Goal: Transaction & Acquisition: Purchase product/service

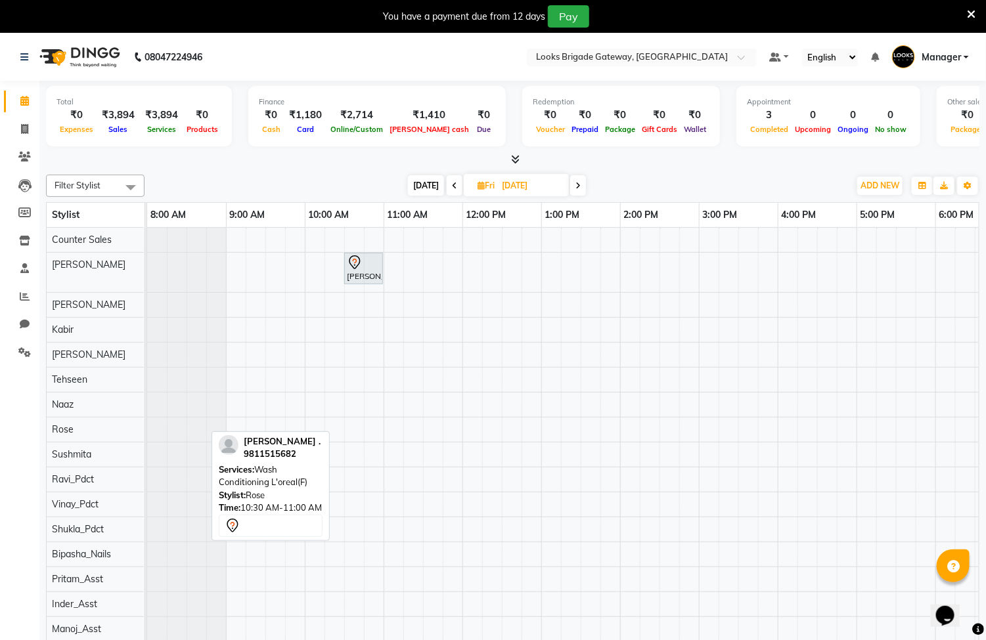
scroll to position [0, 178]
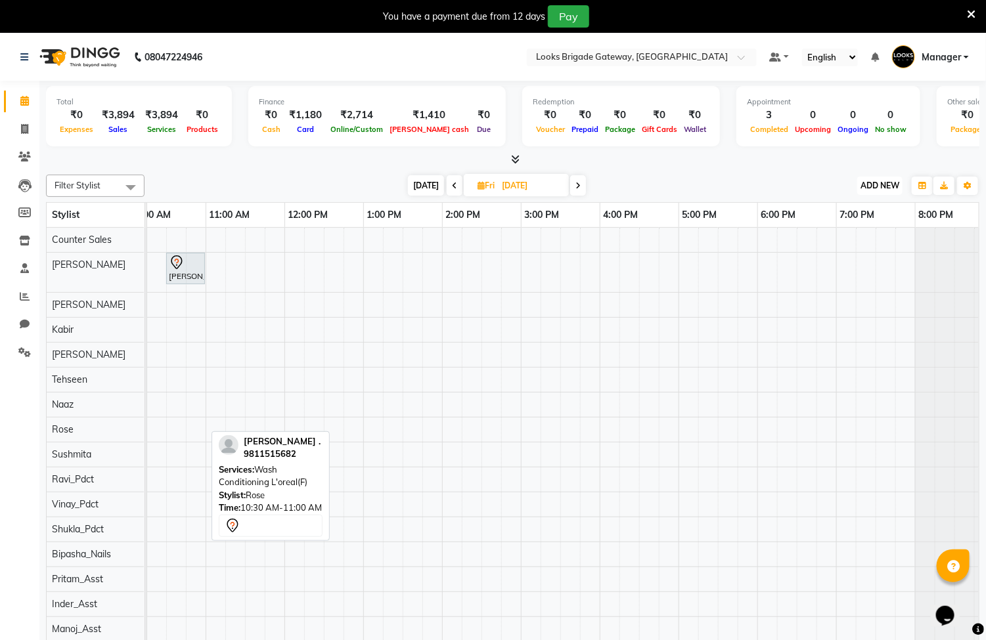
click at [866, 185] on span "ADD NEW" at bounding box center [879, 186] width 39 height 10
click at [853, 227] on link "Add Invoice" at bounding box center [851, 227] width 104 height 17
select select "service"
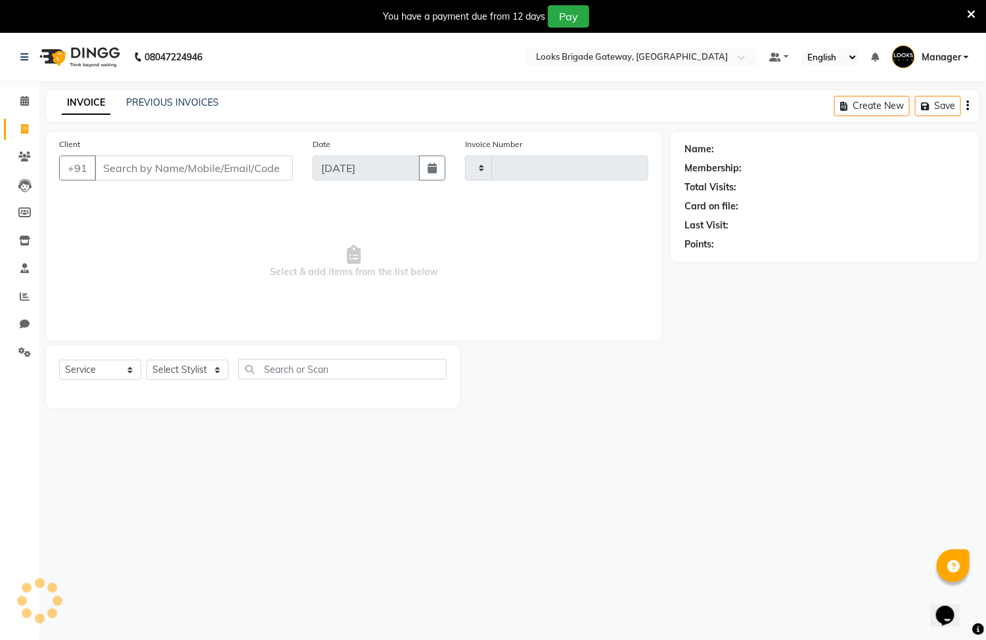
type input "5690"
select select "8944"
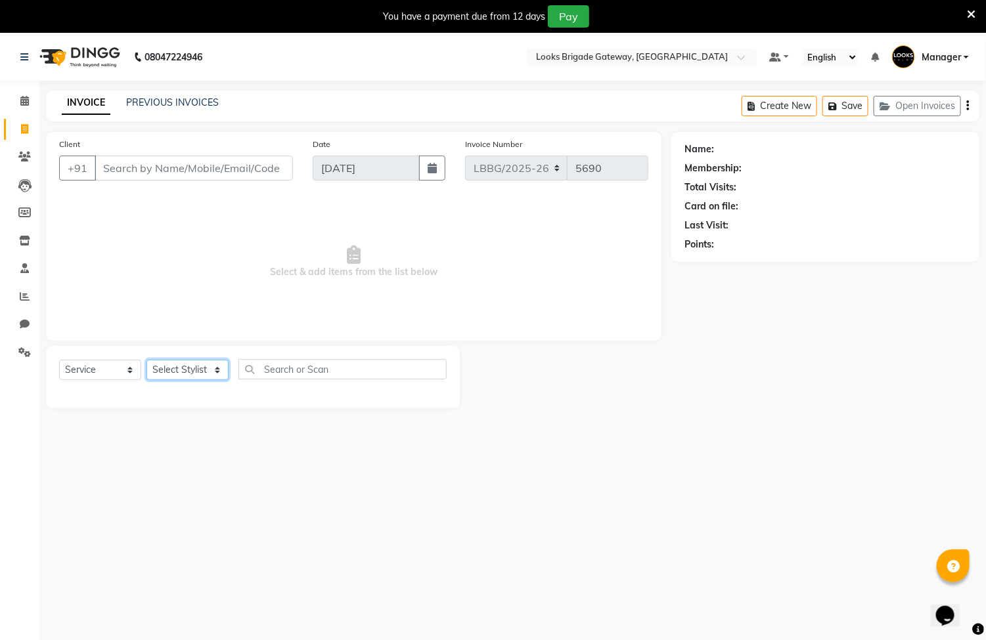
click at [223, 379] on select "Select Stylist" at bounding box center [187, 370] width 82 height 20
select select "90457"
click at [146, 361] on select "Select Stylist [PERSON_NAME] Counter Sales Inder_Asst [PERSON_NAME] [PERSON_NAM…" at bounding box center [187, 370] width 82 height 20
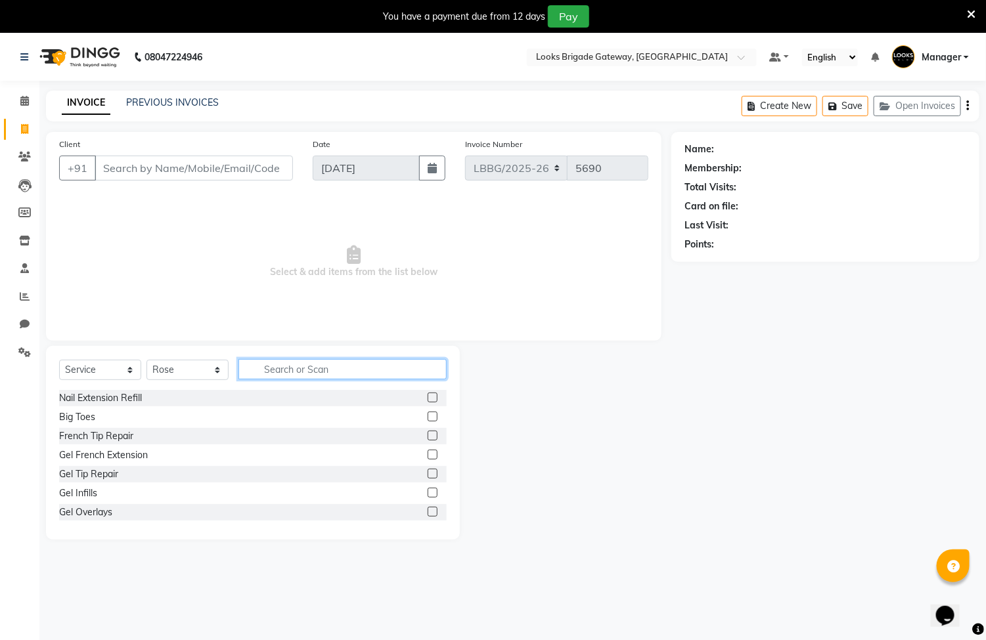
click at [264, 366] on input "text" at bounding box center [342, 369] width 208 height 20
type input "wax"
click at [427, 439] on label at bounding box center [432, 436] width 10 height 10
click at [427, 439] on input "checkbox" at bounding box center [431, 436] width 9 height 9
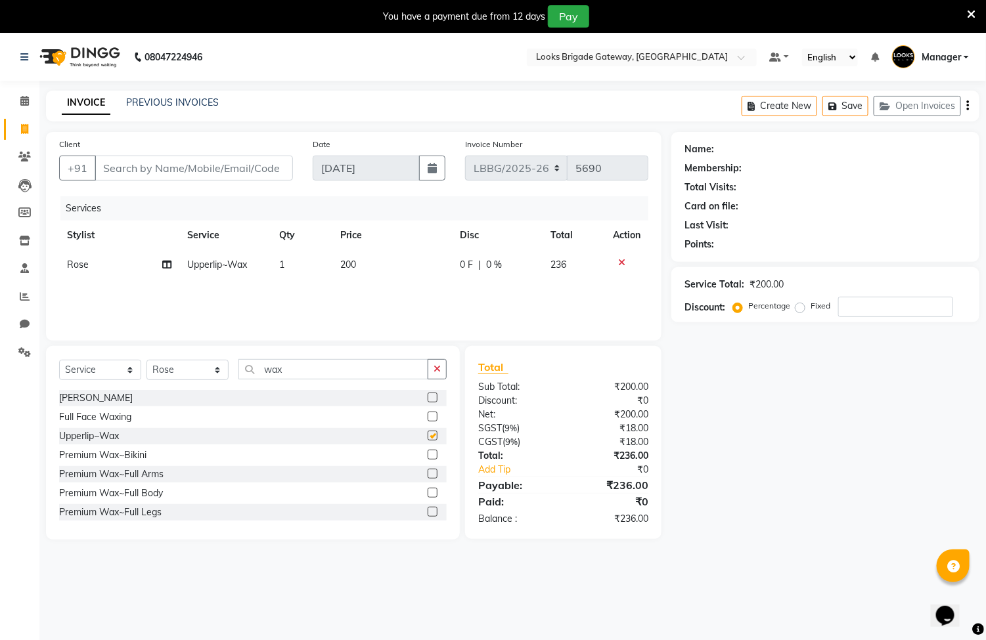
checkbox input "false"
click at [353, 264] on span "200" at bounding box center [348, 265] width 16 height 12
select select "90457"
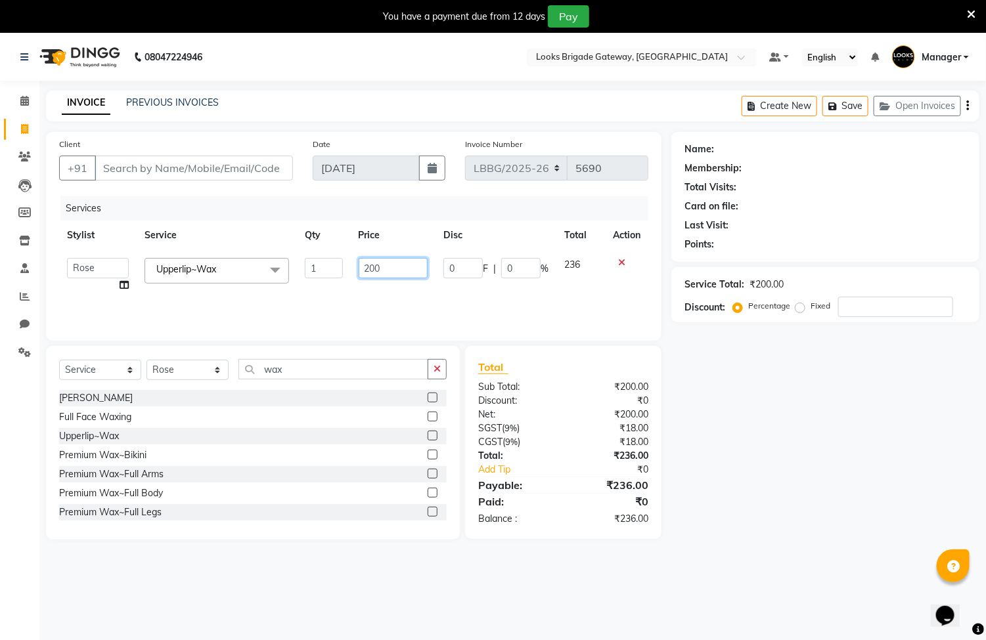
click at [387, 270] on input "200" at bounding box center [393, 268] width 69 height 20
type input "2"
type input "300"
click at [410, 296] on div "Services Stylist Service Qty Price Disc Total Action Ayyub Bipasha_Nails Counte…" at bounding box center [353, 261] width 589 height 131
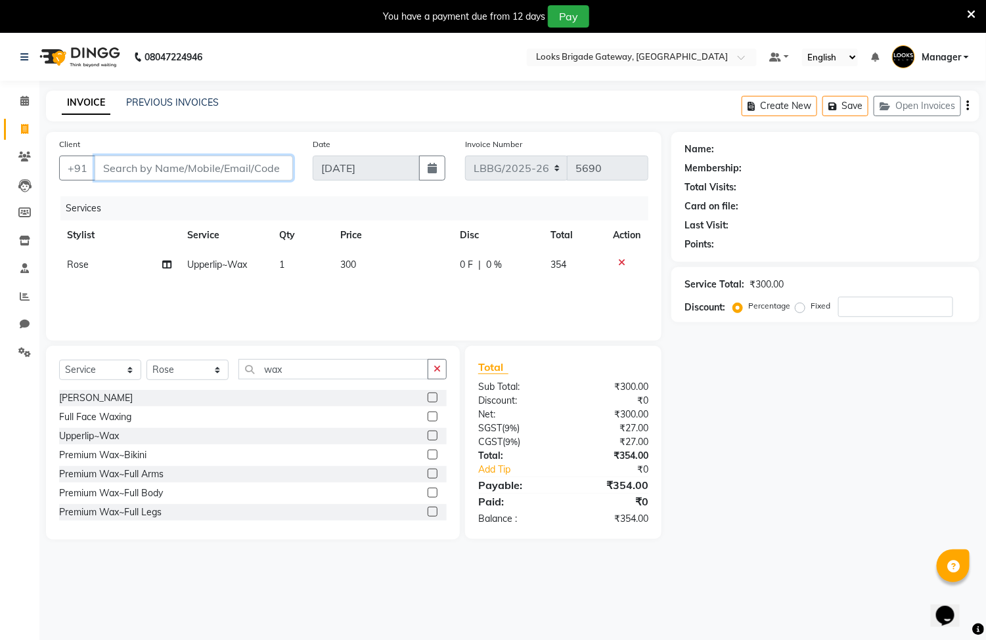
click at [208, 164] on input "Client" at bounding box center [194, 168] width 198 height 25
click at [197, 162] on input "Client" at bounding box center [194, 168] width 198 height 25
type input "o"
type input "0"
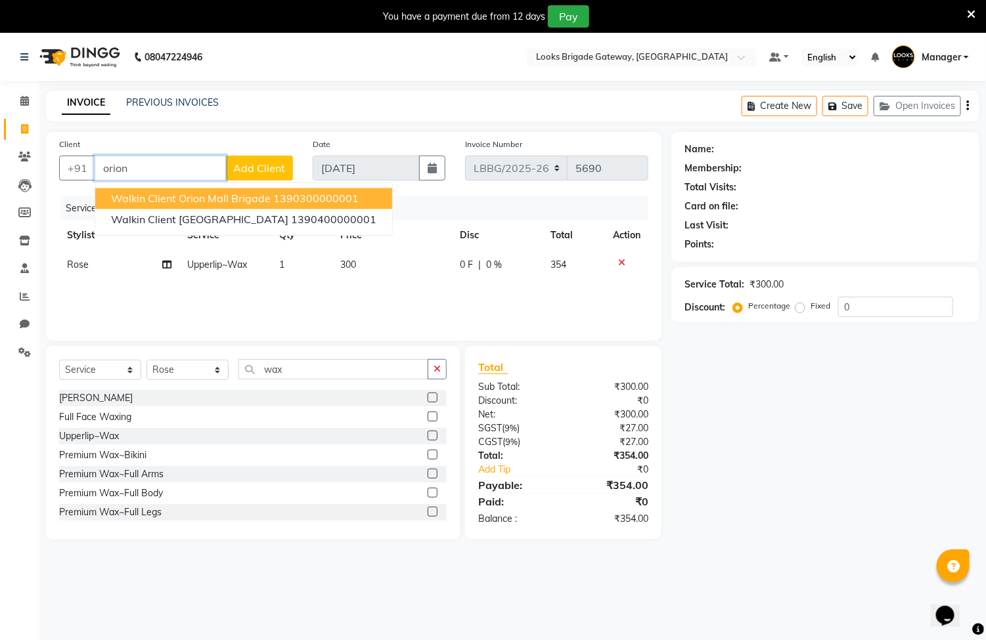
click at [196, 201] on span "Walkin Client Orion Mall Brigade" at bounding box center [191, 198] width 160 height 13
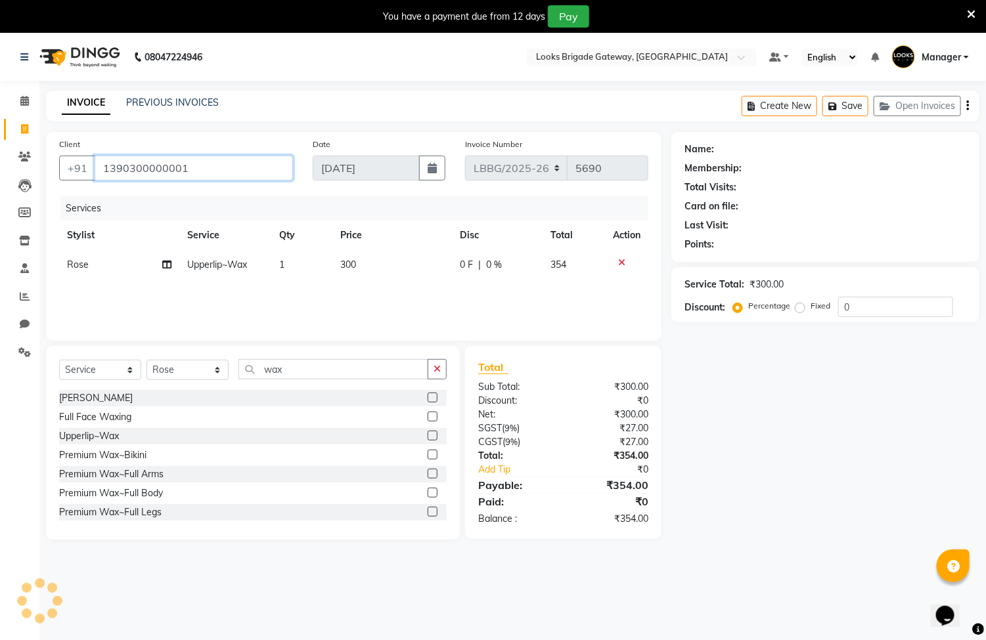
type input "1390300000001"
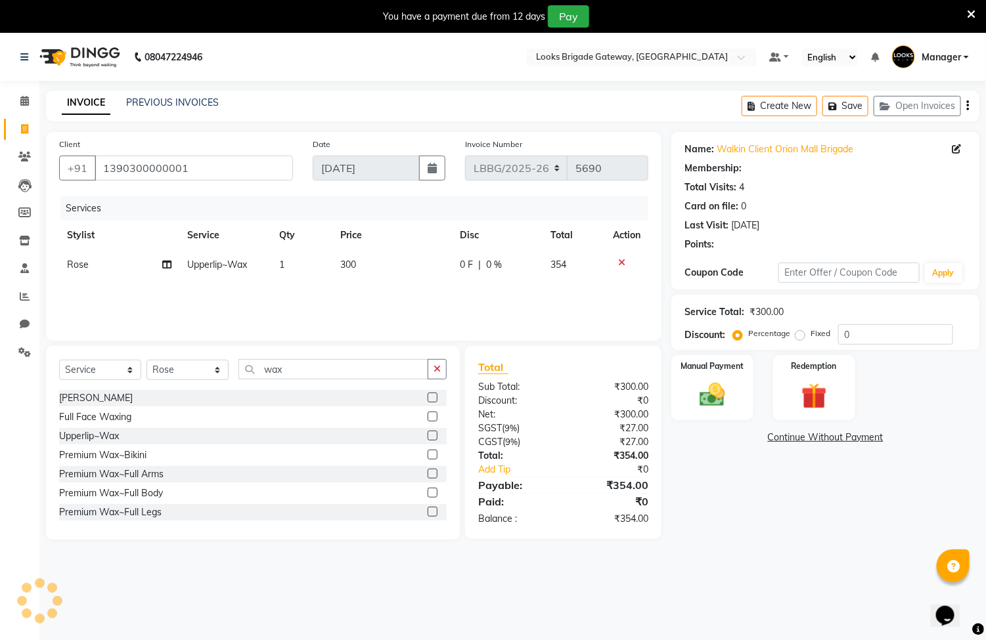
select select "1: Object"
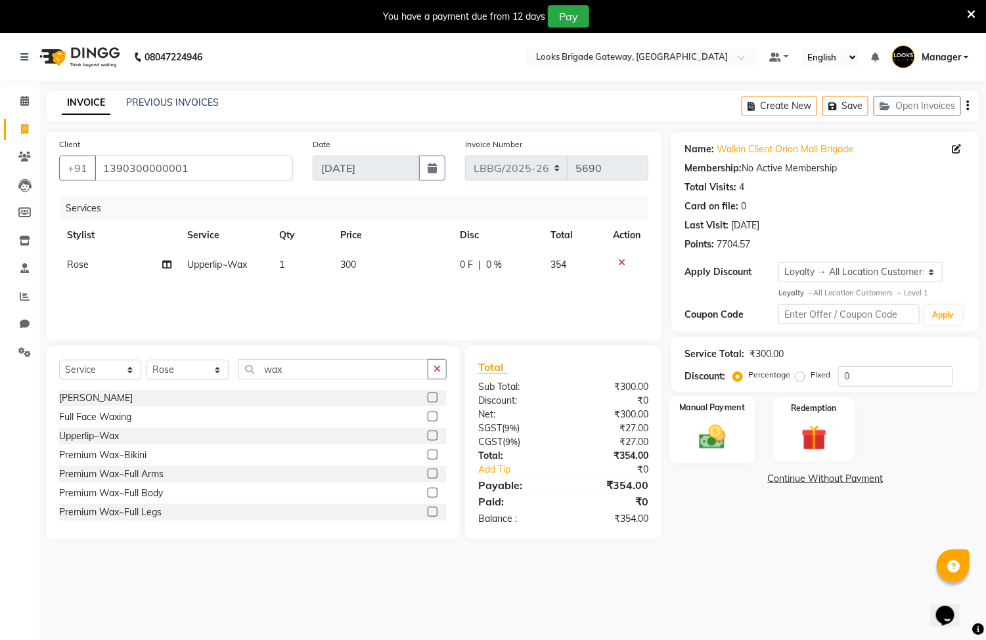
click at [724, 437] on img at bounding box center [712, 437] width 43 height 31
click at [776, 483] on span "UPI" at bounding box center [776, 479] width 20 height 15
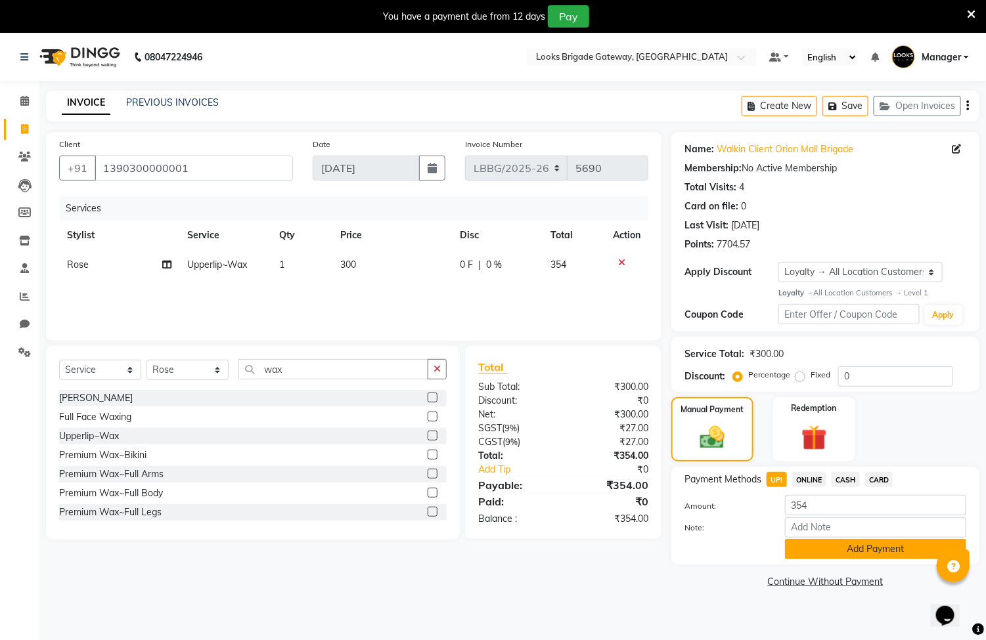
click at [835, 544] on button "Add Payment" at bounding box center [875, 549] width 181 height 20
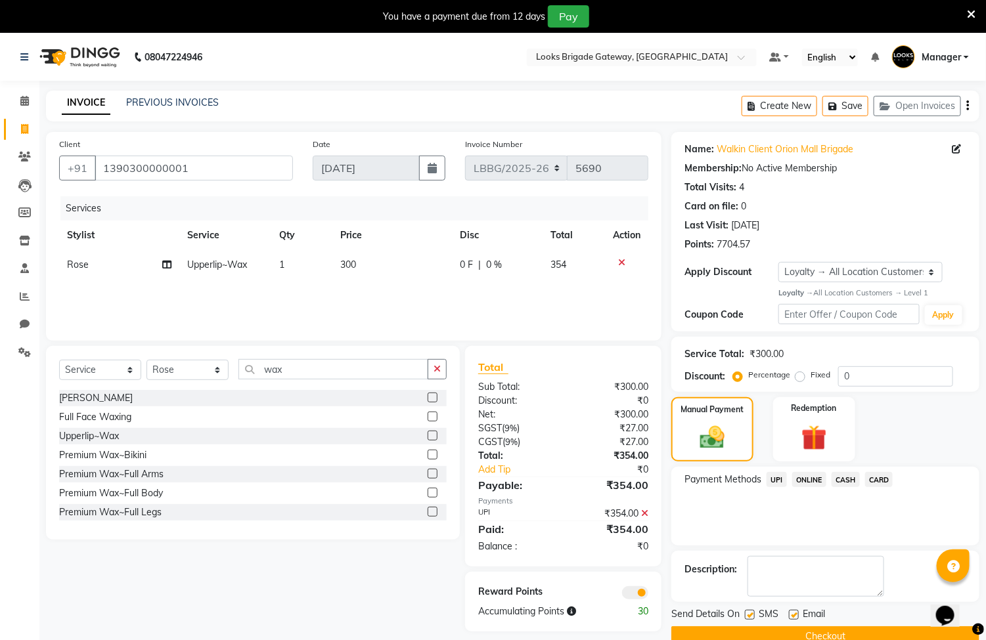
click at [820, 633] on button "Checkout" at bounding box center [825, 636] width 308 height 20
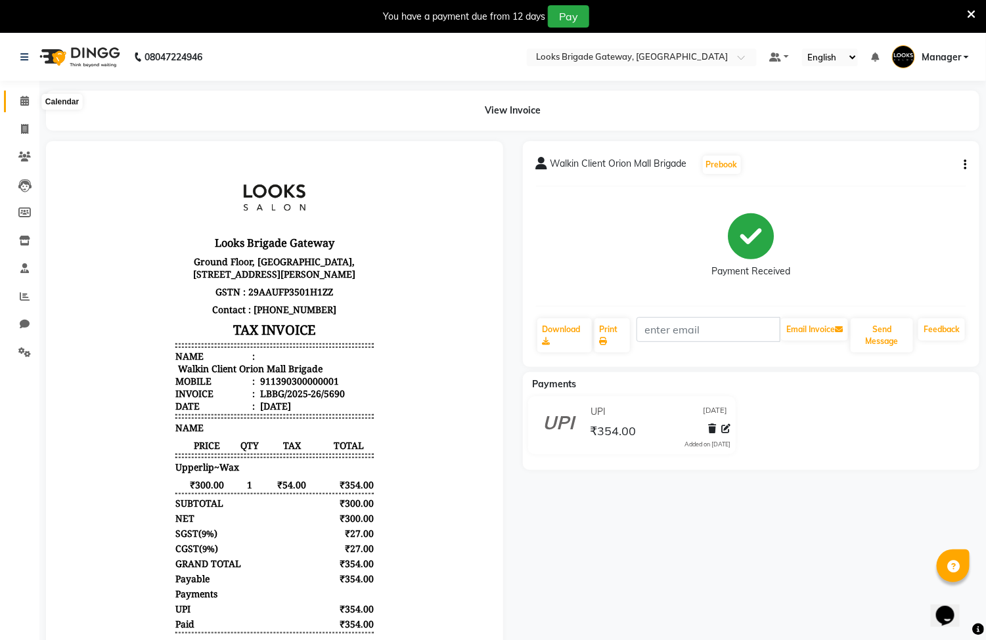
click at [26, 102] on icon at bounding box center [24, 101] width 9 height 10
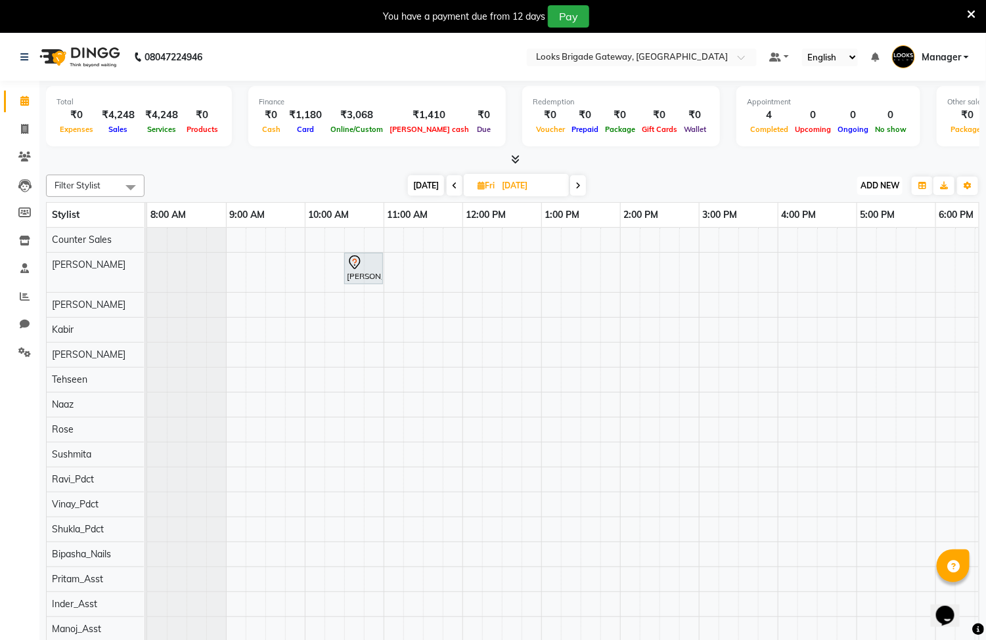
click at [885, 181] on span "ADD NEW" at bounding box center [879, 186] width 39 height 10
click at [865, 229] on link "Add Invoice" at bounding box center [851, 227] width 104 height 17
select select "service"
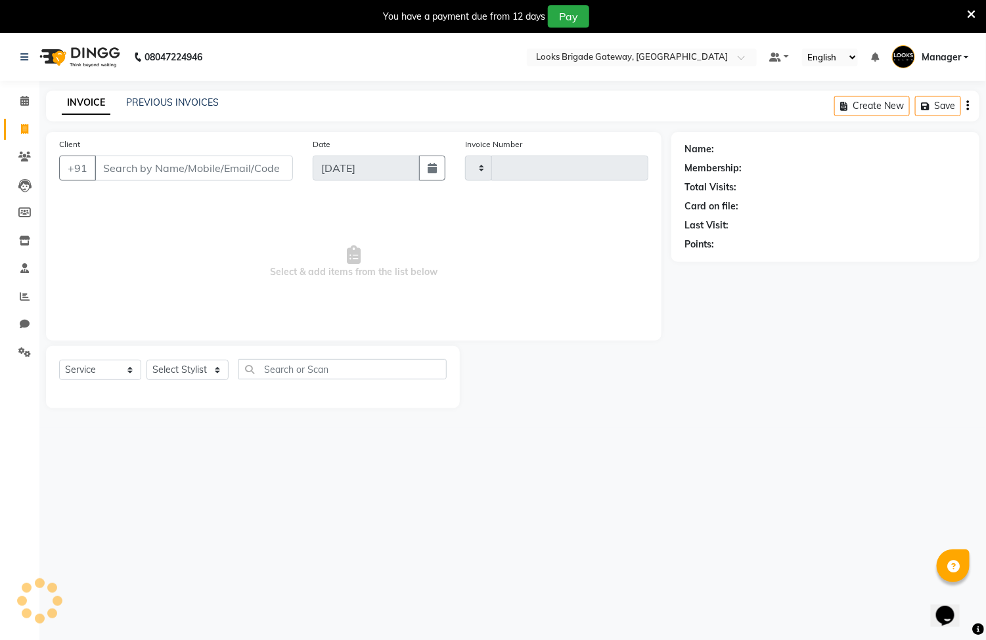
type input "5691"
select select "8944"
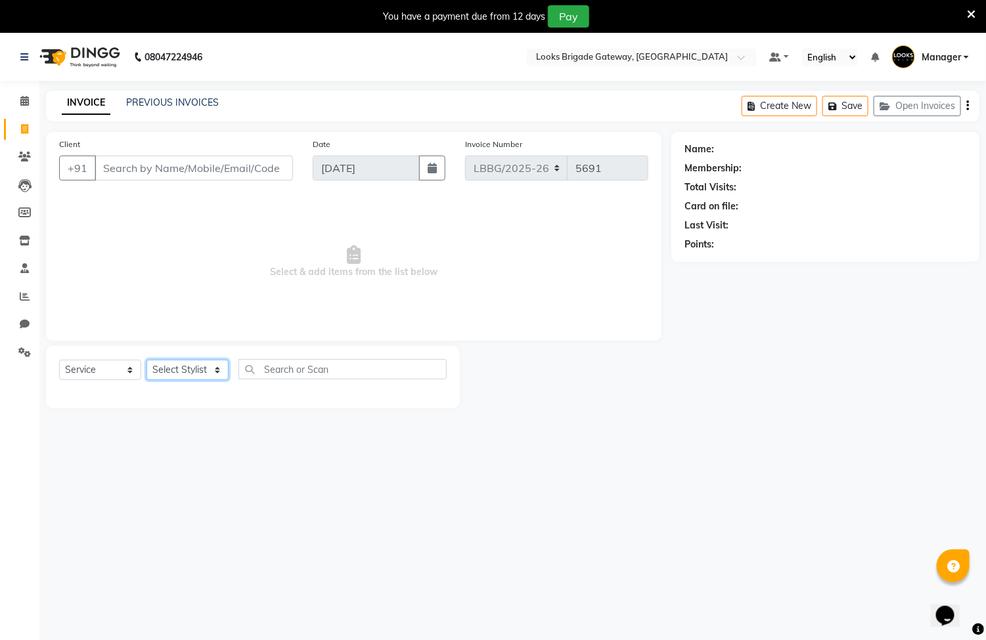
click at [221, 372] on select "Select Stylist [PERSON_NAME] Counter Sales Inder_Asst [PERSON_NAME] [PERSON_NAM…" at bounding box center [187, 370] width 82 height 20
select select "90455"
click at [146, 361] on select "Select Stylist [PERSON_NAME] Counter Sales Inder_Asst [PERSON_NAME] [PERSON_NAM…" at bounding box center [187, 370] width 82 height 20
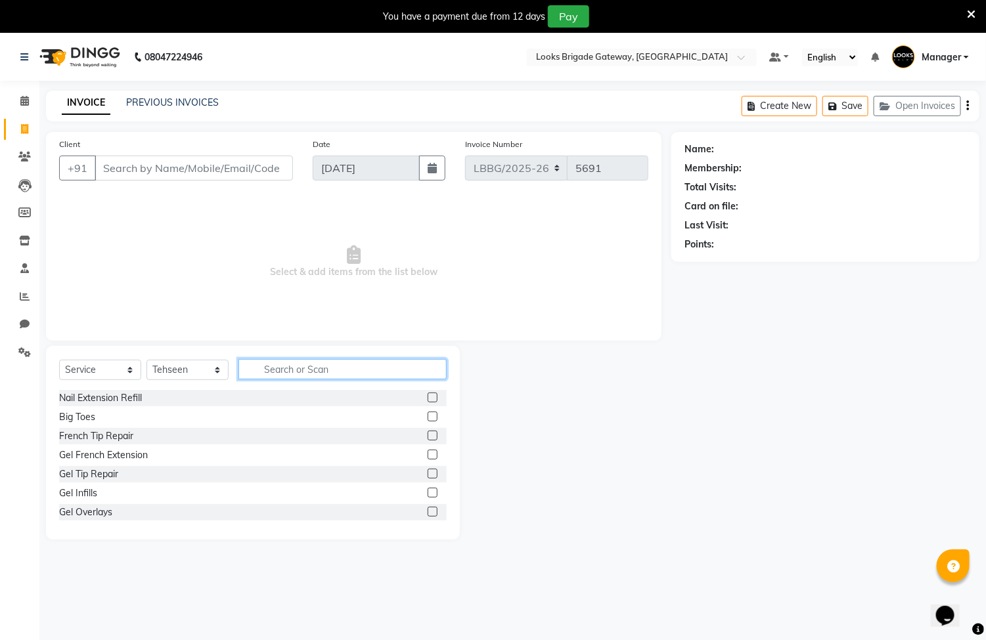
click at [284, 372] on input "text" at bounding box center [342, 369] width 208 height 20
type input "b"
type input "dry"
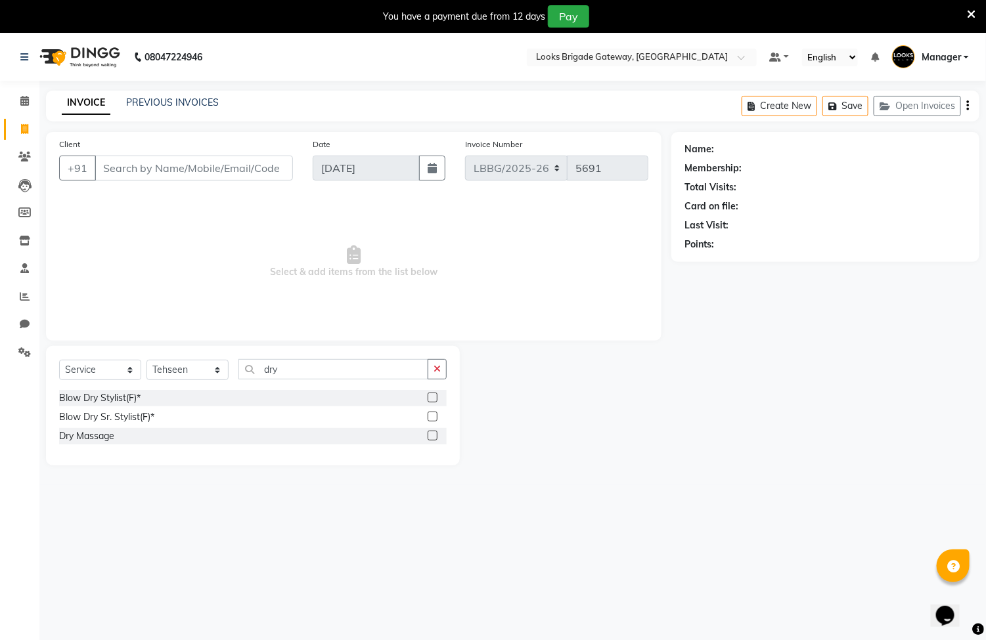
click at [427, 395] on label at bounding box center [432, 398] width 10 height 10
click at [427, 395] on input "checkbox" at bounding box center [431, 398] width 9 height 9
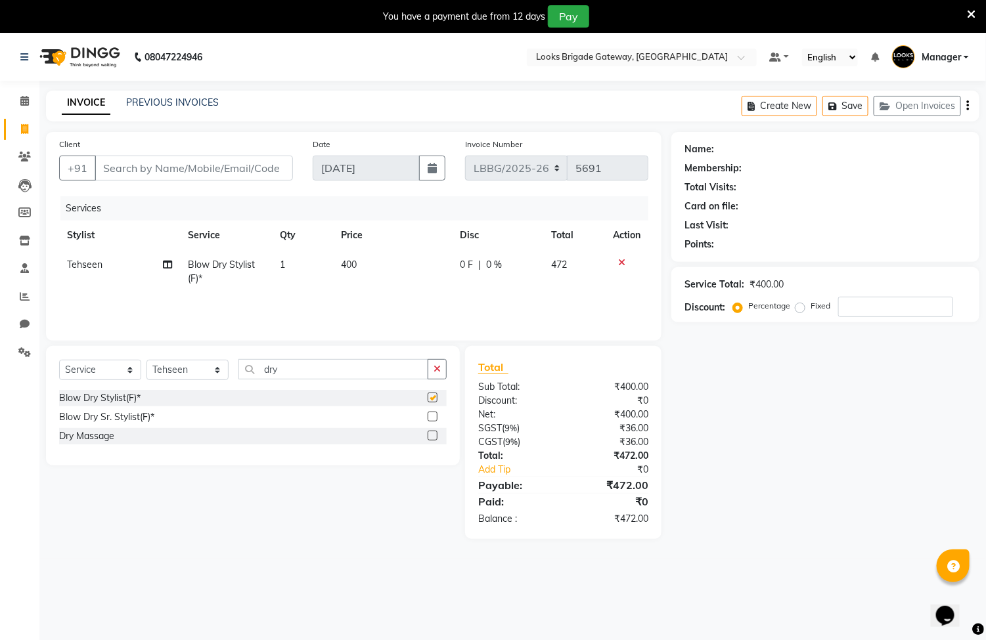
checkbox input "false"
click at [400, 269] on td "400" at bounding box center [392, 271] width 119 height 43
select select "90455"
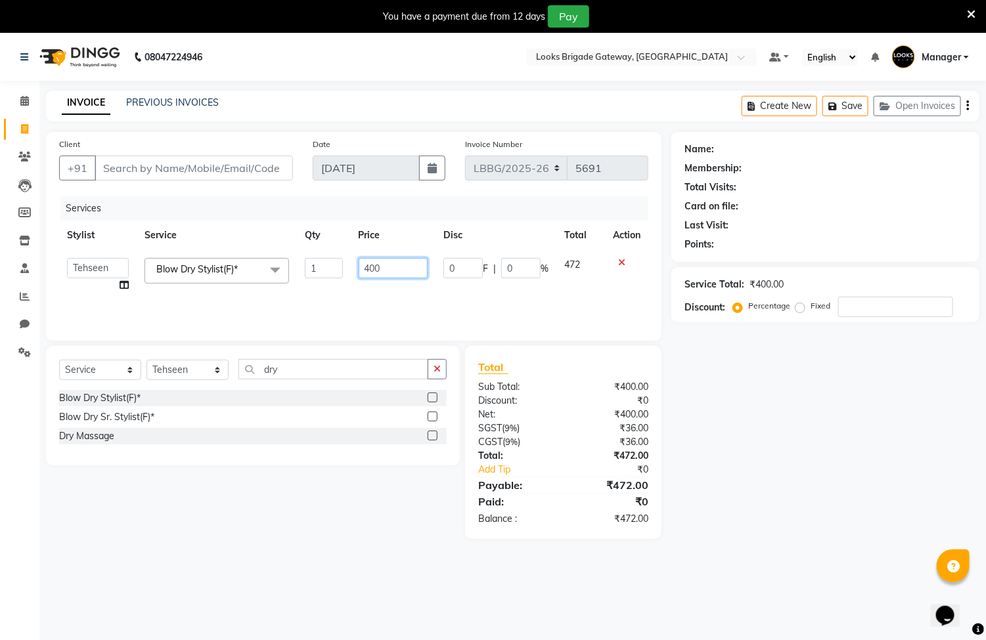
click at [400, 269] on input "400" at bounding box center [393, 268] width 69 height 20
type input "4"
type input "1500"
click at [404, 292] on td "1500" at bounding box center [393, 275] width 85 height 50
select select "90455"
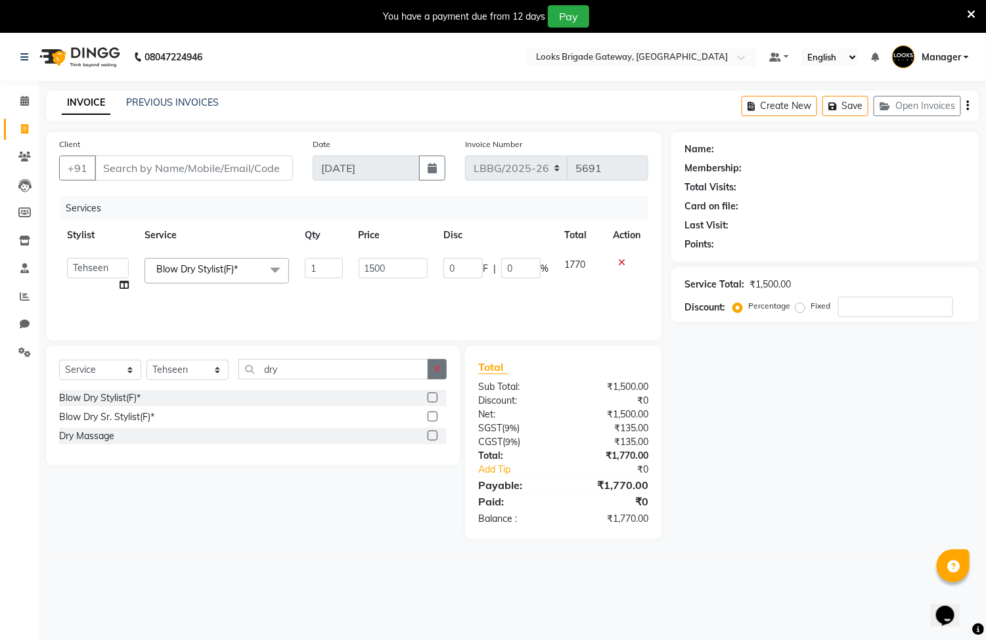
click at [435, 369] on icon "button" at bounding box center [436, 368] width 7 height 9
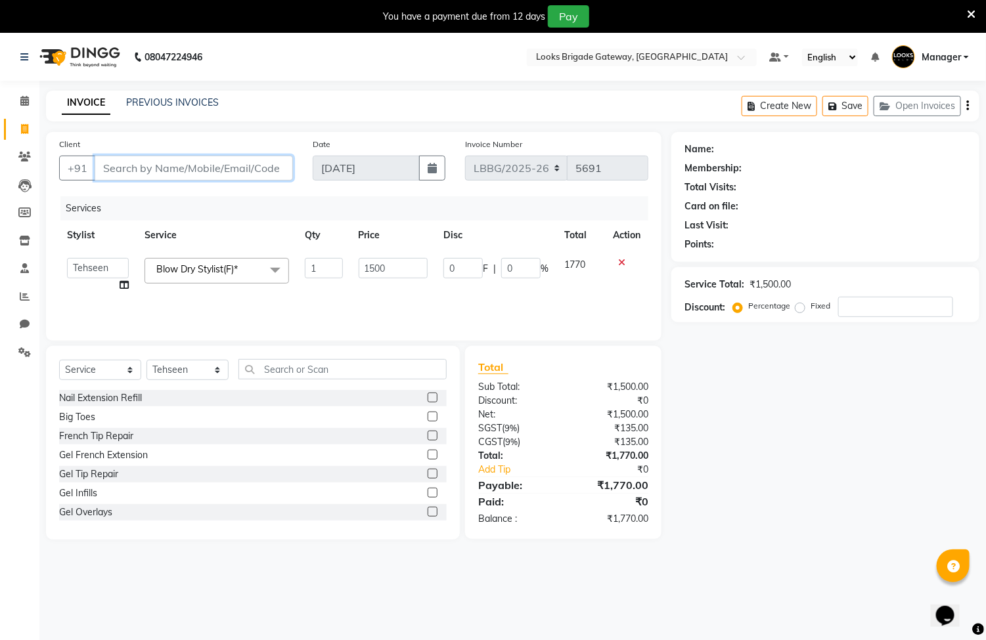
click at [221, 166] on input "Client" at bounding box center [194, 168] width 198 height 25
click at [219, 164] on input "Client" at bounding box center [194, 168] width 198 height 25
click at [219, 165] on input "Client" at bounding box center [194, 168] width 198 height 25
type input "o"
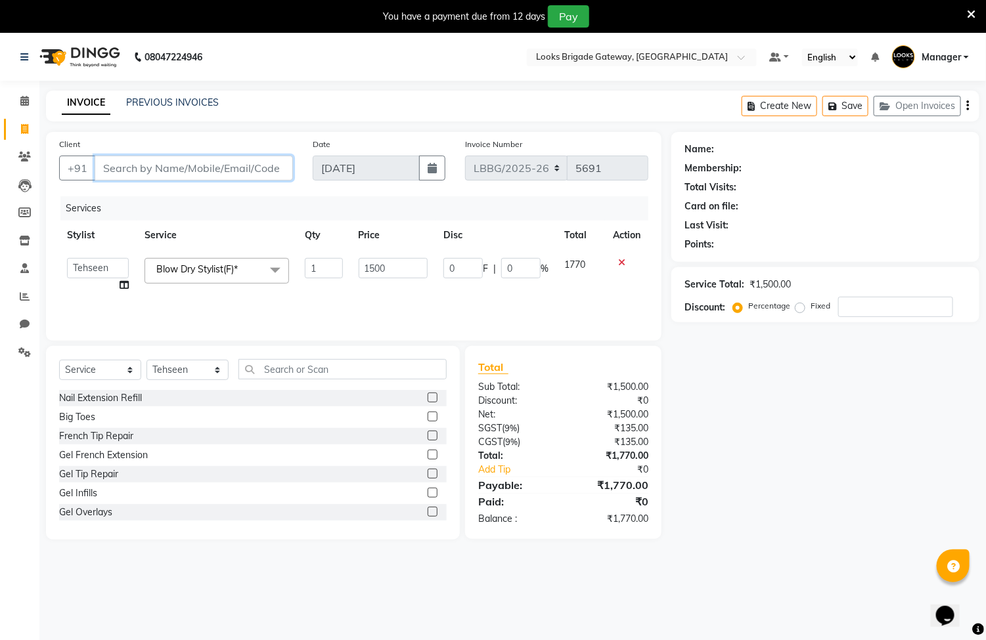
type input "0"
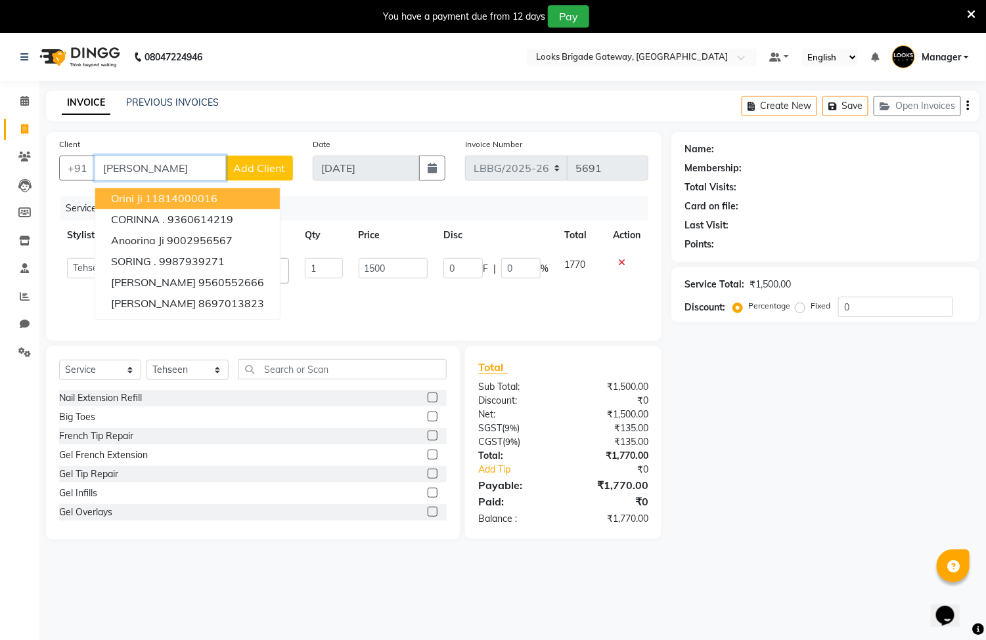
click at [202, 200] on ngb-highlight "11814000016" at bounding box center [181, 198] width 72 height 13
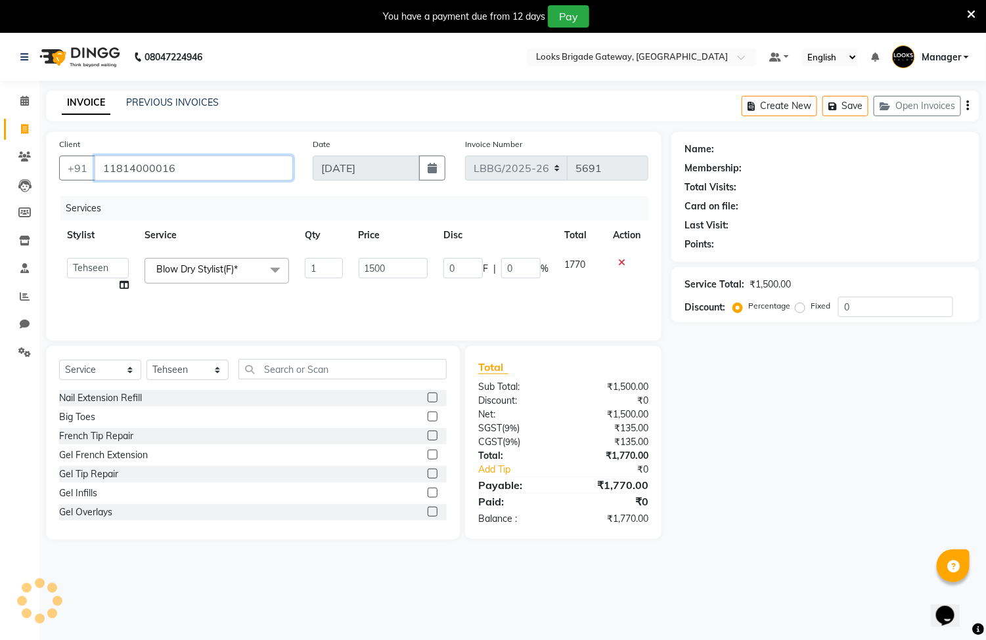
type input "11814000016"
select select "1: Object"
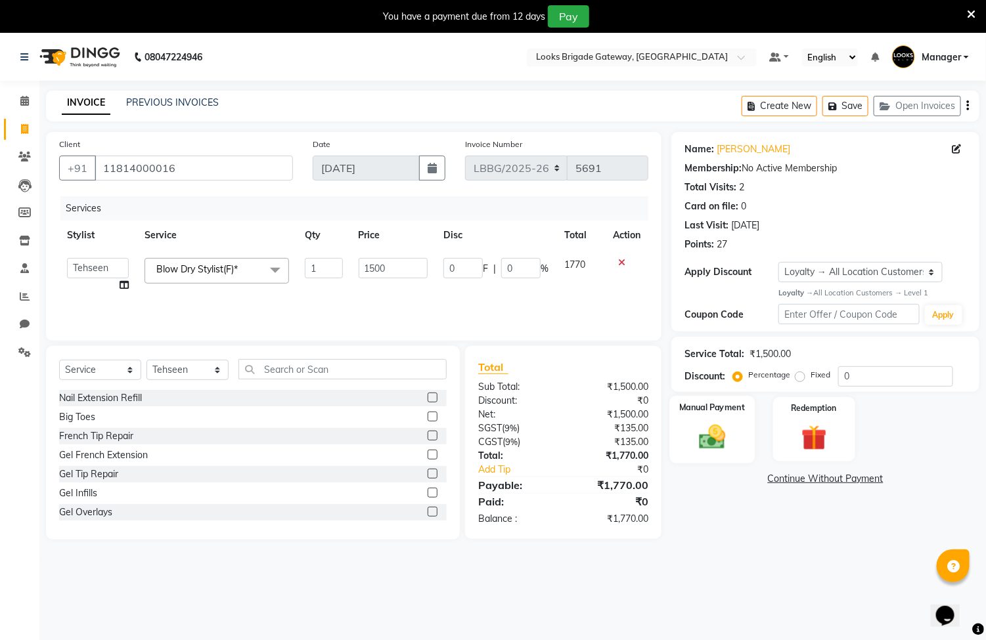
click at [707, 442] on img at bounding box center [712, 437] width 43 height 31
click at [846, 483] on span "CASH" at bounding box center [845, 479] width 28 height 15
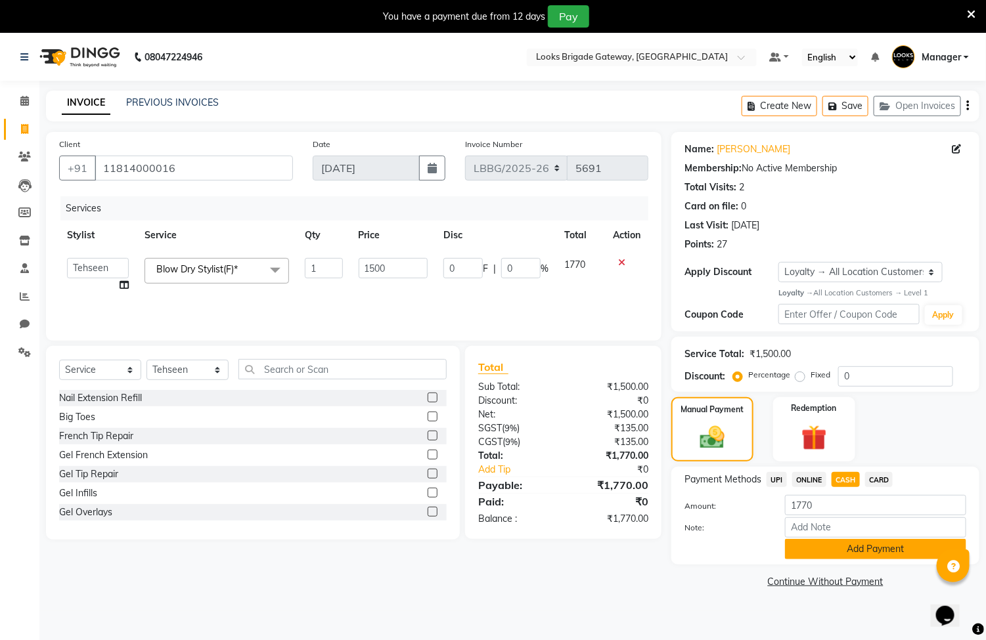
click at [871, 548] on button "Add Payment" at bounding box center [875, 549] width 181 height 20
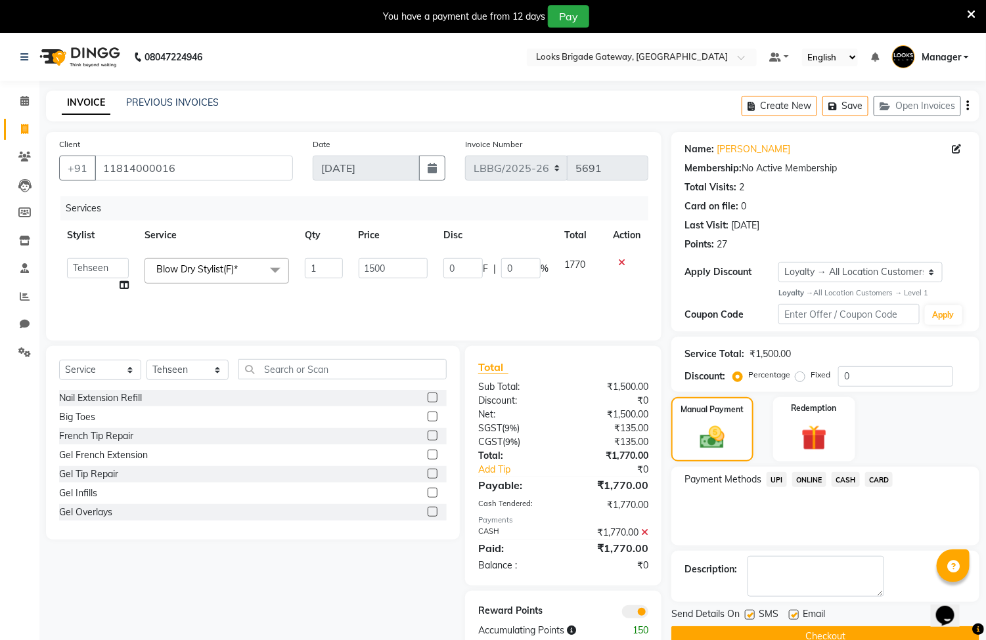
click at [848, 632] on button "Checkout" at bounding box center [825, 636] width 308 height 20
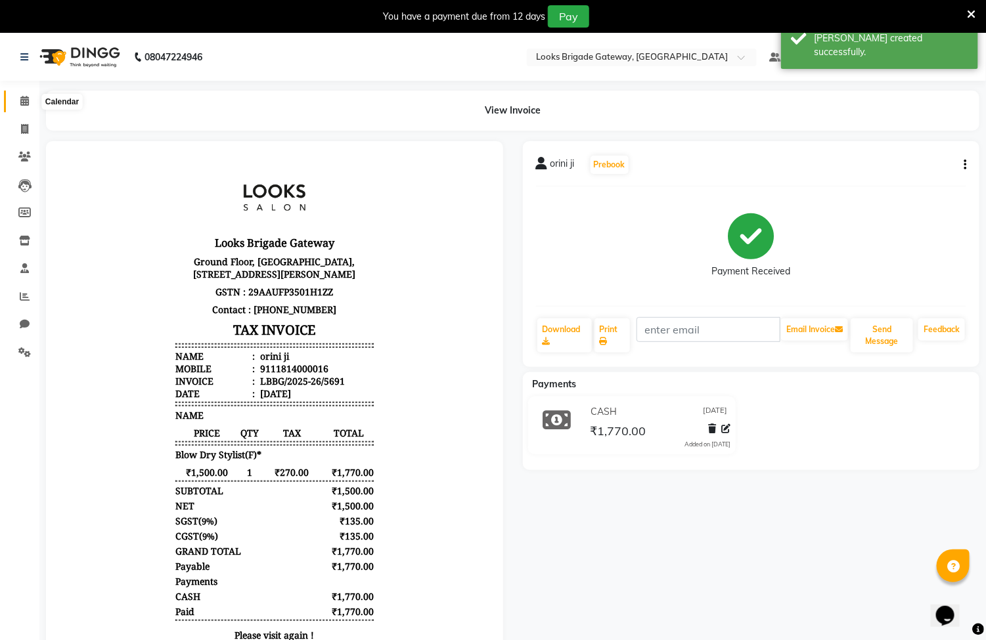
click at [26, 106] on span at bounding box center [24, 101] width 23 height 15
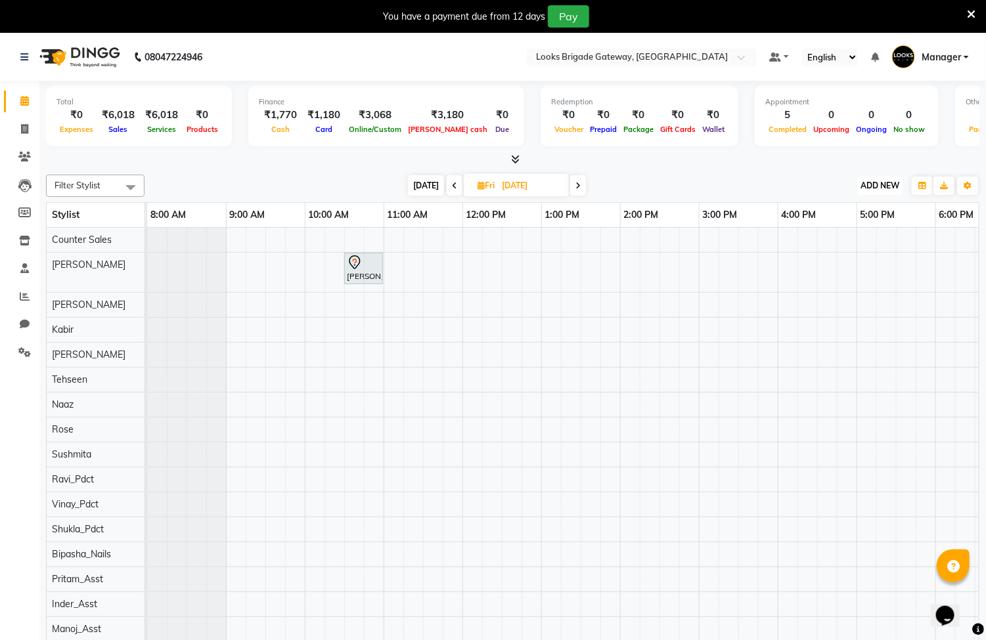
click at [875, 189] on span "ADD NEW" at bounding box center [879, 186] width 39 height 10
click at [837, 229] on link "Add Invoice" at bounding box center [851, 227] width 104 height 17
select select "service"
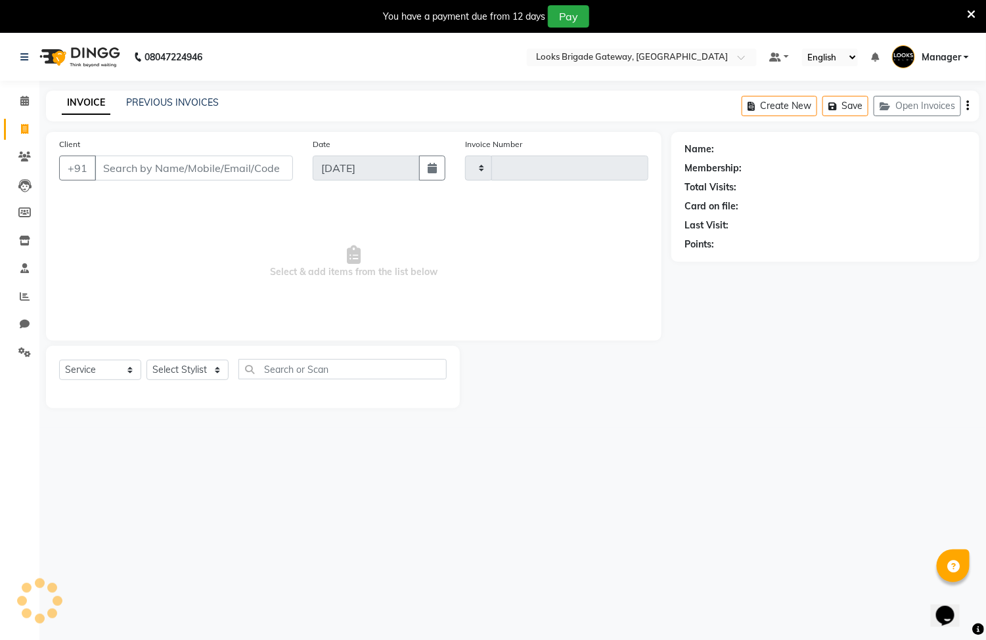
click at [233, 175] on input "Client" at bounding box center [194, 168] width 198 height 25
type input "5692"
select select "8944"
type input "9891996777"
click at [256, 172] on span "Add Client" at bounding box center [259, 168] width 52 height 13
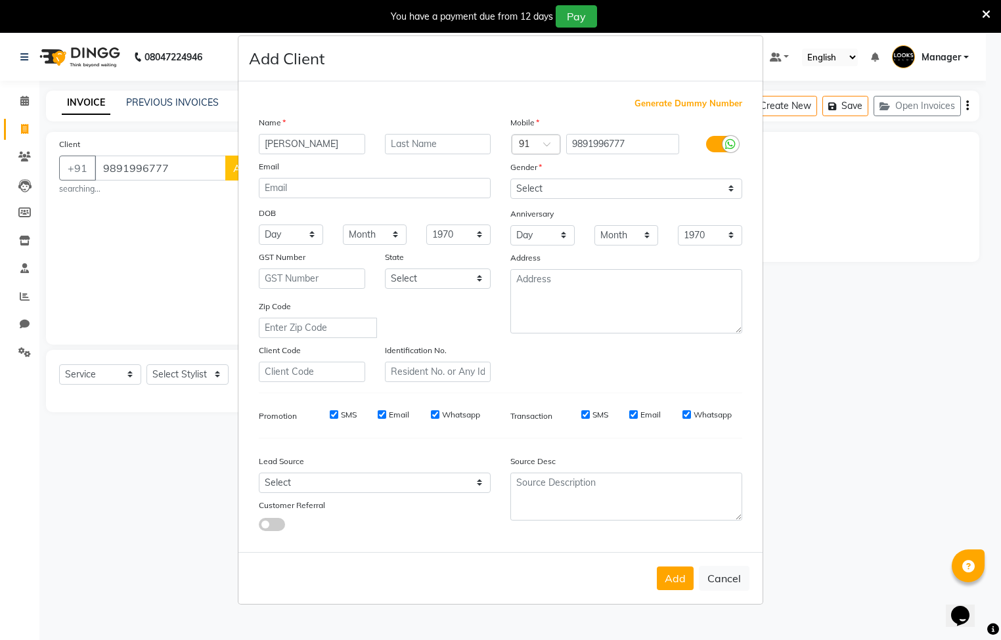
type input "sanjana"
drag, startPoint x: 558, startPoint y: 193, endPoint x: 558, endPoint y: 203, distance: 9.9
click at [558, 194] on select "Select [DEMOGRAPHIC_DATA] [DEMOGRAPHIC_DATA] Other Prefer Not To Say" at bounding box center [626, 189] width 232 height 20
select select "[DEMOGRAPHIC_DATA]"
click at [510, 179] on select "Select [DEMOGRAPHIC_DATA] [DEMOGRAPHIC_DATA] Other Prefer Not To Say" at bounding box center [626, 189] width 232 height 20
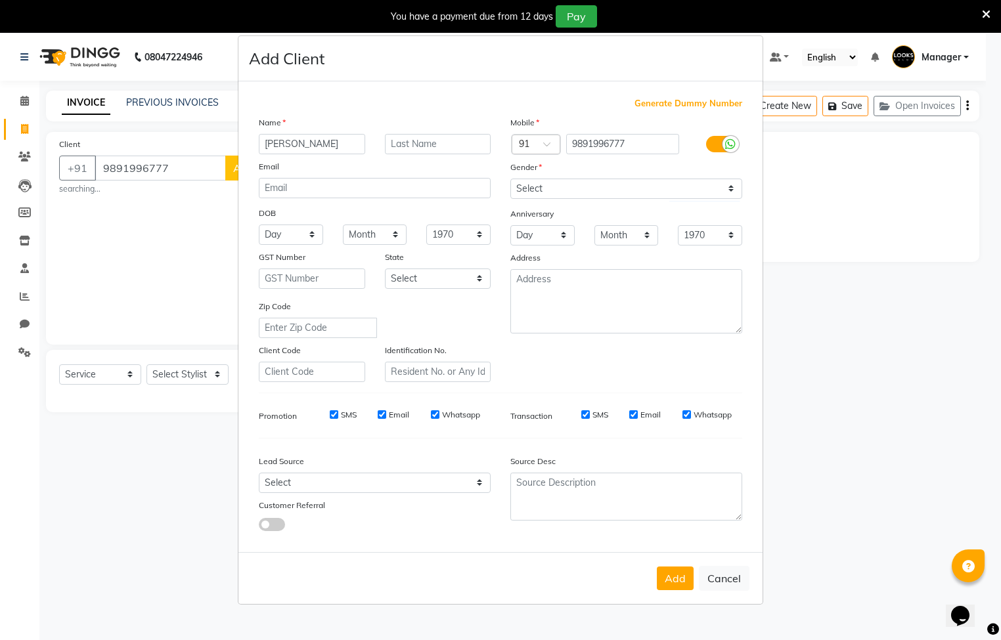
click at [676, 579] on button "Add" at bounding box center [675, 579] width 37 height 24
select select
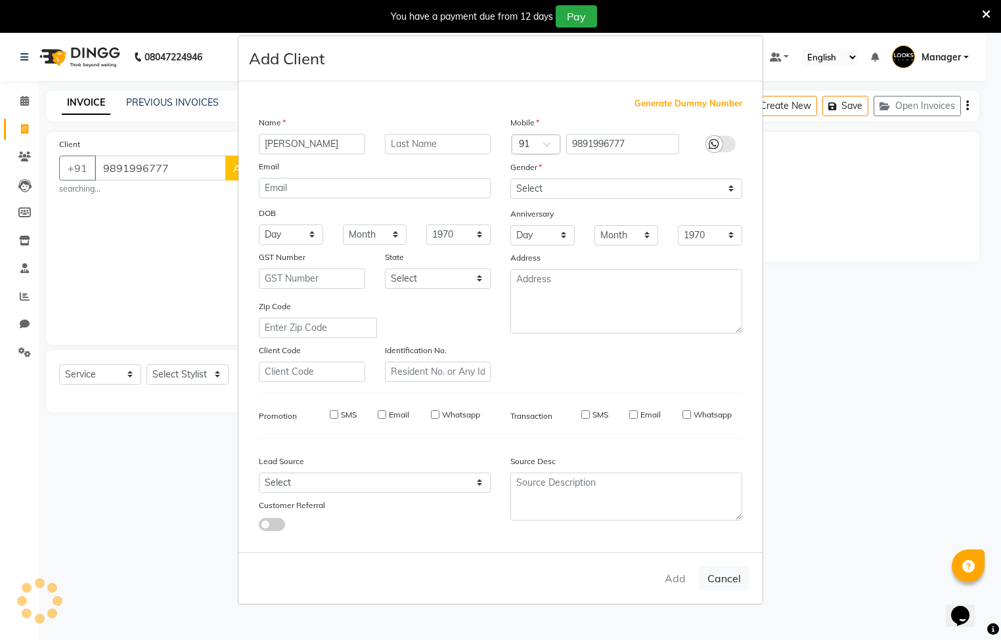
select select
checkbox input "false"
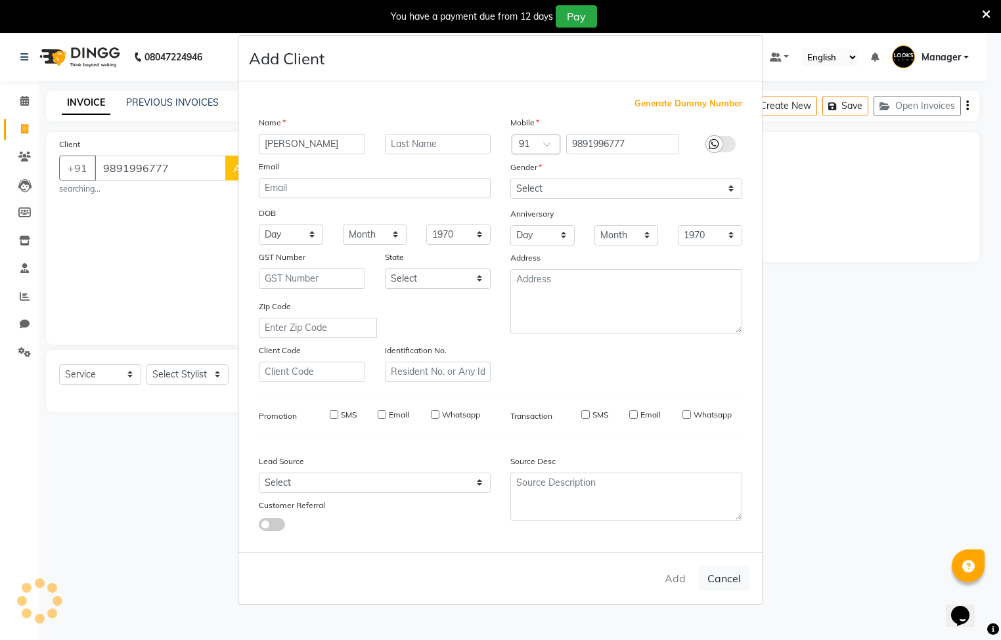
checkbox input "false"
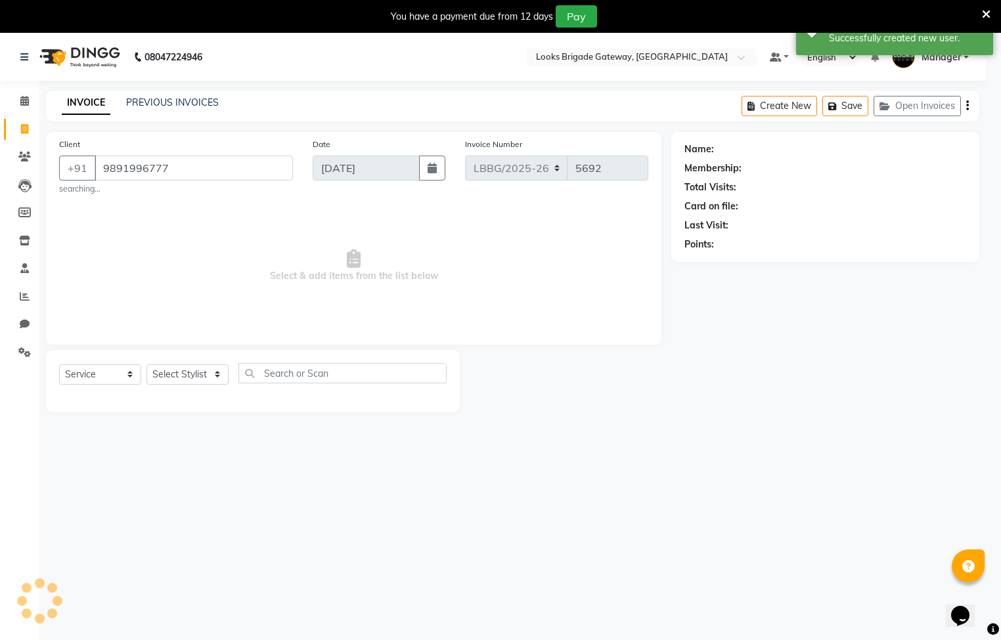
select select "1: Object"
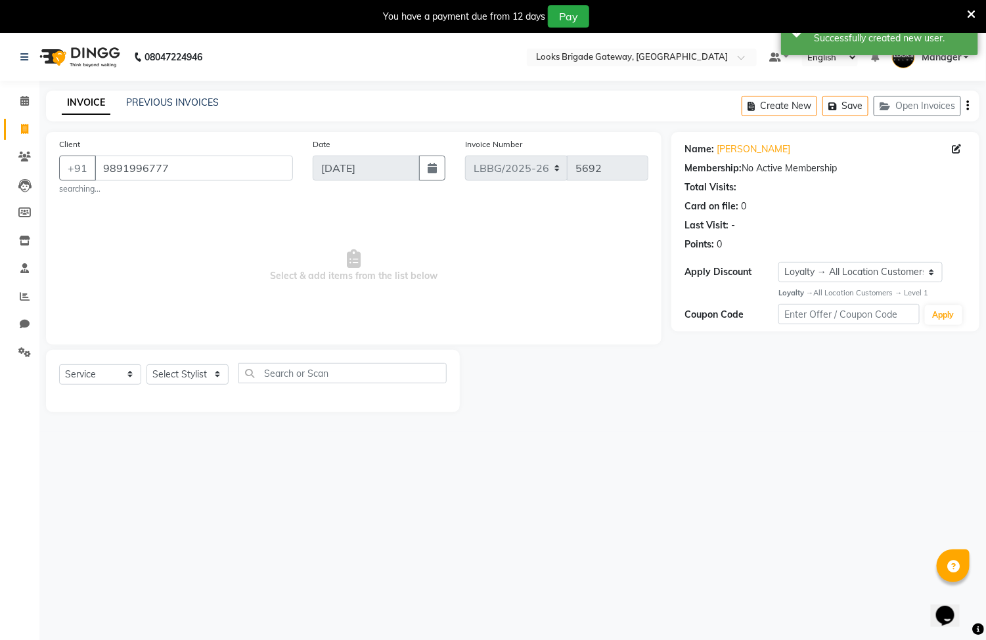
click at [376, 388] on div "Select Service Product Membership Package Voucher Prepaid Gift Card Select Styl…" at bounding box center [252, 378] width 387 height 31
click at [340, 371] on input "text" at bounding box center [342, 373] width 208 height 20
click at [190, 383] on select "Select Stylist [PERSON_NAME] Counter Sales Inder_Asst [PERSON_NAME] [PERSON_NAM…" at bounding box center [187, 374] width 82 height 20
select select "90454"
click at [146, 365] on select "Select Stylist [PERSON_NAME] Counter Sales Inder_Asst [PERSON_NAME] [PERSON_NAM…" at bounding box center [187, 374] width 82 height 20
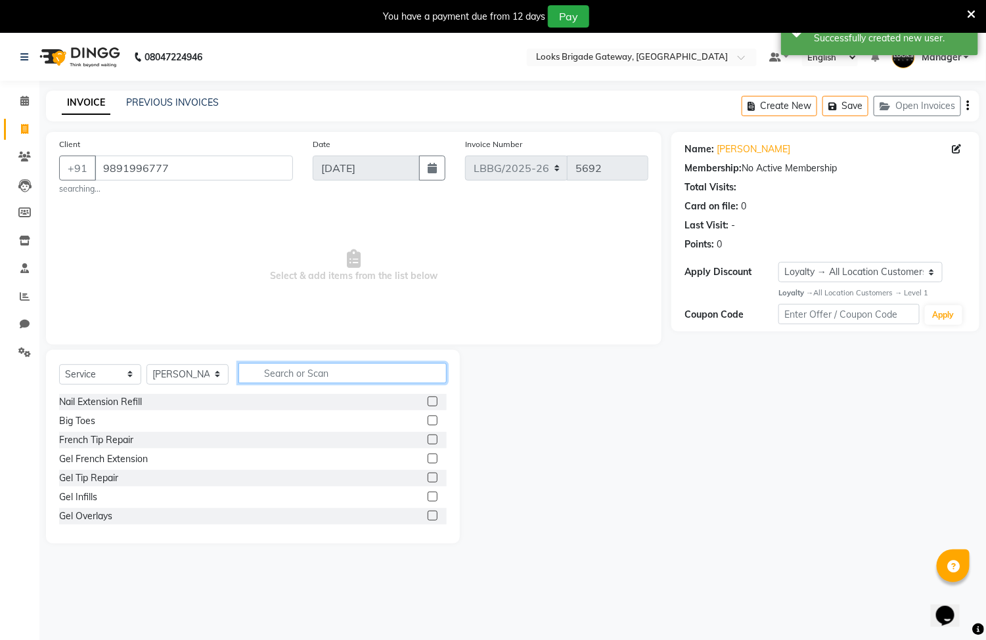
click at [288, 381] on input "text" at bounding box center [342, 373] width 208 height 20
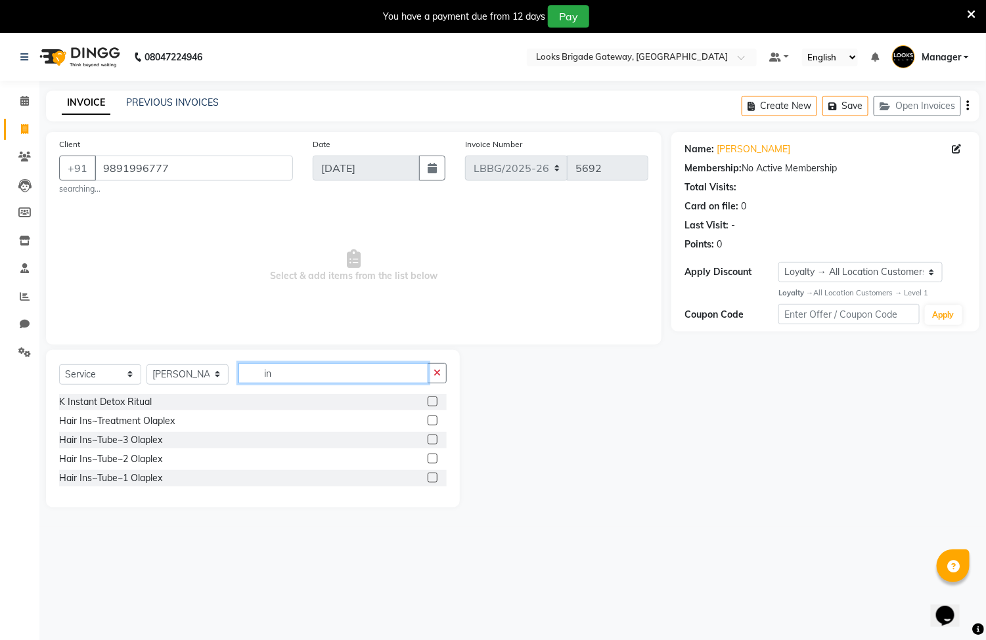
type input "i"
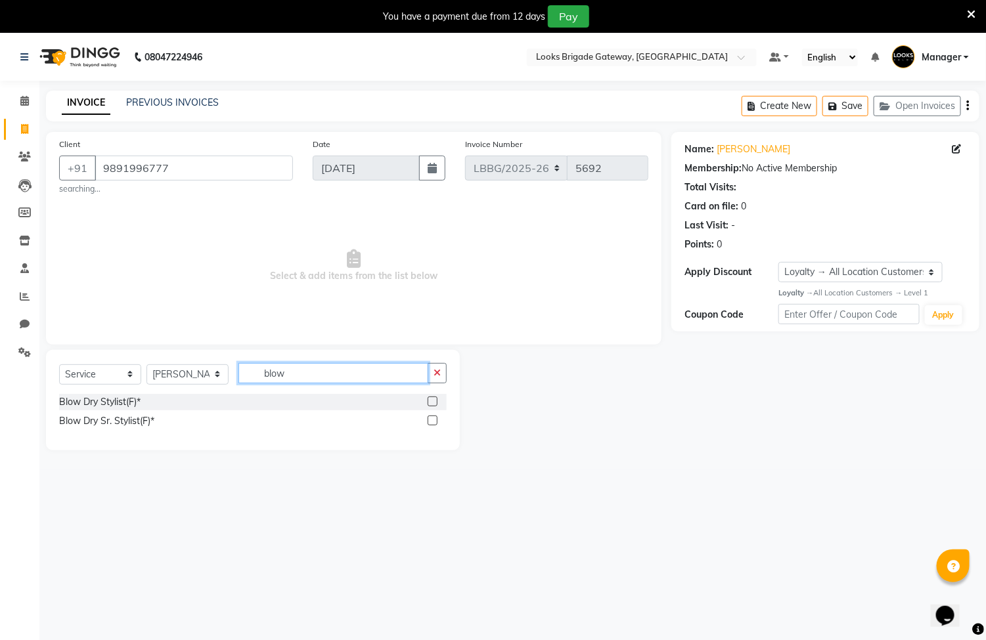
type input "blow"
click at [436, 405] on label at bounding box center [432, 402] width 10 height 10
click at [436, 405] on input "checkbox" at bounding box center [431, 402] width 9 height 9
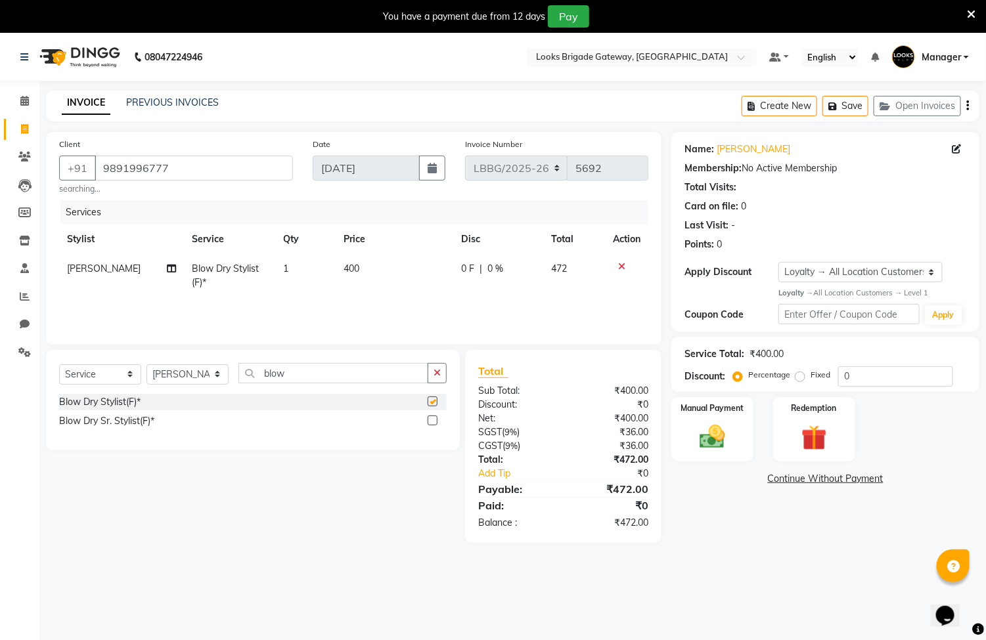
checkbox input "false"
click at [435, 375] on icon "button" at bounding box center [436, 372] width 7 height 9
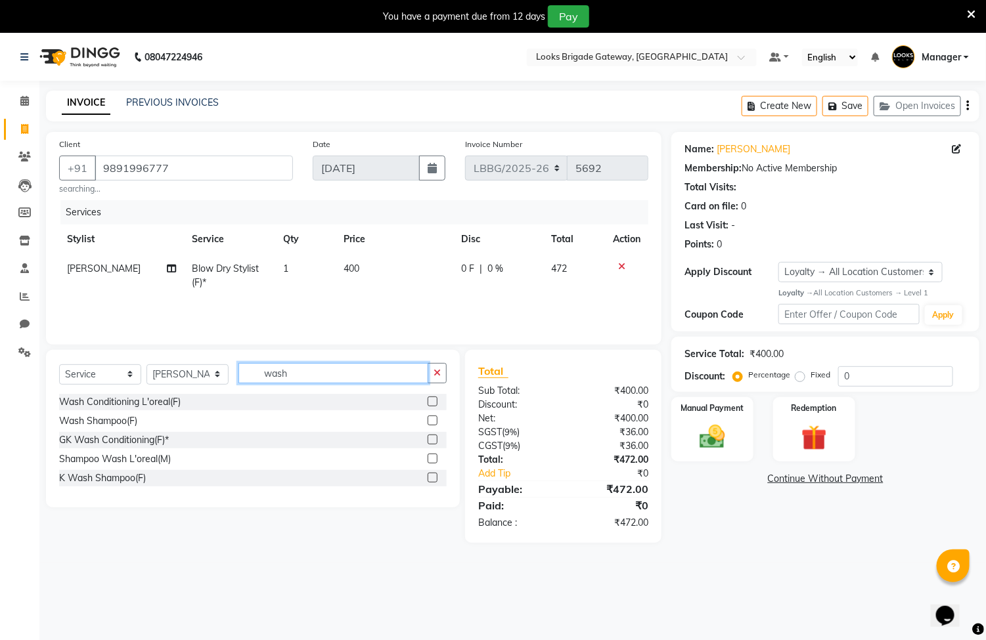
type input "wash"
click at [433, 401] on label at bounding box center [432, 402] width 10 height 10
click at [433, 401] on input "checkbox" at bounding box center [431, 402] width 9 height 9
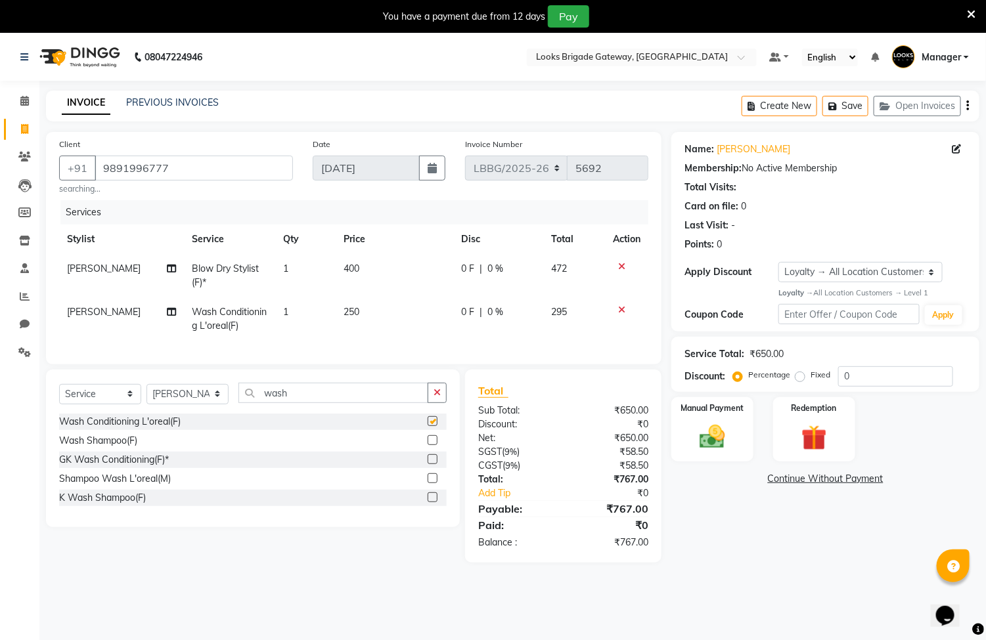
checkbox input "false"
click at [355, 268] on span "400" at bounding box center [351, 269] width 16 height 12
select select "90454"
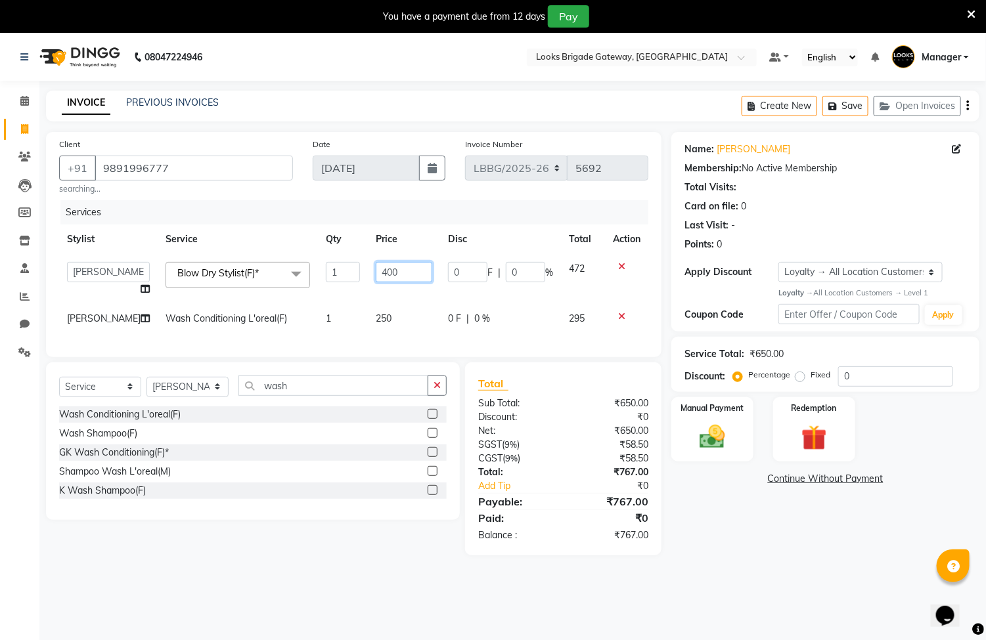
drag, startPoint x: 400, startPoint y: 269, endPoint x: 290, endPoint y: 252, distance: 110.9
click at [290, 252] on table "Stylist Service Qty Price Disc Total Action Ayyub Bipasha_Nails Counter Sales I…" at bounding box center [353, 279] width 589 height 109
type input "600"
click at [394, 316] on td "250" at bounding box center [404, 319] width 72 height 30
select select "90454"
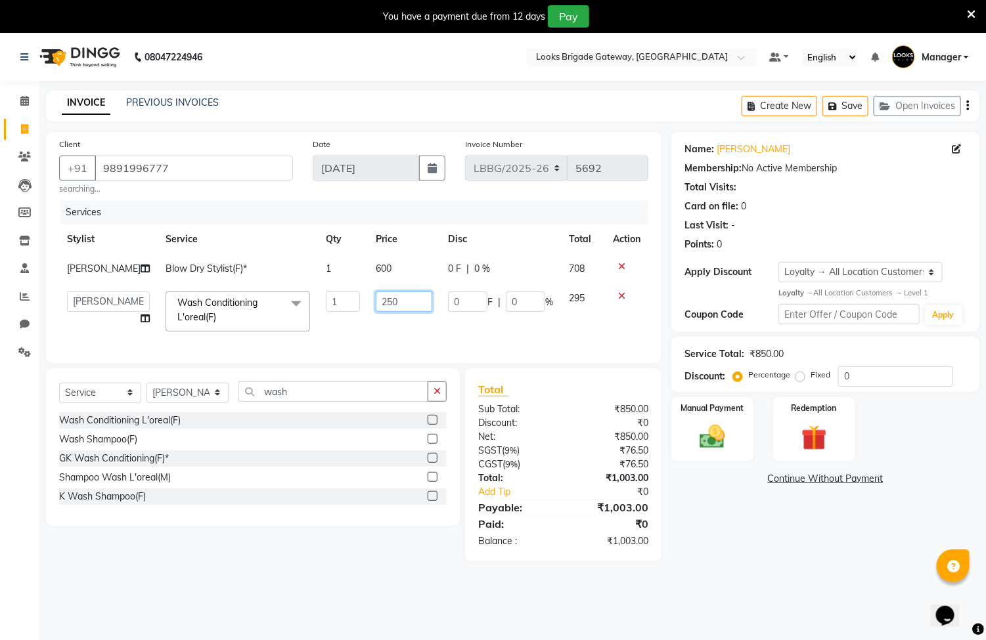
drag, startPoint x: 382, startPoint y: 297, endPoint x: 271, endPoint y: 282, distance: 112.7
click at [271, 282] on tbody "Nishant Blow Dry Stylist(F)* 1 600 0 F | 0 % 708 Ayyub Bipasha_Nails Counter Sa…" at bounding box center [353, 296] width 589 height 85
type input "600"
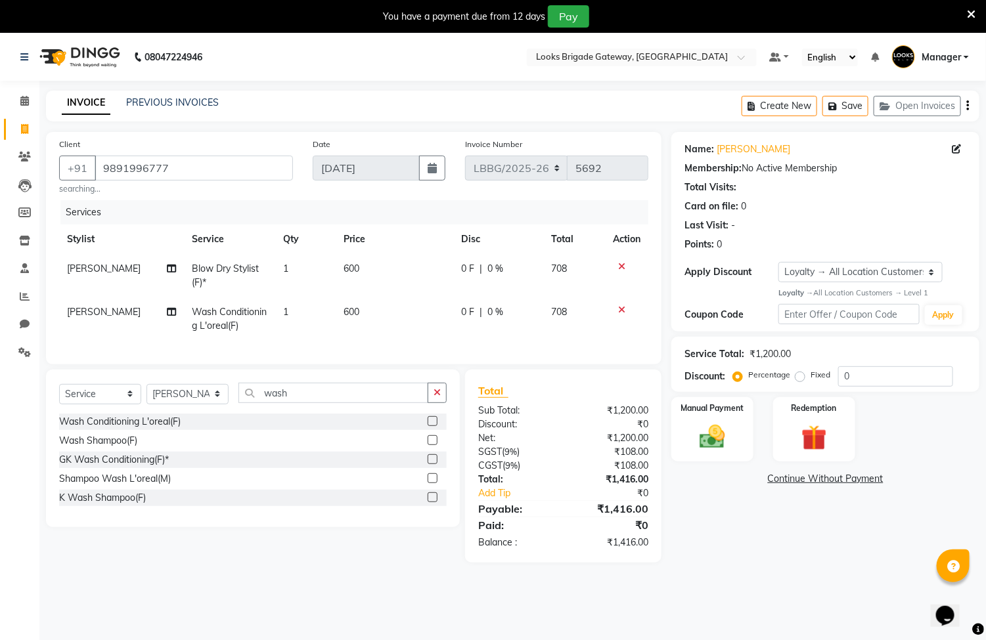
click at [382, 265] on td "600" at bounding box center [395, 275] width 118 height 43
select select "90454"
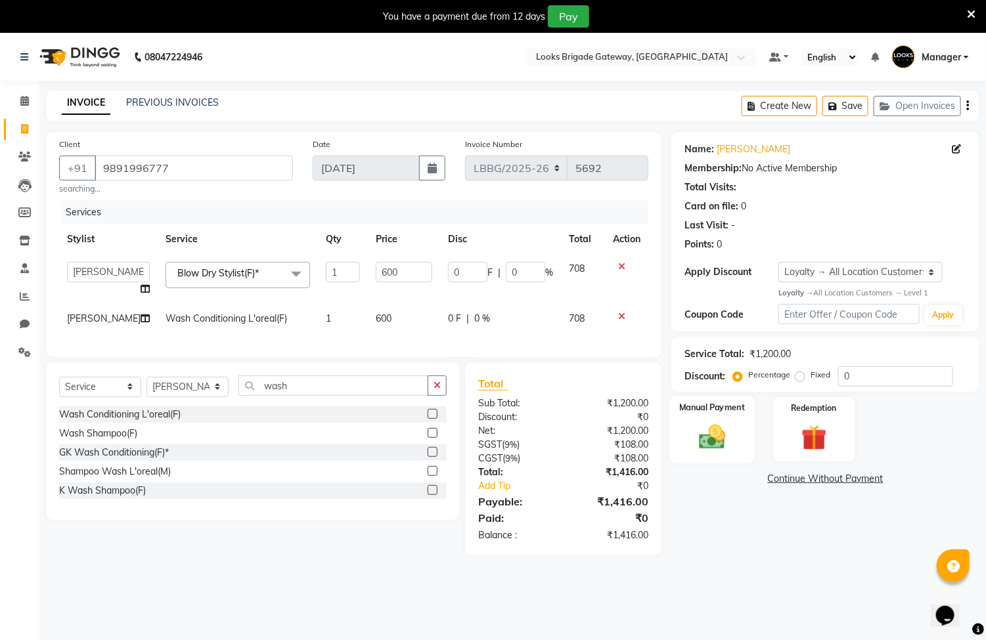
click at [714, 439] on img at bounding box center [712, 437] width 43 height 31
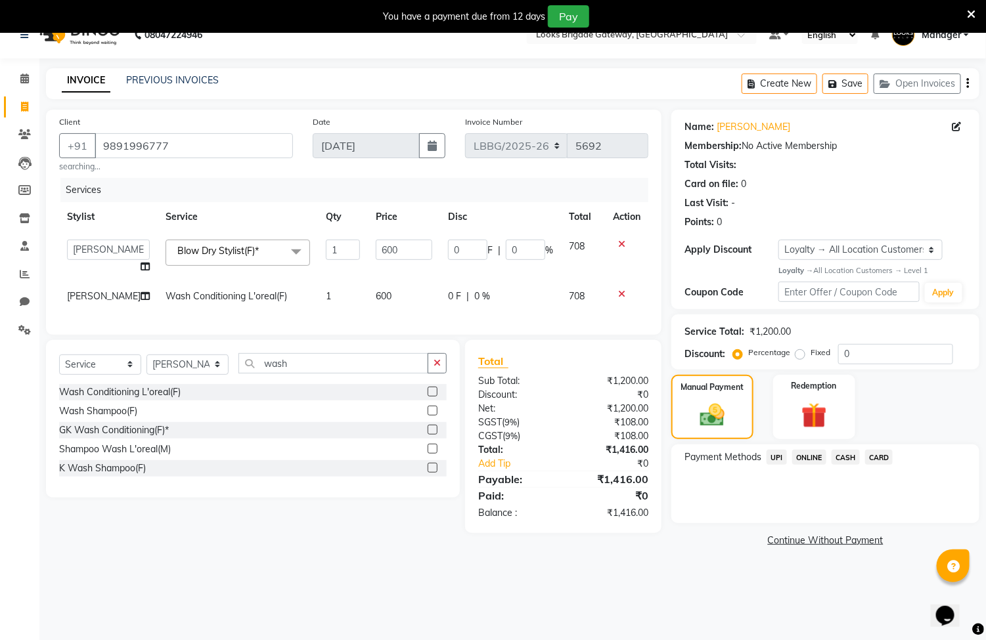
scroll to position [33, 0]
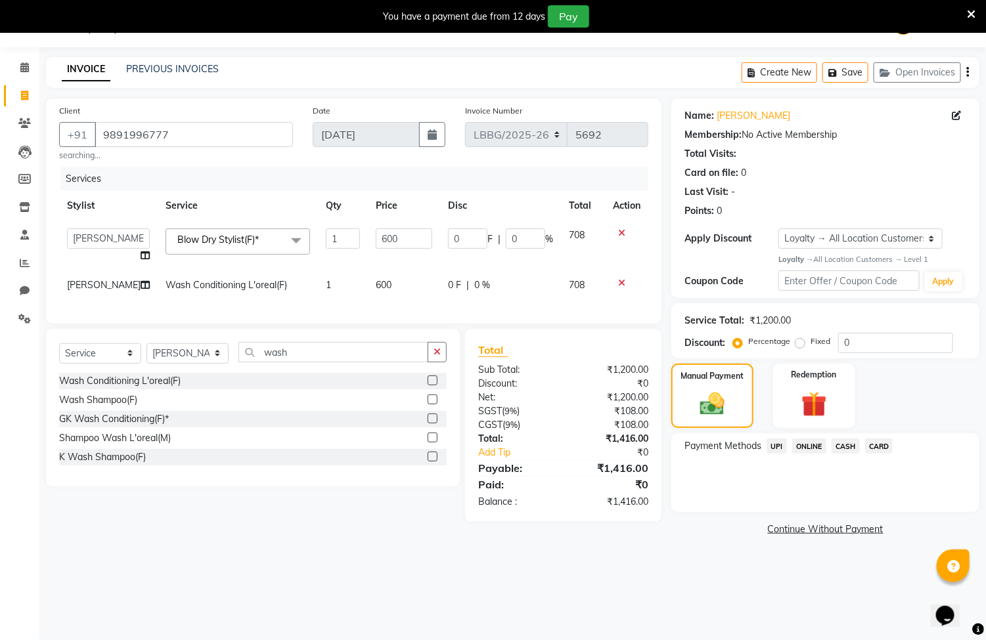
click at [777, 443] on span "UPI" at bounding box center [776, 446] width 20 height 15
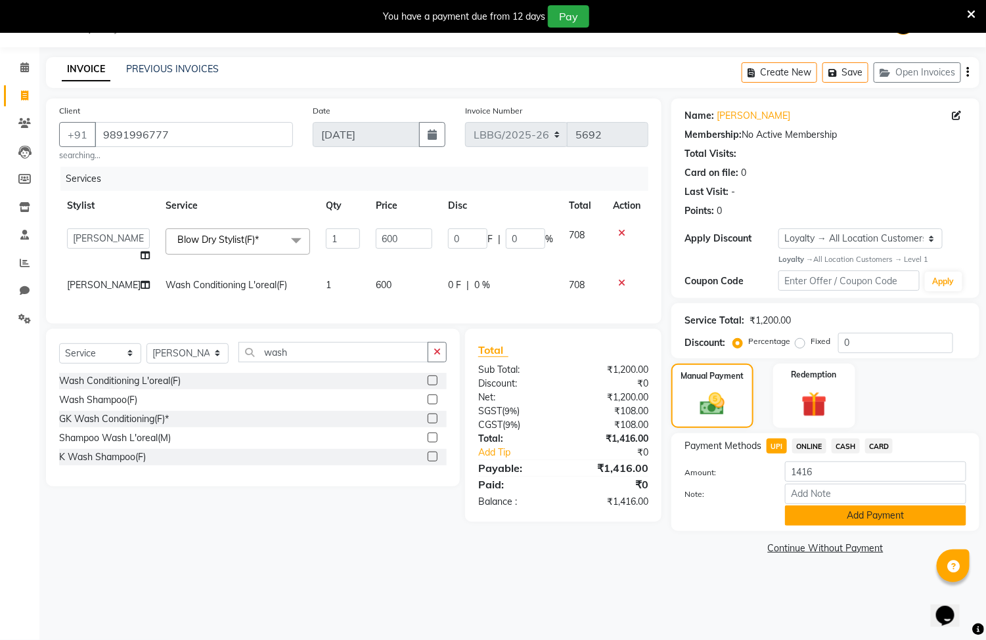
click at [824, 517] on button "Add Payment" at bounding box center [875, 516] width 181 height 20
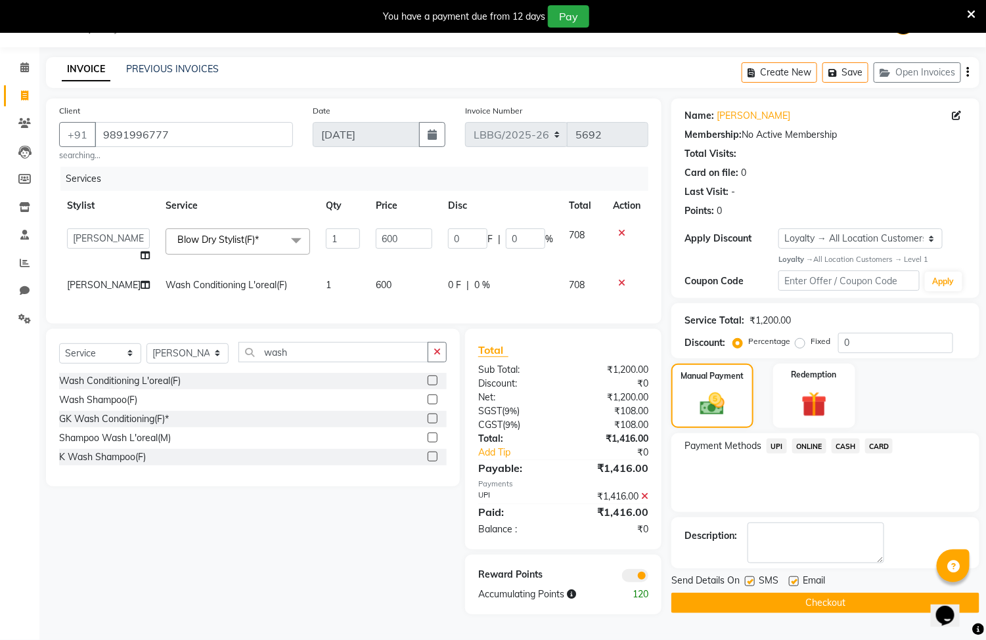
scroll to position [43, 0]
click at [769, 594] on button "Checkout" at bounding box center [825, 603] width 308 height 20
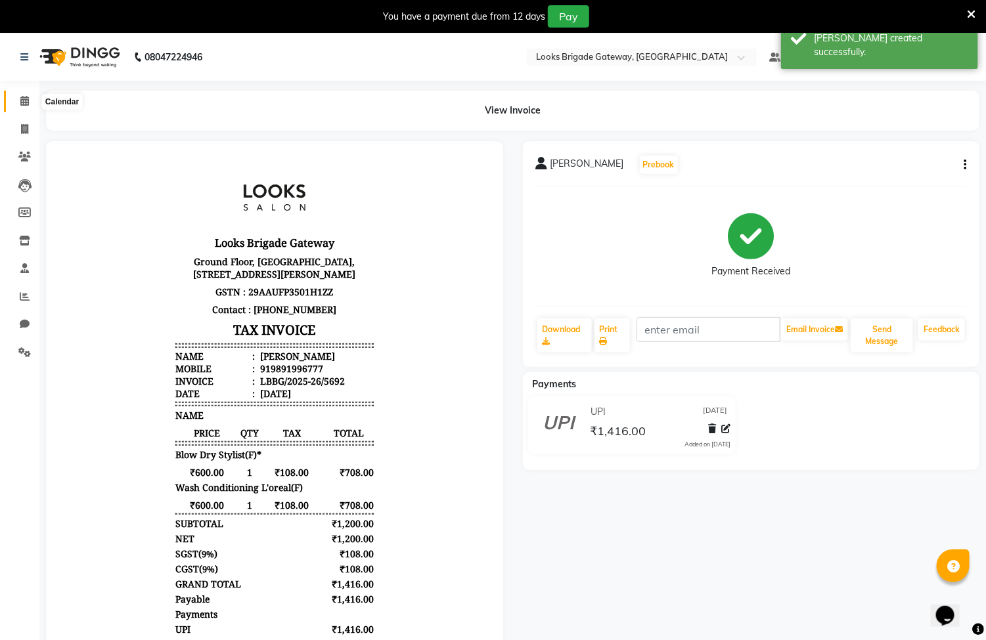
click at [20, 101] on icon at bounding box center [24, 101] width 9 height 10
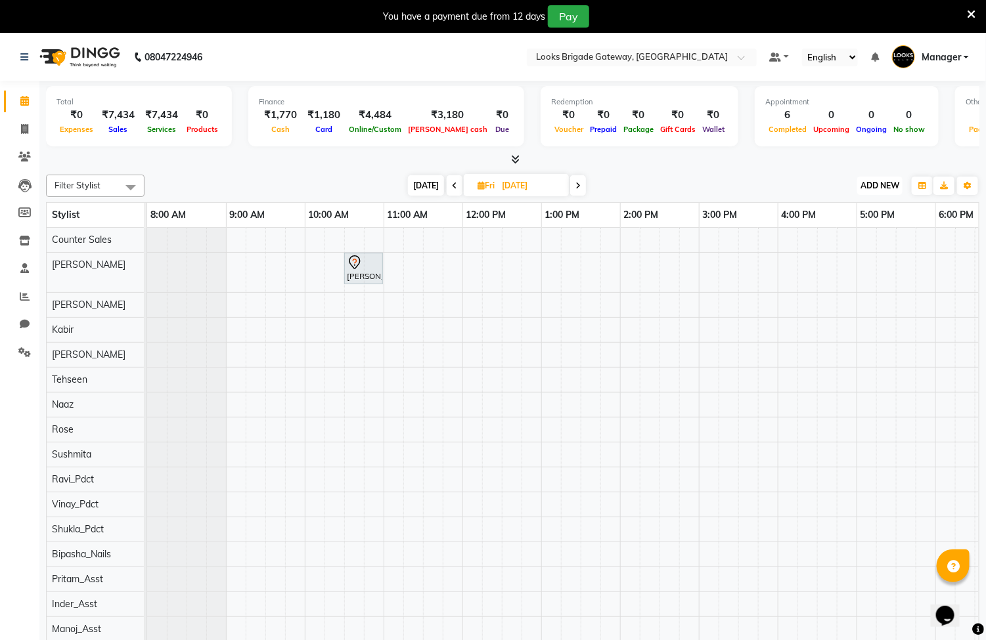
click at [875, 184] on span "ADD NEW" at bounding box center [879, 186] width 39 height 10
click at [828, 227] on link "Add Invoice" at bounding box center [851, 227] width 104 height 17
select select "service"
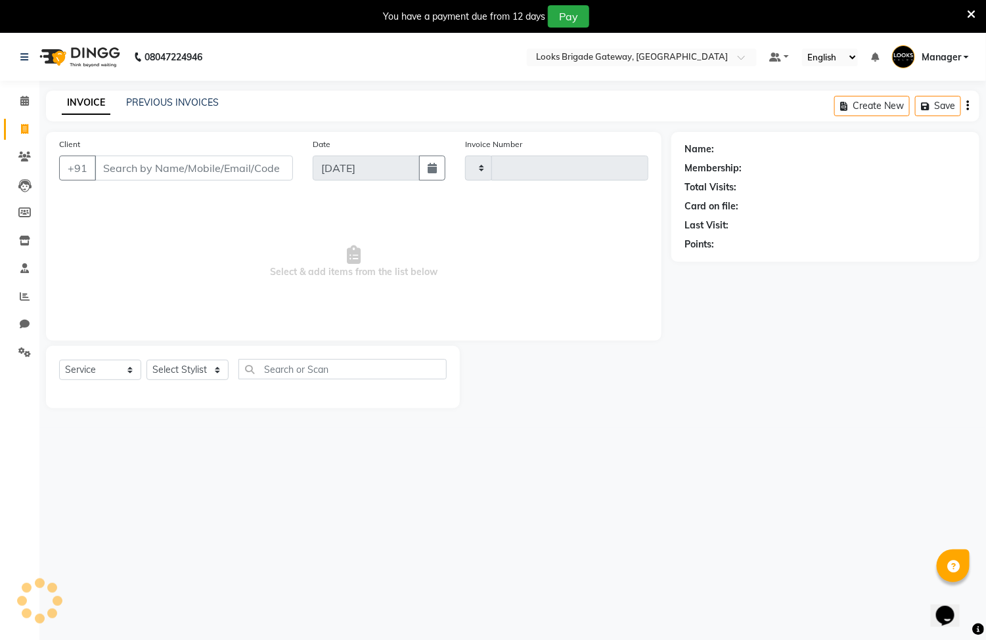
type input "5693"
select select "8944"
click at [274, 156] on input "Client" at bounding box center [194, 168] width 198 height 25
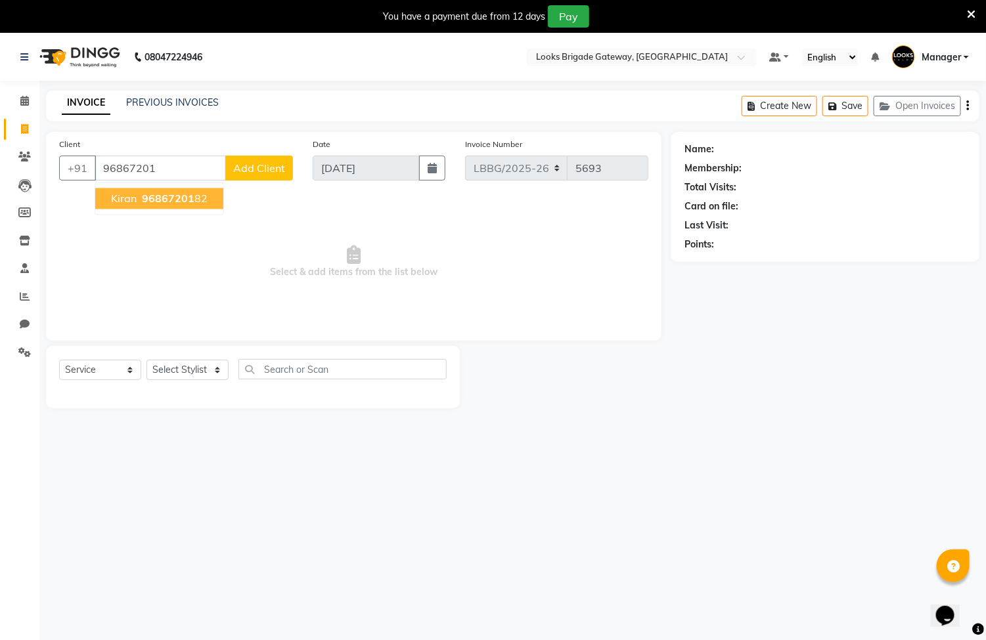
click at [207, 198] on button "kiran 96867201 82" at bounding box center [159, 198] width 128 height 21
type input "9686720182"
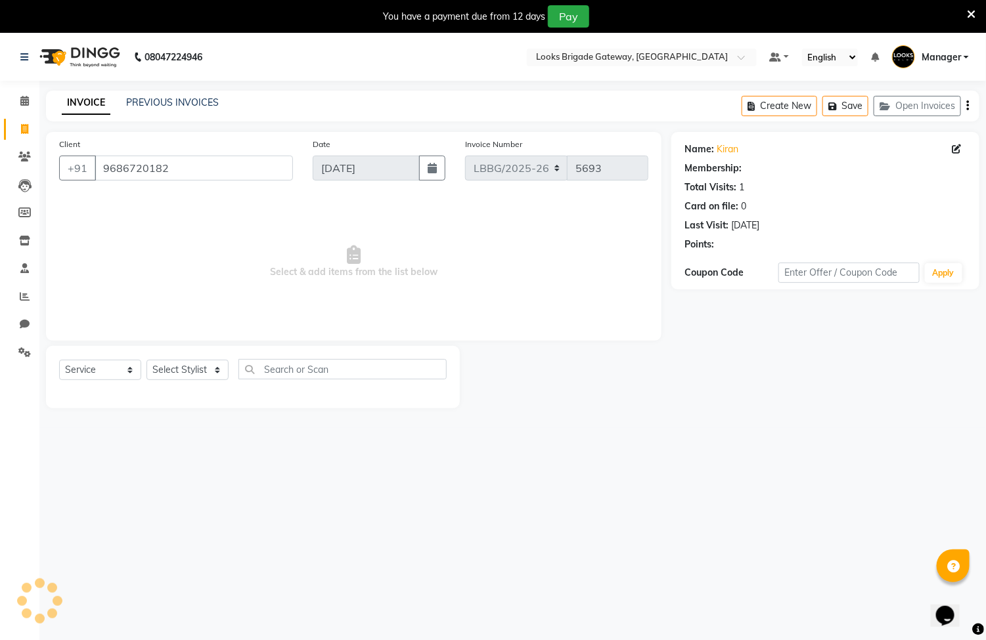
select select "1: Object"
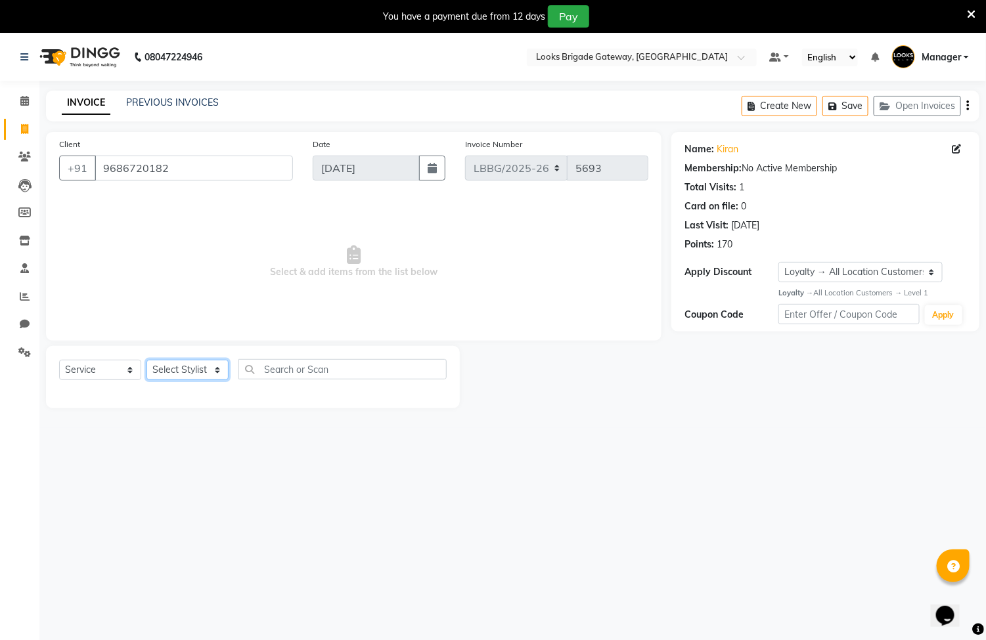
click at [171, 374] on select "Select Stylist [PERSON_NAME] Counter Sales Inder_Asst [PERSON_NAME] [PERSON_NAM…" at bounding box center [187, 370] width 82 height 20
select select "90473"
click at [146, 361] on select "Select Stylist [PERSON_NAME] Counter Sales Inder_Asst [PERSON_NAME] [PERSON_NAM…" at bounding box center [187, 370] width 82 height 20
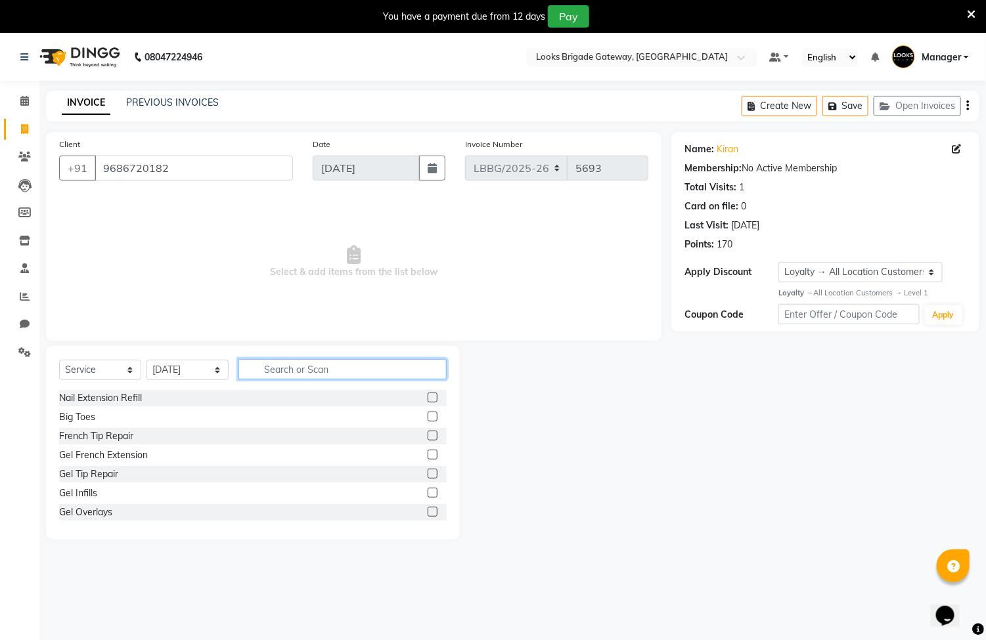
click at [286, 372] on input "text" at bounding box center [342, 369] width 208 height 20
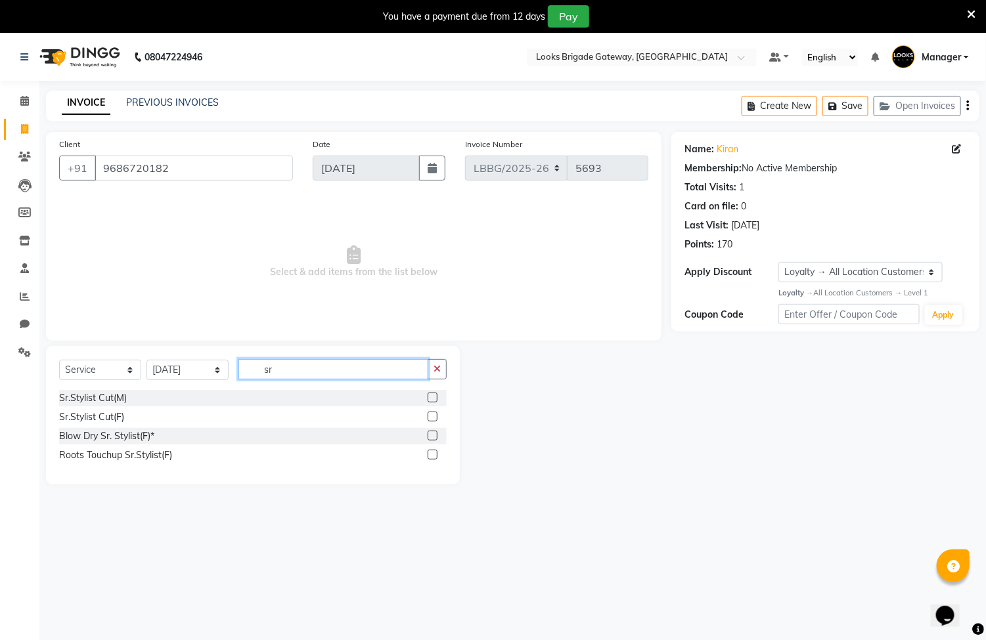
type input "sr"
click at [435, 396] on label at bounding box center [432, 398] width 10 height 10
click at [435, 396] on input "checkbox" at bounding box center [431, 398] width 9 height 9
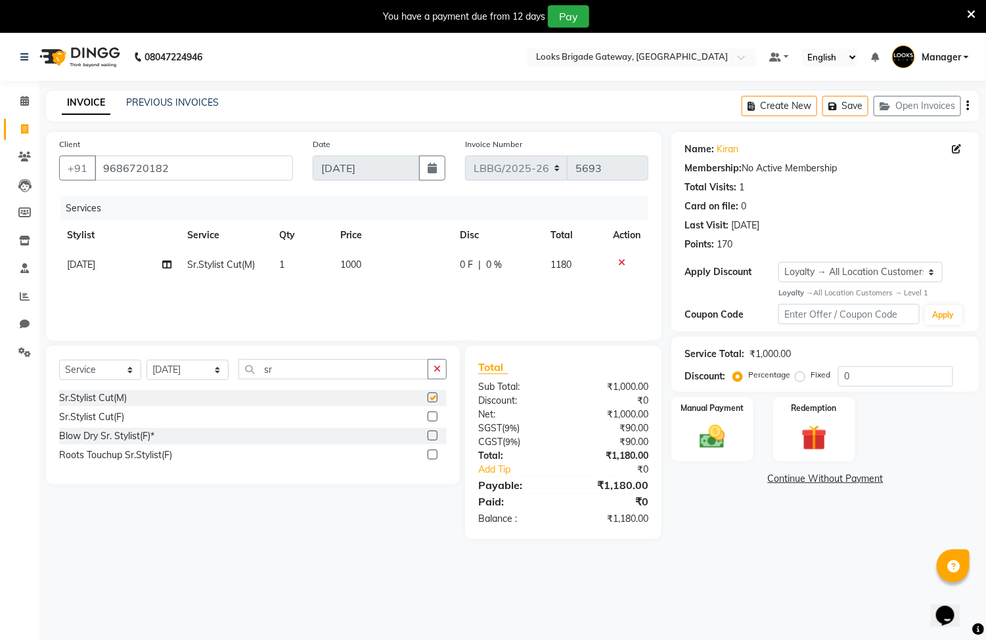
checkbox input "false"
click at [708, 432] on img at bounding box center [712, 437] width 43 height 31
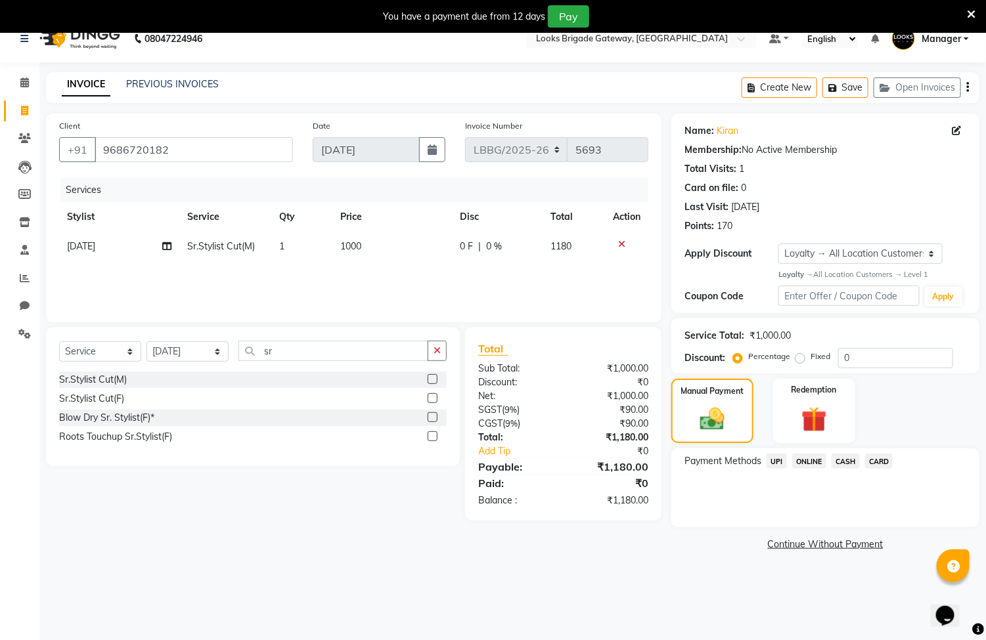
scroll to position [33, 0]
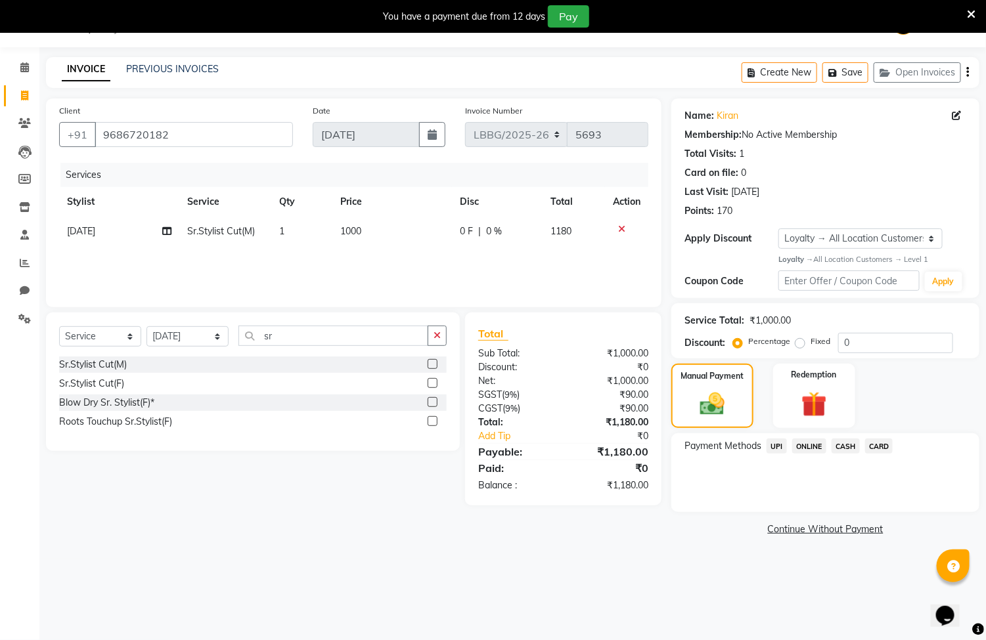
click at [779, 442] on span "UPI" at bounding box center [776, 446] width 20 height 15
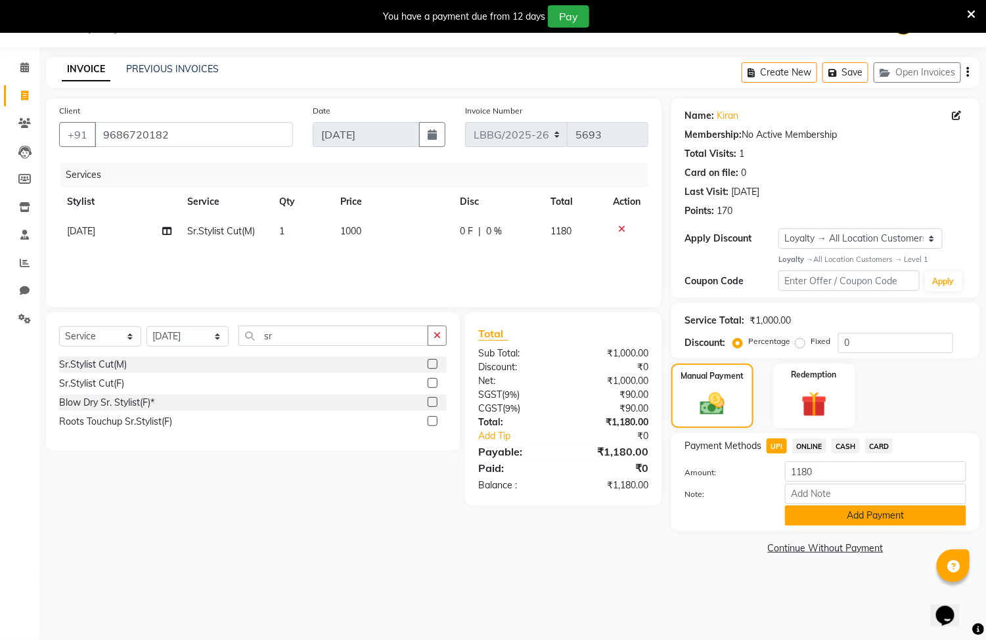
click at [825, 514] on button "Add Payment" at bounding box center [875, 516] width 181 height 20
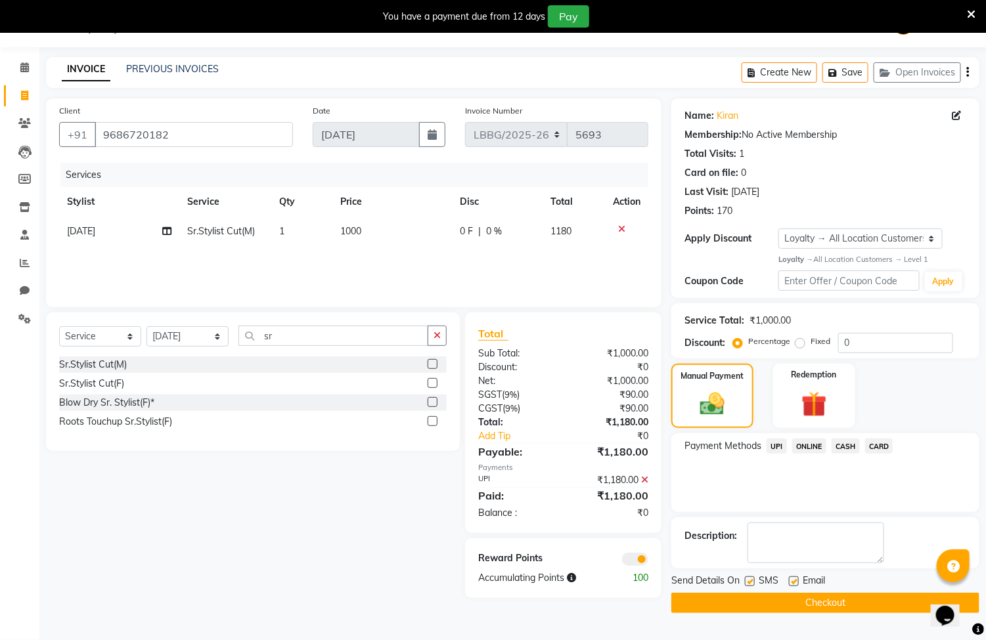
click at [716, 603] on button "Checkout" at bounding box center [825, 603] width 308 height 20
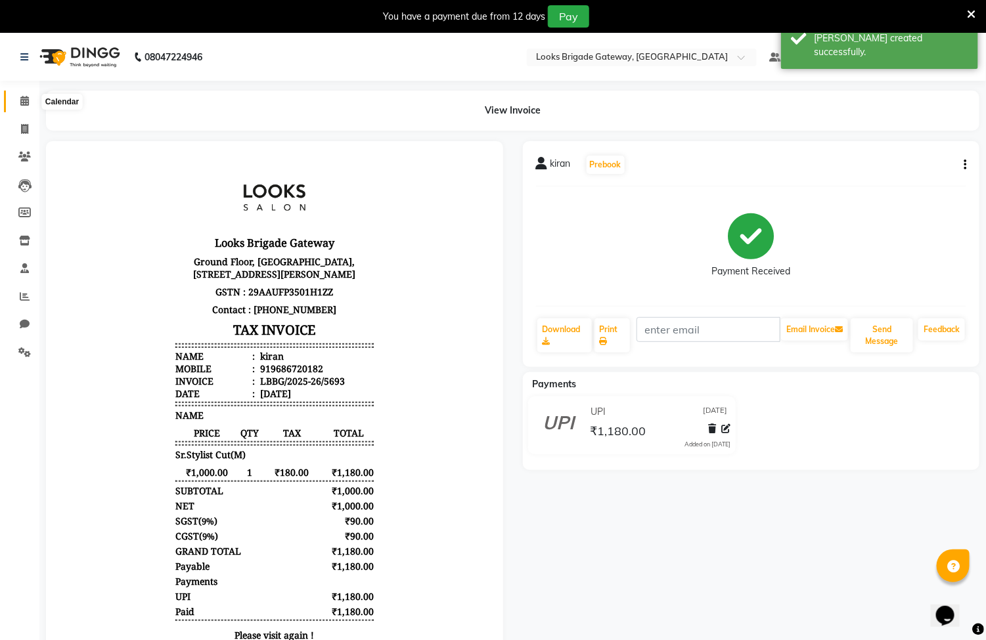
click at [26, 102] on icon at bounding box center [24, 101] width 9 height 10
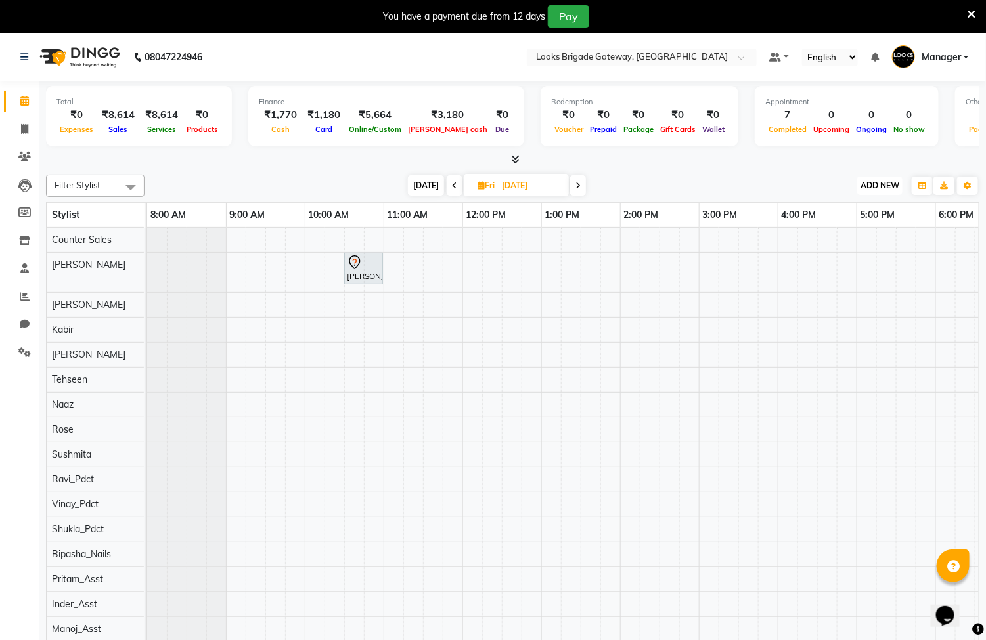
click at [883, 188] on span "ADD NEW" at bounding box center [879, 186] width 39 height 10
click at [839, 229] on link "Add Invoice" at bounding box center [851, 227] width 104 height 17
select select "service"
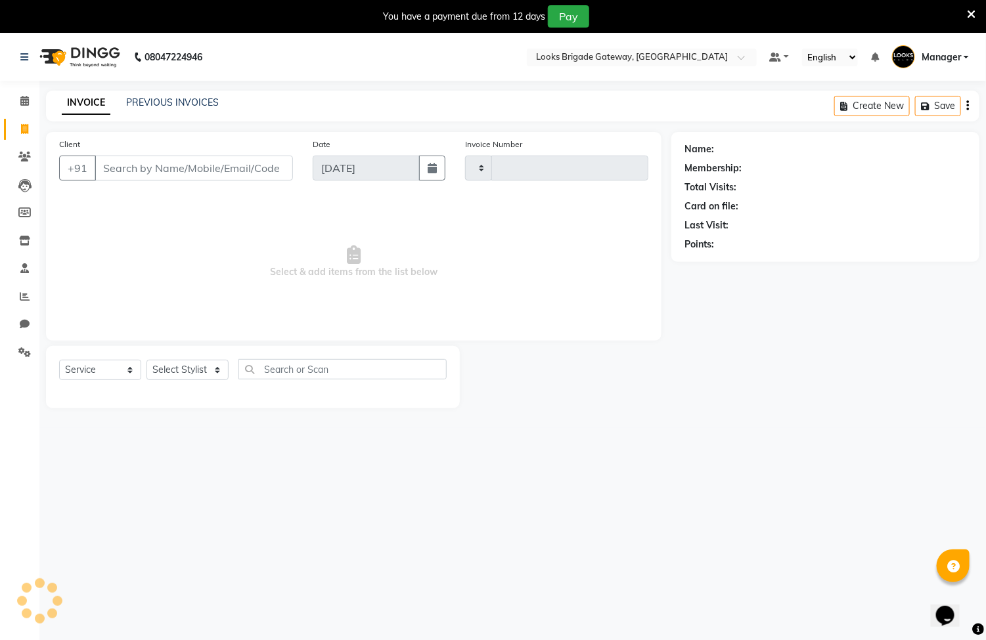
type input "5694"
select select "8944"
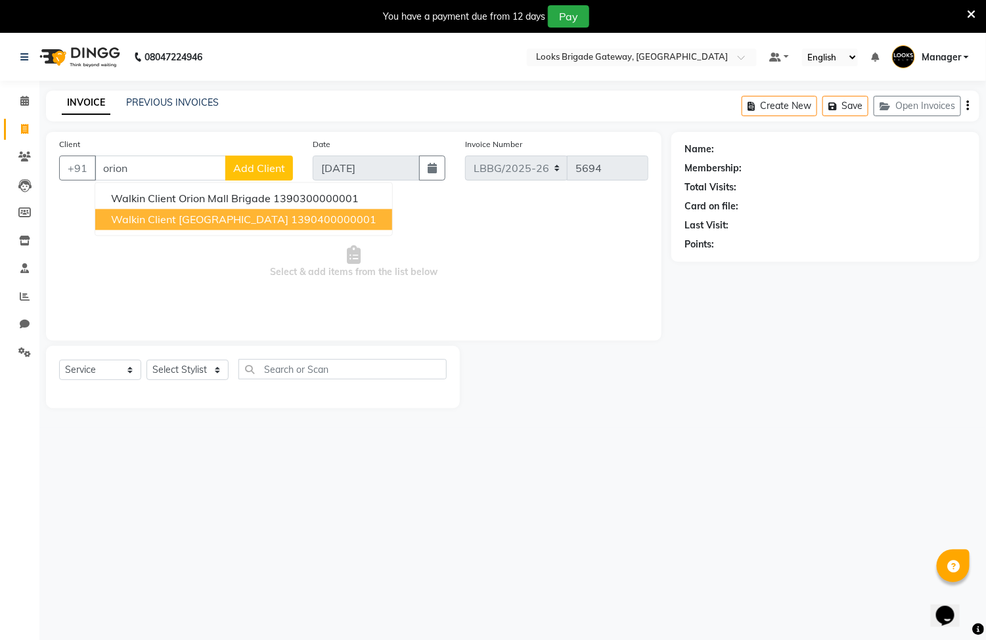
click at [182, 221] on span "Walkin Client [GEOGRAPHIC_DATA]" at bounding box center [199, 219] width 177 height 13
type input "1390400000001"
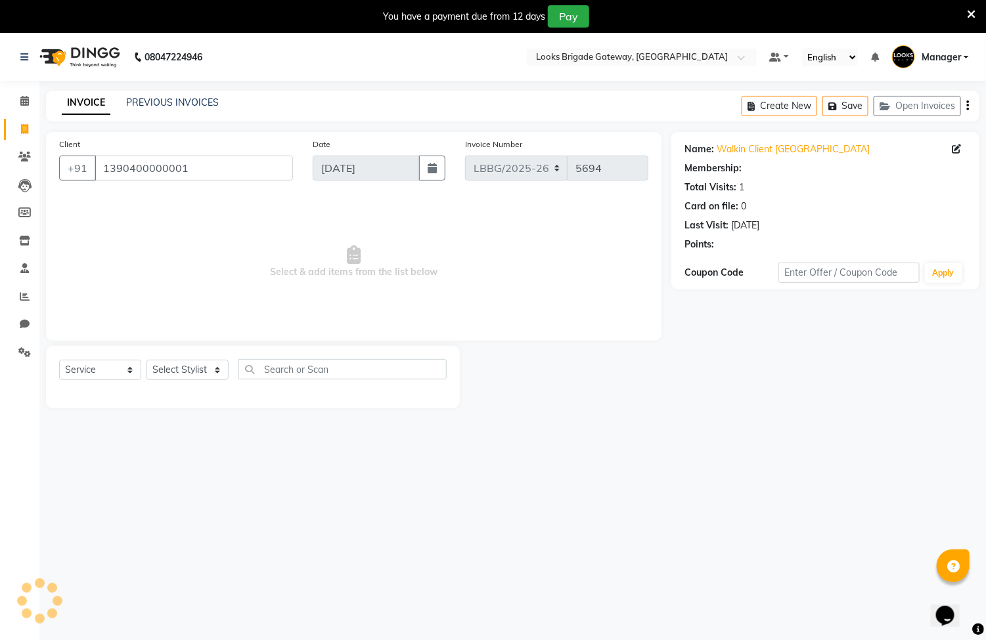
select select "1: Object"
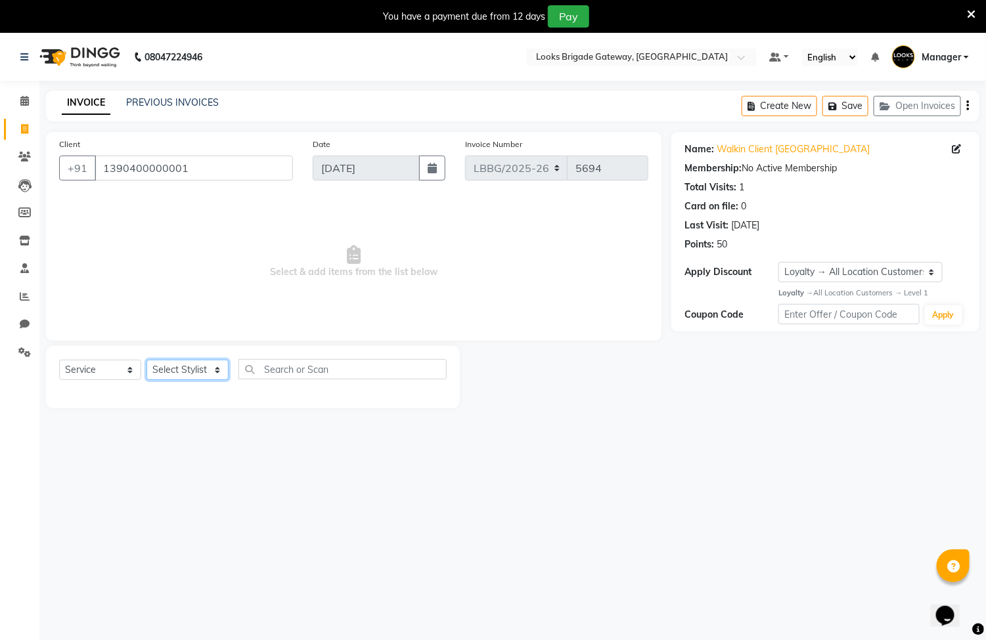
click at [209, 370] on select "Select Stylist [PERSON_NAME] Counter Sales Inder_Asst [PERSON_NAME] [PERSON_NAM…" at bounding box center [187, 370] width 82 height 20
select select "90456"
click at [146, 361] on select "Select Stylist [PERSON_NAME] Counter Sales Inder_Asst [PERSON_NAME] [PERSON_NAM…" at bounding box center [187, 370] width 82 height 20
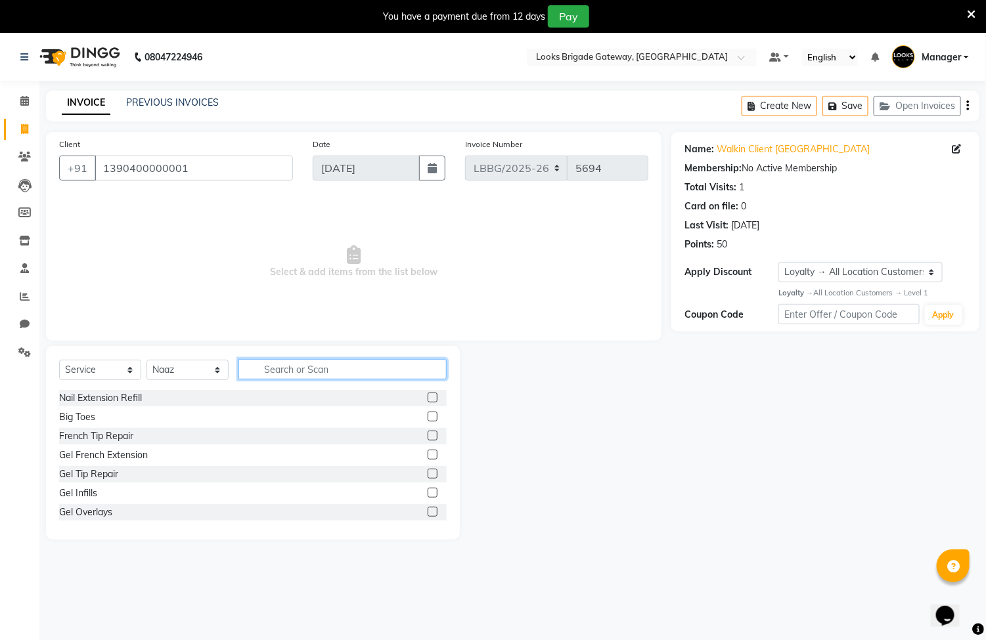
click at [292, 367] on input "text" at bounding box center [342, 369] width 208 height 20
type input "eye"
click at [427, 471] on label at bounding box center [432, 474] width 10 height 10
click at [427, 471] on input "checkbox" at bounding box center [431, 474] width 9 height 9
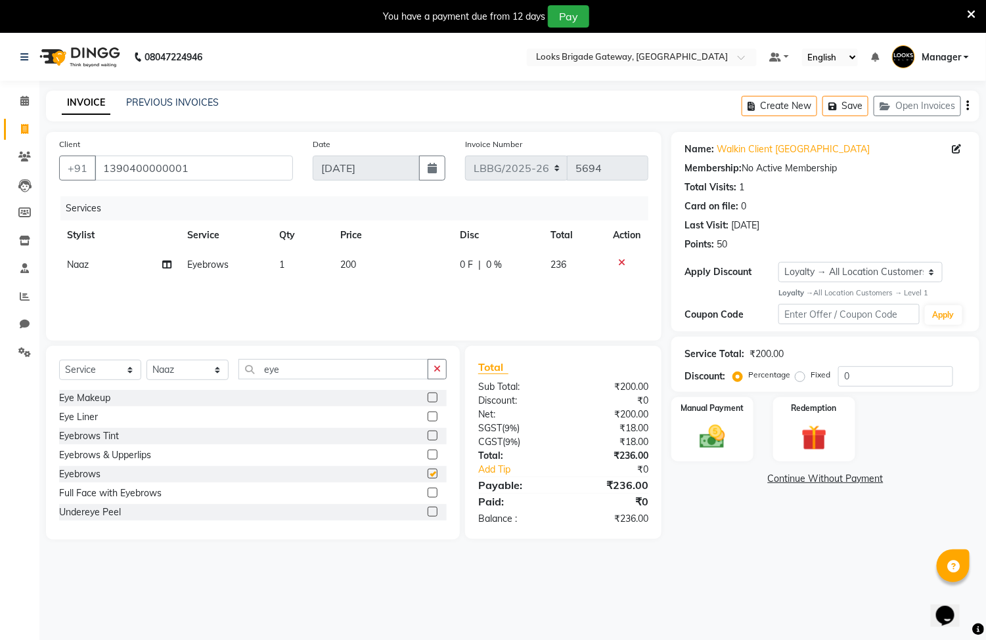
checkbox input "false"
click at [357, 259] on td "200" at bounding box center [392, 265] width 120 height 30
select select "90456"
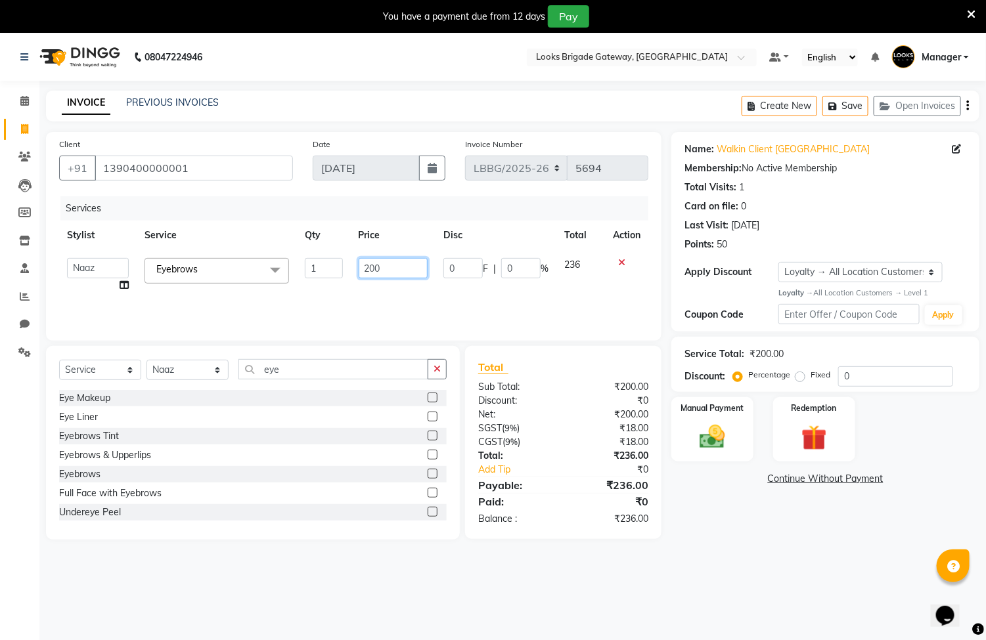
drag, startPoint x: 386, startPoint y: 261, endPoint x: 296, endPoint y: 253, distance: 90.3
click at [296, 253] on tr "Ayyub Bipasha_Nails Counter Sales Inder_Asst [PERSON_NAME] [PERSON_NAME] Manage…" at bounding box center [353, 275] width 589 height 50
type input "100"
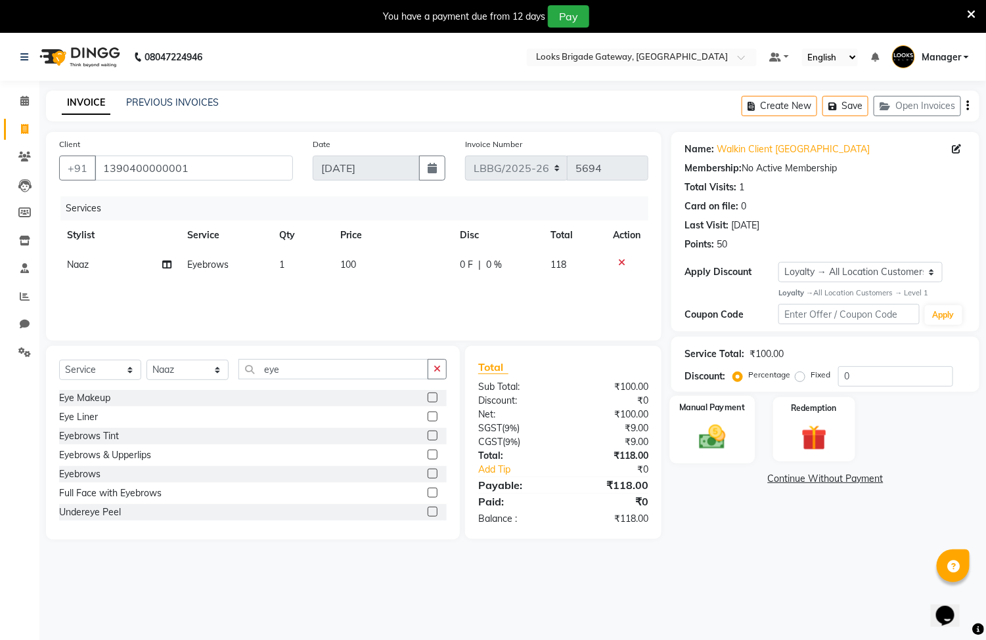
click at [708, 437] on img at bounding box center [712, 437] width 43 height 31
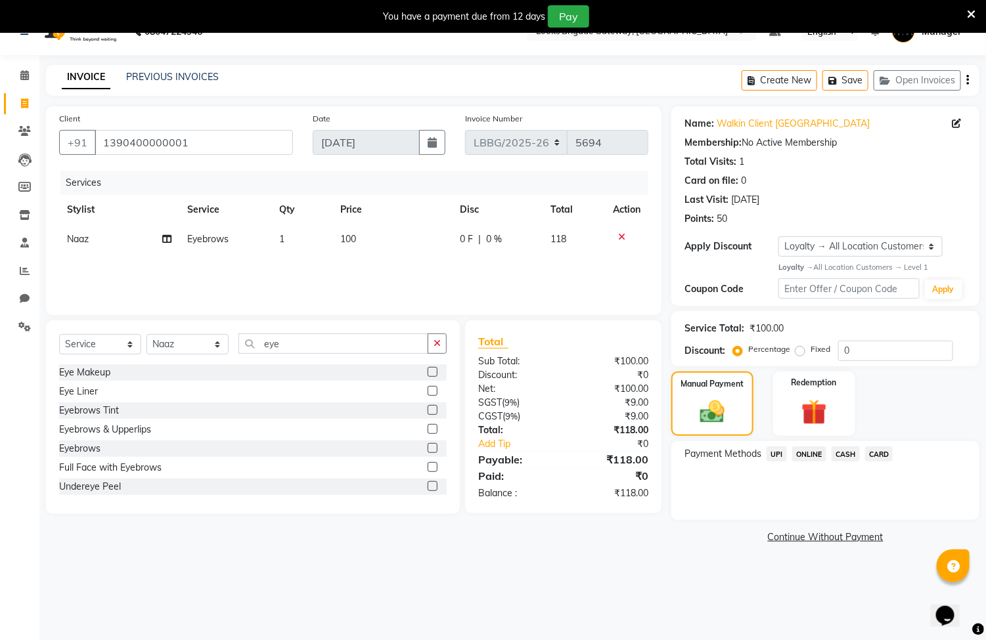
scroll to position [33, 0]
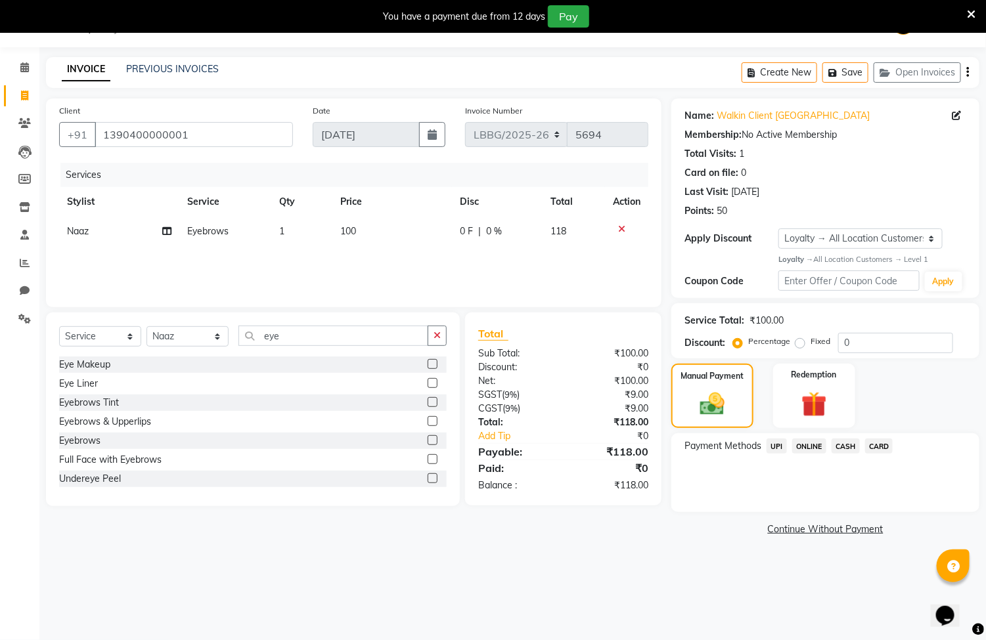
click at [775, 448] on span "UPI" at bounding box center [776, 446] width 20 height 15
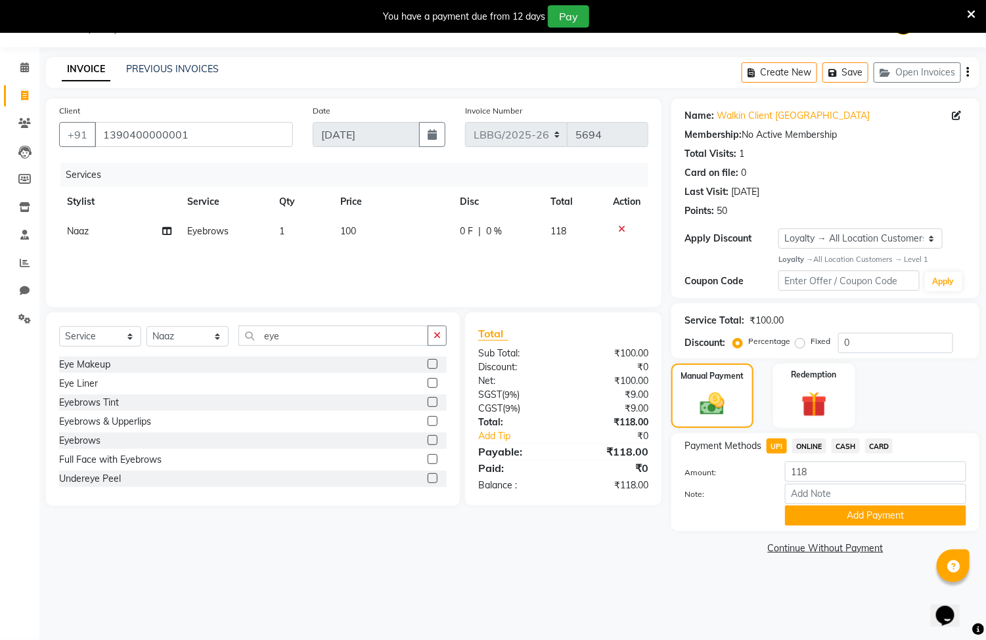
drag, startPoint x: 810, startPoint y: 513, endPoint x: 818, endPoint y: 515, distance: 7.5
click at [812, 513] on button "Add Payment" at bounding box center [875, 516] width 181 height 20
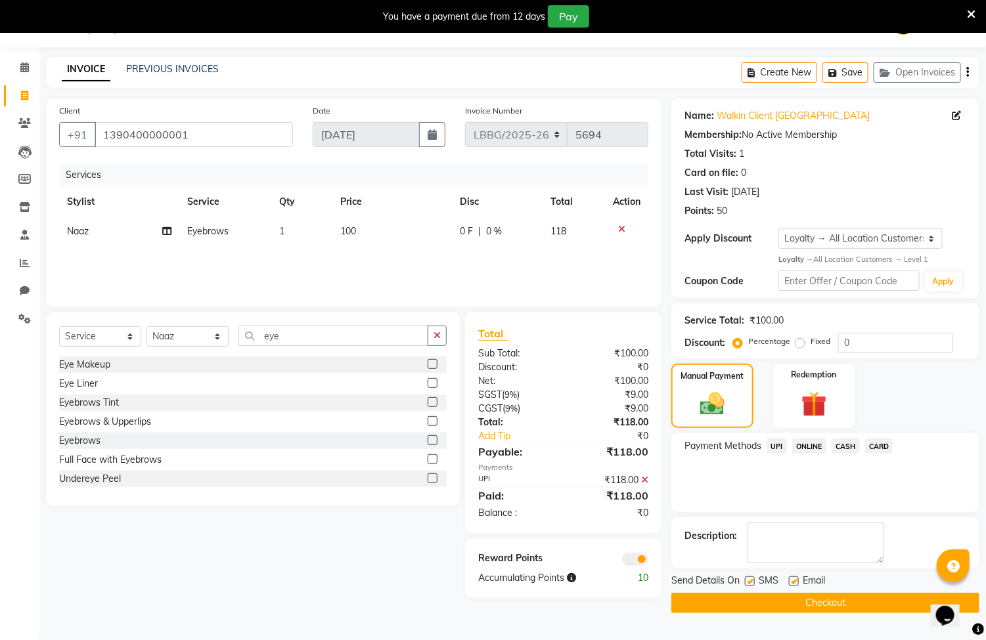
click at [730, 603] on button "Checkout" at bounding box center [825, 603] width 308 height 20
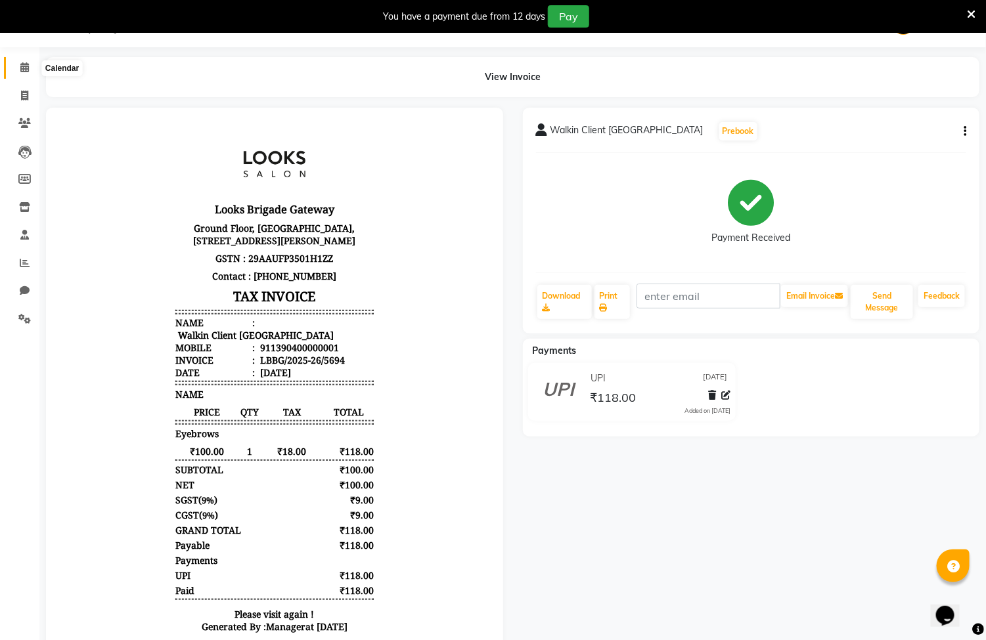
click at [20, 73] on span at bounding box center [24, 67] width 23 height 15
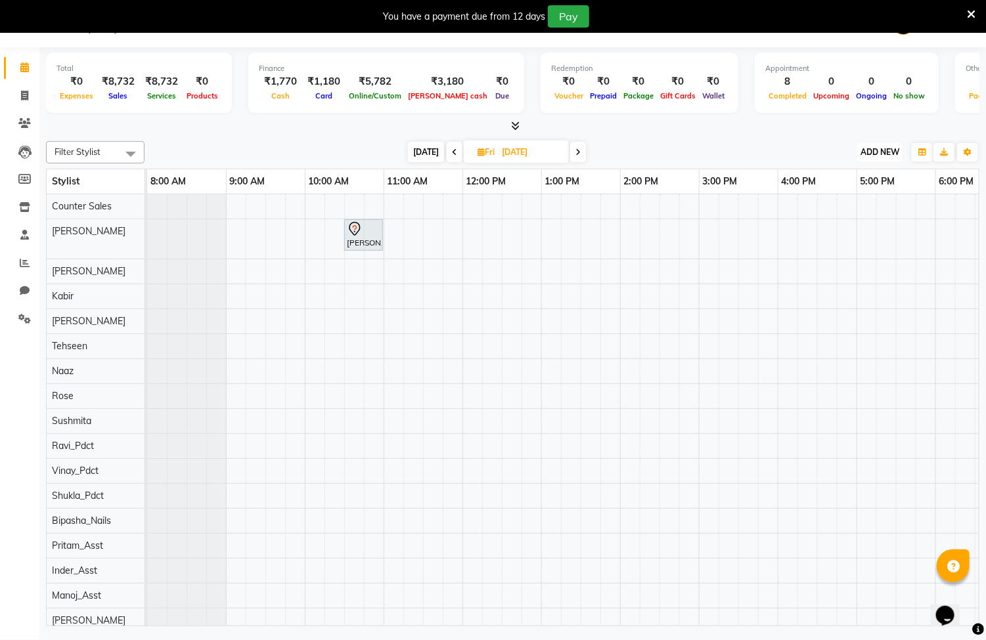
click at [877, 150] on span "ADD NEW" at bounding box center [879, 152] width 39 height 10
click at [840, 191] on link "Add Invoice" at bounding box center [851, 194] width 104 height 17
select select "service"
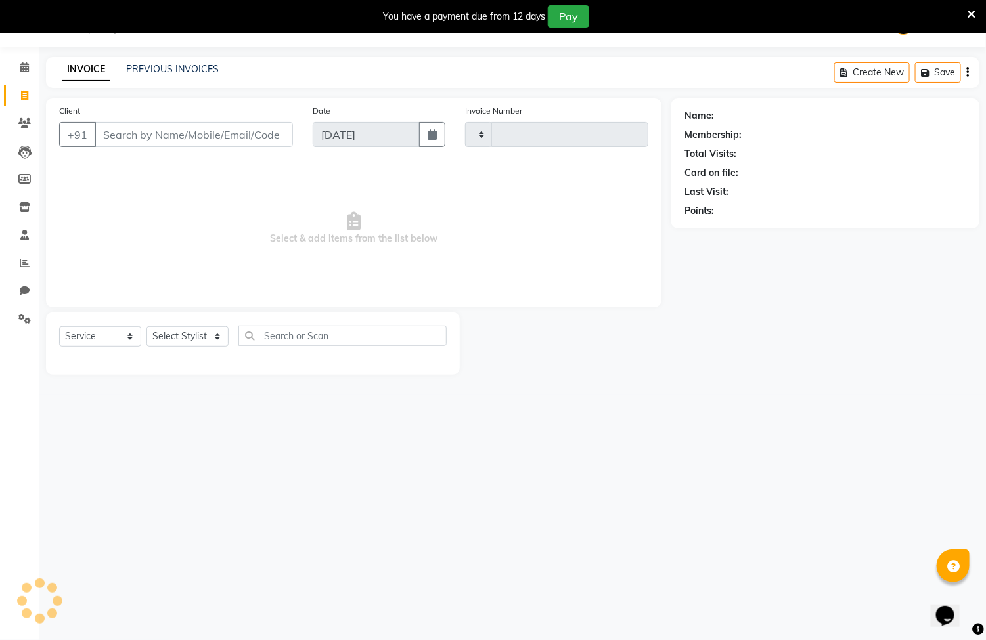
type input "5695"
select select "8944"
drag, startPoint x: 160, startPoint y: 359, endPoint x: 164, endPoint y: 343, distance: 16.4
click at [158, 359] on div at bounding box center [252, 359] width 387 height 5
click at [166, 341] on select "Select Stylist" at bounding box center [187, 336] width 82 height 20
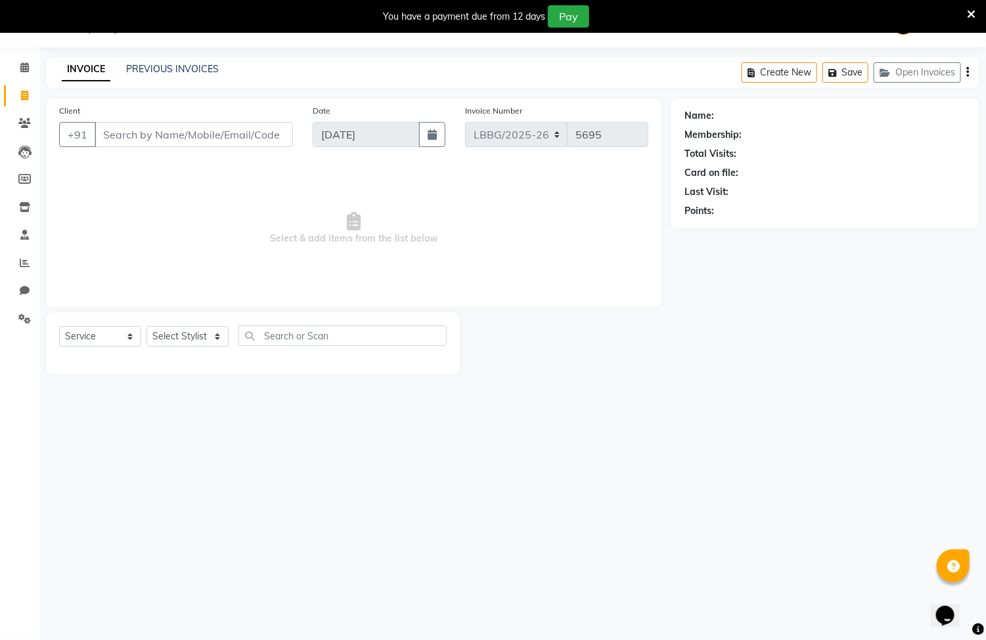
click at [208, 325] on div "Select Service Product Membership Package Voucher Prepaid Gift Card Select Styl…" at bounding box center [253, 344] width 414 height 62
click at [208, 332] on select "Select Stylist" at bounding box center [187, 336] width 82 height 20
select select "90453"
click at [146, 327] on select "Select Stylist [PERSON_NAME] Counter Sales Inder_Asst [PERSON_NAME] [PERSON_NAM…" at bounding box center [187, 336] width 82 height 20
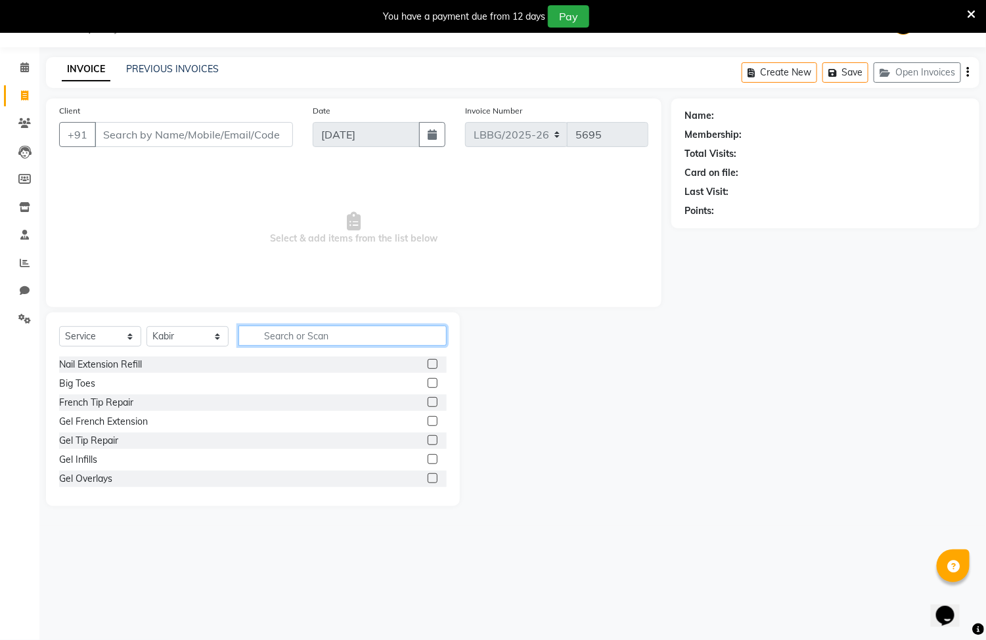
drag, startPoint x: 298, startPoint y: 326, endPoint x: 298, endPoint y: 333, distance: 7.2
click at [298, 327] on input "text" at bounding box center [342, 336] width 208 height 20
type input "inoa"
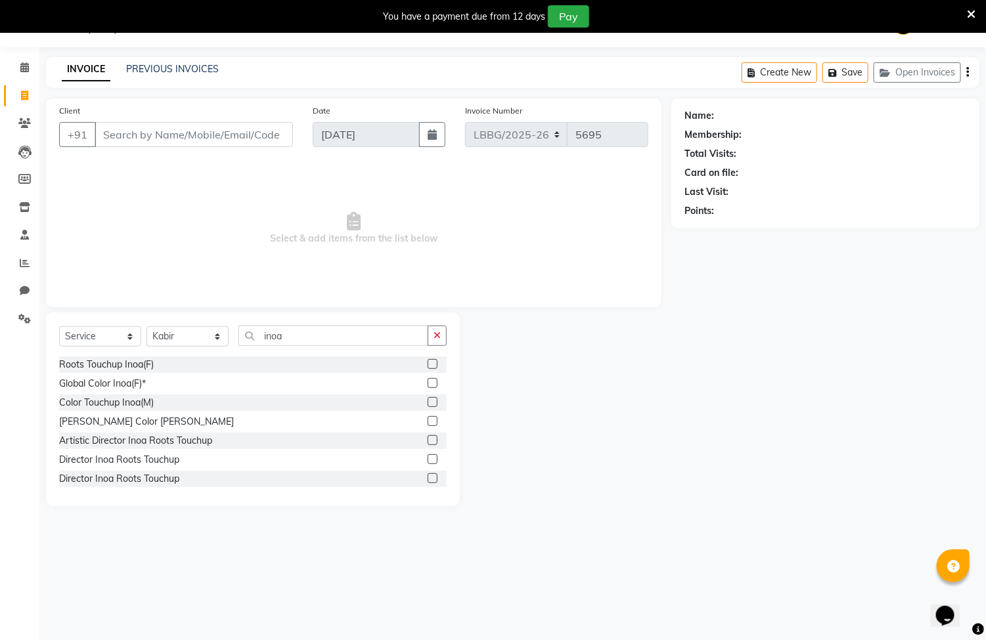
click at [427, 365] on label at bounding box center [432, 364] width 10 height 10
click at [427, 365] on input "checkbox" at bounding box center [431, 365] width 9 height 9
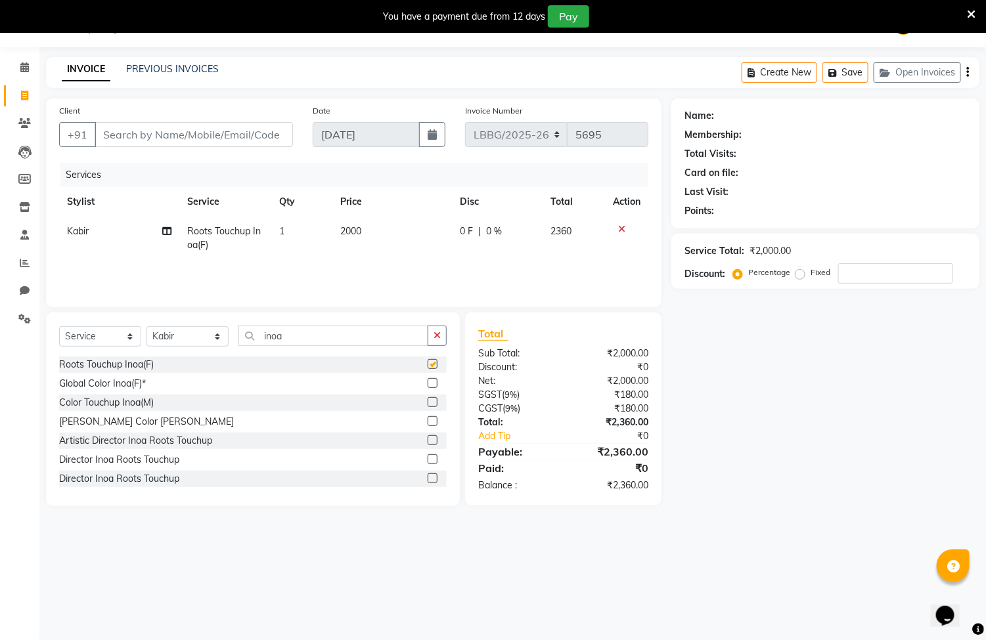
checkbox input "false"
click at [172, 341] on select "Select Stylist [PERSON_NAME] Counter Sales Inder_Asst [PERSON_NAME] [PERSON_NAM…" at bounding box center [187, 336] width 82 height 20
click at [184, 343] on select "Select Stylist [PERSON_NAME] Counter Sales Inder_Asst [PERSON_NAME] [PERSON_NAM…" at bounding box center [187, 336] width 82 height 20
click at [185, 336] on select "Select Stylist Ayyub Bipasha_Nails Counter Sales Inder_Asst Joseph Kabir Kartik…" at bounding box center [187, 336] width 82 height 20
click at [179, 328] on select "Select Stylist Ayyub Bipasha_Nails Counter Sales Inder_Asst Joseph Kabir Kartik…" at bounding box center [187, 336] width 82 height 20
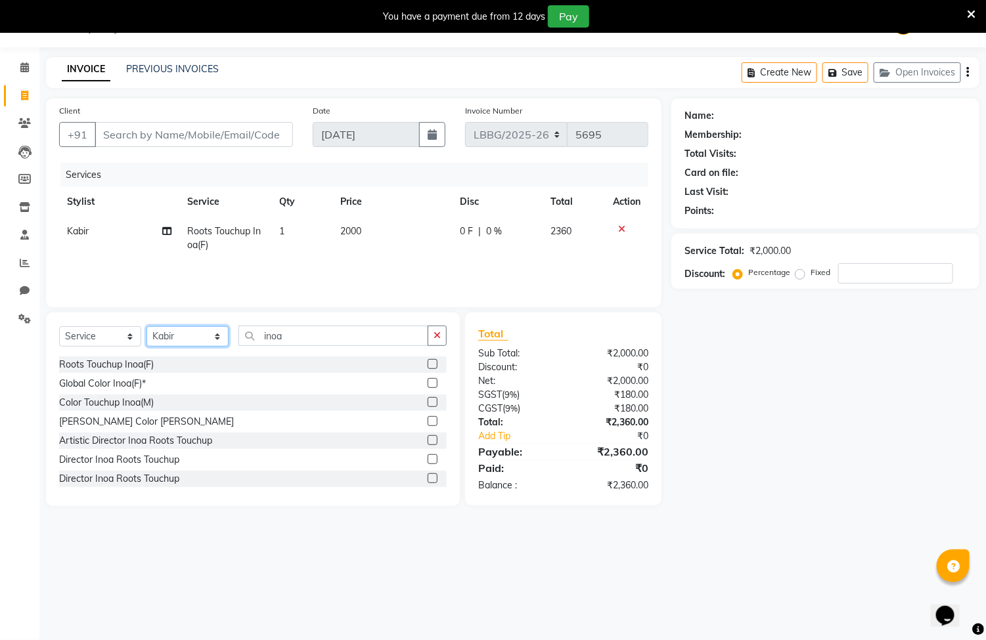
click at [173, 337] on select "Select Stylist Ayyub Bipasha_Nails Counter Sales Inder_Asst Joseph Kabir Kartik…" at bounding box center [187, 336] width 82 height 20
select select "90459"
click at [146, 327] on select "Select Stylist Ayyub Bipasha_Nails Counter Sales Inder_Asst Joseph Kabir Kartik…" at bounding box center [187, 336] width 82 height 20
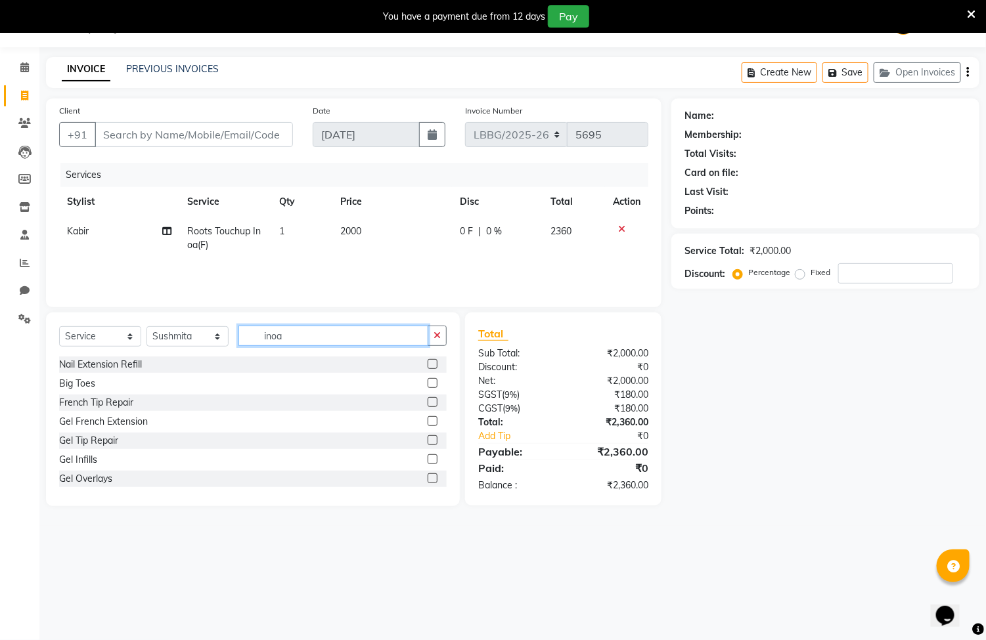
click at [276, 338] on input "inoa" at bounding box center [333, 336] width 190 height 20
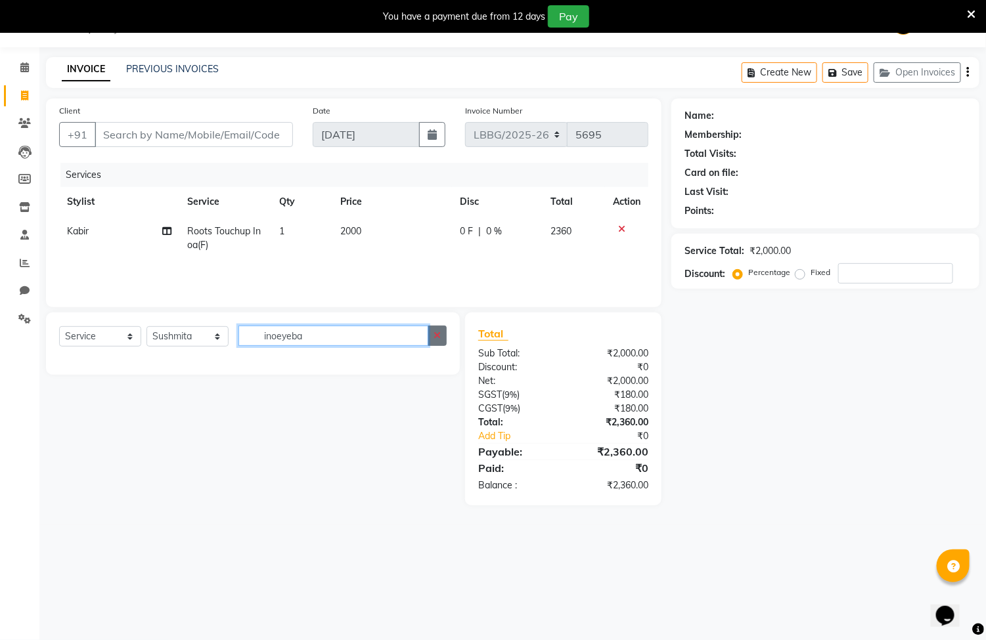
click at [429, 336] on div "inoeyeba" at bounding box center [343, 336] width 208 height 20
type input "inoeyeba"
click at [432, 336] on button "button" at bounding box center [436, 336] width 19 height 20
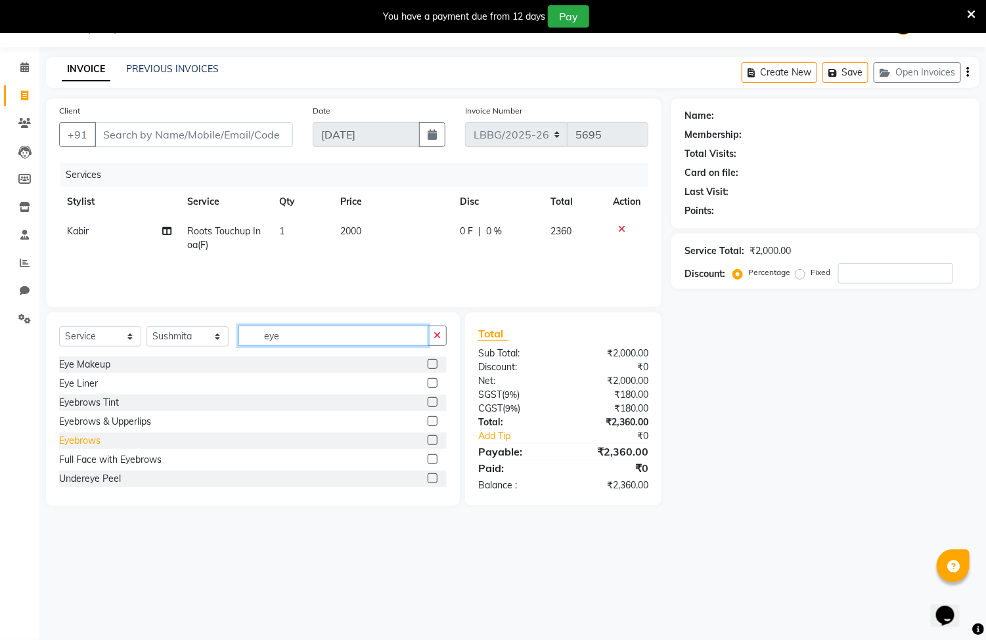
type input "eye"
click at [91, 436] on div "Eyebrows" at bounding box center [79, 441] width 41 height 14
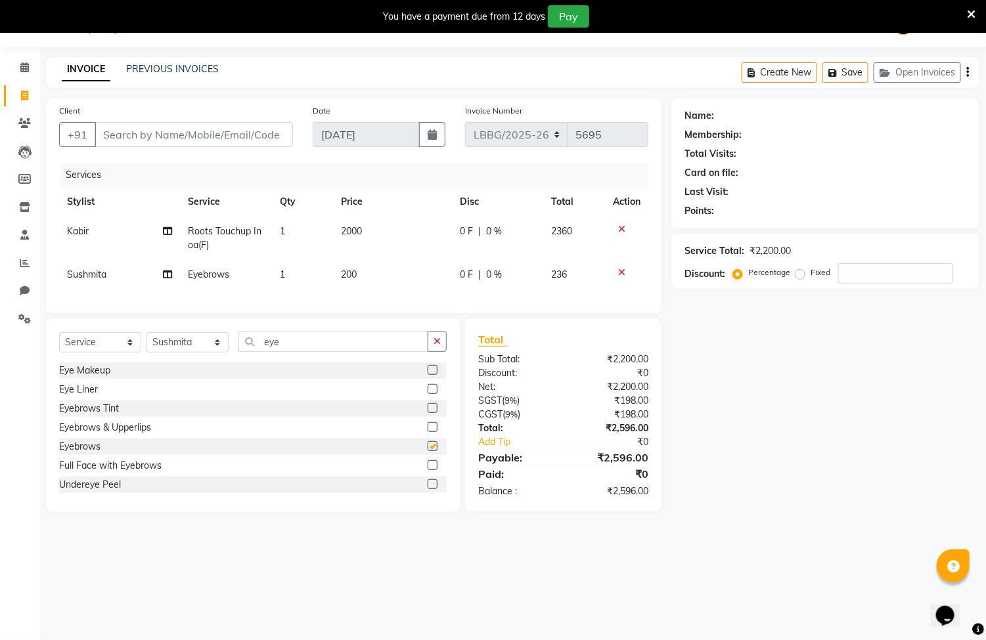
checkbox input "false"
click at [353, 276] on span "200" at bounding box center [349, 275] width 16 height 12
select select "90459"
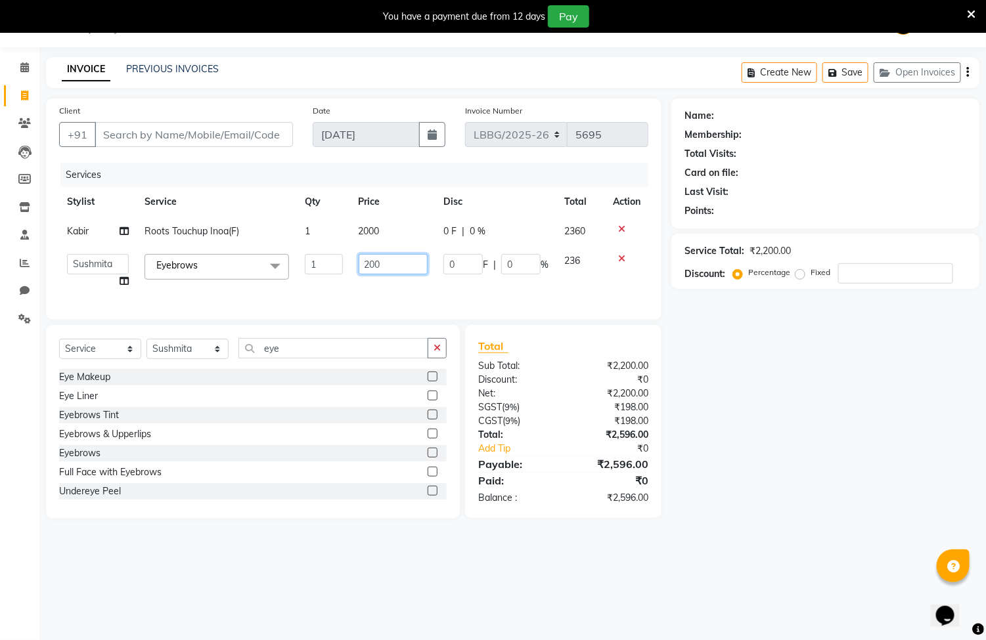
drag, startPoint x: 394, startPoint y: 268, endPoint x: 317, endPoint y: 260, distance: 77.2
click at [318, 260] on tr "Ayyub Bipasha_Nails Counter Sales Inder_Asst Joseph Kabir Kartik Manager Manoj_…" at bounding box center [353, 271] width 589 height 50
type input "100"
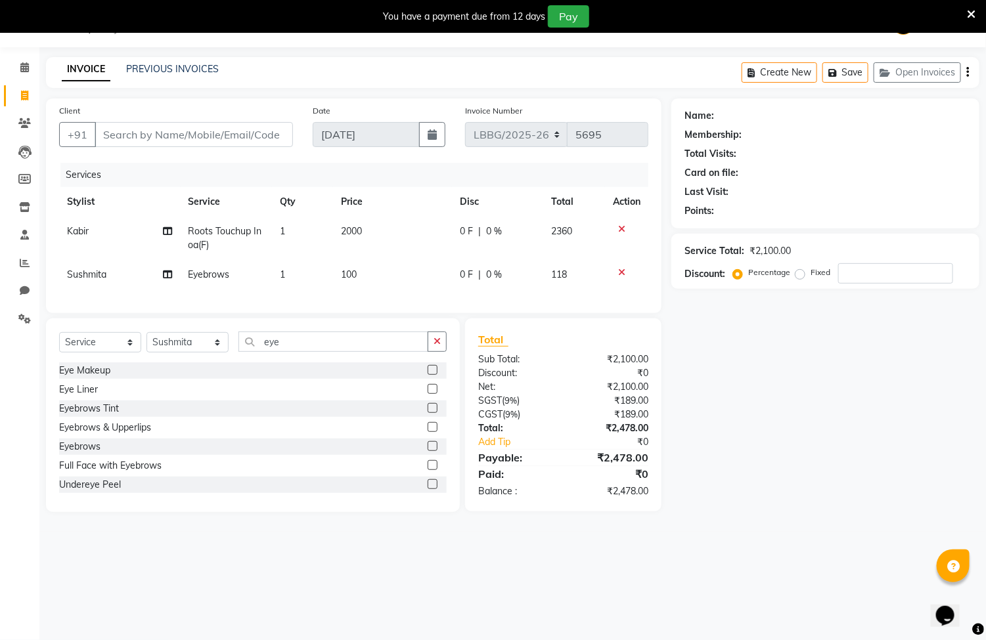
click at [506, 232] on div "0 F | 0 %" at bounding box center [498, 232] width 76 height 14
select select "90453"
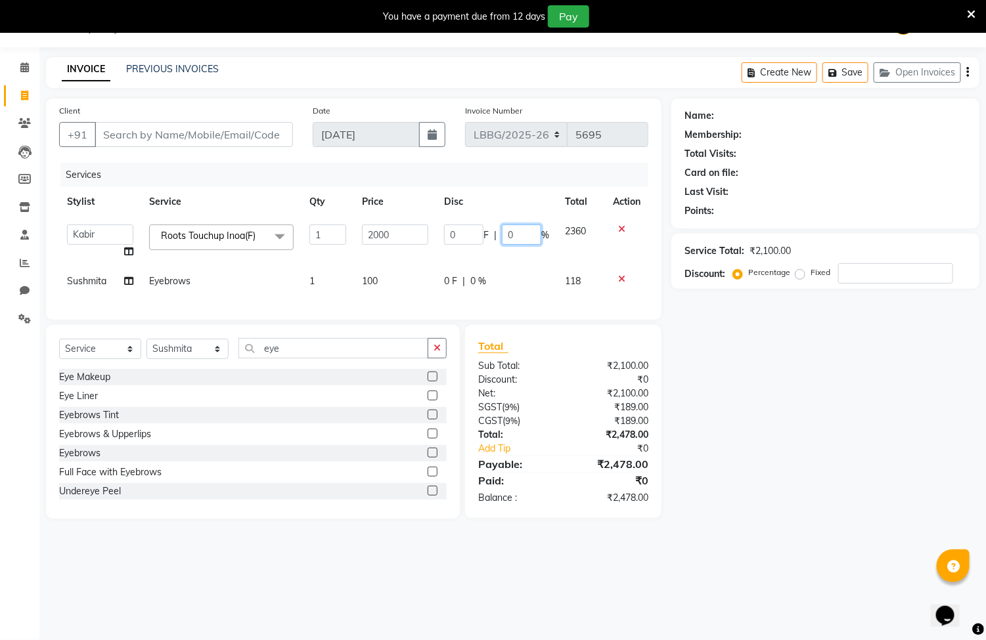
drag, startPoint x: 520, startPoint y: 236, endPoint x: 493, endPoint y: 231, distance: 28.1
click at [493, 231] on div "0 F | 0 %" at bounding box center [496, 235] width 105 height 20
type input "20"
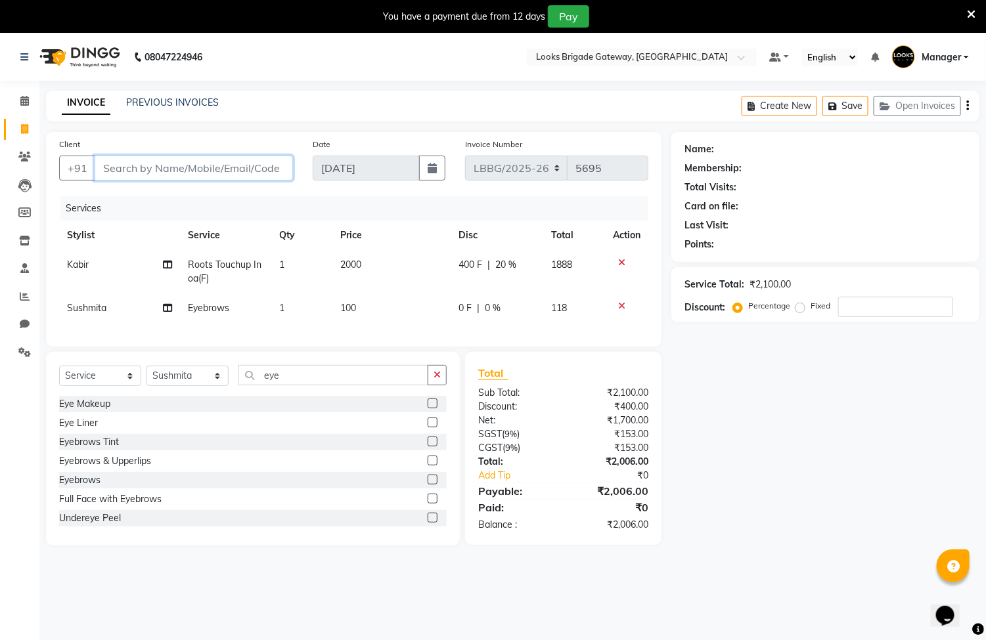
click at [230, 167] on input "Client" at bounding box center [194, 168] width 198 height 25
type input "9"
type input "0"
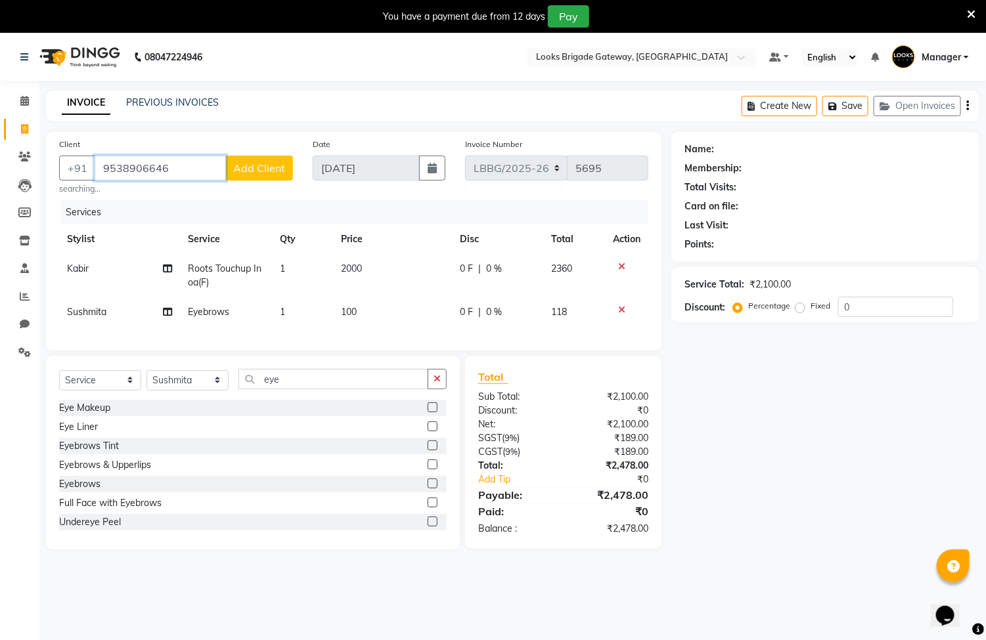
type input "9538906646"
click at [265, 165] on span "Add Client" at bounding box center [259, 168] width 52 height 13
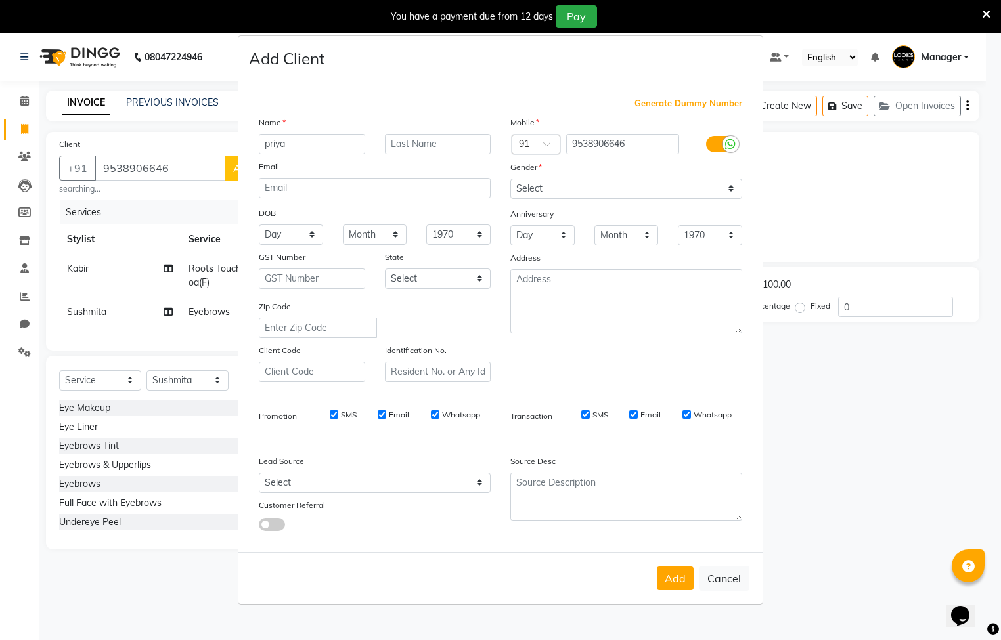
type input "priya"
click at [410, 146] on input "text" at bounding box center [438, 144] width 106 height 20
type input "."
click at [540, 181] on select "Select Male Female Other Prefer Not To Say" at bounding box center [626, 189] width 232 height 20
click at [510, 179] on select "Select Male Female Other Prefer Not To Say" at bounding box center [626, 189] width 232 height 20
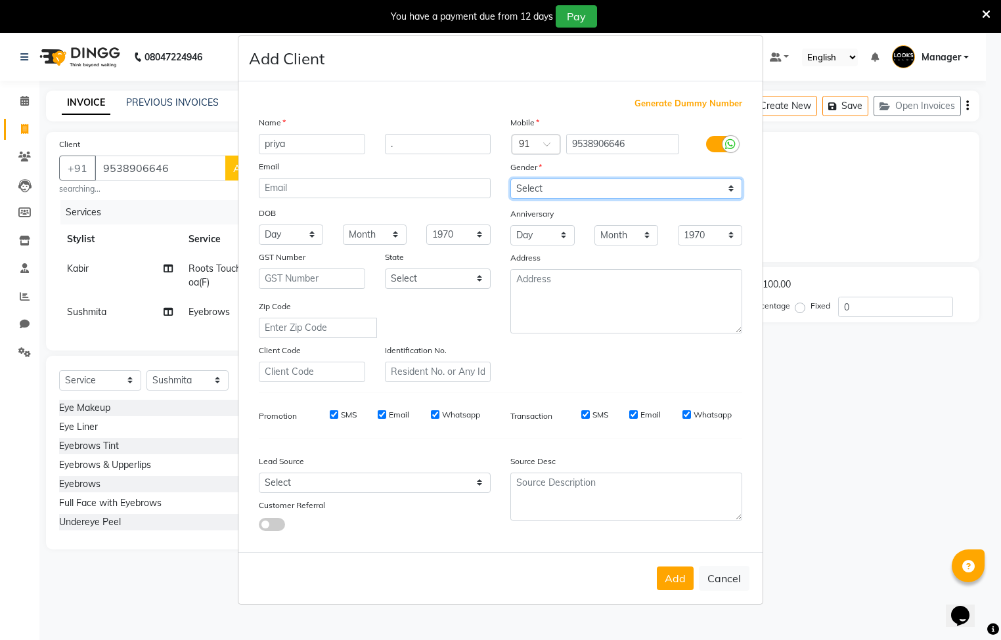
drag, startPoint x: 558, startPoint y: 192, endPoint x: 558, endPoint y: 203, distance: 11.2
click at [558, 193] on select "Select Male Female Other Prefer Not To Say" at bounding box center [626, 189] width 232 height 20
select select "female"
click at [510, 179] on select "Select Male Female Other Prefer Not To Say" at bounding box center [626, 189] width 232 height 20
click at [678, 582] on button "Add" at bounding box center [675, 579] width 37 height 24
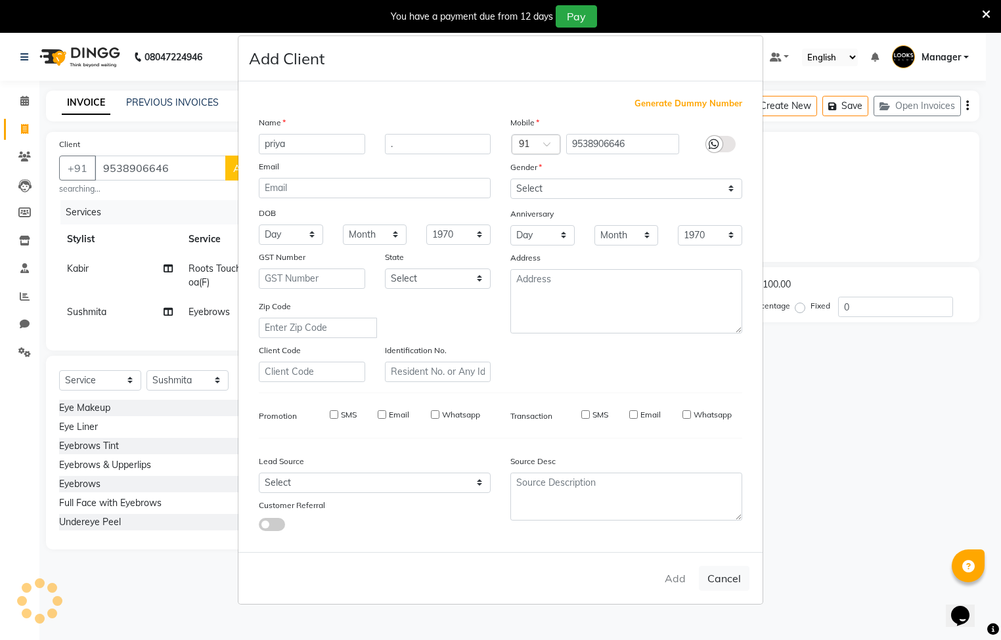
select select
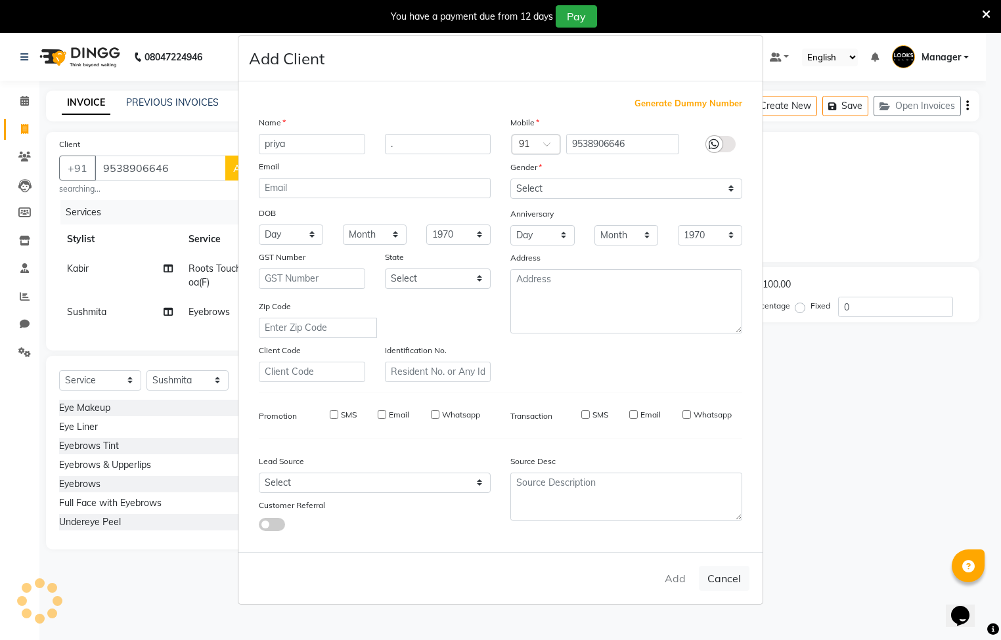
select select
checkbox input "false"
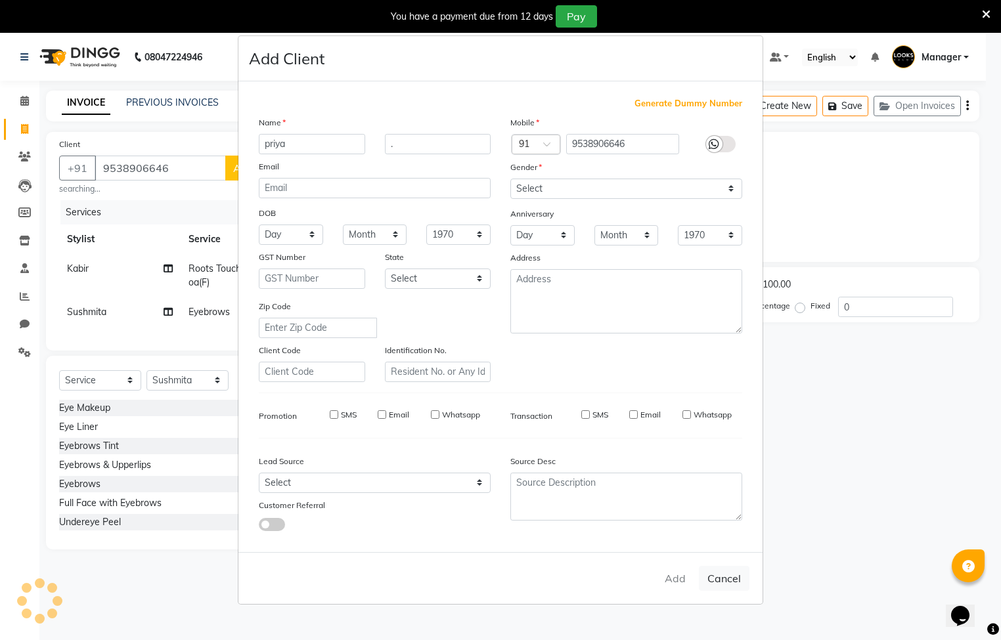
checkbox input "false"
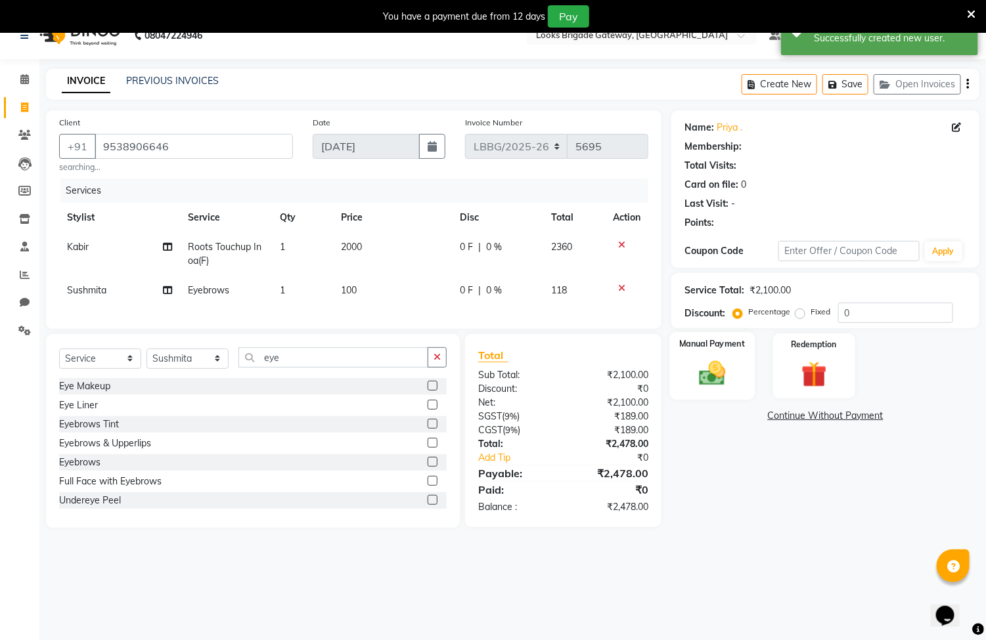
scroll to position [33, 0]
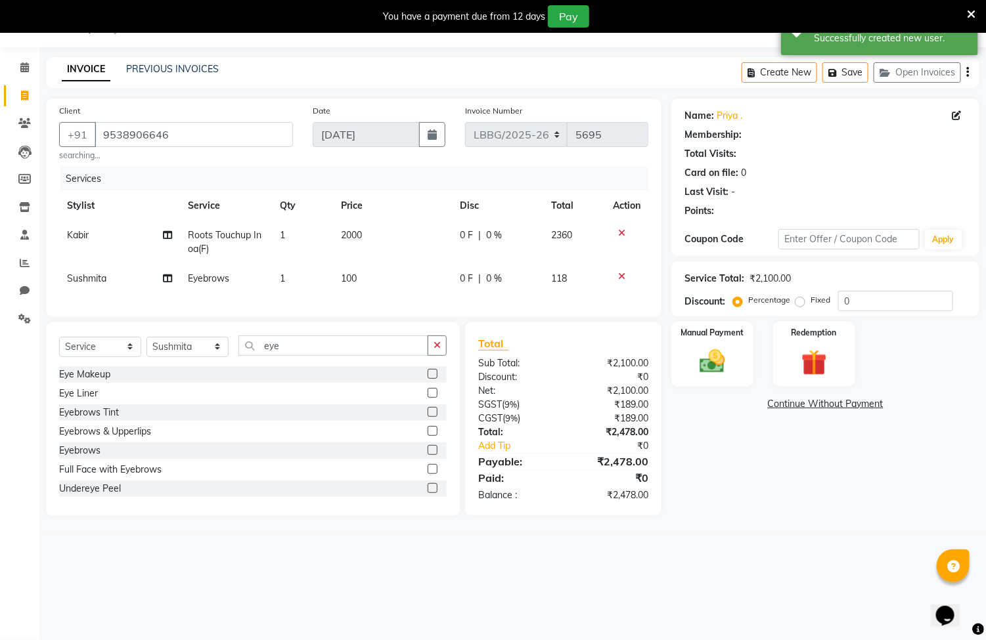
select select "1: Object"
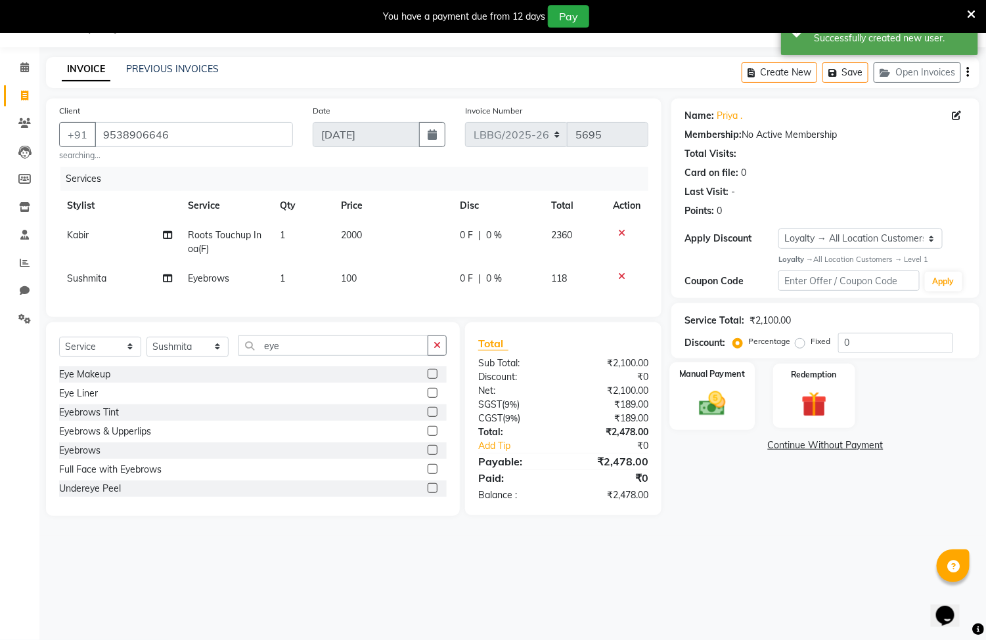
click at [726, 404] on img at bounding box center [712, 403] width 43 height 31
click at [848, 447] on span "CASH" at bounding box center [845, 446] width 28 height 15
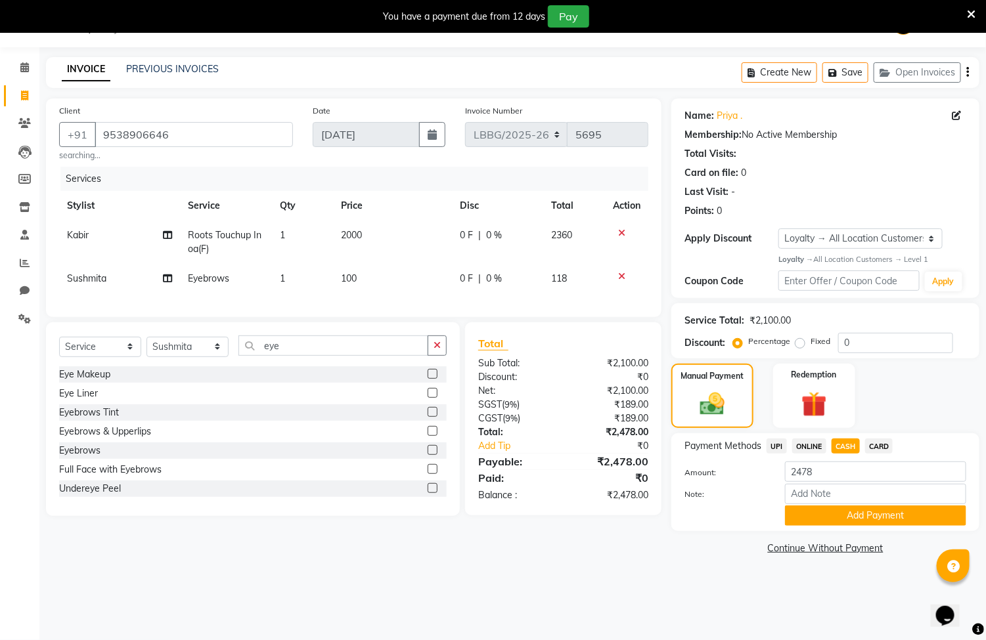
click at [507, 231] on div "0 F | 0 %" at bounding box center [498, 236] width 76 height 14
select select "90453"
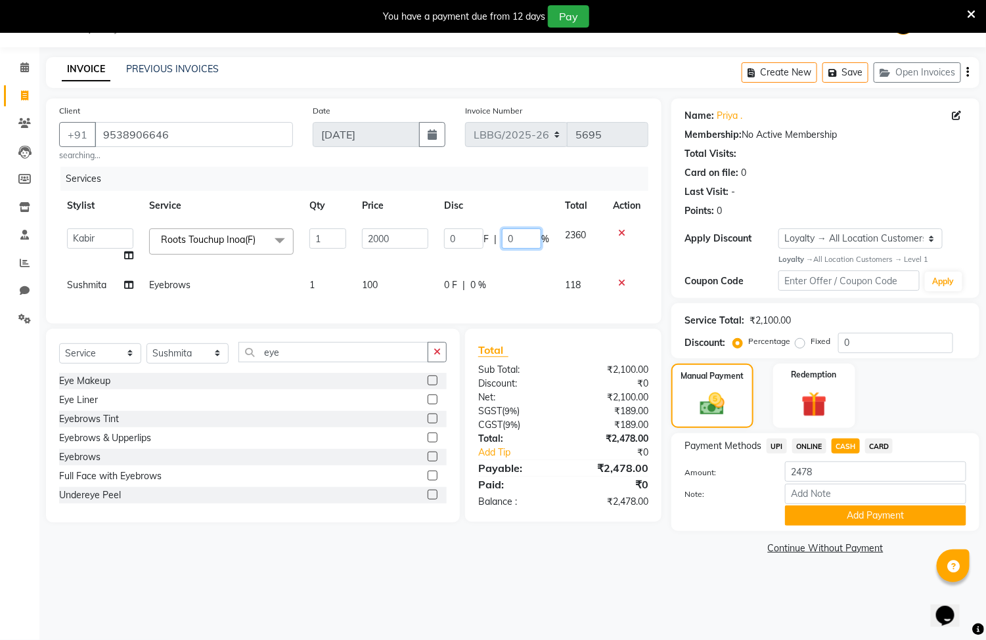
drag, startPoint x: 538, startPoint y: 239, endPoint x: 479, endPoint y: 231, distance: 59.0
click at [479, 231] on div "0 F | 0 %" at bounding box center [496, 239] width 105 height 20
type input "20"
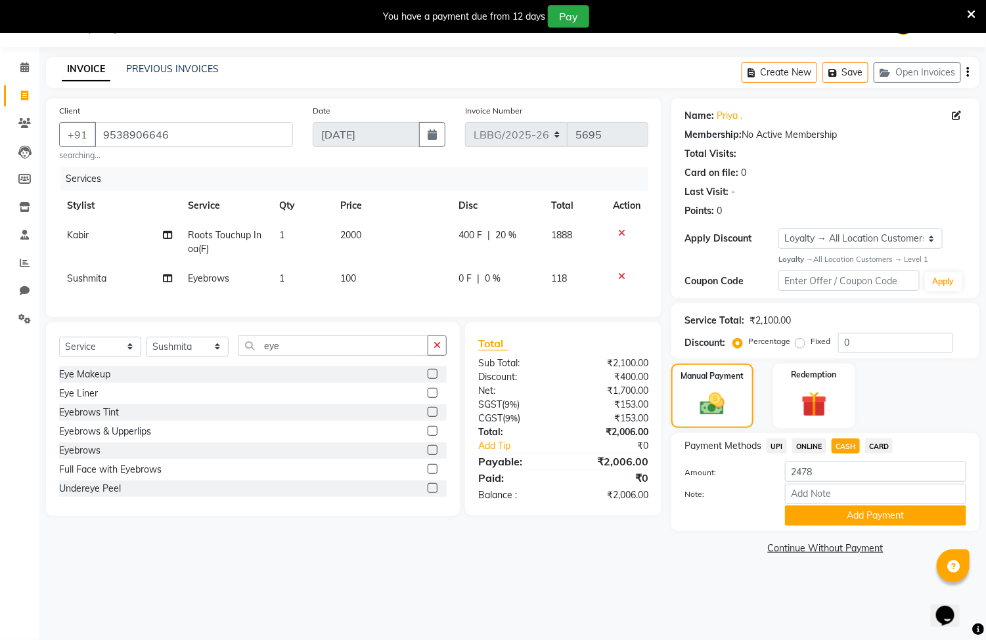
click at [775, 443] on span "UPI" at bounding box center [776, 446] width 20 height 15
type input "2006"
click at [837, 449] on span "CASH" at bounding box center [845, 446] width 28 height 15
click at [847, 449] on span "CASH" at bounding box center [845, 446] width 28 height 15
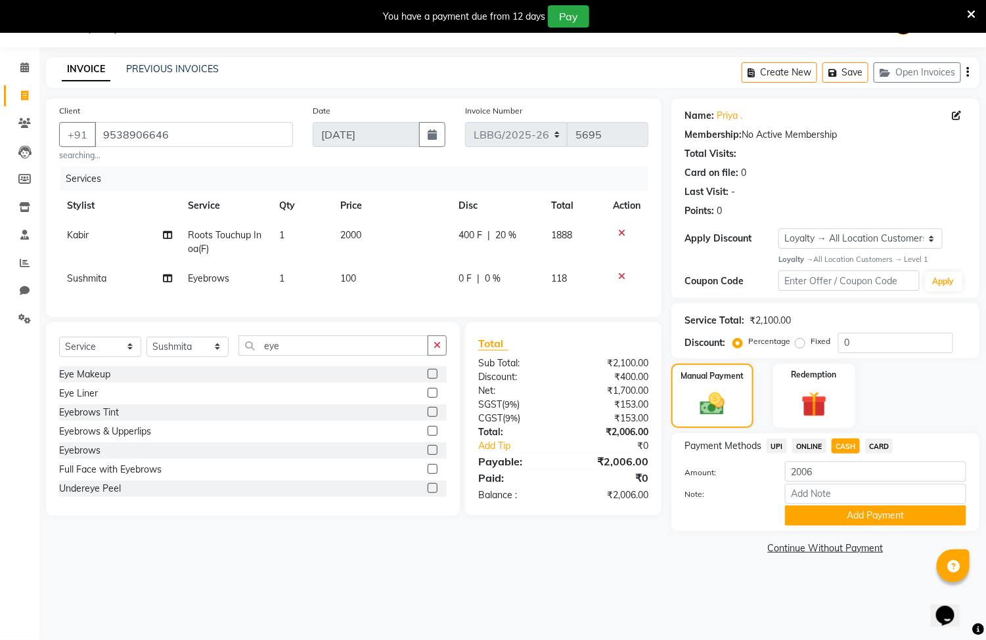
click at [847, 449] on span "CASH" at bounding box center [845, 446] width 28 height 15
click at [848, 520] on button "Add Payment" at bounding box center [875, 516] width 181 height 20
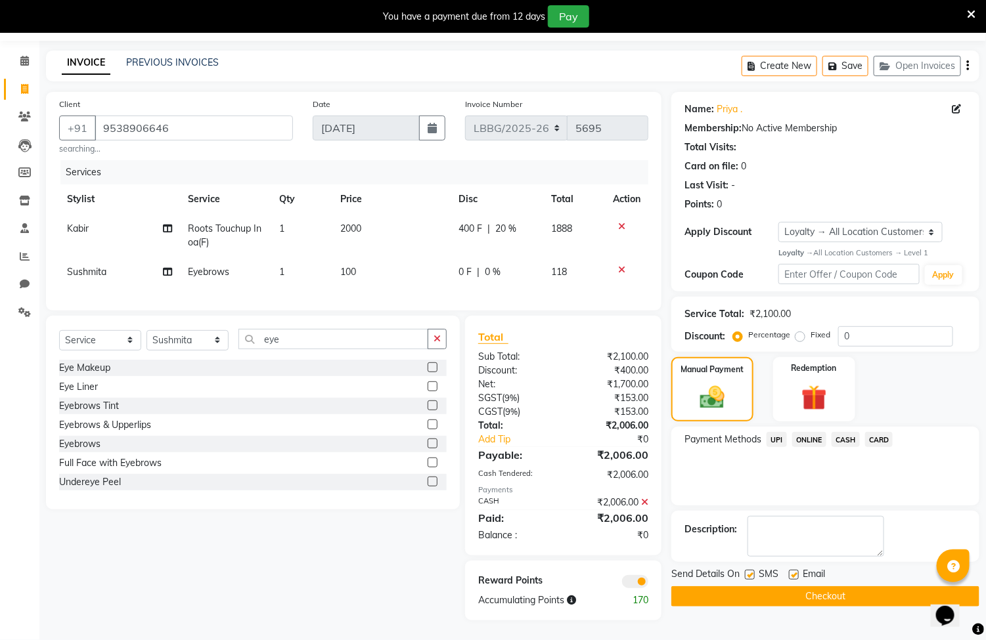
scroll to position [56, 0]
click at [703, 586] on button "Checkout" at bounding box center [825, 596] width 308 height 20
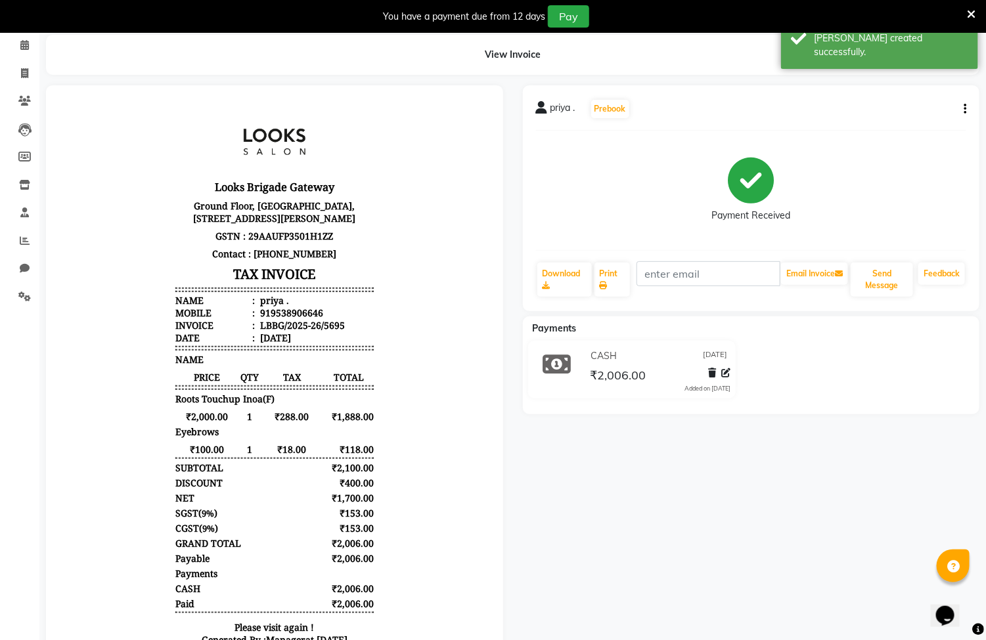
scroll to position [11, 0]
click at [9, 39] on link "Calendar" at bounding box center [20, 46] width 32 height 22
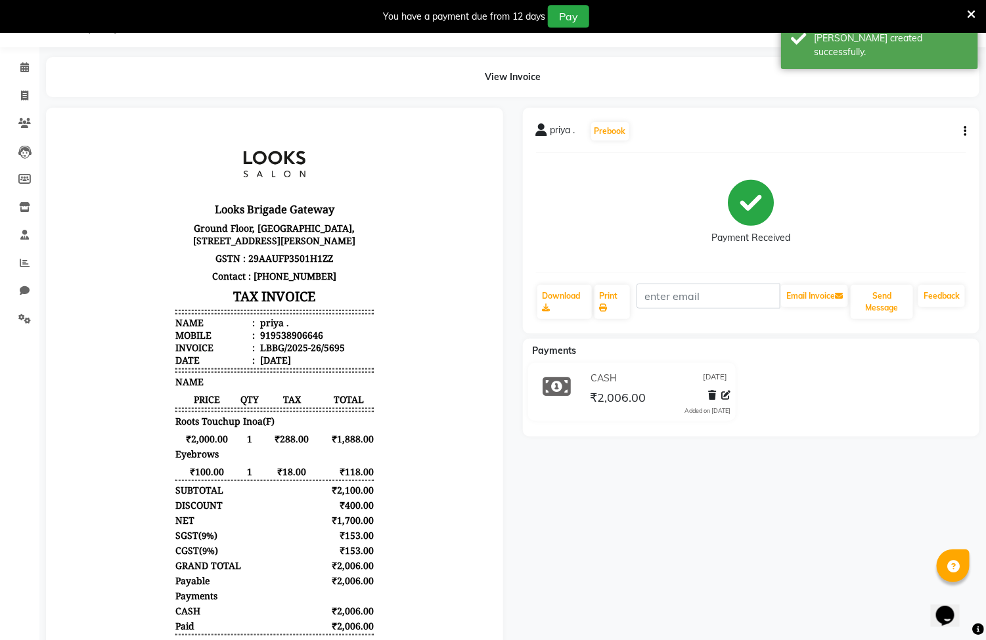
click at [18, 42] on nav "08047224946 Select Location × Looks Brigade Gateway, Bengaluru Default Panel My…" at bounding box center [493, 23] width 986 height 47
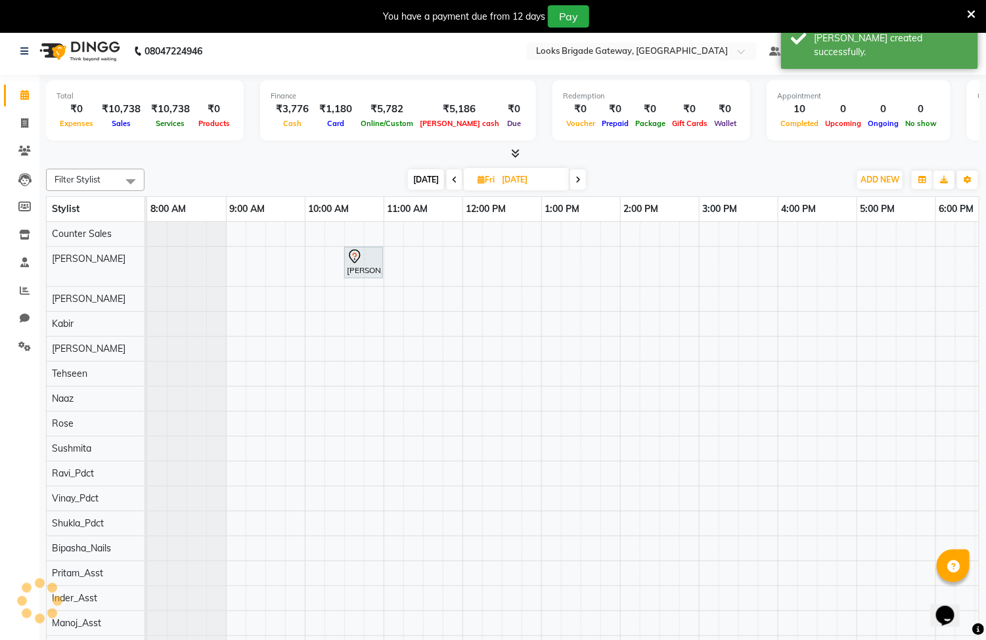
scroll to position [0, 0]
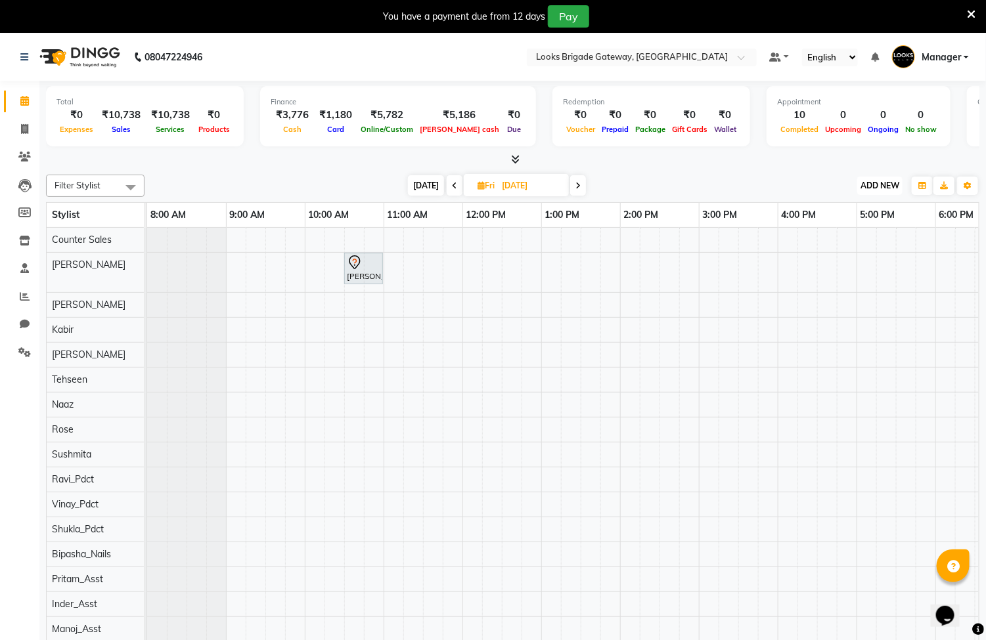
click at [867, 181] on span "ADD NEW" at bounding box center [879, 186] width 39 height 10
click at [849, 225] on link "Add Invoice" at bounding box center [851, 227] width 104 height 17
select select "service"
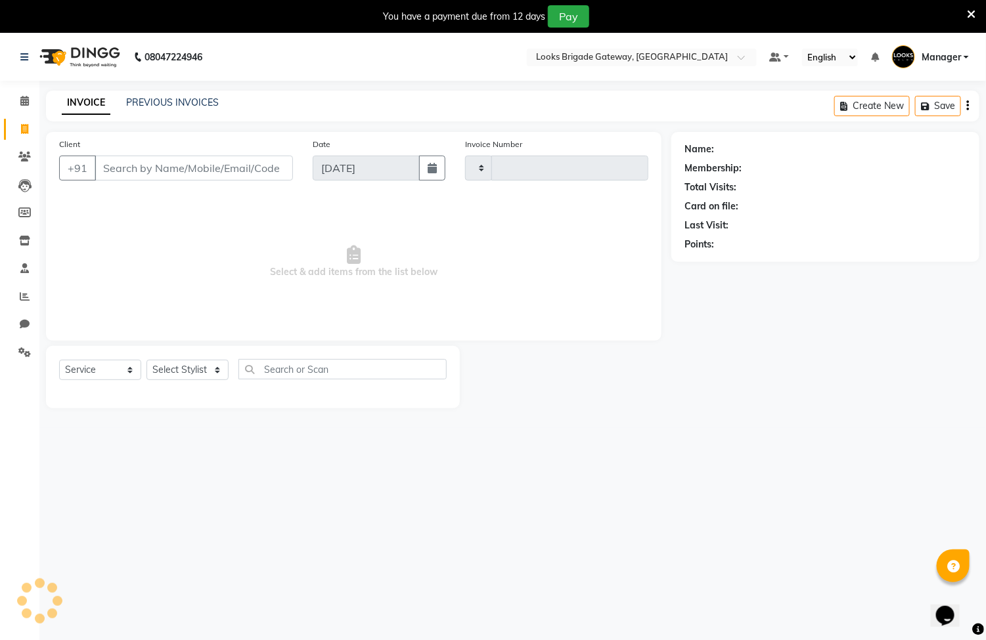
type input "5696"
select select "8944"
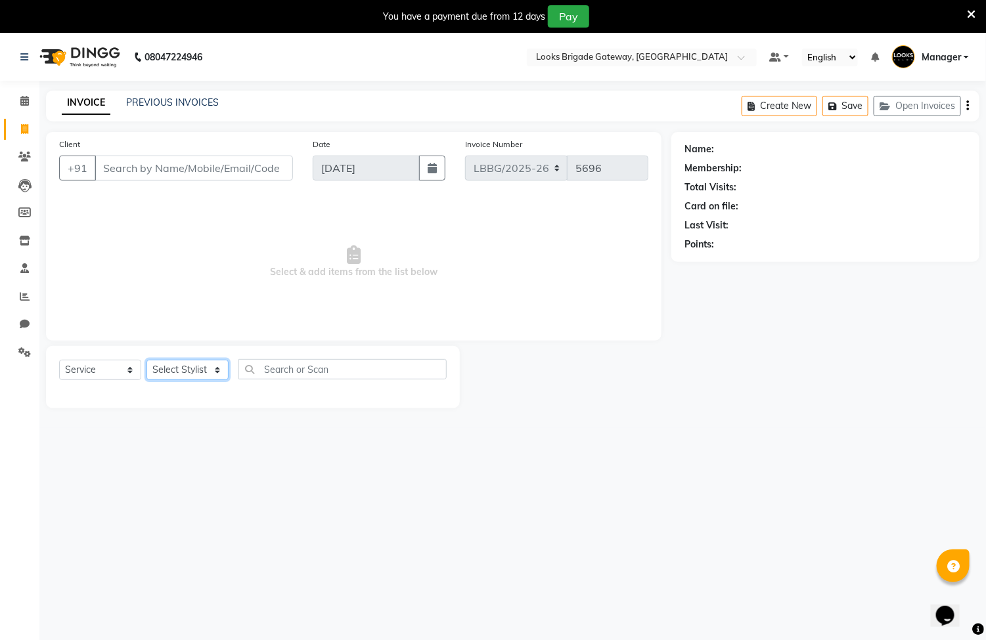
drag, startPoint x: 176, startPoint y: 371, endPoint x: 175, endPoint y: 362, distance: 8.6
click at [178, 371] on select "Select Stylist" at bounding box center [187, 370] width 82 height 20
select select "90453"
click at [146, 361] on select "Select Stylist Ayyub Bipasha_Nails Counter Sales Inder_Asst Joseph Kabir Kartik…" at bounding box center [187, 370] width 82 height 20
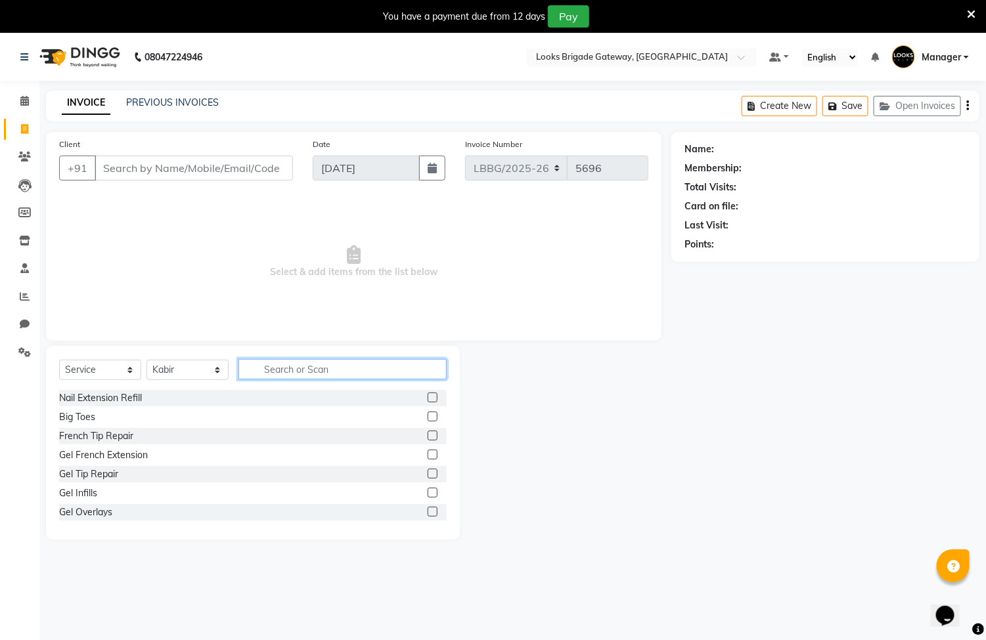
click at [299, 376] on input "text" at bounding box center [342, 369] width 208 height 20
type input "ins"
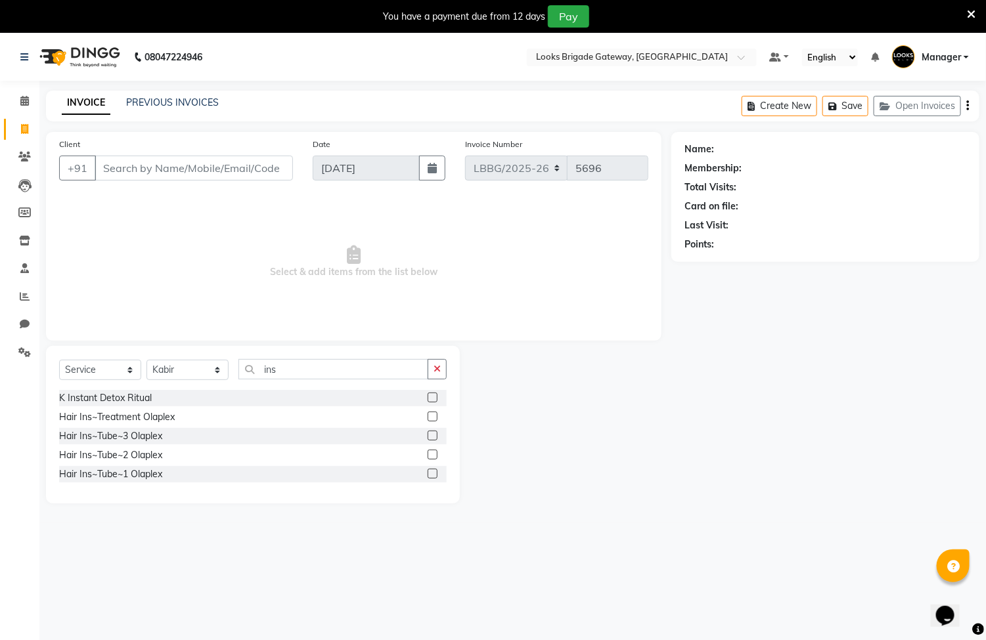
click at [433, 397] on label at bounding box center [432, 398] width 10 height 10
click at [433, 397] on input "checkbox" at bounding box center [431, 398] width 9 height 9
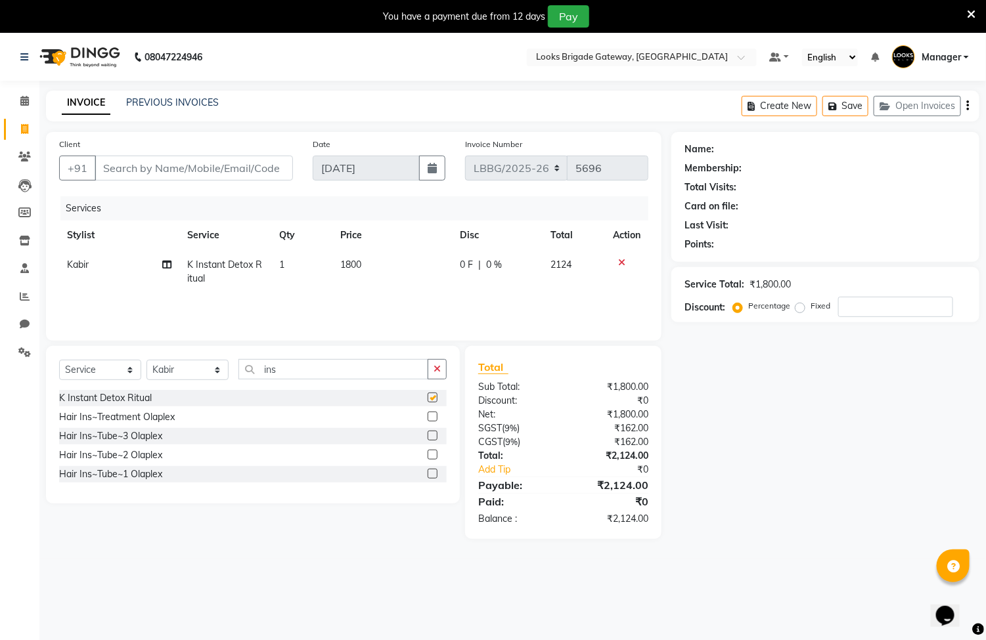
checkbox input "false"
click at [347, 268] on span "1800" at bounding box center [350, 265] width 21 height 12
select select "90453"
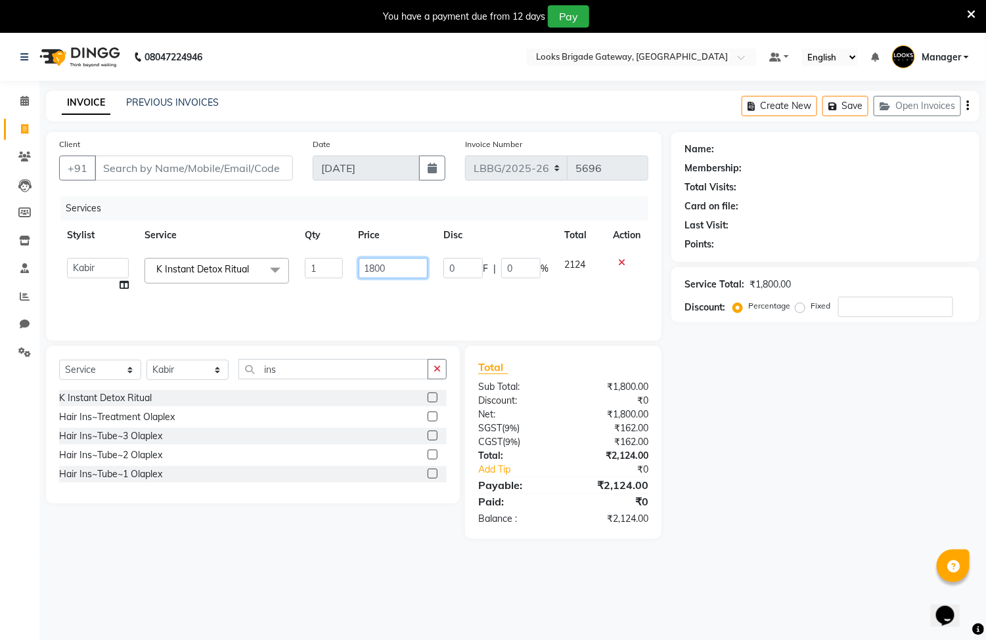
drag, startPoint x: 392, startPoint y: 266, endPoint x: 328, endPoint y: 261, distance: 64.6
click at [328, 261] on tr "Ayyub Bipasha_Nails Counter Sales Inder_Asst Joseph Kabir Kartik Manager Manoj_…" at bounding box center [353, 275] width 589 height 50
type input "2500"
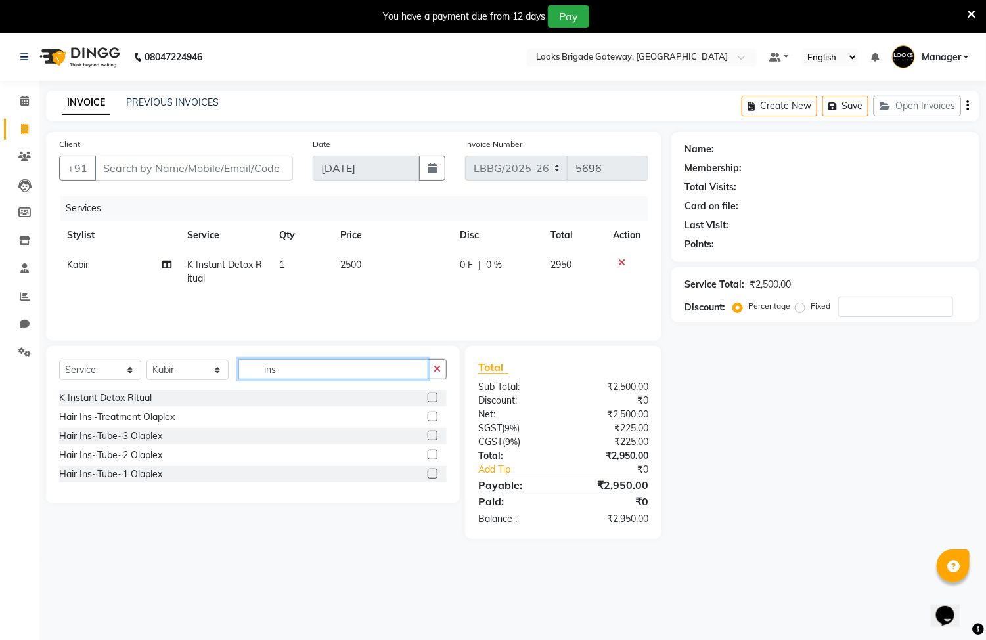
drag, startPoint x: 315, startPoint y: 375, endPoint x: 202, endPoint y: 357, distance: 115.0
click at [202, 357] on div "Select Service Product Membership Package Voucher Prepaid Gift Card Select Styl…" at bounding box center [253, 425] width 414 height 158
click at [439, 374] on button "button" at bounding box center [436, 369] width 19 height 20
type input "ritual"
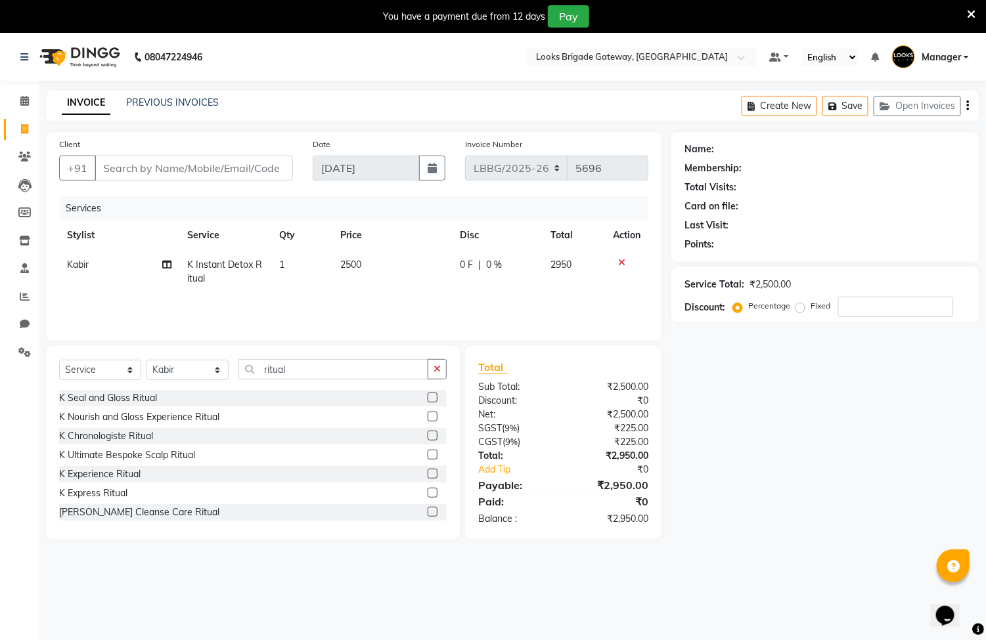
click at [427, 437] on label at bounding box center [432, 436] width 10 height 10
click at [427, 437] on input "checkbox" at bounding box center [431, 436] width 9 height 9
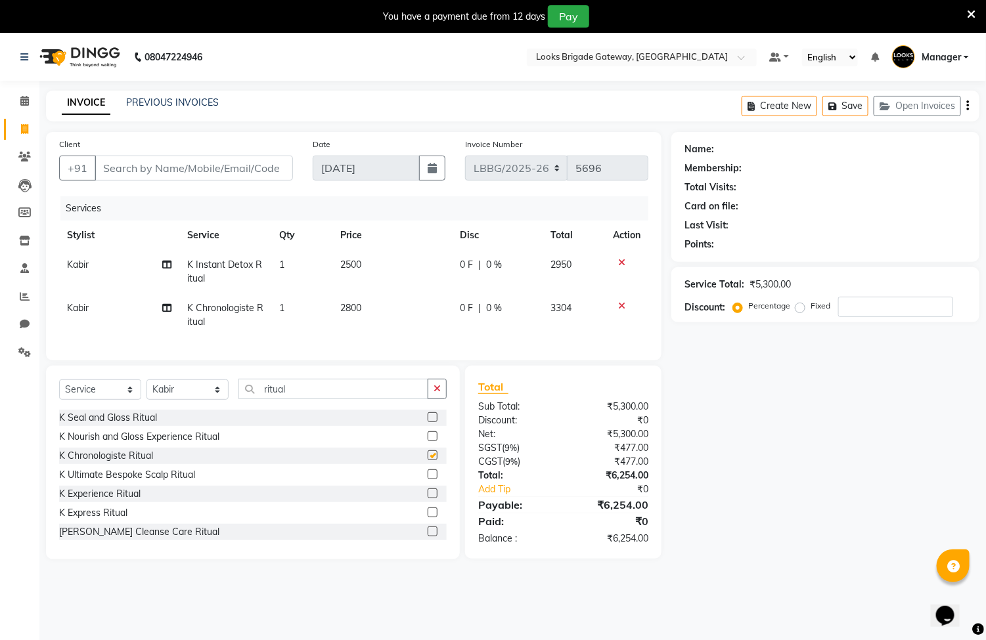
checkbox input "false"
click at [355, 310] on span "2800" at bounding box center [350, 308] width 21 height 12
select select "90453"
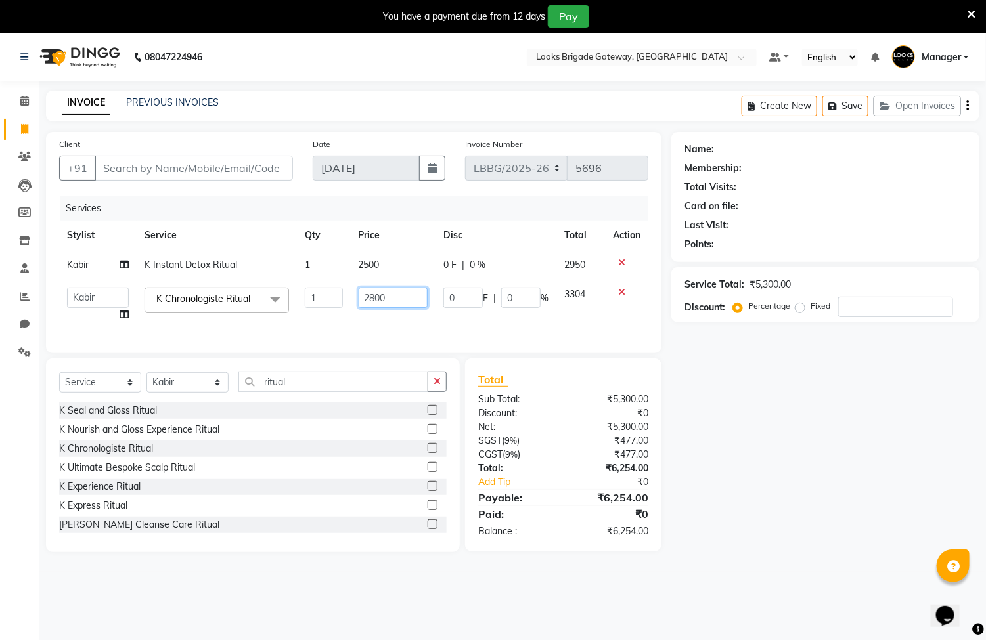
drag, startPoint x: 400, startPoint y: 296, endPoint x: 259, endPoint y: 296, distance: 141.2
click at [259, 296] on tr "Ayyub Bipasha_Nails Counter Sales Inder_Asst Joseph Kabir Kartik Manager Manoj_…" at bounding box center [353, 305] width 589 height 50
type input "4500"
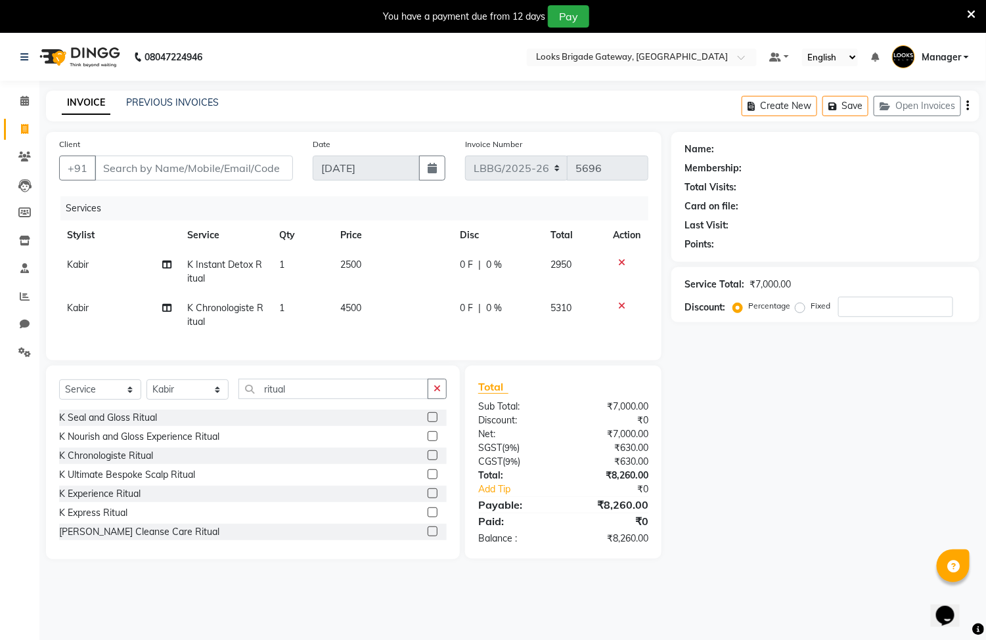
drag, startPoint x: 430, startPoint y: 406, endPoint x: 408, endPoint y: 410, distance: 22.6
click at [432, 399] on button "button" at bounding box center [436, 389] width 19 height 20
type input "frenc"
click at [427, 537] on label at bounding box center [432, 532] width 10 height 10
click at [427, 537] on input "checkbox" at bounding box center [431, 532] width 9 height 9
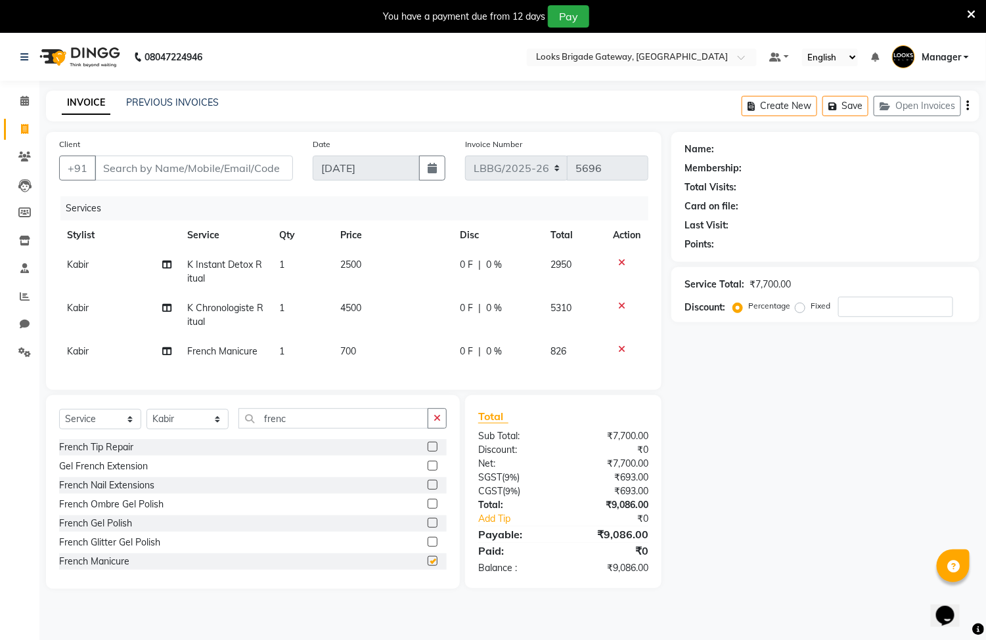
checkbox input "false"
click at [351, 349] on span "700" at bounding box center [348, 351] width 16 height 12
select select "90453"
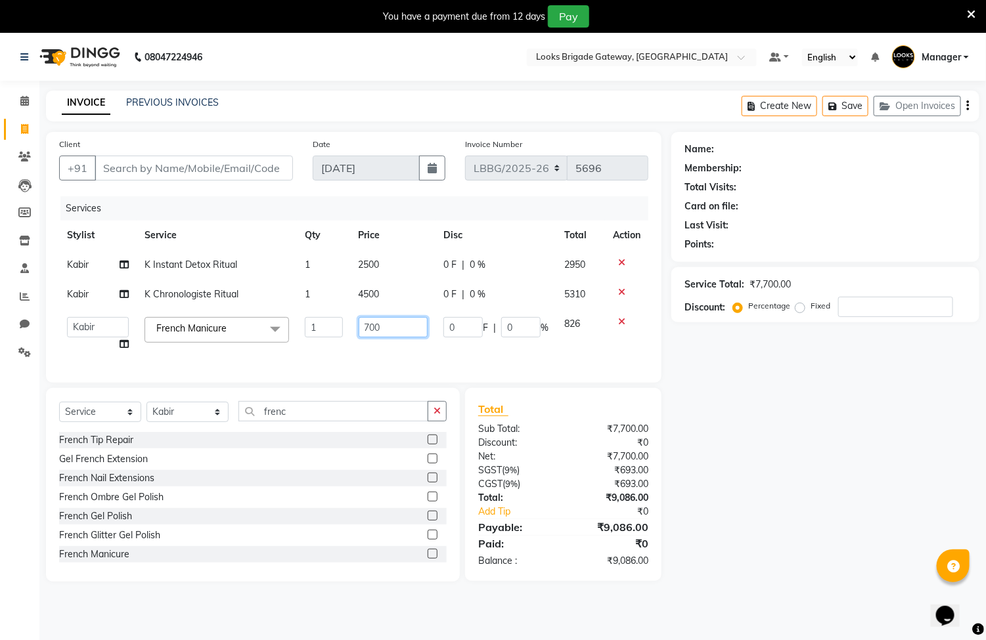
drag, startPoint x: 405, startPoint y: 340, endPoint x: 353, endPoint y: 332, distance: 52.5
click at [353, 332] on td "700" at bounding box center [393, 334] width 85 height 50
type input "1300"
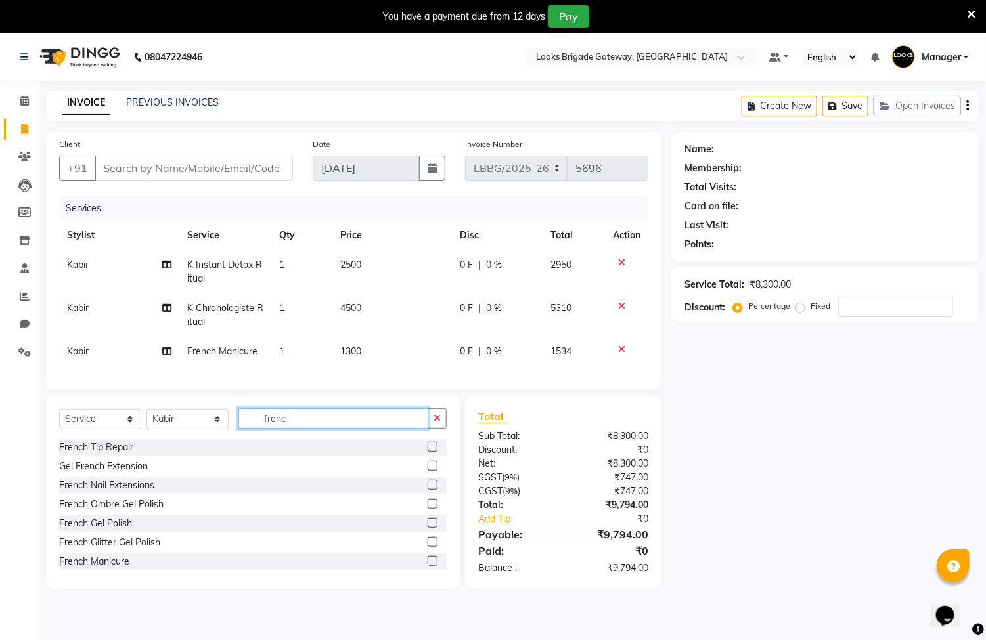
drag, startPoint x: 345, startPoint y: 426, endPoint x: 230, endPoint y: 424, distance: 114.3
click at [230, 424] on div "Select Service Product Membership Package Voucher Prepaid Gift Card Select Styl…" at bounding box center [252, 423] width 387 height 31
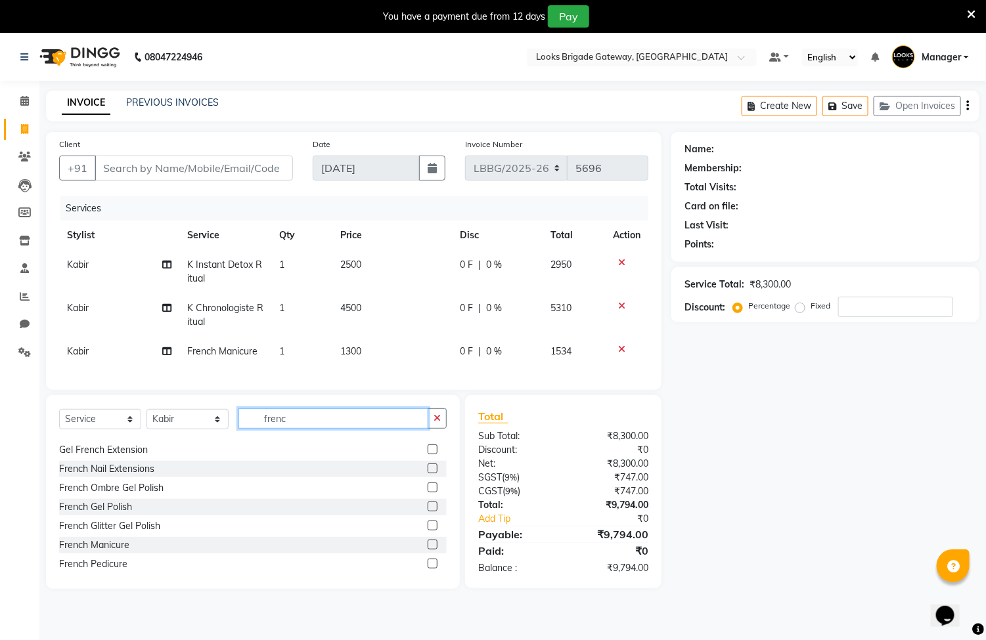
scroll to position [20, 0]
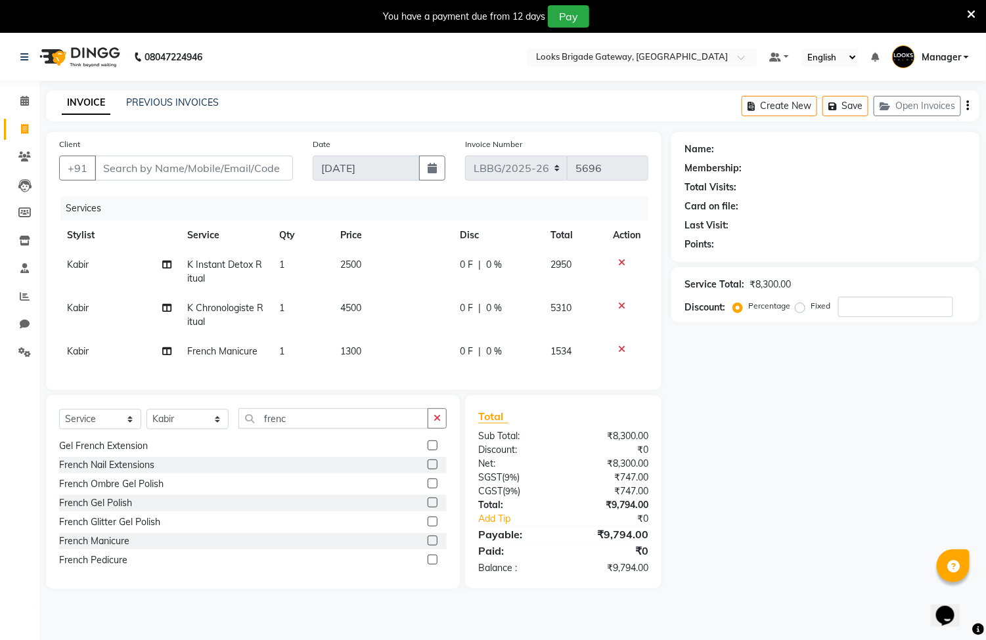
click at [83, 359] on td "Kabir" at bounding box center [119, 352] width 120 height 30
select select "90453"
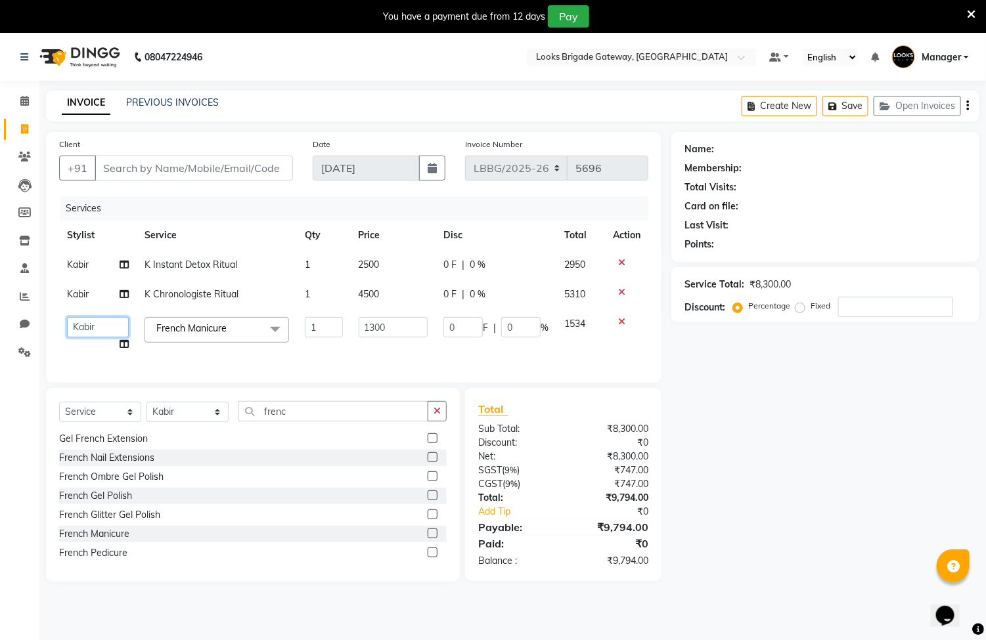
click at [99, 328] on select "Ayyub Bipasha_Nails Counter Sales Inder_Asst Joseph Kabir Kartik Manager Manoj_…" at bounding box center [98, 327] width 62 height 20
select select "90465"
click at [427, 558] on label at bounding box center [432, 553] width 10 height 10
click at [427, 558] on input "checkbox" at bounding box center [431, 553] width 9 height 9
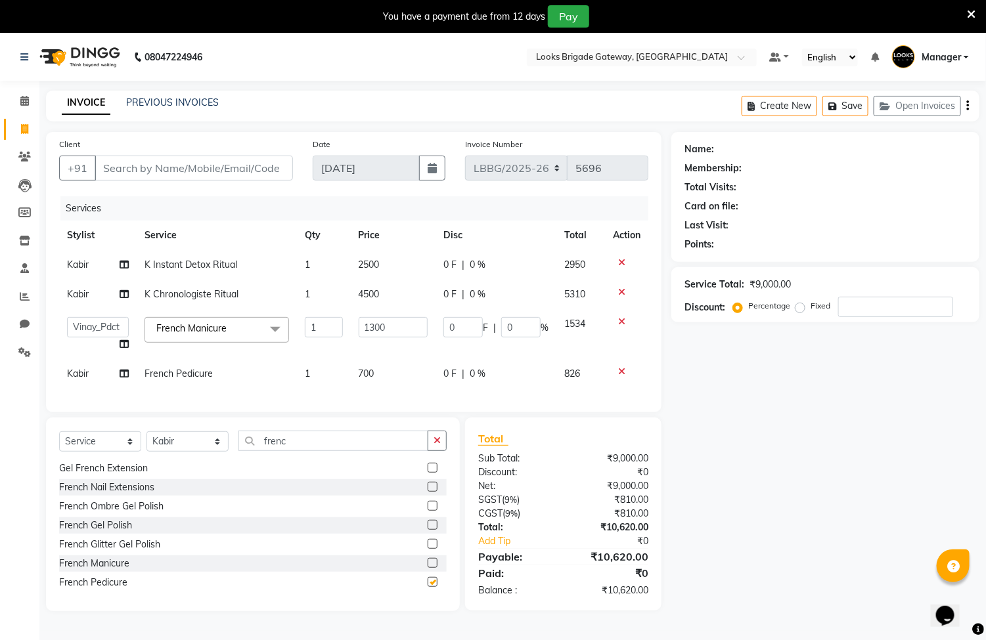
checkbox input "false"
click at [75, 362] on td "Kabir" at bounding box center [97, 374] width 77 height 30
select select "90453"
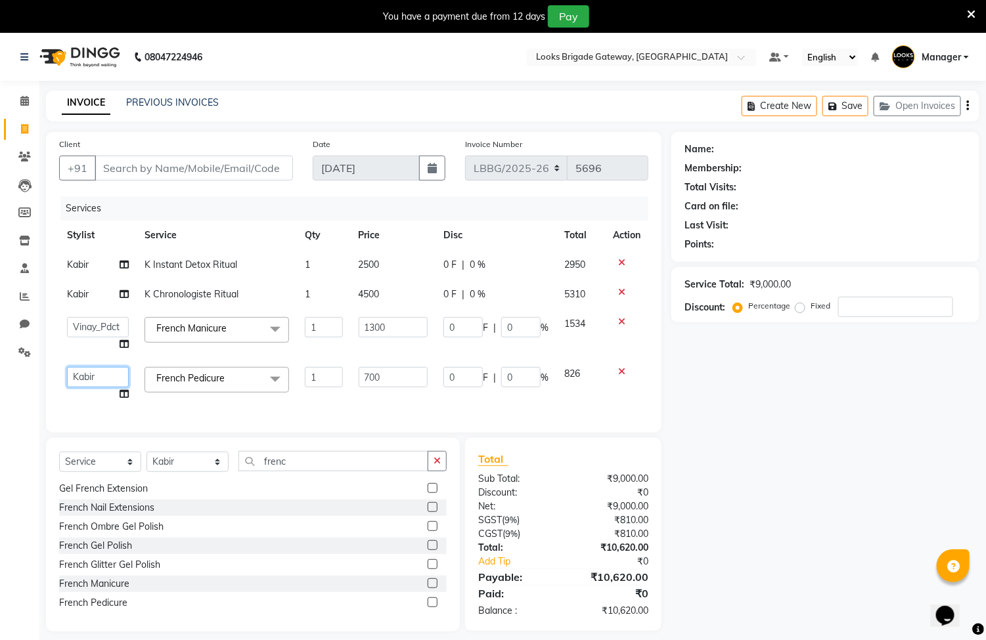
click at [91, 372] on select "Ayyub Bipasha_Nails Counter Sales Inder_Asst Joseph Kabir Kartik Manager Manoj_…" at bounding box center [98, 377] width 62 height 20
select select "90462"
click at [199, 271] on td "K Instant Detox Ritual" at bounding box center [217, 265] width 160 height 30
select select "90453"
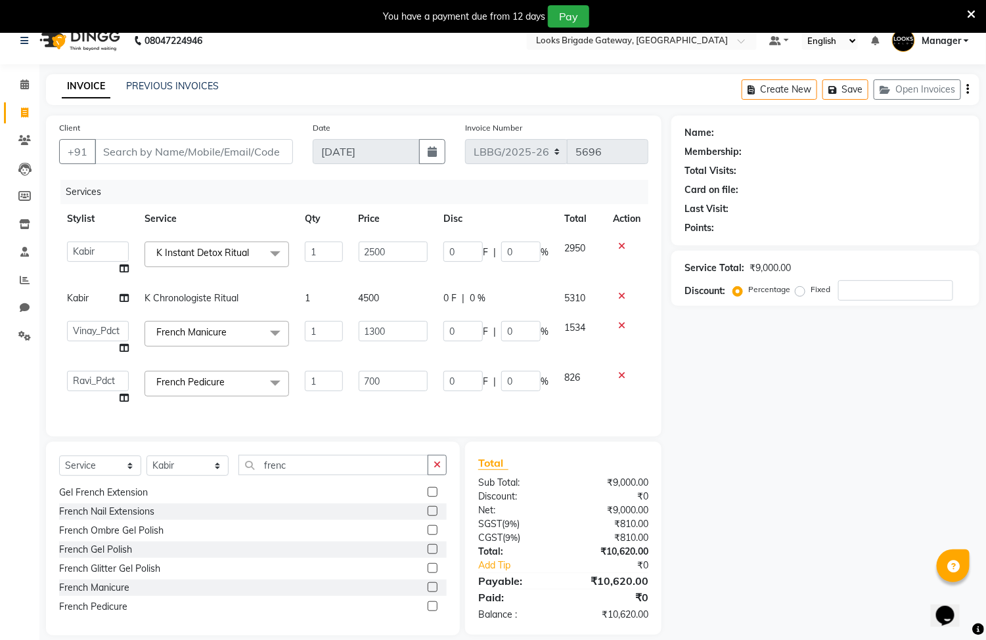
scroll to position [47, 0]
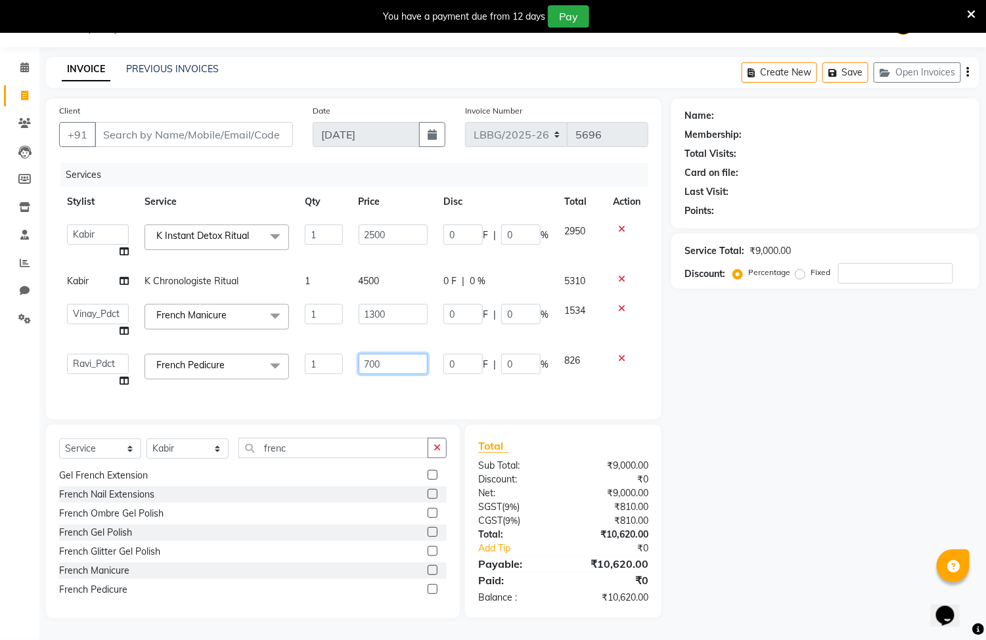
drag, startPoint x: 414, startPoint y: 347, endPoint x: 314, endPoint y: 343, distance: 99.9
click at [314, 346] on tr "Ayyub Bipasha_Nails Counter Sales Inder_Asst Joseph Kabir Kartik Manager Manoj_…" at bounding box center [353, 371] width 589 height 50
type input "1300"
click at [400, 223] on td "2500" at bounding box center [393, 242] width 85 height 50
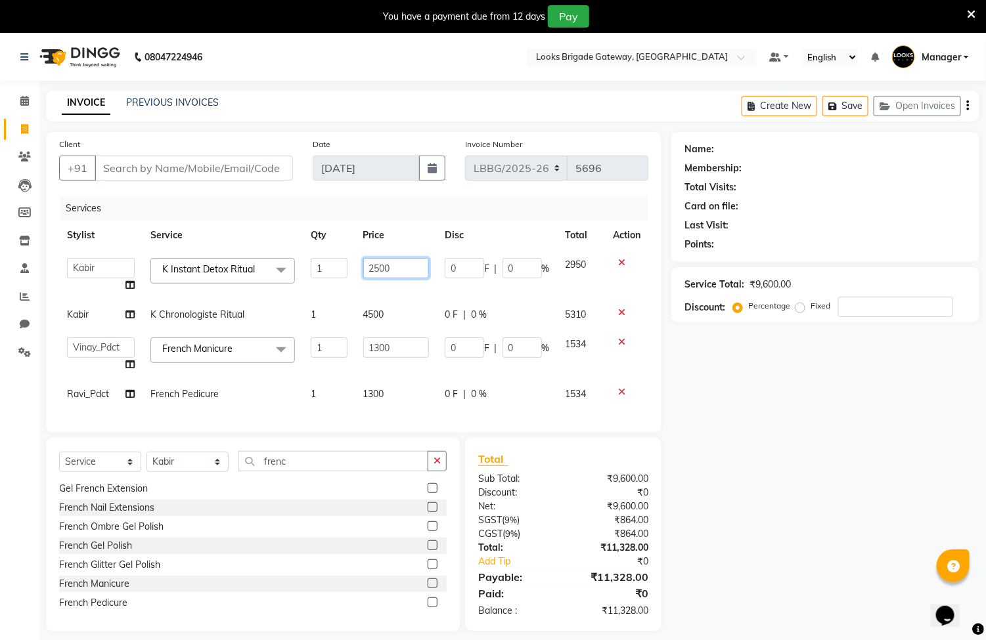
scroll to position [0, 10]
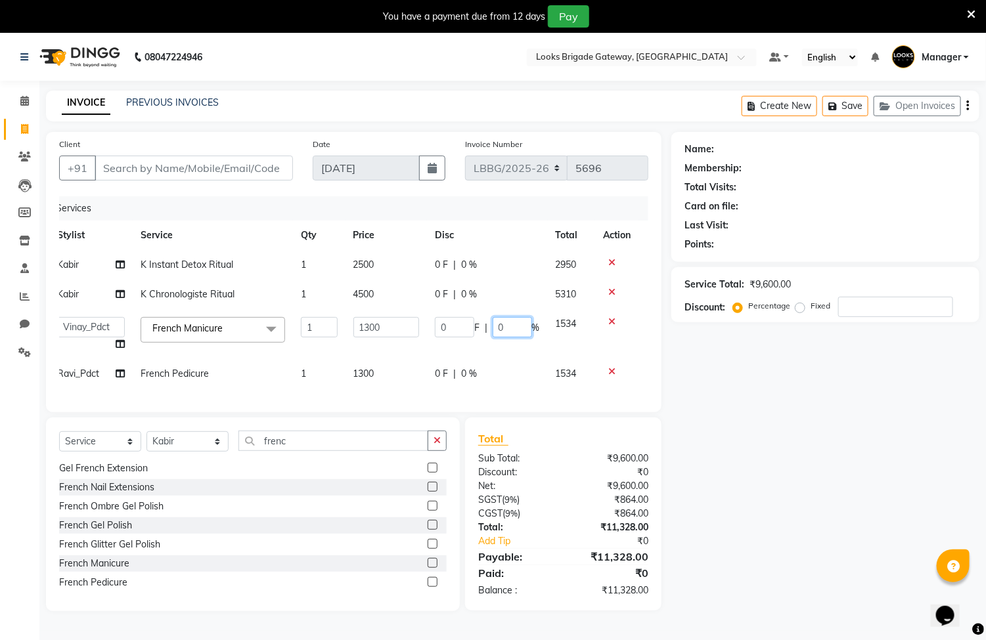
click at [505, 328] on input "0" at bounding box center [512, 327] width 39 height 20
click at [556, 389] on div "Services Stylist Service Qty Price Disc Total Action Kabir K Instant Detox Ritu…" at bounding box center [353, 297] width 589 height 203
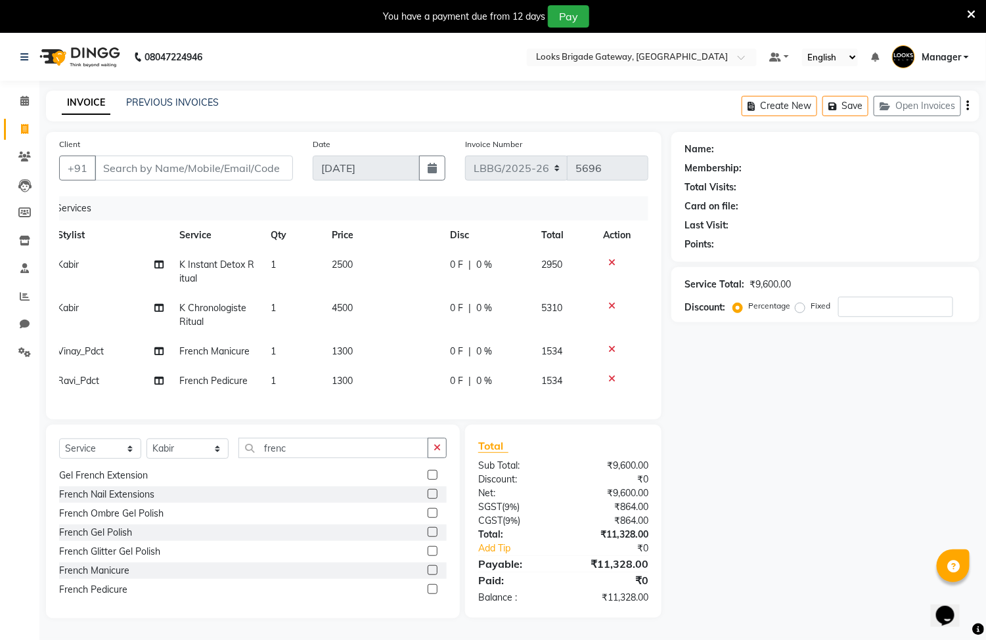
scroll to position [33, 0]
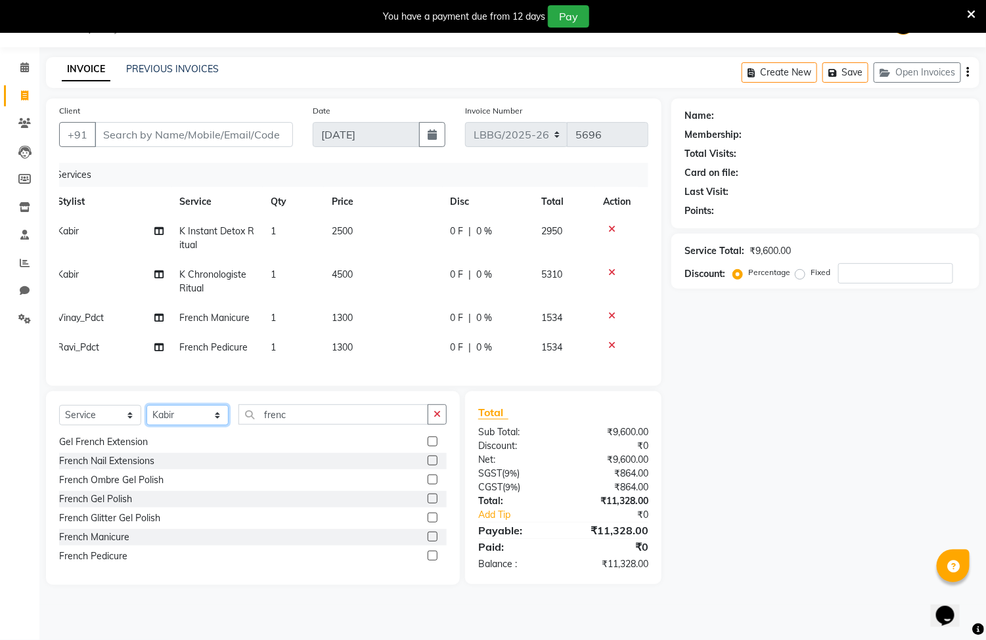
drag, startPoint x: 177, startPoint y: 436, endPoint x: 179, endPoint y: 418, distance: 17.8
click at [177, 426] on select "Select Stylist Ayyub Bipasha_Nails Counter Sales Inder_Asst Joseph Kabir Kartik…" at bounding box center [187, 415] width 82 height 20
select select "90456"
click at [146, 420] on select "Select Stylist Ayyub Bipasha_Nails Counter Sales Inder_Asst Joseph Kabir Kartik…" at bounding box center [187, 415] width 82 height 20
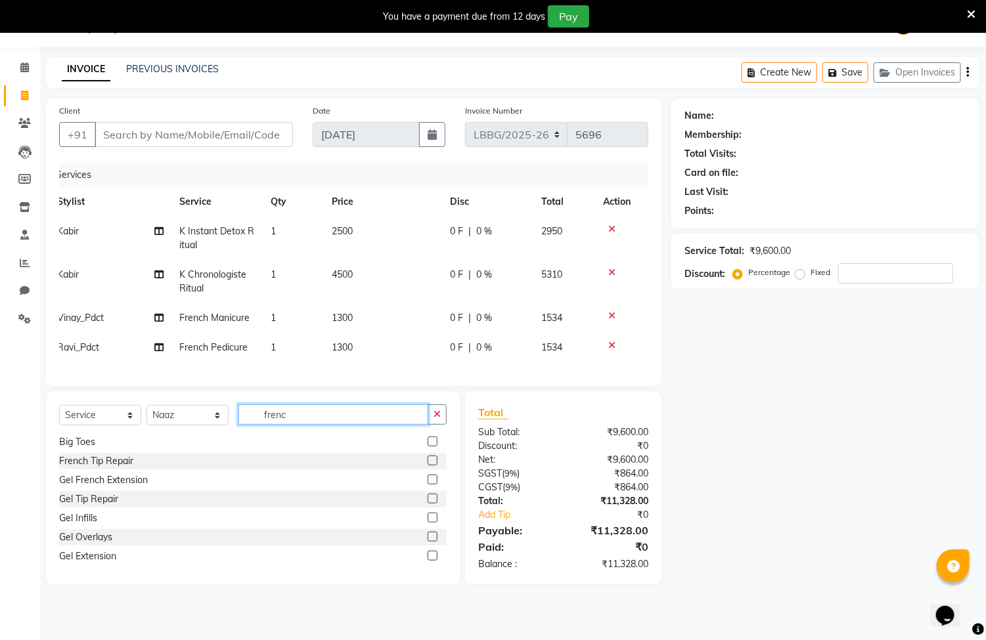
click at [292, 425] on input "frenc" at bounding box center [333, 415] width 190 height 20
click at [442, 425] on button "button" at bounding box center [436, 415] width 19 height 20
type input "eye"
drag, startPoint x: 99, startPoint y: 514, endPoint x: 115, endPoint y: 514, distance: 16.4
click at [101, 508] on div "Eyebrows" at bounding box center [252, 499] width 387 height 16
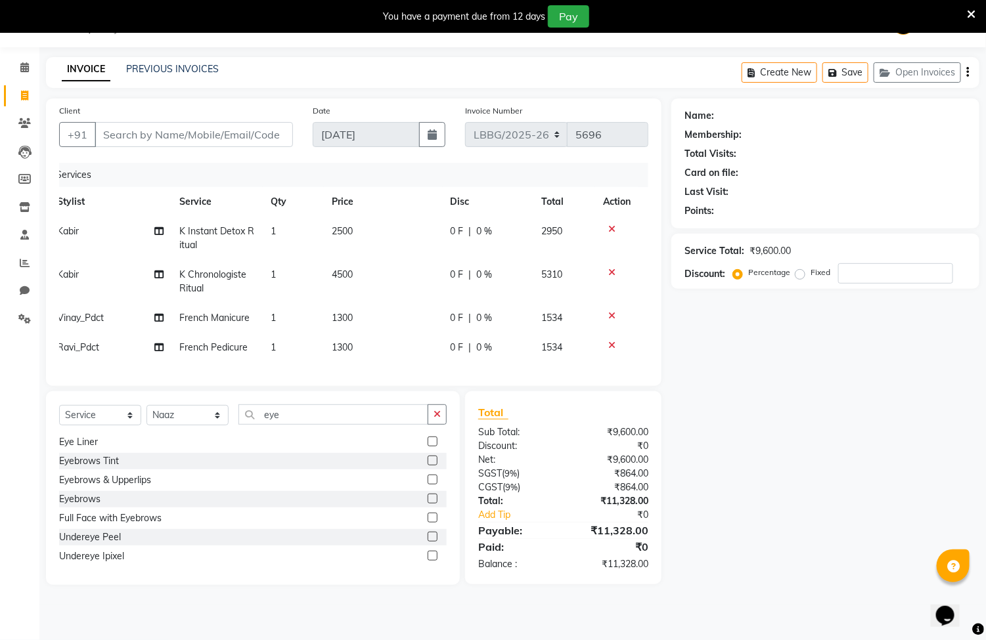
click at [427, 504] on label at bounding box center [432, 499] width 10 height 10
click at [427, 504] on input "checkbox" at bounding box center [431, 499] width 9 height 9
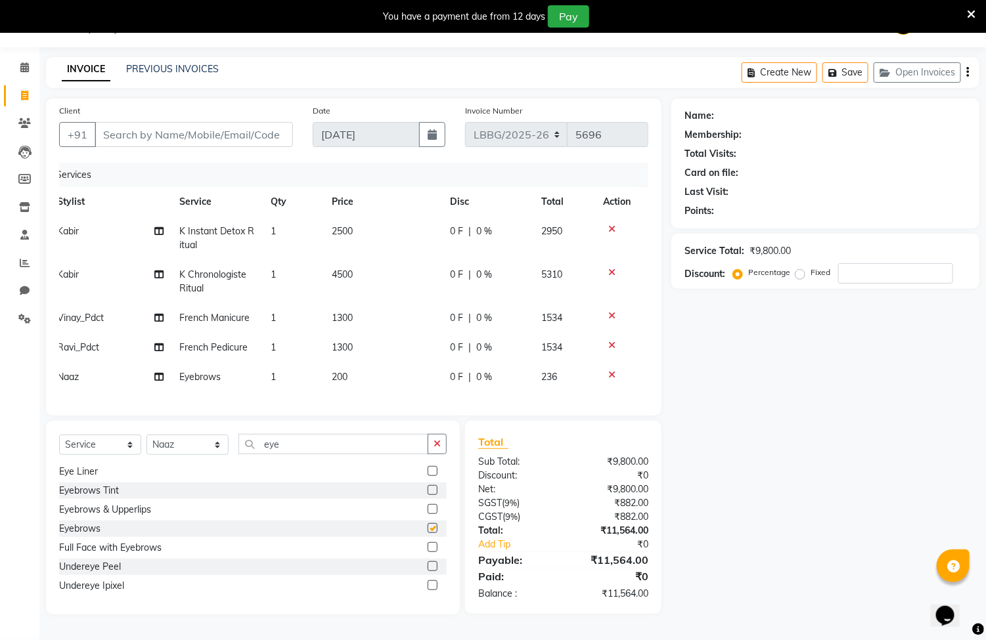
checkbox input "false"
click at [347, 371] on span "200" at bounding box center [340, 377] width 16 height 12
select select "90456"
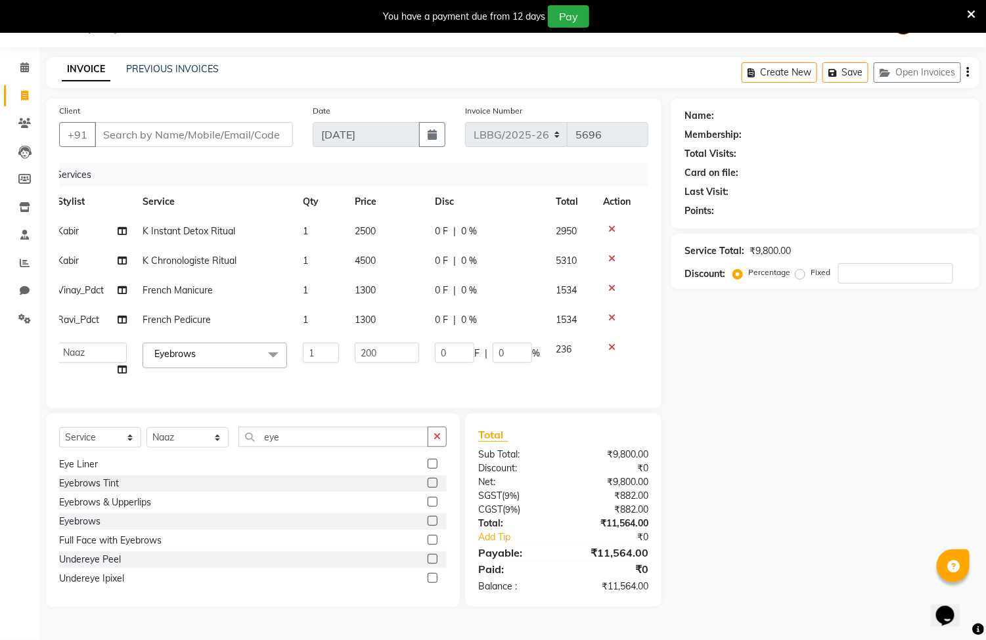
scroll to position [35, 0]
drag, startPoint x: 402, startPoint y: 347, endPoint x: 359, endPoint y: 345, distance: 43.4
click at [359, 345] on input "200" at bounding box center [387, 353] width 64 height 20
type input "100"
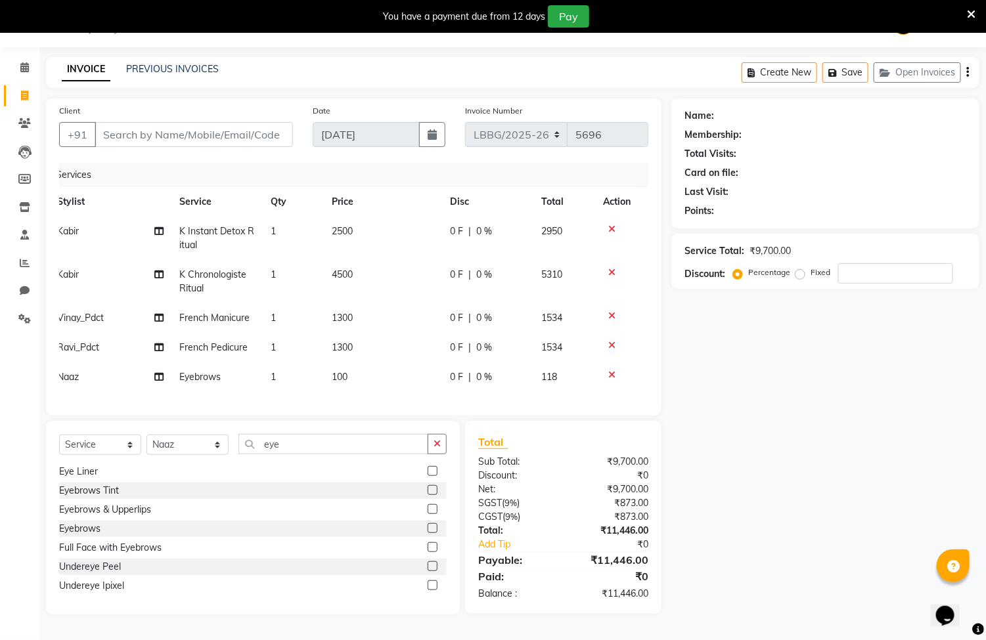
click at [372, 272] on td "4500" at bounding box center [383, 281] width 119 height 43
select select "90453"
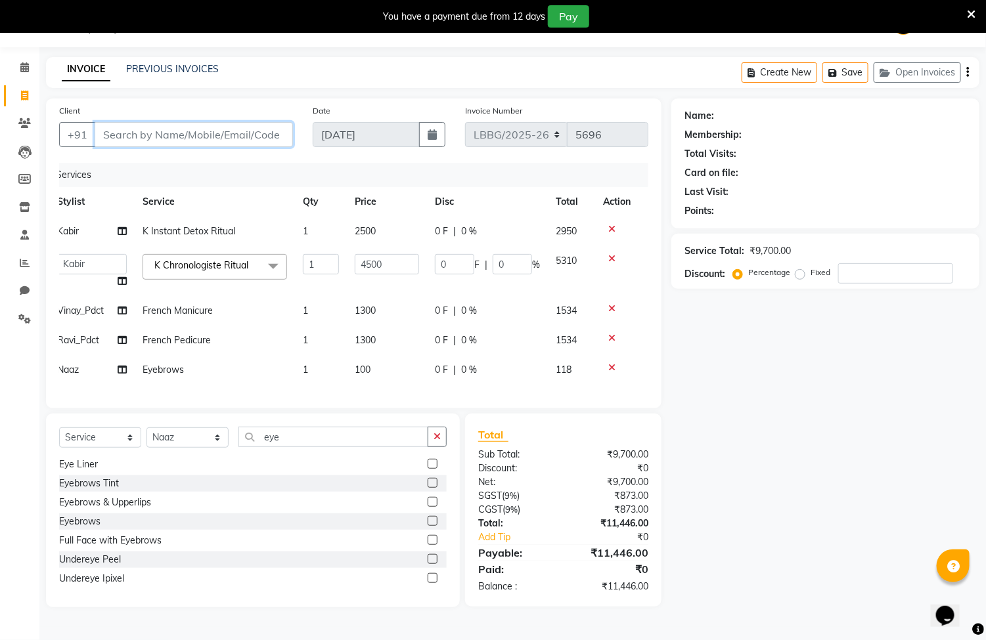
click at [243, 123] on input "Client" at bounding box center [194, 134] width 198 height 25
type input "o"
type input "0"
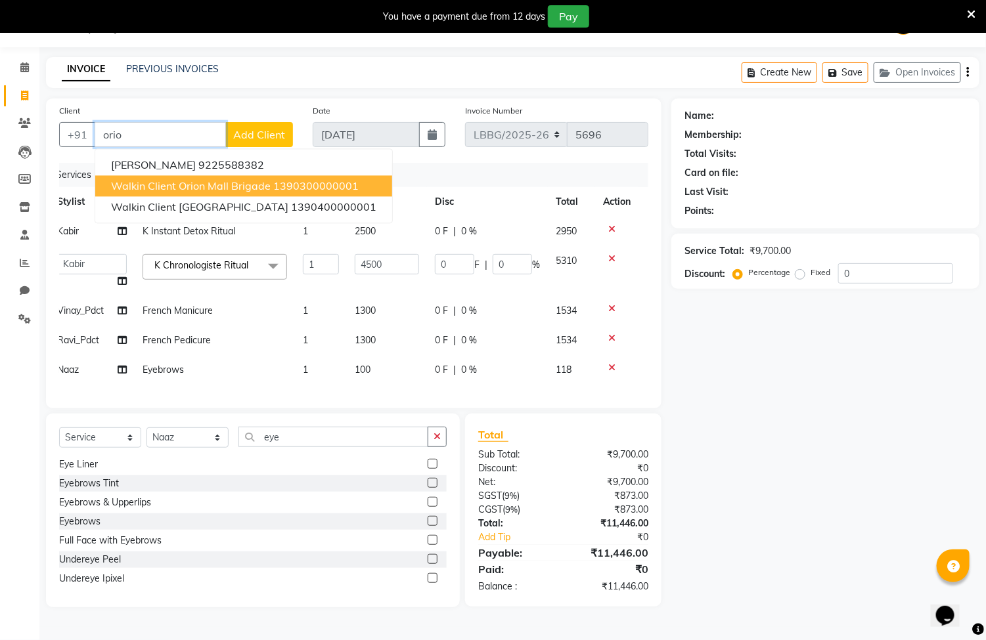
click at [248, 183] on span "Walkin Client Orion Mall Brigade" at bounding box center [191, 186] width 160 height 13
type input "1390300000001"
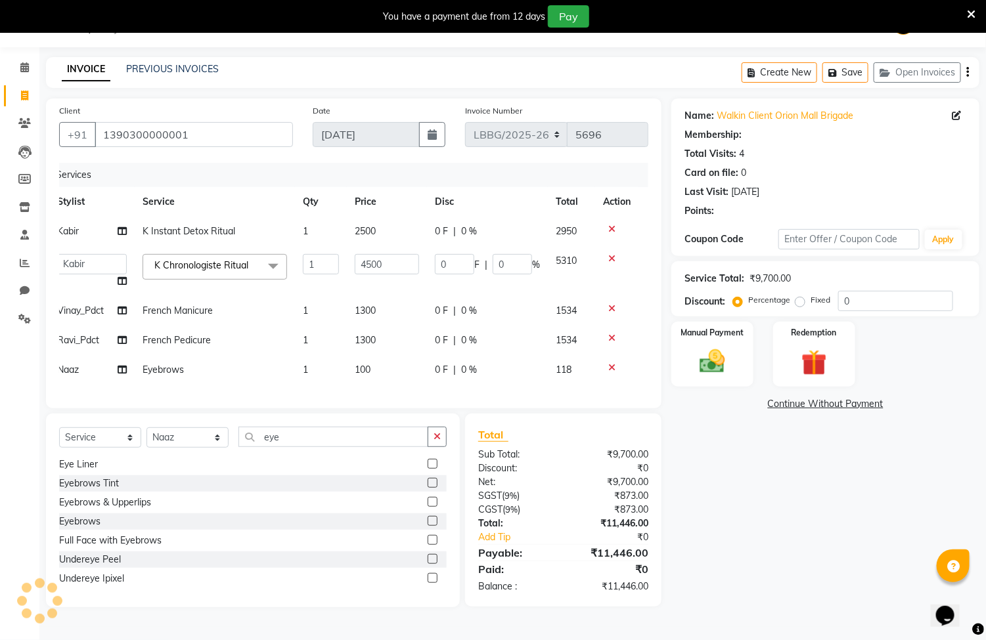
select select "1: Object"
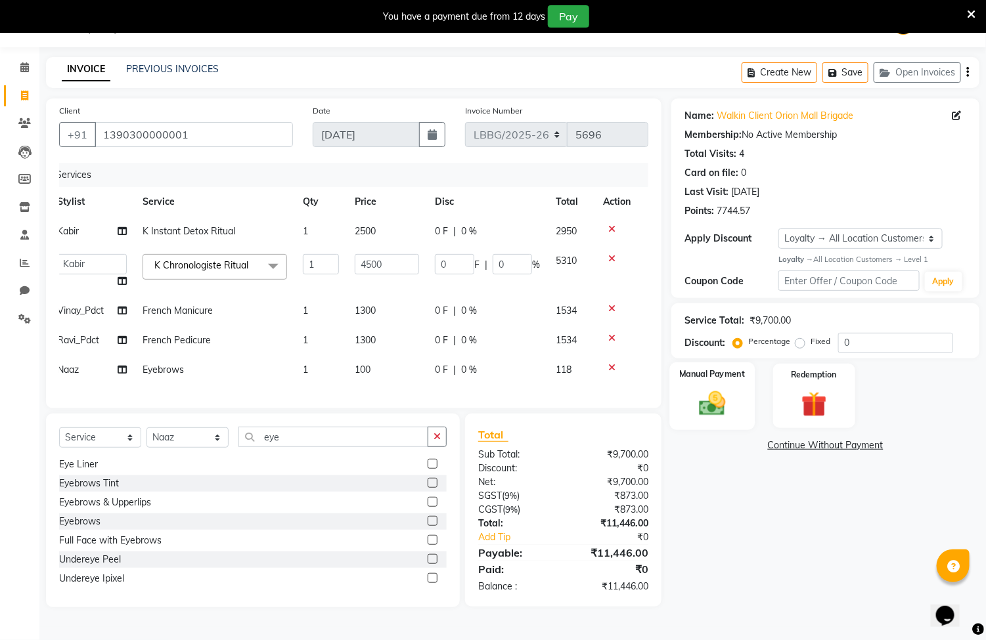
click at [725, 395] on img at bounding box center [712, 403] width 43 height 31
click at [844, 445] on span "CASH" at bounding box center [845, 446] width 28 height 15
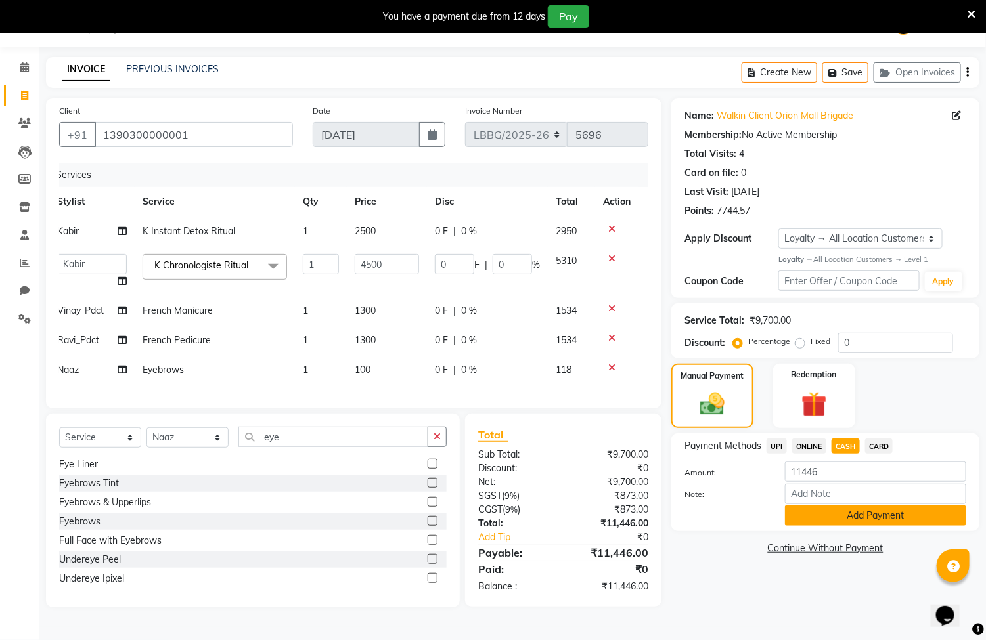
click at [857, 517] on button "Add Payment" at bounding box center [875, 516] width 181 height 20
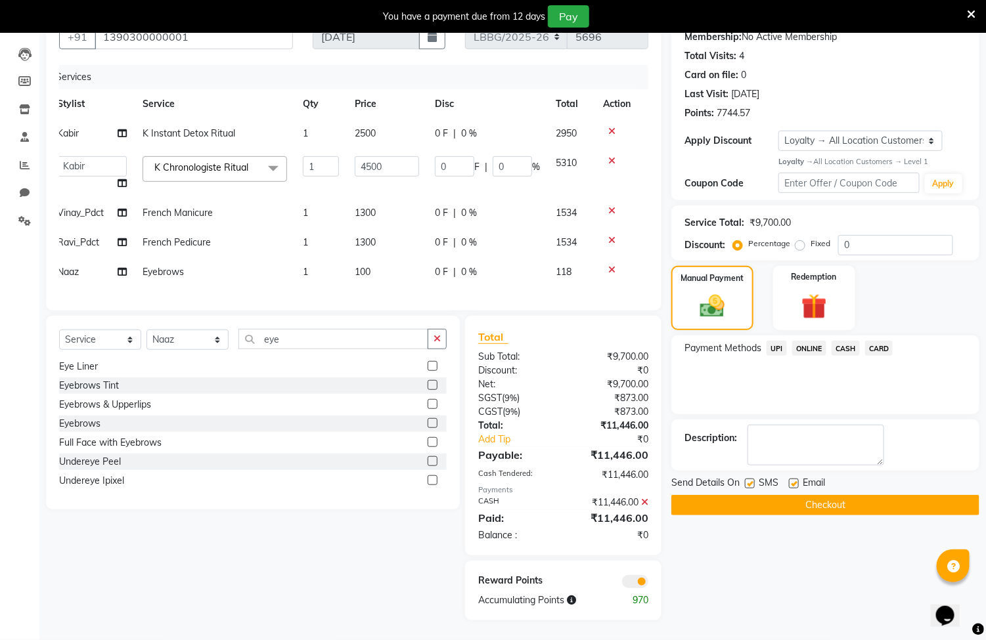
scroll to position [146, 0]
click at [760, 502] on button "Checkout" at bounding box center [825, 505] width 308 height 20
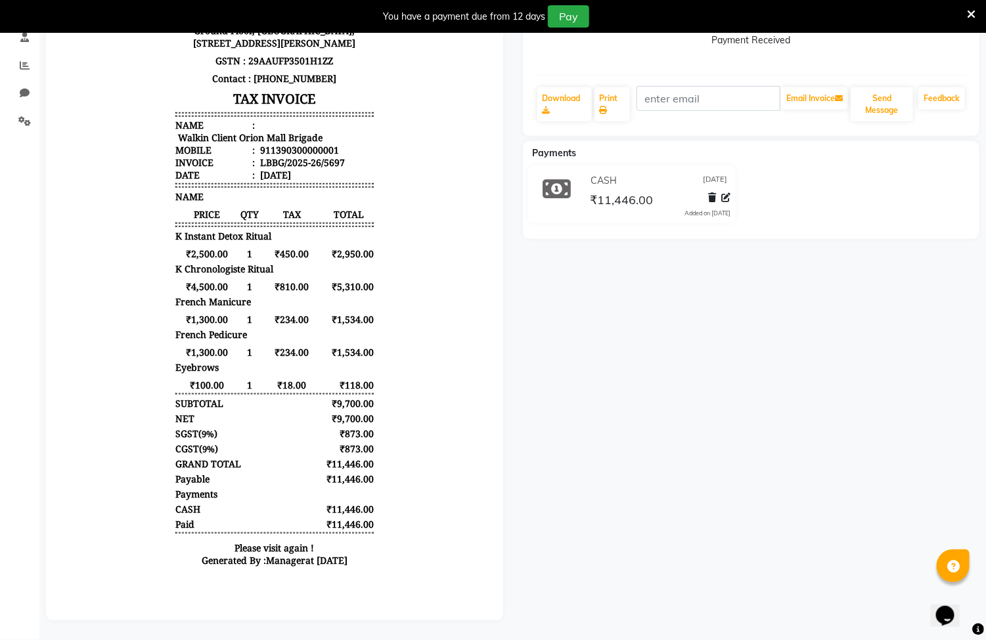
select select "service"
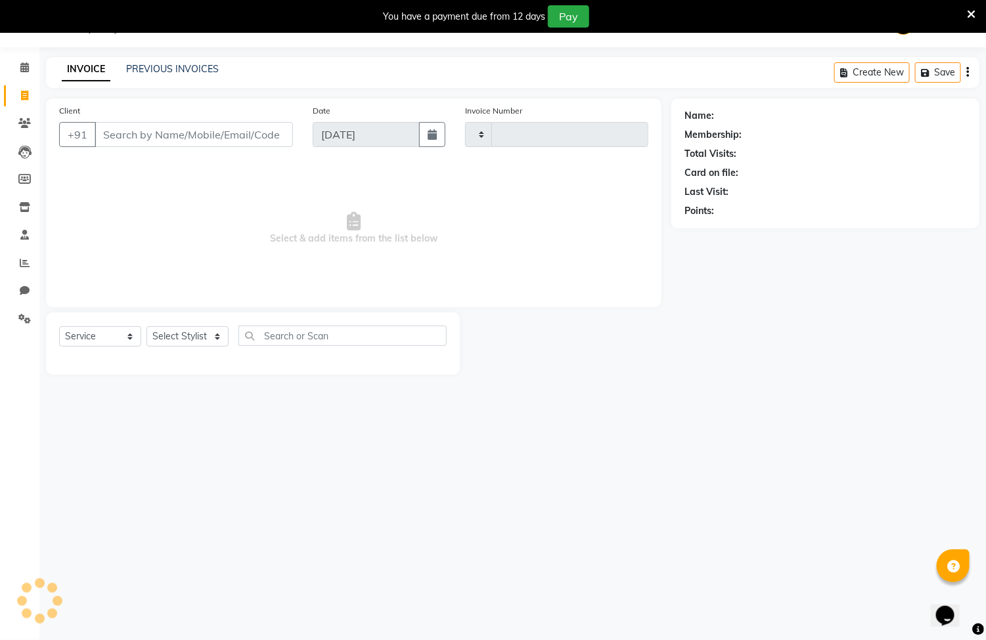
scroll to position [33, 0]
type input "5698"
select select "8944"
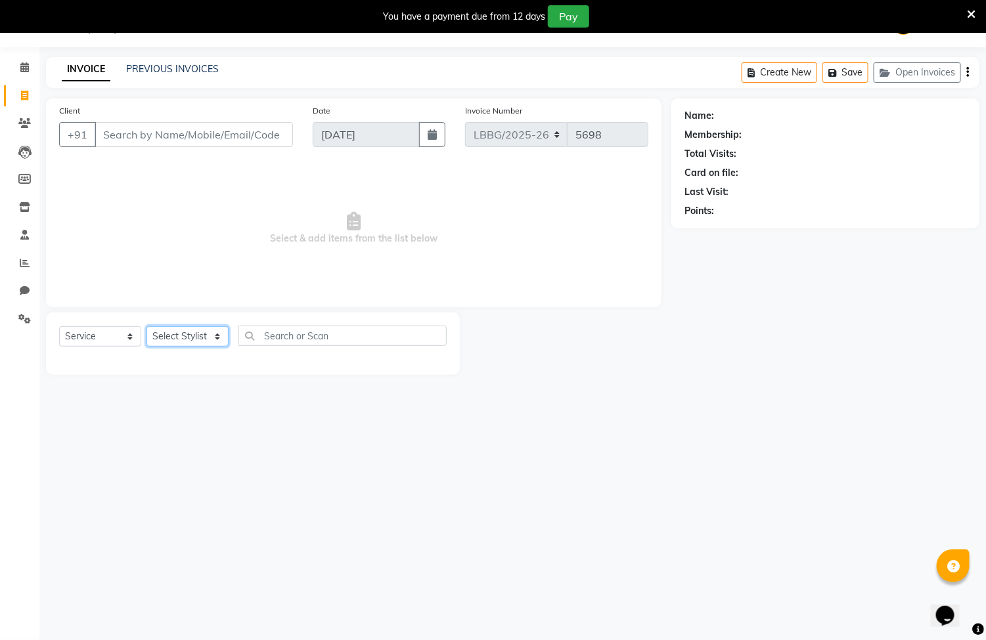
click at [215, 333] on select "Select Stylist Ayyub Bipasha_Nails Counter Sales Inder_Asst Joseph Kabir Kartik…" at bounding box center [187, 336] width 82 height 20
select select "90459"
click at [146, 327] on select "Select Stylist Ayyub Bipasha_Nails Counter Sales Inder_Asst Joseph Kabir Kartik…" at bounding box center [187, 336] width 82 height 20
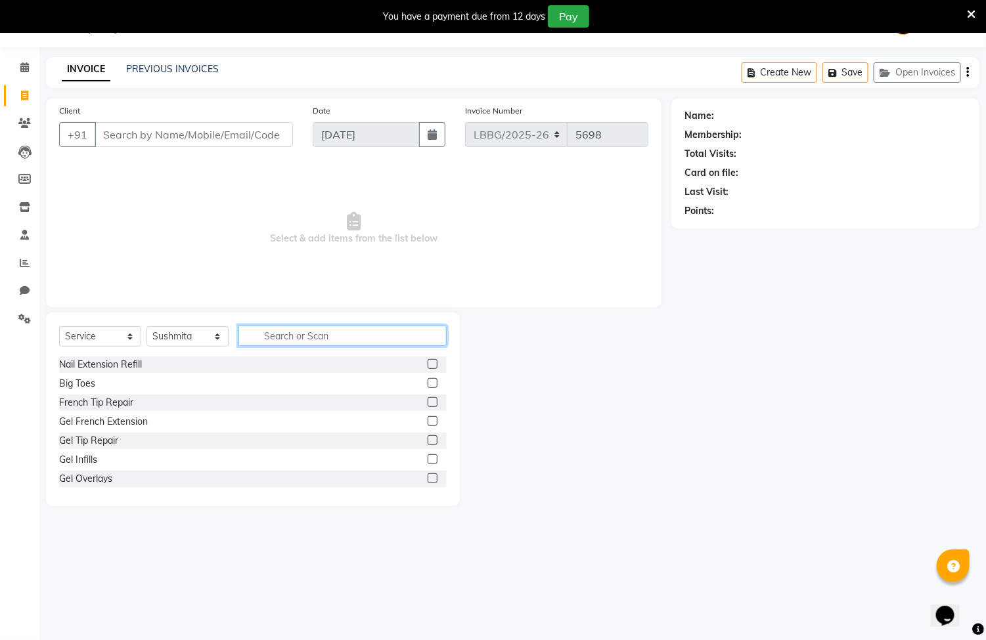
click at [319, 329] on input "text" at bounding box center [342, 336] width 208 height 20
type input "eye"
click at [427, 440] on label at bounding box center [432, 440] width 10 height 10
click at [427, 440] on input "checkbox" at bounding box center [431, 441] width 9 height 9
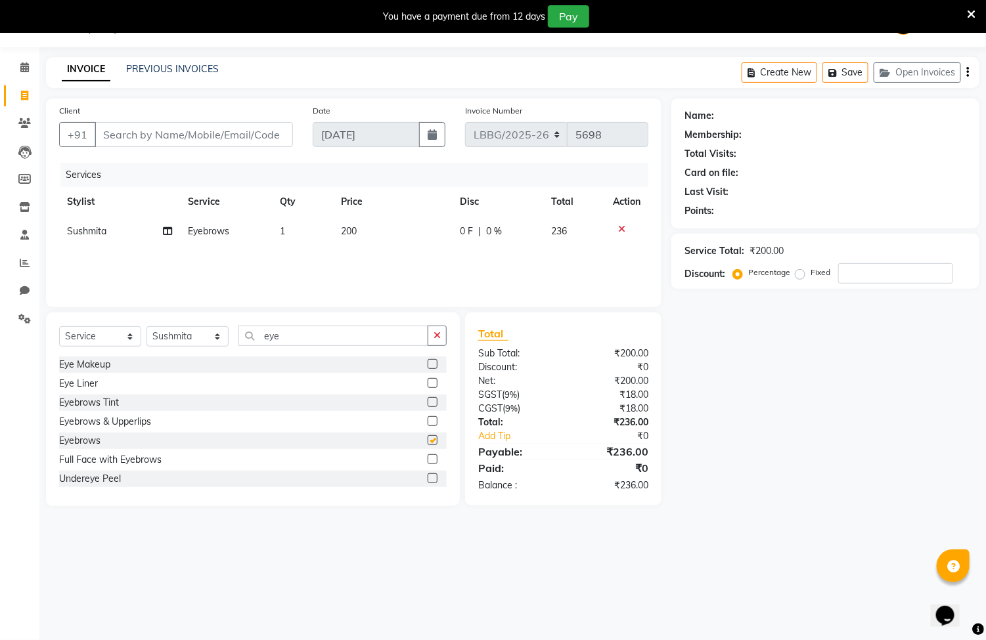
checkbox input "false"
click at [276, 142] on input "Client" at bounding box center [194, 134] width 198 height 25
click at [250, 134] on input "Client" at bounding box center [194, 134] width 198 height 25
type input "7"
type input "0"
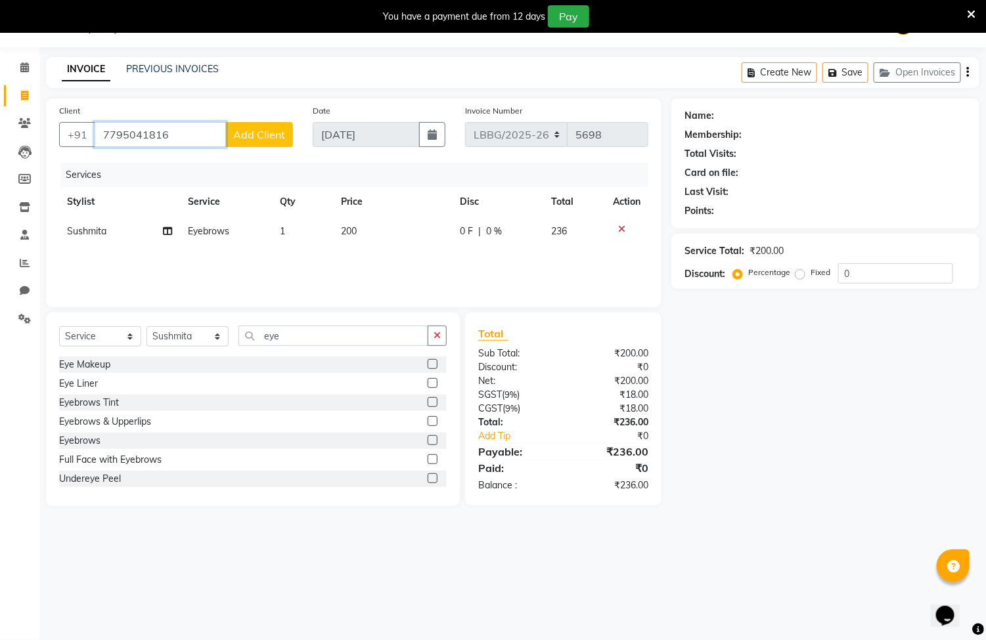
type input "7795041816"
click at [355, 227] on span "200" at bounding box center [349, 231] width 16 height 12
select select "90459"
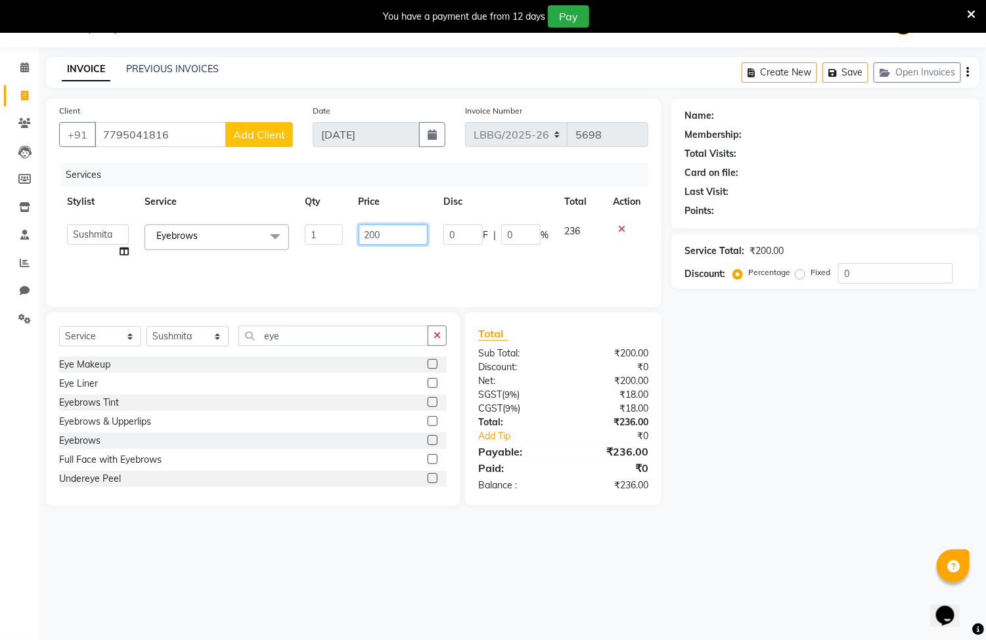
click at [381, 234] on input "200" at bounding box center [393, 235] width 69 height 20
type input "2"
type input "100"
click at [282, 138] on span "Add Client" at bounding box center [259, 134] width 52 height 13
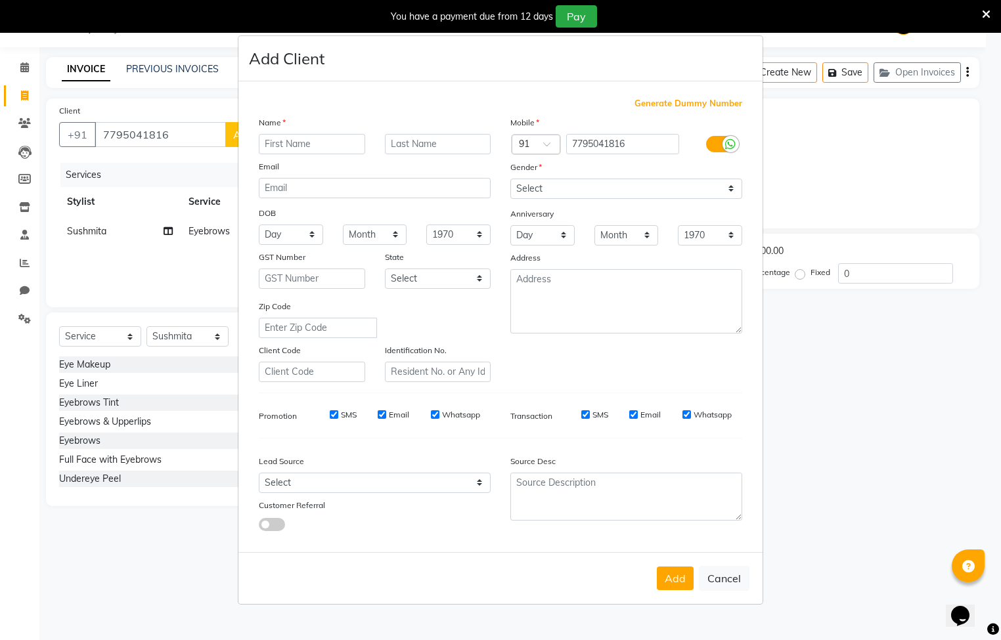
click at [314, 150] on input "text" at bounding box center [312, 144] width 106 height 20
click at [286, 138] on input "text" at bounding box center [312, 144] width 106 height 20
type input "nikita"
click at [403, 140] on input "text" at bounding box center [438, 144] width 106 height 20
type input "s"
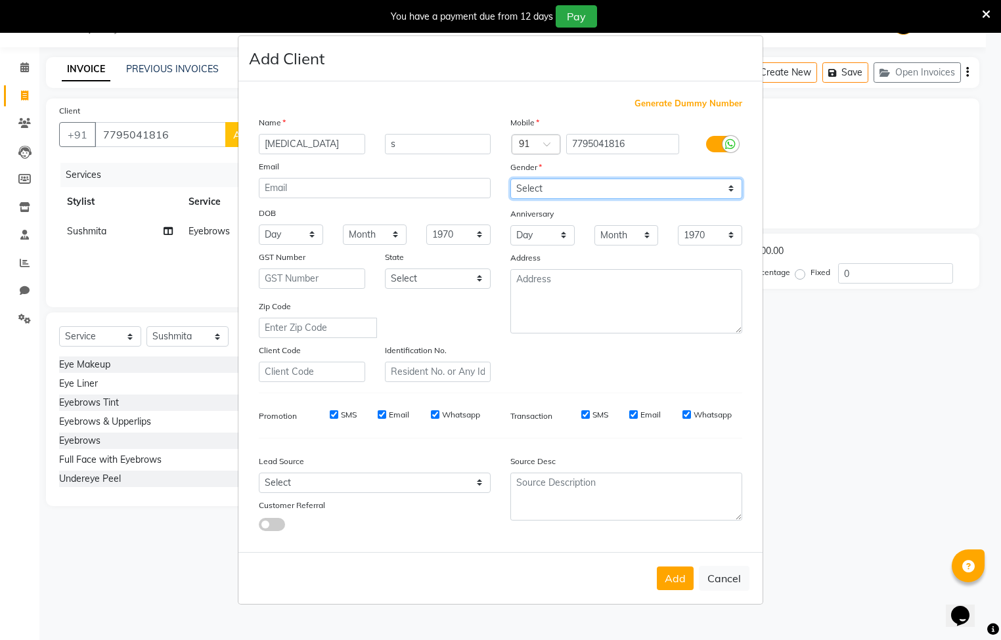
click at [556, 188] on select "Select Male Female Other Prefer Not To Say" at bounding box center [626, 189] width 232 height 20
select select "female"
click at [510, 179] on select "Select Male Female Other Prefer Not To Say" at bounding box center [626, 189] width 232 height 20
click at [672, 578] on button "Add" at bounding box center [675, 579] width 37 height 24
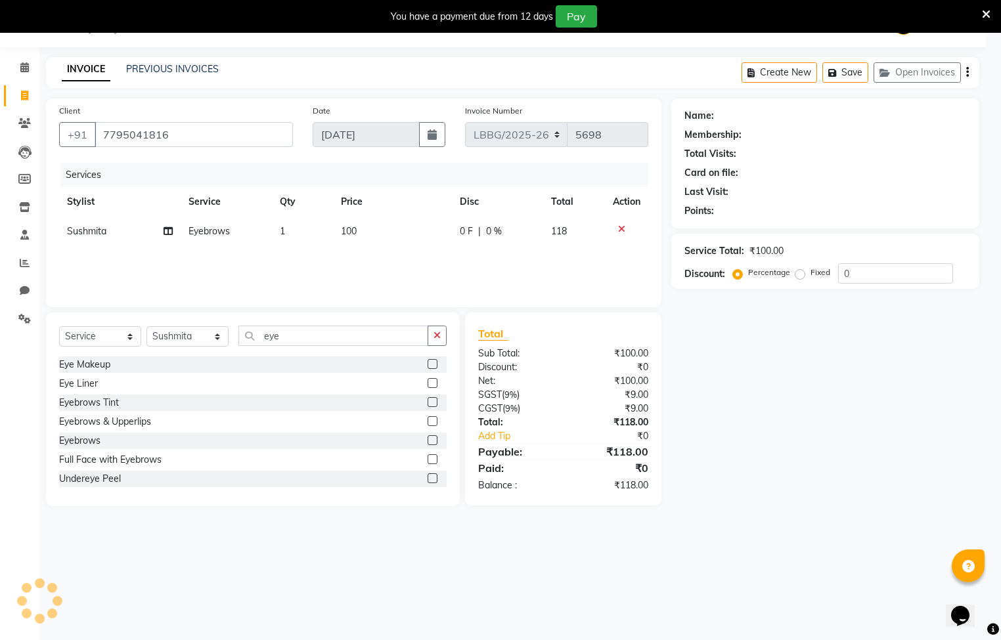
select select
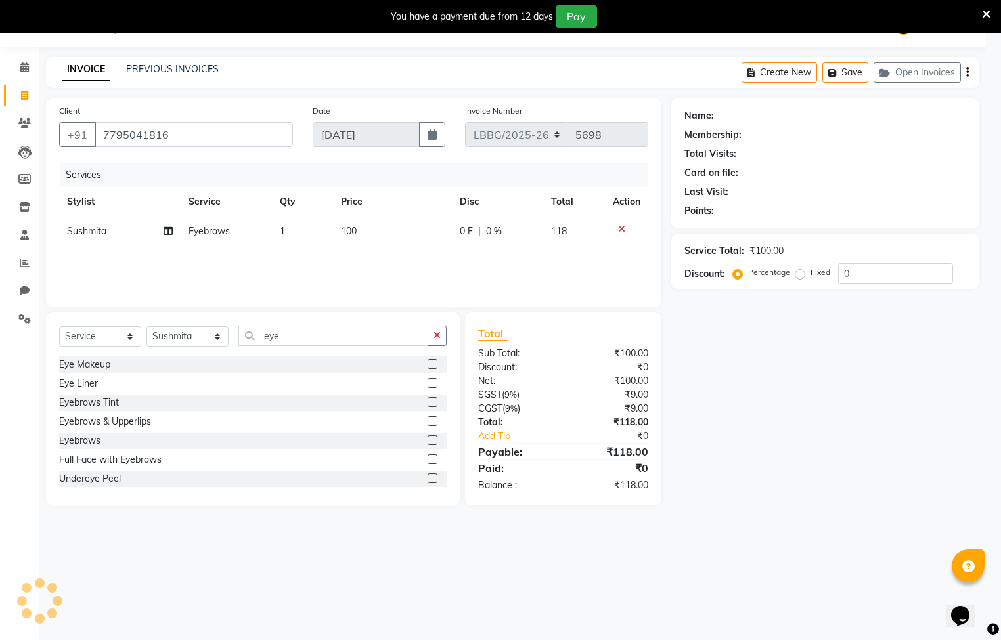
select select
checkbox input "false"
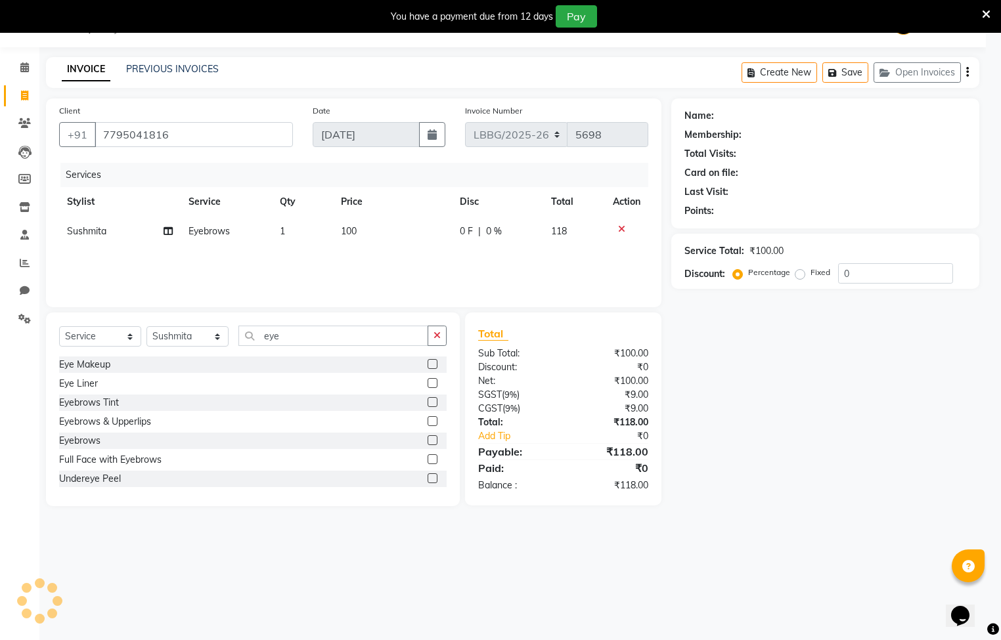
checkbox input "false"
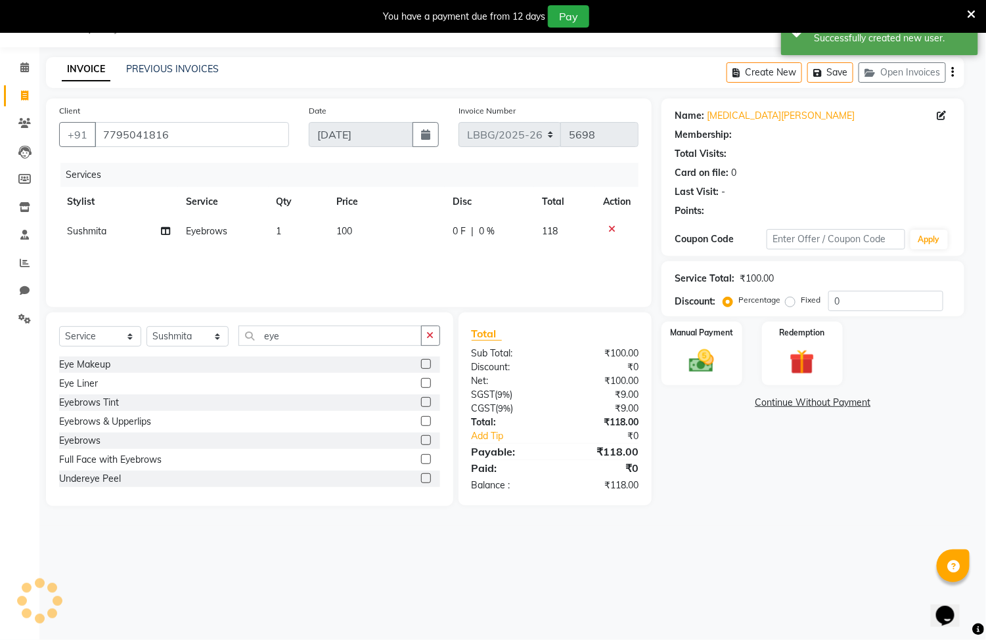
select select "1: Object"
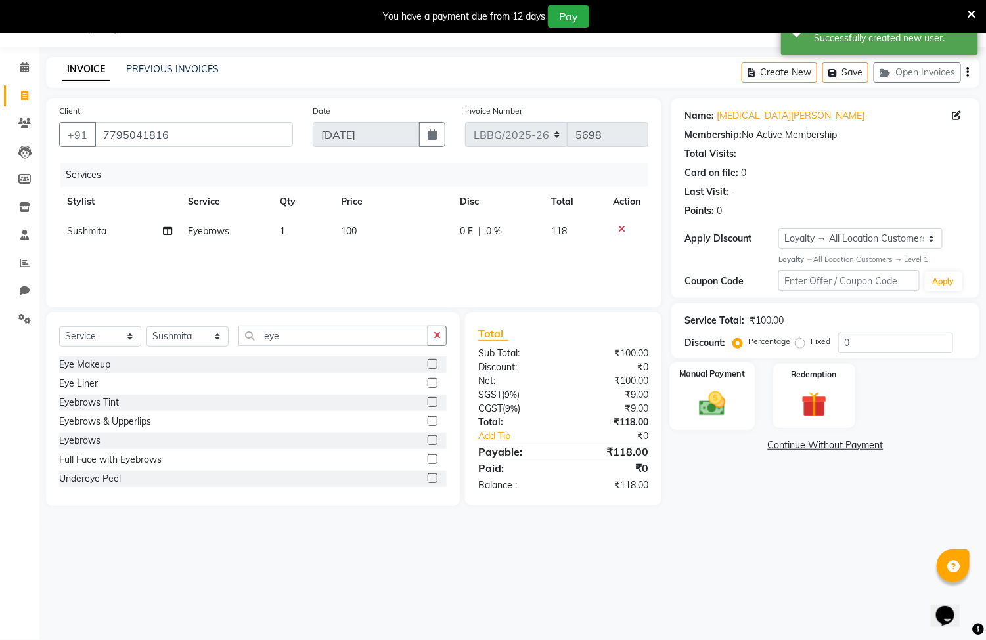
click at [700, 408] on img at bounding box center [712, 403] width 43 height 31
click at [783, 449] on span "UPI" at bounding box center [776, 446] width 20 height 15
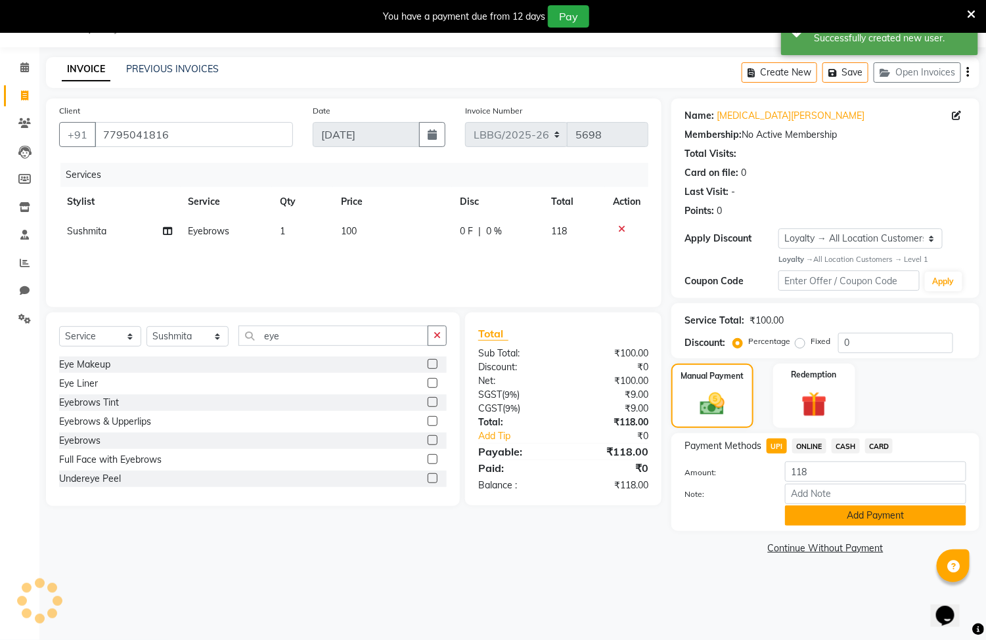
click at [851, 518] on button "Add Payment" at bounding box center [875, 516] width 181 height 20
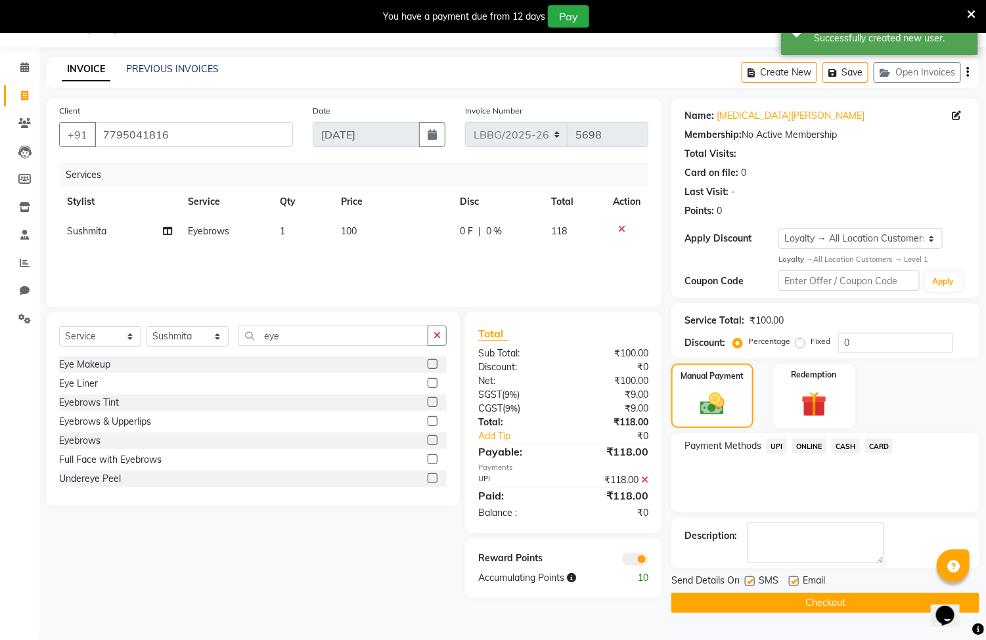
click at [831, 602] on button "Checkout" at bounding box center [825, 603] width 308 height 20
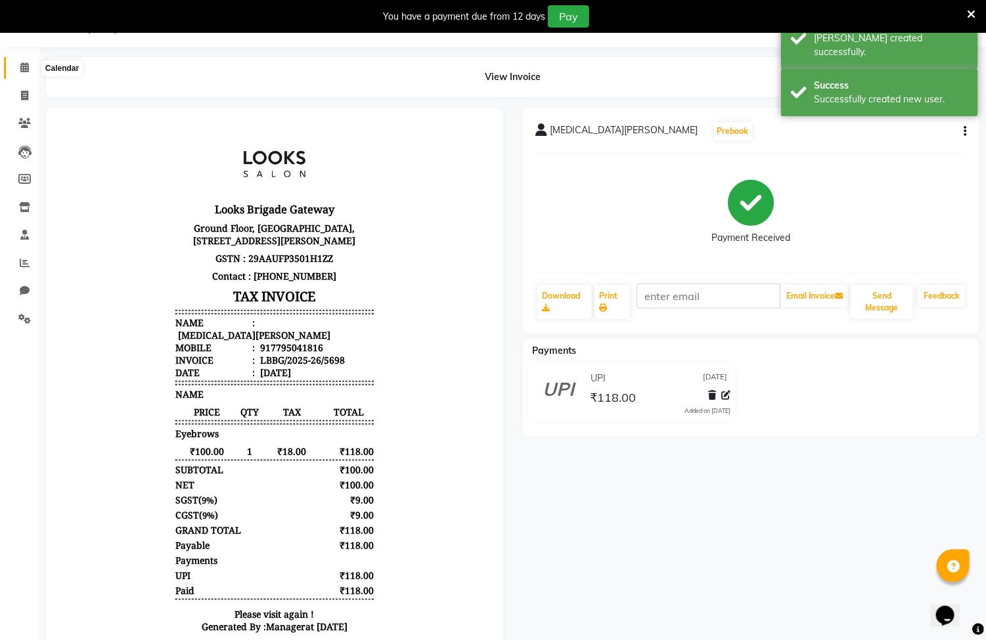
click at [26, 71] on icon at bounding box center [24, 67] width 9 height 10
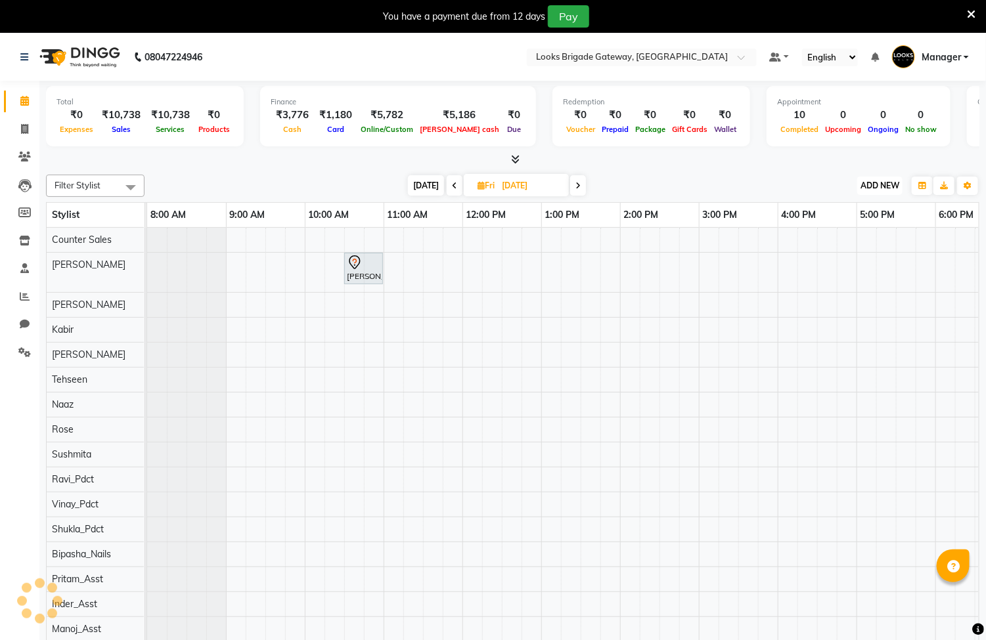
click at [885, 193] on button "ADD NEW Toggle Dropdown" at bounding box center [879, 186] width 45 height 18
click at [832, 225] on link "Add Invoice" at bounding box center [851, 227] width 104 height 17
select select "service"
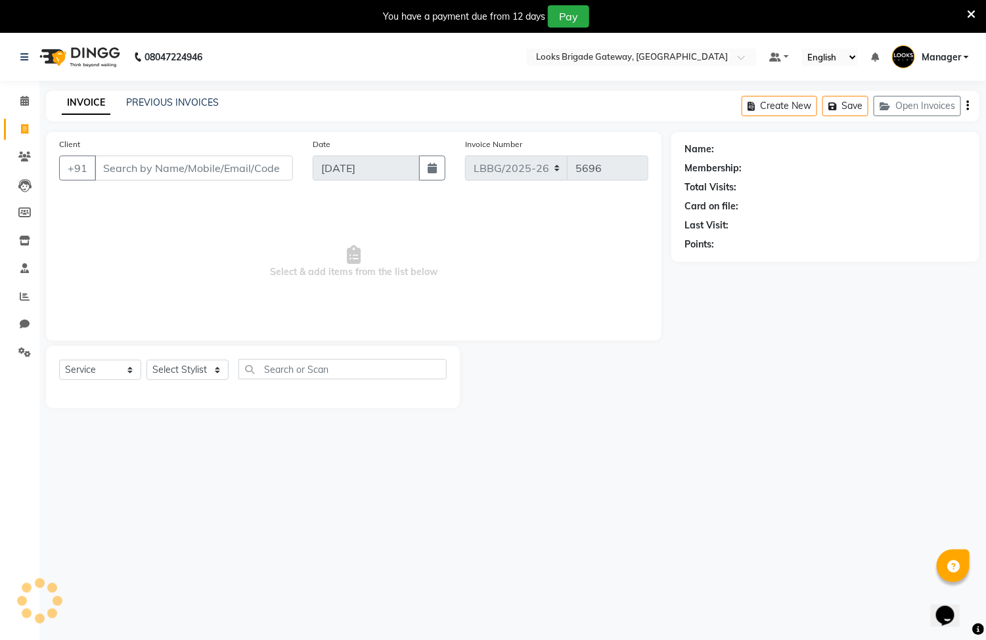
click at [213, 150] on div "Client +91" at bounding box center [175, 164] width 253 height 54
click at [217, 160] on input "Client" at bounding box center [194, 168] width 198 height 25
click at [276, 152] on div "Client +91" at bounding box center [175, 164] width 253 height 54
click at [225, 171] on input "Client" at bounding box center [194, 168] width 198 height 25
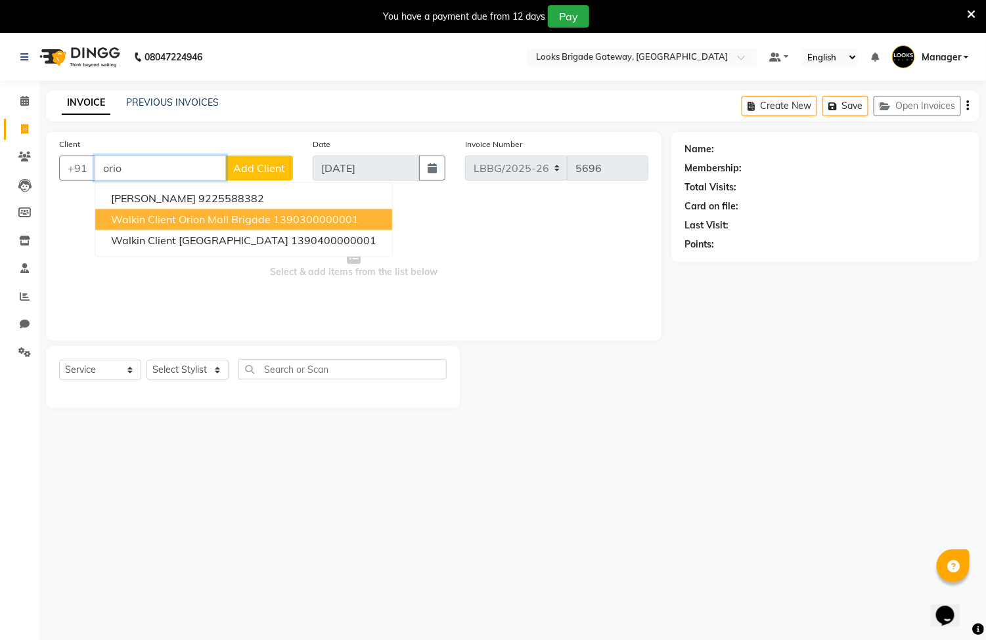
click at [211, 219] on span "Walkin Client Orion Mall Brigade" at bounding box center [191, 219] width 160 height 13
type input "1390300000001"
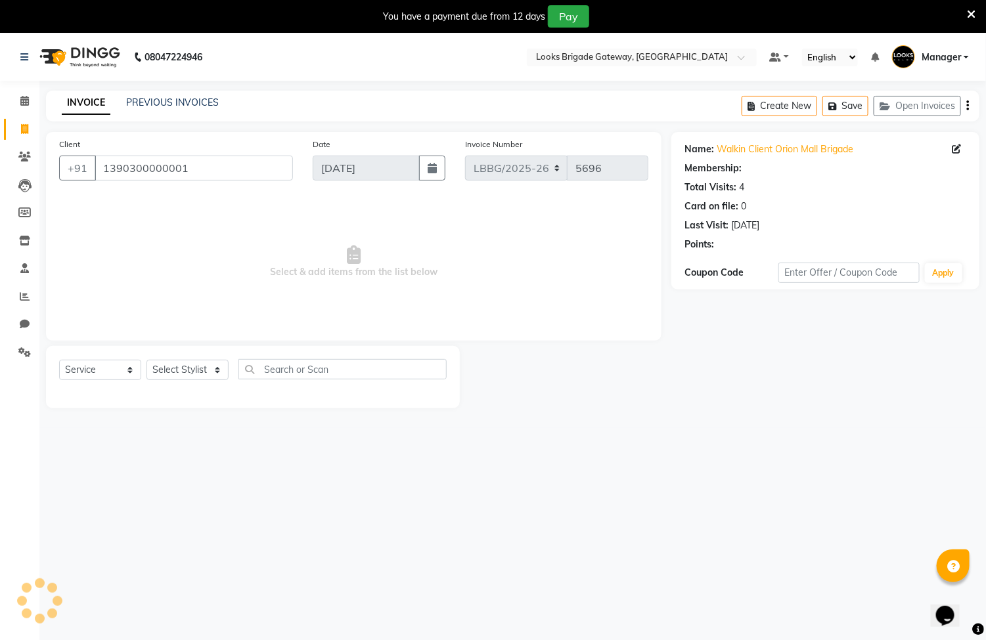
select select "1: Object"
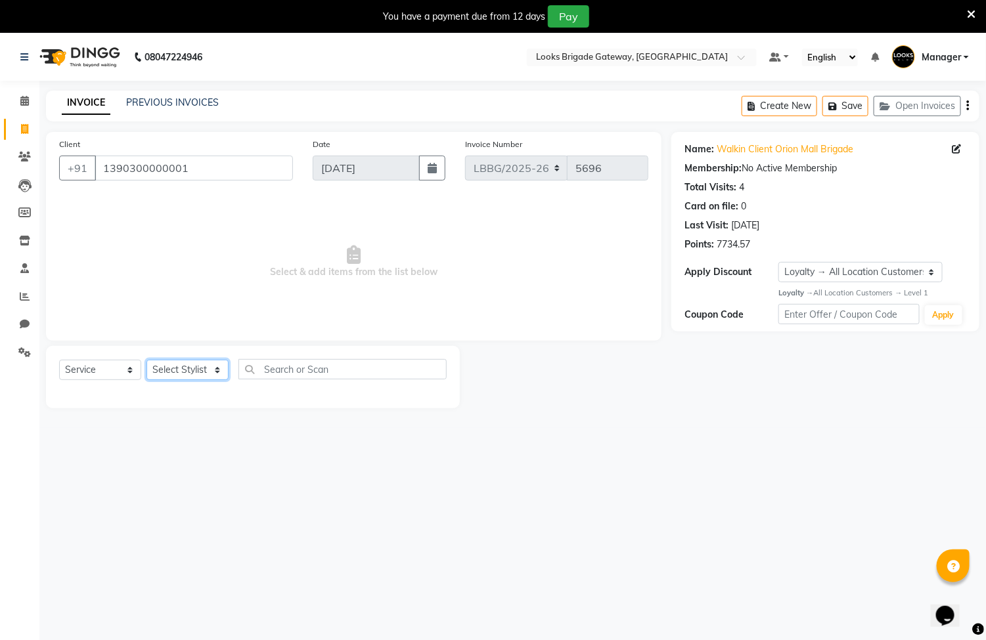
click at [190, 374] on select "Select Stylist [PERSON_NAME] Counter Sales Inder_Asst [PERSON_NAME] [PERSON_NAM…" at bounding box center [187, 370] width 82 height 20
select select "90457"
click at [146, 361] on select "Select Stylist [PERSON_NAME] Counter Sales Inder_Asst [PERSON_NAME] [PERSON_NAM…" at bounding box center [187, 370] width 82 height 20
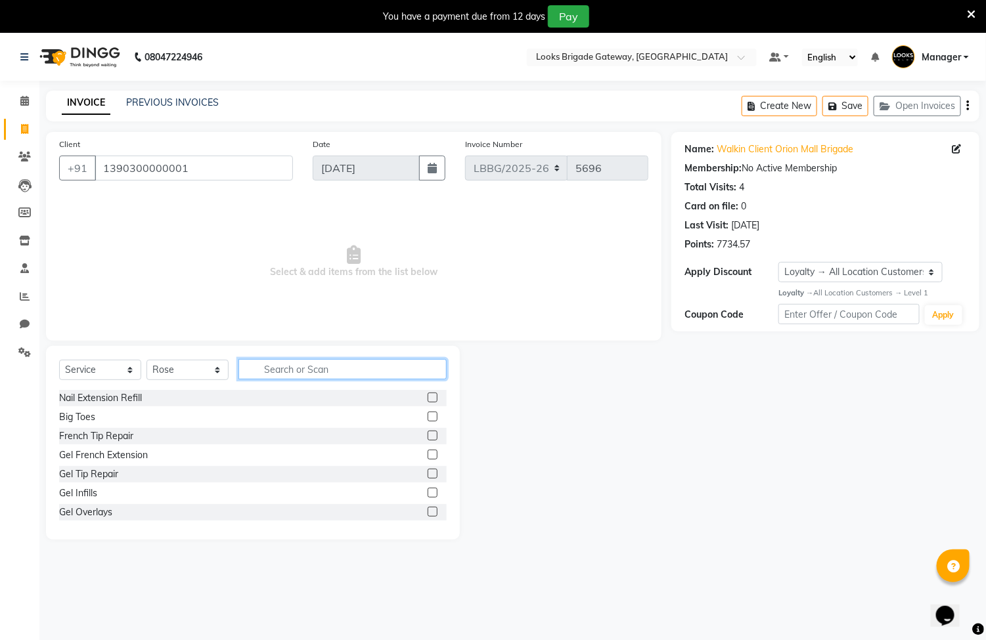
click at [320, 365] on input "text" at bounding box center [342, 369] width 208 height 20
type input "eye"
click at [427, 475] on label at bounding box center [432, 474] width 10 height 10
click at [427, 475] on input "checkbox" at bounding box center [431, 474] width 9 height 9
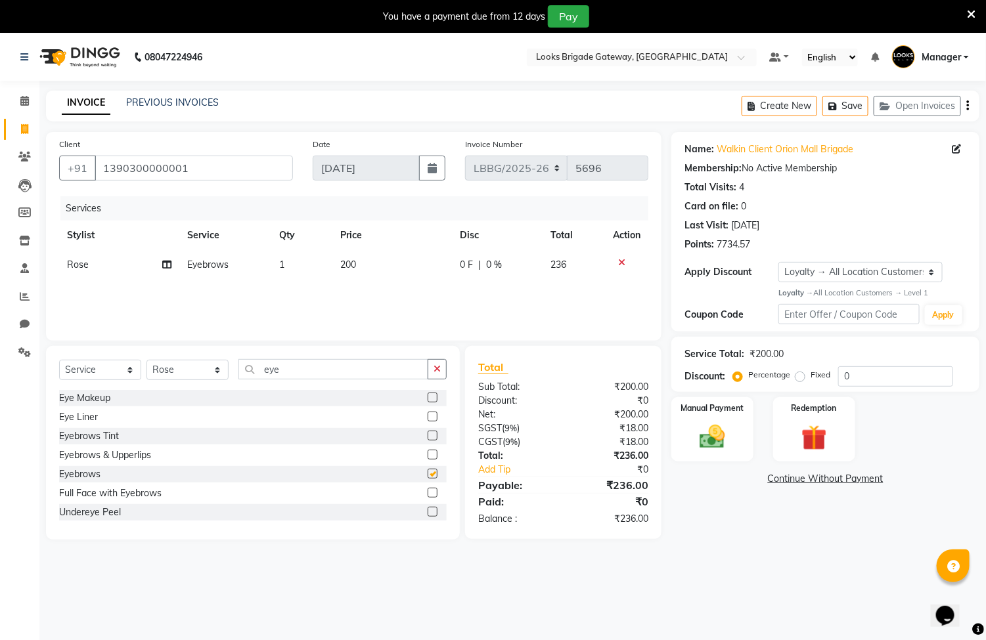
checkbox input "false"
click at [349, 266] on span "200" at bounding box center [348, 265] width 16 height 12
select select "90457"
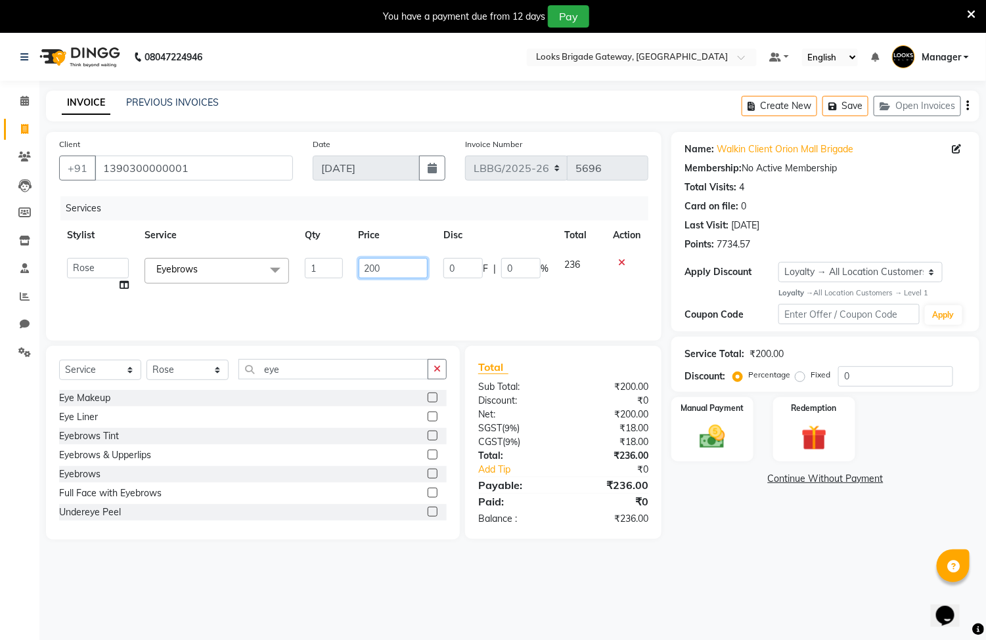
drag, startPoint x: 383, startPoint y: 260, endPoint x: 343, endPoint y: 260, distance: 40.1
click at [343, 260] on tr "Ayyub Bipasha_Nails Counter Sales Inder_Asst [PERSON_NAME] [PERSON_NAME] Manage…" at bounding box center [353, 275] width 589 height 50
type input "100"
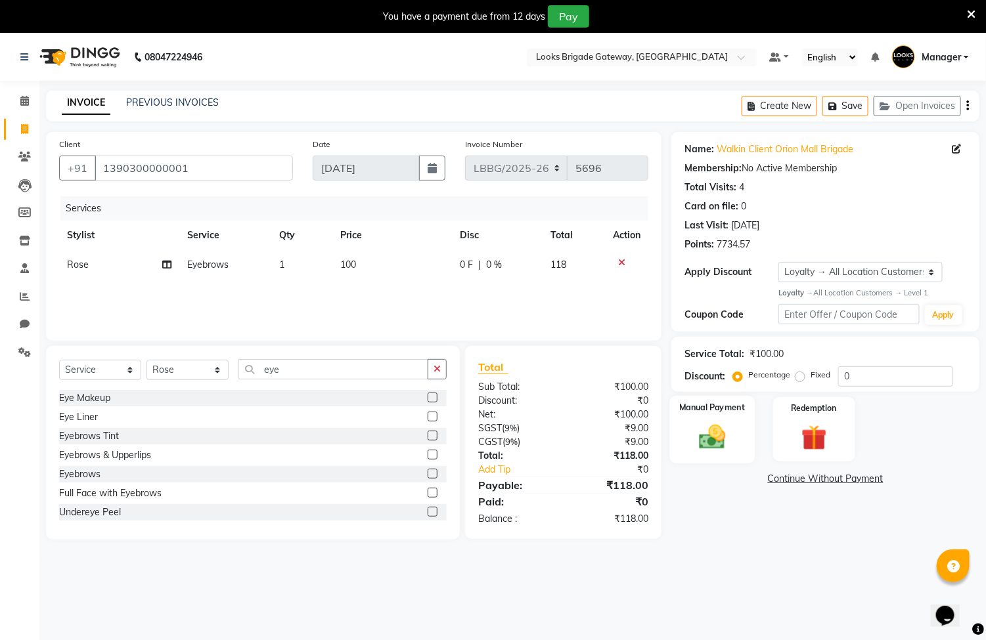
click at [718, 433] on img at bounding box center [712, 437] width 43 height 31
click at [883, 485] on span "CARD" at bounding box center [879, 479] width 28 height 15
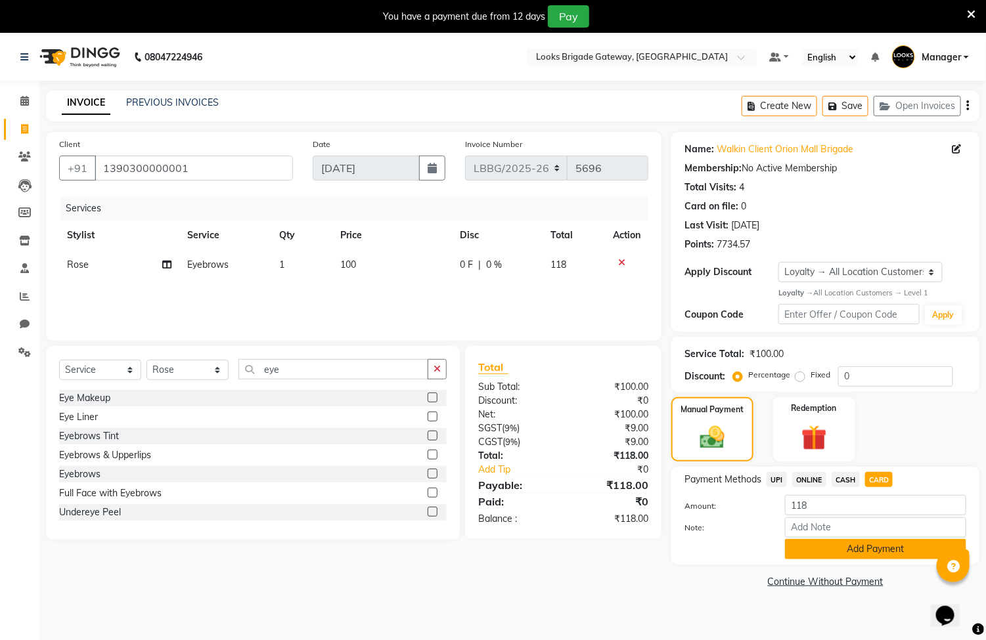
scroll to position [33, 0]
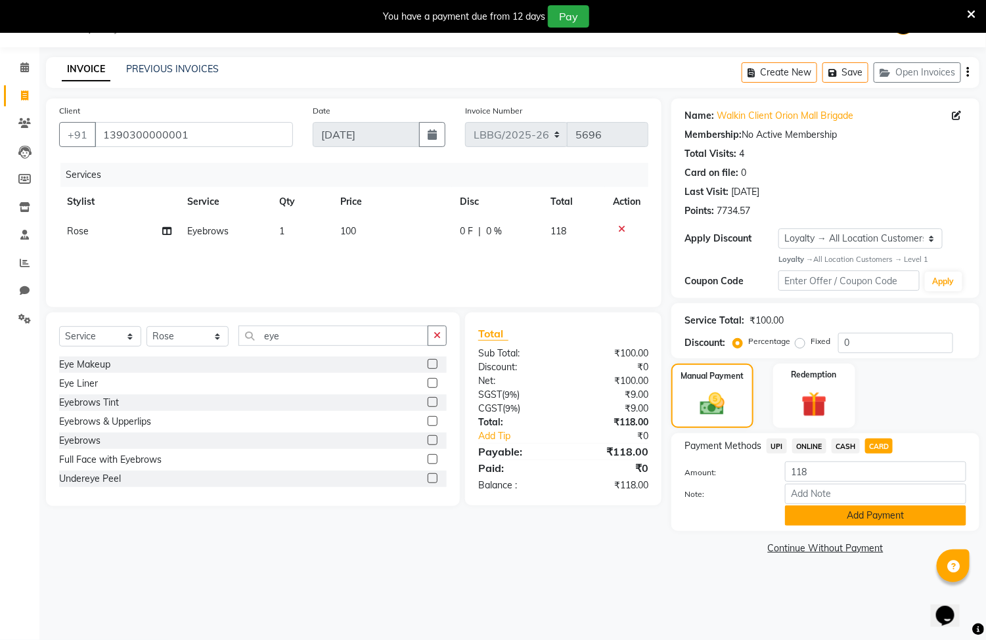
click at [898, 516] on button "Add Payment" at bounding box center [875, 516] width 181 height 20
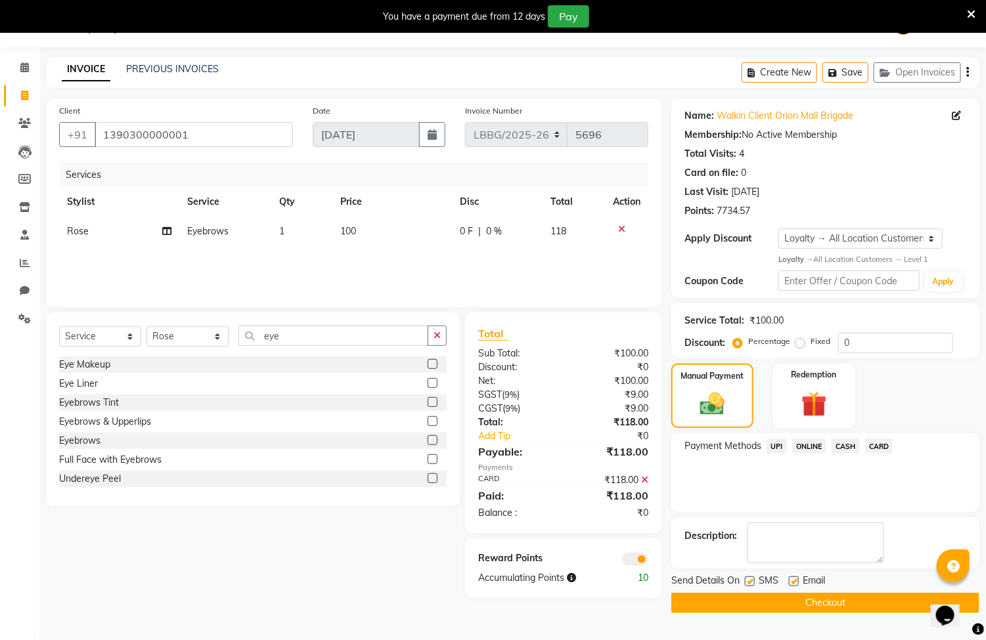
click at [858, 600] on button "Checkout" at bounding box center [825, 603] width 308 height 20
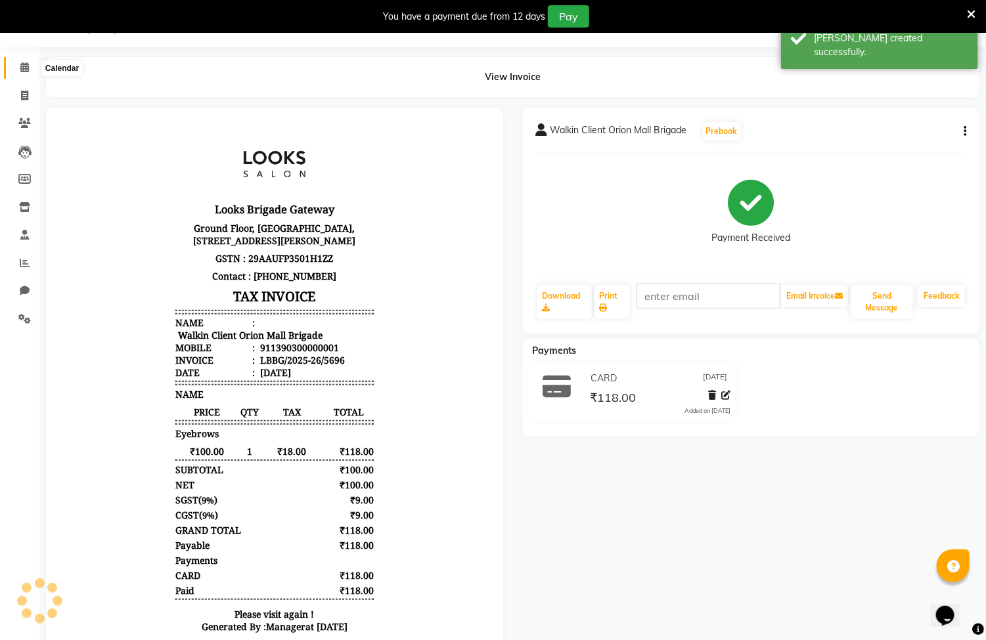
click at [26, 72] on icon at bounding box center [24, 67] width 9 height 10
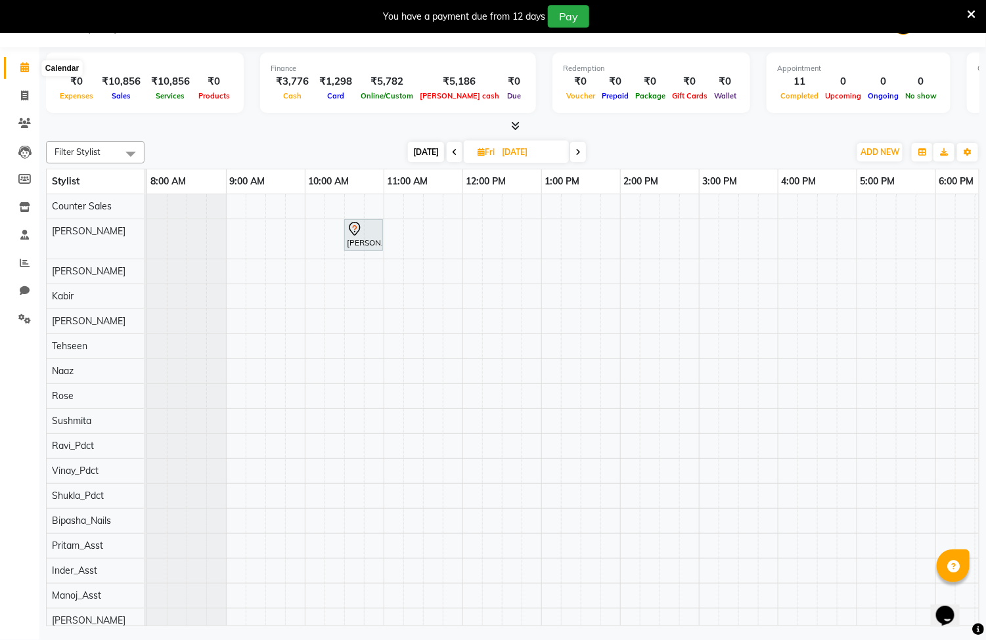
click at [24, 68] on icon at bounding box center [24, 67] width 9 height 10
click at [869, 154] on span "ADD NEW" at bounding box center [879, 152] width 39 height 10
click at [848, 194] on link "Add Invoice" at bounding box center [851, 194] width 104 height 17
select select "service"
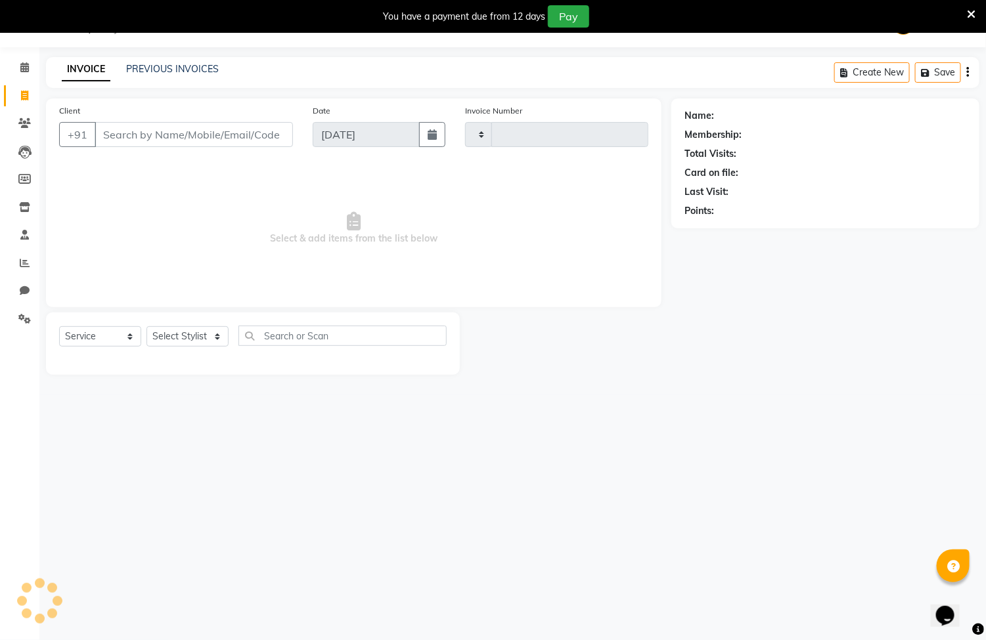
type input "5699"
select select "8944"
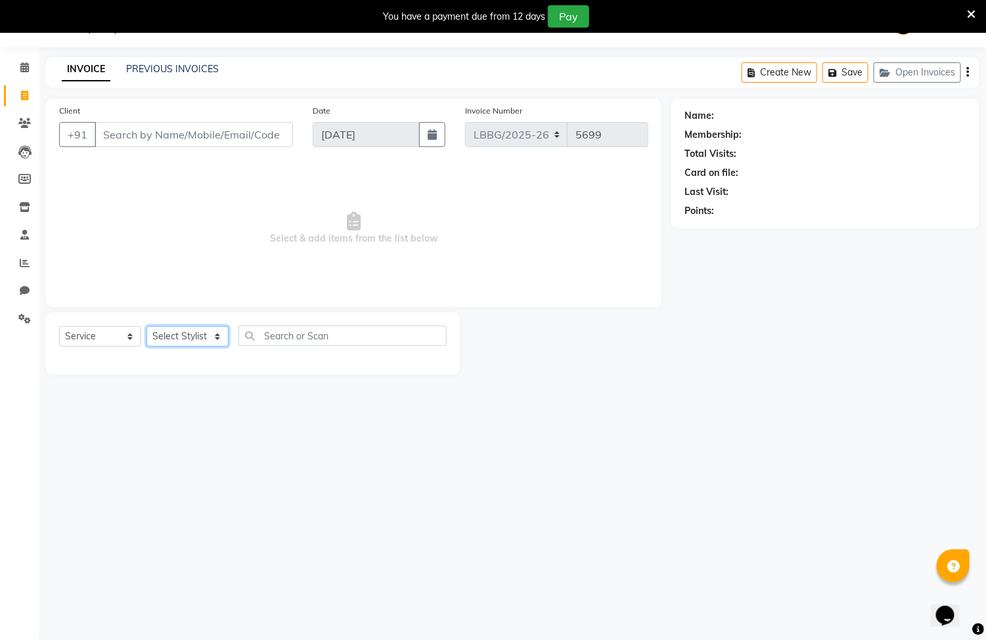
click at [188, 343] on select "Select Stylist Ayyub Bipasha_Nails Counter Sales Inder_Asst Joseph Kabir Kartik…" at bounding box center [187, 336] width 82 height 20
select select "90473"
click at [146, 327] on select "Select Stylist Ayyub Bipasha_Nails Counter Sales Inder_Asst Joseph Kabir Kartik…" at bounding box center [187, 336] width 82 height 20
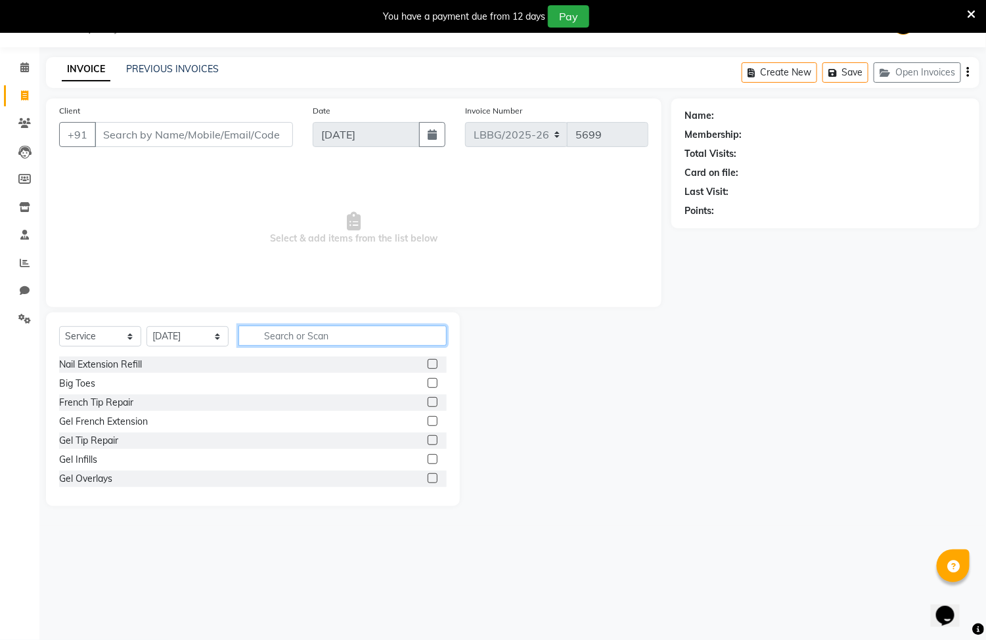
click at [273, 341] on input "text" at bounding box center [342, 336] width 208 height 20
type input "cut"
click at [427, 390] on div at bounding box center [431, 385] width 9 height 14
click at [427, 385] on label at bounding box center [432, 383] width 10 height 10
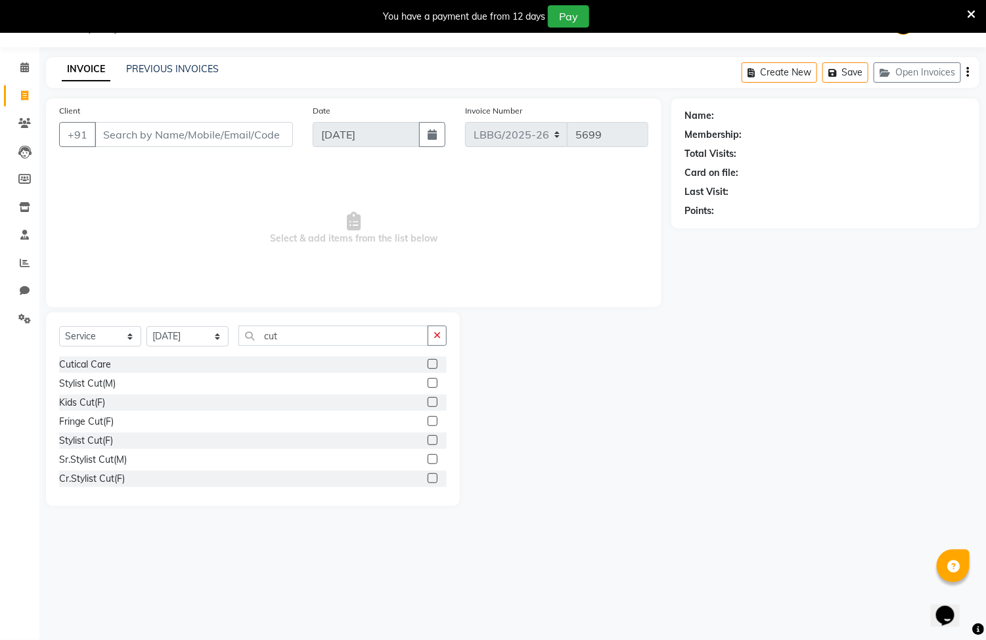
click at [427, 385] on input "checkbox" at bounding box center [431, 384] width 9 height 9
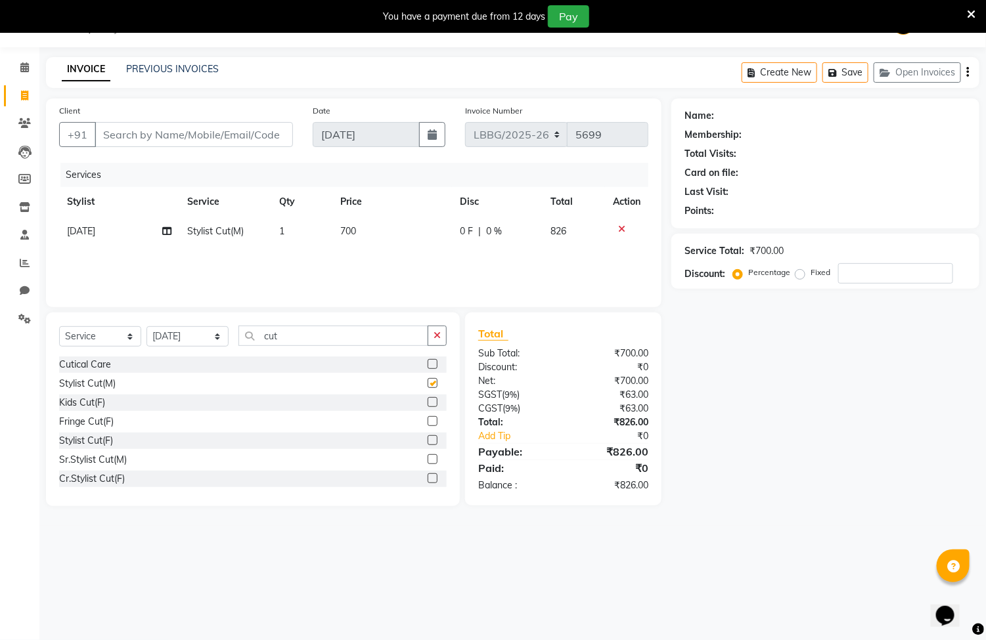
checkbox input "false"
click at [368, 233] on td "700" at bounding box center [392, 232] width 120 height 30
select select "90473"
click at [399, 234] on input "700" at bounding box center [393, 235] width 69 height 20
type input "7"
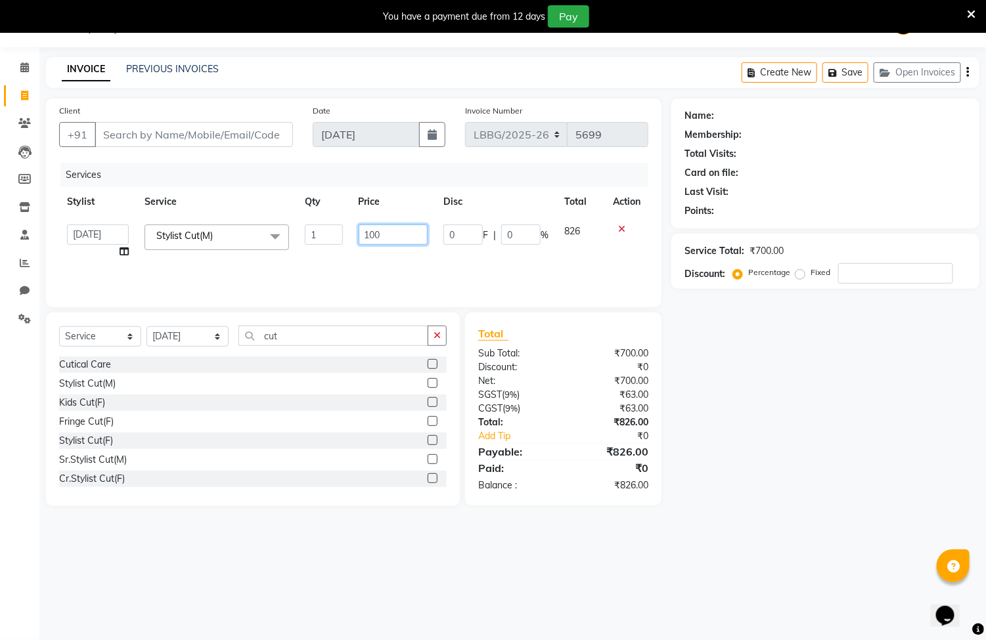
type input "1000"
click at [400, 265] on div "Services Stylist Service Qty Price Disc Total Action Ayyub Bipasha_Nails Counte…" at bounding box center [353, 228] width 589 height 131
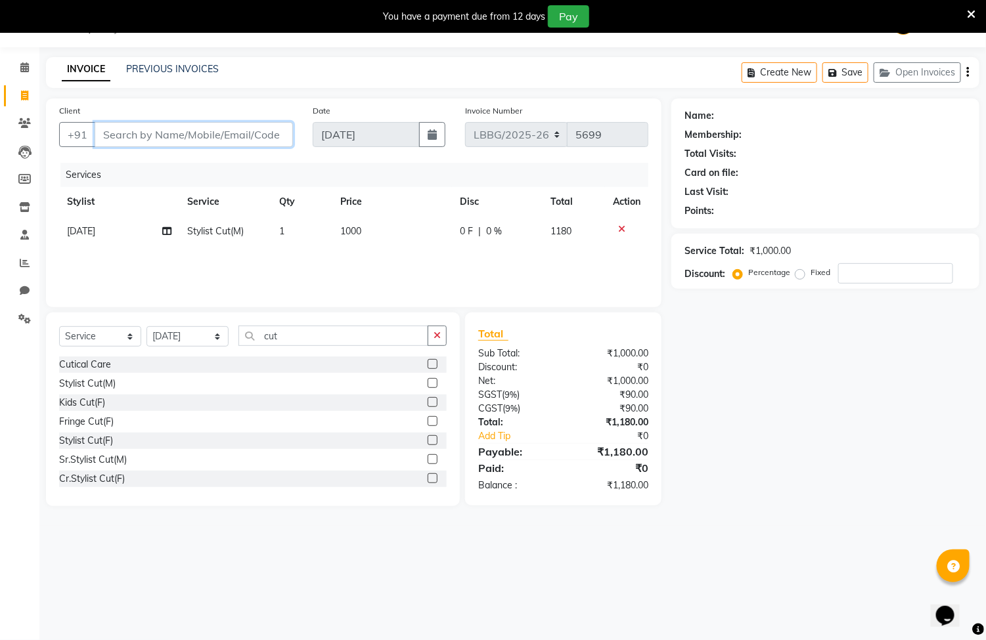
click at [227, 127] on input "Client" at bounding box center [194, 134] width 198 height 25
type input "9"
type input "0"
type input "9632911164"
click at [267, 132] on span "Add Client" at bounding box center [259, 134] width 52 height 13
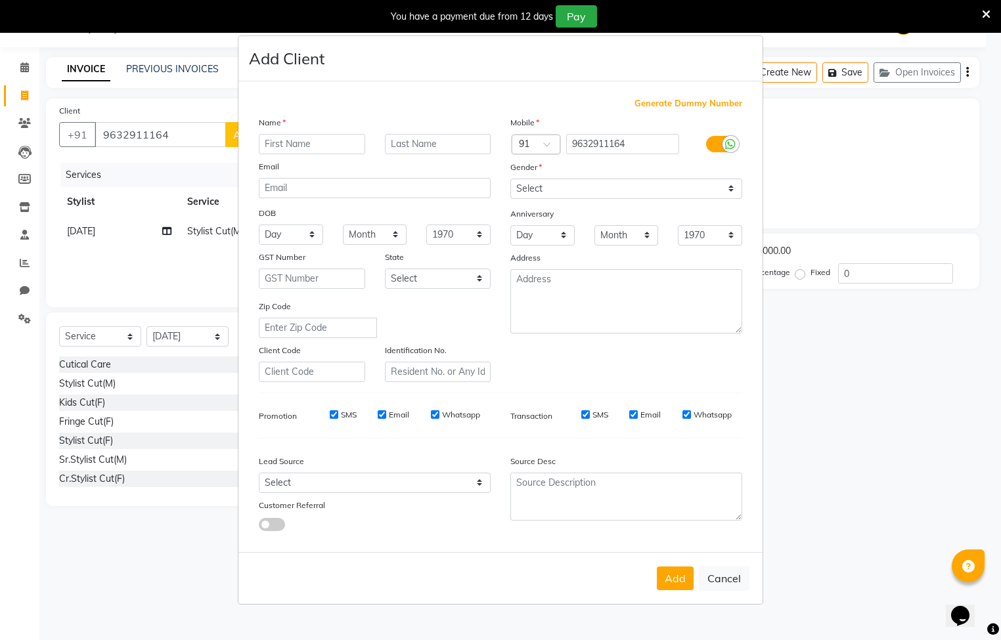
click at [276, 141] on input "text" at bounding box center [312, 144] width 106 height 20
type input "sapan"
click at [410, 146] on input "text" at bounding box center [438, 144] width 106 height 20
type input "s"
click at [523, 115] on div "Generate Dummy Number Name sapan s Email DOB Day 01 02 03 04 05 06 07 08 09 10 …" at bounding box center [500, 319] width 503 height 445
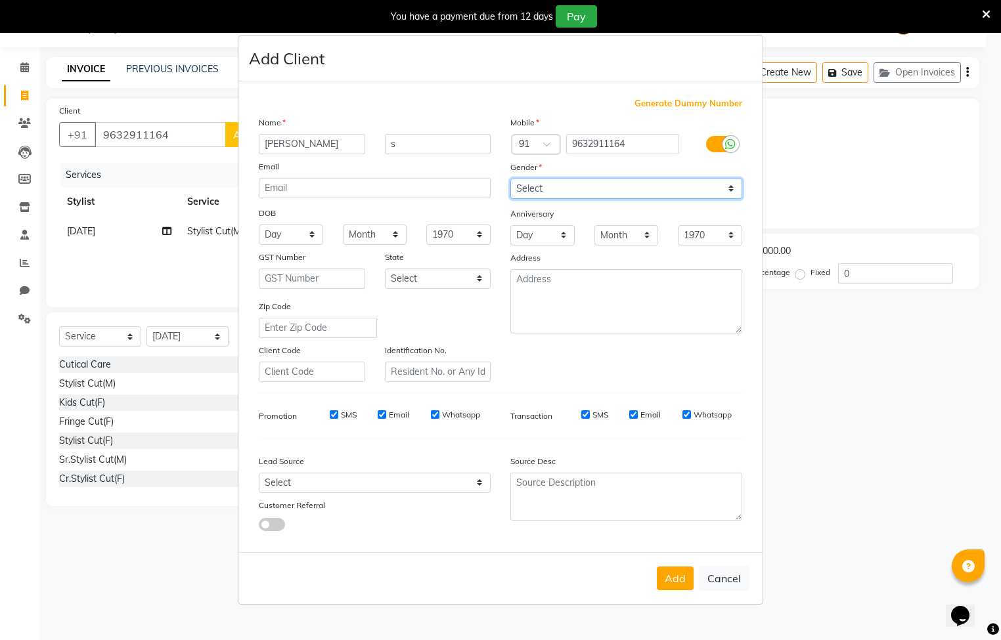
click at [554, 185] on select "Select Male Female Other Prefer Not To Say" at bounding box center [626, 189] width 232 height 20
select select "female"
click at [510, 179] on select "Select Male Female Other Prefer Not To Say" at bounding box center [626, 189] width 232 height 20
click at [668, 580] on button "Add" at bounding box center [675, 579] width 37 height 24
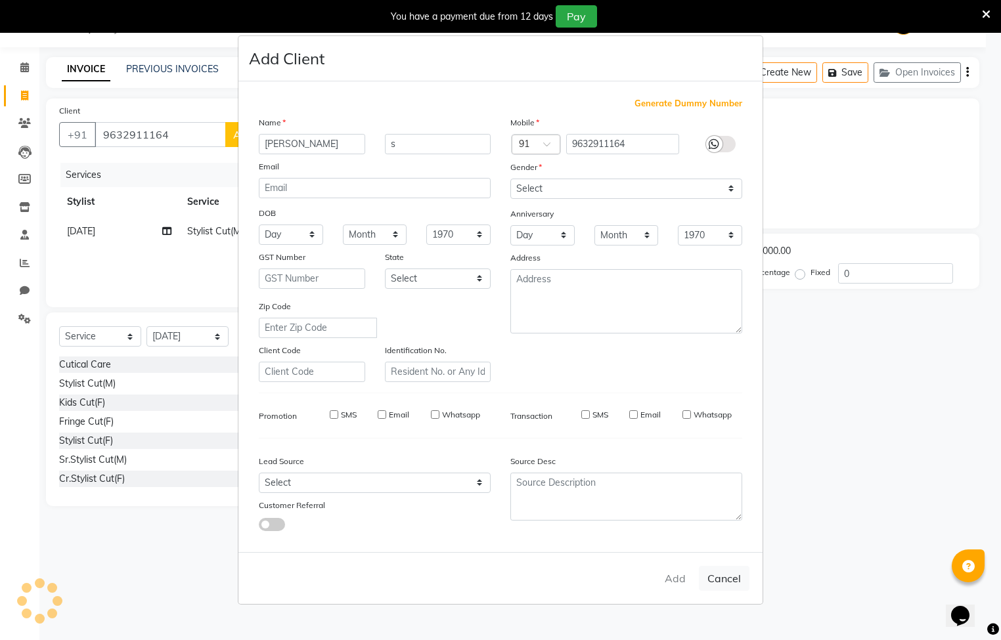
select select
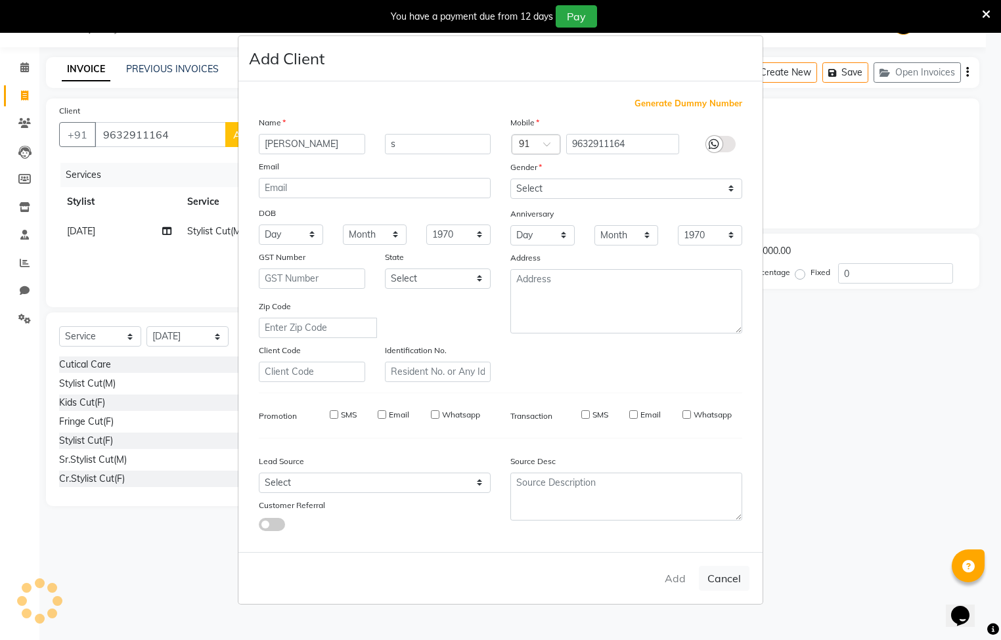
select select
checkbox input "false"
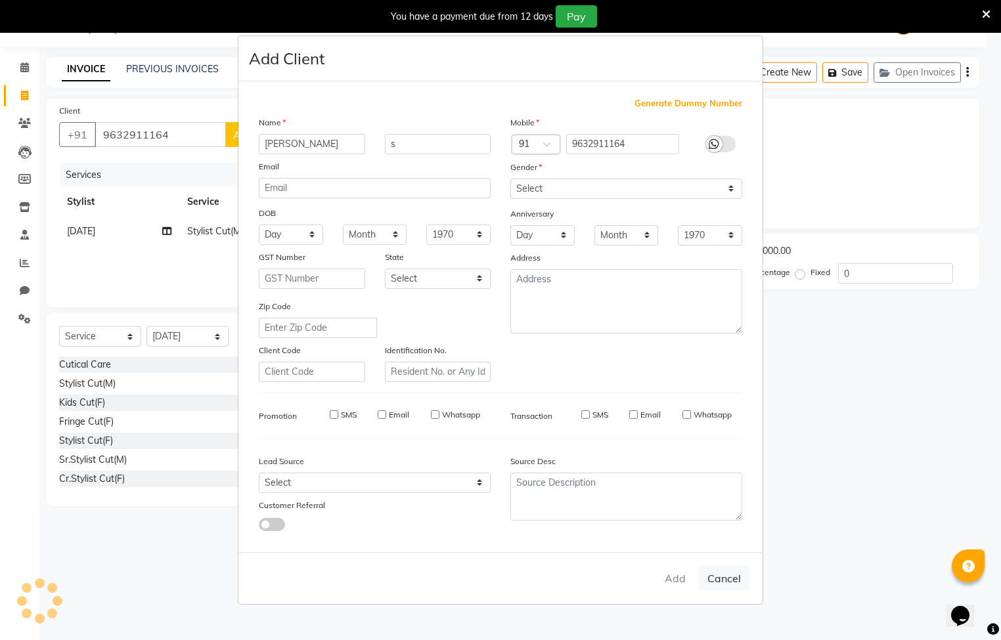
checkbox input "false"
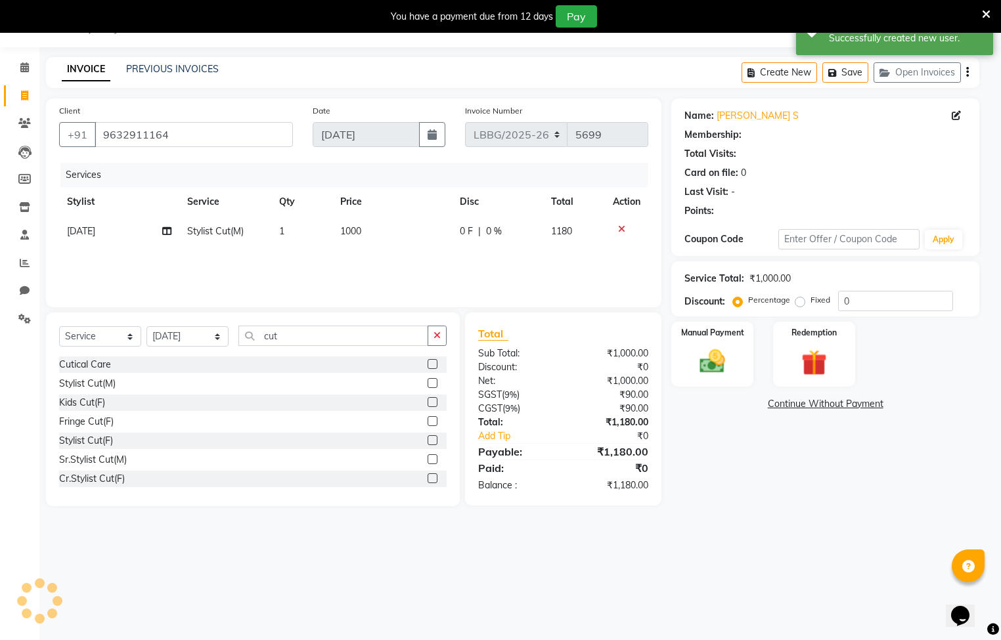
select select "1: Object"
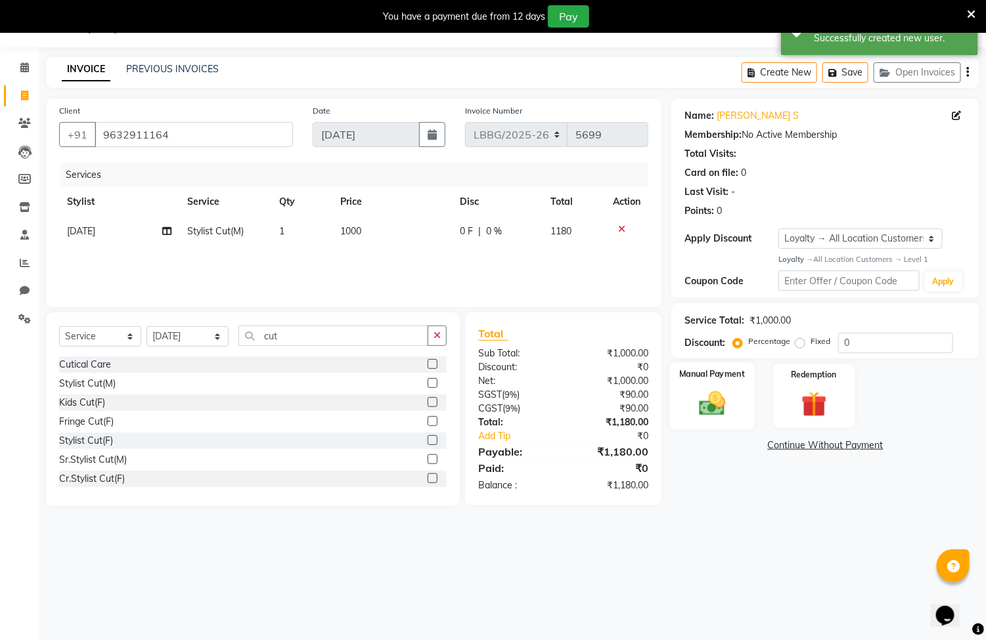
click at [719, 406] on img at bounding box center [712, 403] width 43 height 31
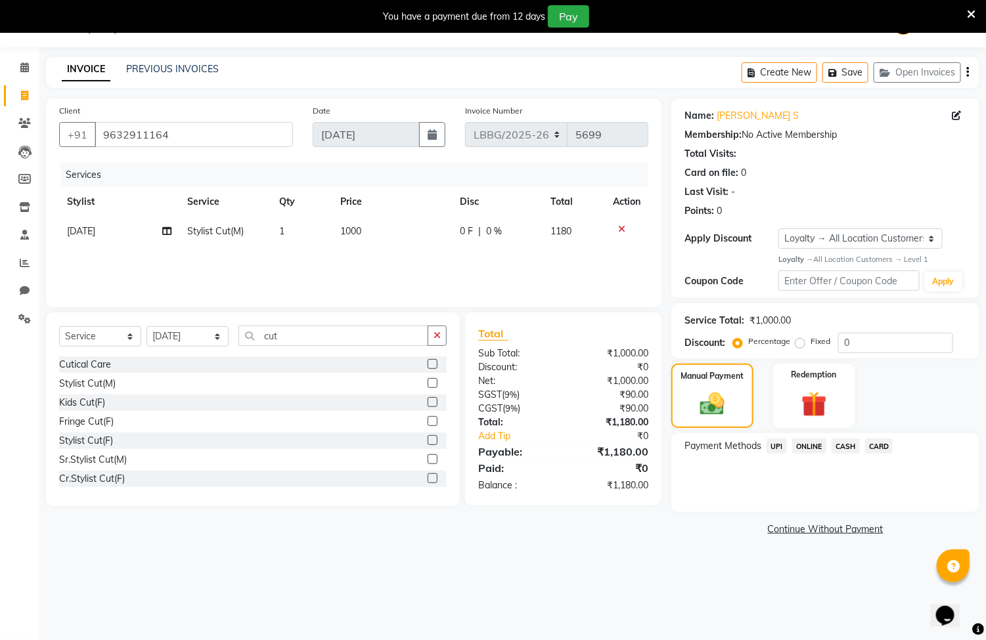
click at [773, 445] on span "UPI" at bounding box center [776, 446] width 20 height 15
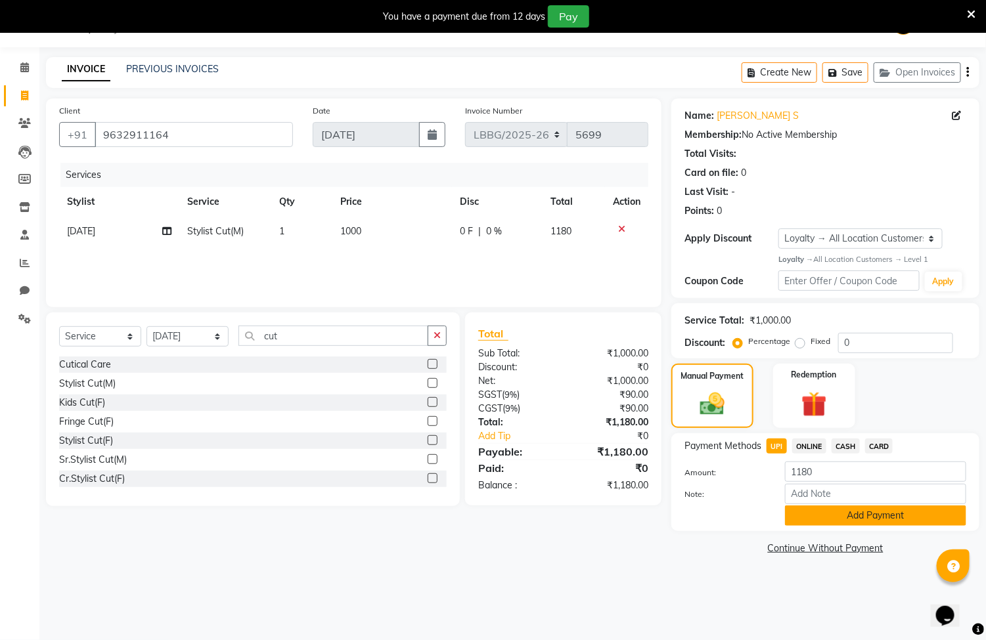
click at [859, 515] on button "Add Payment" at bounding box center [875, 516] width 181 height 20
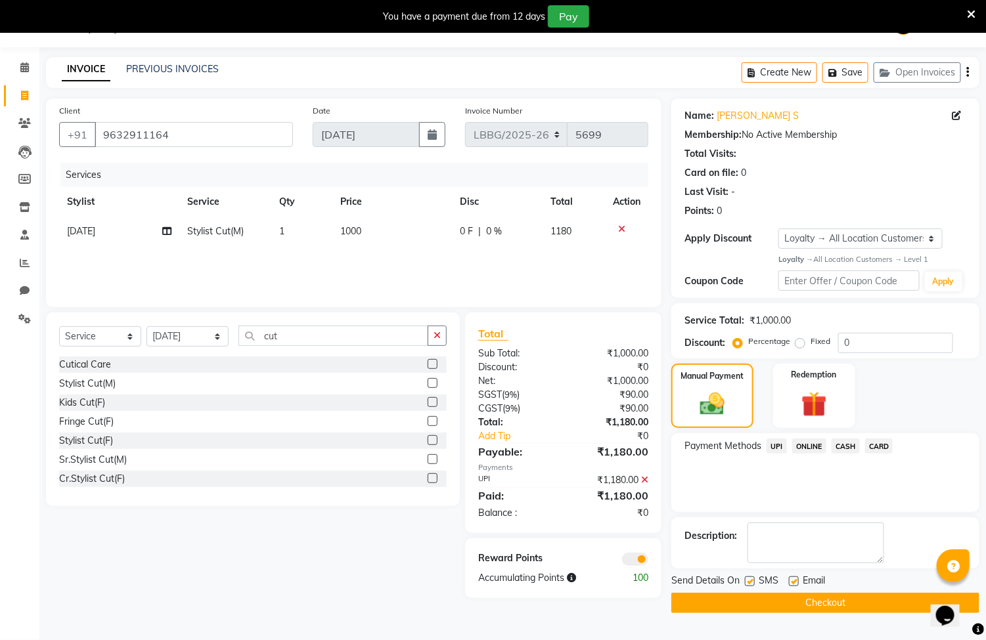
click at [806, 599] on button "Checkout" at bounding box center [825, 603] width 308 height 20
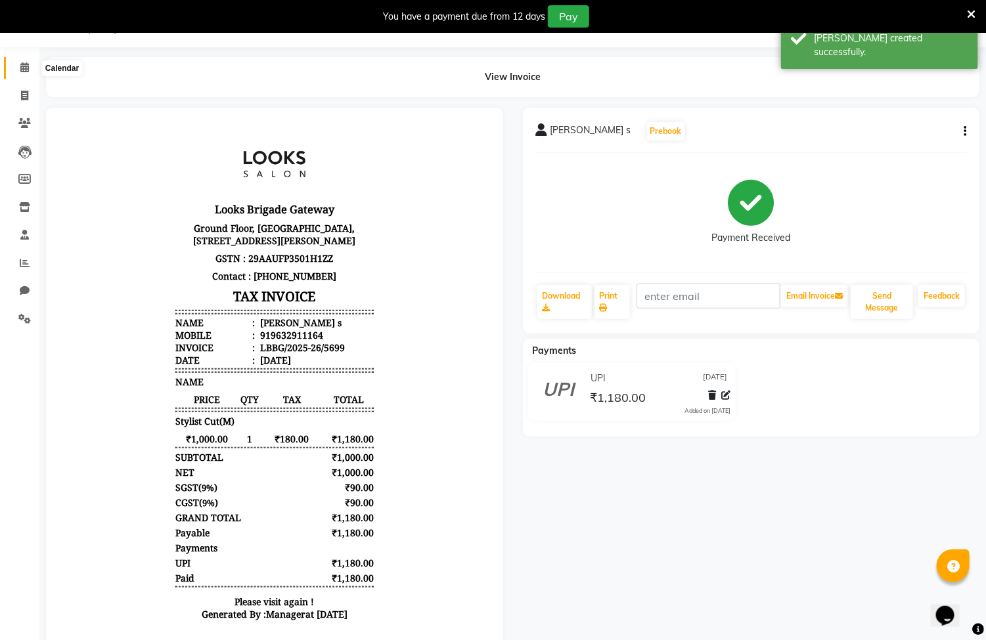
click at [20, 69] on icon at bounding box center [24, 67] width 9 height 10
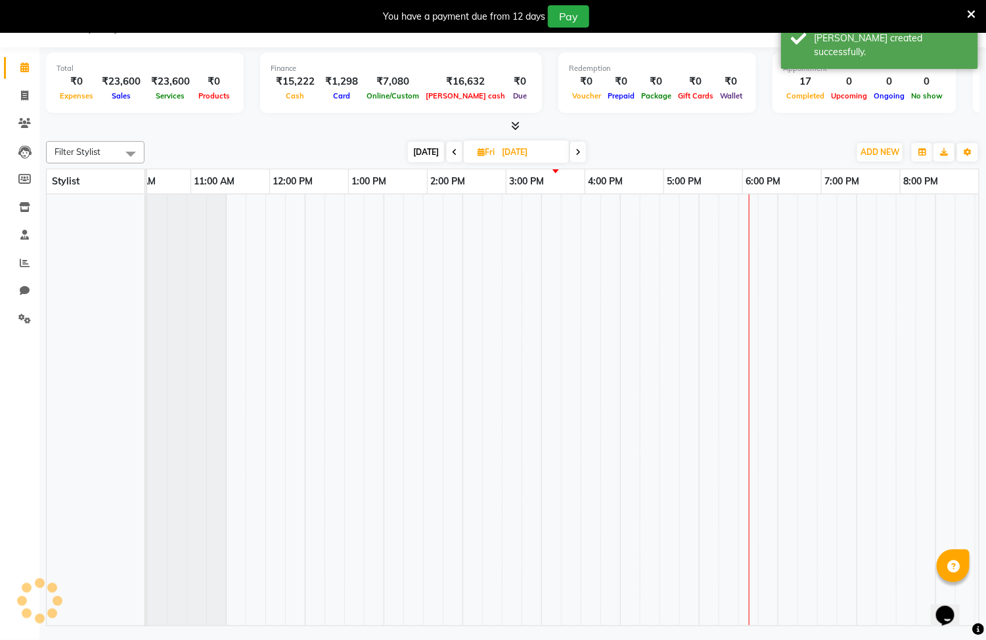
scroll to position [0, 193]
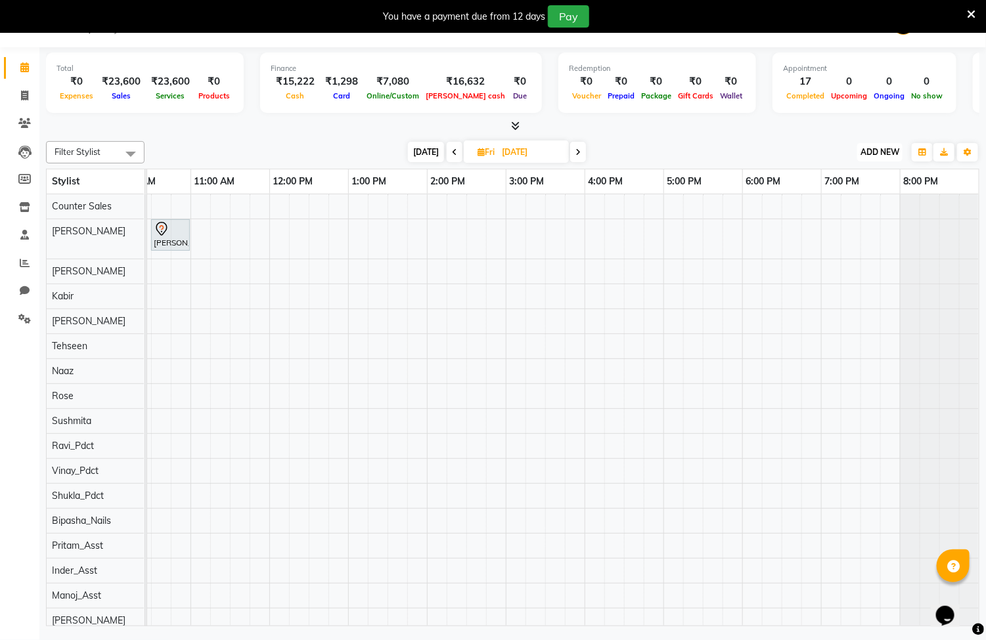
click at [881, 160] on button "ADD NEW Toggle Dropdown" at bounding box center [879, 152] width 45 height 18
click at [850, 193] on link "Add Invoice" at bounding box center [851, 194] width 104 height 17
select select "service"
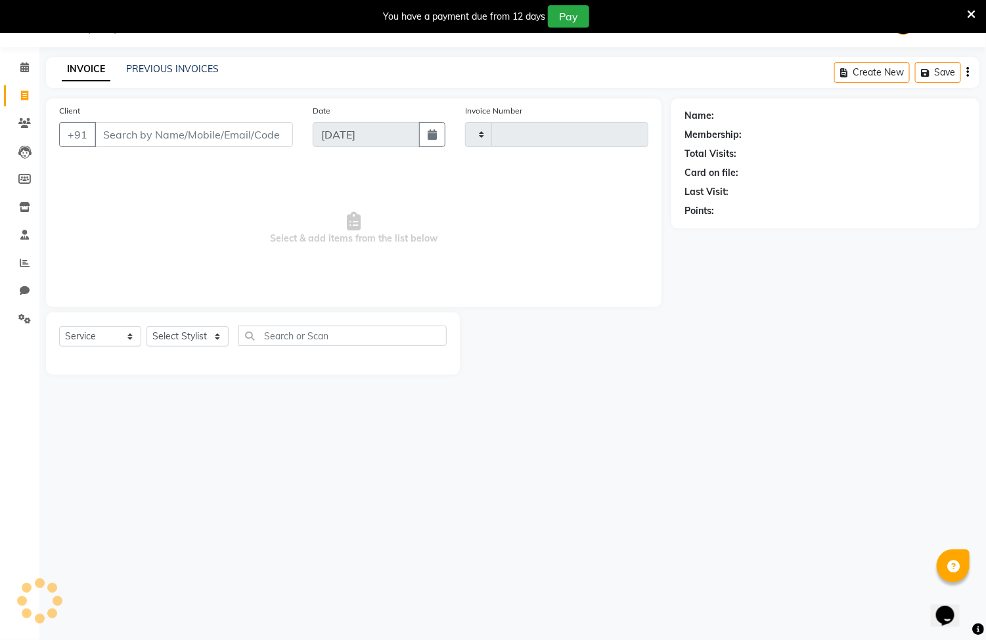
type input "5700"
select select "8944"
drag, startPoint x: 183, startPoint y: 126, endPoint x: 176, endPoint y: 128, distance: 7.5
click at [181, 127] on input "Client" at bounding box center [194, 134] width 198 height 25
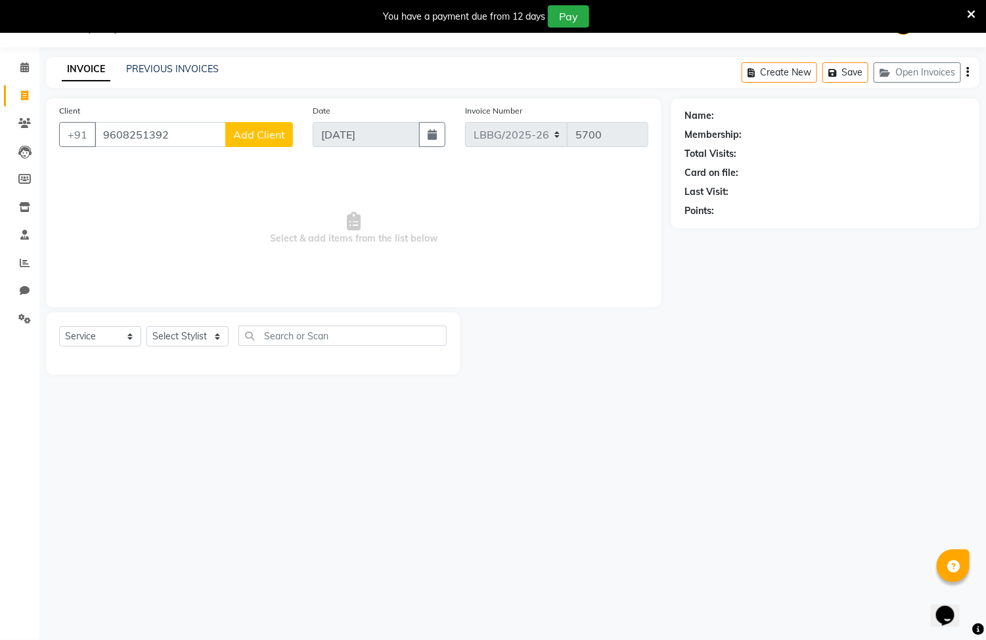
type input "9608251392"
click at [264, 137] on span "Add Client" at bounding box center [259, 134] width 52 height 13
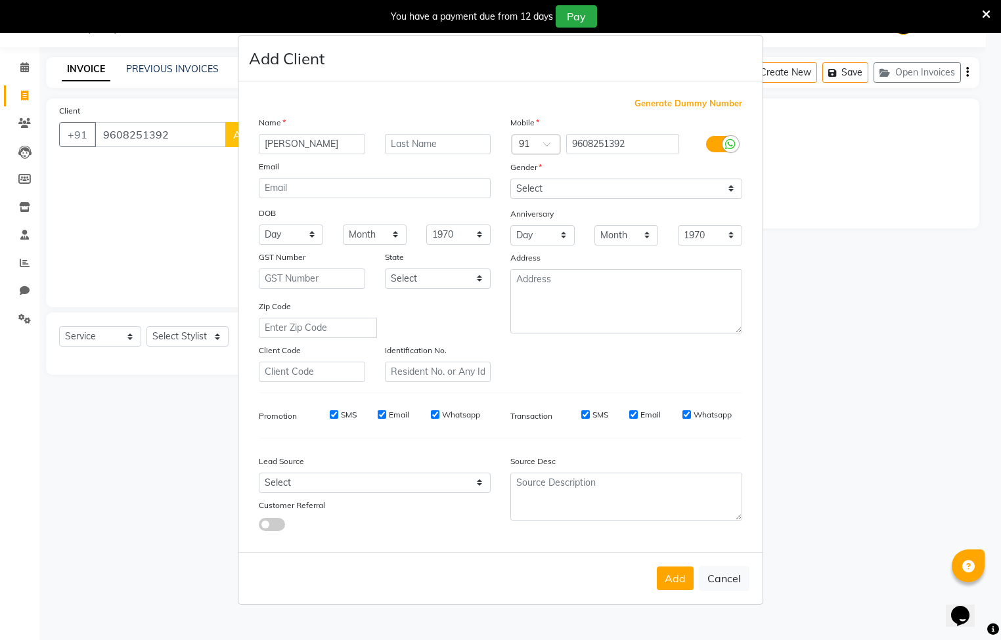
type input "niki"
click at [388, 142] on input "text" at bounding box center [438, 144] width 106 height 20
type input "s"
click at [513, 372] on div "Mobile Country Code × 91 9608251392 Gender Select Male Female Other Prefer Not …" at bounding box center [626, 249] width 252 height 267
click at [558, 186] on select "Select Male Female Other Prefer Not To Say" at bounding box center [626, 189] width 232 height 20
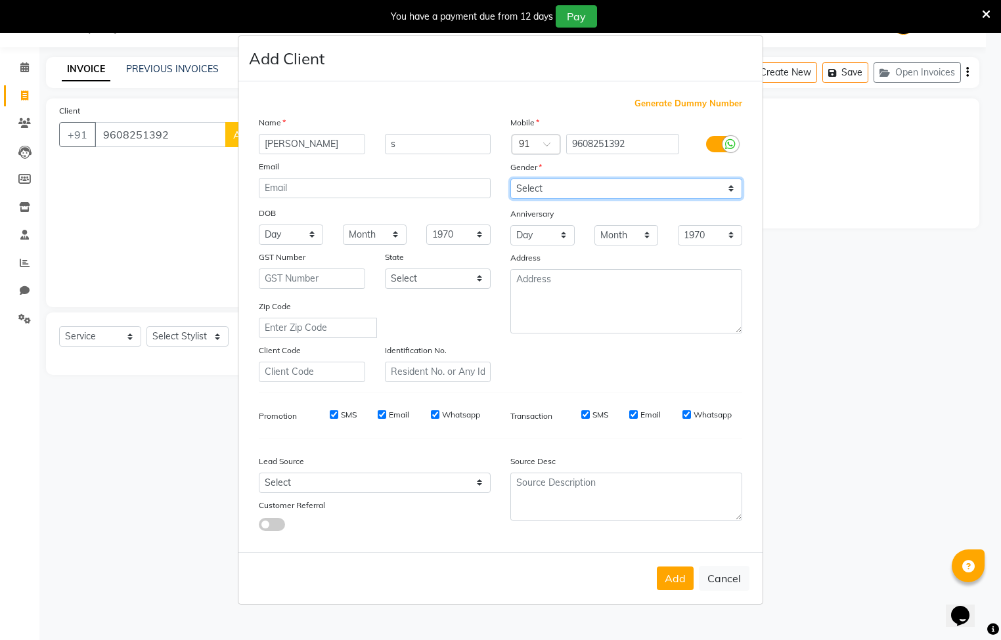
select select "female"
click at [510, 179] on select "Select Male Female Other Prefer Not To Say" at bounding box center [626, 189] width 232 height 20
click at [686, 574] on button "Add" at bounding box center [675, 579] width 37 height 24
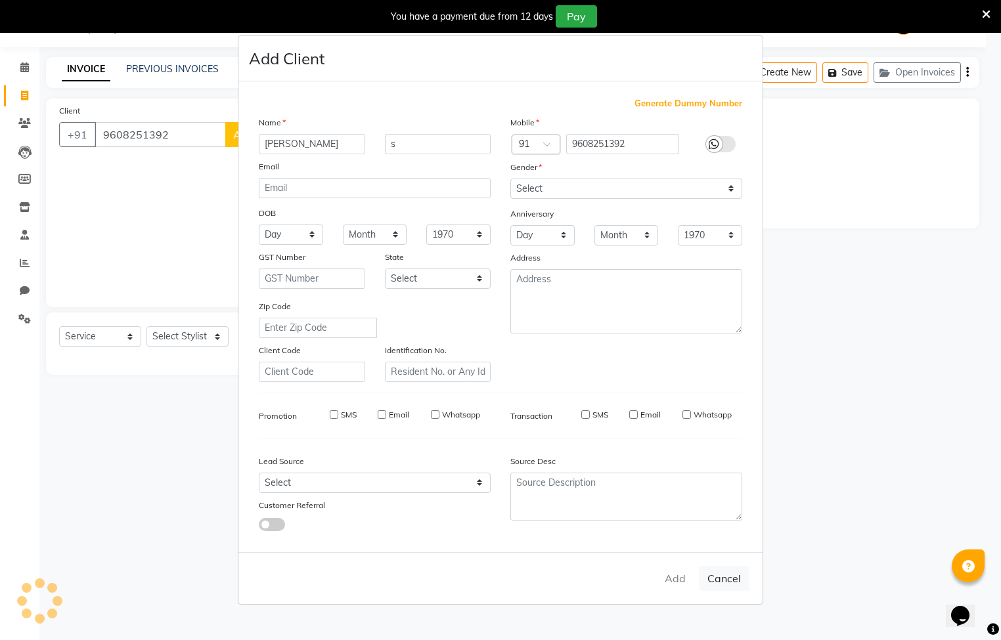
select select
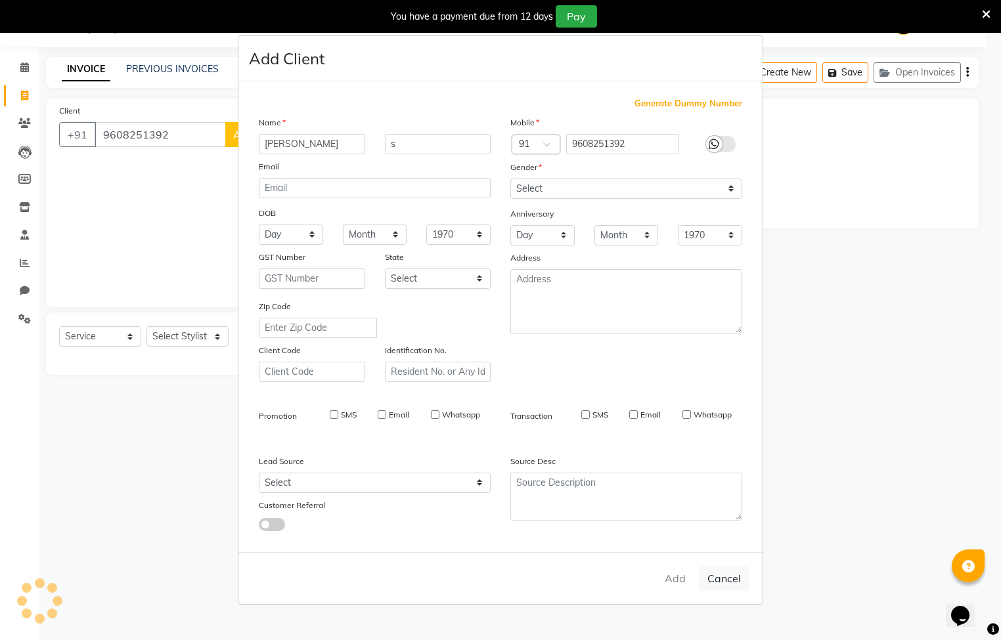
select select
checkbox input "false"
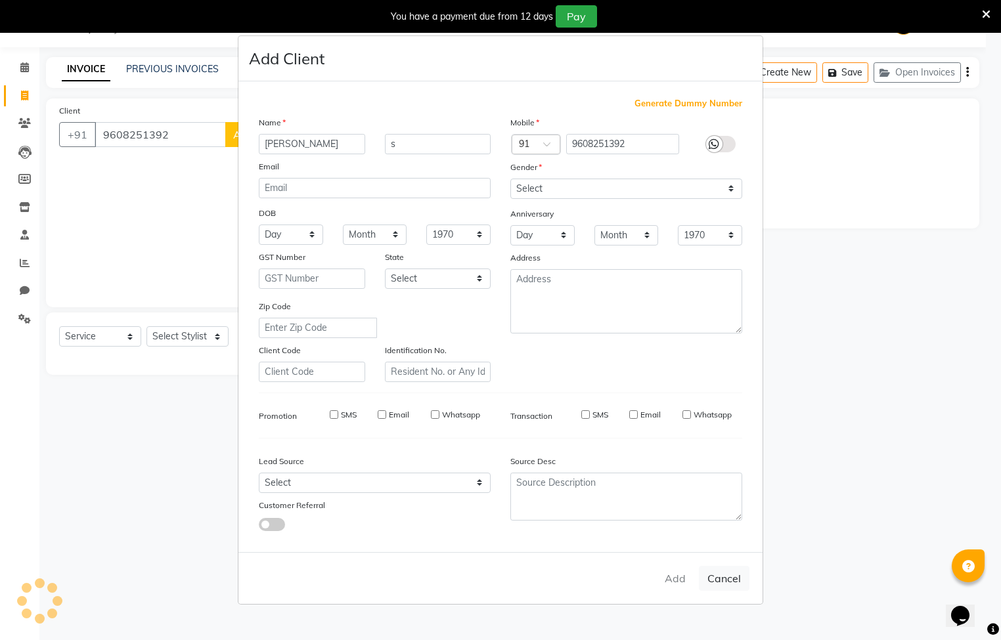
checkbox input "false"
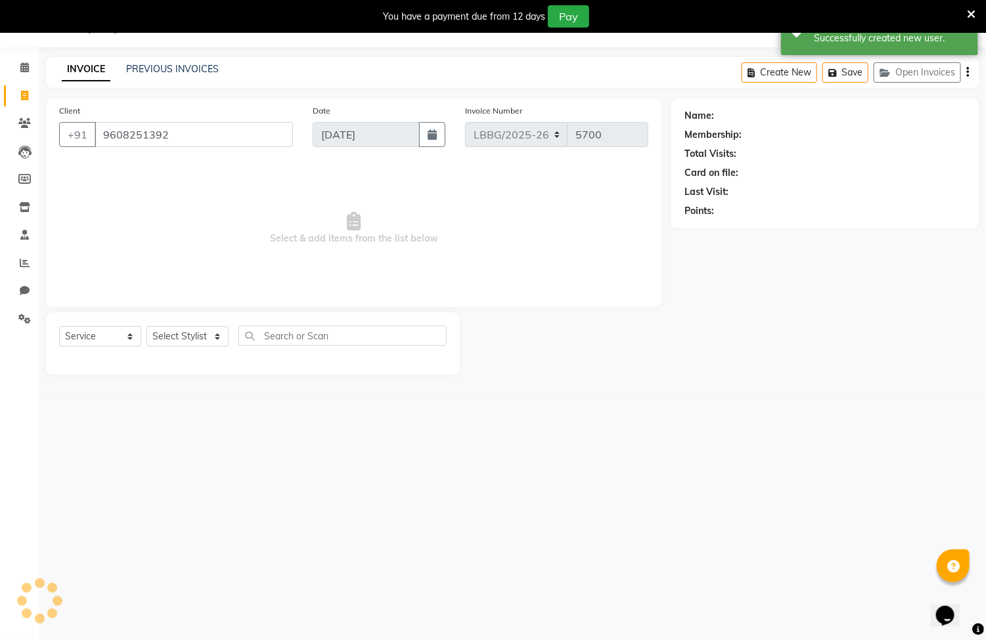
select select "1: Object"
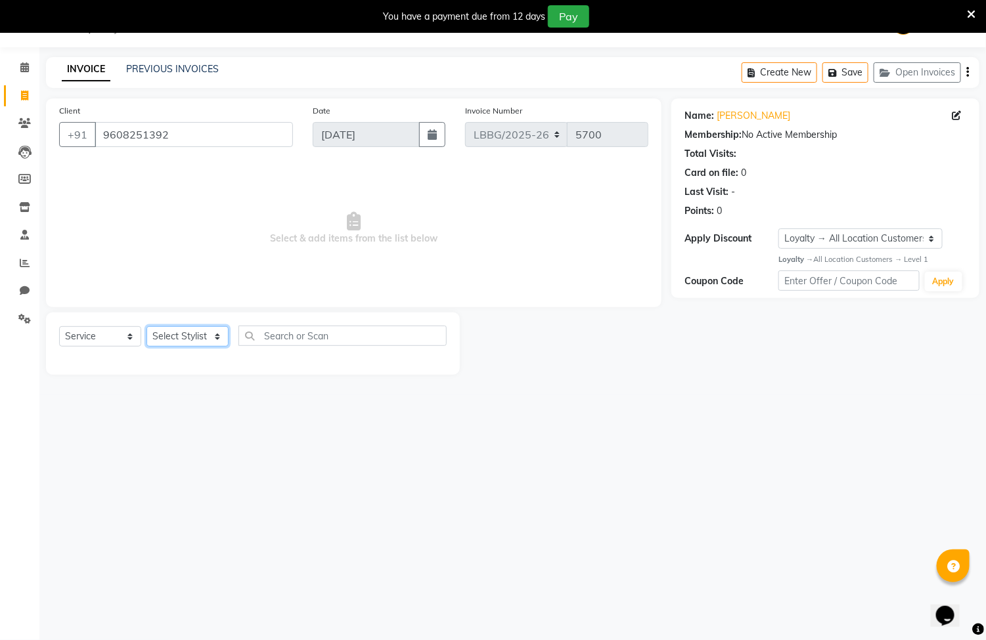
click at [217, 334] on select "Select Stylist Ayyub Bipasha_Nails Counter Sales Inder_Asst Joseph Kabir Kartik…" at bounding box center [187, 336] width 82 height 20
select select "90462"
click at [146, 327] on select "Select Stylist Ayyub Bipasha_Nails Counter Sales Inder_Asst Joseph Kabir Kartik…" at bounding box center [187, 336] width 82 height 20
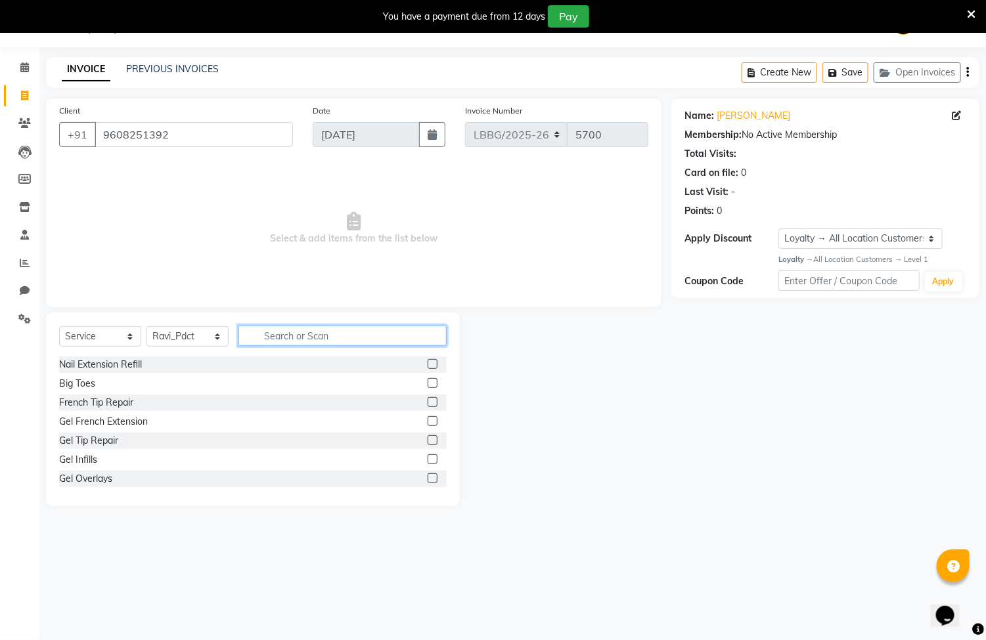
click at [262, 338] on input "text" at bounding box center [342, 336] width 208 height 20
type input "o"
type input "head"
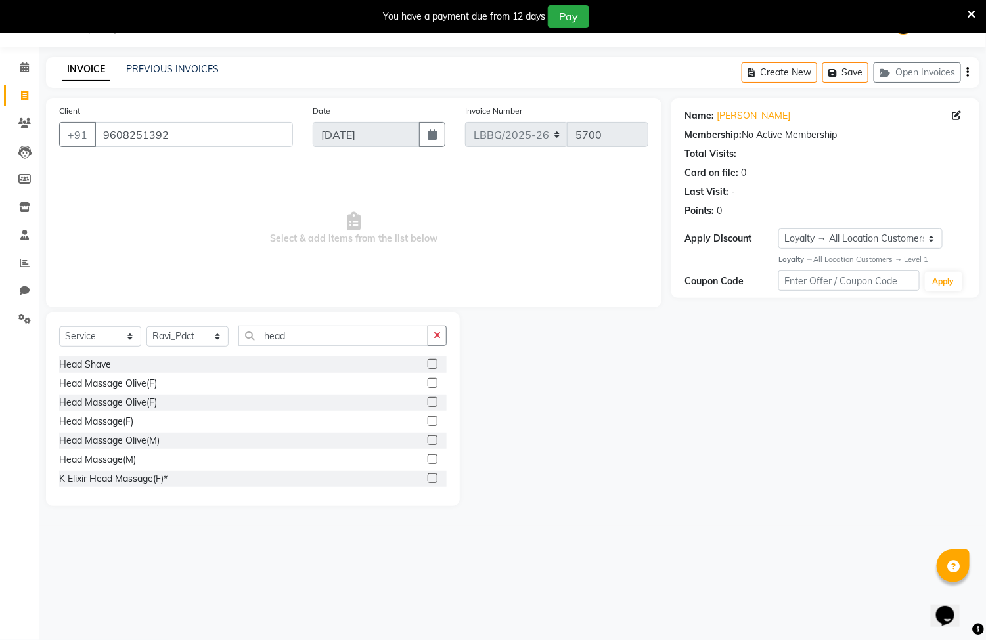
click at [427, 386] on label at bounding box center [432, 383] width 10 height 10
click at [427, 386] on input "checkbox" at bounding box center [431, 384] width 9 height 9
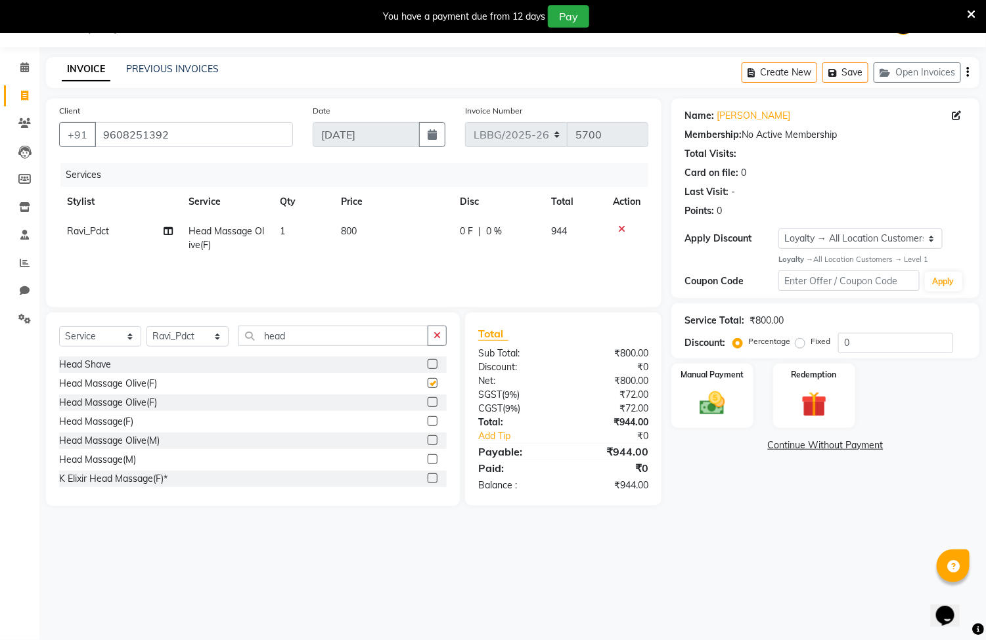
checkbox input "false"
click at [368, 234] on td "800" at bounding box center [393, 238] width 119 height 43
select select "90462"
click at [400, 233] on input "800" at bounding box center [393, 235] width 69 height 20
type input "8"
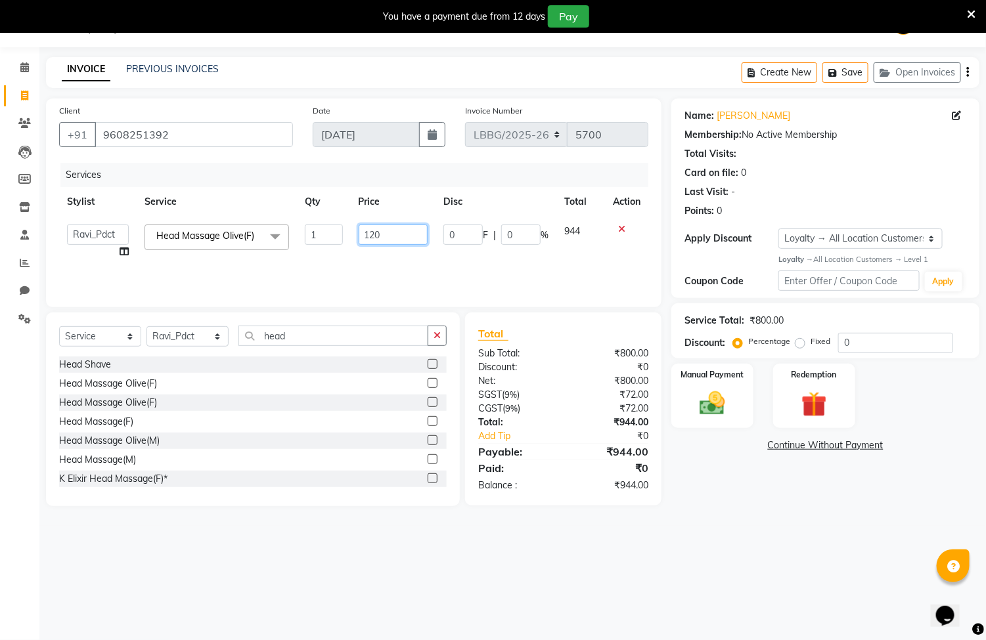
type input "1200"
click at [406, 256] on td "1200" at bounding box center [393, 242] width 85 height 50
select select "90462"
click at [406, 256] on td "1200" at bounding box center [393, 242] width 85 height 50
click at [698, 386] on div "Manual Payment" at bounding box center [712, 395] width 85 height 67
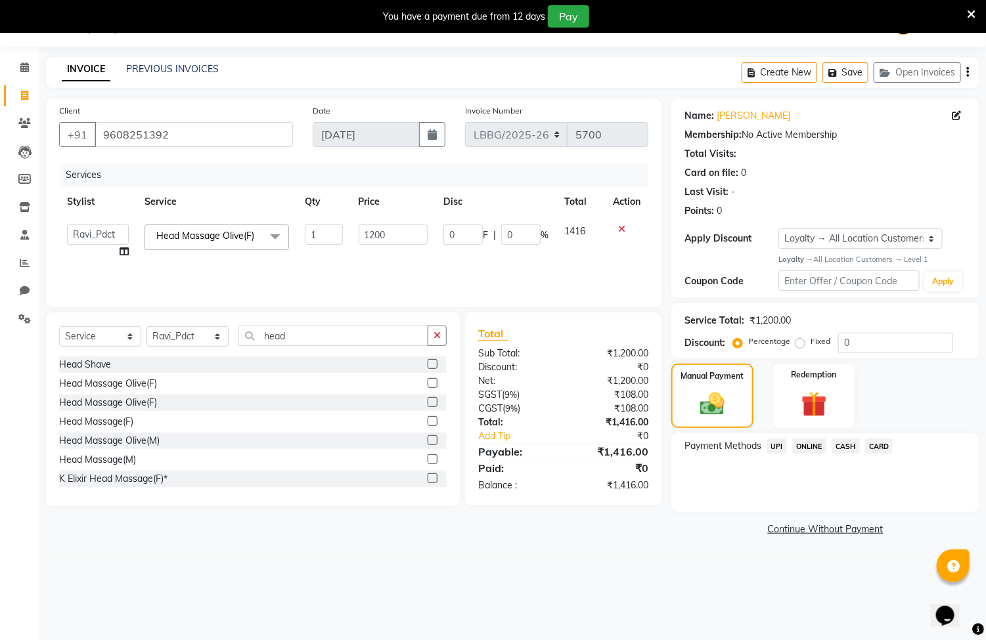
click at [770, 444] on span "UPI" at bounding box center [776, 446] width 20 height 15
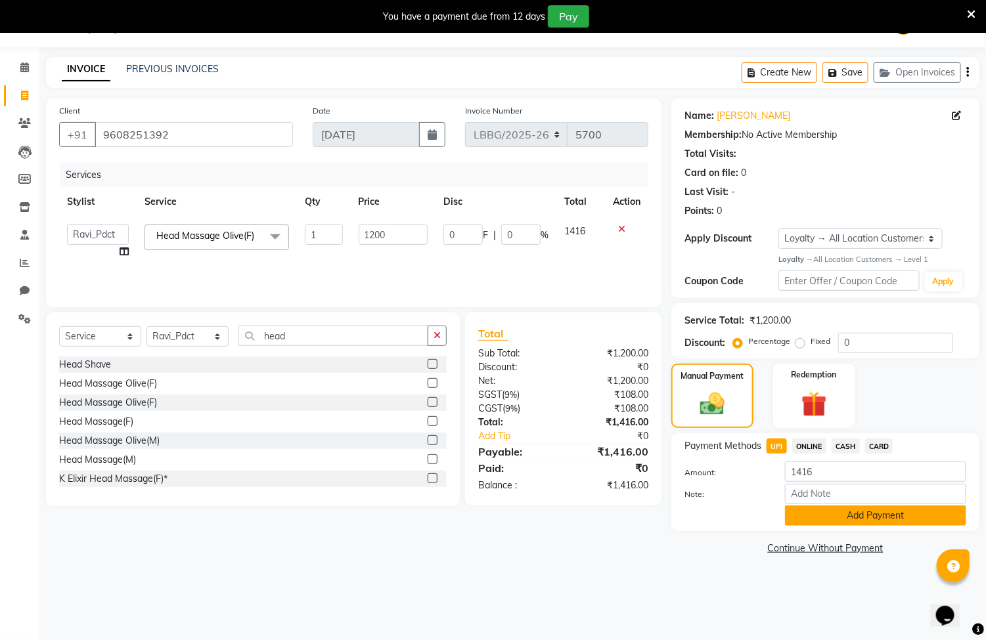
click at [849, 518] on button "Add Payment" at bounding box center [875, 516] width 181 height 20
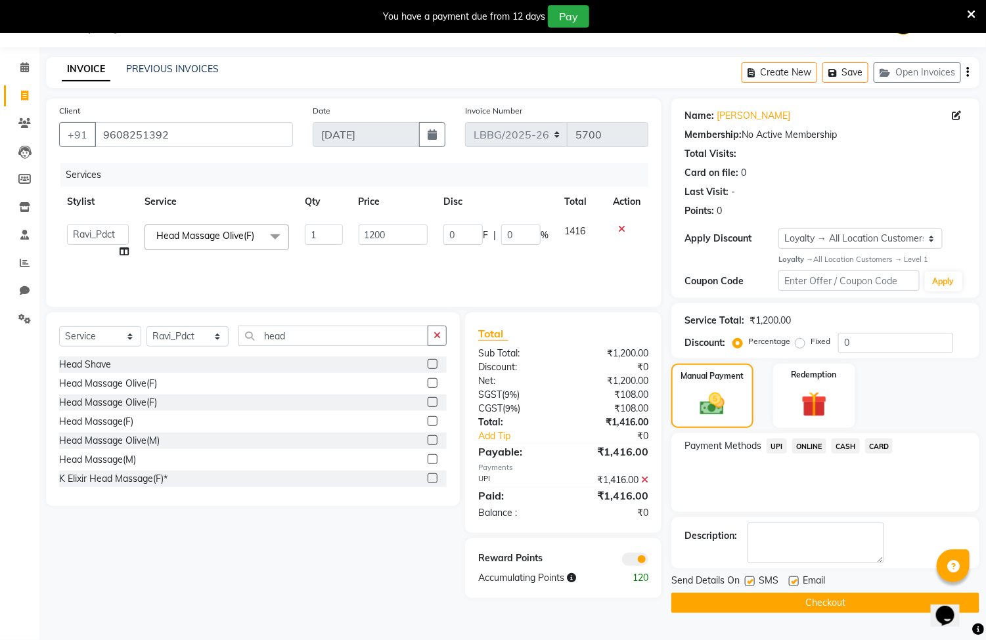
click at [789, 601] on button "Checkout" at bounding box center [825, 603] width 308 height 20
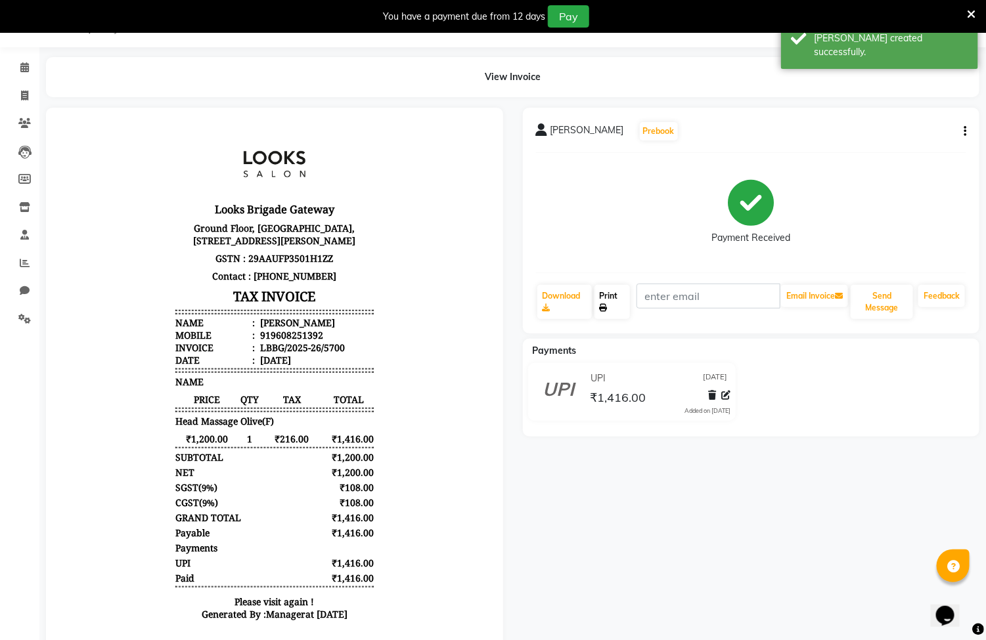
click at [611, 299] on link "Print" at bounding box center [611, 302] width 35 height 34
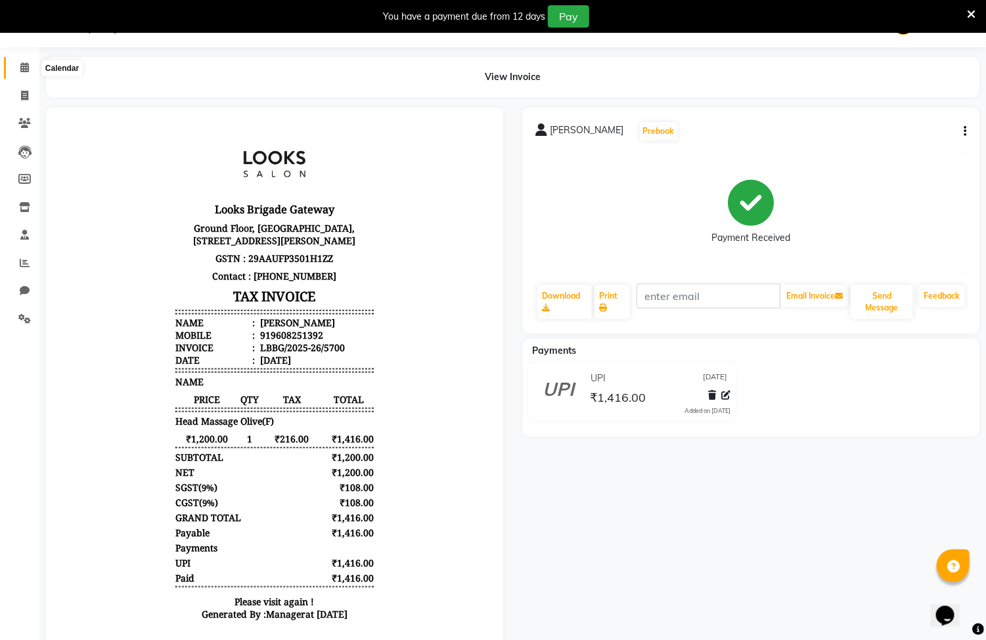
click at [24, 67] on icon at bounding box center [24, 67] width 9 height 10
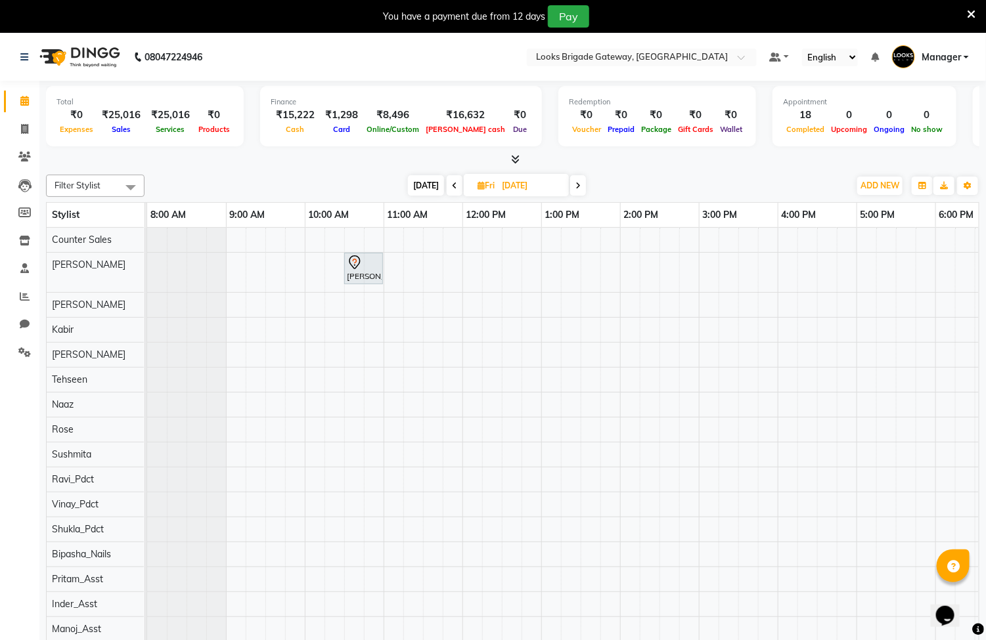
click at [171, 308] on div at bounding box center [186, 305] width 79 height 24
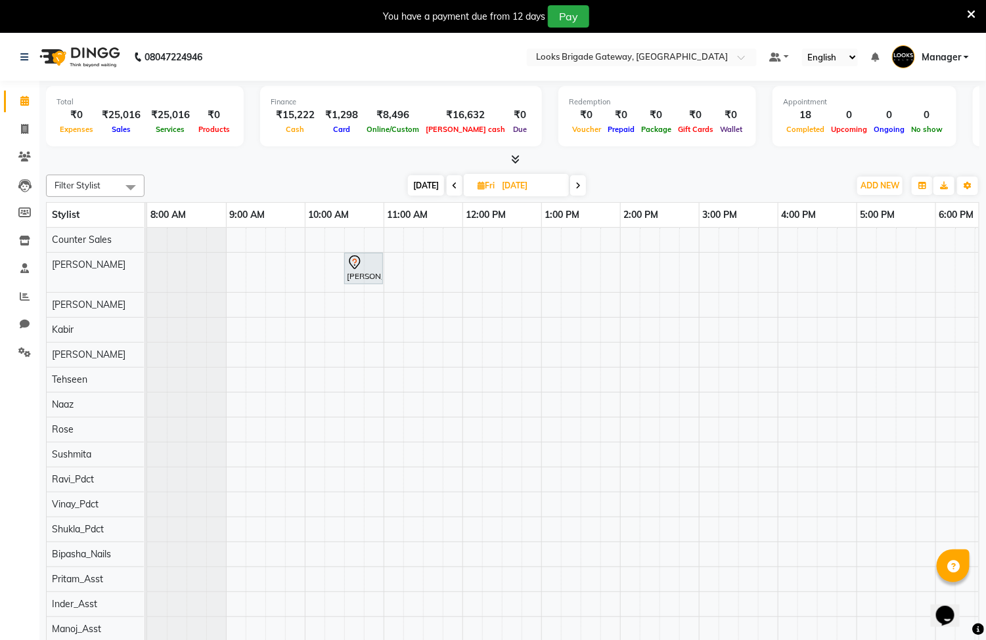
click at [162, 308] on div at bounding box center [186, 305] width 79 height 24
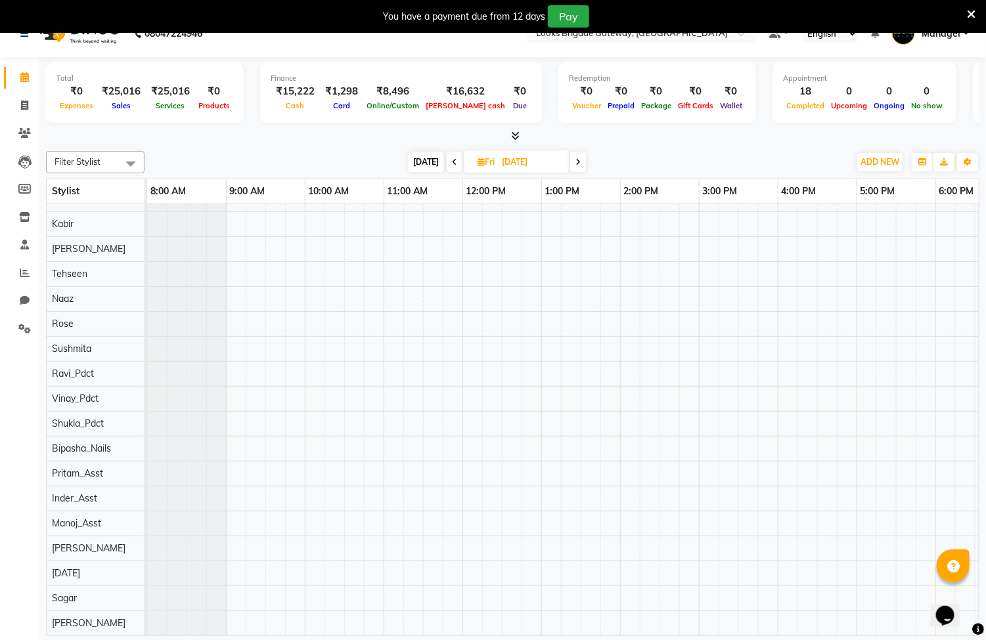
scroll to position [33, 0]
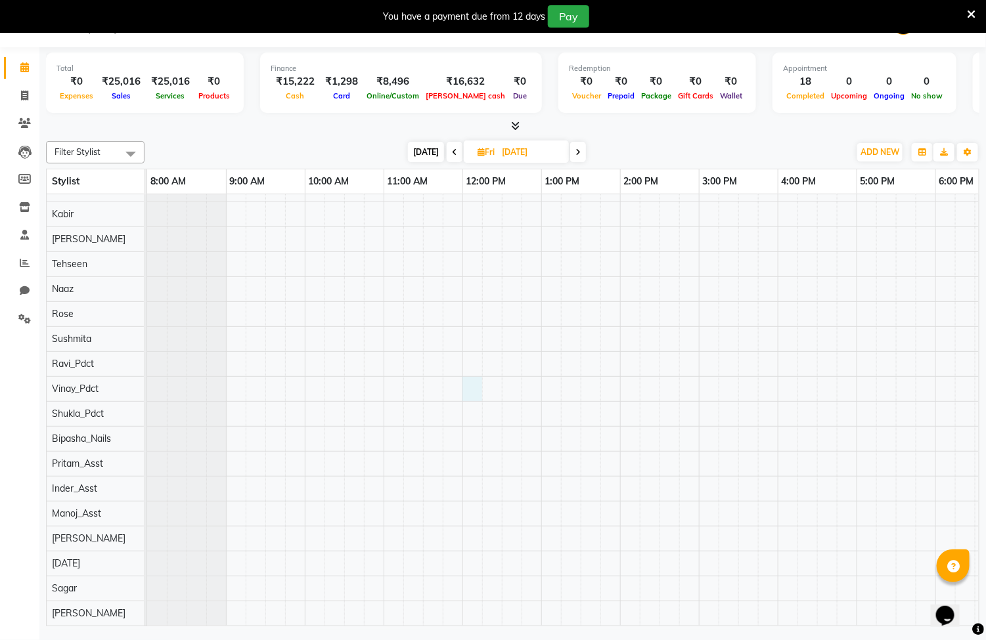
click at [477, 381] on div "[PERSON_NAME] ., 10:30 AM-11:00 AM, Wash Conditioning L'oreal(F)" at bounding box center [659, 369] width 1024 height 514
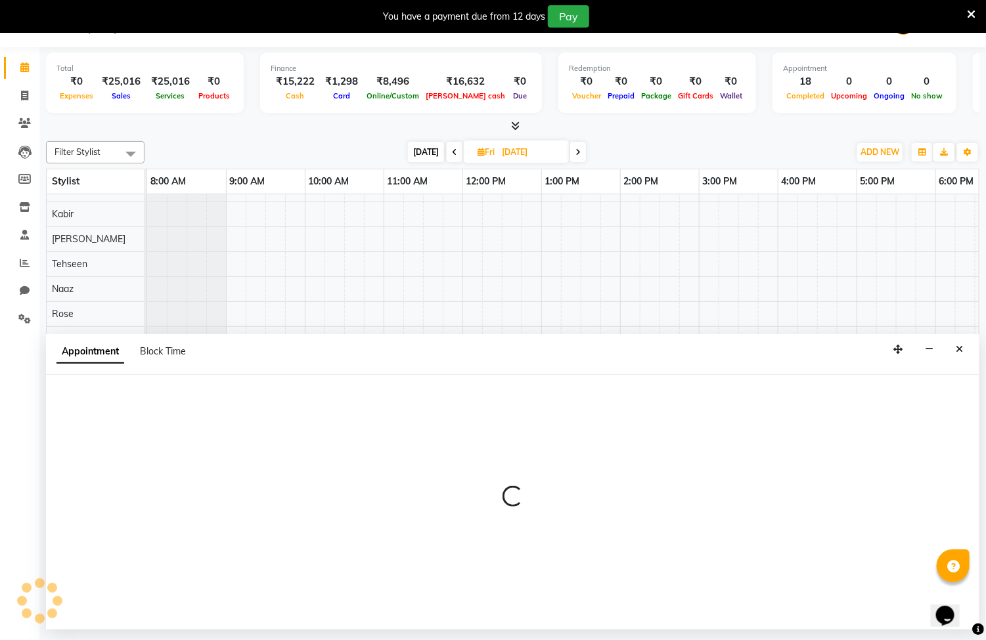
click at [477, 381] on div at bounding box center [512, 502] width 933 height 255
select select "90465"
select select "720"
select select "tentative"
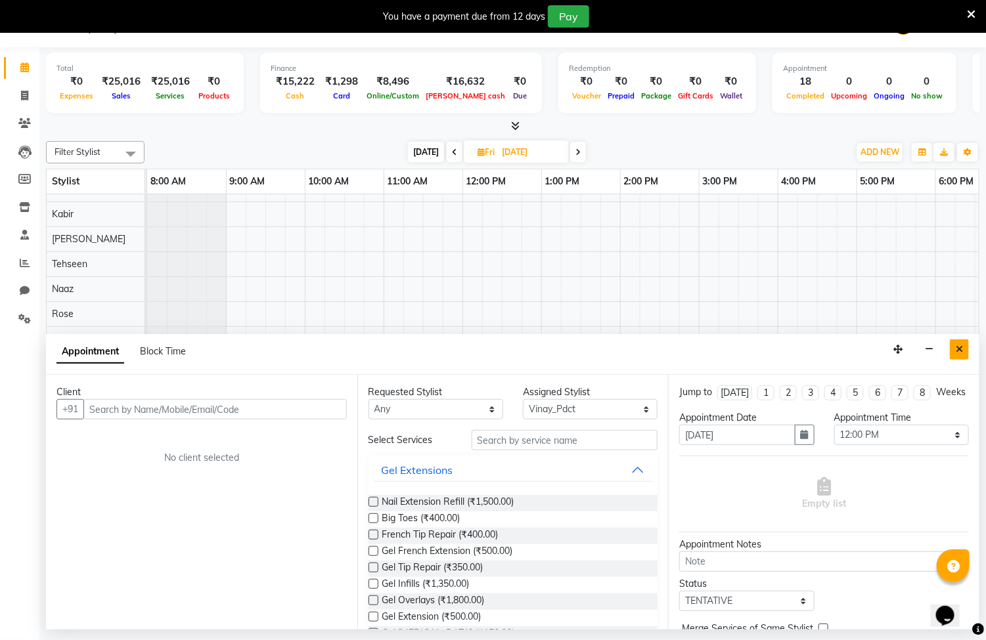
click at [952, 343] on button "Close" at bounding box center [959, 350] width 19 height 20
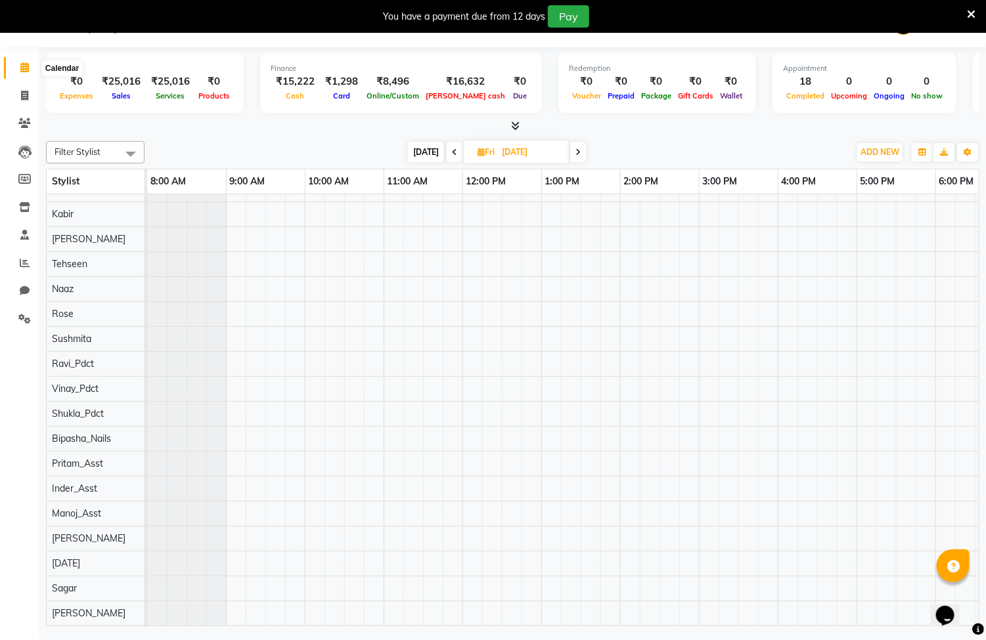
click at [26, 66] on icon at bounding box center [24, 67] width 9 height 10
click at [24, 102] on span at bounding box center [24, 96] width 23 height 15
select select "service"
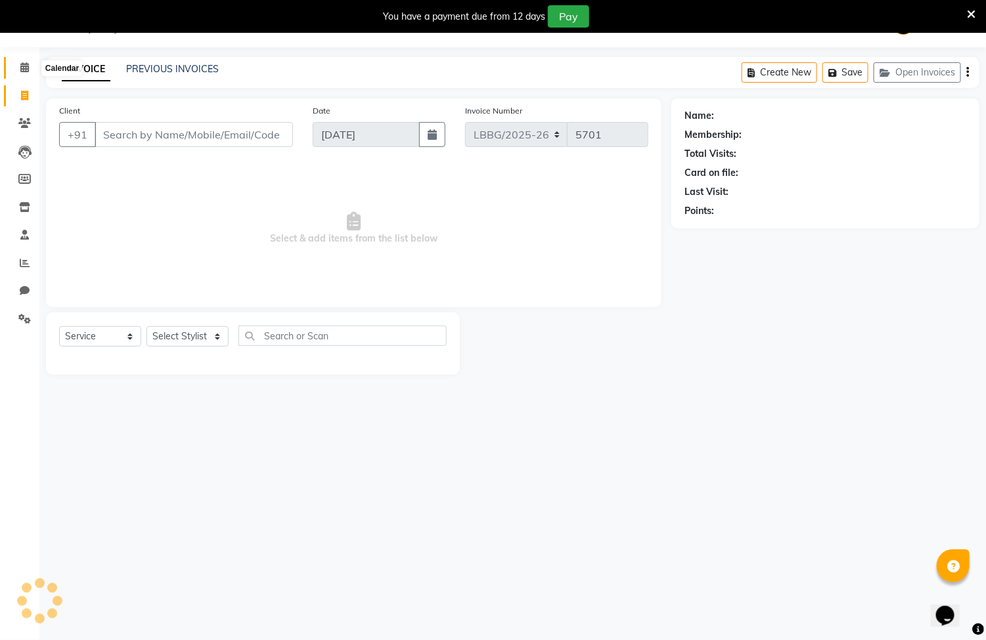
click at [28, 66] on icon at bounding box center [24, 67] width 9 height 10
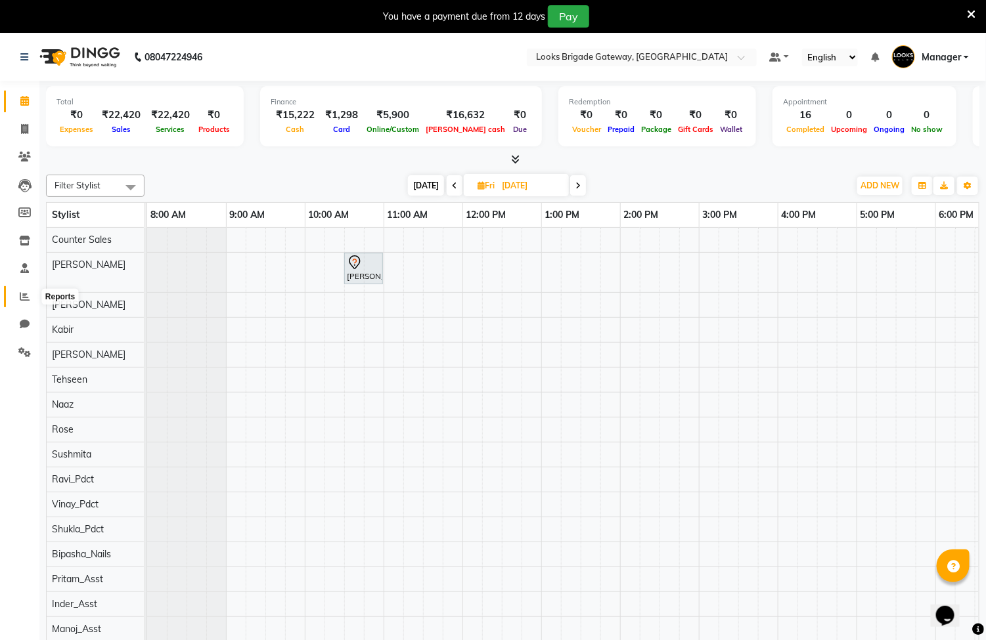
click at [26, 301] on span at bounding box center [24, 297] width 23 height 15
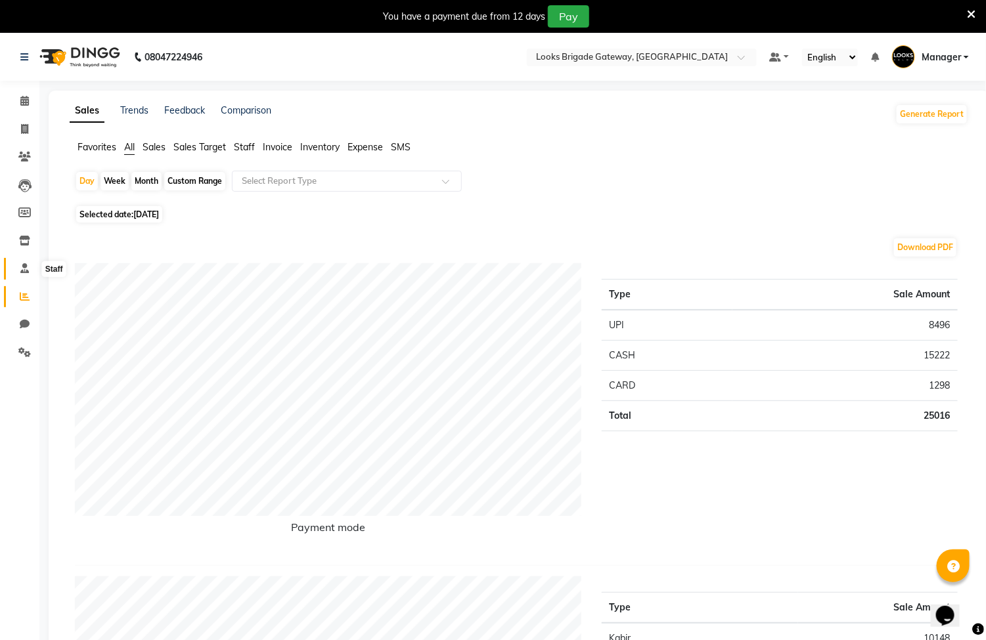
click at [20, 265] on icon at bounding box center [24, 268] width 9 height 10
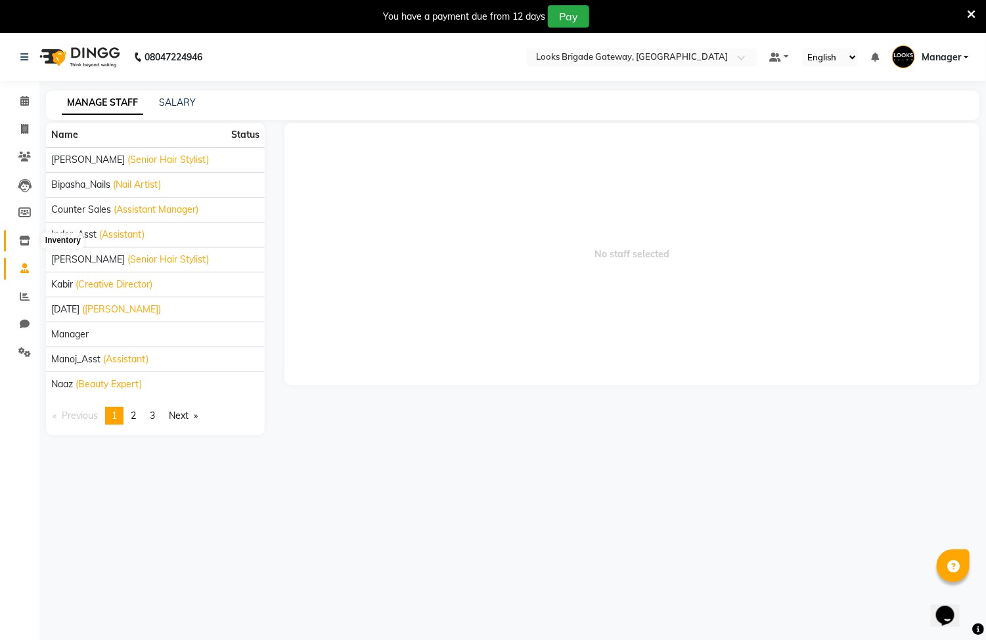
click at [26, 243] on icon at bounding box center [24, 241] width 11 height 10
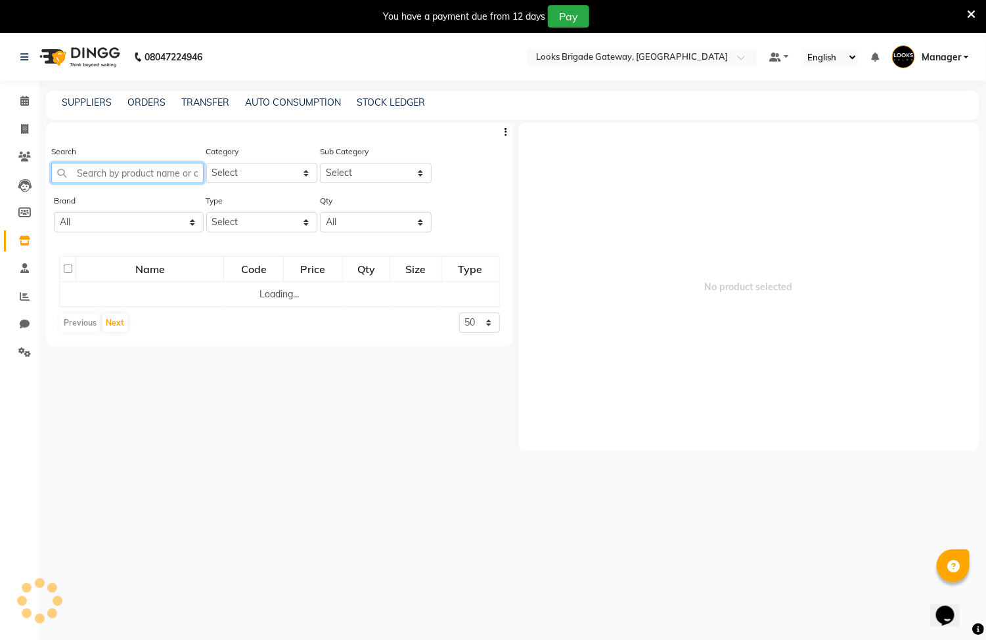
click at [141, 170] on input "text" at bounding box center [127, 173] width 152 height 20
click at [124, 225] on select "All 1821 Aeronot Amazon Series American Crew Aminu Body Oil Asthetic Skin Care …" at bounding box center [129, 222] width 150 height 20
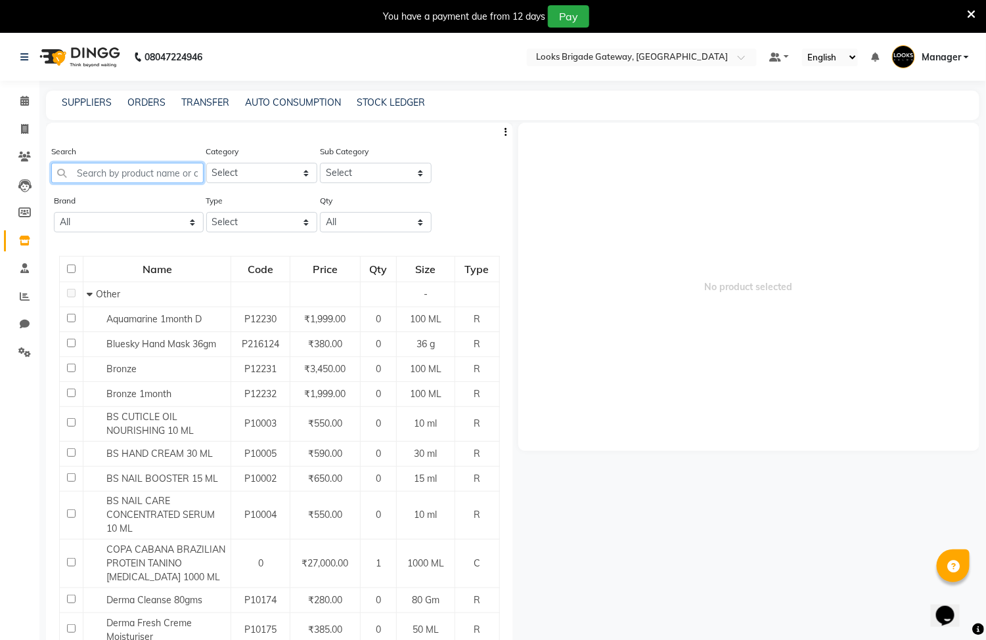
click at [156, 168] on input "text" at bounding box center [127, 173] width 152 height 20
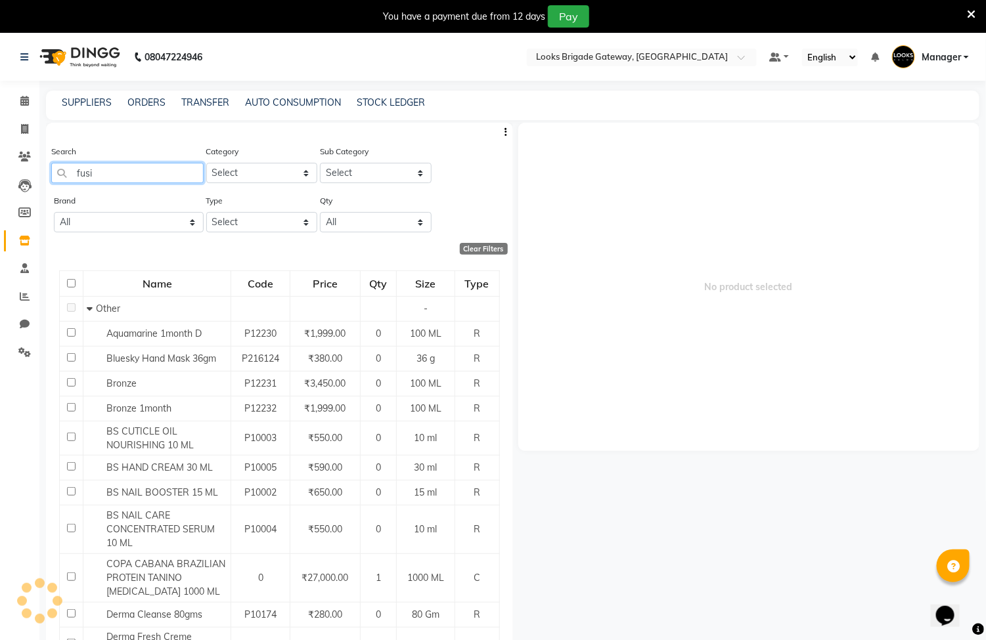
type input "fusio"
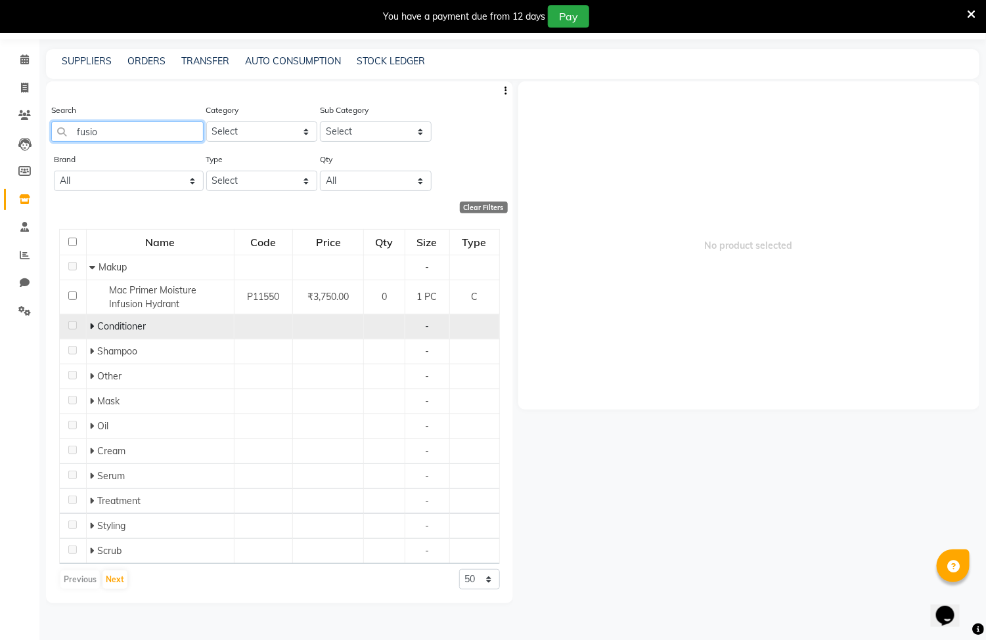
scroll to position [42, 0]
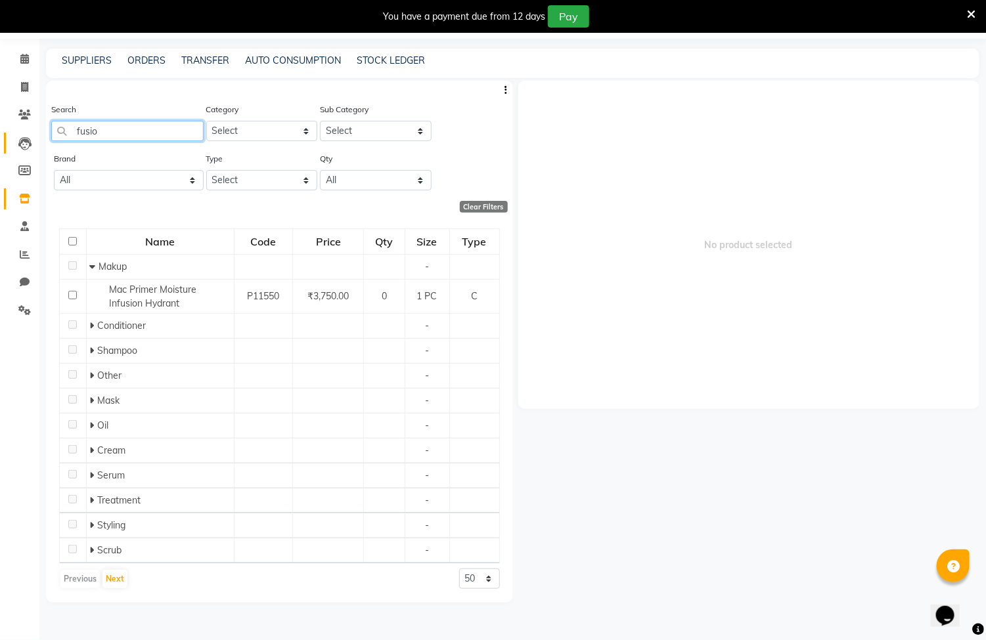
drag, startPoint x: 141, startPoint y: 127, endPoint x: 26, endPoint y: 136, distance: 115.3
click at [26, 136] on app-home "08047224946 Select Location × Looks Brigade Gateway, Bengaluru Default Panel My…" at bounding box center [493, 315] width 986 height 649
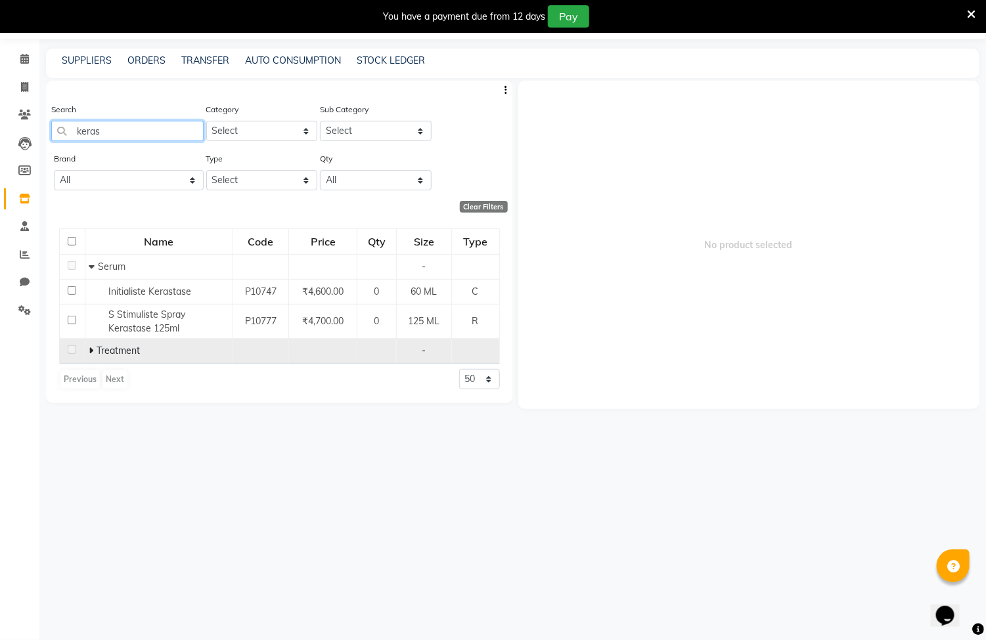
type input "keras"
click at [93, 347] on span at bounding box center [93, 351] width 8 height 12
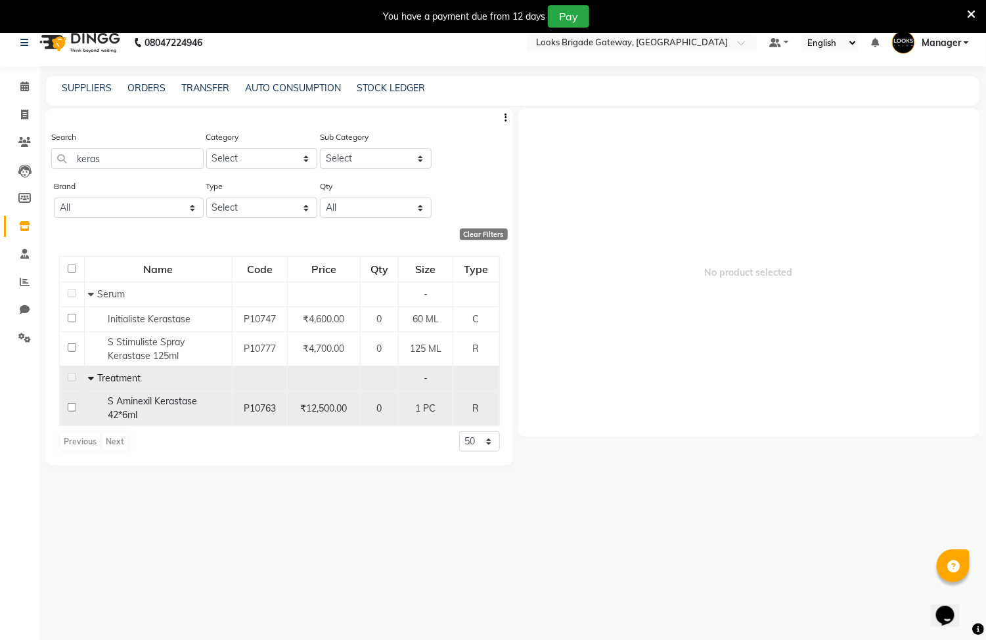
scroll to position [0, 0]
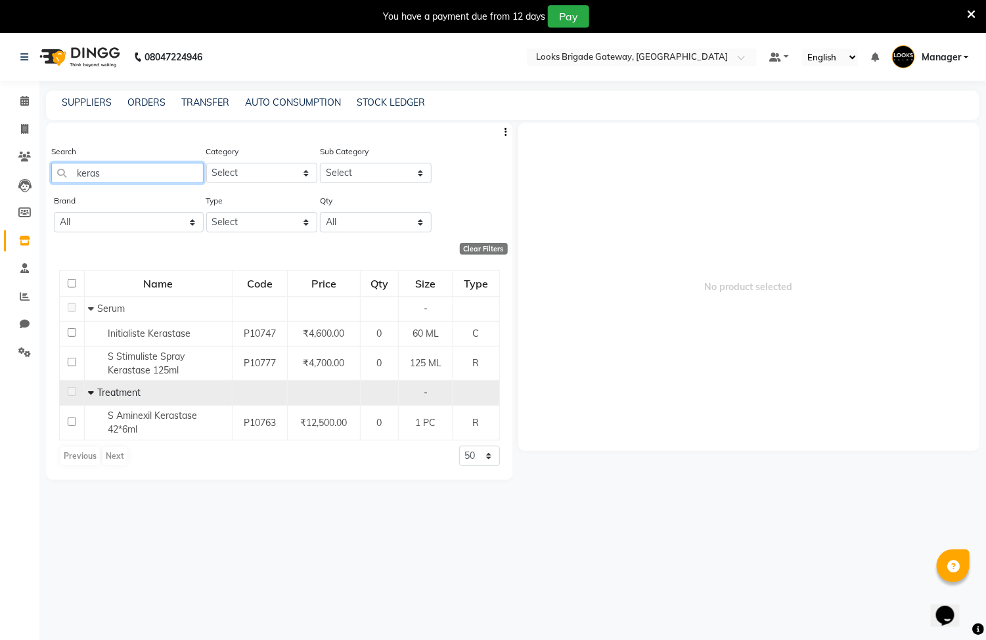
drag, startPoint x: 135, startPoint y: 164, endPoint x: 14, endPoint y: 172, distance: 120.5
click at [14, 172] on app-home "08047224946 Select Location × Looks Brigade Gateway, Bengaluru Default Panel My…" at bounding box center [493, 357] width 986 height 649
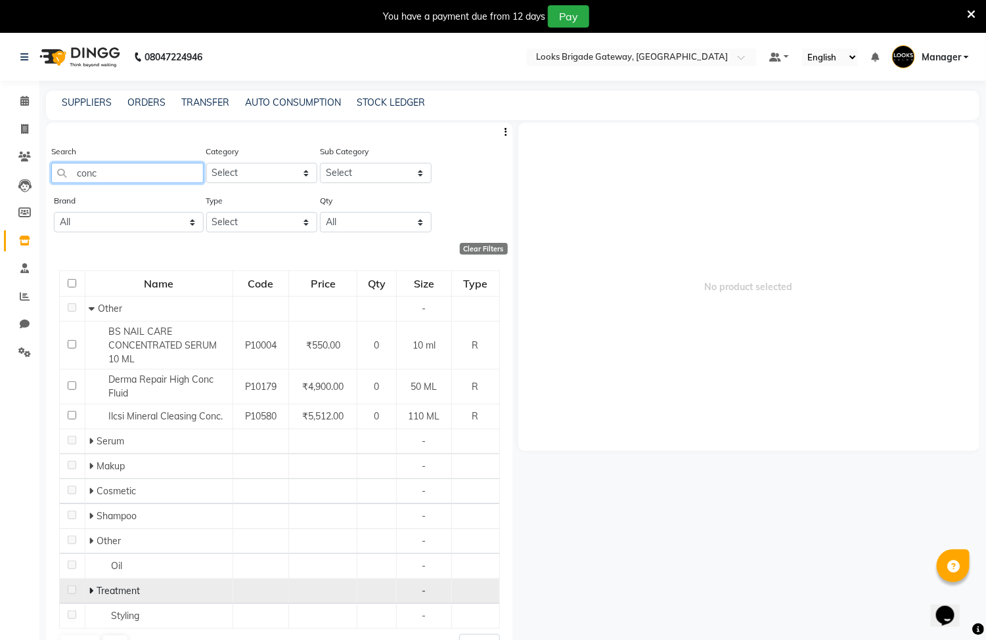
type input "conc"
click at [91, 589] on icon at bounding box center [91, 590] width 5 height 9
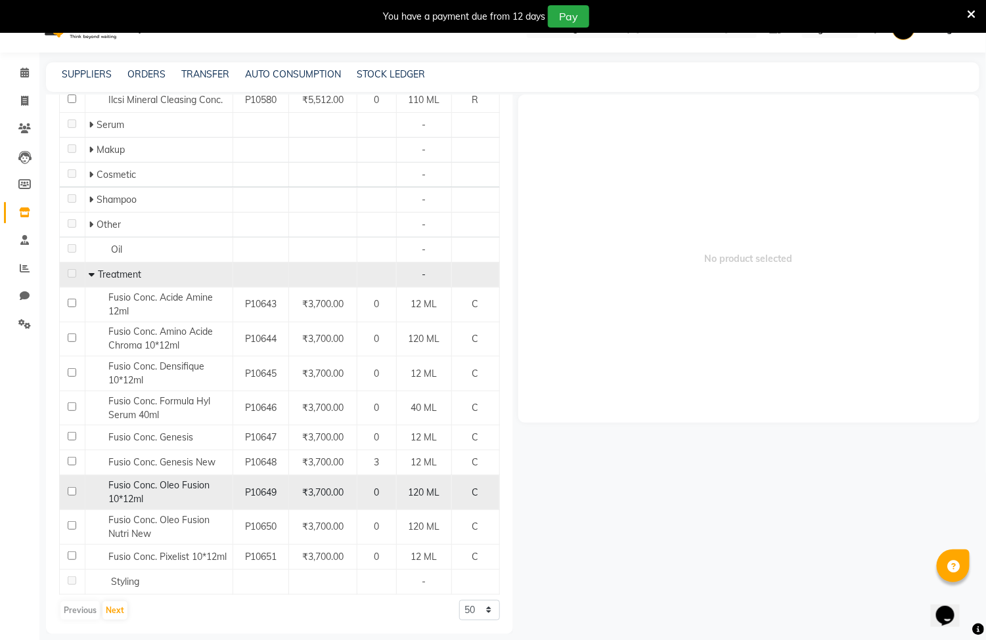
scroll to position [42, 0]
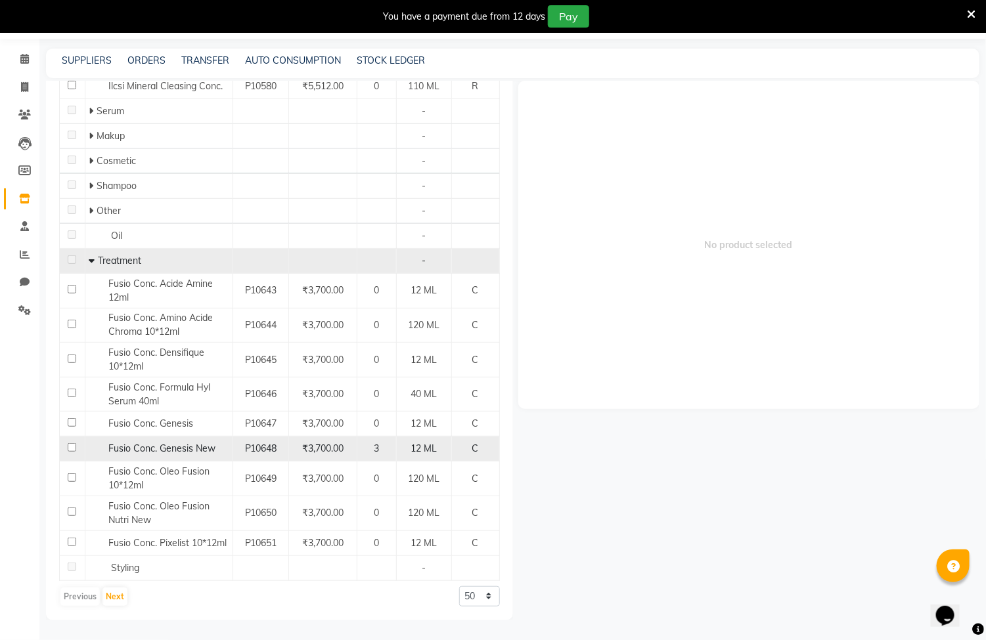
click at [375, 447] on div "3" at bounding box center [376, 449] width 28 height 14
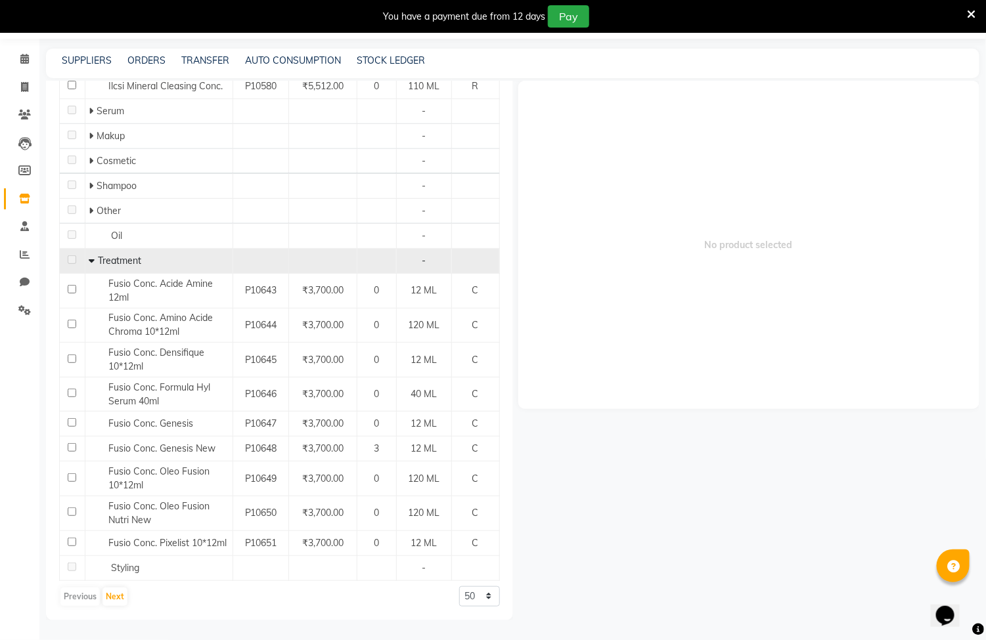
select select
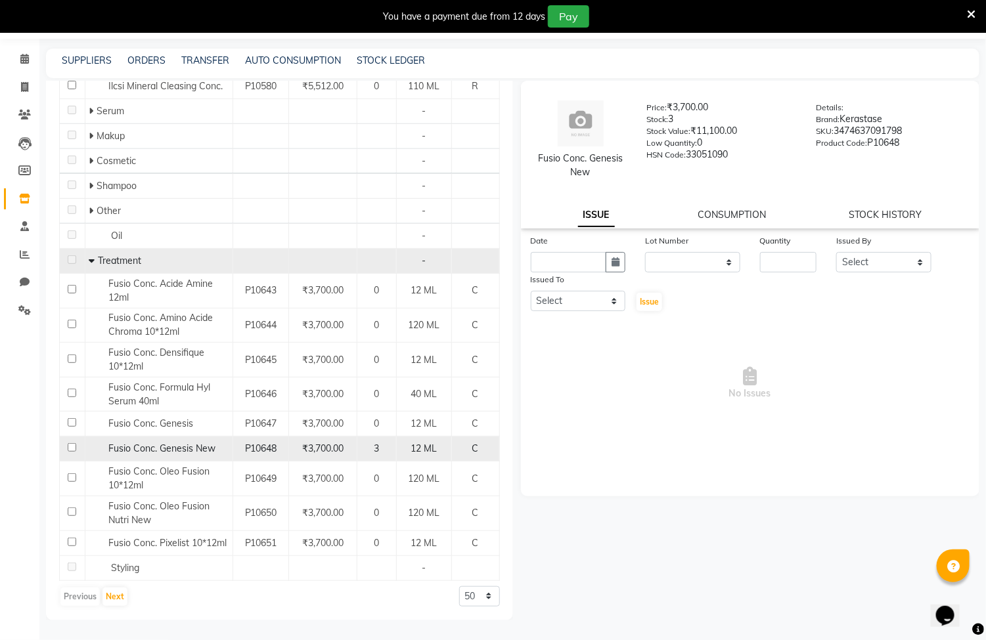
click at [373, 448] on div "3" at bounding box center [376, 449] width 28 height 14
click at [396, 446] on td "12 ML" at bounding box center [423, 449] width 55 height 25
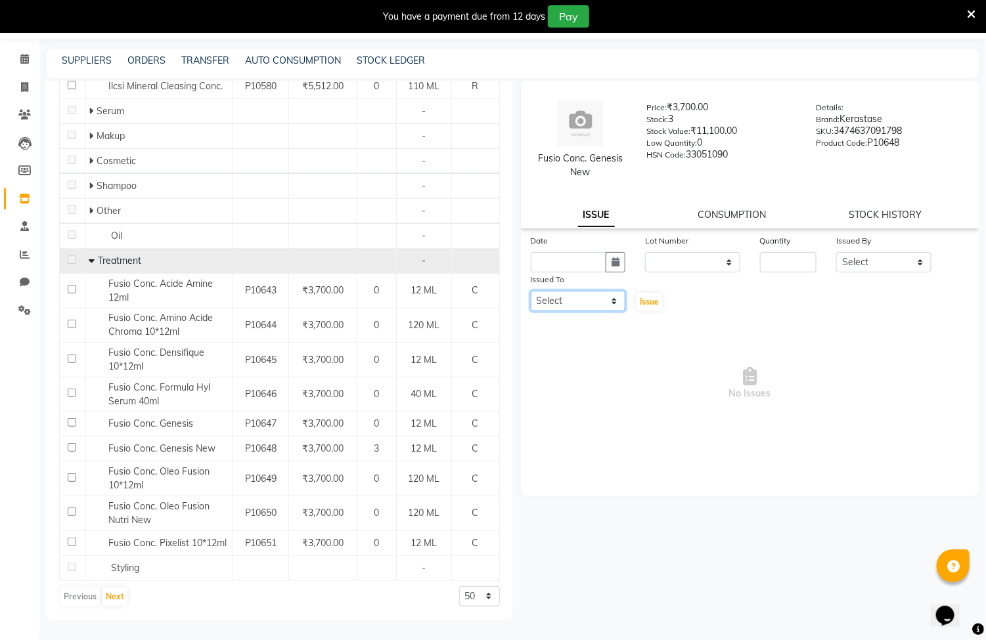
click at [570, 296] on select "Select Ayyub Bipasha_Nails Counter Sales Inder_Asst Joseph Kabir Kartik Manager…" at bounding box center [578, 301] width 95 height 20
select select "89956"
click at [531, 291] on select "Select Ayyub Bipasha_Nails Counter Sales Inder_Asst Joseph Kabir Kartik Manager…" at bounding box center [578, 301] width 95 height 20
click at [576, 264] on input "text" at bounding box center [569, 262] width 76 height 20
select select "9"
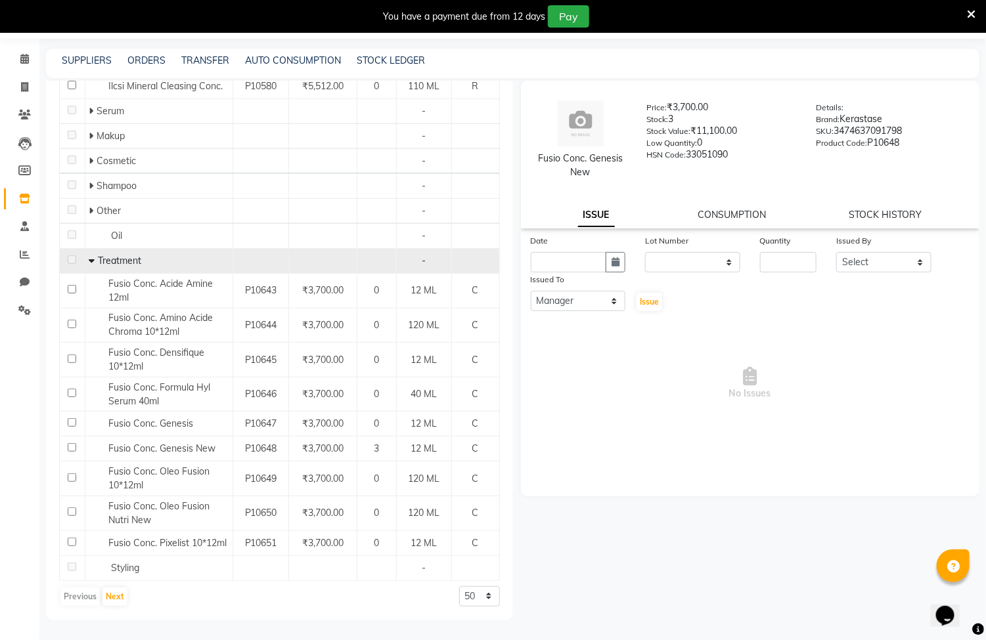
select select "2025"
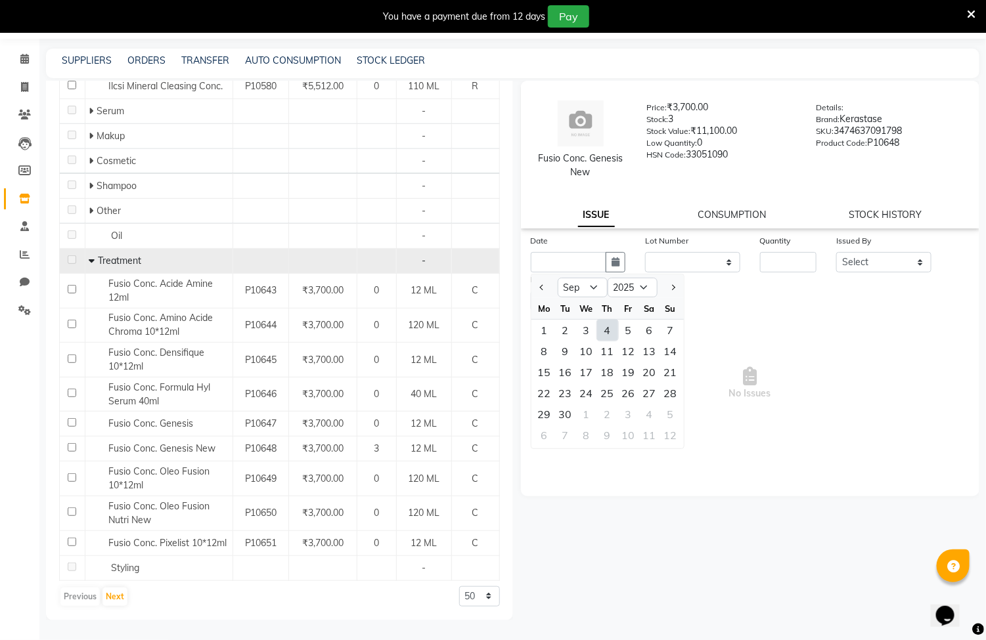
click at [611, 330] on div "4" at bounding box center [607, 330] width 21 height 21
type input "[DATE]"
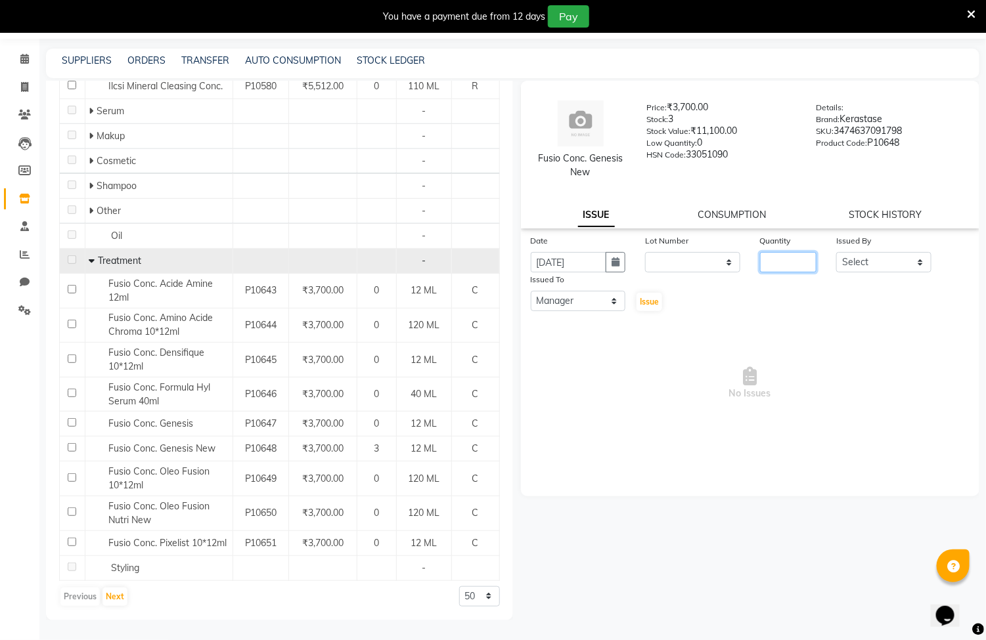
click at [789, 259] on input "number" at bounding box center [788, 262] width 56 height 20
type input "1"
click at [791, 247] on div "Quantity" at bounding box center [788, 243] width 56 height 18
click at [853, 257] on select "Select Ayyub Bipasha_Nails Counter Sales Inder_Asst Joseph Kabir Kartik Manager…" at bounding box center [883, 262] width 95 height 20
select select "89956"
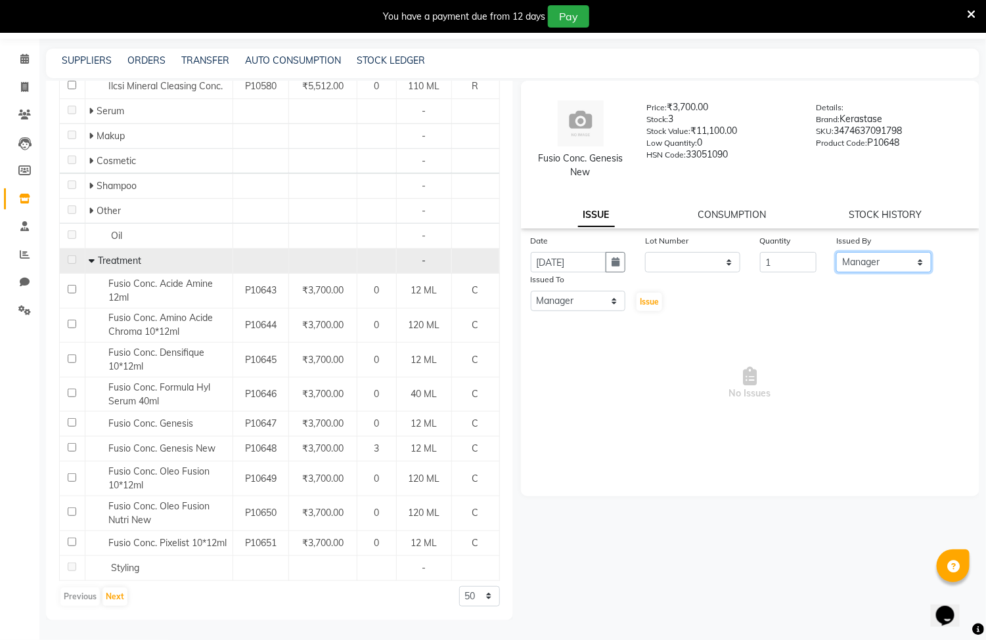
click at [836, 252] on select "Select Ayyub Bipasha_Nails Counter Sales Inder_Asst Joseph Kabir Kartik Manager…" at bounding box center [883, 262] width 95 height 20
click at [653, 299] on span "Issue" at bounding box center [649, 302] width 19 height 10
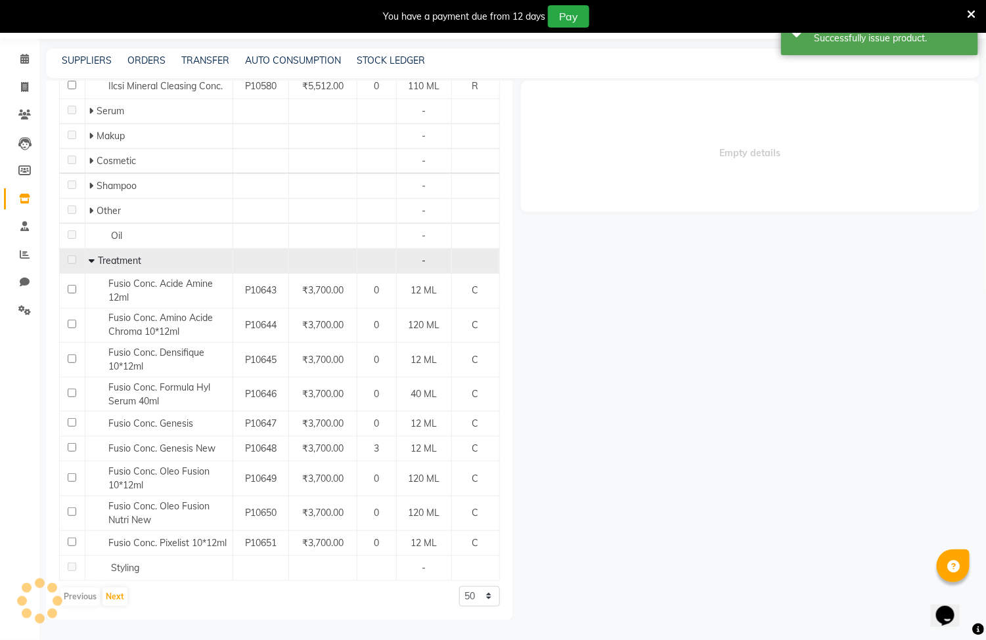
select select
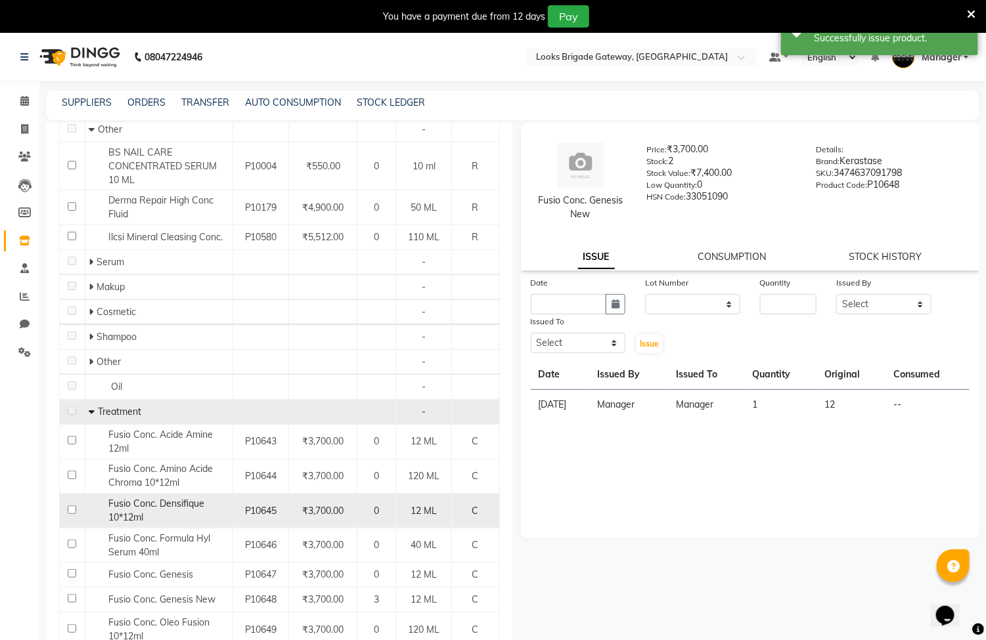
scroll to position [0, 0]
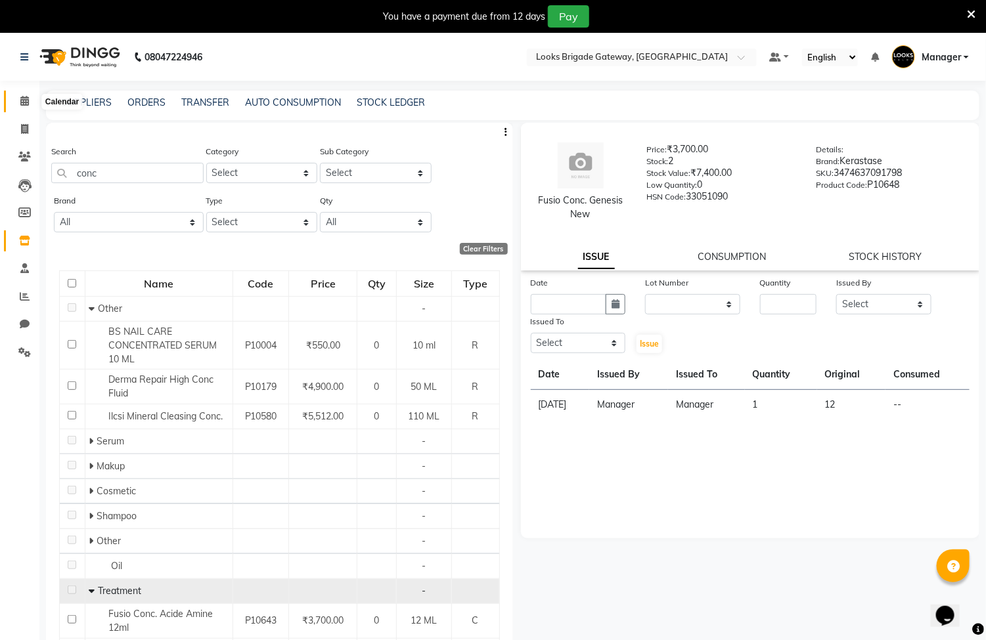
click at [26, 99] on icon at bounding box center [24, 101] width 9 height 10
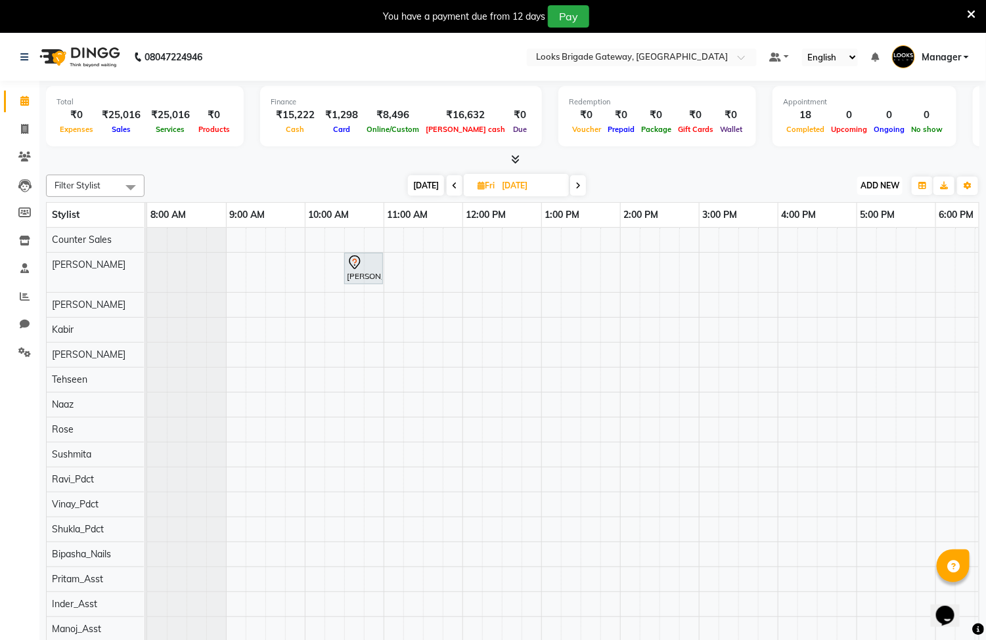
click at [887, 181] on span "ADD NEW" at bounding box center [879, 186] width 39 height 10
click at [830, 219] on link "Add Invoice" at bounding box center [851, 227] width 104 height 17
select select "service"
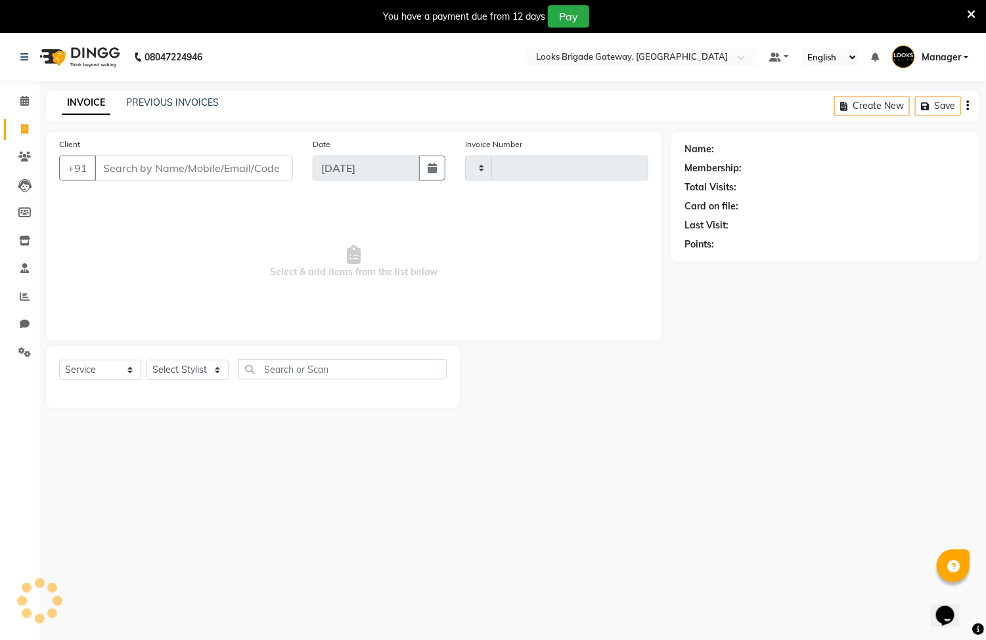
type input "5701"
select select "8944"
click at [184, 154] on div "Client +91" at bounding box center [175, 164] width 253 height 54
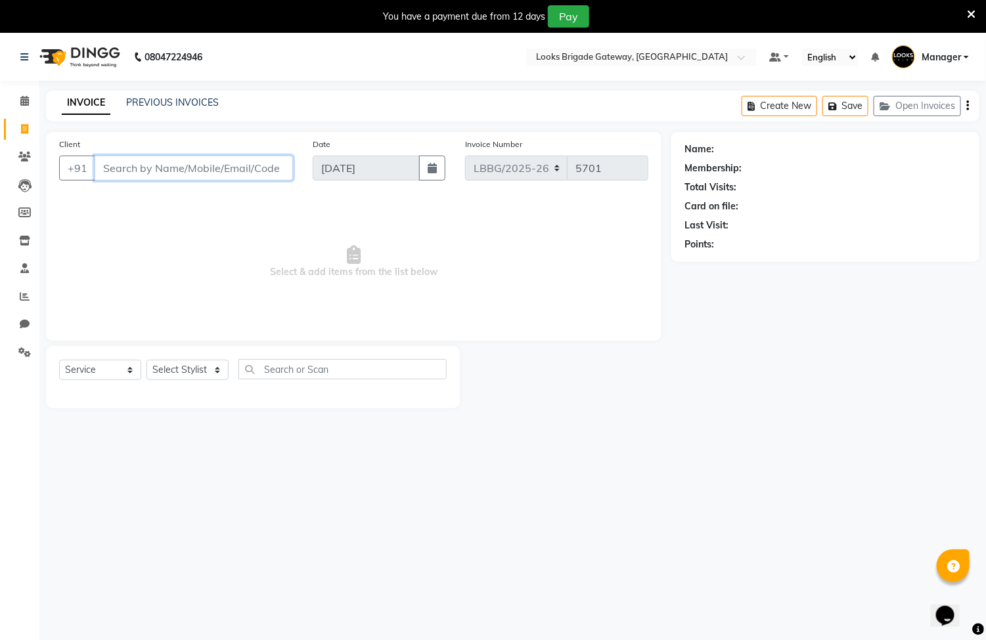
click at [204, 174] on input "Client" at bounding box center [194, 168] width 198 height 25
click at [169, 401] on div "Select Service Product Membership Package Voucher Prepaid Gift Card Select Styl…" at bounding box center [253, 377] width 414 height 62
drag, startPoint x: 190, startPoint y: 376, endPoint x: 192, endPoint y: 361, distance: 15.2
click at [192, 375] on select "Select Stylist [PERSON_NAME] Counter Sales Inder_Asst [PERSON_NAME] [PERSON_NAM…" at bounding box center [187, 370] width 82 height 20
select select "90474"
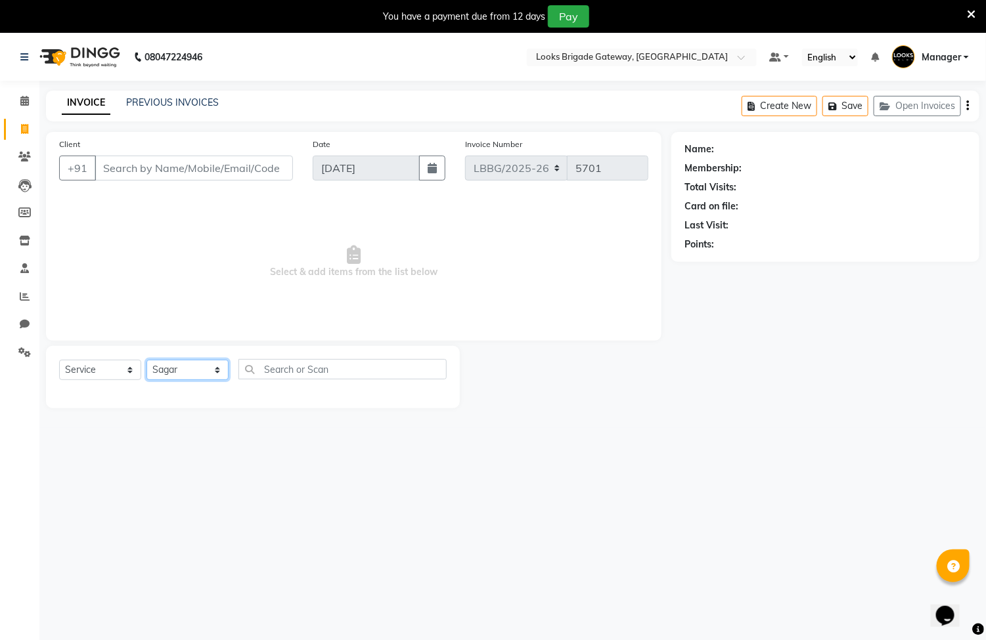
click at [146, 361] on select "Select Stylist [PERSON_NAME] Counter Sales Inder_Asst [PERSON_NAME] [PERSON_NAM…" at bounding box center [187, 370] width 82 height 20
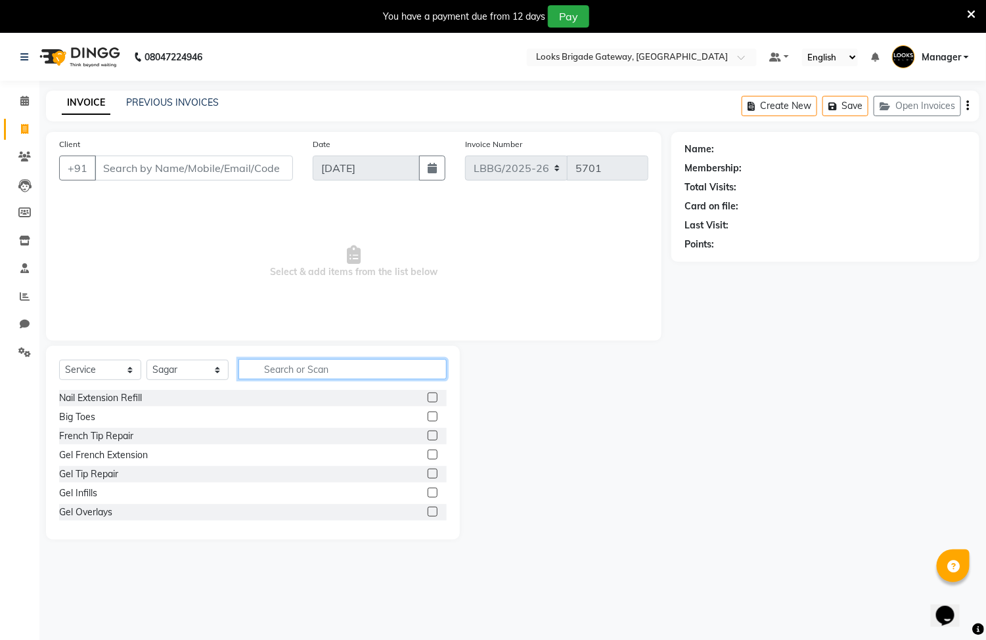
click at [304, 379] on input "text" at bounding box center [342, 369] width 208 height 20
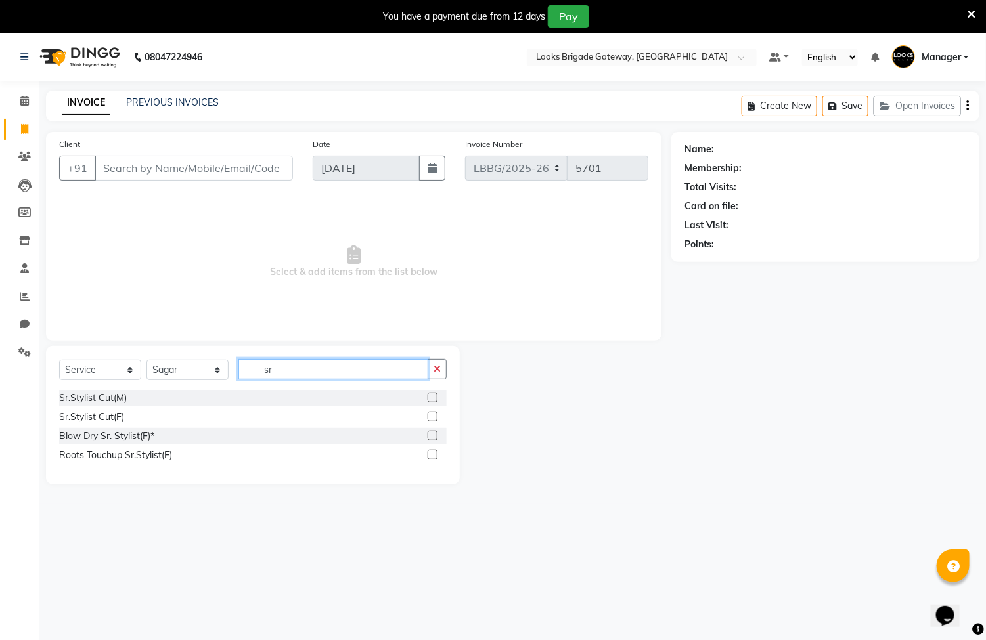
type input "sr"
click at [431, 399] on label at bounding box center [432, 398] width 10 height 10
click at [431, 399] on input "checkbox" at bounding box center [431, 398] width 9 height 9
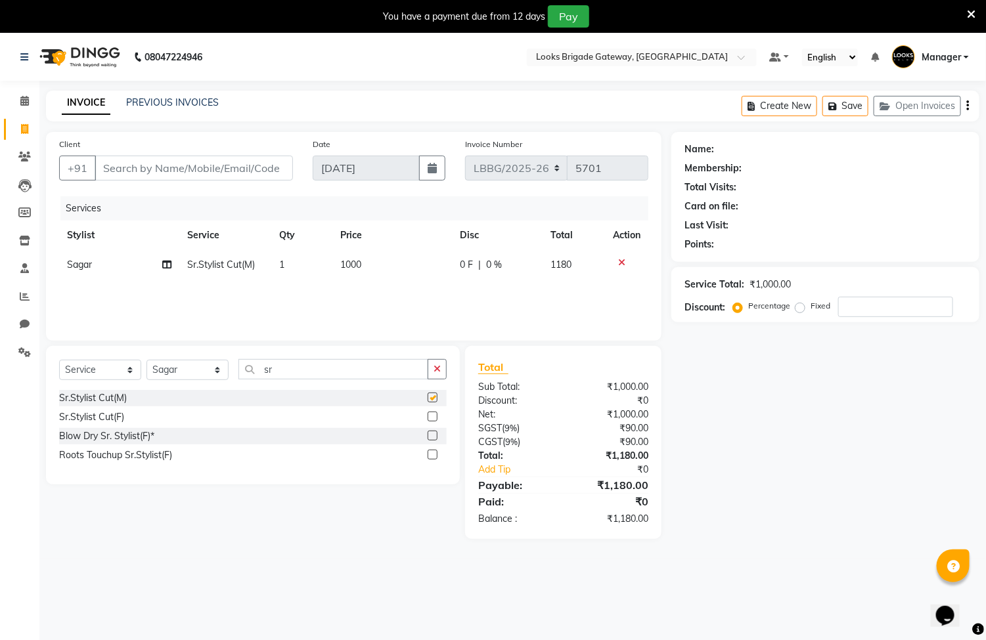
checkbox input "false"
click at [227, 168] on input "Client" at bounding box center [194, 168] width 198 height 25
type input "7"
type input "0"
type input "7259269858"
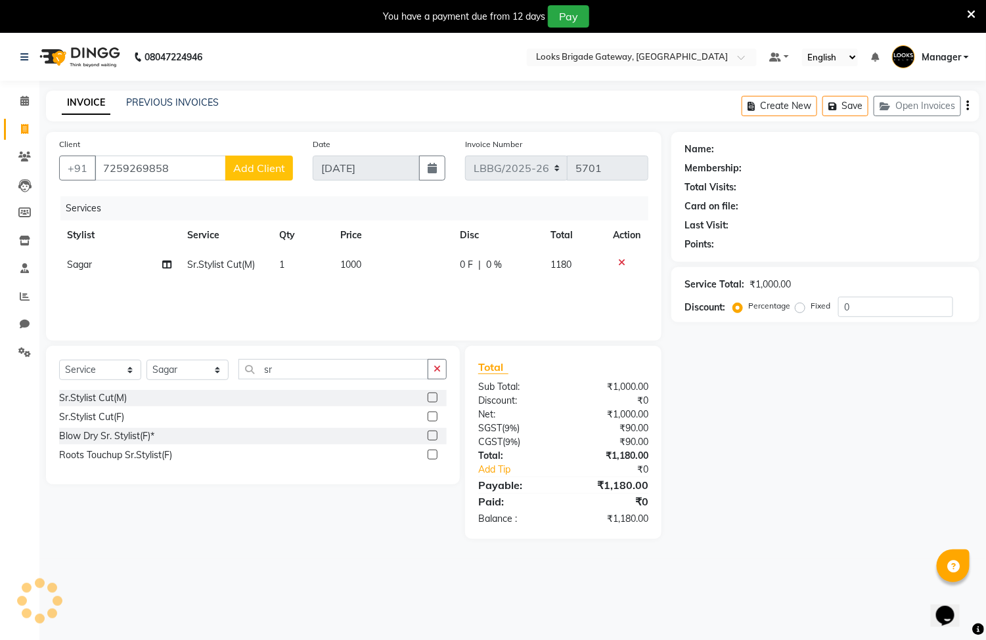
click at [269, 162] on span "Add Client" at bounding box center [259, 168] width 52 height 13
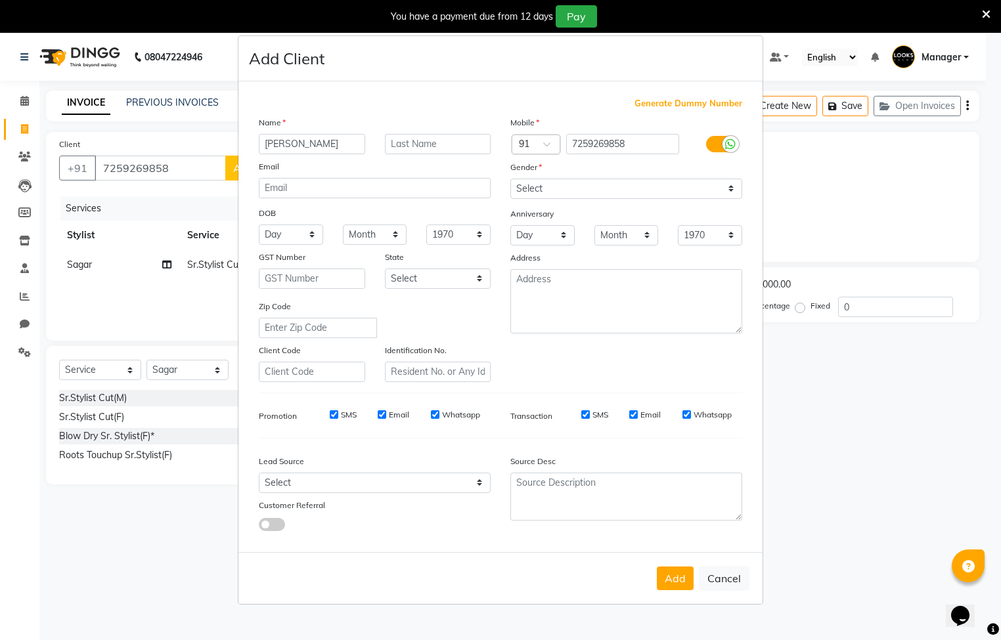
type input "amit"
click at [550, 185] on select "Select [DEMOGRAPHIC_DATA] [DEMOGRAPHIC_DATA] Other Prefer Not To Say" at bounding box center [626, 189] width 232 height 20
select select "male"
click at [510, 179] on select "Select [DEMOGRAPHIC_DATA] [DEMOGRAPHIC_DATA] Other Prefer Not To Say" at bounding box center [626, 189] width 232 height 20
click at [678, 579] on button "Add" at bounding box center [675, 579] width 37 height 24
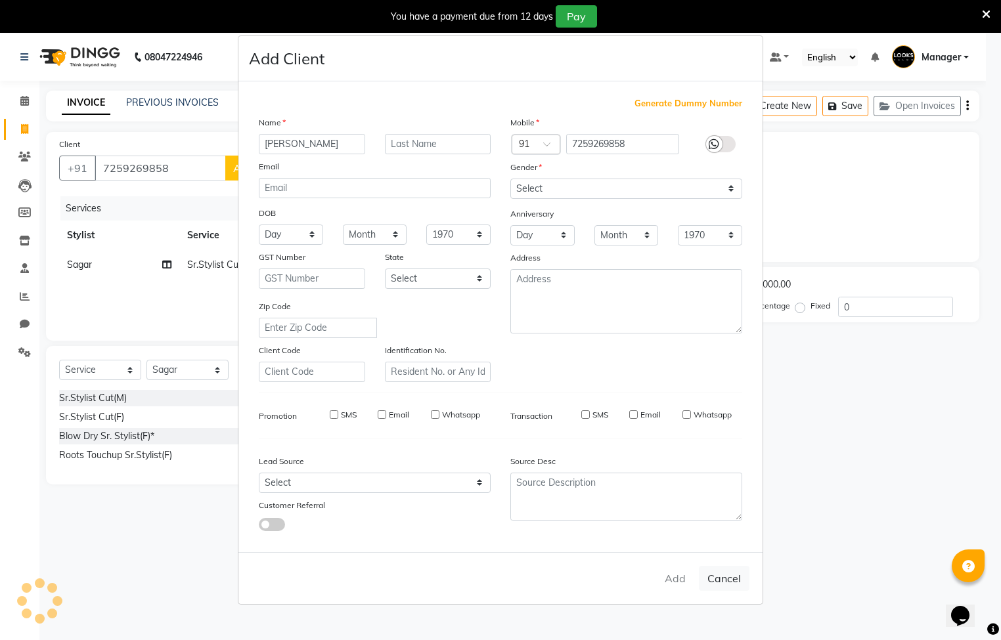
select select
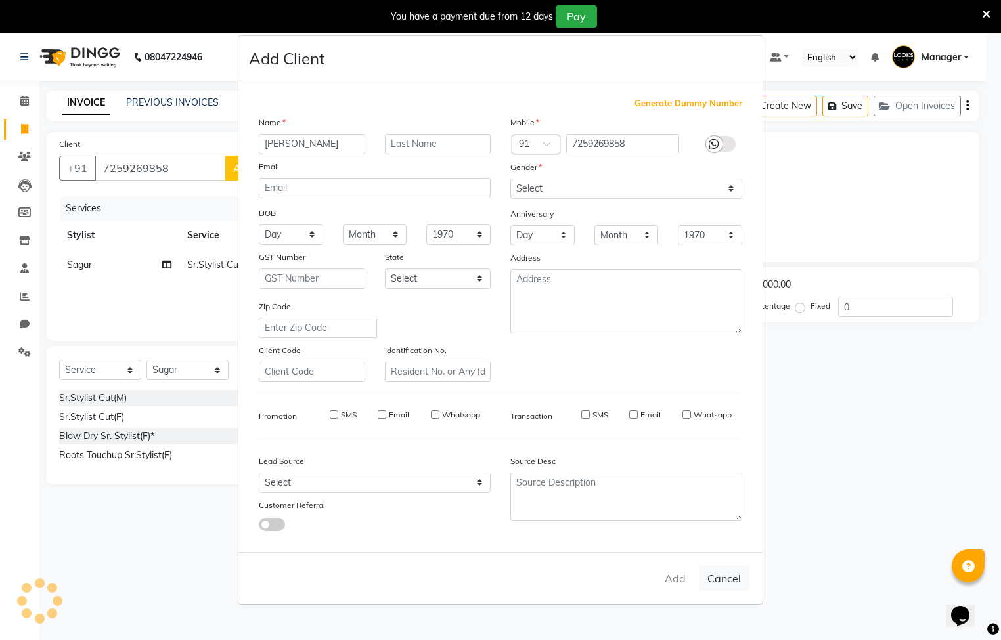
select select
checkbox input "false"
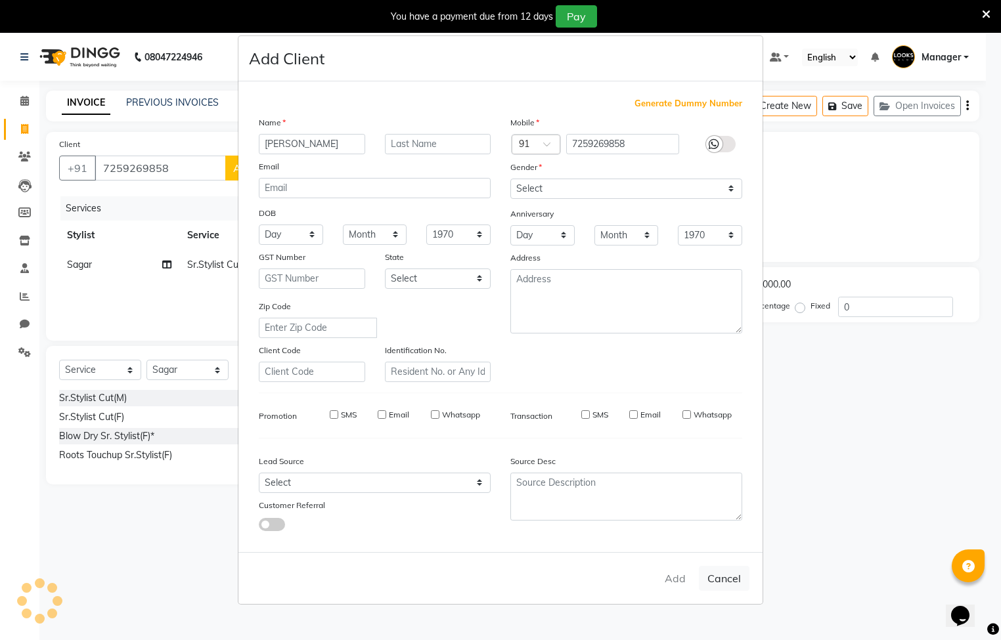
checkbox input "false"
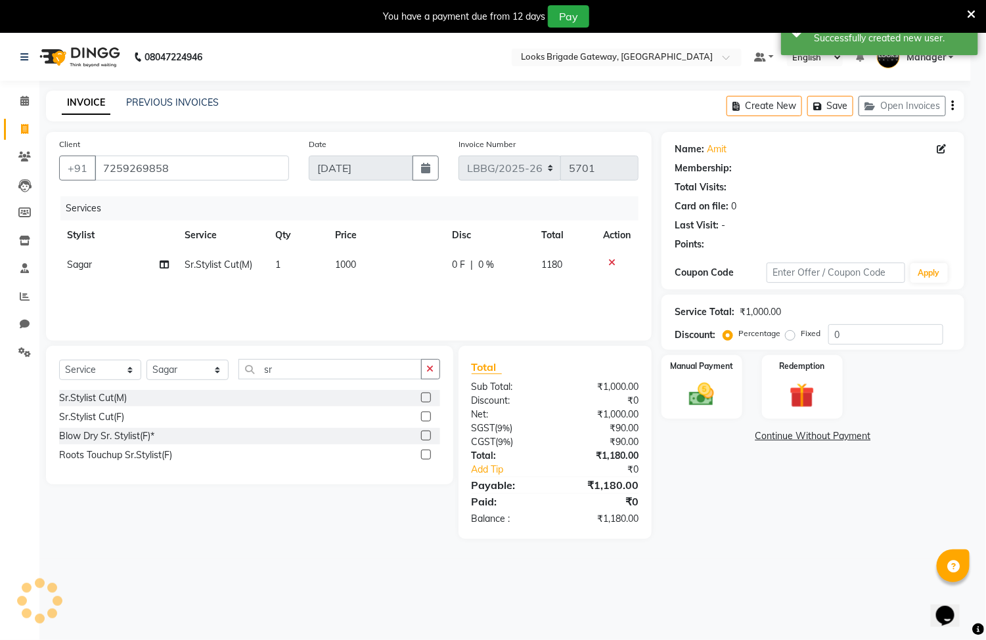
select select "1: Object"
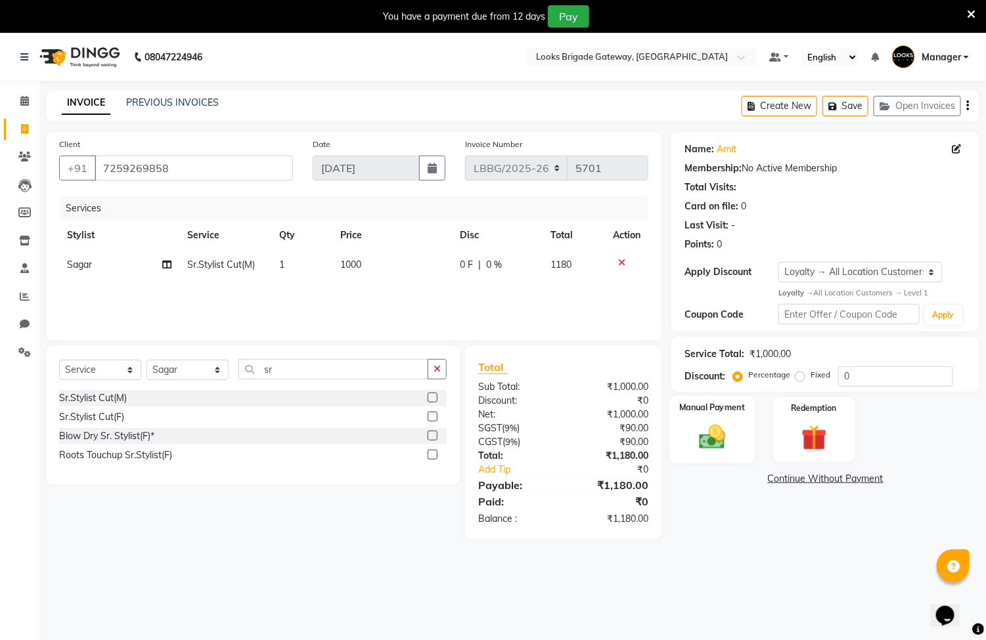
click at [698, 434] on img at bounding box center [712, 437] width 43 height 31
click at [851, 477] on span "CASH" at bounding box center [845, 479] width 28 height 15
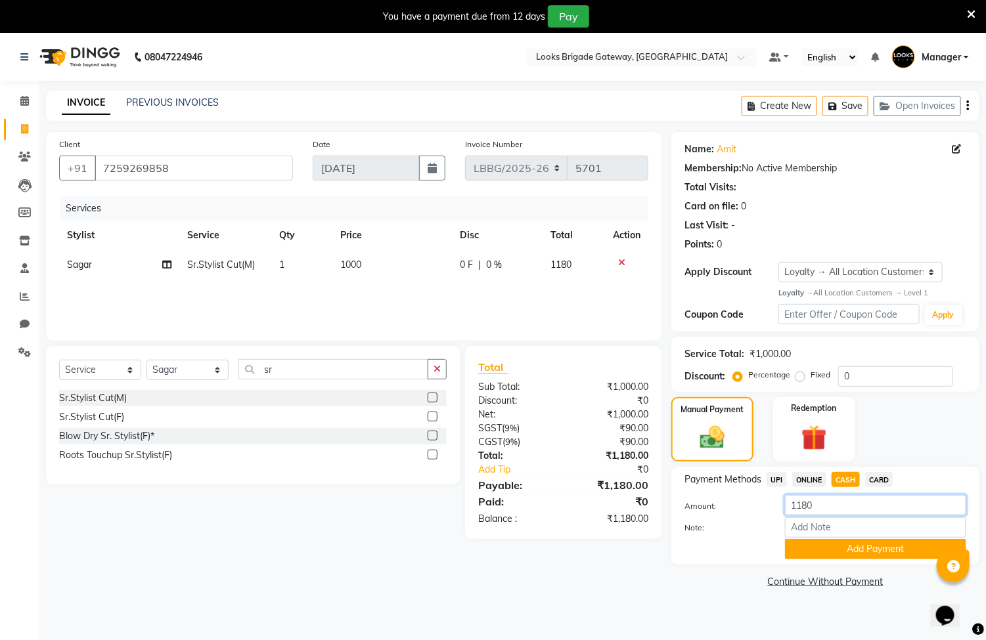
drag, startPoint x: 812, startPoint y: 513, endPoint x: 682, endPoint y: 507, distance: 129.5
click at [682, 507] on div "Amount: 1180" at bounding box center [824, 506] width 301 height 22
type input "1000"
click at [833, 552] on button "Add Payment" at bounding box center [875, 549] width 181 height 20
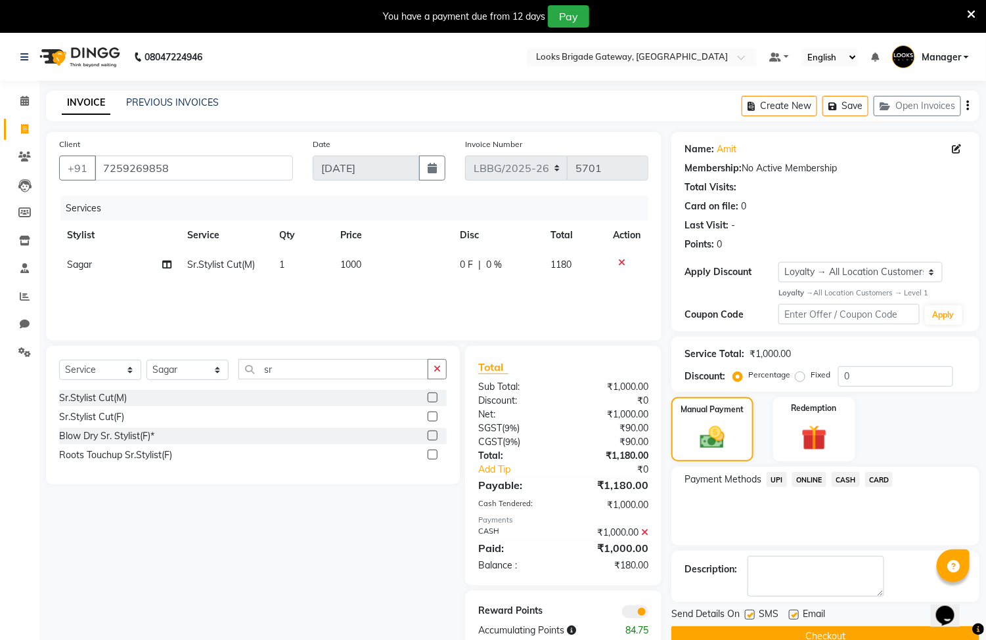
click at [782, 483] on span "UPI" at bounding box center [776, 479] width 20 height 15
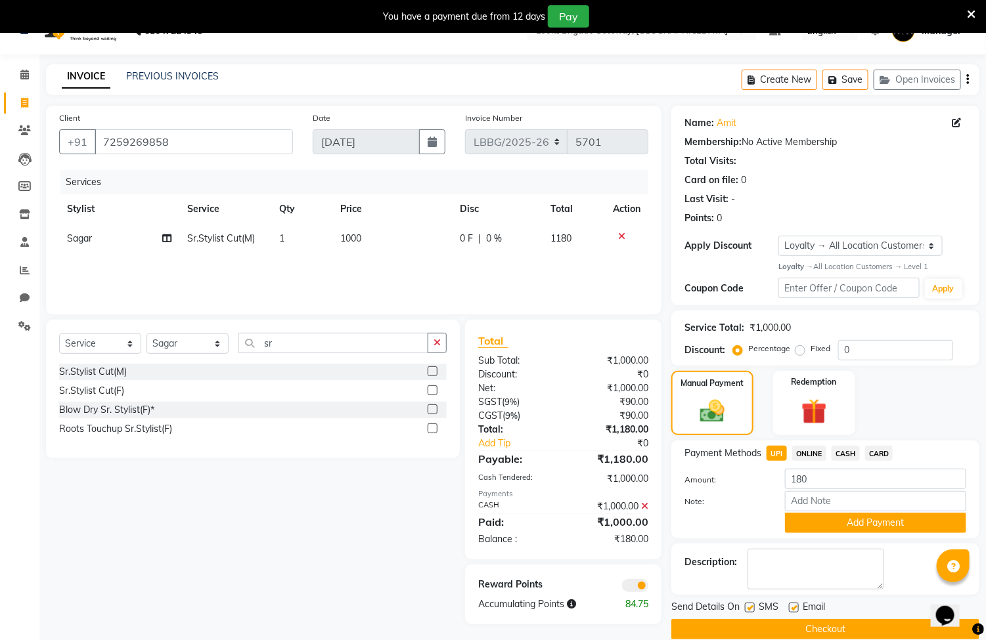
scroll to position [47, 0]
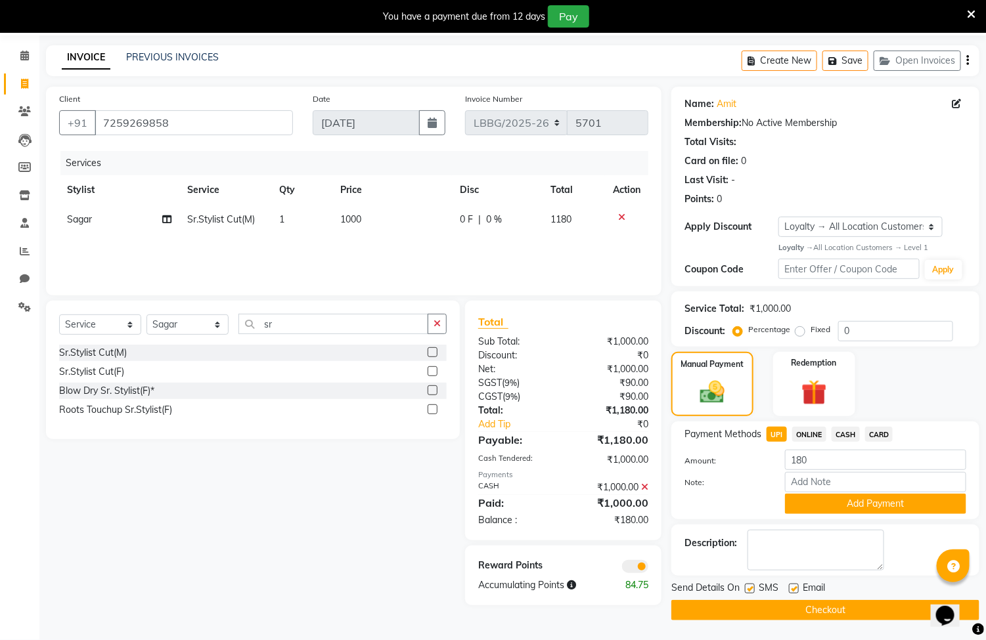
click at [777, 435] on span "UPI" at bounding box center [776, 434] width 20 height 15
click at [775, 433] on span "UPI" at bounding box center [776, 434] width 20 height 15
click at [776, 434] on span "UPI" at bounding box center [776, 434] width 20 height 15
click at [737, 615] on button "Checkout" at bounding box center [825, 610] width 308 height 20
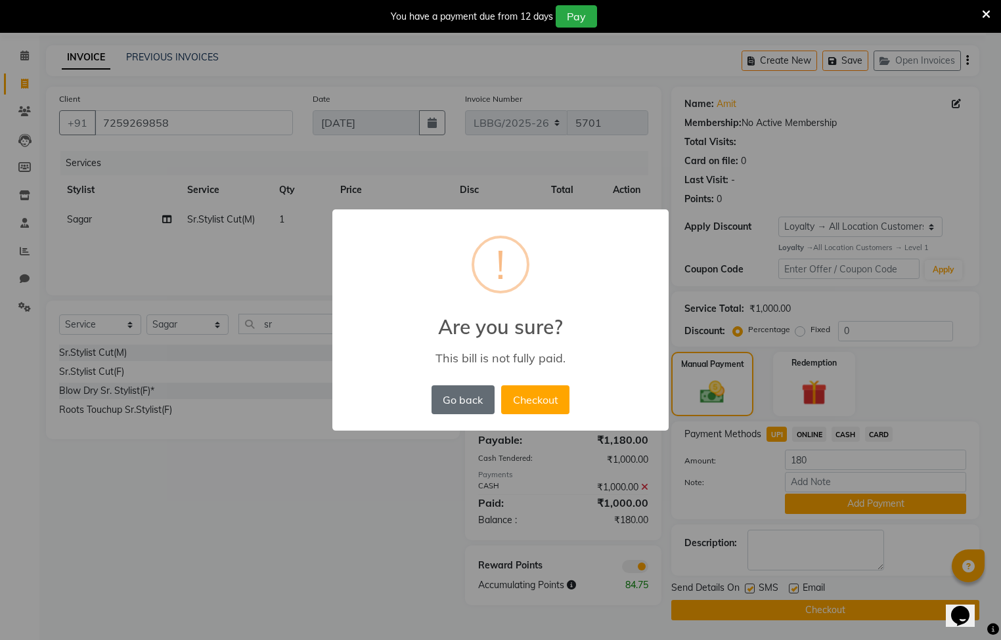
click at [464, 397] on button "Go back" at bounding box center [462, 399] width 63 height 29
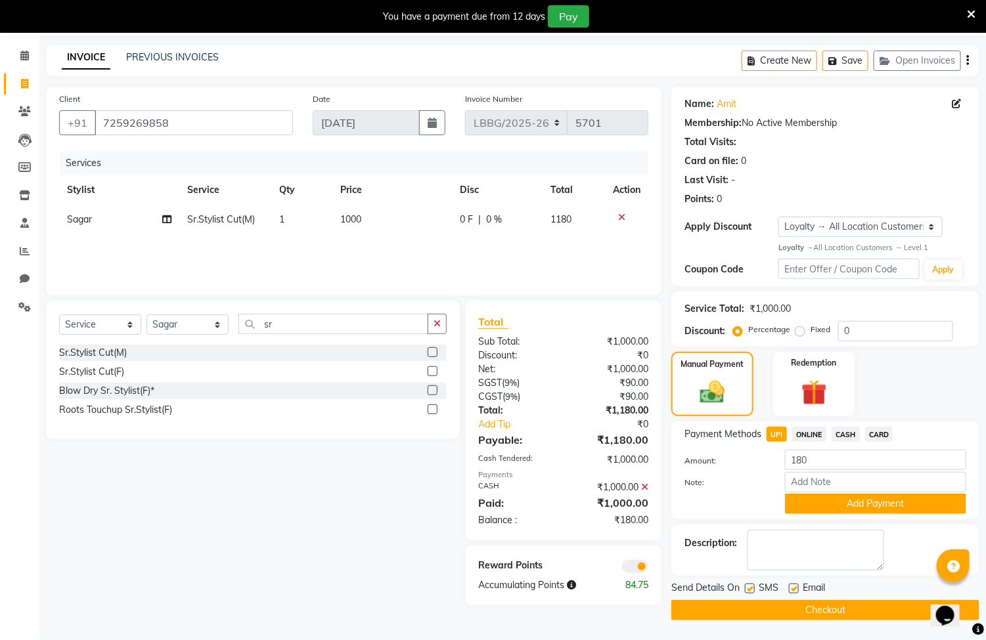
click at [778, 433] on span "UPI" at bounding box center [776, 434] width 20 height 15
click at [840, 507] on button "Add Payment" at bounding box center [875, 504] width 181 height 20
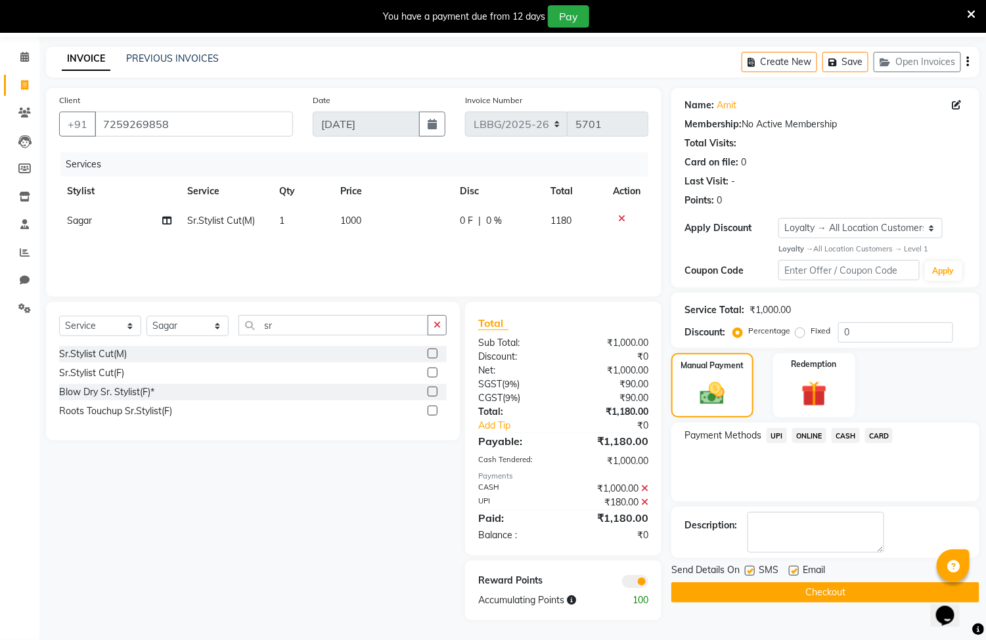
click at [800, 598] on button "Checkout" at bounding box center [825, 592] width 308 height 20
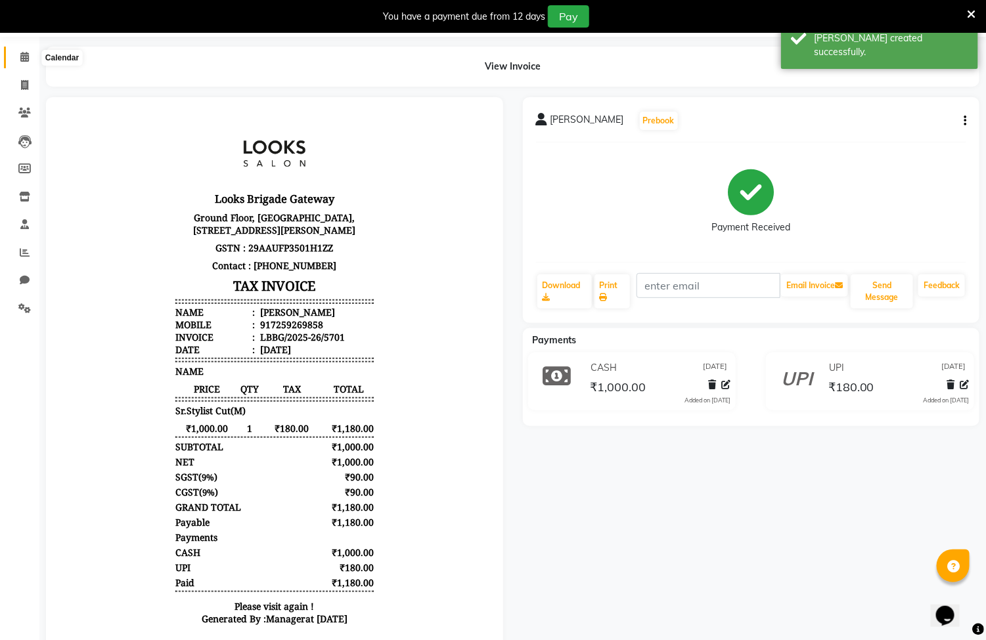
click at [16, 55] on span at bounding box center [24, 57] width 23 height 15
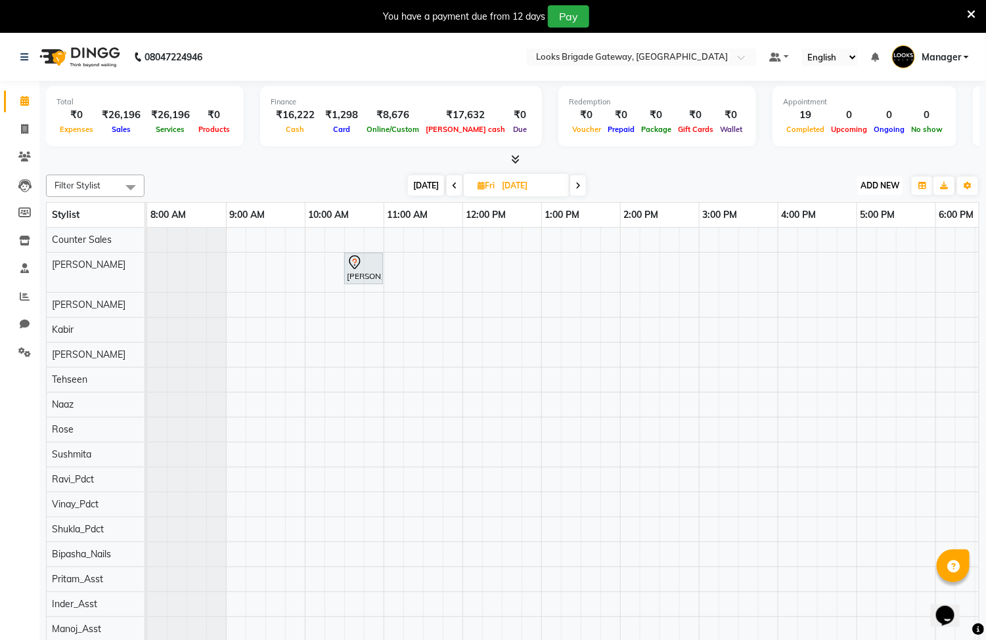
click at [875, 187] on span "ADD NEW" at bounding box center [879, 186] width 39 height 10
click at [840, 229] on link "Add Invoice" at bounding box center [851, 227] width 104 height 17
select select "service"
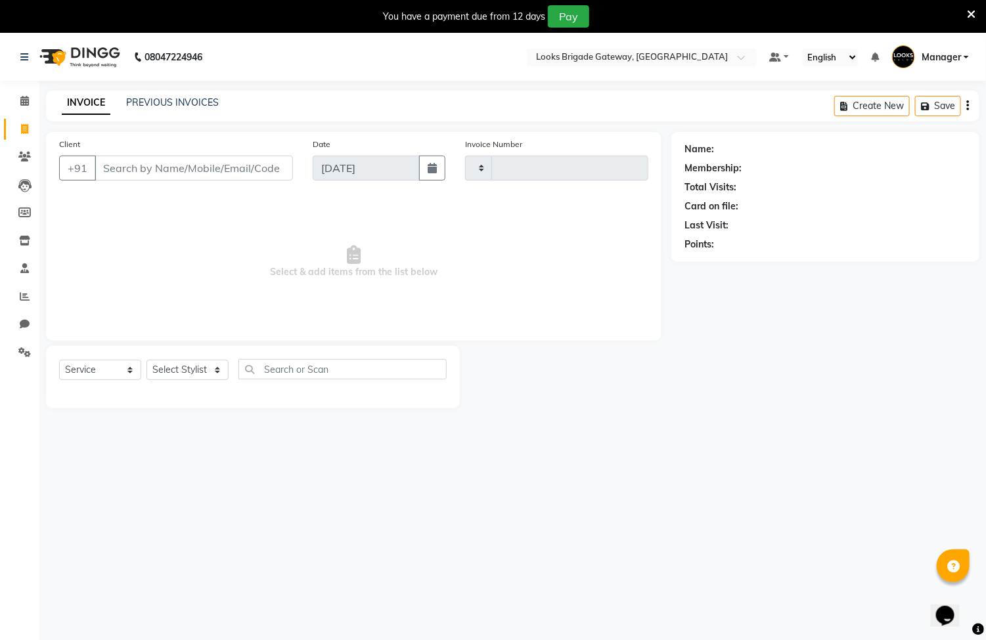
type input "5702"
select select "8944"
click at [30, 99] on span at bounding box center [24, 101] width 23 height 15
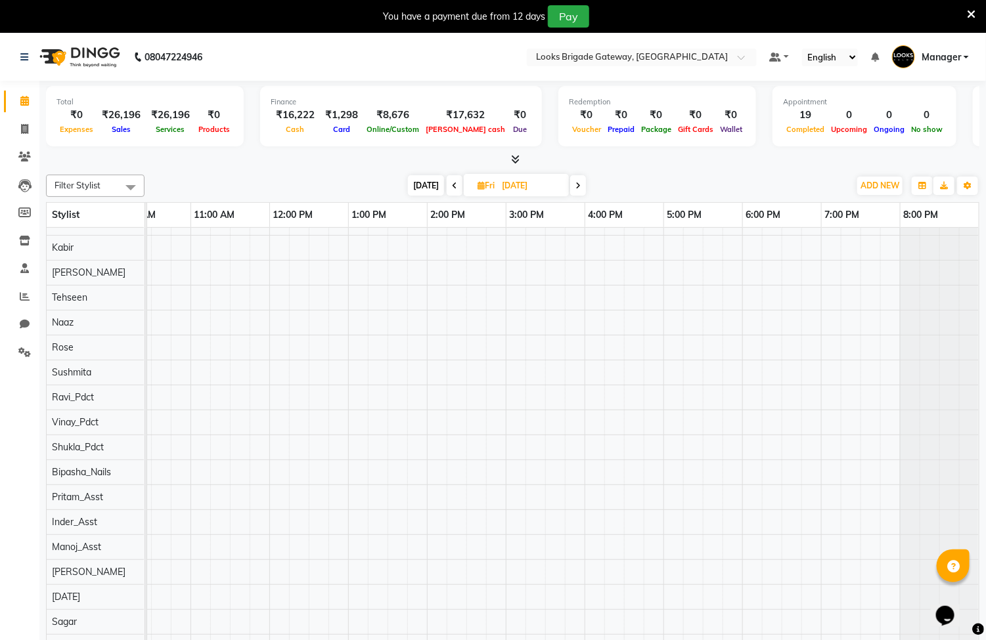
scroll to position [33, 0]
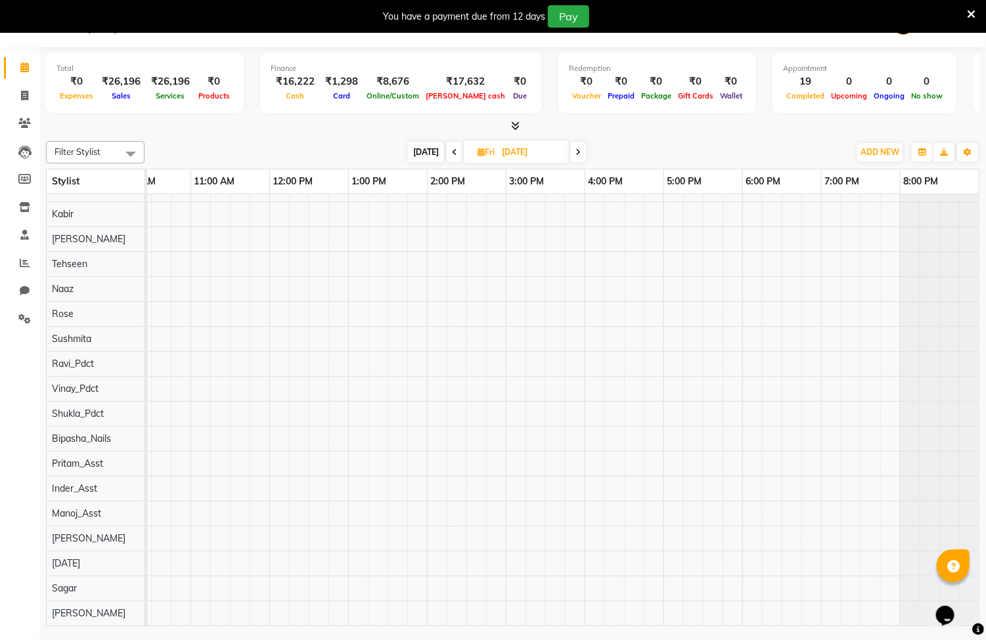
click at [782, 600] on div "[PERSON_NAME] ., 10:30 AM-11:00 AM, Wash Conditioning L'oreal(F)" at bounding box center [466, 369] width 1024 height 514
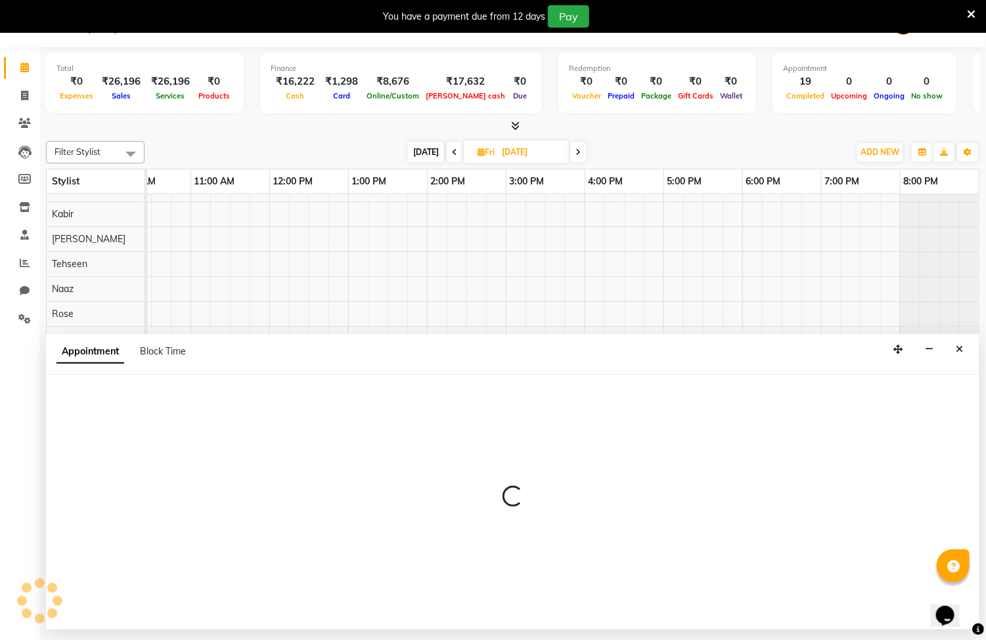
click at [782, 600] on div at bounding box center [512, 502] width 933 height 255
select select "90475"
select select "tentative"
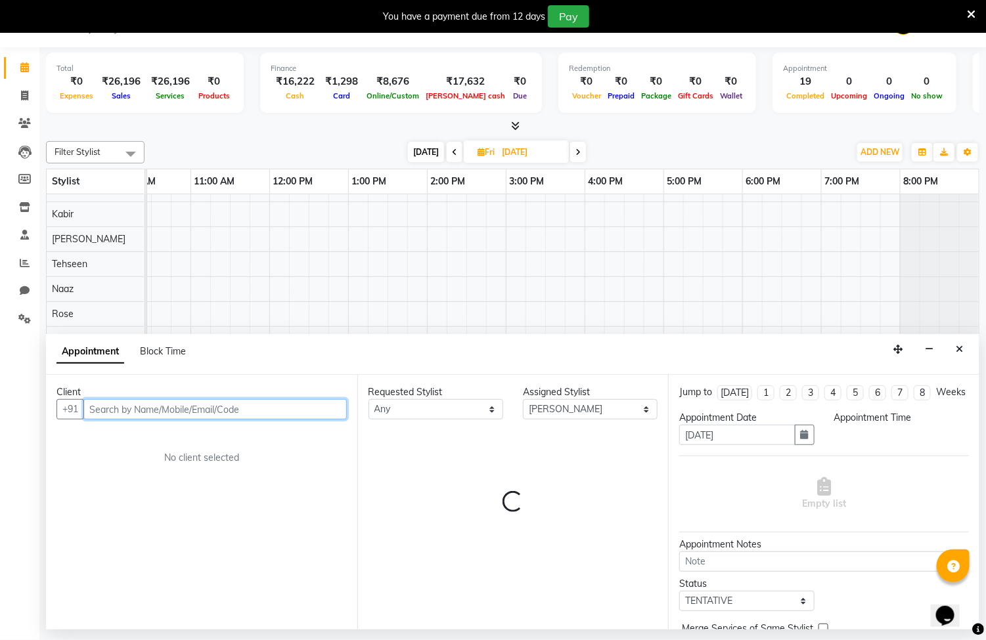
select select "1110"
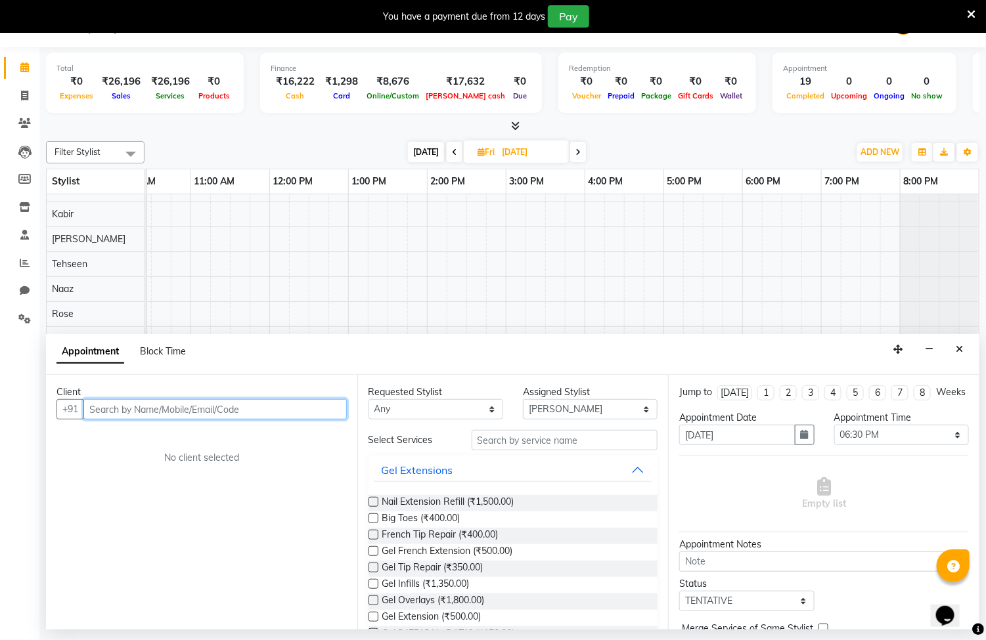
click at [264, 408] on input "text" at bounding box center [214, 409] width 263 height 20
type input "9940640907"
click at [334, 406] on span "Add Client" at bounding box center [319, 409] width 44 height 12
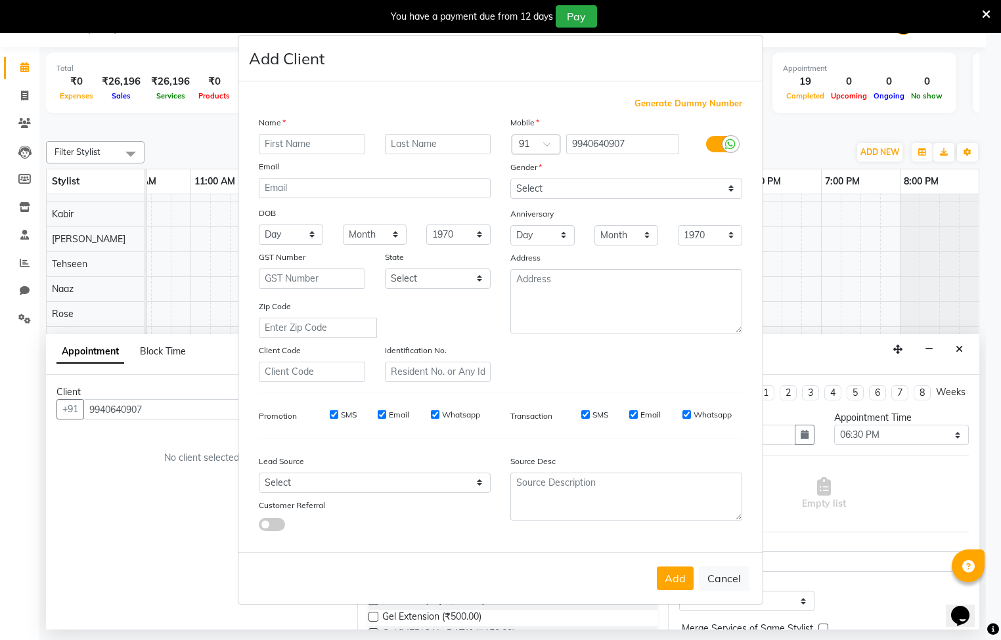
click at [315, 148] on input "text" at bounding box center [312, 144] width 106 height 20
type input "saiteja"
click at [420, 141] on input "text" at bounding box center [438, 144] width 106 height 20
type input "s"
click at [642, 186] on select "Select Male Female Other Prefer Not To Say" at bounding box center [626, 189] width 232 height 20
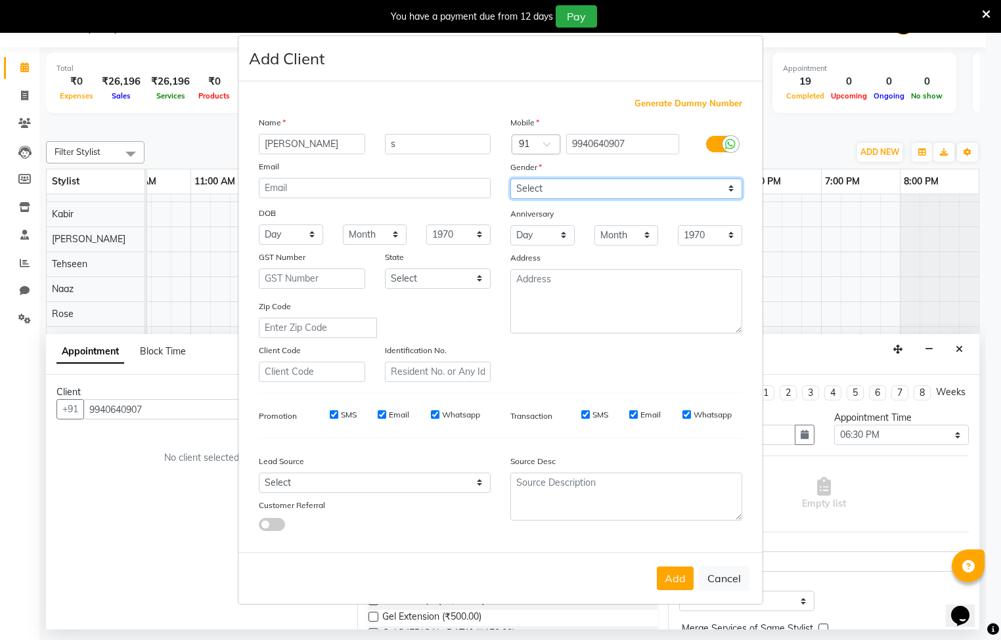
select select "female"
click at [510, 179] on select "Select Male Female Other Prefer Not To Say" at bounding box center [626, 189] width 232 height 20
click at [672, 573] on button "Add" at bounding box center [675, 579] width 37 height 24
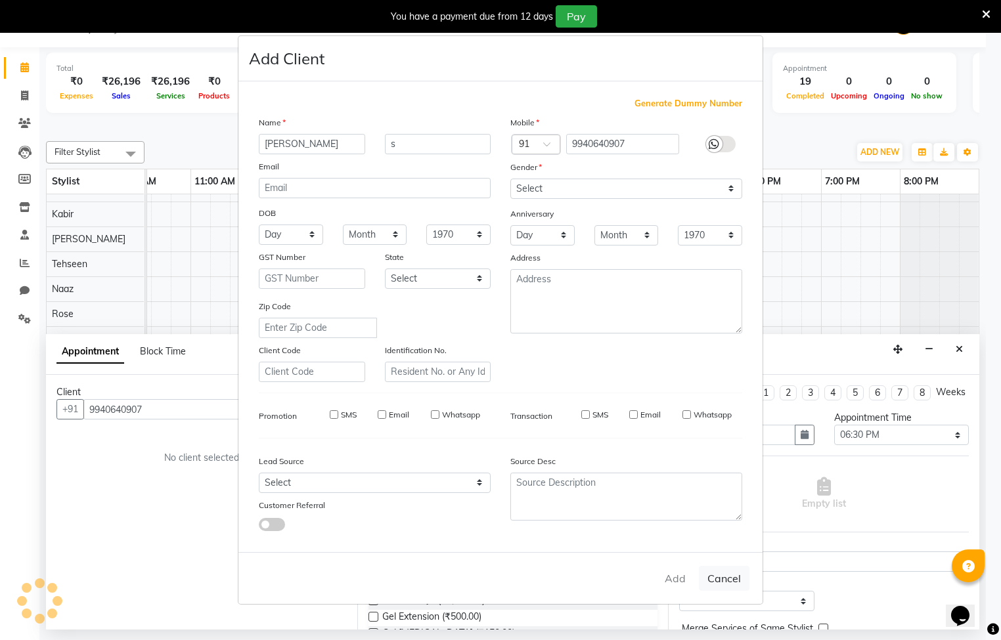
select select
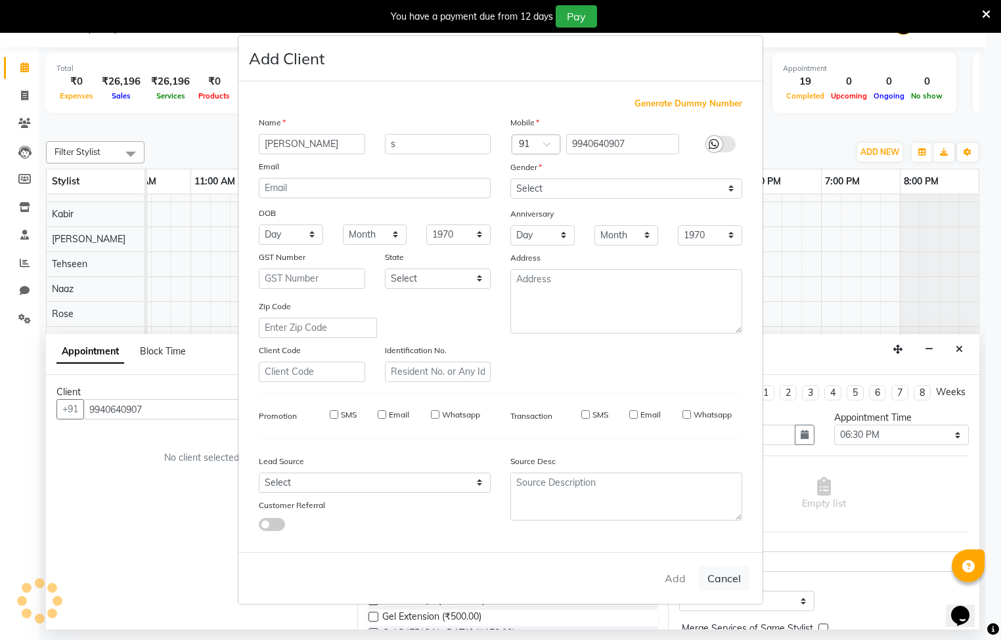
select select
checkbox input "false"
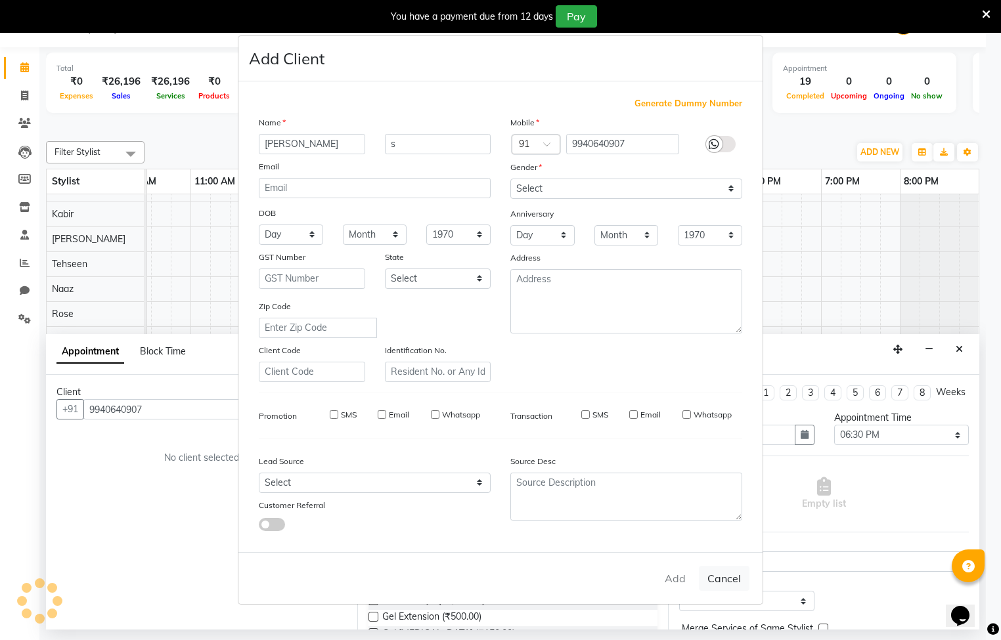
checkbox input "false"
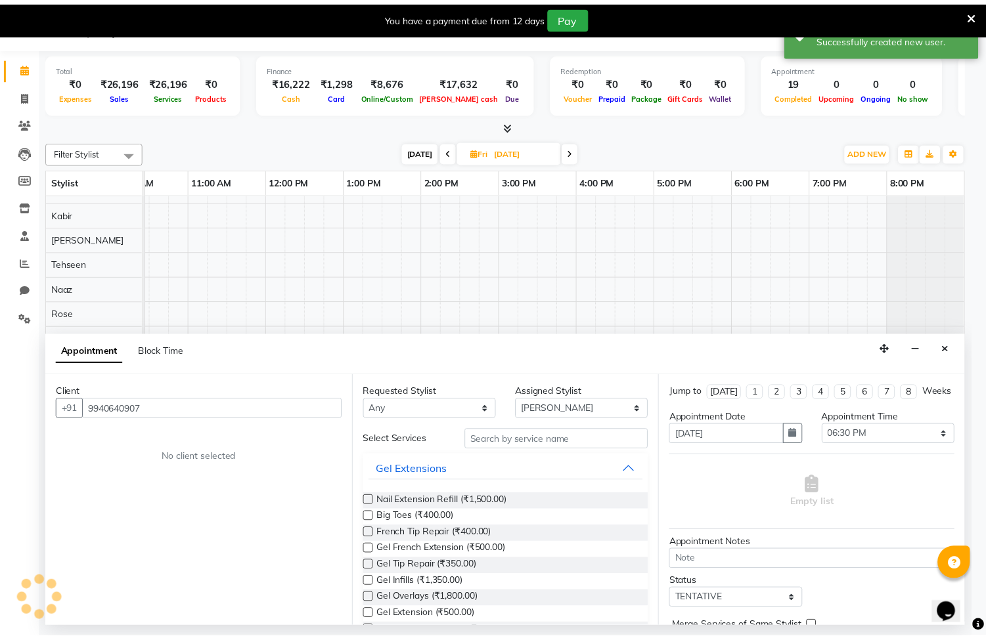
scroll to position [103, 178]
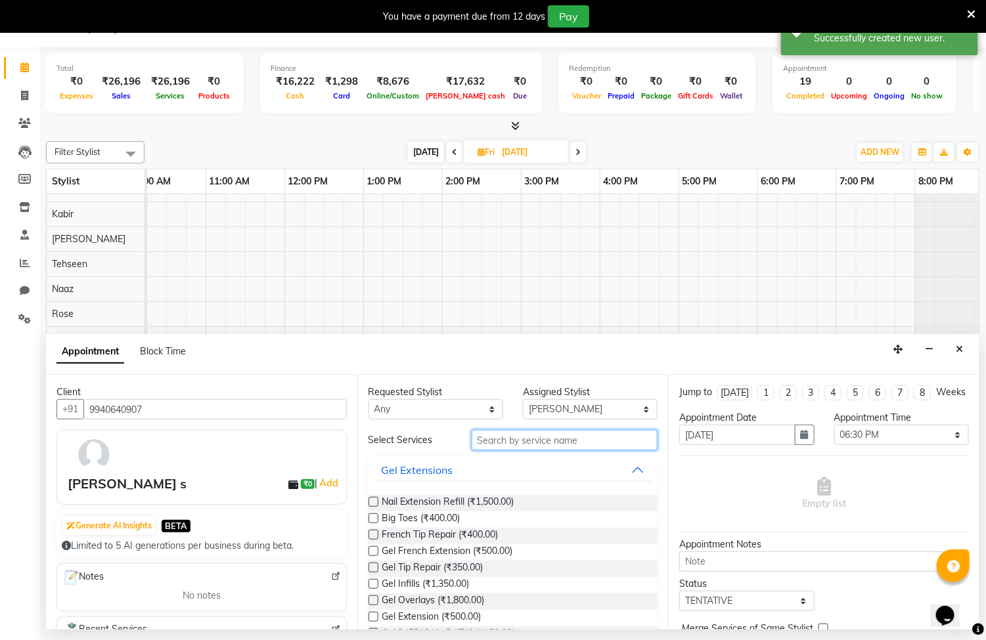
click at [504, 440] on input "text" at bounding box center [564, 440] width 186 height 20
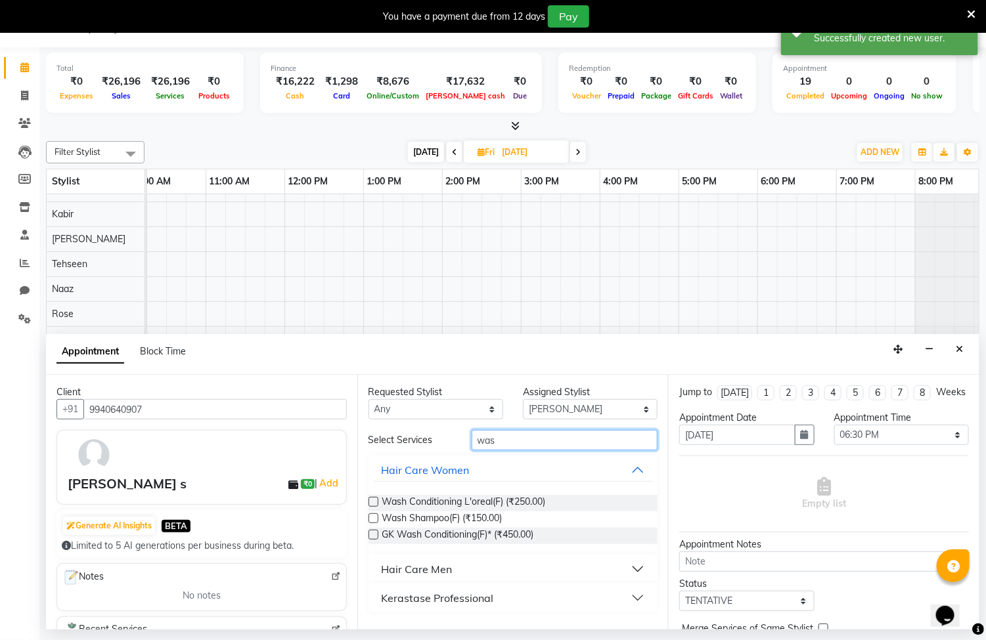
click at [507, 441] on input "was" at bounding box center [564, 440] width 186 height 20
type input "w"
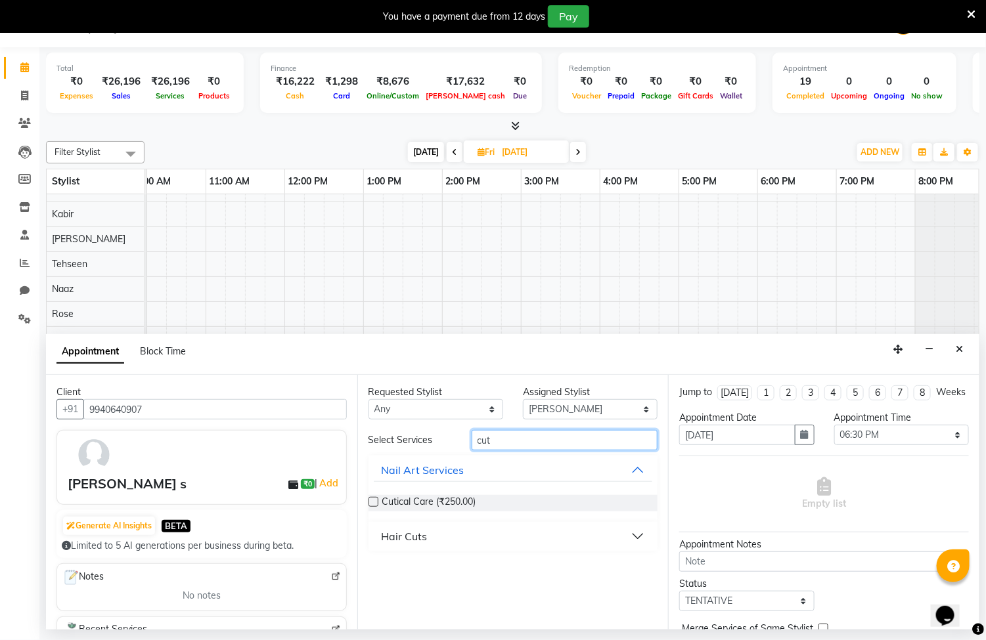
click at [504, 436] on input "cut" at bounding box center [564, 440] width 186 height 20
type input "c"
type input "hair"
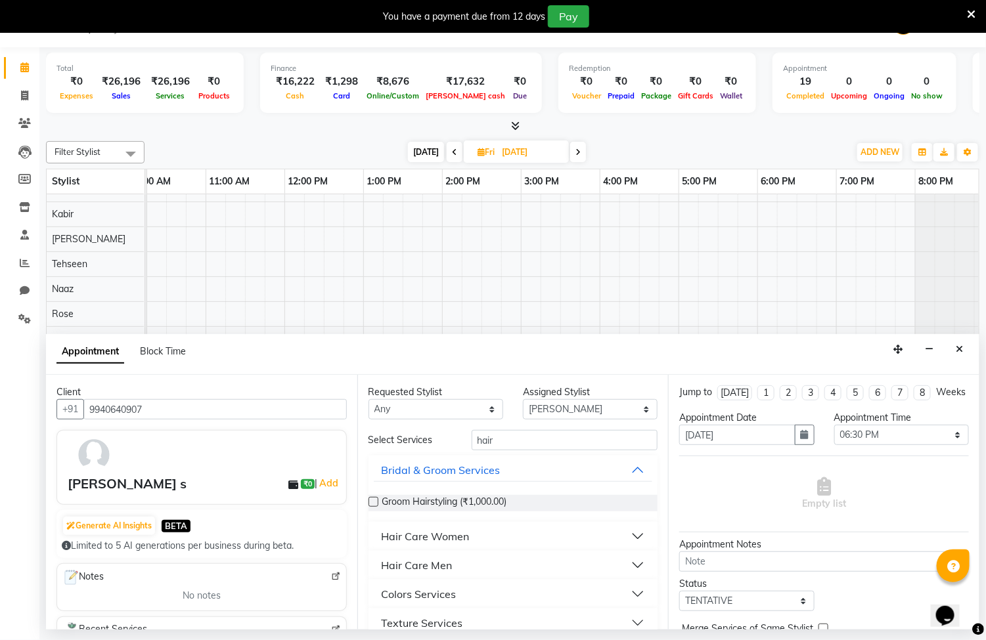
click at [430, 558] on div "Hair Care Men" at bounding box center [417, 566] width 71 height 16
click at [424, 568] on div "Hair Care Men" at bounding box center [417, 566] width 71 height 16
click at [386, 567] on div "Hair Care Men" at bounding box center [417, 566] width 71 height 16
click at [371, 499] on label at bounding box center [373, 502] width 10 height 10
click at [371, 499] on input "checkbox" at bounding box center [372, 503] width 9 height 9
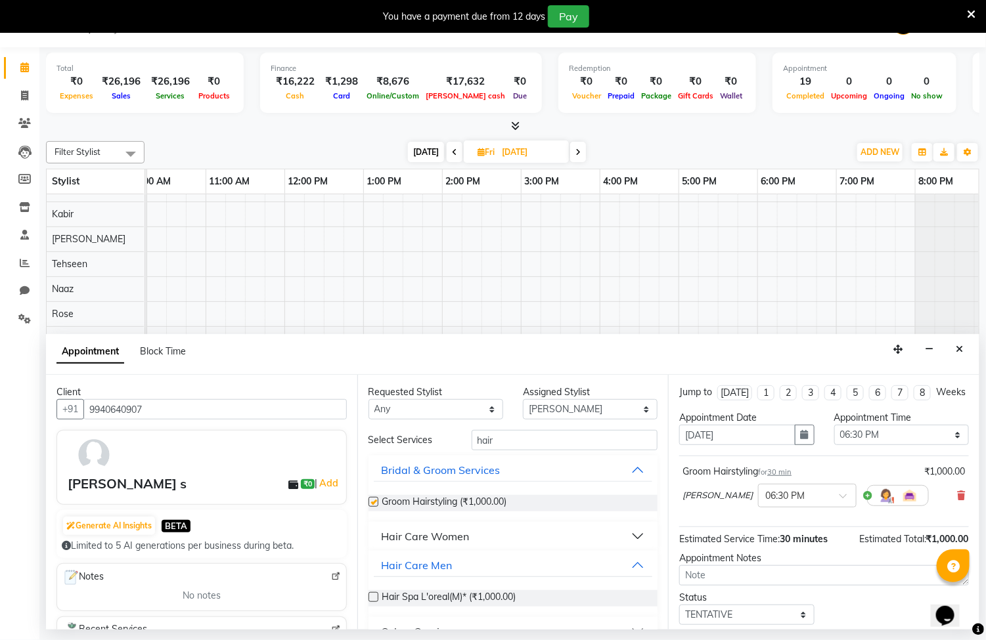
checkbox input "false"
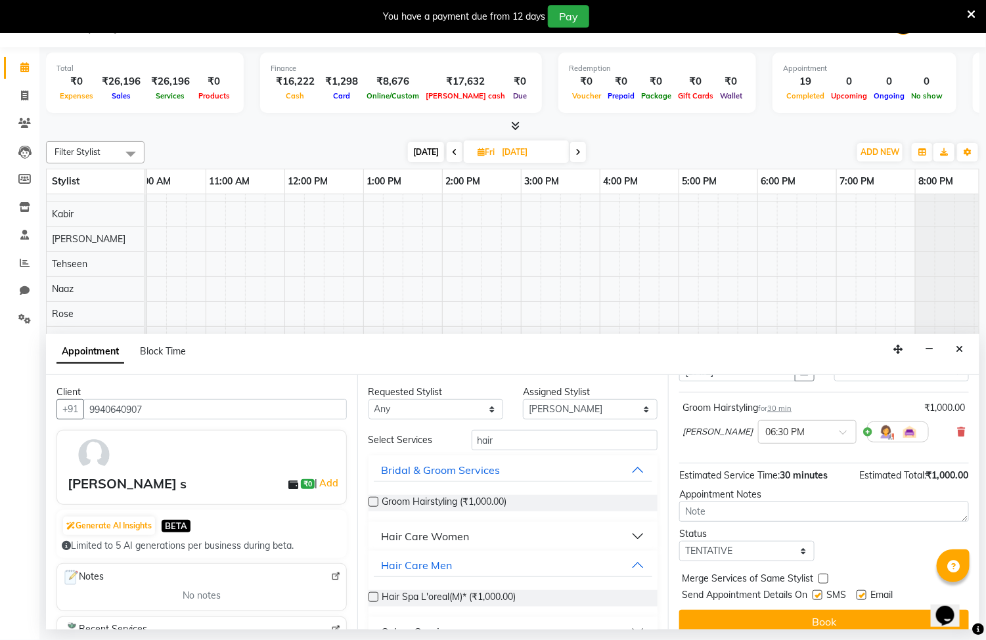
scroll to position [93, 0]
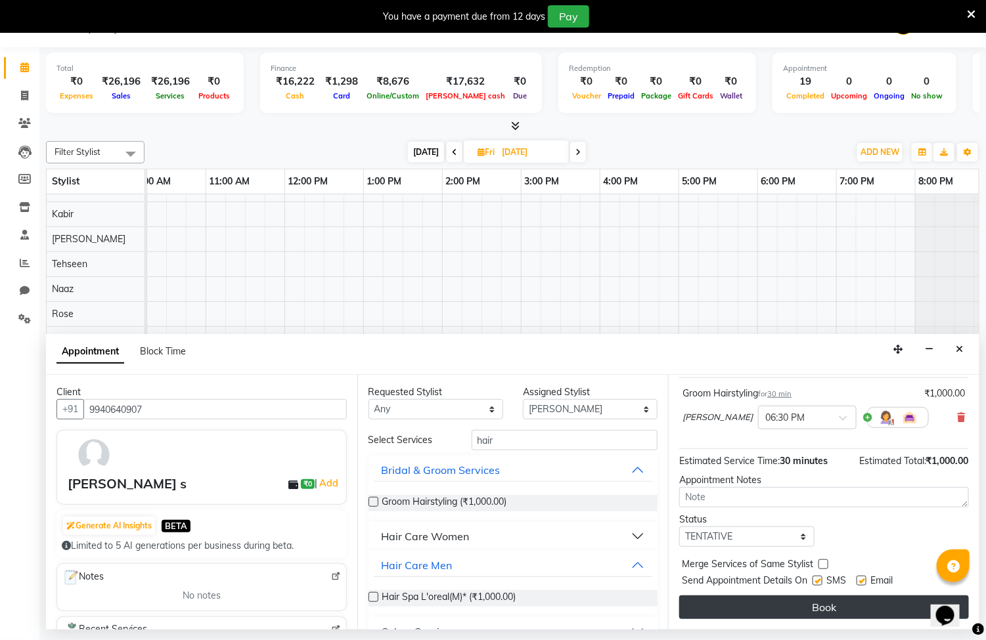
click at [818, 603] on button "Book" at bounding box center [824, 608] width 290 height 24
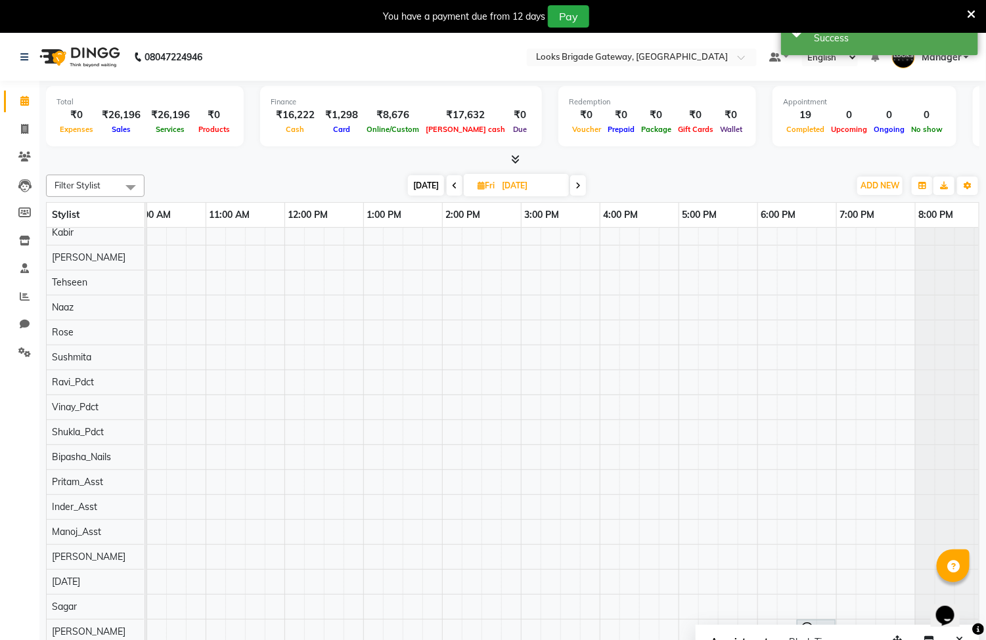
scroll to position [33, 0]
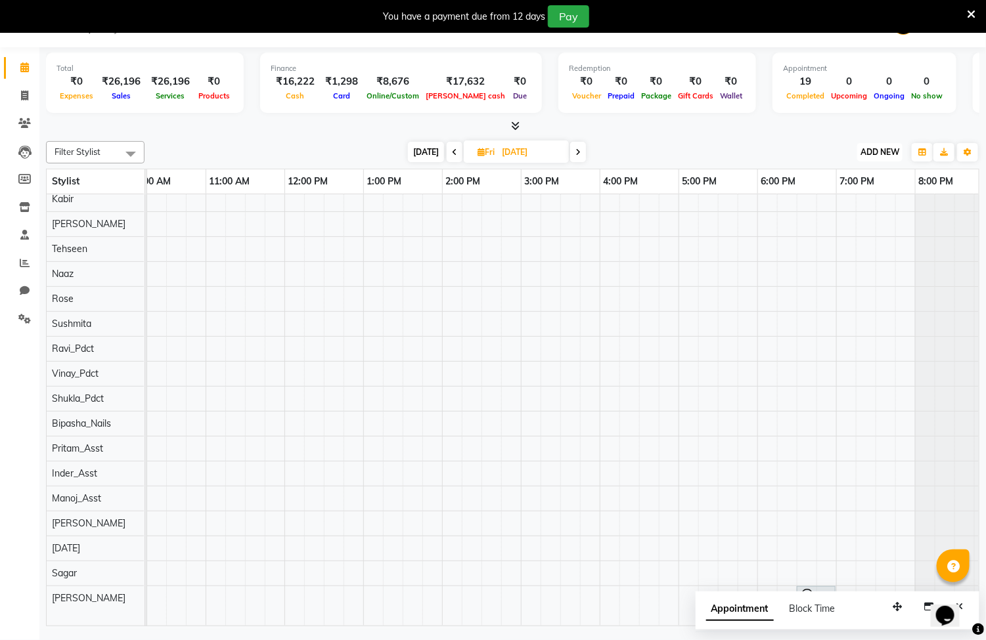
click at [883, 158] on button "ADD NEW Toggle Dropdown" at bounding box center [879, 152] width 45 height 18
click at [829, 194] on link "Add Invoice" at bounding box center [851, 194] width 104 height 17
select select "service"
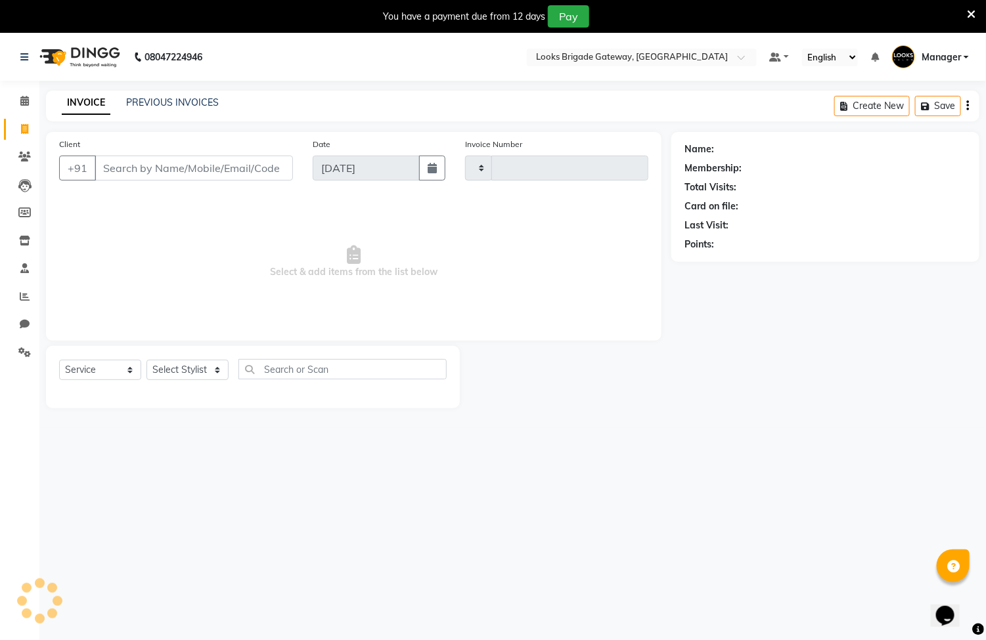
type input "5702"
select select "8944"
click at [213, 175] on input "Client" at bounding box center [194, 168] width 198 height 25
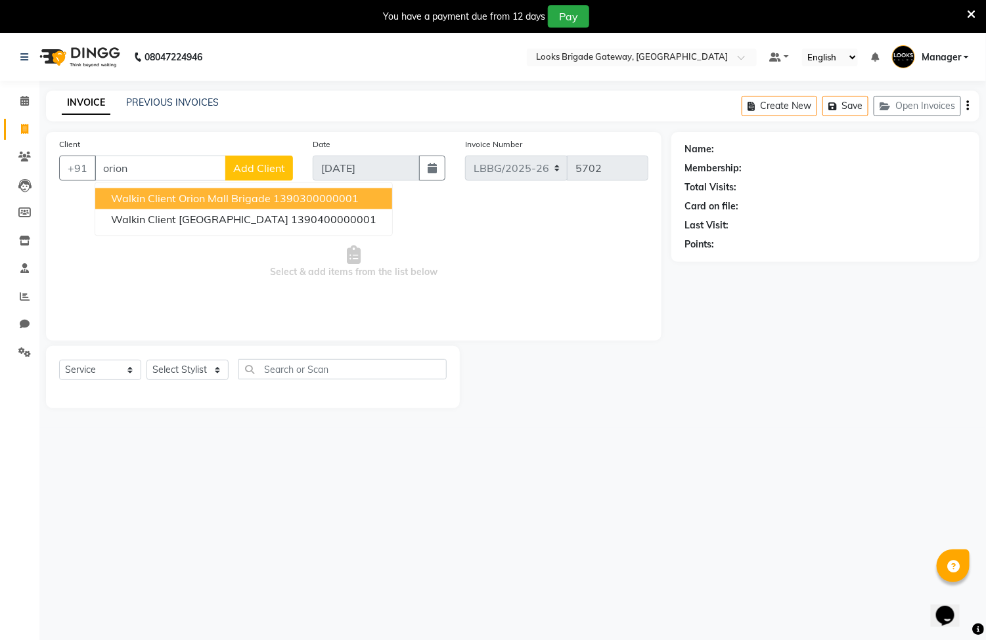
click at [172, 201] on span "Walkin Client Orion Mall Brigade" at bounding box center [191, 198] width 160 height 13
type input "1390300000001"
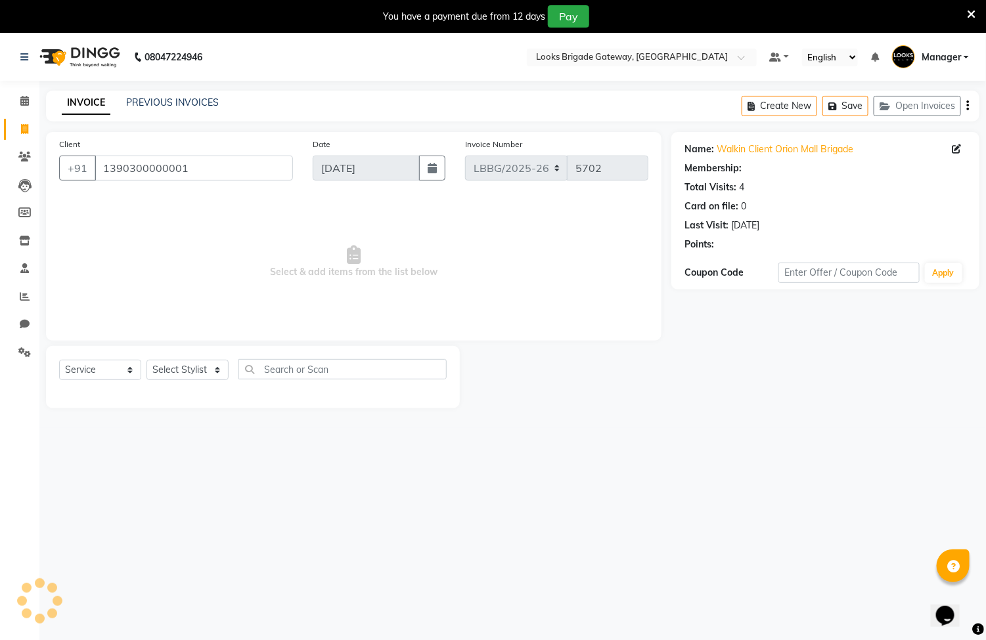
select select "1: Object"
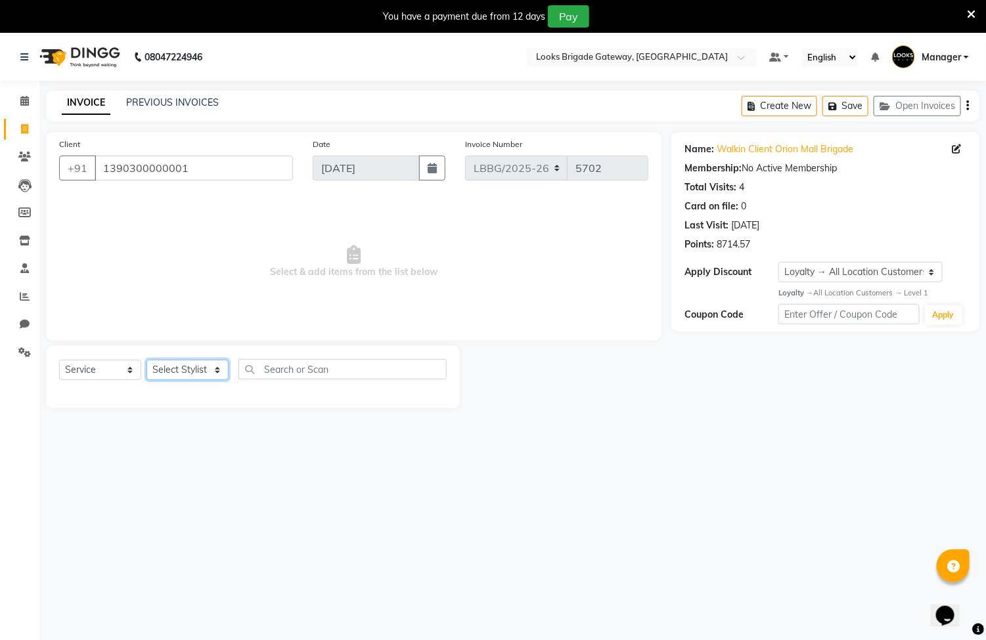
drag, startPoint x: 186, startPoint y: 373, endPoint x: 191, endPoint y: 359, distance: 14.8
click at [186, 373] on select "Select Stylist Ayyub Bipasha_Nails Counter Sales Inder_Asst Joseph Kabir Kartik…" at bounding box center [187, 370] width 82 height 20
select select "90451"
click at [146, 361] on select "Select Stylist Ayyub Bipasha_Nails Counter Sales Inder_Asst Joseph Kabir Kartik…" at bounding box center [187, 370] width 82 height 20
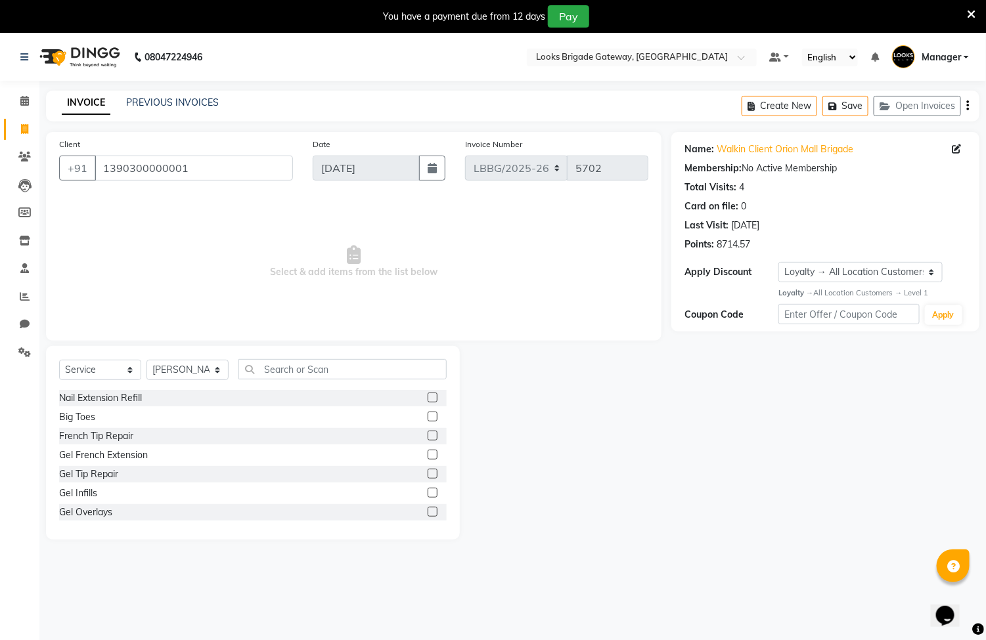
click at [292, 353] on div "Select Service Product Membership Package Voucher Prepaid Gift Card Select Styl…" at bounding box center [253, 443] width 414 height 194
click at [290, 372] on input "text" at bounding box center [342, 369] width 208 height 20
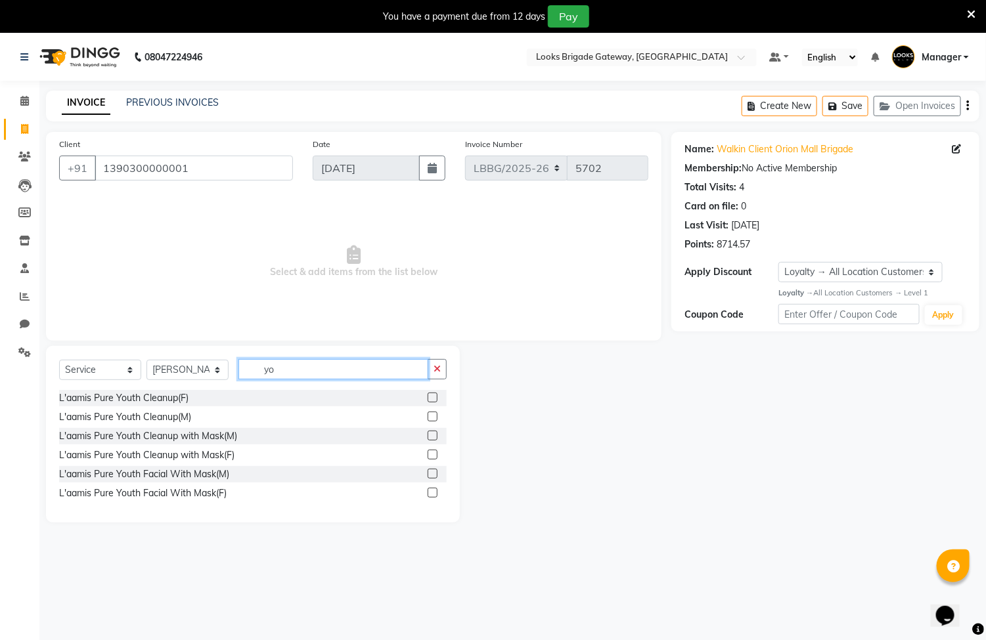
type input "y"
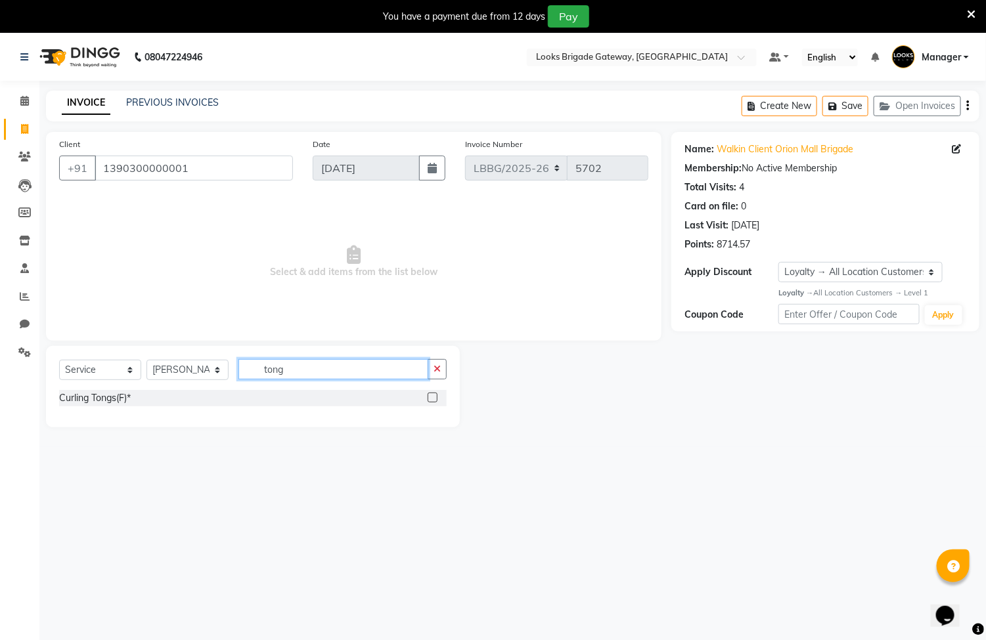
type input "tong"
click at [424, 395] on div "Curling Tongs(F)*" at bounding box center [252, 398] width 387 height 16
click at [431, 400] on label at bounding box center [432, 398] width 10 height 10
click at [431, 400] on input "checkbox" at bounding box center [431, 398] width 9 height 9
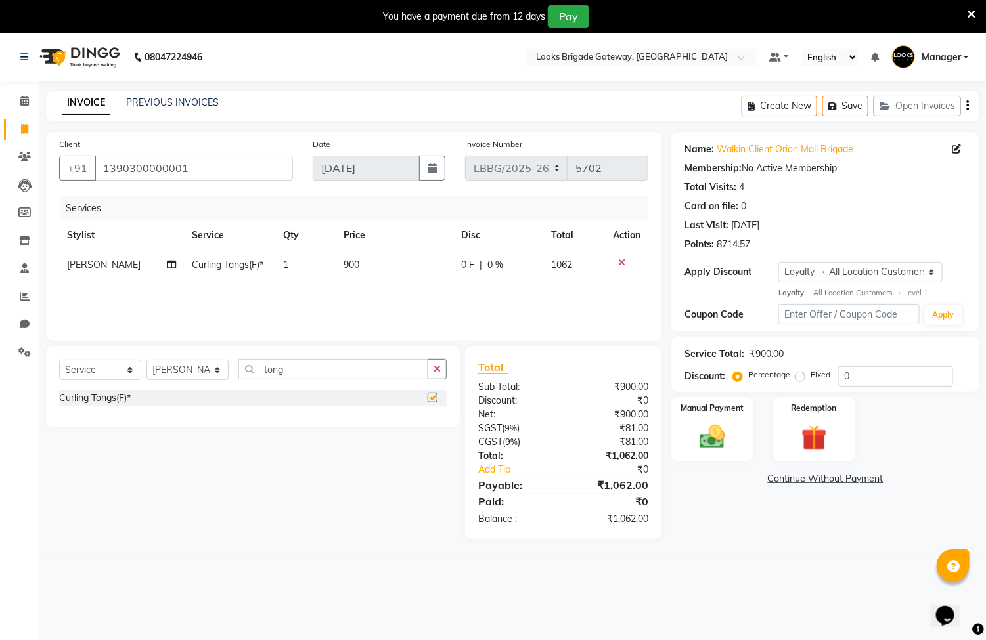
checkbox input "false"
click at [365, 267] on td "900" at bounding box center [395, 265] width 118 height 30
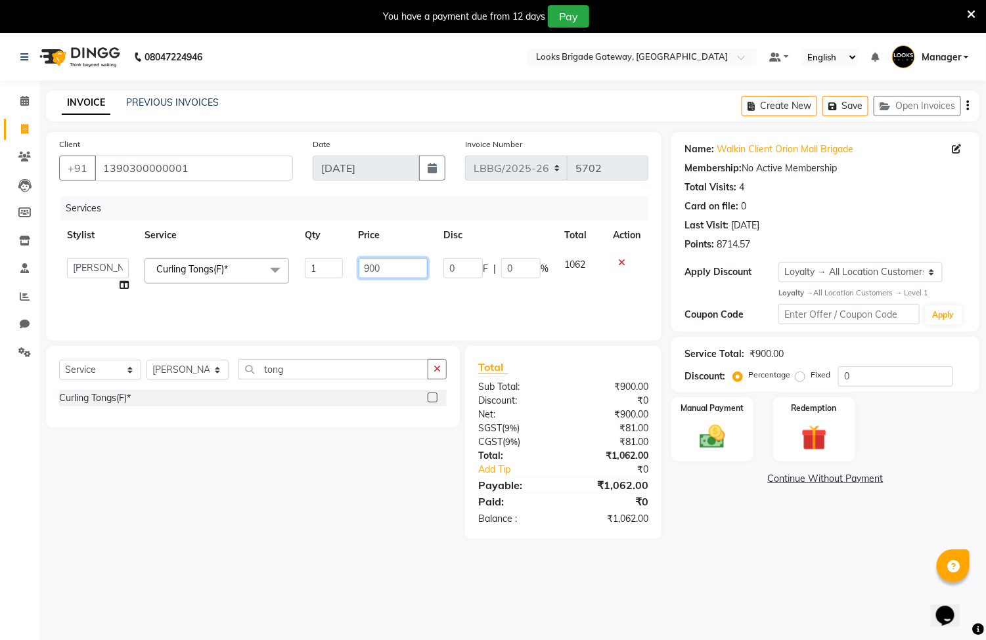
drag, startPoint x: 390, startPoint y: 263, endPoint x: 179, endPoint y: 235, distance: 212.6
click at [179, 235] on table "Stylist Service Qty Price Disc Total Action Ayyub Bipasha_Nails Counter Sales I…" at bounding box center [353, 260] width 589 height 79
type input "1200"
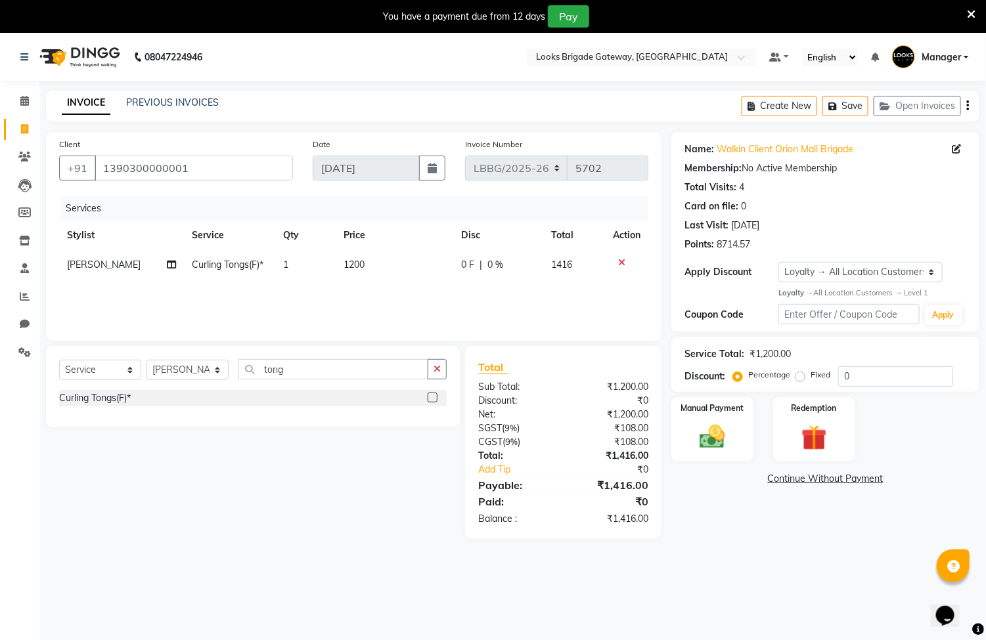
click at [504, 262] on div "0 F | 0 %" at bounding box center [498, 265] width 74 height 14
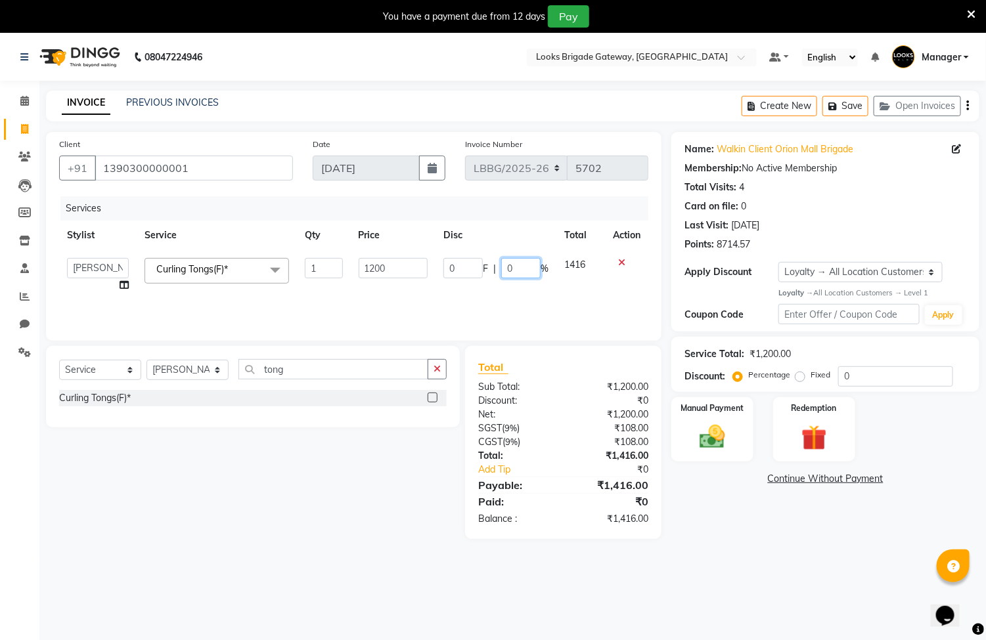
drag, startPoint x: 524, startPoint y: 266, endPoint x: 477, endPoint y: 237, distance: 55.4
click at [485, 261] on div "0 F | 0 %" at bounding box center [495, 268] width 105 height 20
type input "20"
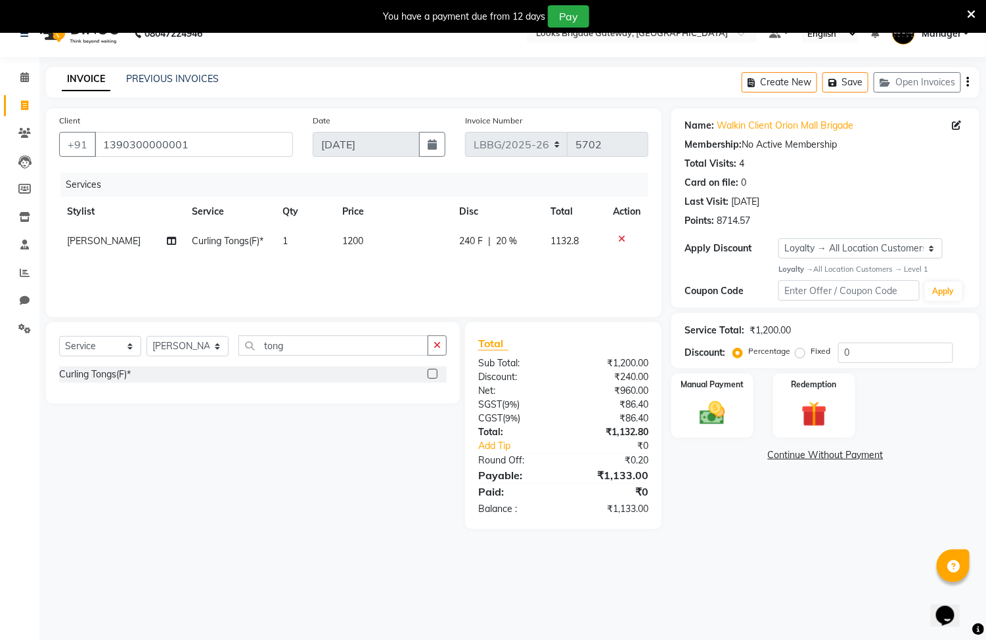
scroll to position [33, 0]
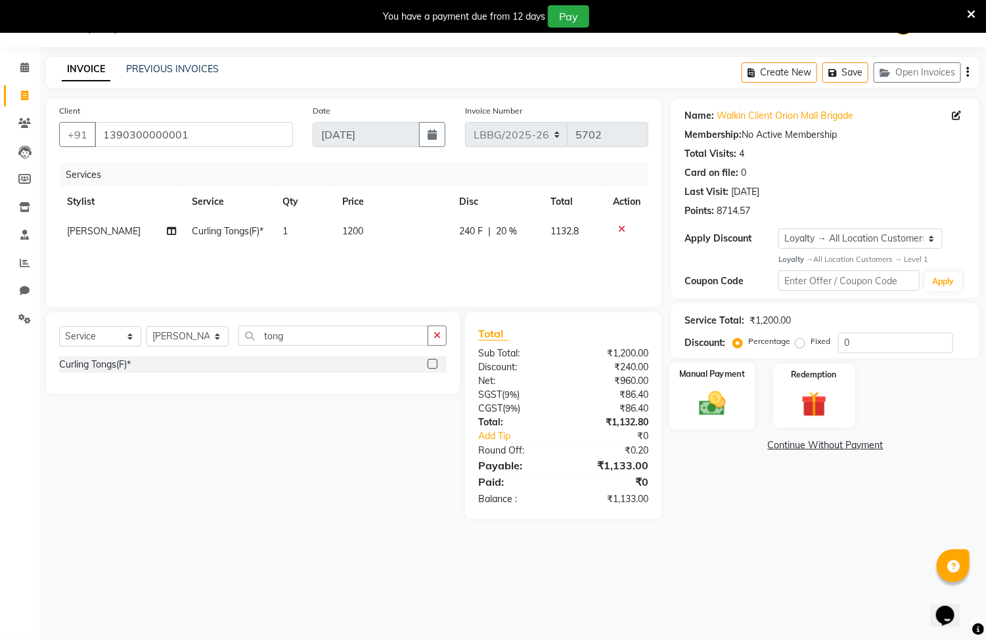
click at [711, 401] on img at bounding box center [712, 403] width 43 height 31
click at [777, 449] on span "UPI" at bounding box center [776, 446] width 20 height 15
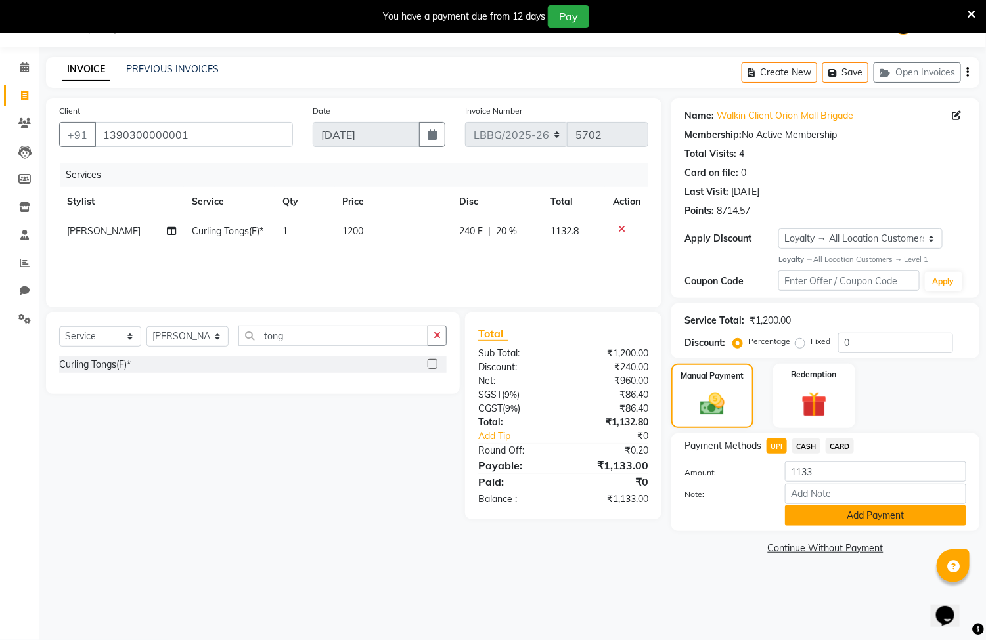
click at [824, 520] on button "Add Payment" at bounding box center [875, 516] width 181 height 20
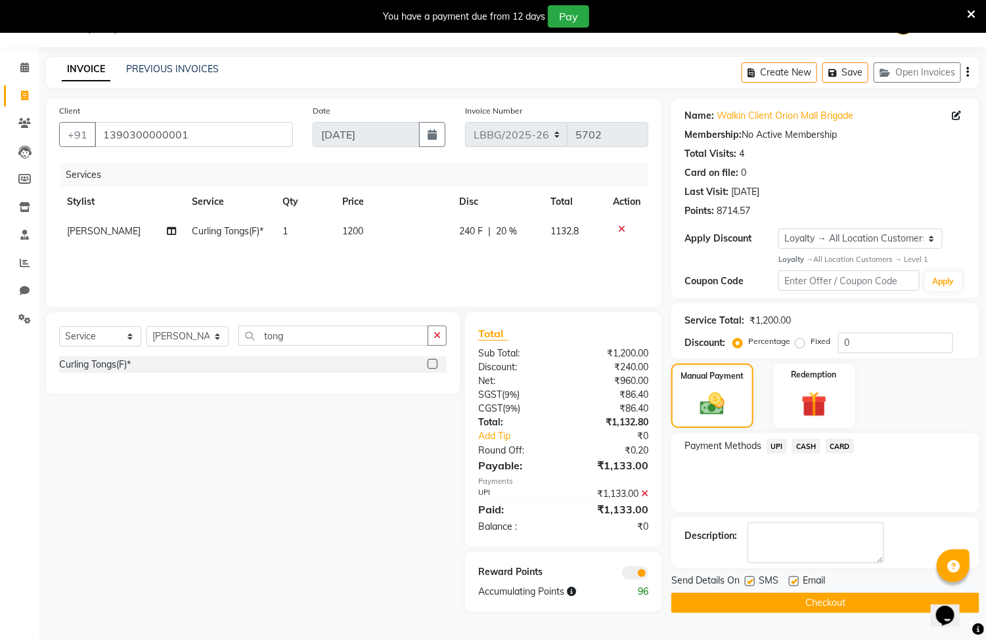
click at [758, 598] on button "Checkout" at bounding box center [825, 603] width 308 height 20
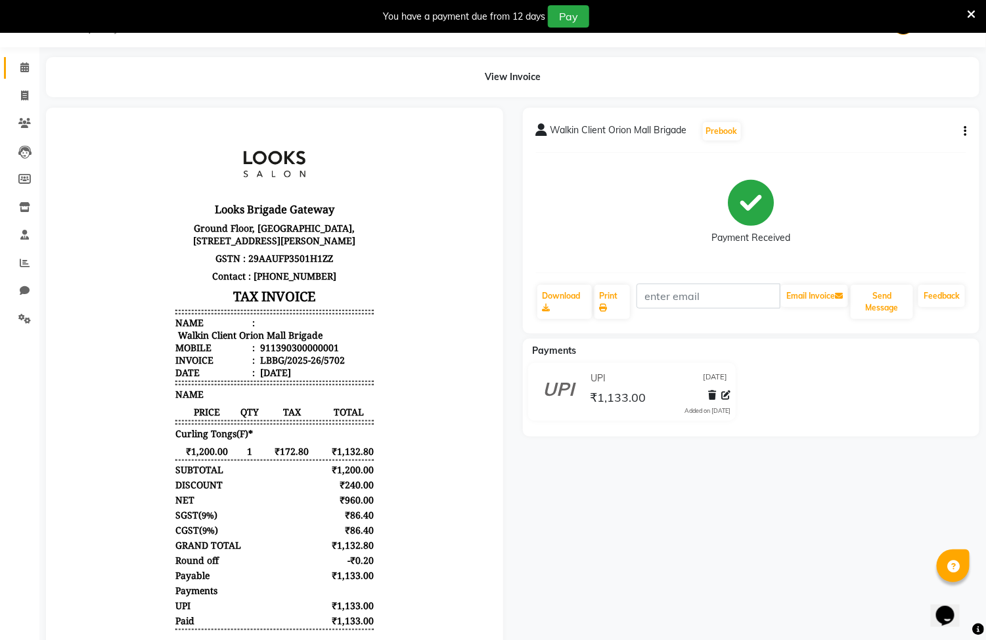
click at [22, 59] on link "Calendar" at bounding box center [20, 68] width 32 height 22
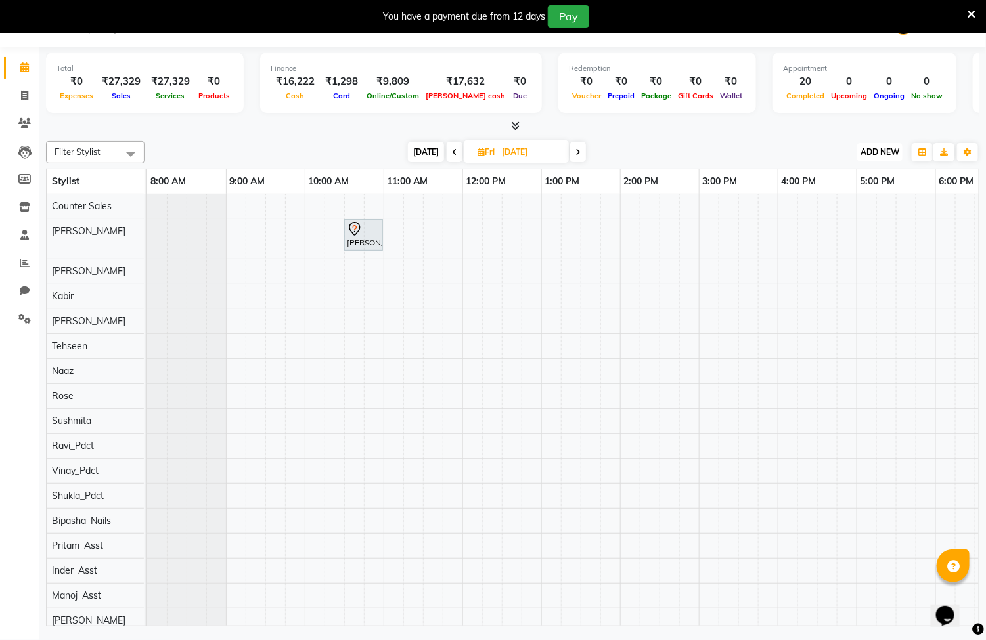
click at [887, 156] on span "ADD NEW" at bounding box center [879, 152] width 39 height 10
click at [854, 191] on link "Add Invoice" at bounding box center [851, 194] width 104 height 17
select select "service"
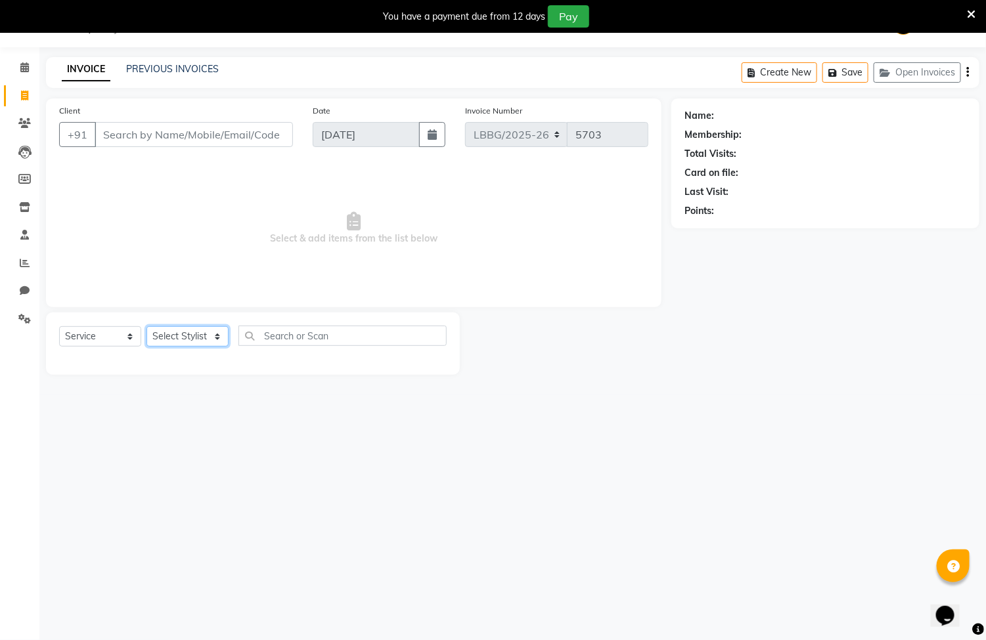
click at [213, 336] on select "Select Stylist Ayyub Bipasha_Nails Counter Sales Inder_Asst Joseph Kabir Kartik…" at bounding box center [187, 336] width 82 height 20
select select "90453"
click at [146, 327] on select "Select Stylist Ayyub Bipasha_Nails Counter Sales Inder_Asst Joseph Kabir Kartik…" at bounding box center [187, 336] width 82 height 20
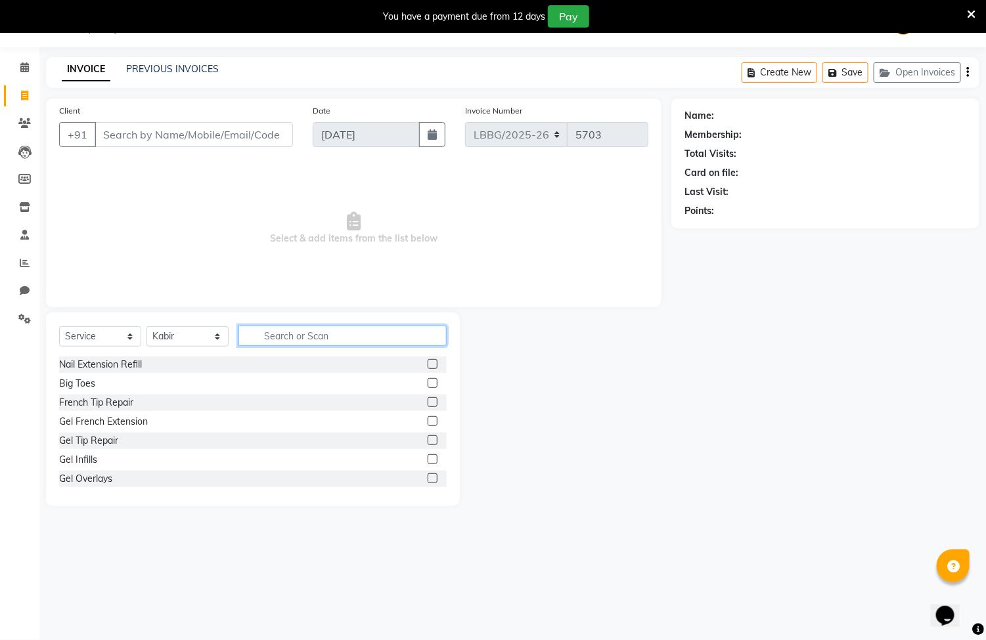
click at [299, 333] on input "text" at bounding box center [342, 336] width 208 height 20
type input "t"
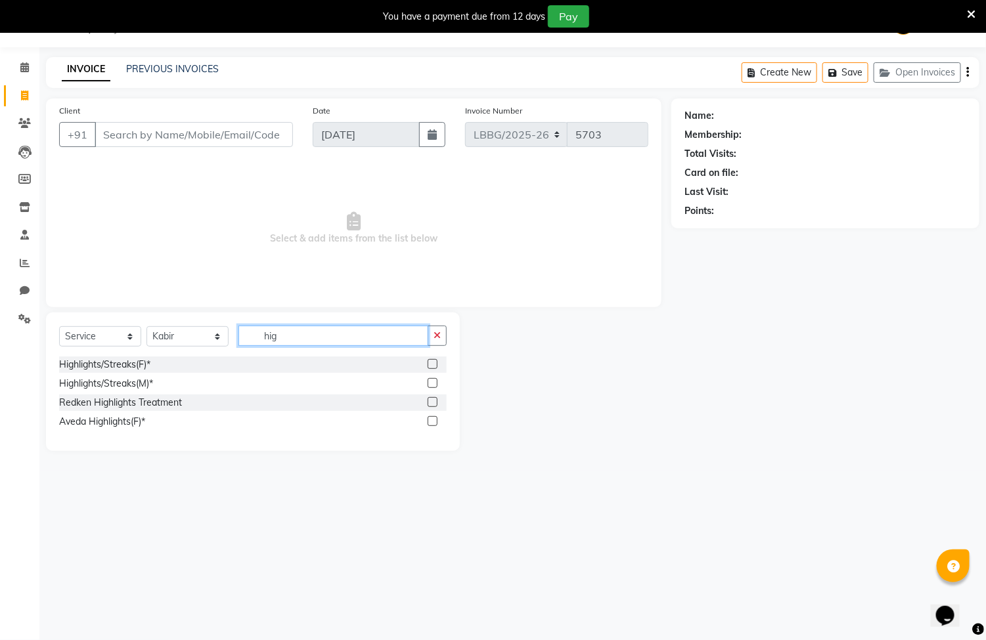
type input "hig"
click at [430, 361] on label at bounding box center [432, 364] width 10 height 10
click at [430, 361] on input "checkbox" at bounding box center [431, 365] width 9 height 9
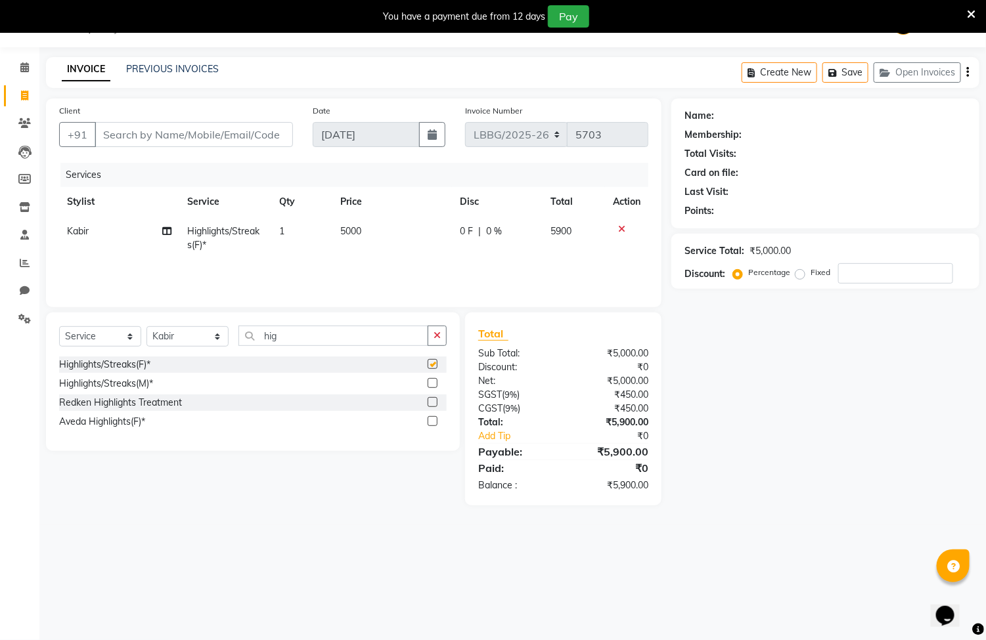
checkbox input "false"
click at [364, 219] on td "5000" at bounding box center [392, 238] width 120 height 43
select select "90453"
click at [410, 238] on input "5000" at bounding box center [393, 235] width 69 height 20
type input "5"
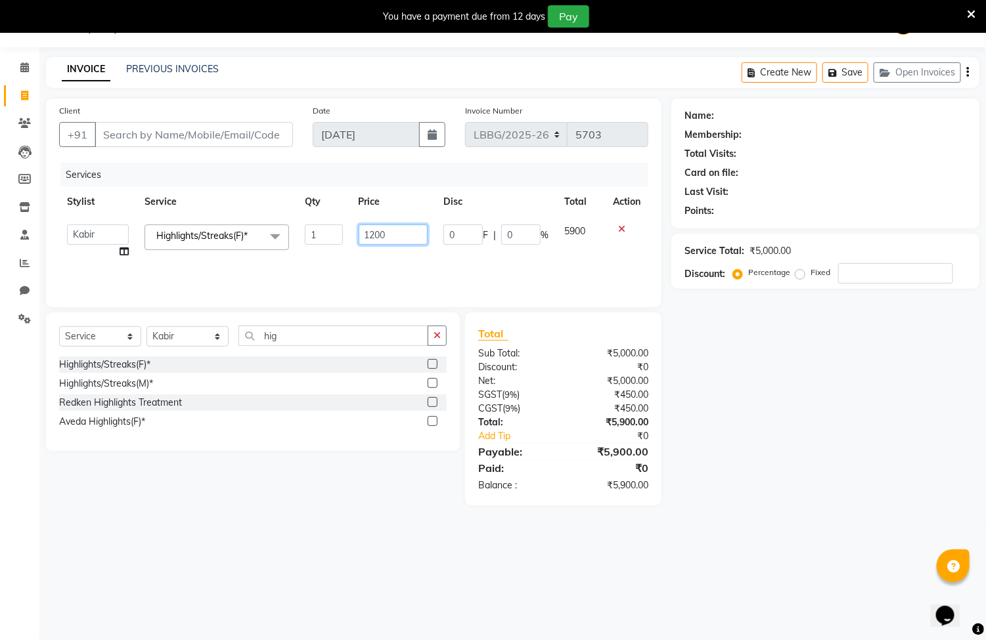
type input "12000"
click at [405, 256] on td "12000" at bounding box center [393, 242] width 85 height 50
select select "90453"
click at [440, 334] on icon "button" at bounding box center [436, 335] width 7 height 9
click at [428, 334] on input "text" at bounding box center [333, 336] width 190 height 20
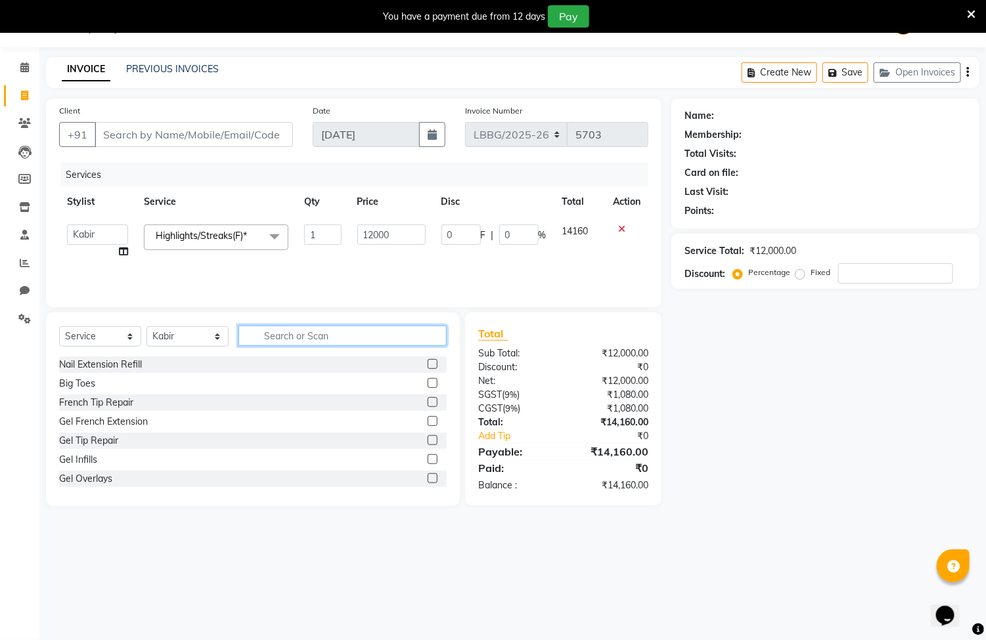
click at [397, 336] on input "text" at bounding box center [342, 336] width 208 height 20
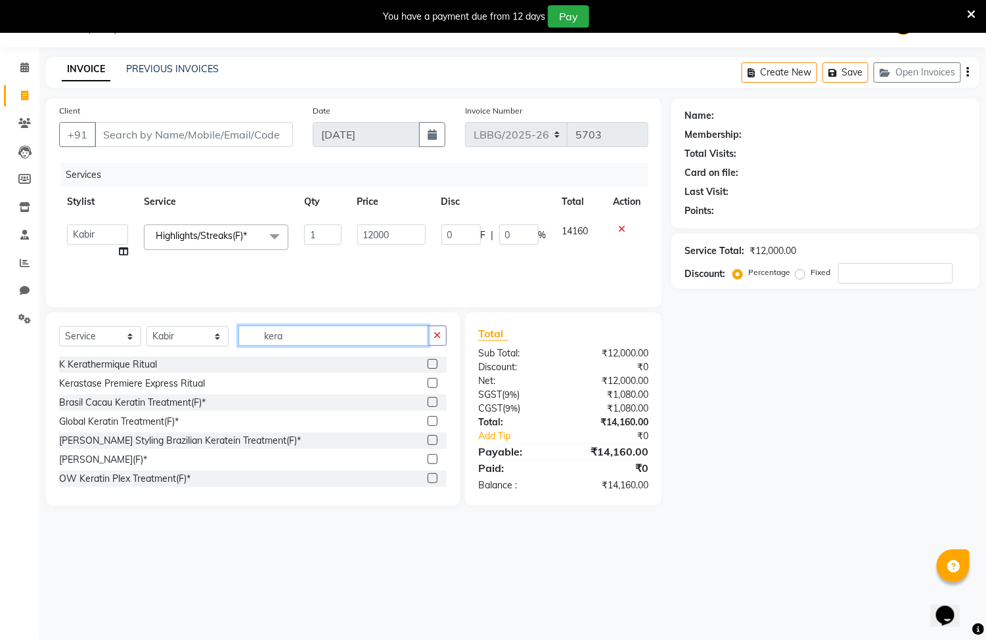
type input "kera"
click at [427, 363] on label at bounding box center [432, 364] width 10 height 10
click at [427, 363] on input "checkbox" at bounding box center [431, 365] width 9 height 9
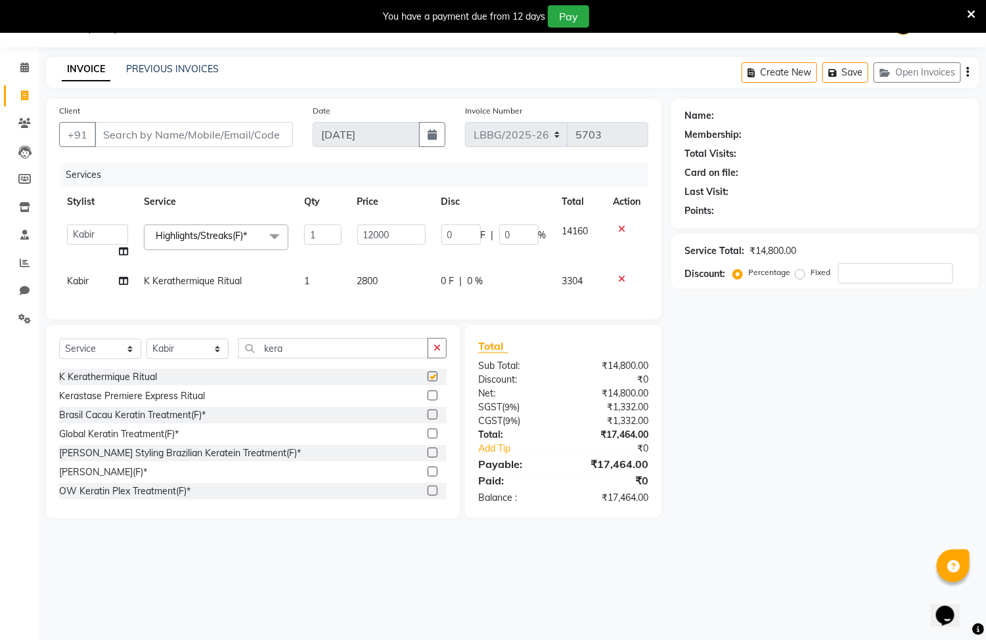
checkbox input "false"
click at [392, 278] on td "2800" at bounding box center [391, 282] width 84 height 30
select select "90453"
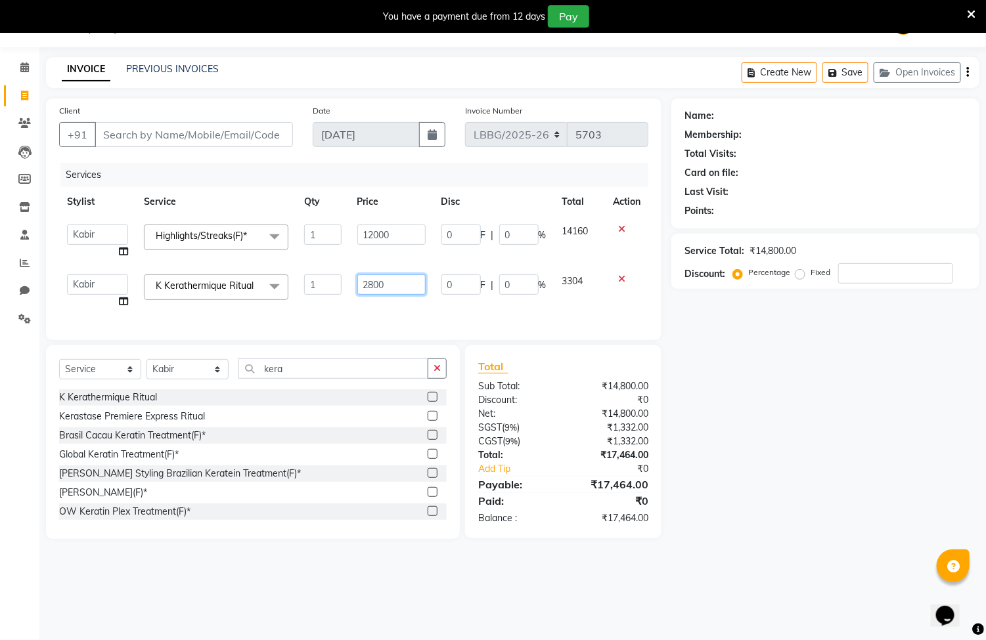
click at [410, 280] on input "2800" at bounding box center [391, 284] width 68 height 20
type input "2"
type input "3000"
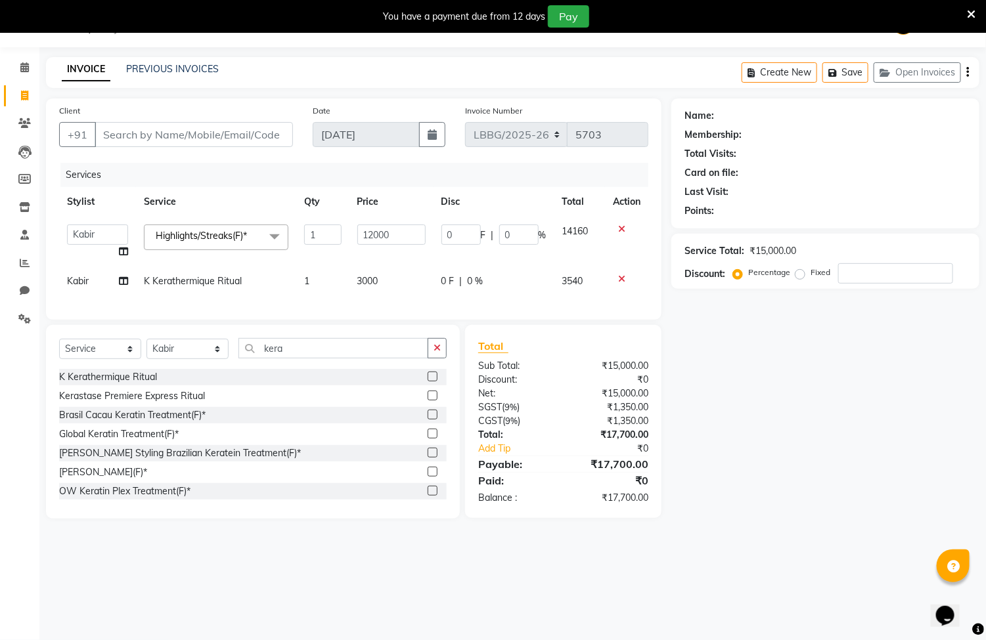
click at [410, 307] on div "Services Stylist Service Qty Price Disc Total Action Ayyub Bipasha_Nails Counte…" at bounding box center [353, 235] width 589 height 144
click at [860, 280] on input "number" at bounding box center [895, 273] width 115 height 20
type input "2"
type input "240"
type input "2"
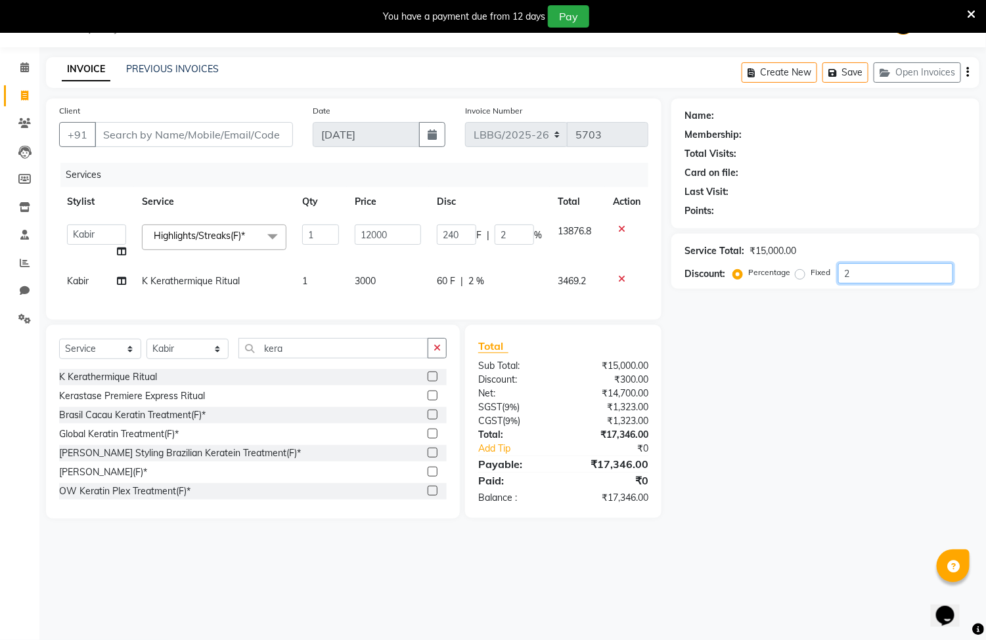
type input "20"
type input "2400"
type input "20"
click at [133, 135] on input "Client" at bounding box center [194, 134] width 198 height 25
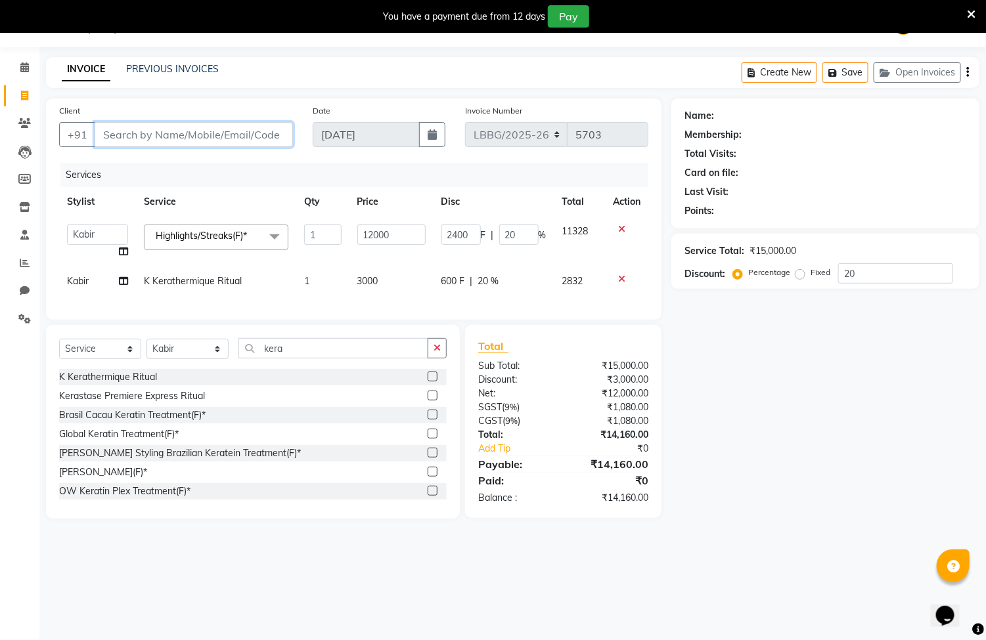
click at [132, 146] on input "Client" at bounding box center [194, 134] width 198 height 25
click at [132, 139] on input "Client" at bounding box center [194, 134] width 198 height 25
click at [129, 135] on input "Client" at bounding box center [194, 134] width 198 height 25
type input "9"
type input "0"
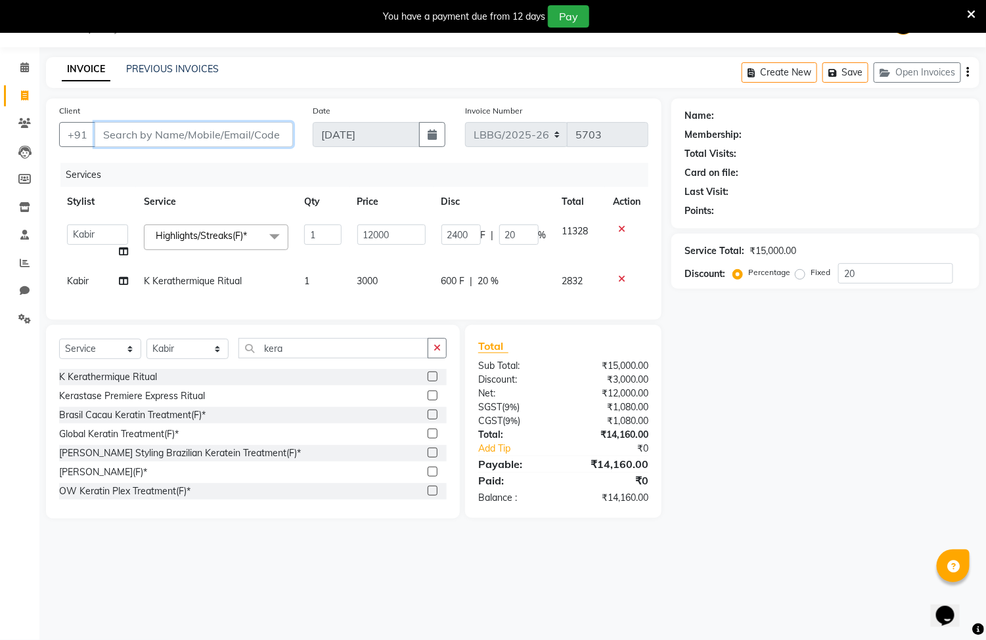
type input "0"
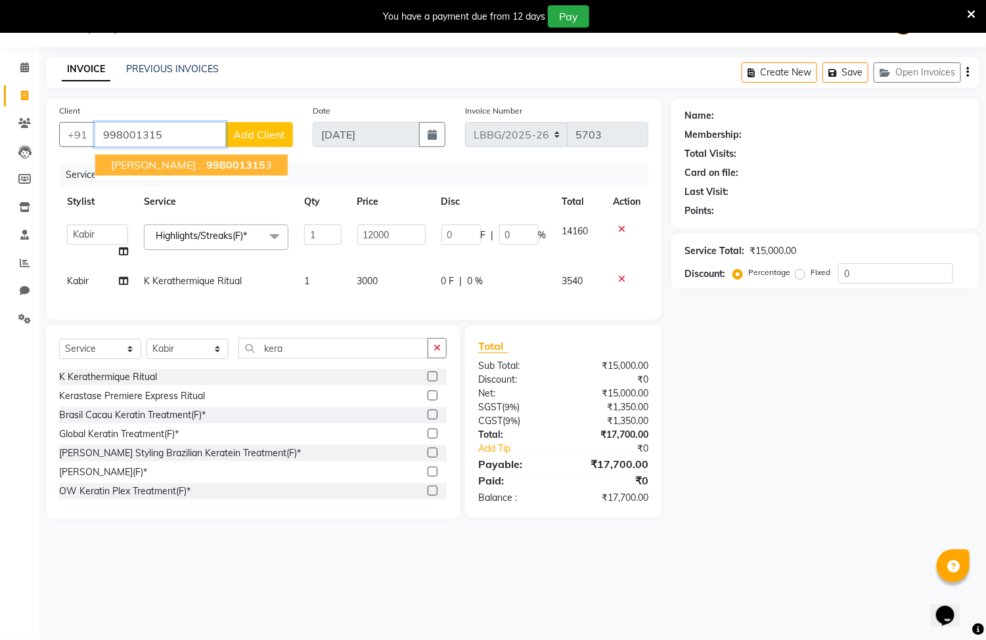
click at [142, 164] on span "RUCHI ." at bounding box center [156, 165] width 90 height 13
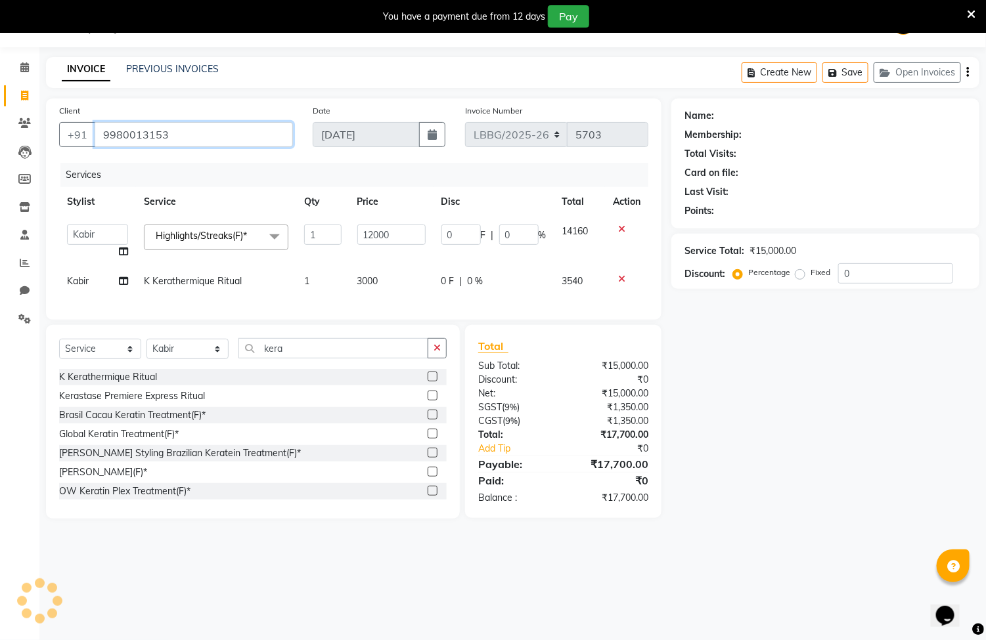
type input "9980013153"
select select "1: Object"
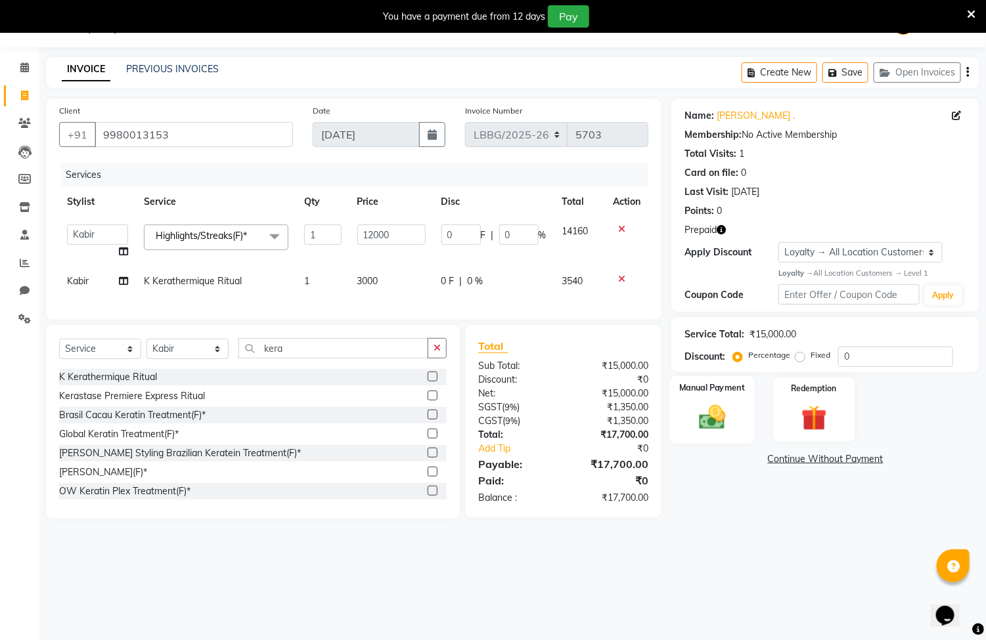
click at [717, 416] on img at bounding box center [712, 417] width 43 height 31
click at [831, 457] on span "CARD" at bounding box center [839, 459] width 28 height 15
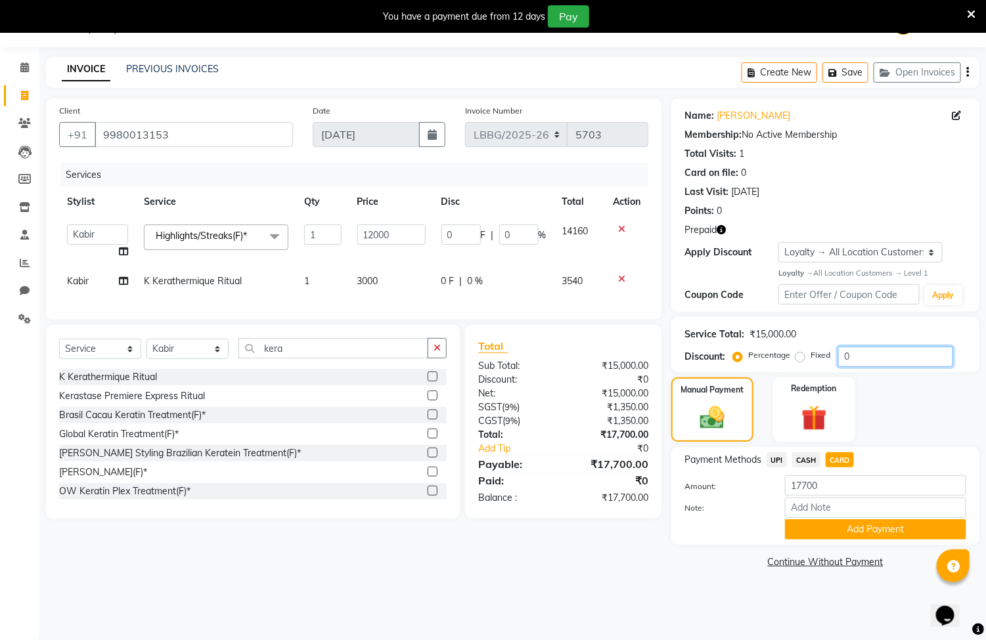
click at [863, 359] on input "0" at bounding box center [895, 357] width 115 height 20
type input "2"
type input "240"
type input "2"
type input "20"
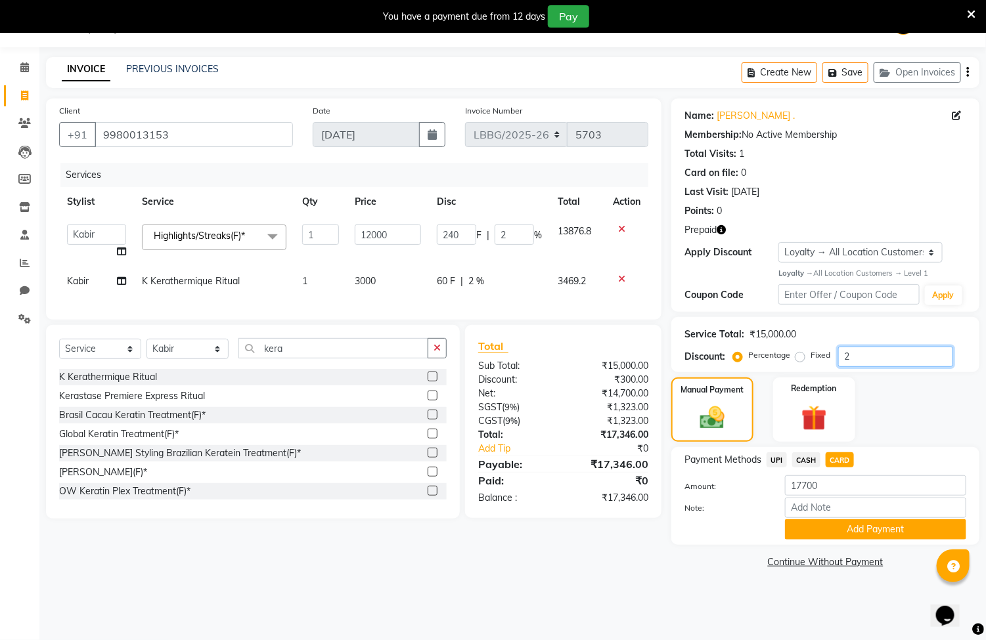
type input "2400"
type input "20"
click at [842, 460] on span "CARD" at bounding box center [839, 459] width 28 height 15
type input "14160"
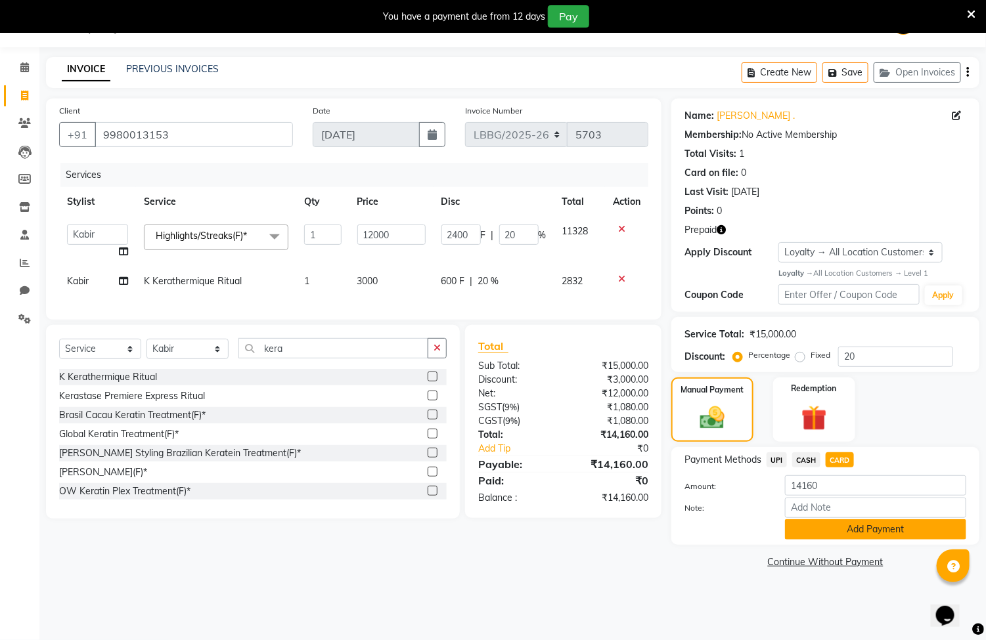
click at [862, 532] on button "Add Payment" at bounding box center [875, 529] width 181 height 20
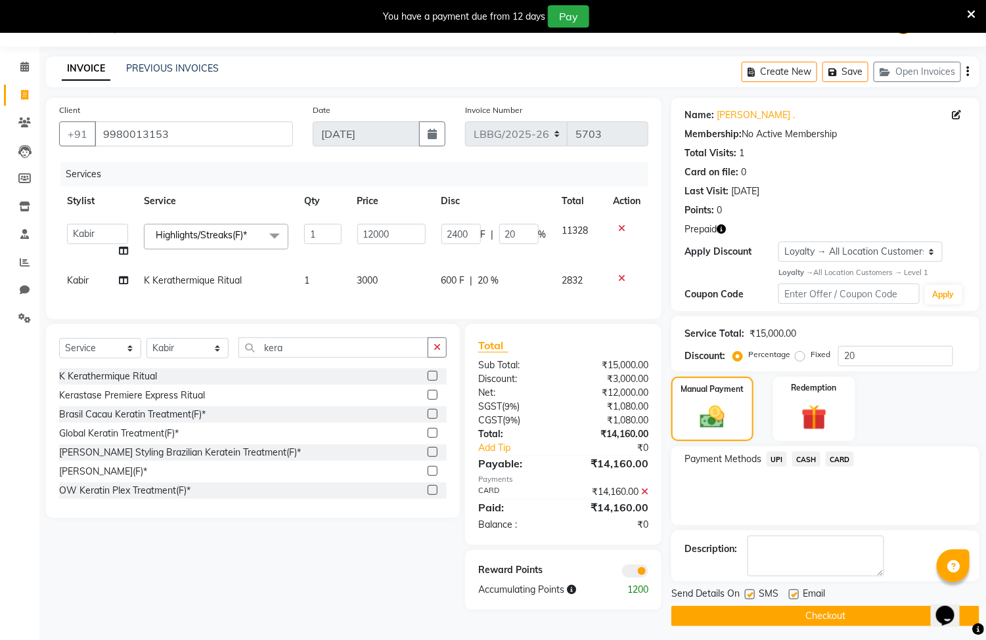
scroll to position [41, 0]
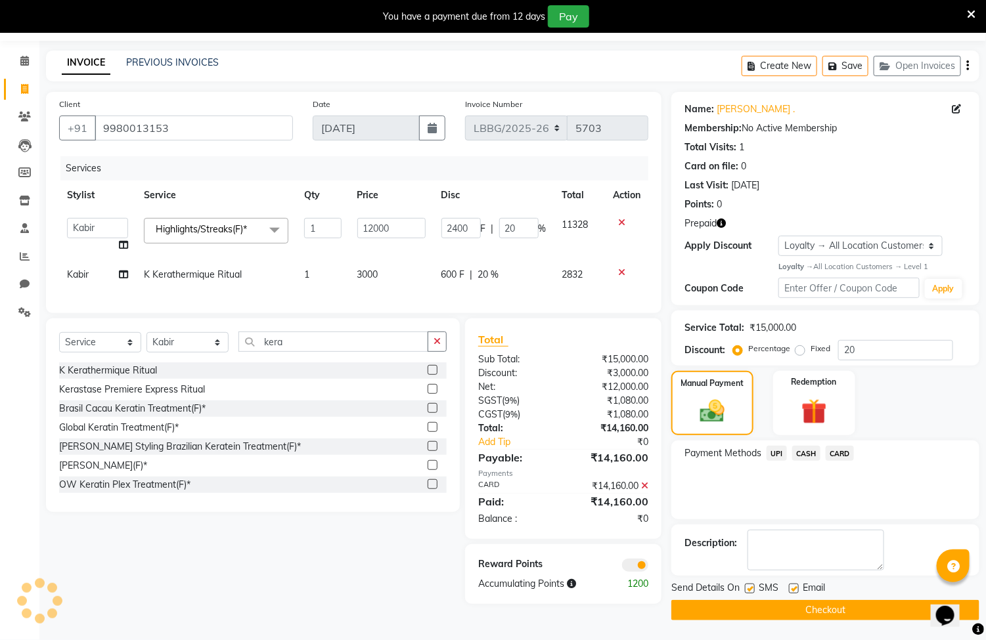
click at [867, 607] on button "Checkout" at bounding box center [825, 610] width 308 height 20
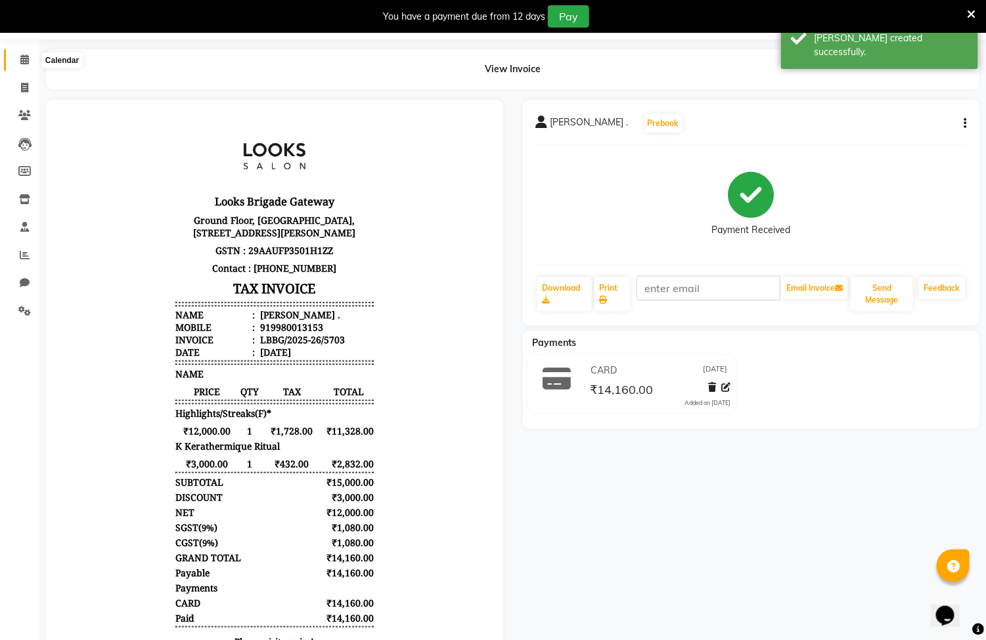
click at [24, 58] on icon at bounding box center [24, 60] width 9 height 10
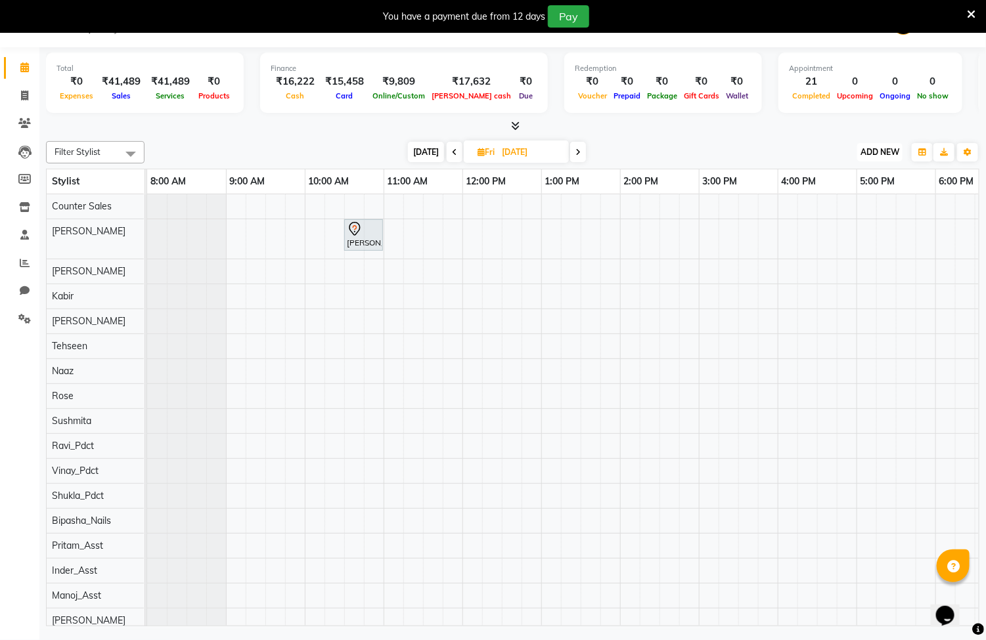
click at [881, 147] on span "ADD NEW" at bounding box center [879, 152] width 39 height 10
click at [853, 197] on link "Add Invoice" at bounding box center [851, 194] width 104 height 17
select select "service"
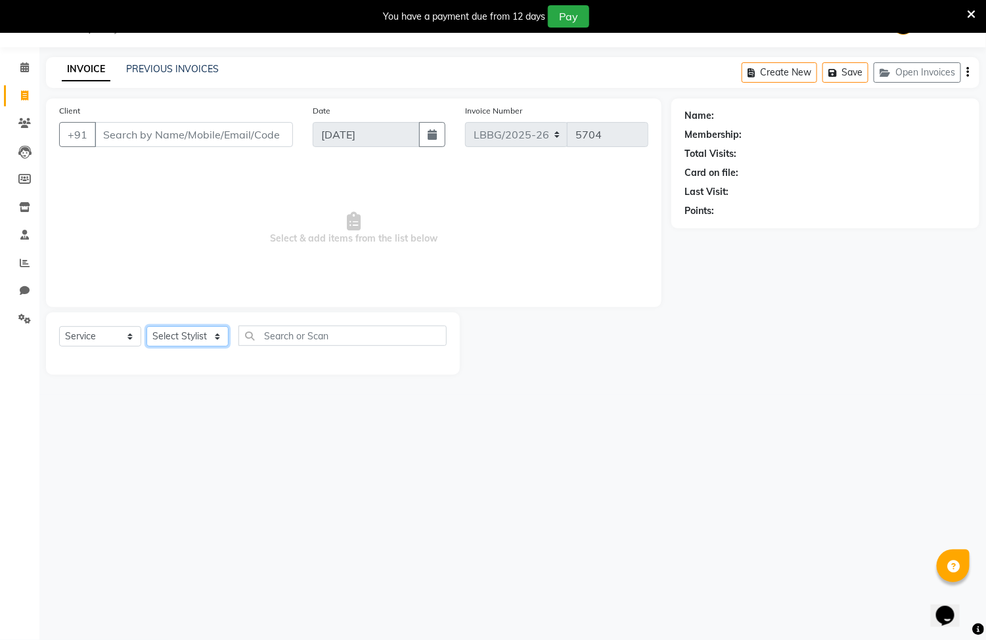
click at [206, 335] on select "Select Stylist Ayyub Bipasha_Nails Counter Sales Inder_Asst Joseph Kabir Kartik…" at bounding box center [187, 336] width 82 height 20
select select "90472"
click at [146, 327] on select "Select Stylist Ayyub Bipasha_Nails Counter Sales Inder_Asst Joseph Kabir Kartik…" at bounding box center [187, 336] width 82 height 20
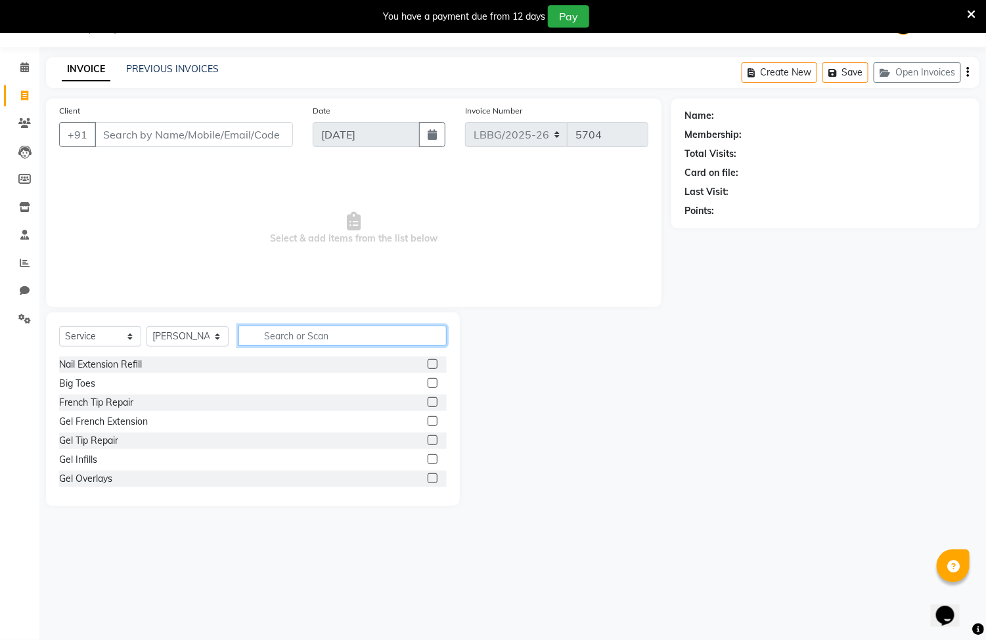
click at [272, 330] on input "text" at bounding box center [342, 336] width 208 height 20
click at [14, 69] on span at bounding box center [24, 67] width 23 height 15
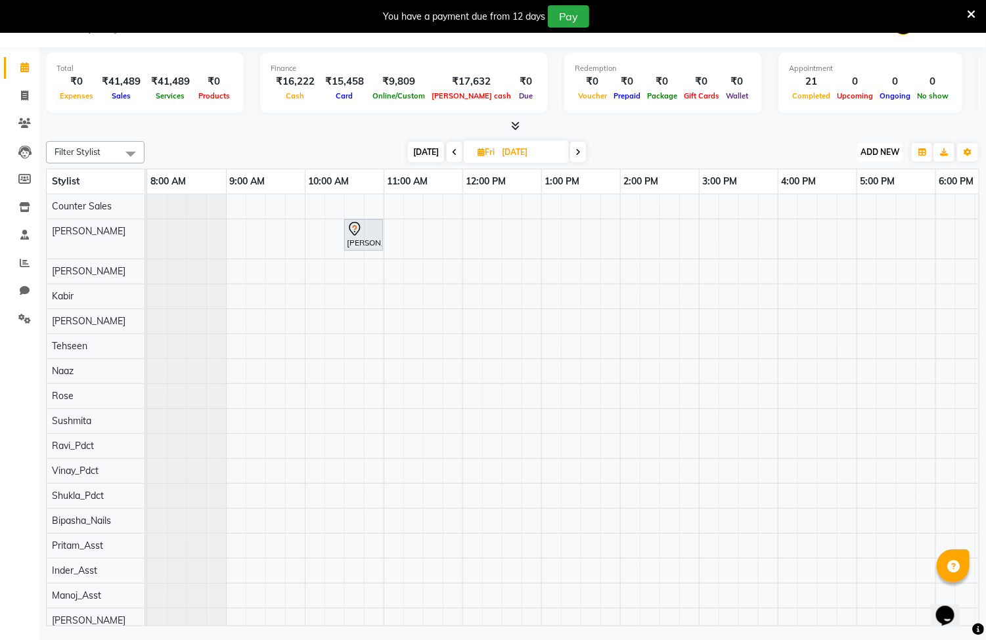
click at [879, 152] on span "ADD NEW" at bounding box center [879, 152] width 39 height 10
click at [836, 194] on link "Add Invoice" at bounding box center [851, 194] width 104 height 17
select select "service"
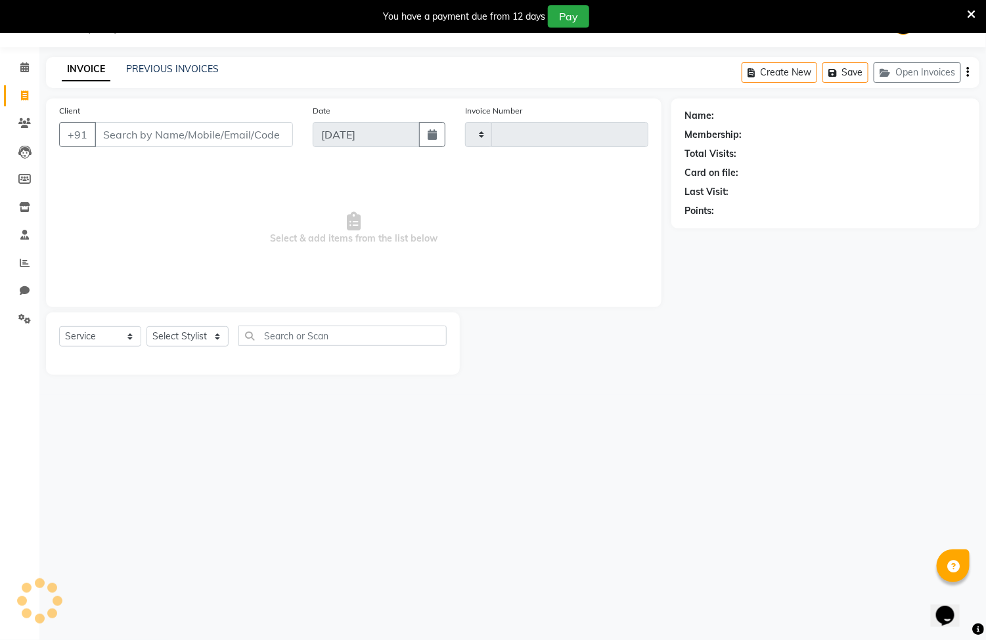
type input "5704"
select select "8944"
click at [206, 137] on input "Client" at bounding box center [194, 134] width 198 height 25
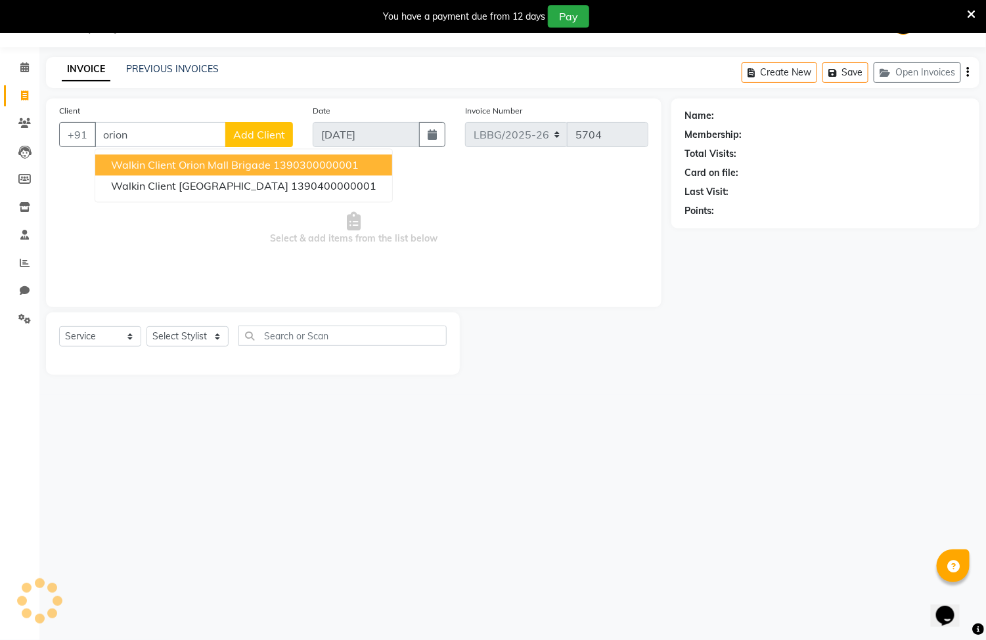
click at [203, 162] on span "Walkin Client Orion Mall Brigade" at bounding box center [191, 165] width 160 height 13
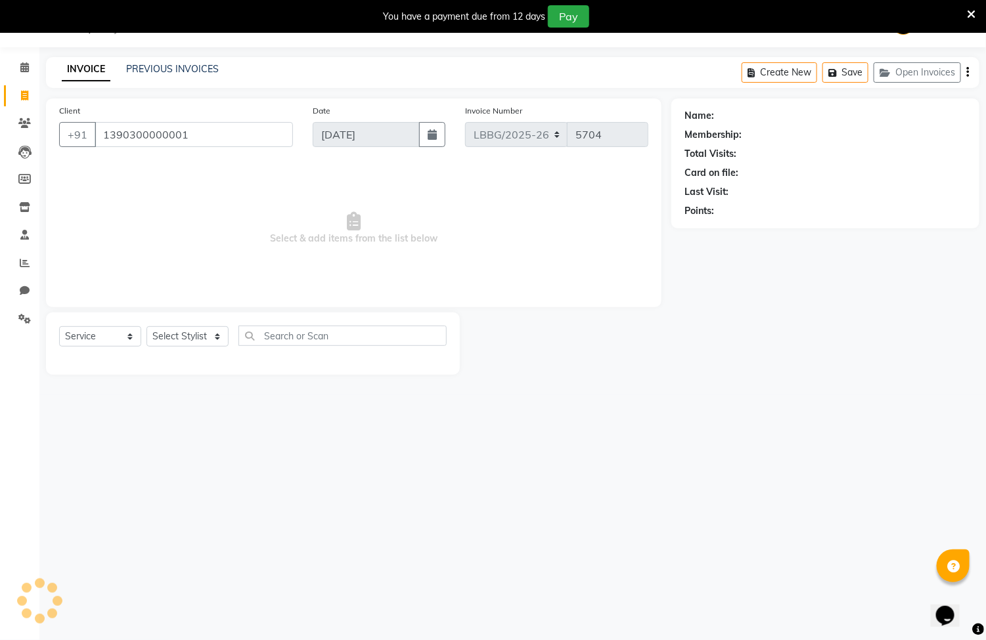
type input "1390300000001"
select select "1: Object"
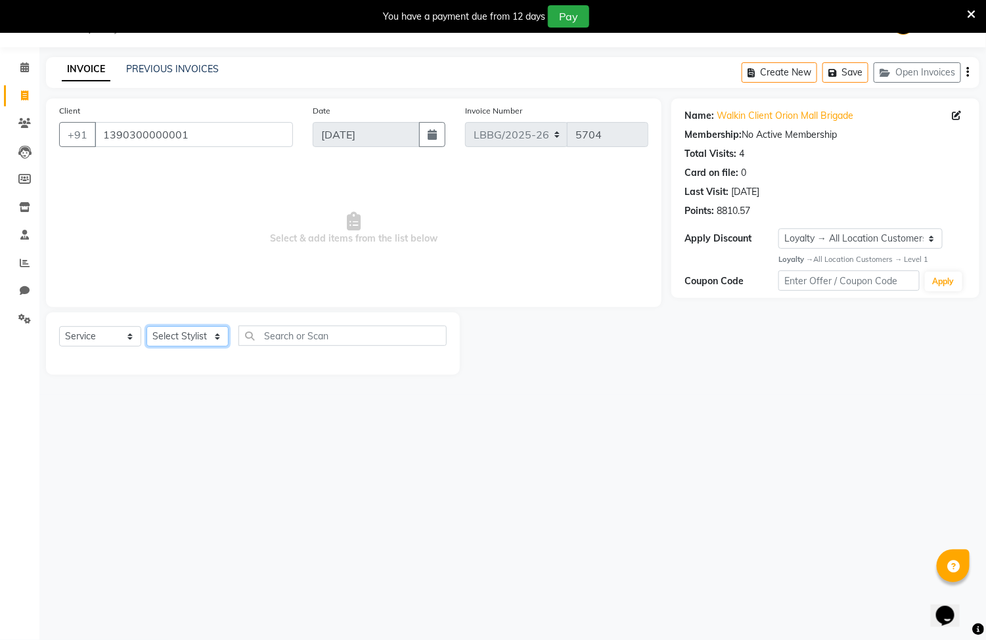
click at [205, 333] on select "Select Stylist Ayyub Bipasha_Nails Counter Sales Inder_Asst Joseph Kabir Kartik…" at bounding box center [187, 336] width 82 height 20
select select "90467"
click at [146, 327] on select "Select Stylist Ayyub Bipasha_Nails Counter Sales Inder_Asst Joseph Kabir Kartik…" at bounding box center [187, 336] width 82 height 20
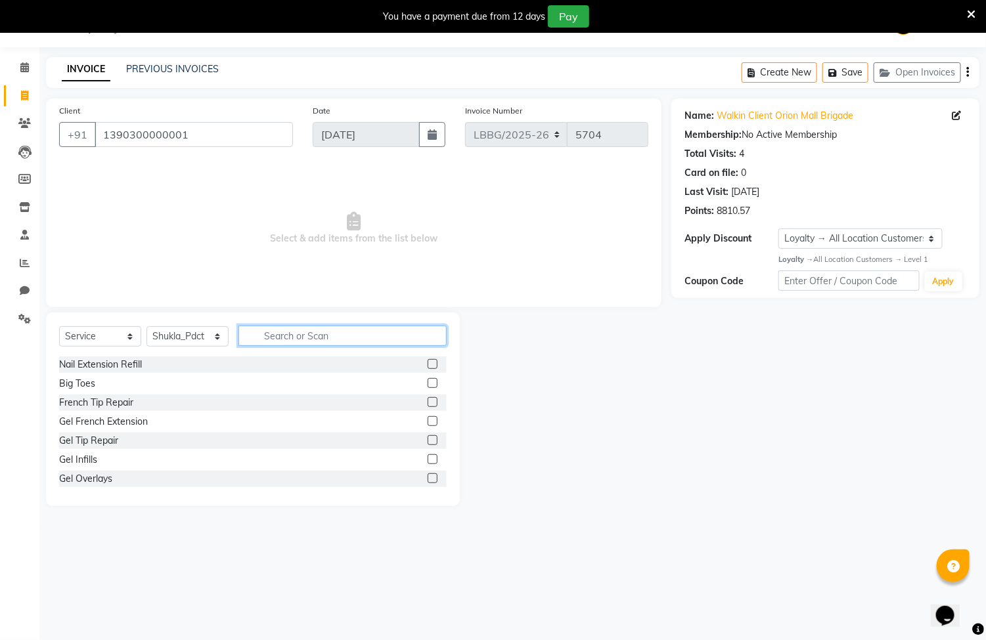
click at [317, 326] on input "text" at bounding box center [342, 336] width 208 height 20
type input "eye"
click at [427, 442] on label at bounding box center [432, 440] width 10 height 10
click at [427, 442] on input "checkbox" at bounding box center [431, 441] width 9 height 9
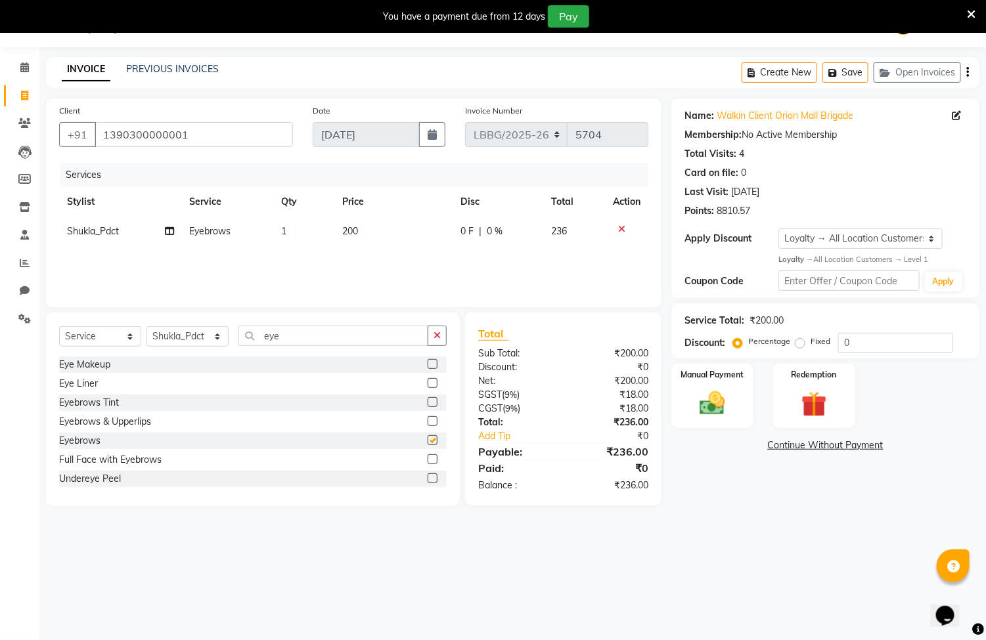
checkbox input "false"
click at [340, 221] on td "200" at bounding box center [393, 232] width 118 height 30
select select "90467"
drag, startPoint x: 410, startPoint y: 241, endPoint x: 286, endPoint y: 241, distance: 124.1
click at [286, 241] on tr "Ayyub Bipasha_Nails Counter Sales Inder_Asst Joseph Kabir Kartik Manager Manoj_…" at bounding box center [353, 242] width 589 height 50
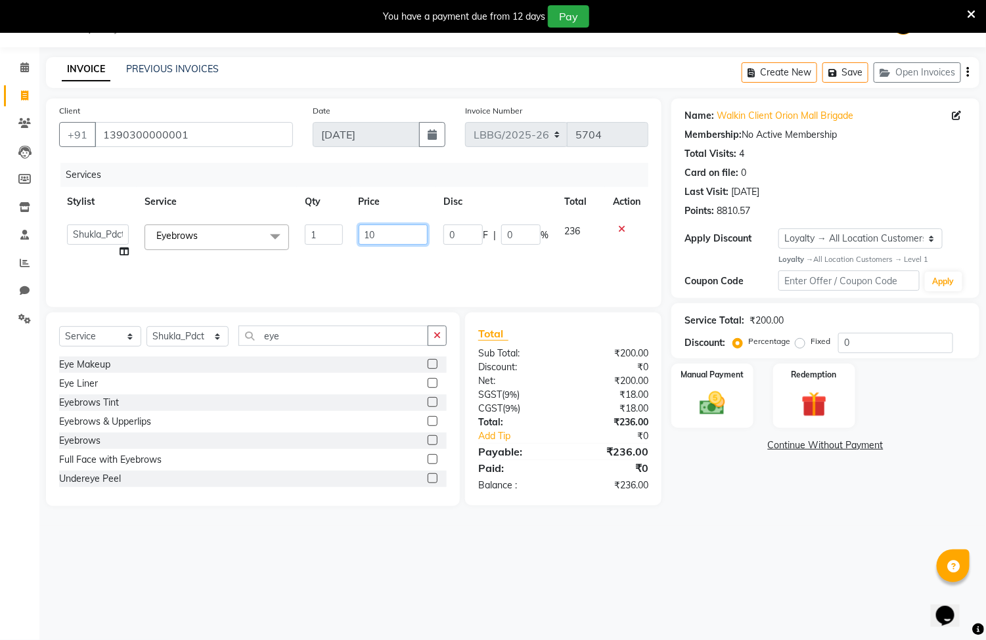
type input "100"
click at [719, 410] on img at bounding box center [712, 403] width 43 height 31
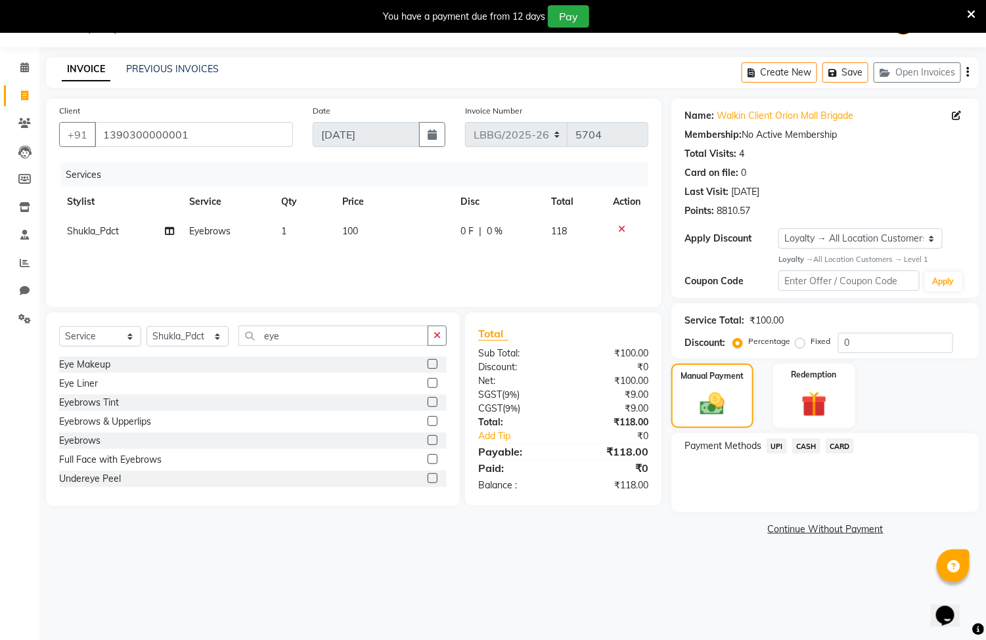
click at [778, 450] on span "UPI" at bounding box center [776, 446] width 20 height 15
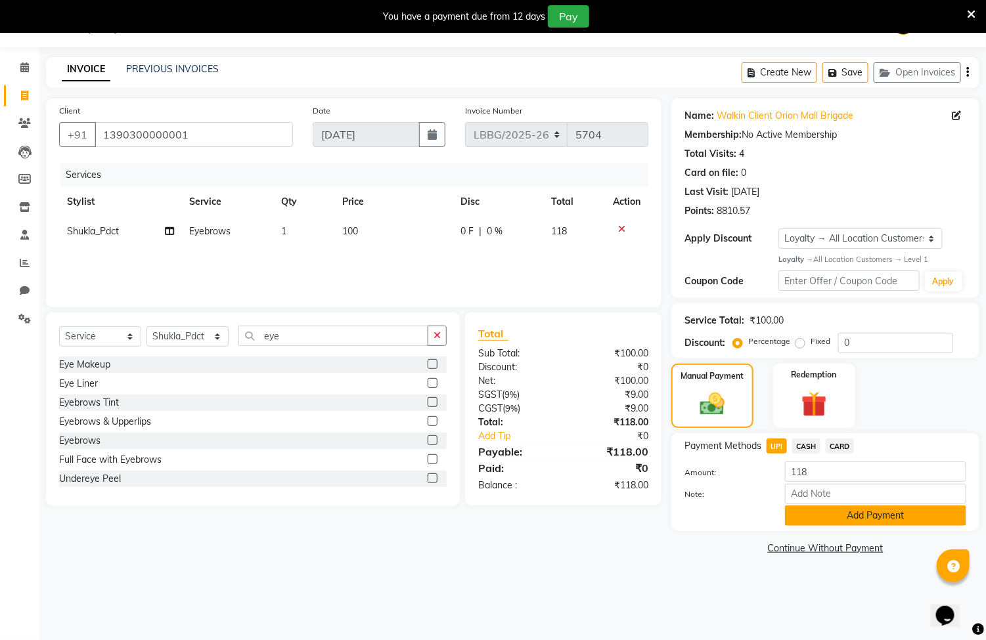
click at [839, 519] on button "Add Payment" at bounding box center [875, 516] width 181 height 20
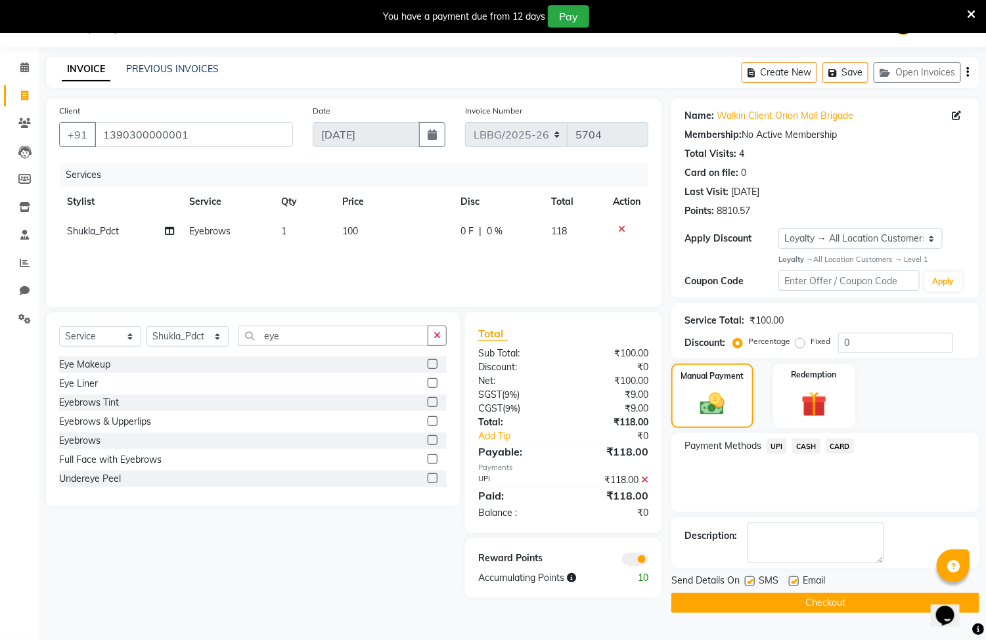
click at [799, 601] on button "Checkout" at bounding box center [825, 603] width 308 height 20
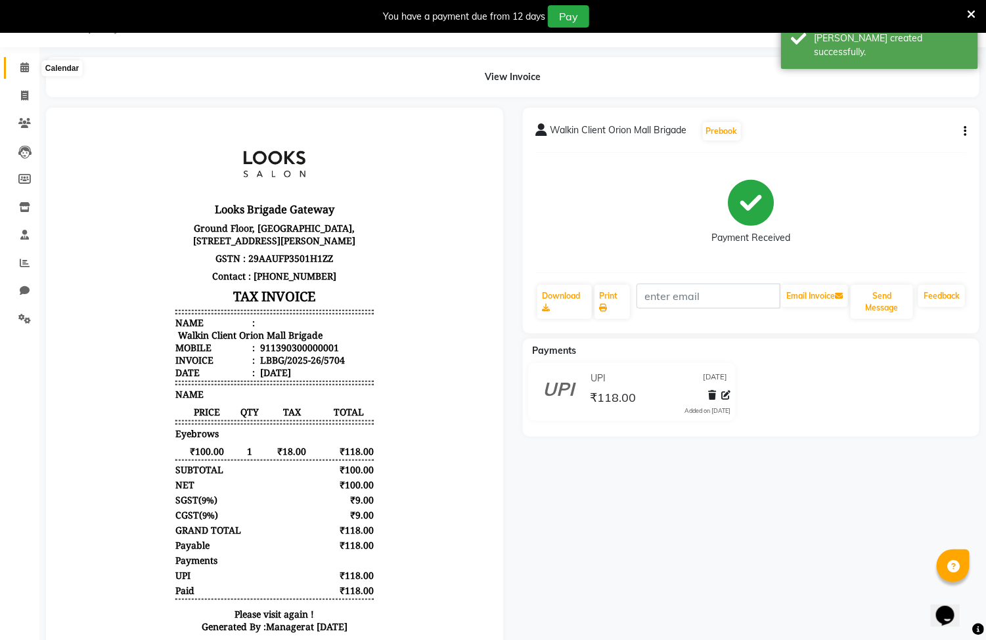
click at [20, 65] on icon at bounding box center [24, 67] width 9 height 10
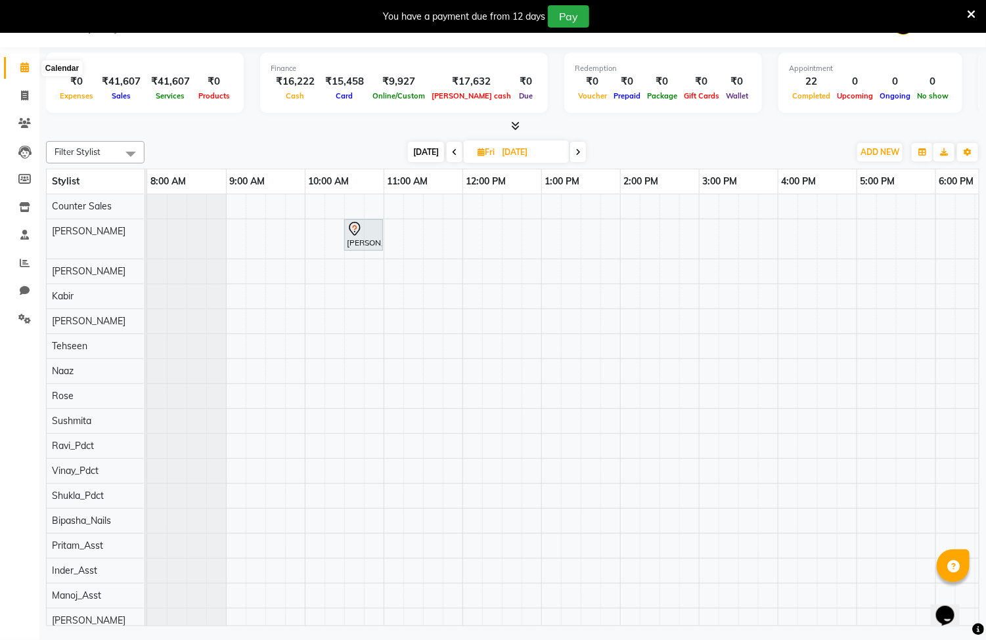
click at [30, 69] on span at bounding box center [24, 67] width 23 height 15
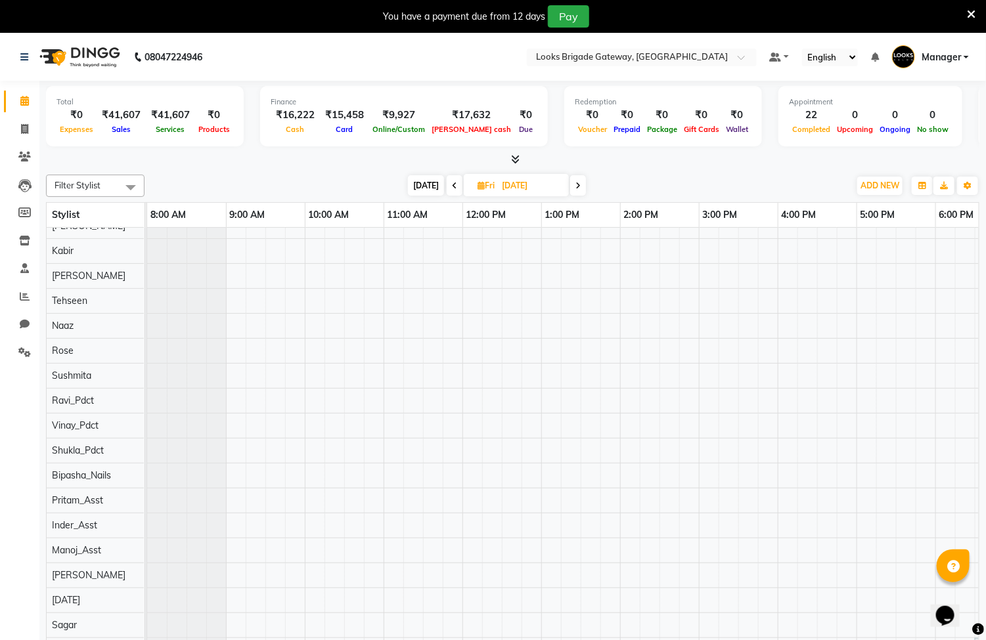
scroll to position [0, 6]
drag, startPoint x: 915, startPoint y: 431, endPoint x: 1003, endPoint y: 433, distance: 88.7
click at [985, 433] on html "08047224946 Select Location × Looks Brigade Gateway, Bengaluru Default Panel My…" at bounding box center [493, 320] width 986 height 640
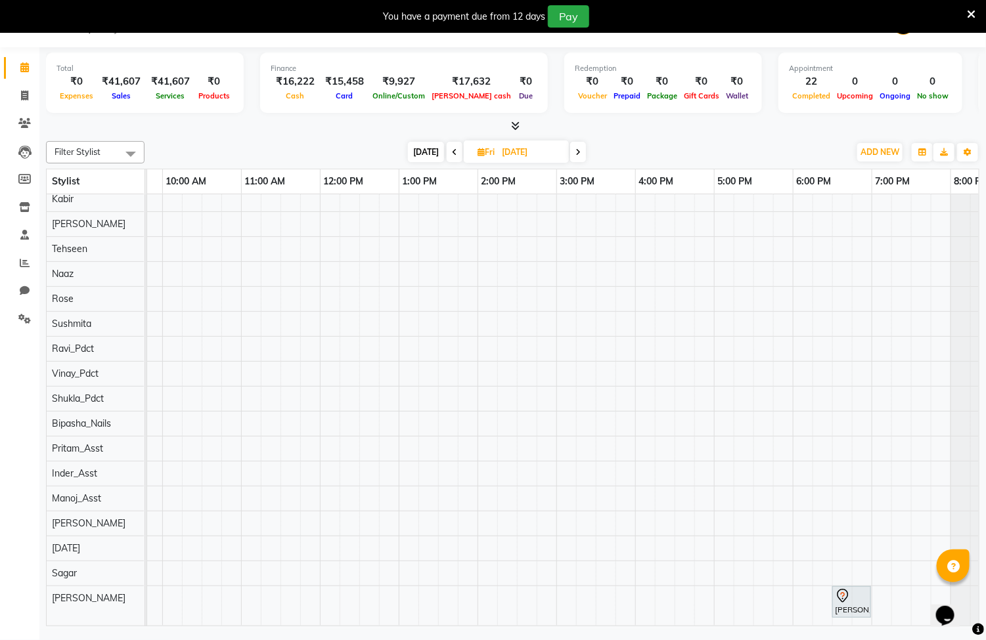
scroll to position [0, 193]
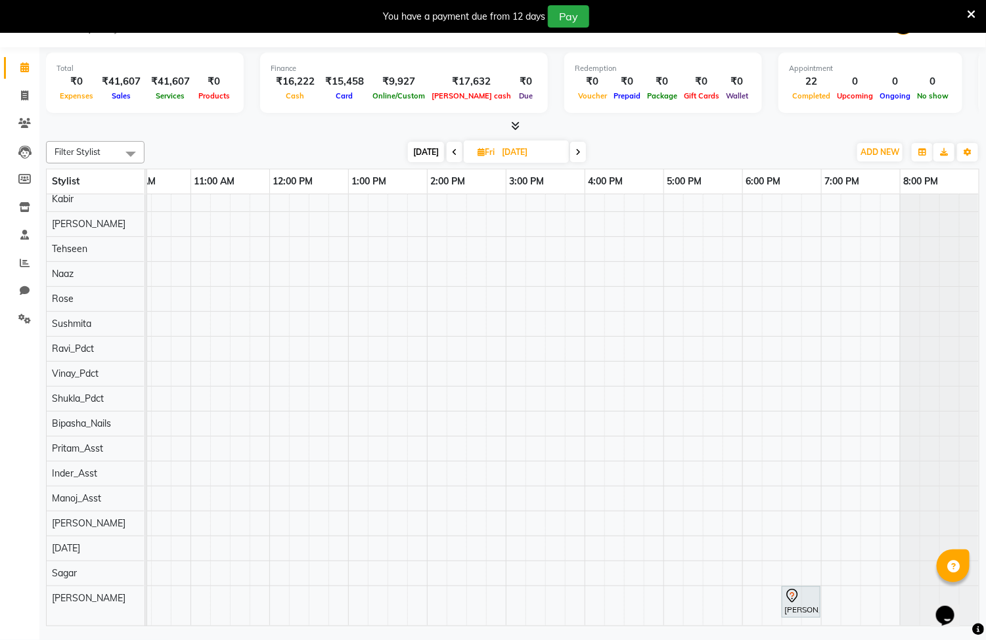
click at [715, 308] on div "aakriti ., 10:30 AM-11:00 AM, Wash Conditioning L'oreal(F) saiteja s, 06:30 PM-…" at bounding box center [466, 361] width 1024 height 529
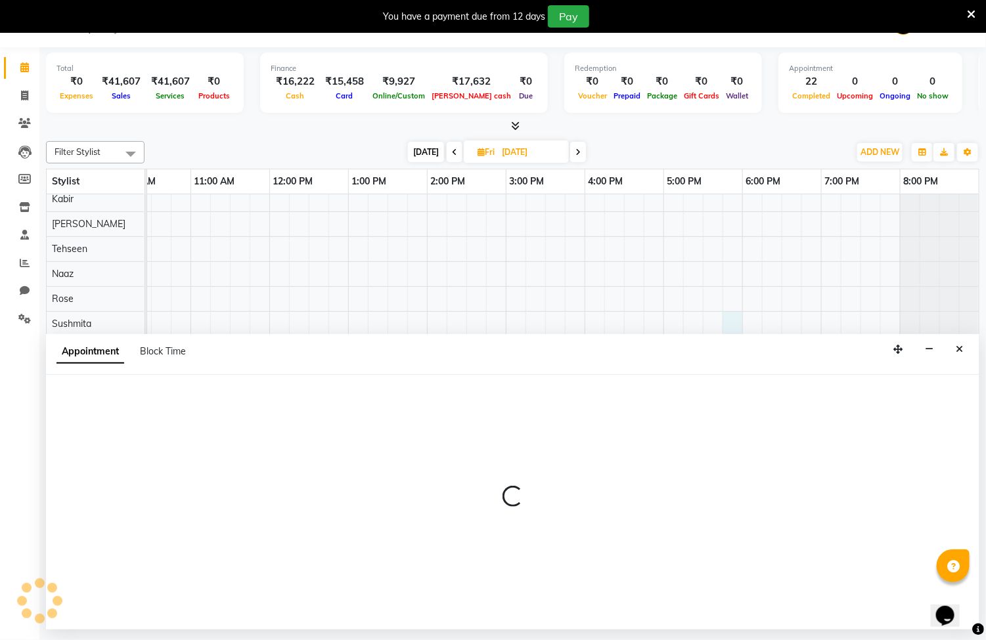
select select "90459"
select select "tentative"
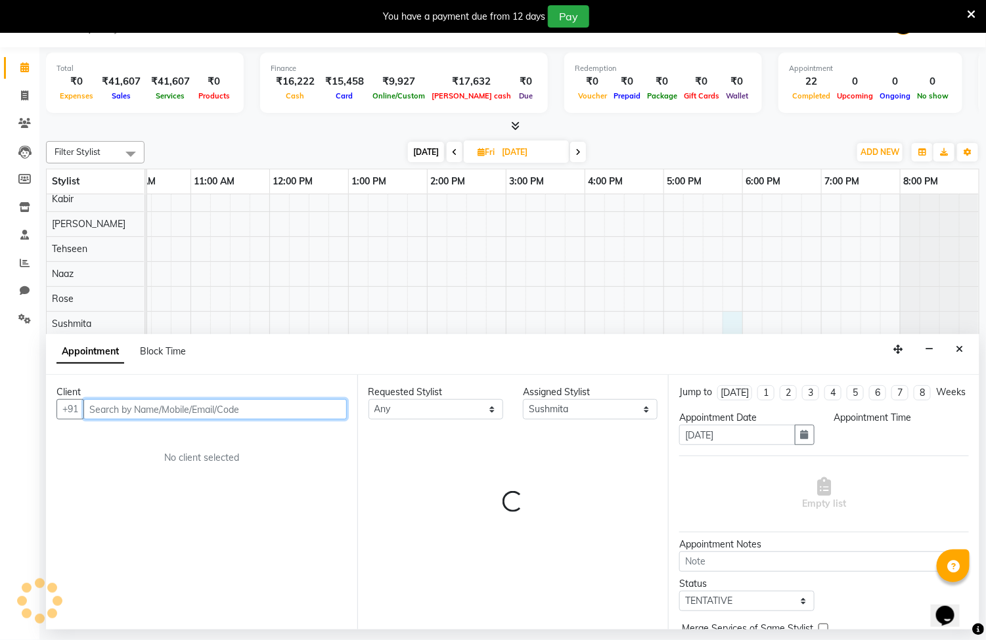
select select "1065"
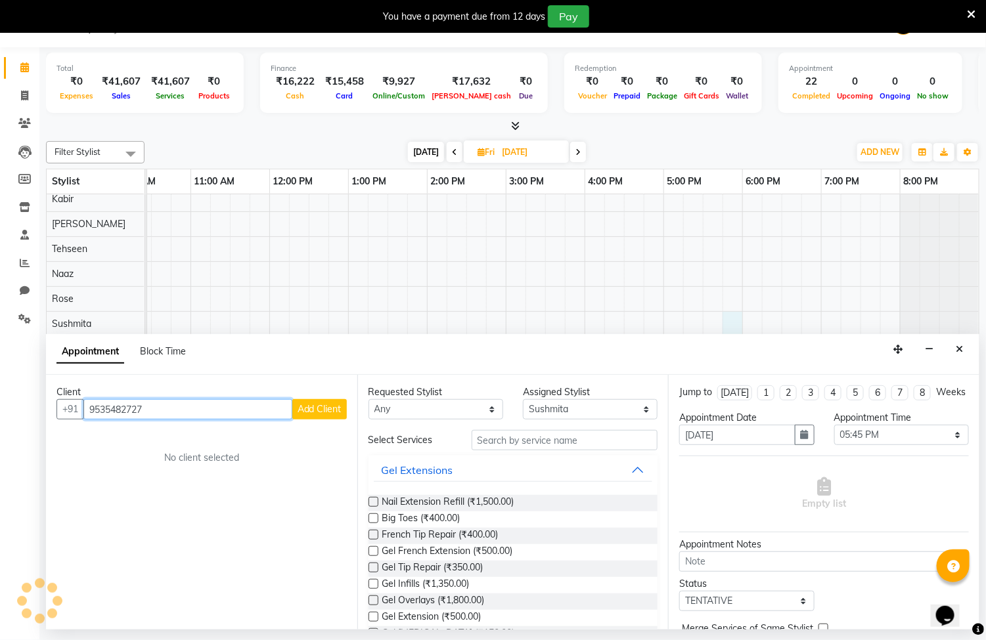
type input "9535482727"
click at [323, 406] on span "Add Client" at bounding box center [319, 409] width 44 height 12
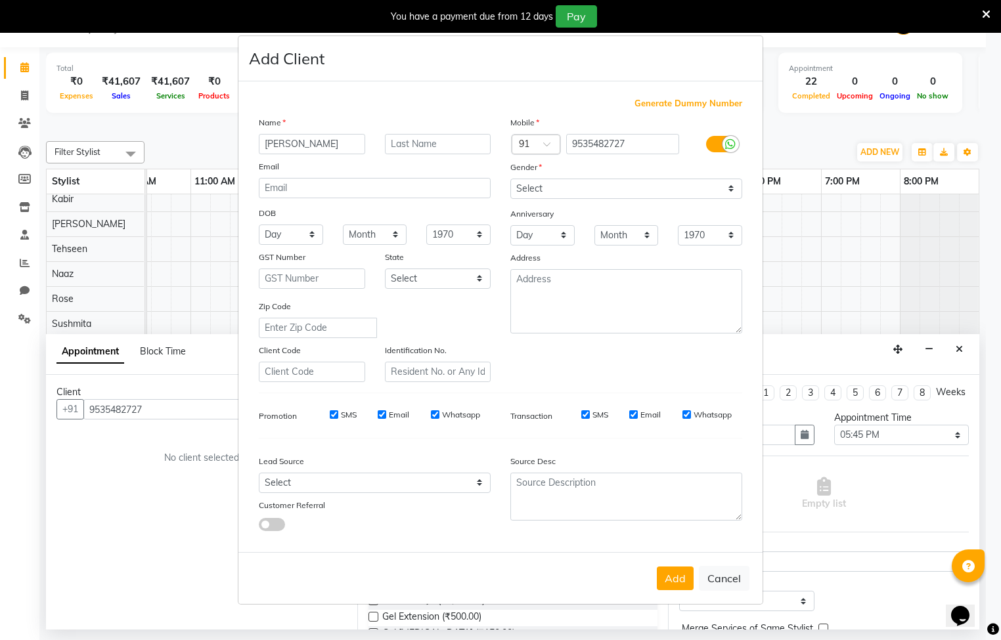
type input "devpriya"
click at [443, 144] on input "text" at bounding box center [438, 144] width 106 height 20
type input "."
click at [574, 195] on select "Select Male Female Other Prefer Not To Say" at bounding box center [626, 189] width 232 height 20
select select "female"
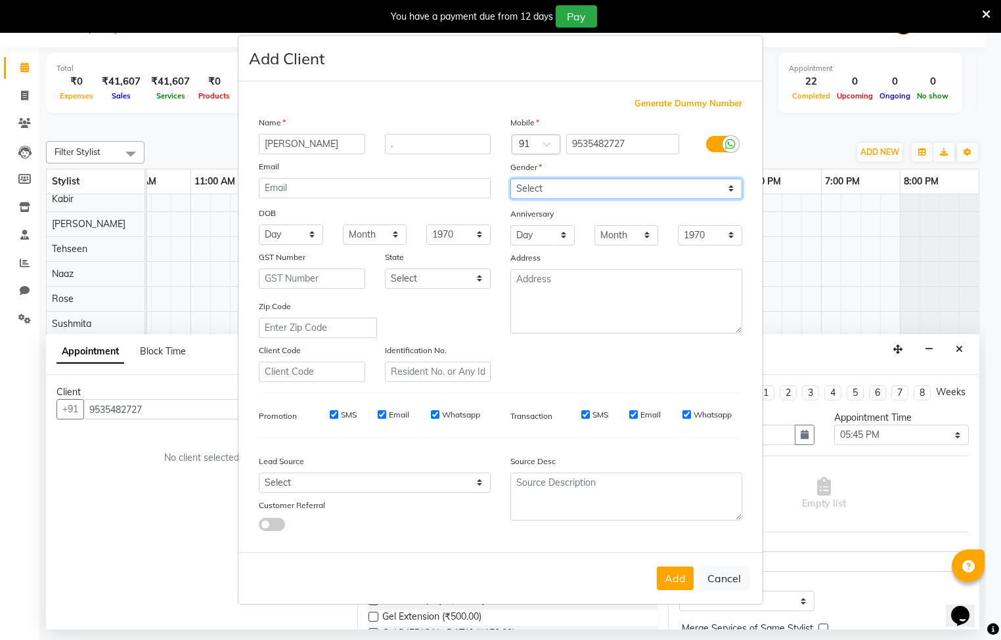
click at [510, 179] on select "Select Male Female Other Prefer Not To Say" at bounding box center [626, 189] width 232 height 20
click at [670, 578] on button "Add" at bounding box center [675, 579] width 37 height 24
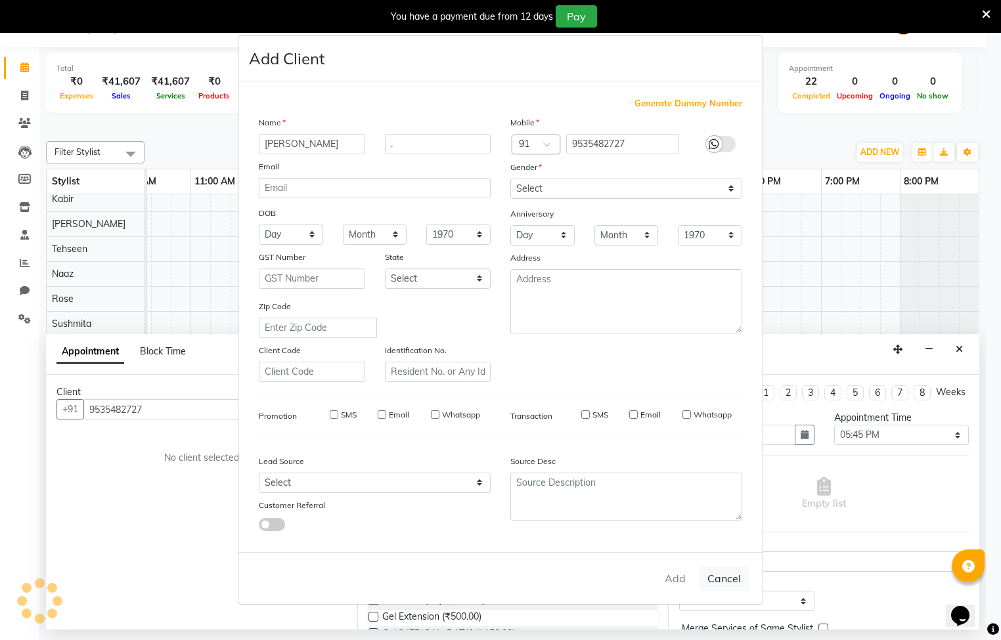
select select
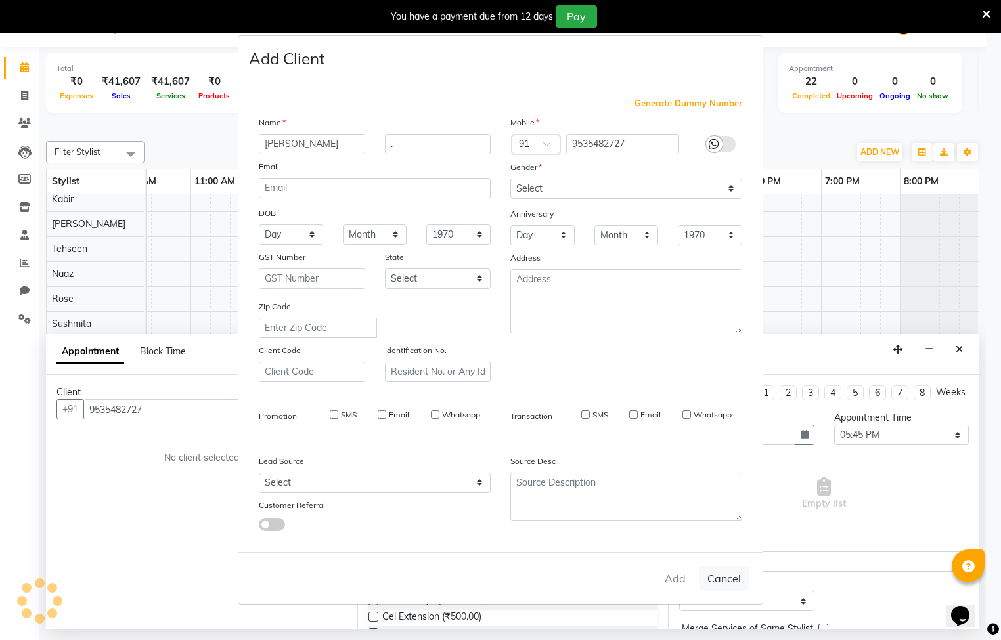
select select
checkbox input "false"
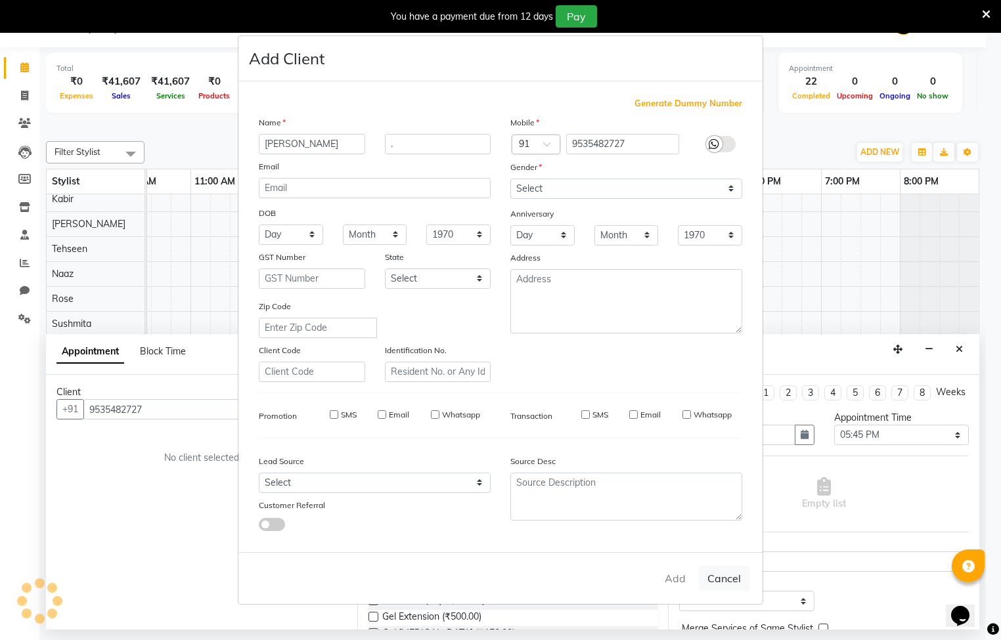
checkbox input "false"
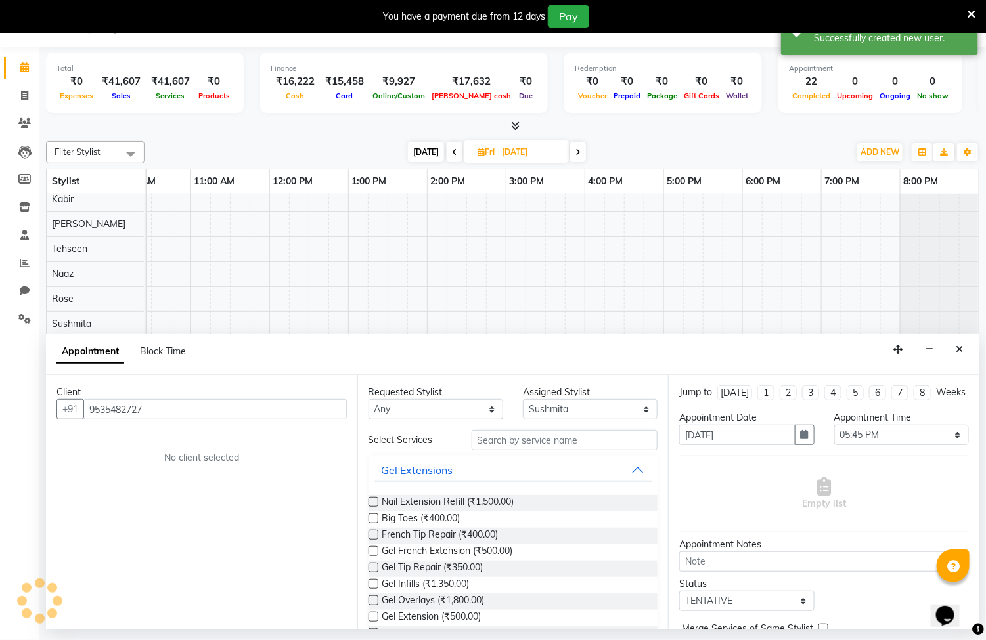
scroll to position [118, 178]
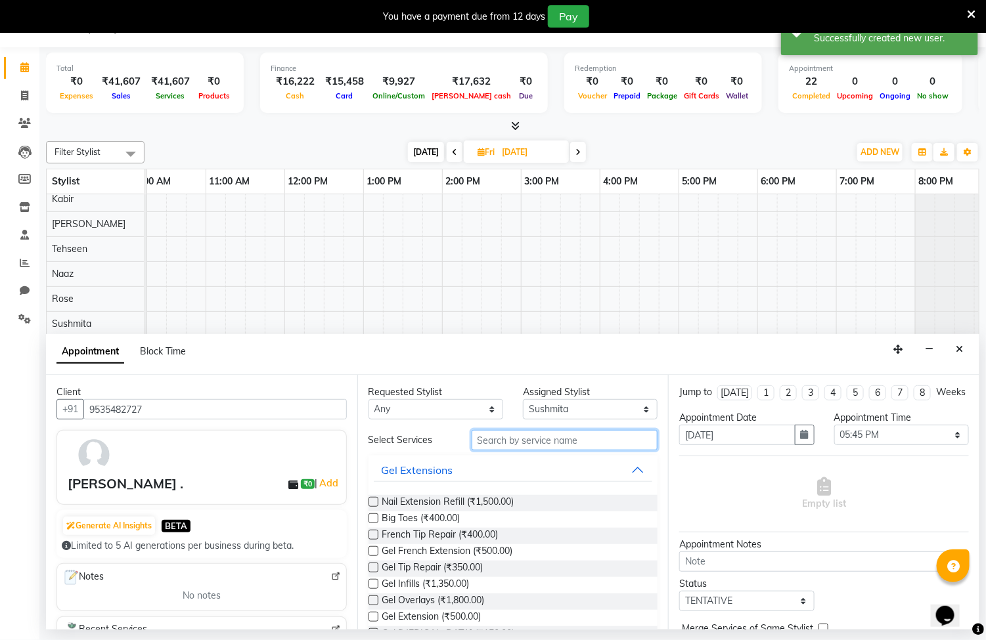
click at [535, 442] on input "text" at bounding box center [564, 440] width 186 height 20
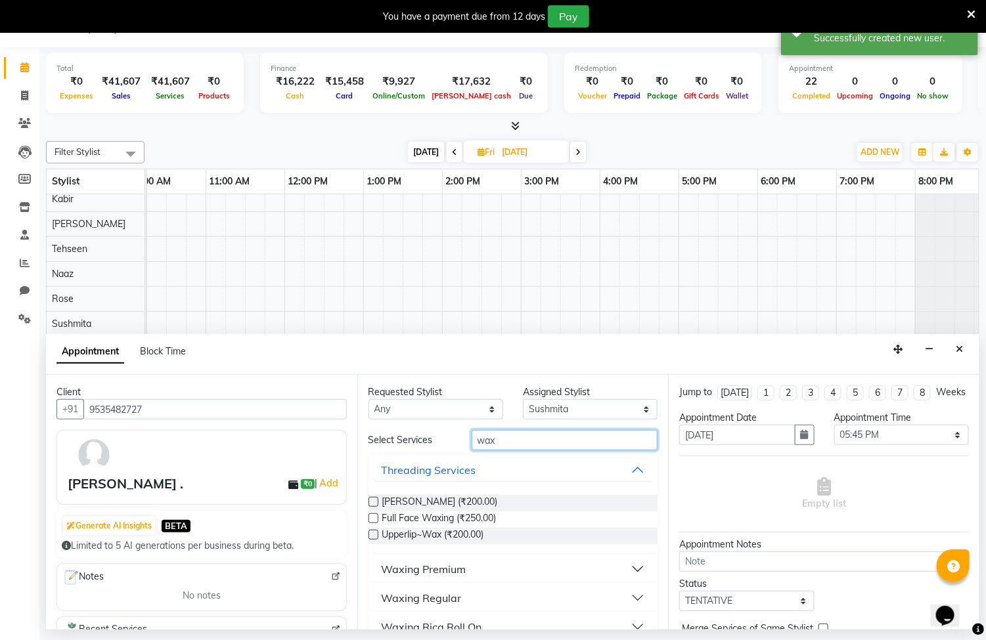
type input "wax"
click at [621, 568] on button "Waxing Premium" at bounding box center [513, 570] width 279 height 24
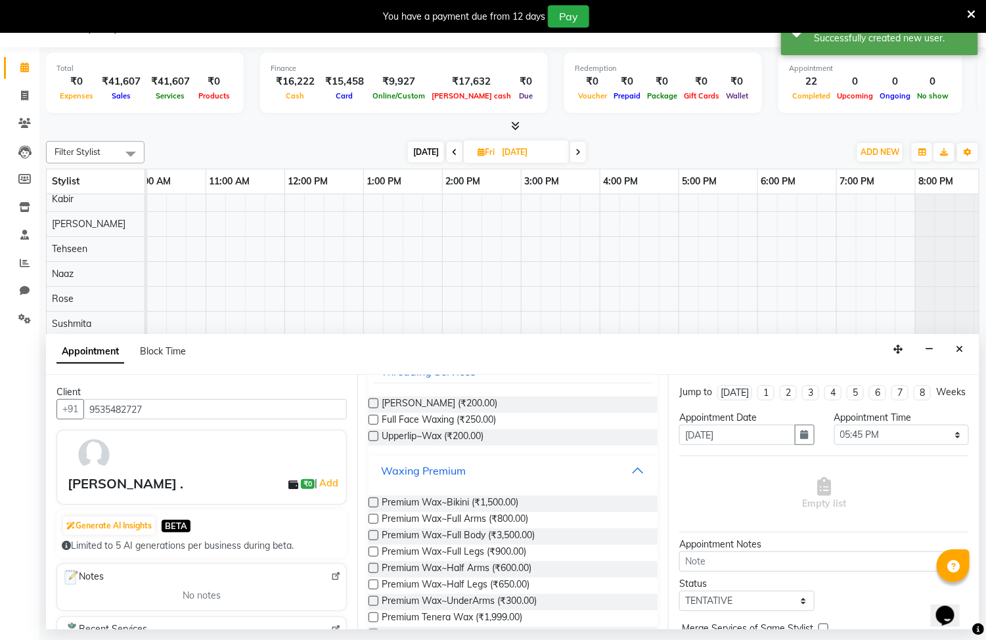
scroll to position [197, 0]
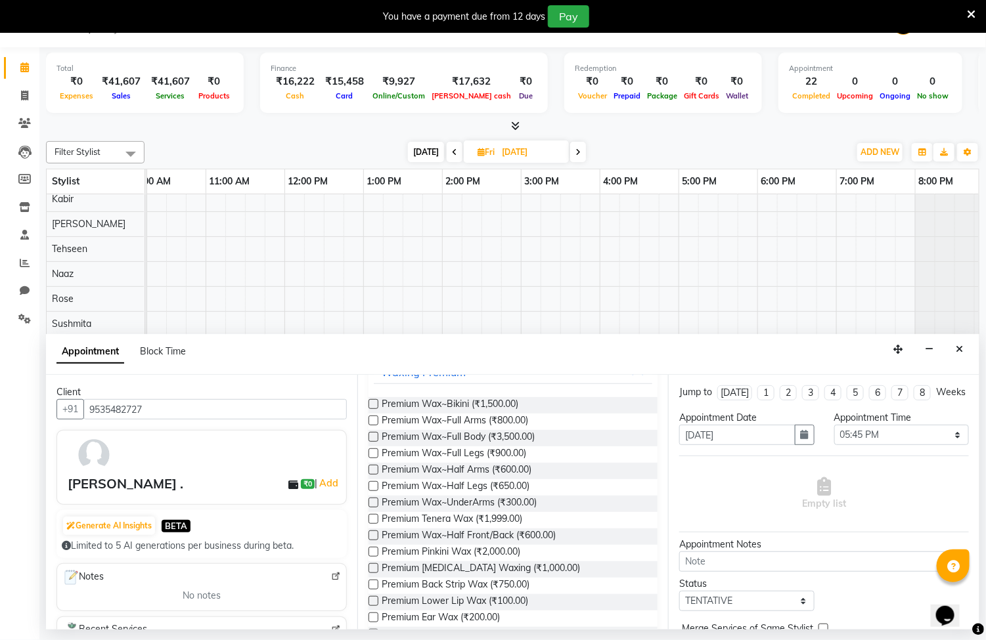
click at [372, 521] on label at bounding box center [373, 519] width 10 height 10
click at [372, 521] on input "checkbox" at bounding box center [372, 520] width 9 height 9
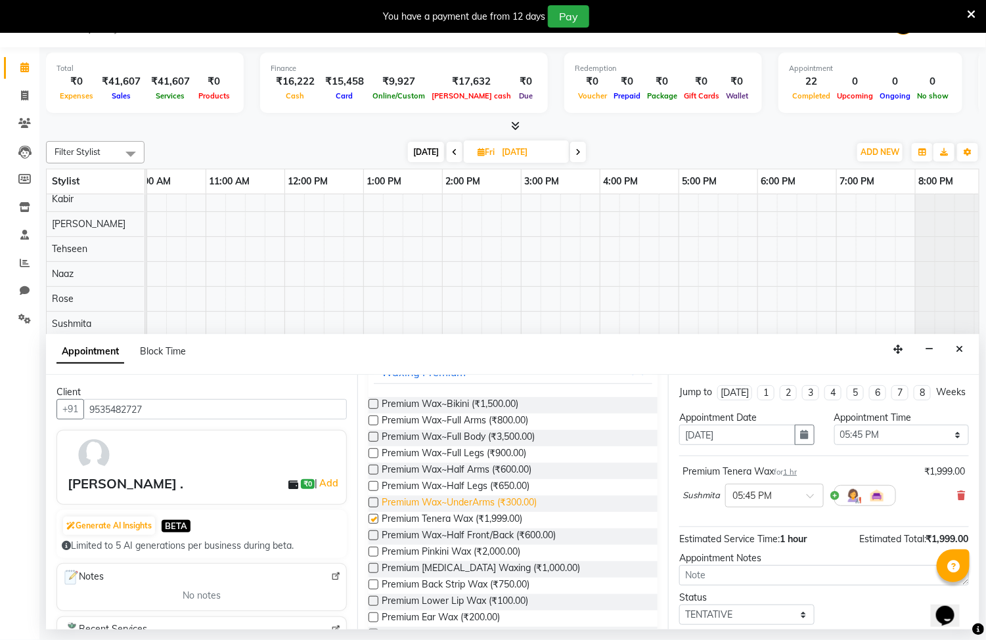
checkbox input "false"
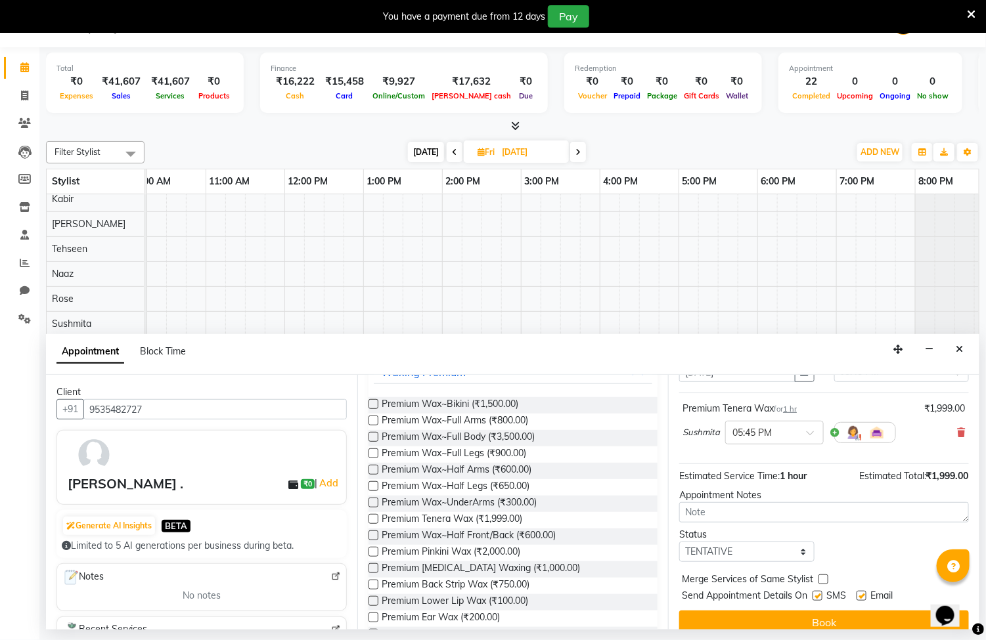
scroll to position [93, 0]
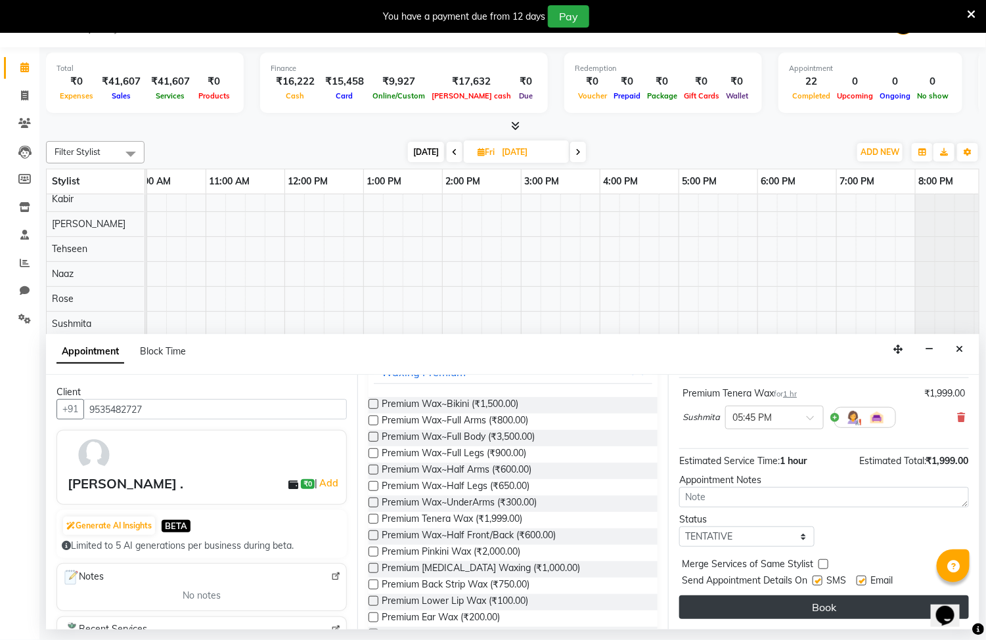
click at [814, 611] on button "Book" at bounding box center [824, 608] width 290 height 24
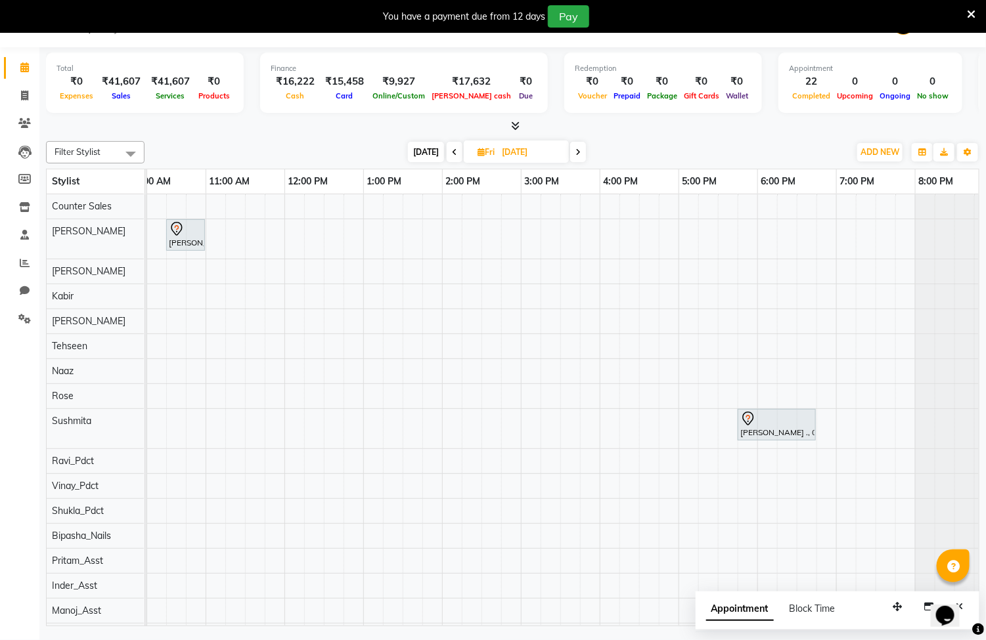
scroll to position [0, 0]
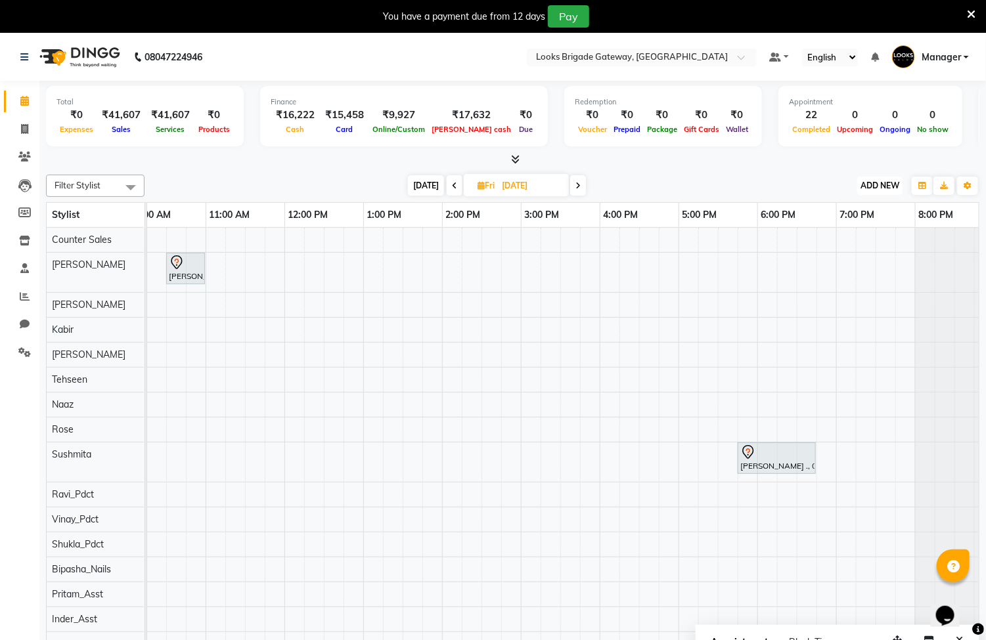
click at [877, 190] on span "ADD NEW" at bounding box center [879, 186] width 39 height 10
click at [831, 225] on link "Add Invoice" at bounding box center [851, 227] width 104 height 17
select select "service"
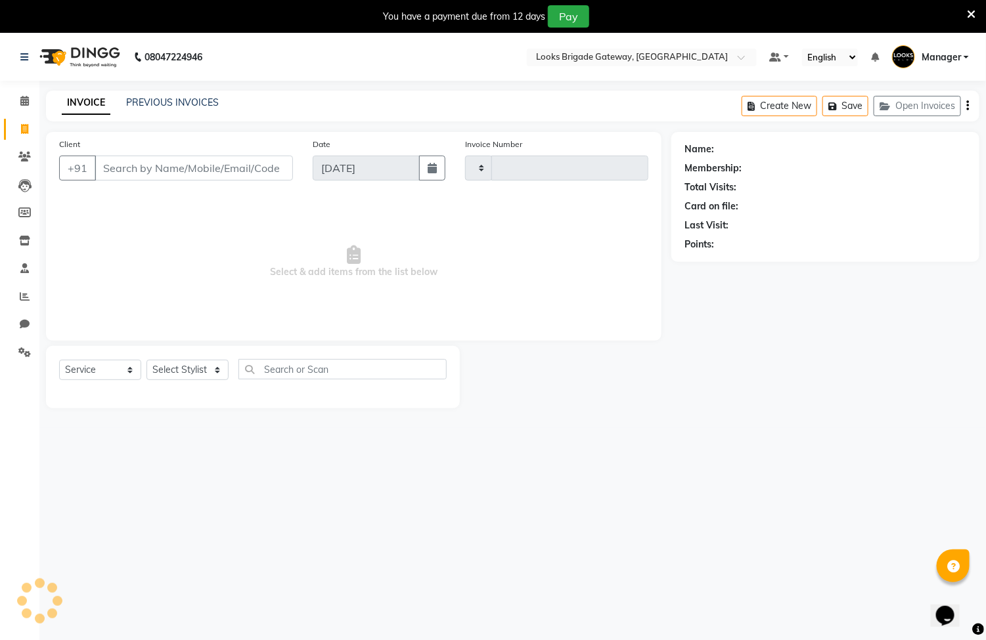
type input "5705"
select select "8944"
click at [248, 173] on input "Client" at bounding box center [194, 168] width 198 height 25
type input "cut"
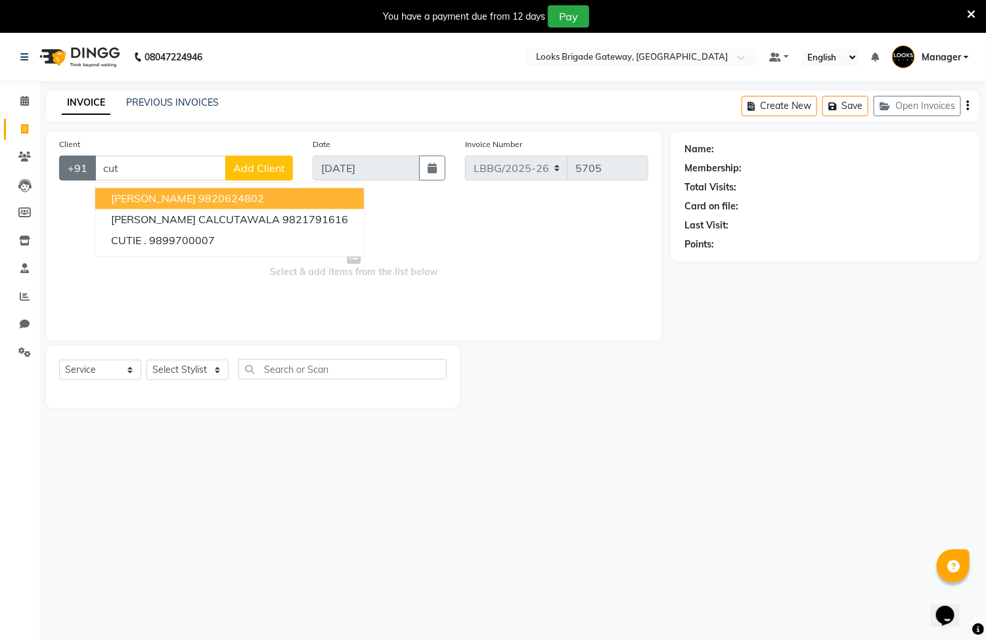
drag, startPoint x: 160, startPoint y: 171, endPoint x: 77, endPoint y: 166, distance: 82.9
click at [77, 166] on div "+91 cut RUBY CALCUTTAWALA 9820624802 ALVIRA CALCUTAWALA 9821791616 CUTIE . 9899…" at bounding box center [176, 168] width 234 height 25
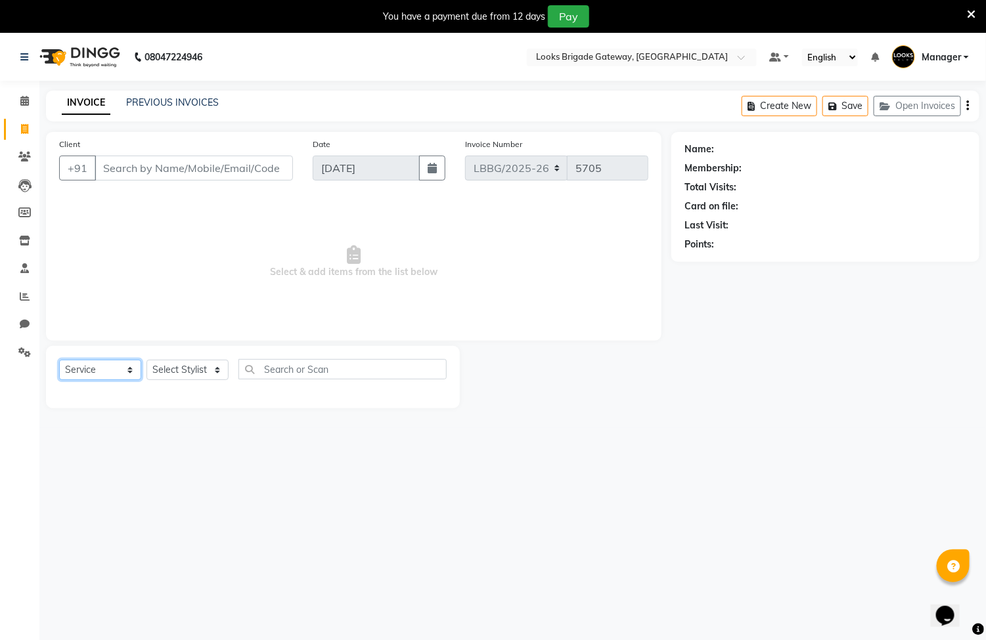
click at [109, 370] on select "Select Service Product Membership Package Voucher Prepaid Gift Card" at bounding box center [100, 370] width 82 height 20
click at [59, 361] on select "Select Service Product Membership Package Voucher Prepaid Gift Card" at bounding box center [100, 370] width 82 height 20
click at [213, 380] on select "Select Stylist Ayyub Bipasha_Nails Counter Sales Inder_Asst Joseph Kabir Kartik…" at bounding box center [187, 370] width 82 height 20
select select "90454"
click at [146, 361] on select "Select Stylist Ayyub Bipasha_Nails Counter Sales Inder_Asst Joseph Kabir Kartik…" at bounding box center [187, 370] width 82 height 20
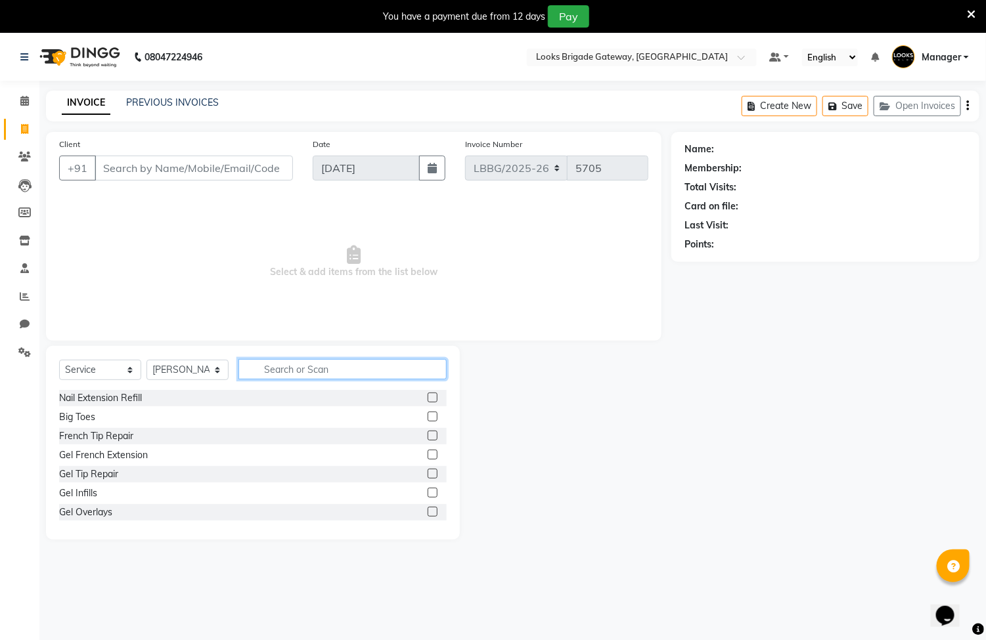
click at [284, 369] on input "text" at bounding box center [342, 369] width 208 height 20
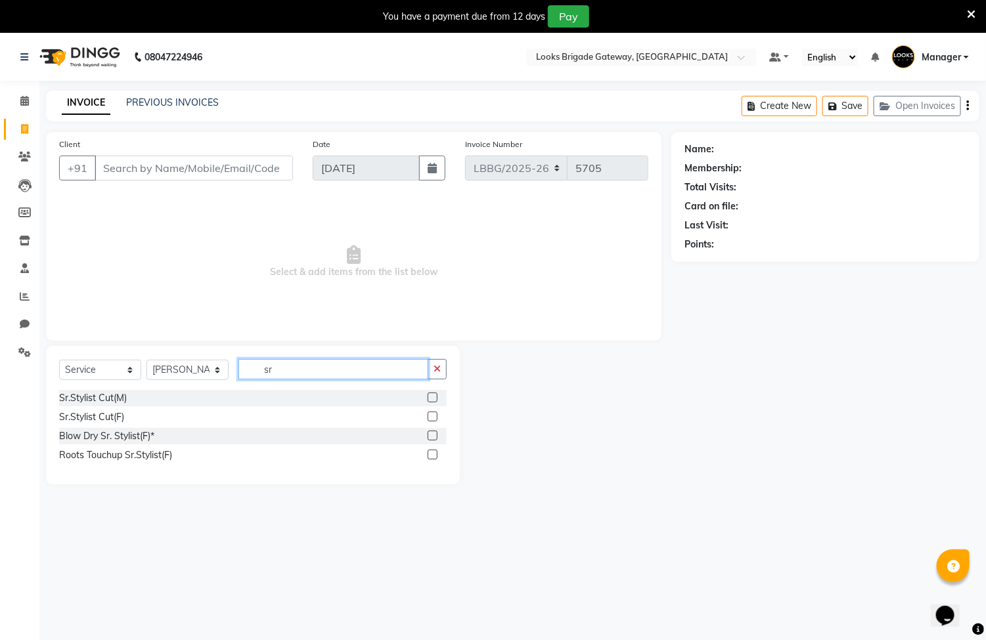
type input "sr"
click at [434, 418] on label at bounding box center [432, 417] width 10 height 10
click at [434, 418] on input "checkbox" at bounding box center [431, 417] width 9 height 9
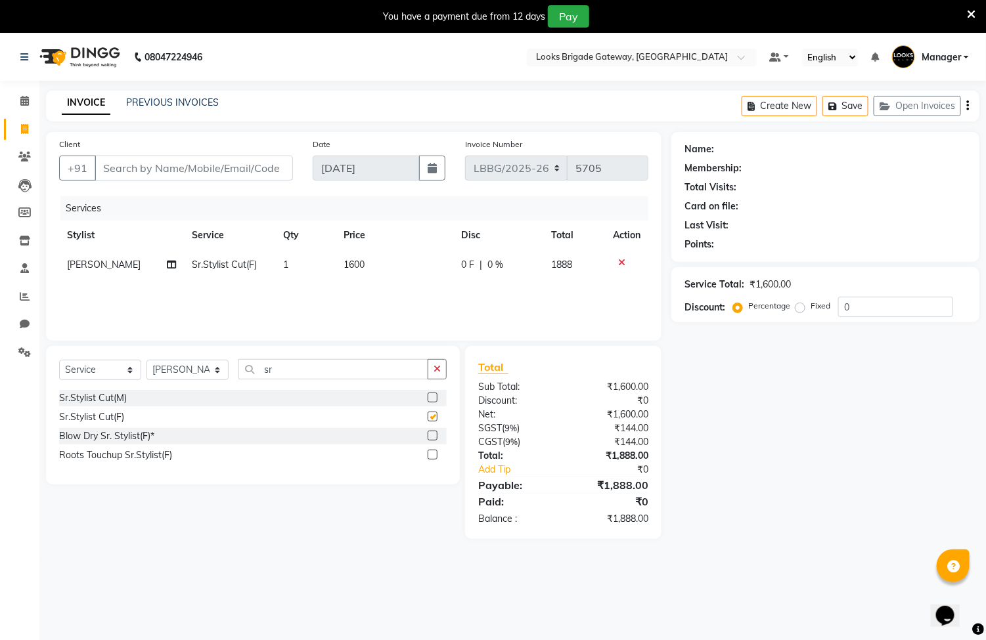
checkbox input "false"
click at [361, 264] on span "1600" at bounding box center [353, 265] width 21 height 12
select select "90454"
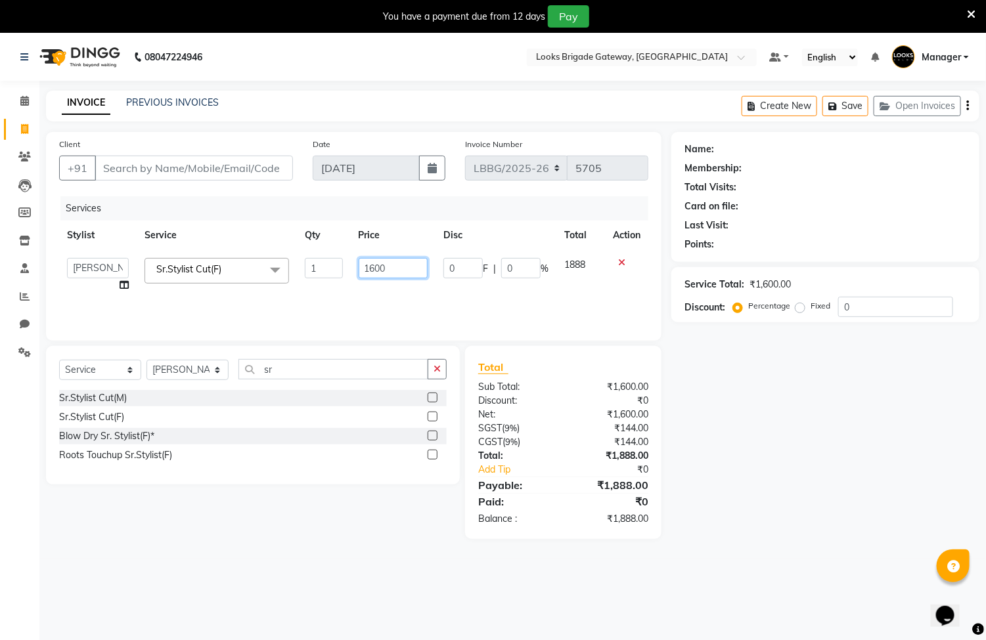
drag, startPoint x: 397, startPoint y: 268, endPoint x: 249, endPoint y: 259, distance: 148.0
click at [249, 259] on tr "Ayyub Bipasha_Nails Counter Sales Inder_Asst Joseph Kabir Kartik Manager Manoj_…" at bounding box center [353, 275] width 589 height 50
type input "1800"
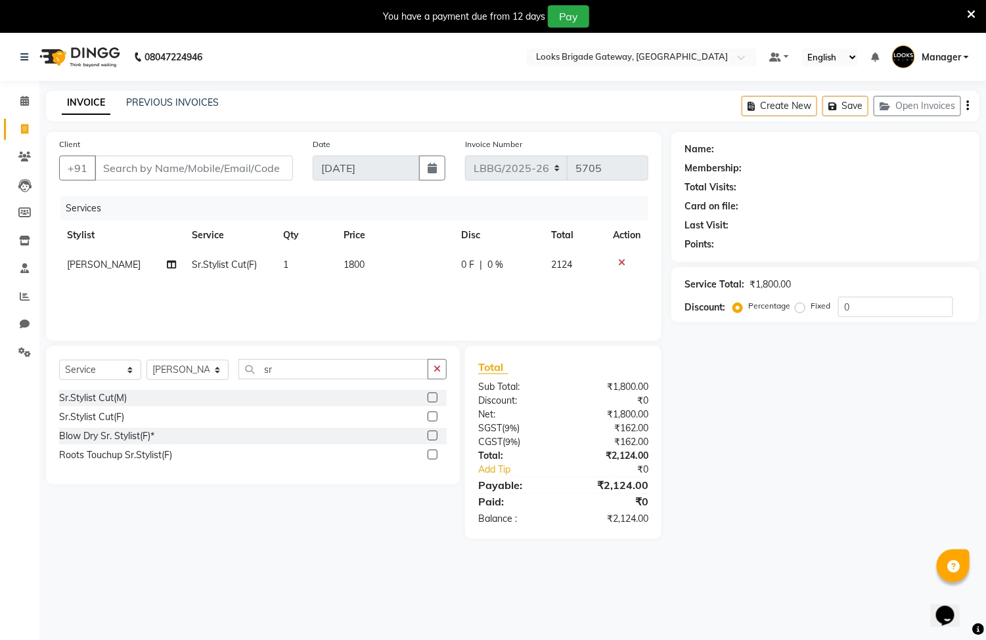
click at [91, 265] on span "[PERSON_NAME]" at bounding box center [104, 265] width 74 height 12
select select "90454"
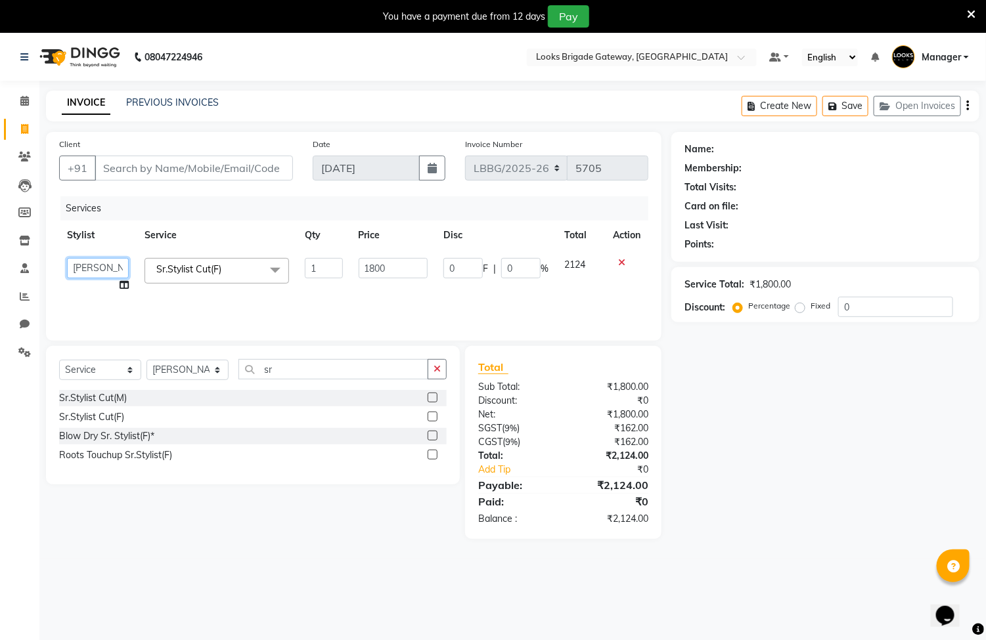
click at [108, 266] on select "Ayyub Bipasha_Nails Counter Sales Inder_Asst Joseph Kabir Kartik Manager Manoj_…" at bounding box center [98, 268] width 62 height 20
click at [248, 264] on span "Sr.Stylist Cut(F) x" at bounding box center [216, 271] width 144 height 26
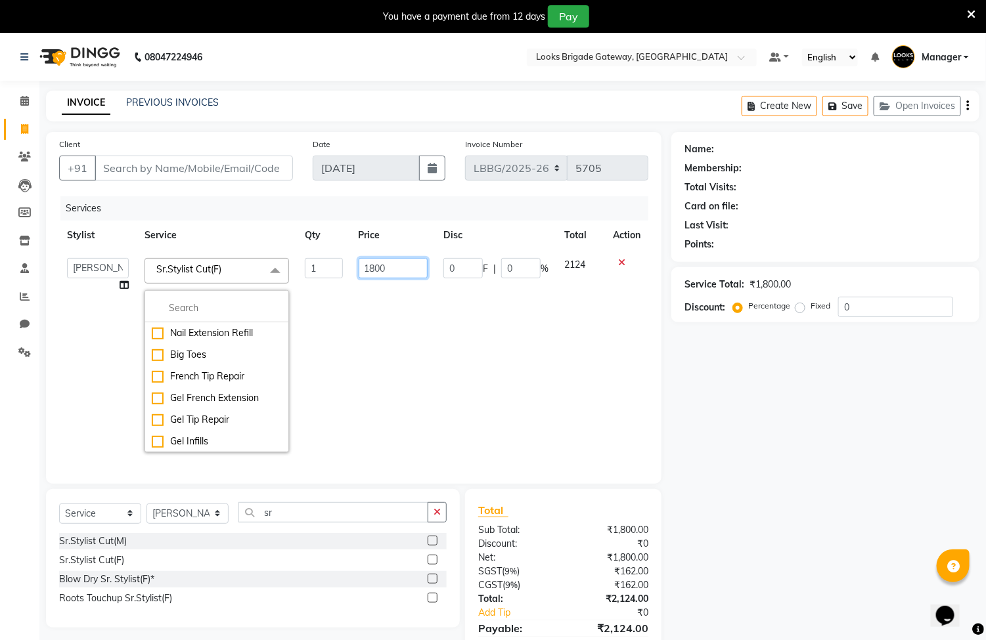
click at [388, 368] on td "1800" at bounding box center [393, 355] width 85 height 210
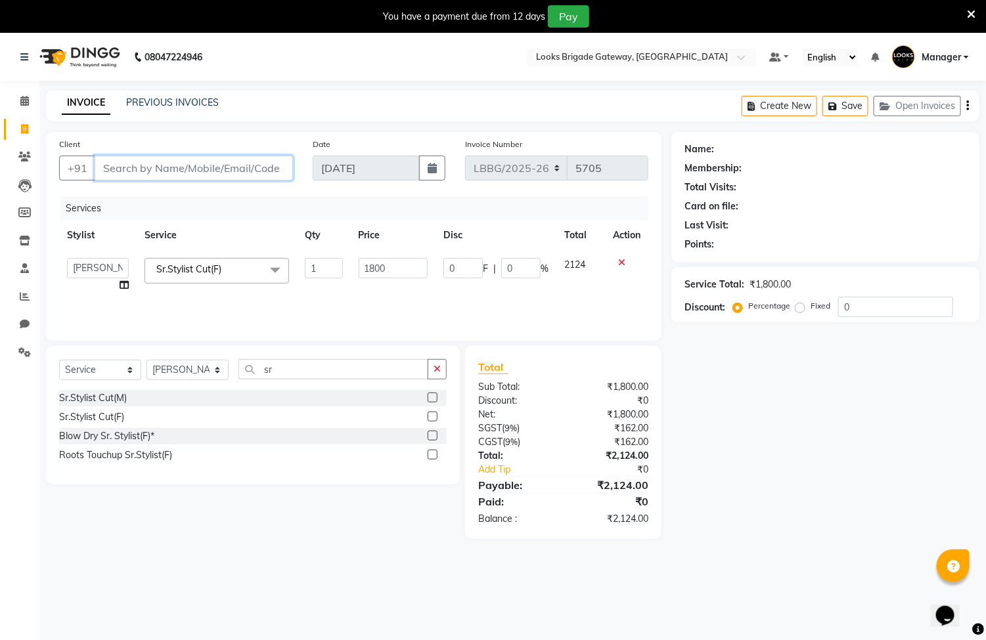
click at [225, 156] on input "Client" at bounding box center [194, 168] width 198 height 25
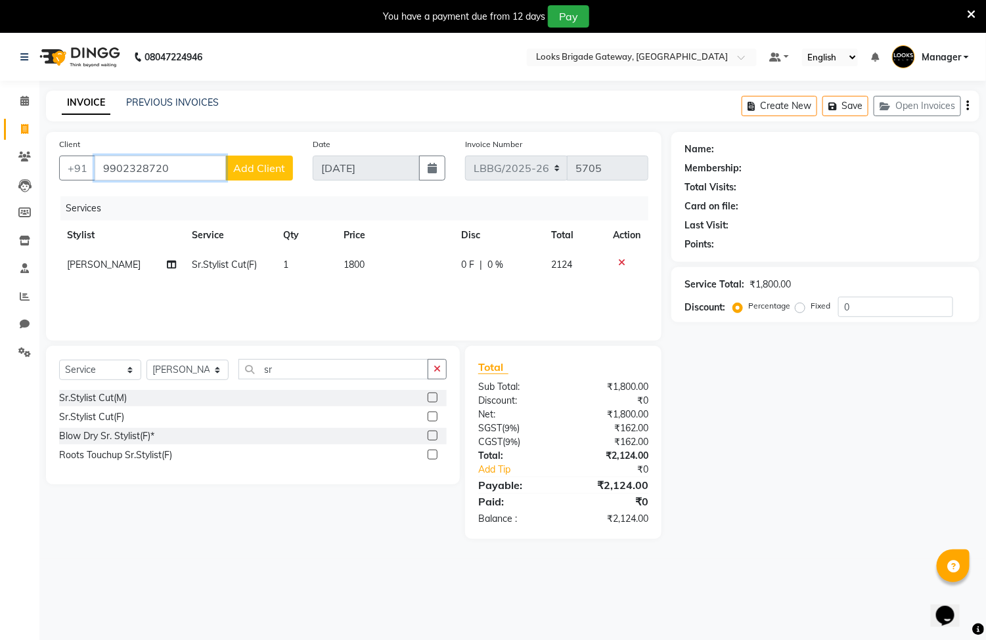
type input "9902328720"
click at [252, 160] on button "Add Client" at bounding box center [259, 168] width 68 height 25
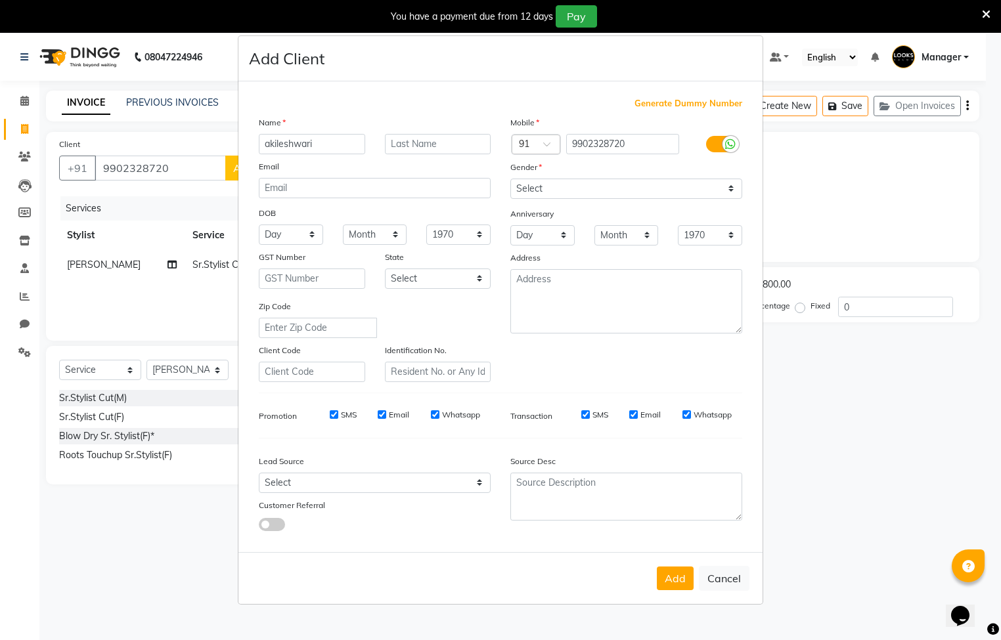
type input "akileshwari"
click at [416, 150] on input "text" at bounding box center [438, 144] width 106 height 20
type input "."
click at [650, 193] on select "Select Male Female Other Prefer Not To Say" at bounding box center [626, 189] width 232 height 20
select select "female"
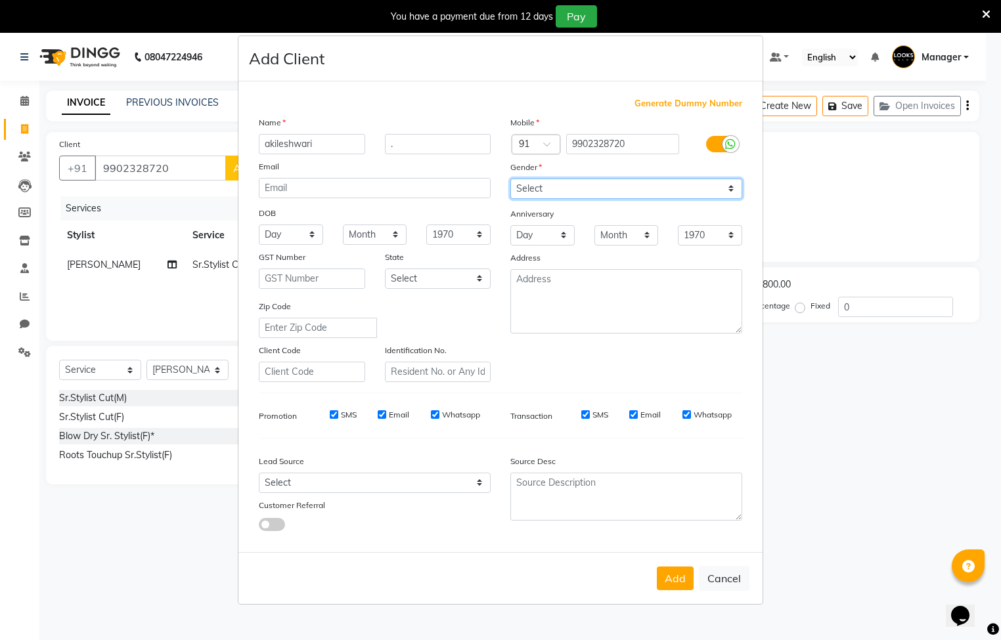
click at [510, 179] on select "Select Male Female Other Prefer Not To Say" at bounding box center [626, 189] width 232 height 20
click at [674, 579] on button "Add" at bounding box center [675, 579] width 37 height 24
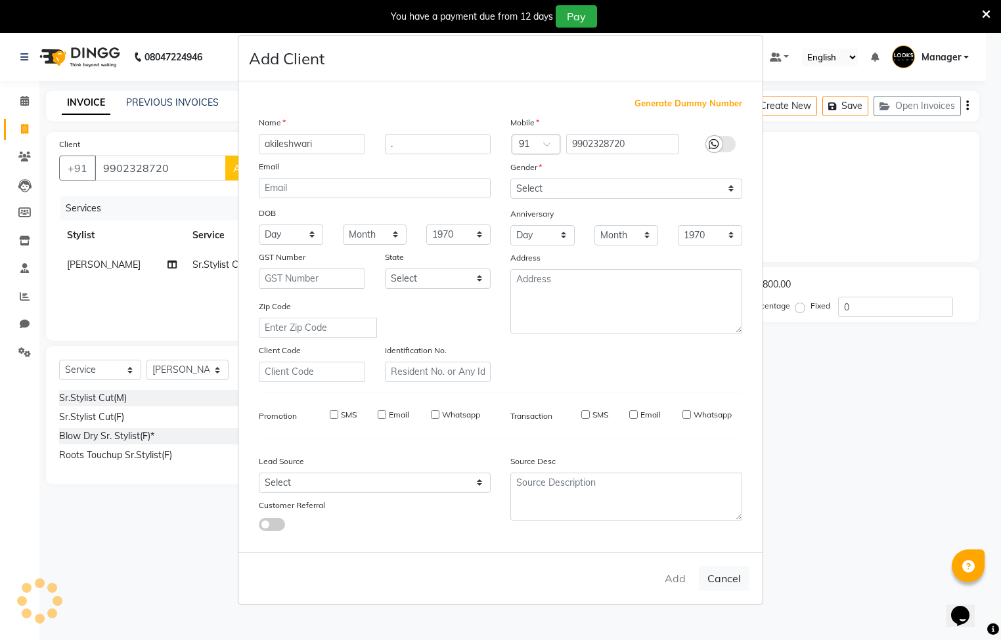
select select
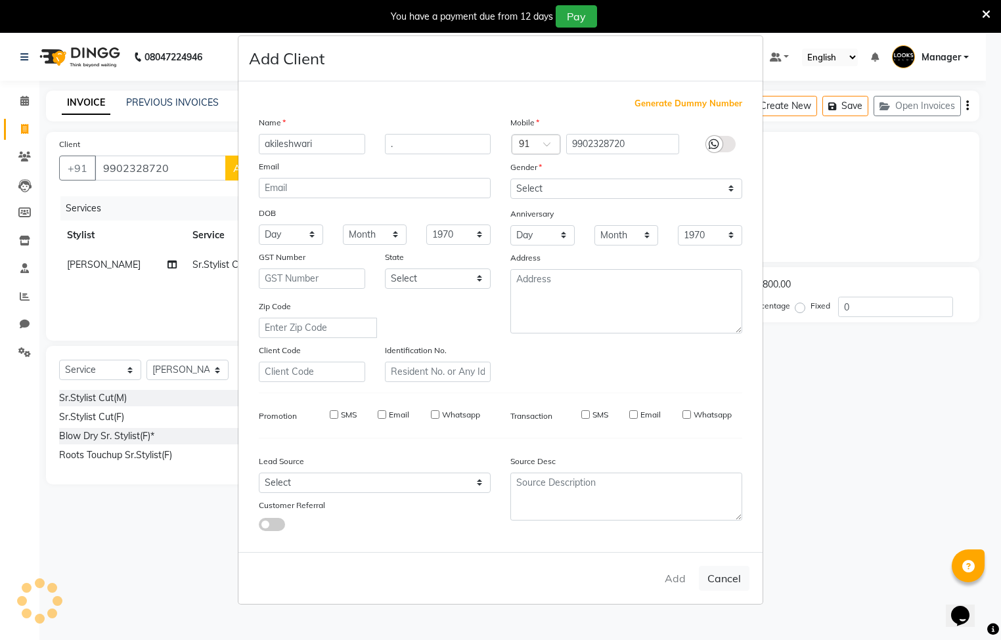
select select
checkbox input "false"
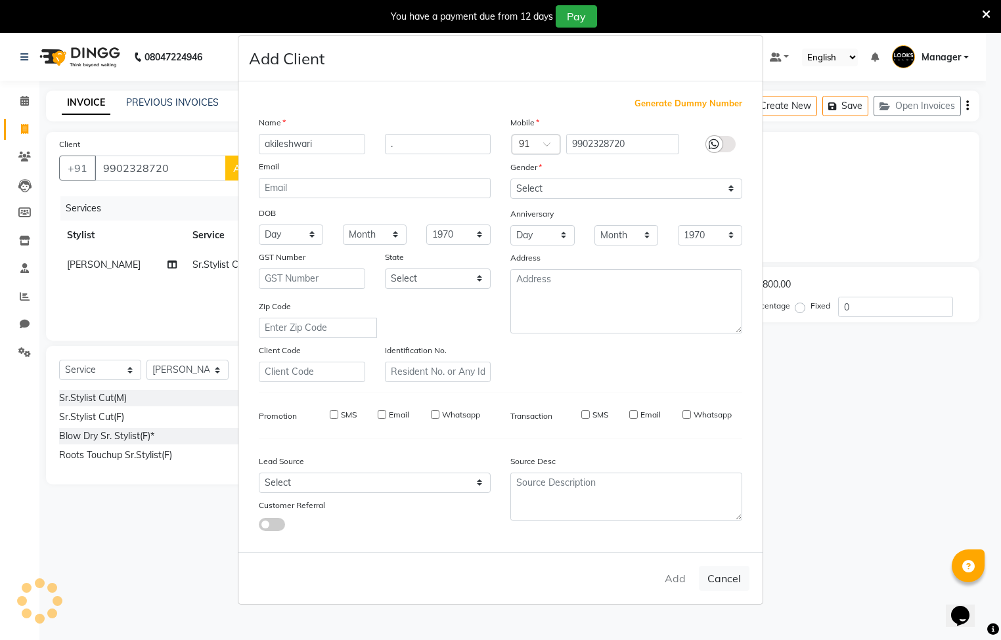
checkbox input "false"
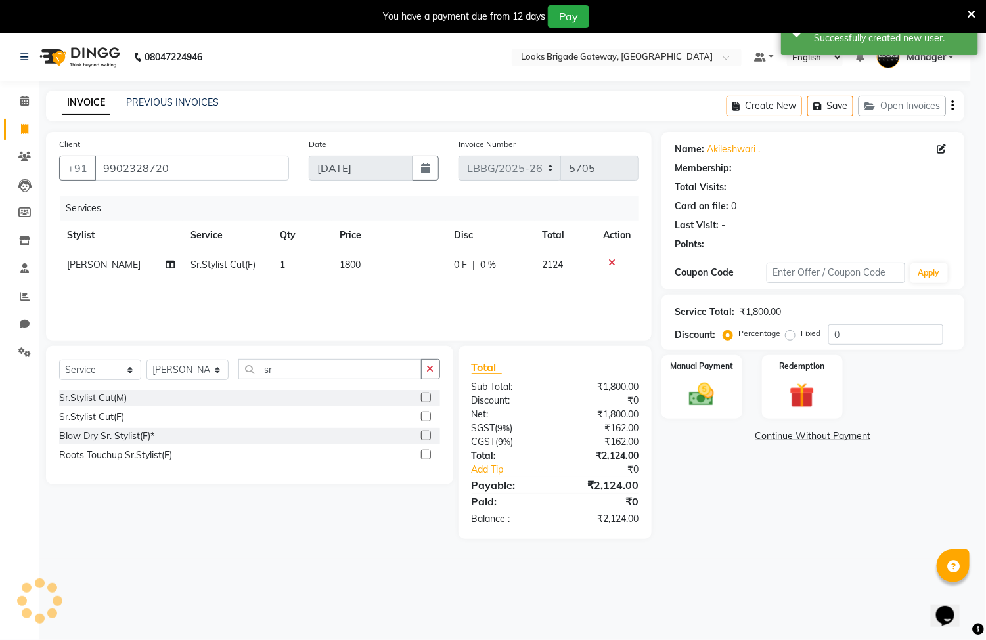
select select "1: Object"
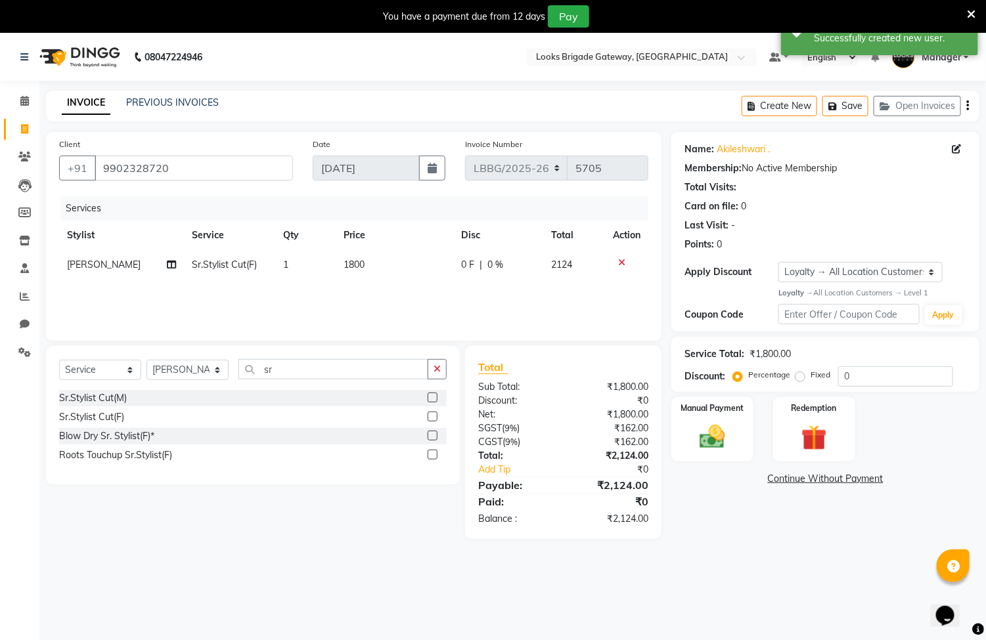
scroll to position [33, 0]
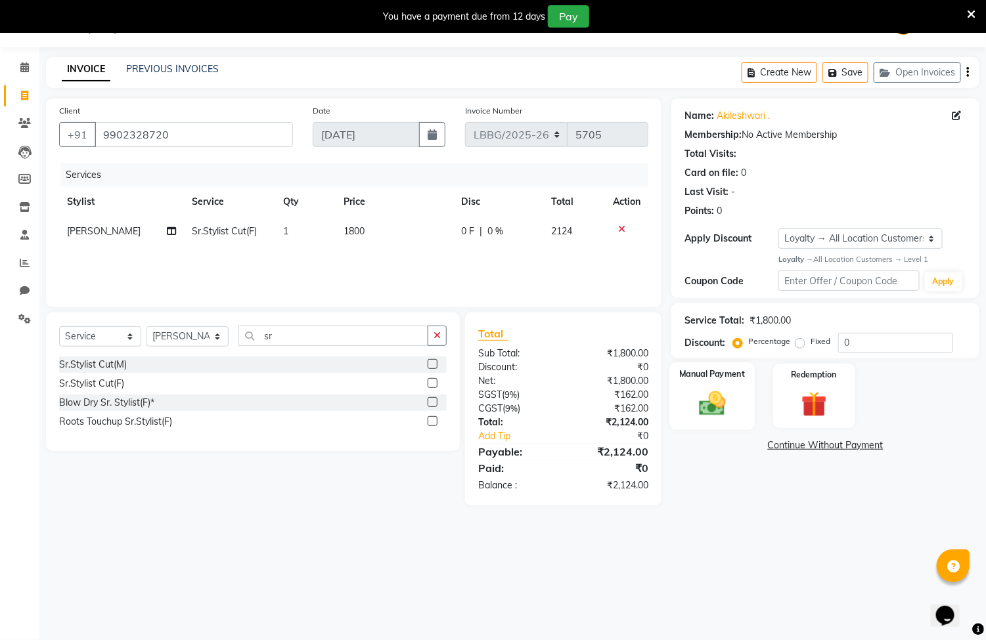
click at [704, 414] on img at bounding box center [712, 403] width 43 height 31
click at [839, 446] on span "CARD" at bounding box center [839, 446] width 28 height 15
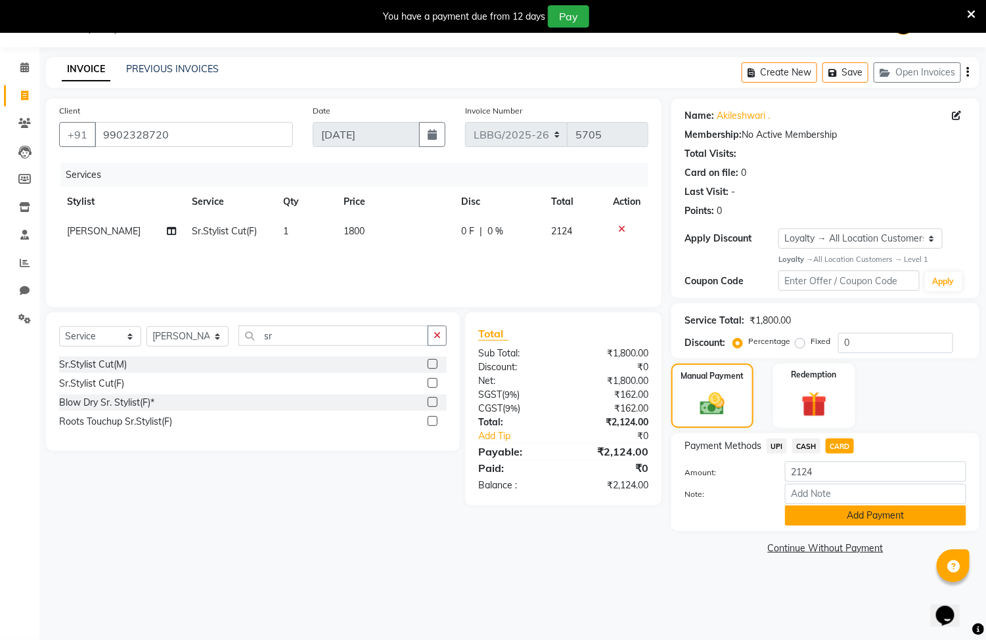
click at [851, 514] on button "Add Payment" at bounding box center [875, 516] width 181 height 20
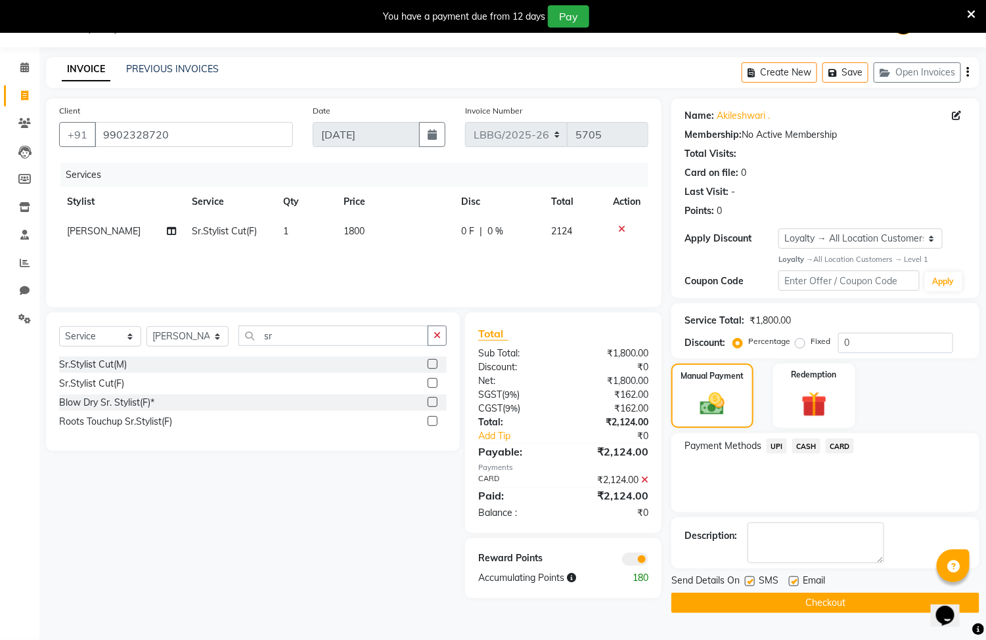
click at [758, 603] on button "Checkout" at bounding box center [825, 603] width 308 height 20
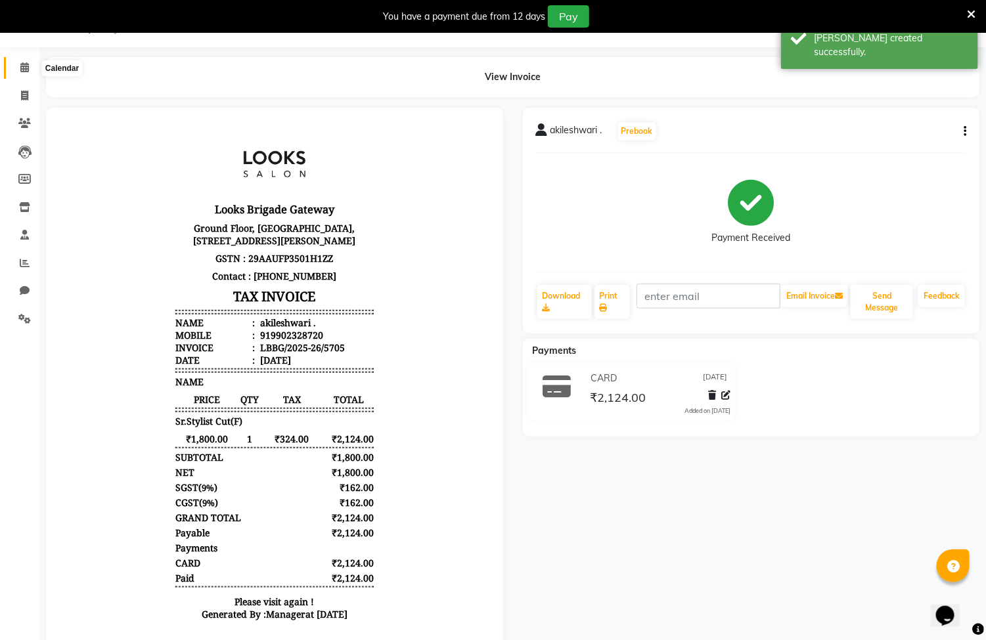
click at [24, 69] on icon at bounding box center [24, 67] width 9 height 10
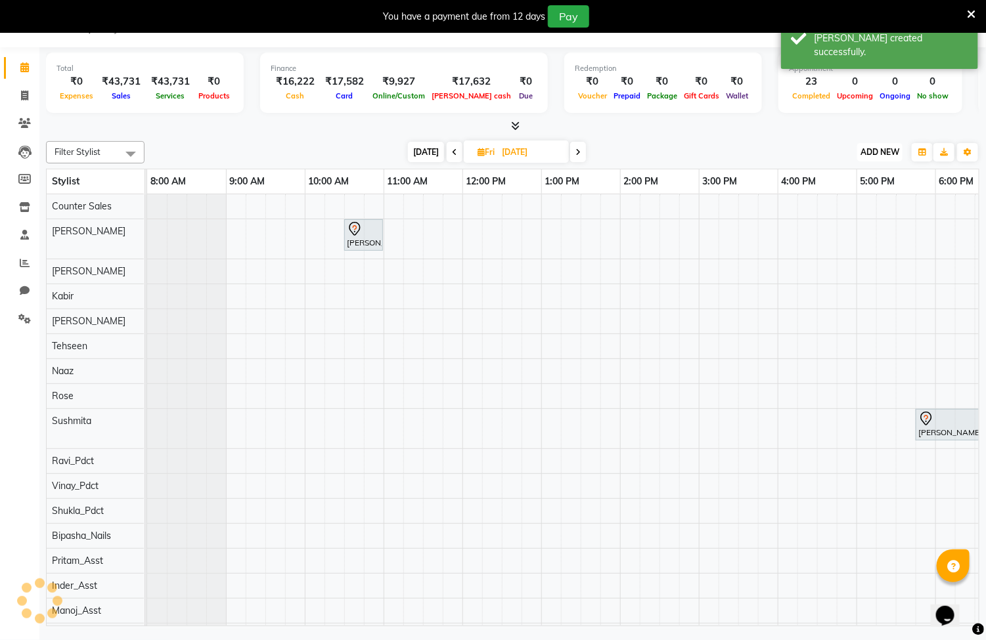
click at [885, 156] on span "ADD NEW" at bounding box center [879, 152] width 39 height 10
click at [846, 192] on link "Add Invoice" at bounding box center [851, 194] width 104 height 17
select select "service"
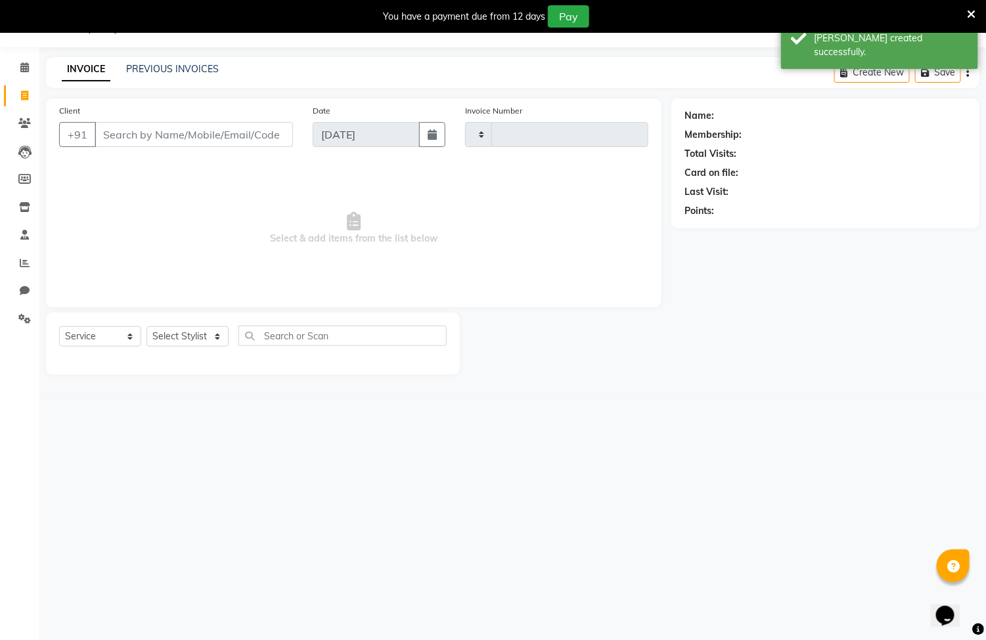
type input "5706"
select select "8944"
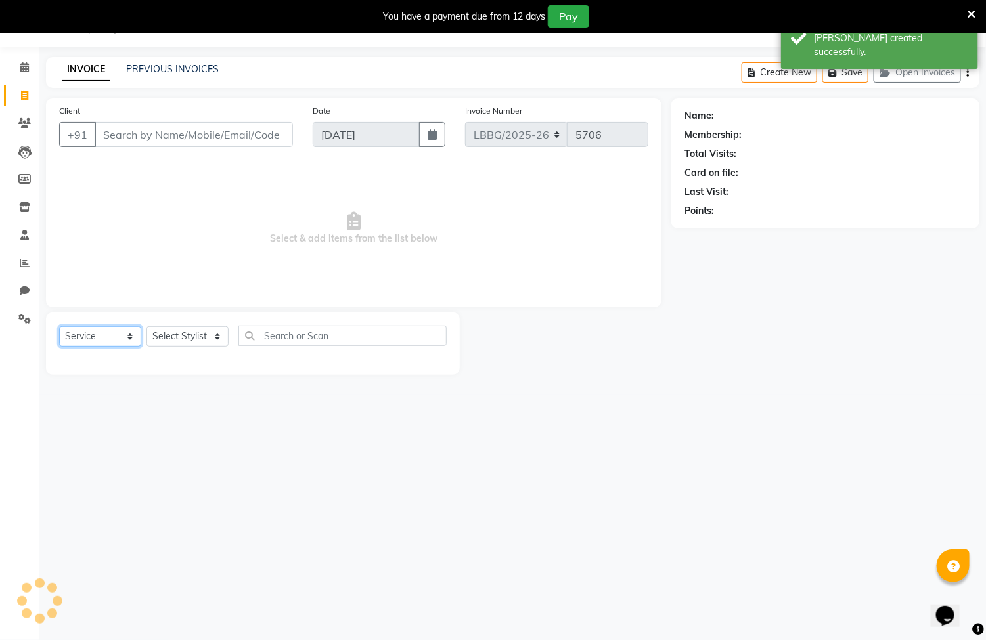
click at [125, 336] on select "Select Service Product Membership Package Voucher Prepaid Gift Card" at bounding box center [100, 336] width 82 height 20
click at [59, 327] on select "Select Service Product Membership Package Voucher Prepaid Gift Card" at bounding box center [100, 336] width 82 height 20
click at [179, 339] on select "Select Stylist Ayyub Bipasha_Nails Counter Sales Inder_Asst Joseph Kabir Kartik…" at bounding box center [187, 336] width 82 height 20
select select "90454"
click at [146, 327] on select "Select Stylist Ayyub Bipasha_Nails Counter Sales Inder_Asst Joseph Kabir Kartik…" at bounding box center [187, 336] width 82 height 20
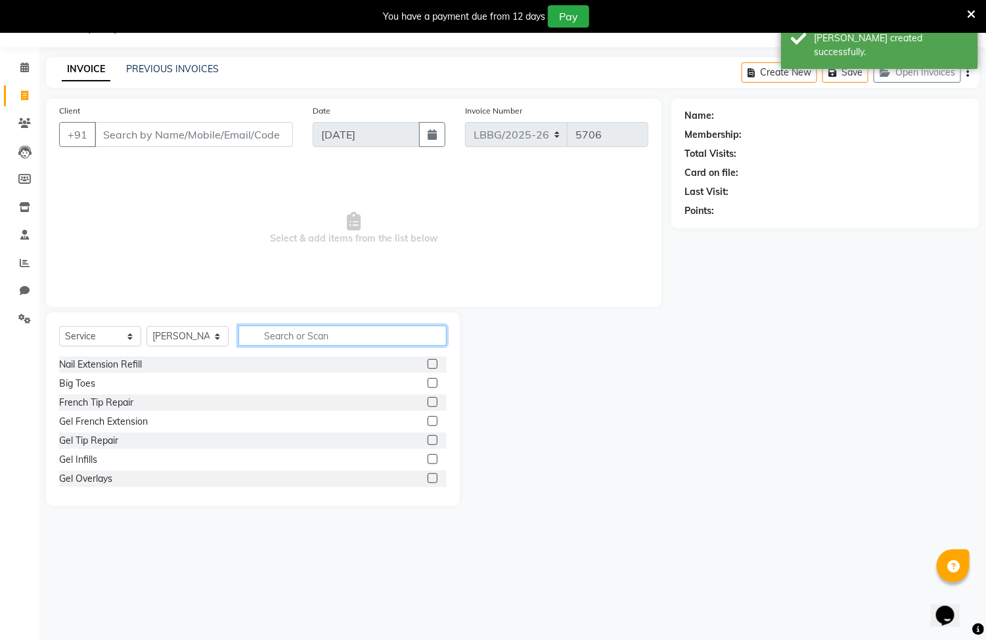
click at [272, 336] on input "text" at bounding box center [342, 336] width 208 height 20
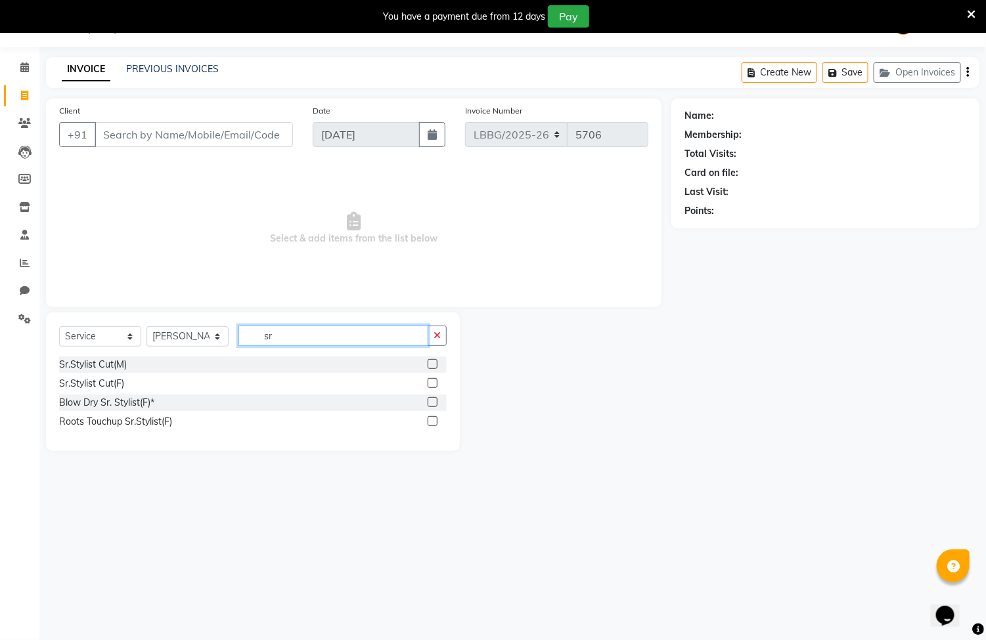
type input "sr"
click at [431, 387] on label at bounding box center [432, 383] width 10 height 10
click at [431, 387] on input "checkbox" at bounding box center [431, 384] width 9 height 9
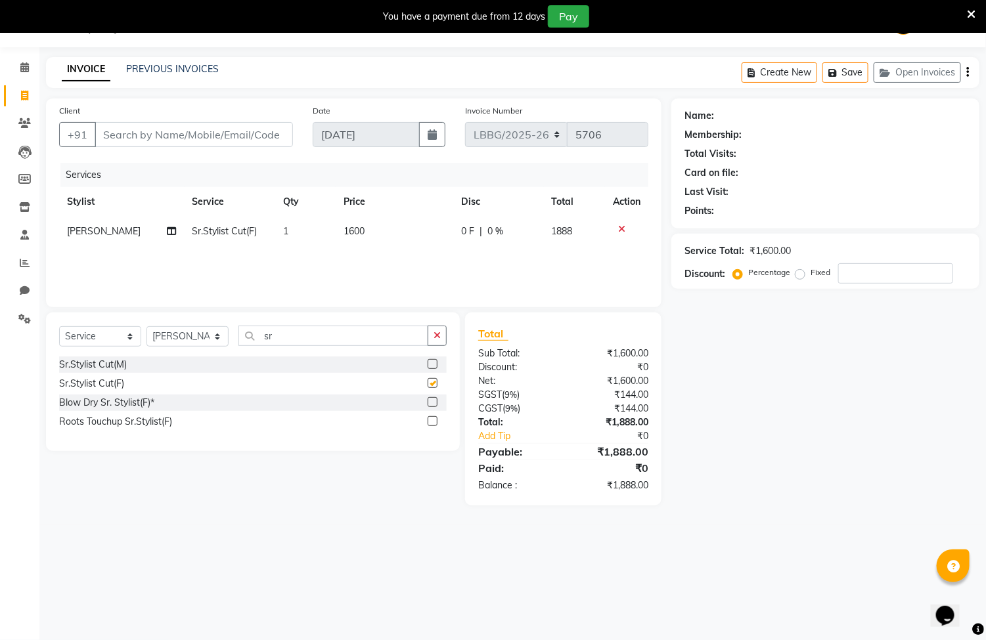
checkbox input "false"
click at [186, 340] on select "Select Stylist Ayyub Bipasha_Nails Counter Sales Inder_Asst Joseph Kabir Kartik…" at bounding box center [187, 336] width 82 height 20
drag, startPoint x: 205, startPoint y: 353, endPoint x: 204, endPoint y: 343, distance: 9.3
click at [206, 349] on div "Select Service Product Membership Package Voucher Prepaid Gift Card Select Styl…" at bounding box center [252, 341] width 387 height 31
click at [204, 343] on select "Select Stylist Ayyub Bipasha_Nails Counter Sales Inder_Asst Joseph Kabir Kartik…" at bounding box center [187, 336] width 82 height 20
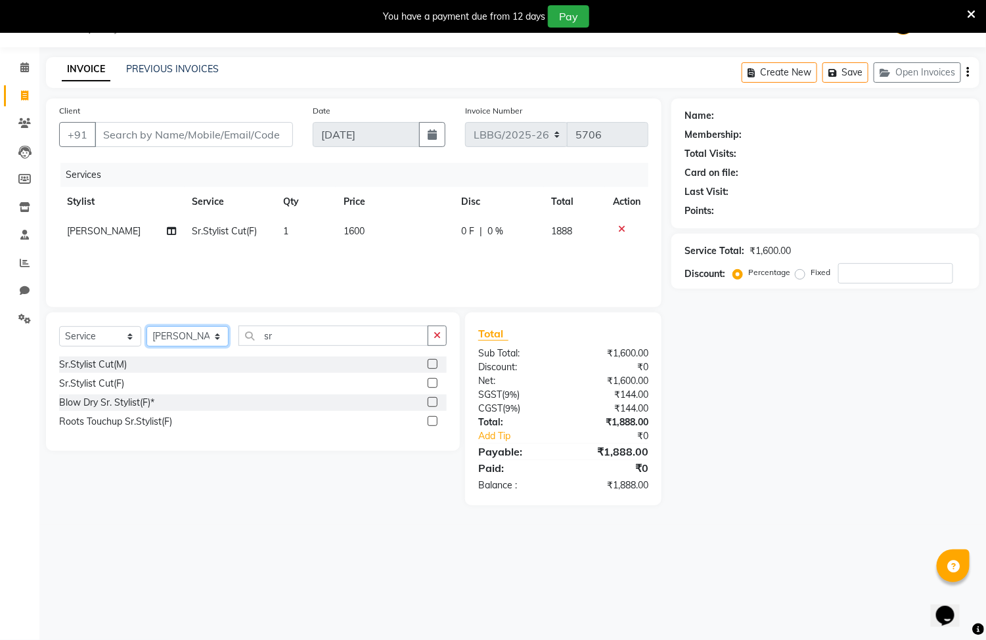
select select "90459"
click at [146, 327] on select "Select Stylist Ayyub Bipasha_Nails Counter Sales Inder_Asst Joseph Kabir Kartik…" at bounding box center [187, 336] width 82 height 20
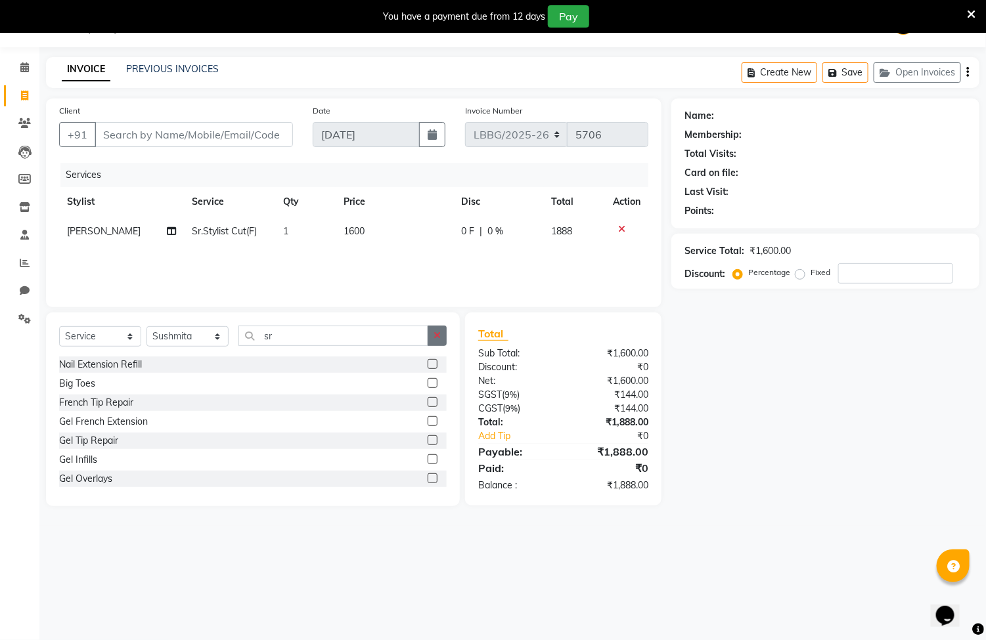
click at [436, 326] on button "button" at bounding box center [436, 336] width 19 height 20
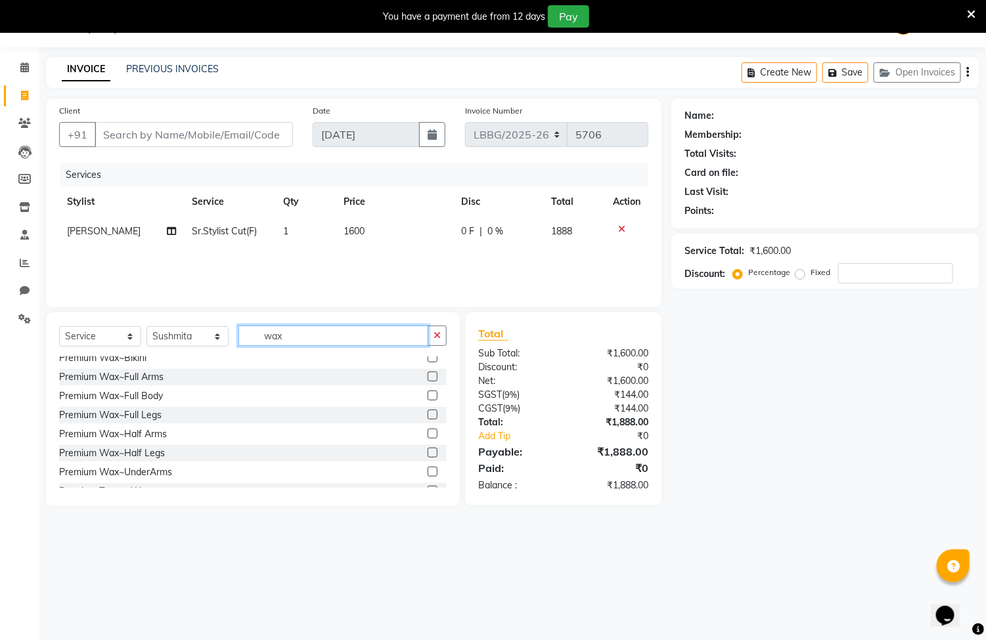
scroll to position [99, 0]
type input "wax"
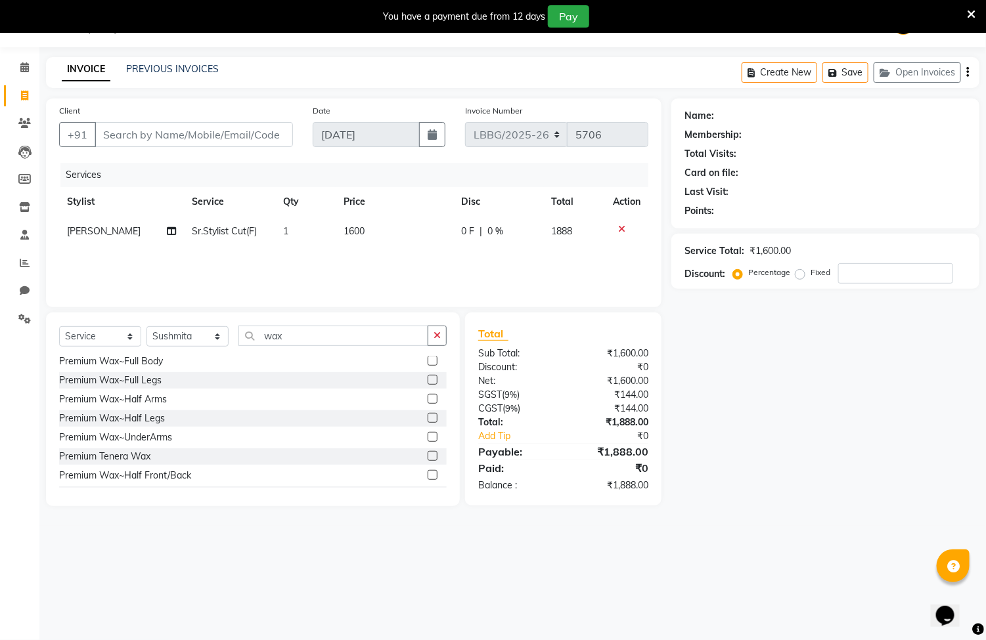
click at [427, 437] on label at bounding box center [432, 437] width 10 height 10
click at [427, 437] on input "checkbox" at bounding box center [431, 437] width 9 height 9
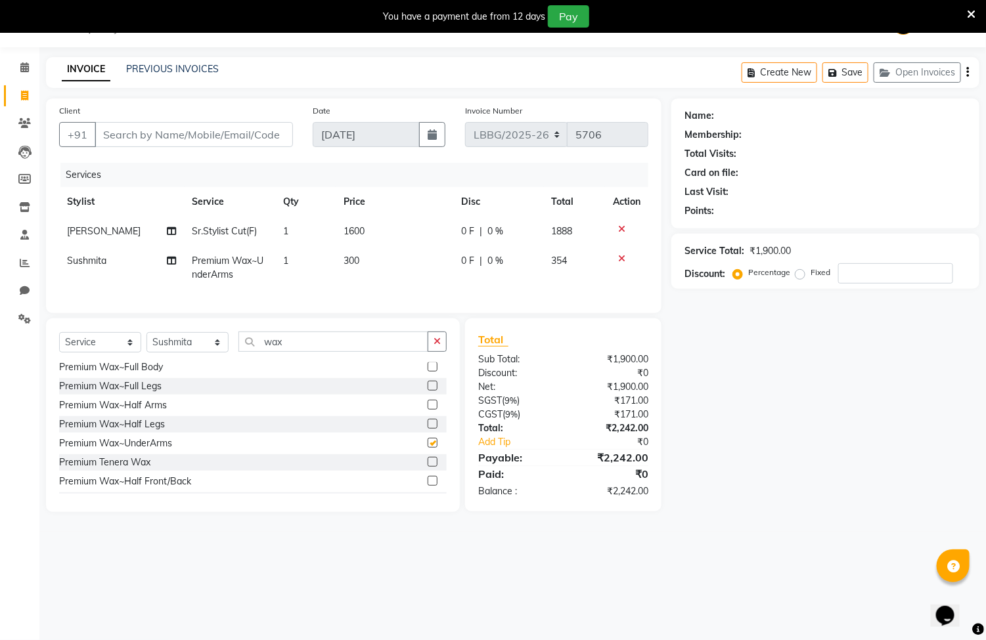
checkbox input "false"
click at [367, 227] on td "1600" at bounding box center [395, 232] width 118 height 30
select select "90454"
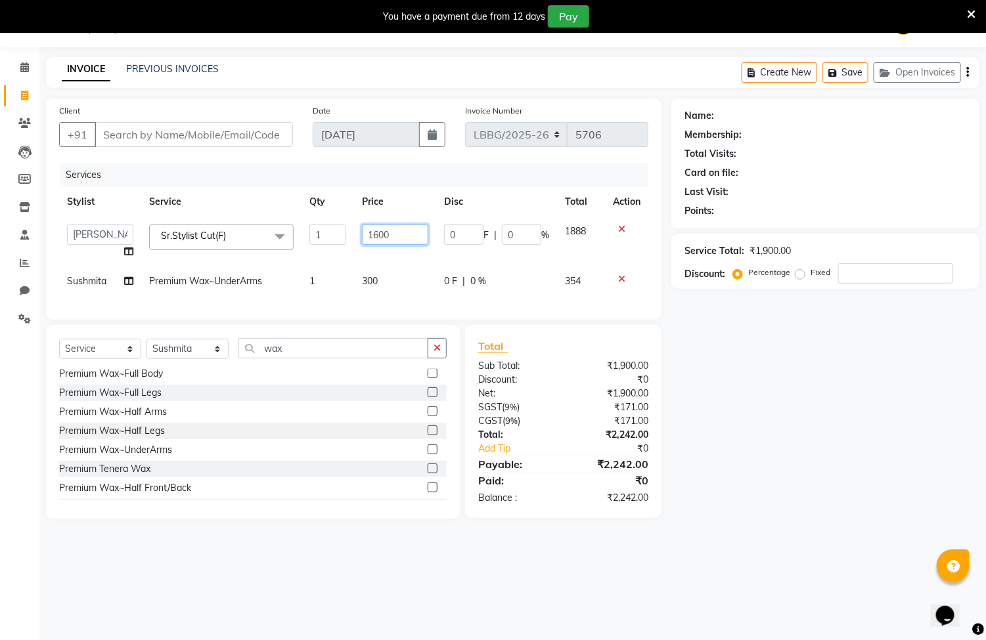
drag, startPoint x: 406, startPoint y: 231, endPoint x: 357, endPoint y: 230, distance: 49.3
click at [357, 230] on td "1600" at bounding box center [395, 242] width 82 height 50
type input "1800"
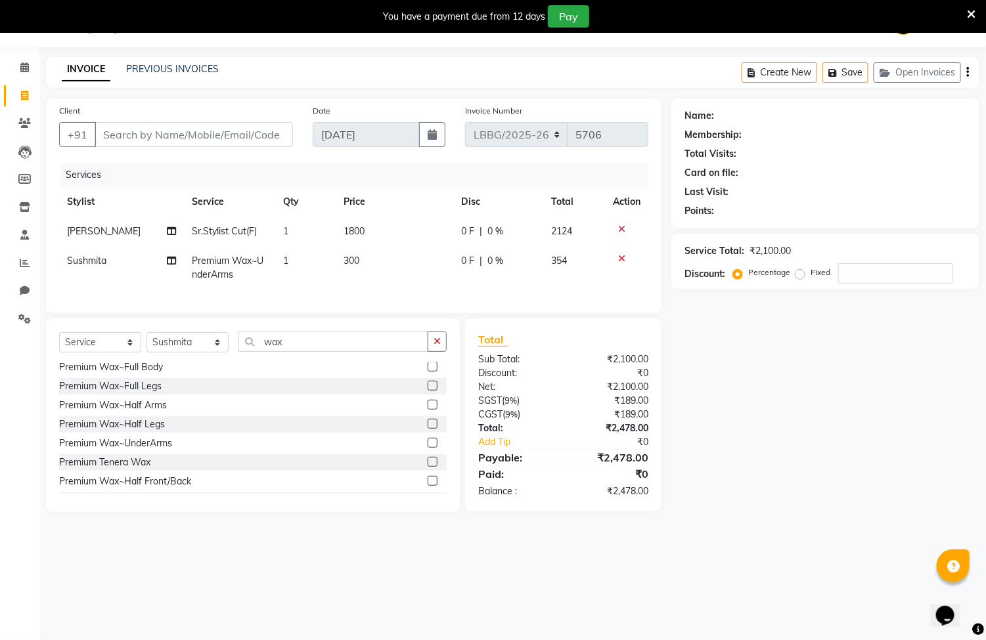
click at [431, 262] on tbody "Nishant Sr.Stylist Cut(F) 1 1800 0 F | 0 % 2124 Sushmita Premium Wax~UnderArms …" at bounding box center [353, 253] width 589 height 73
click at [231, 144] on input "Client" at bounding box center [194, 134] width 198 height 25
type input "9"
type input "0"
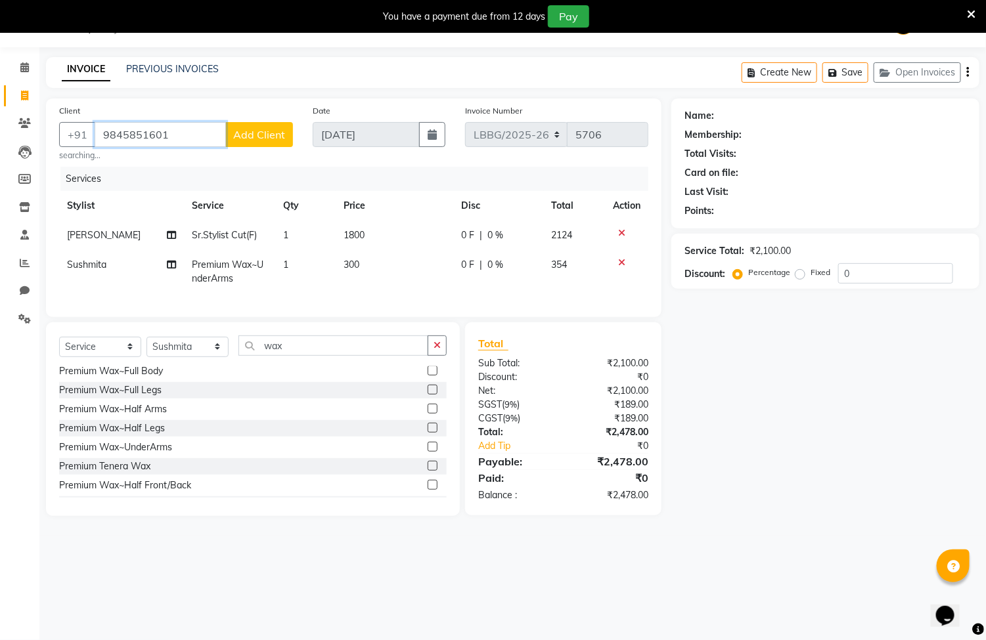
type input "9845851601"
click at [274, 133] on span "Add Client" at bounding box center [259, 134] width 52 height 13
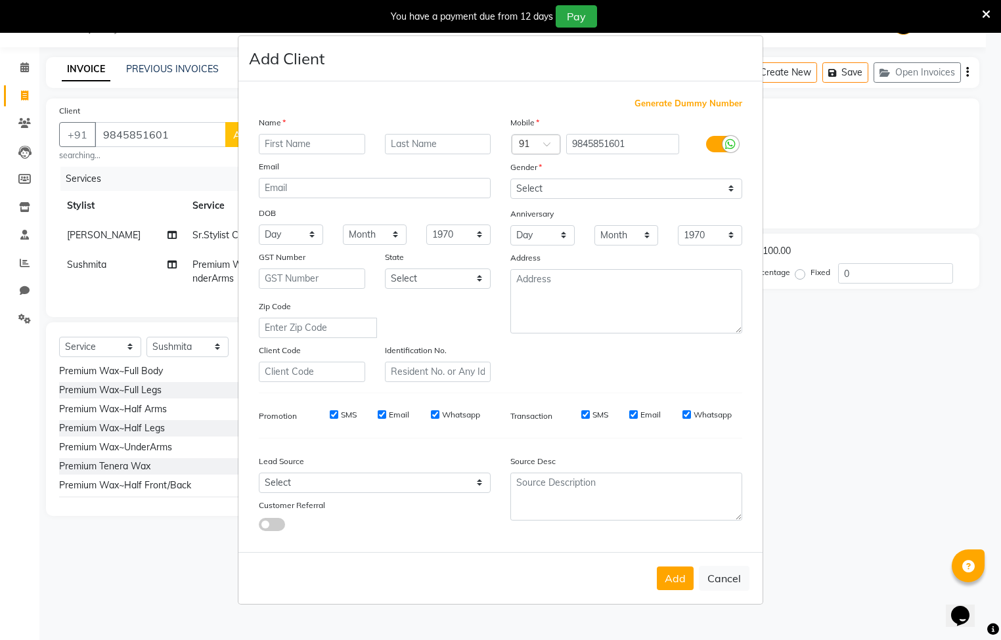
type input "h"
type input "joy"
click at [591, 195] on select "Select Male Female Other Prefer Not To Say" at bounding box center [626, 189] width 232 height 20
select select "female"
click at [510, 179] on select "Select Male Female Other Prefer Not To Say" at bounding box center [626, 189] width 232 height 20
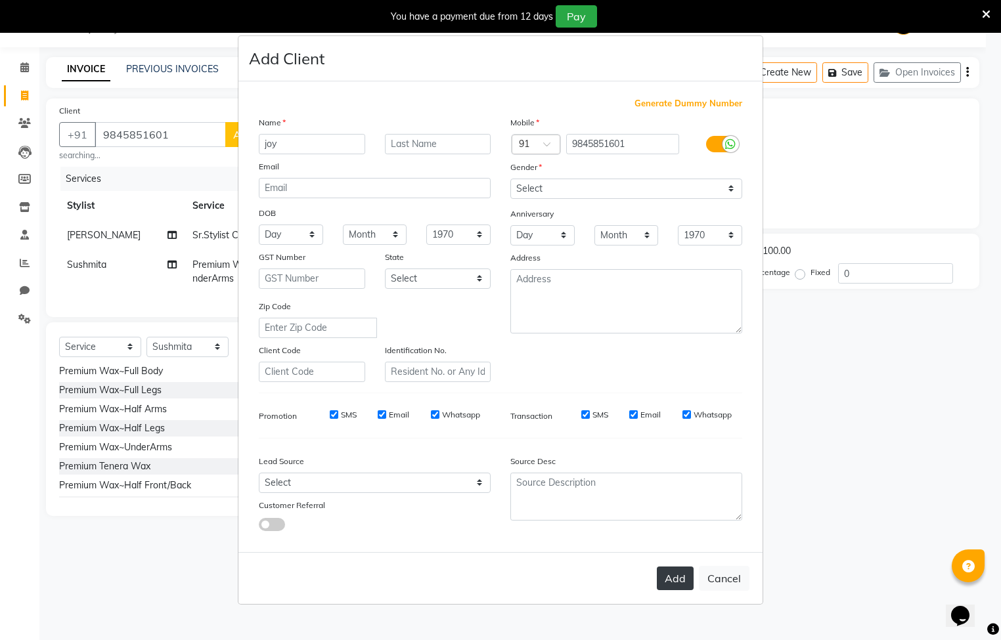
click at [672, 582] on button "Add" at bounding box center [675, 579] width 37 height 24
select select
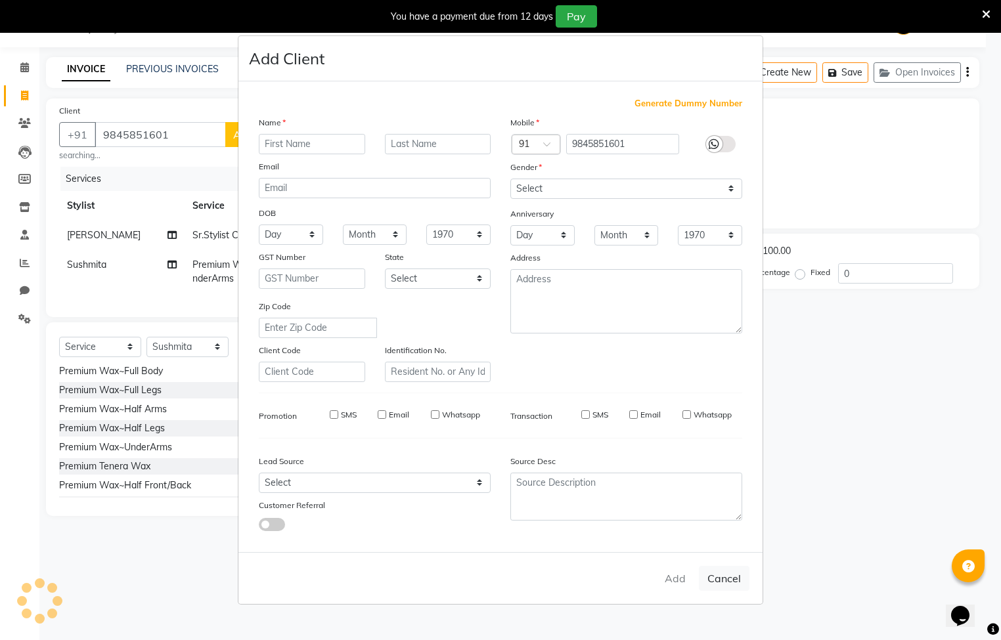
select select
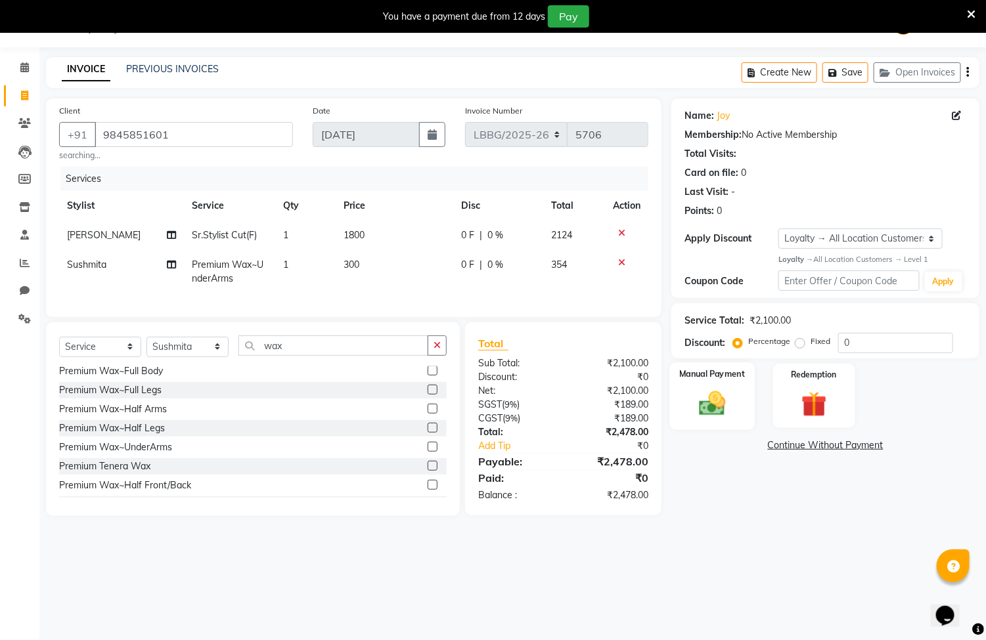
click at [727, 410] on img at bounding box center [712, 403] width 43 height 31
click at [835, 448] on span "CARD" at bounding box center [839, 446] width 28 height 15
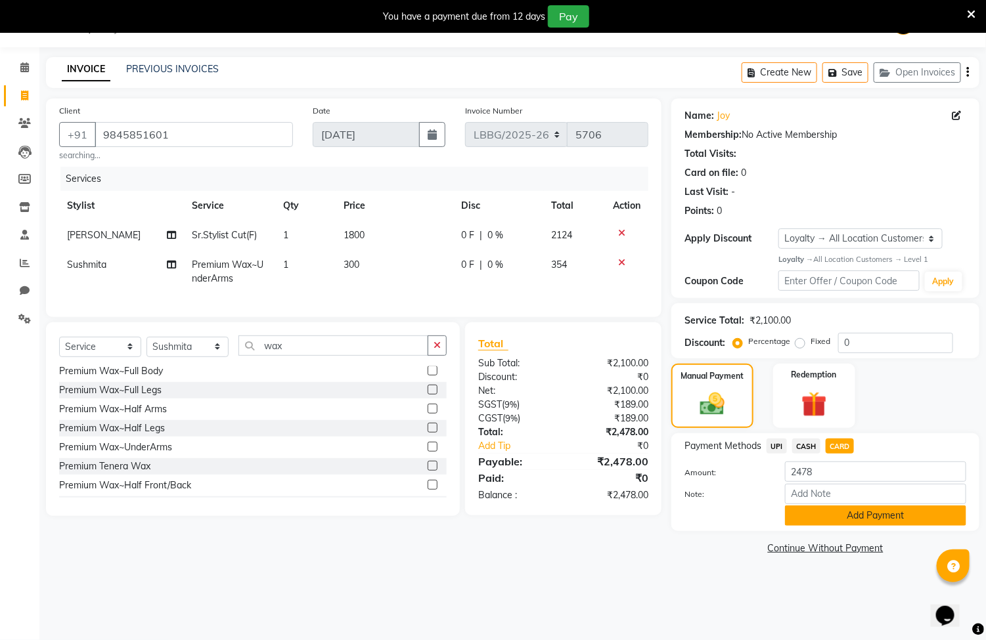
click at [850, 519] on button "Add Payment" at bounding box center [875, 516] width 181 height 20
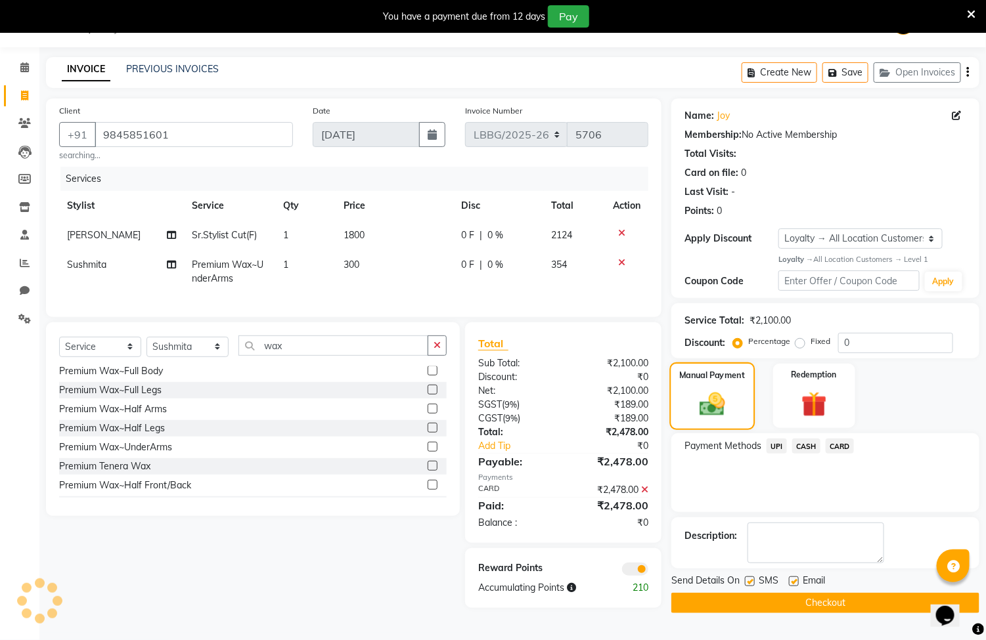
scroll to position [36, 0]
click at [711, 600] on button "Checkout" at bounding box center [825, 603] width 308 height 20
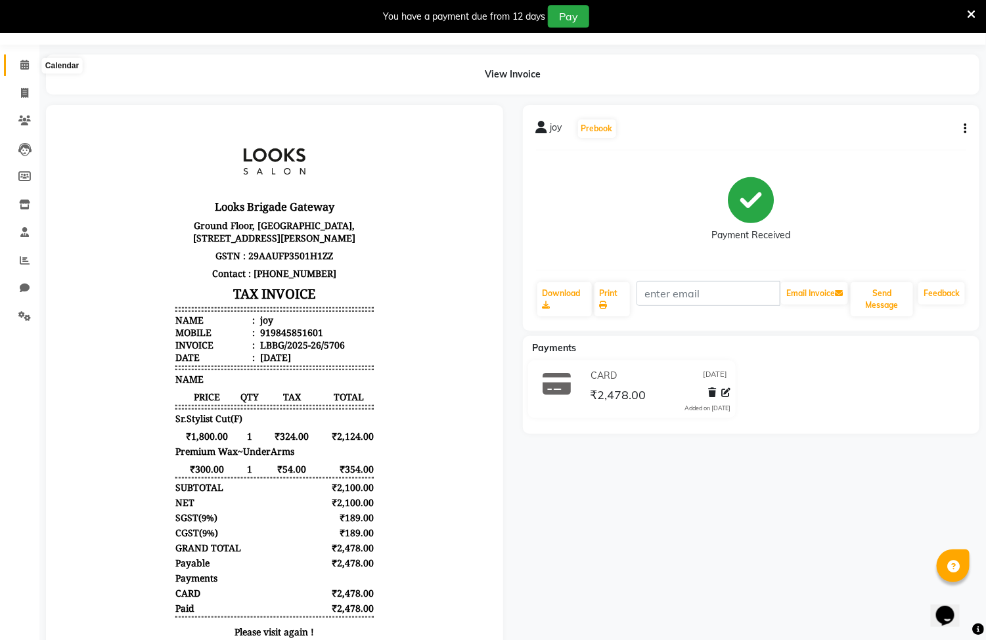
click at [22, 62] on icon at bounding box center [24, 65] width 9 height 10
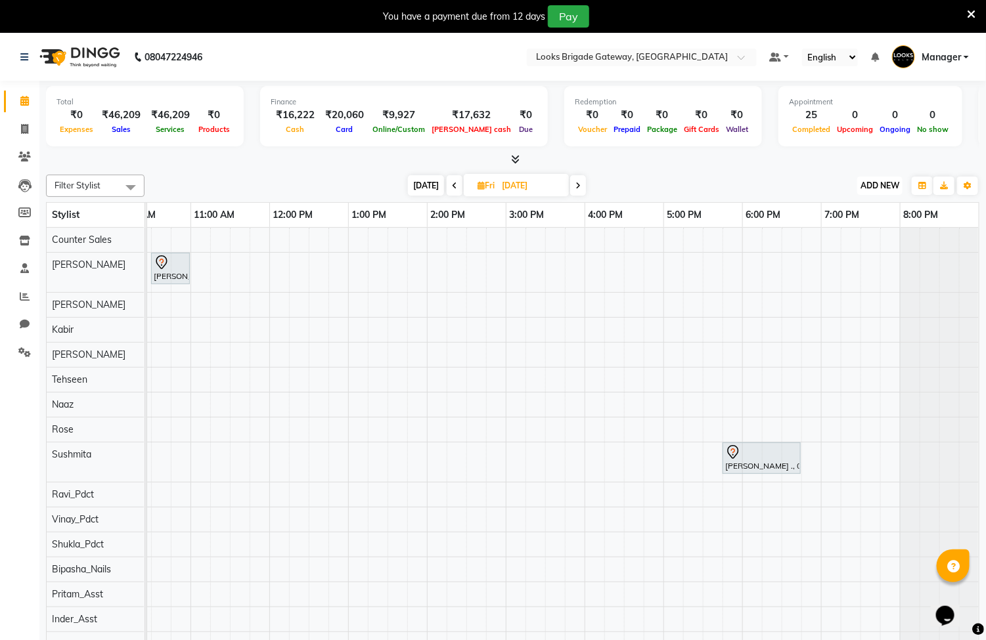
click at [879, 178] on button "ADD NEW Toggle Dropdown" at bounding box center [879, 186] width 45 height 18
click at [855, 239] on link "Add Expense" at bounding box center [851, 244] width 104 height 17
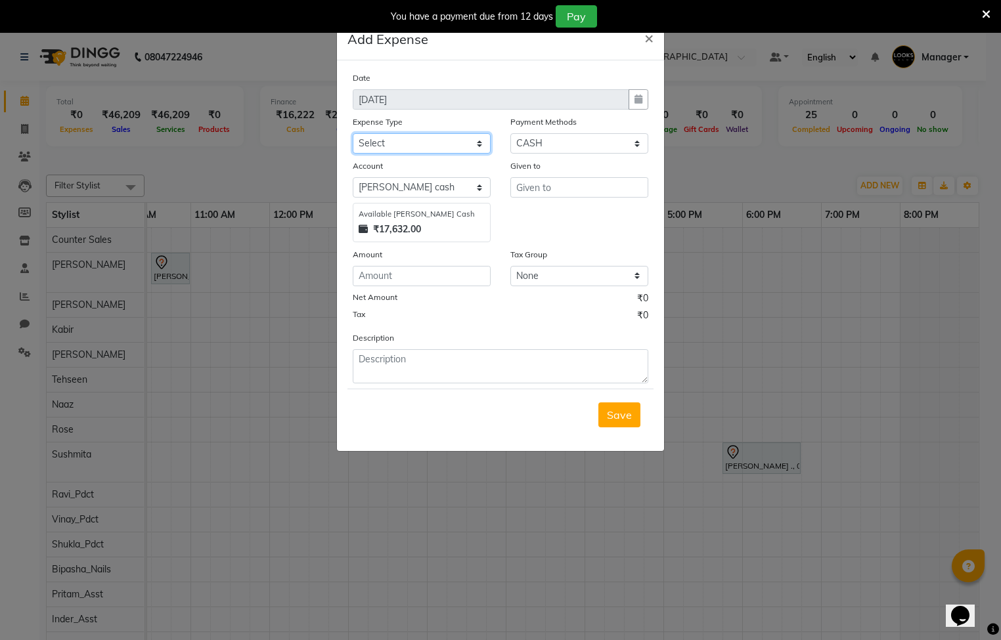
click at [467, 144] on select "Select Bank Deposit Blinkit Cash Handover CLIENT Client ordered food Client Ref…" at bounding box center [422, 143] width 138 height 20
click at [353, 133] on select "Select Bank Deposit Blinkit Cash Handover CLIENT Client ordered food Client Ref…" at bounding box center [422, 143] width 138 height 20
click at [453, 280] on input "number" at bounding box center [422, 276] width 138 height 20
click at [560, 276] on select "None 12%GST 18%GST GST" at bounding box center [579, 276] width 138 height 20
click at [560, 241] on div "Given to" at bounding box center [579, 200] width 158 height 83
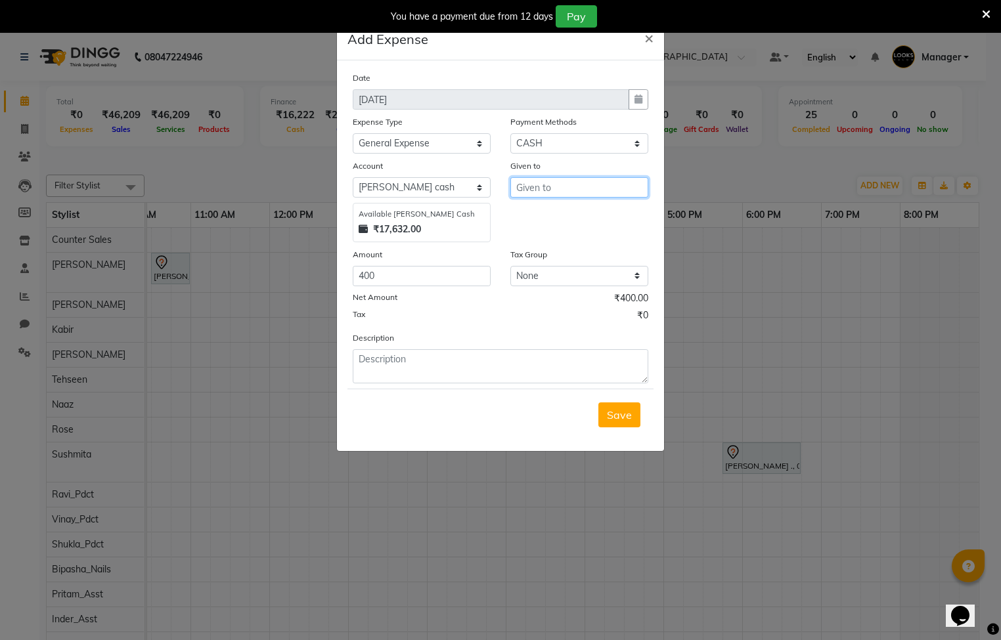
click at [556, 188] on input "text" at bounding box center [579, 187] width 138 height 20
click at [572, 187] on input "text" at bounding box center [579, 187] width 138 height 20
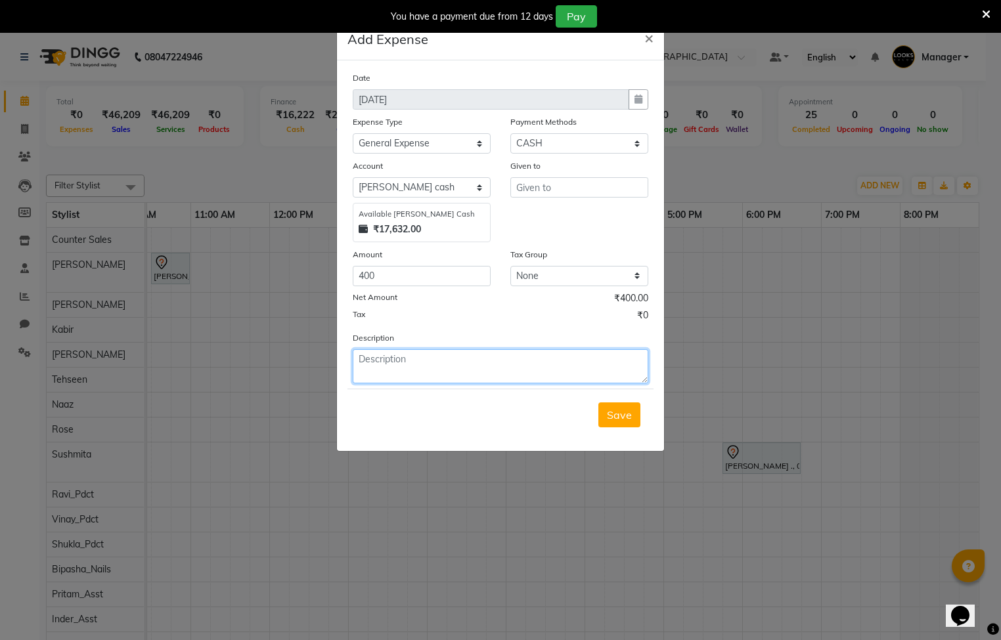
click at [481, 371] on textarea at bounding box center [501, 366] width 296 height 34
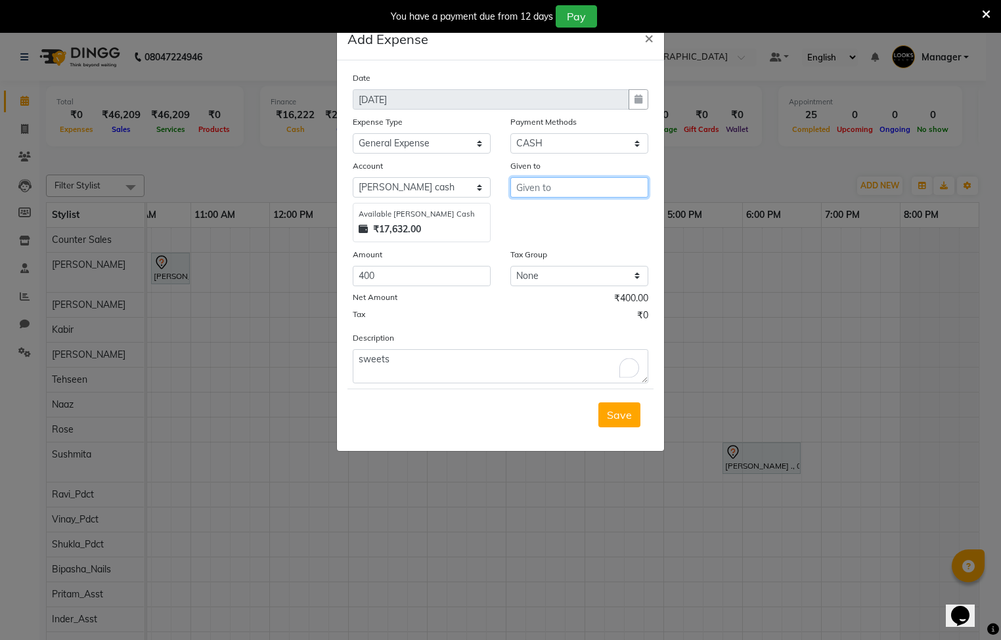
click at [550, 187] on input "text" at bounding box center [579, 187] width 138 height 20
click at [559, 185] on input "text" at bounding box center [579, 187] width 138 height 20
click at [567, 211] on ngb-highlight "C ounter Sales" at bounding box center [561, 214] width 68 height 13
click at [615, 420] on span "Save" at bounding box center [619, 414] width 25 height 13
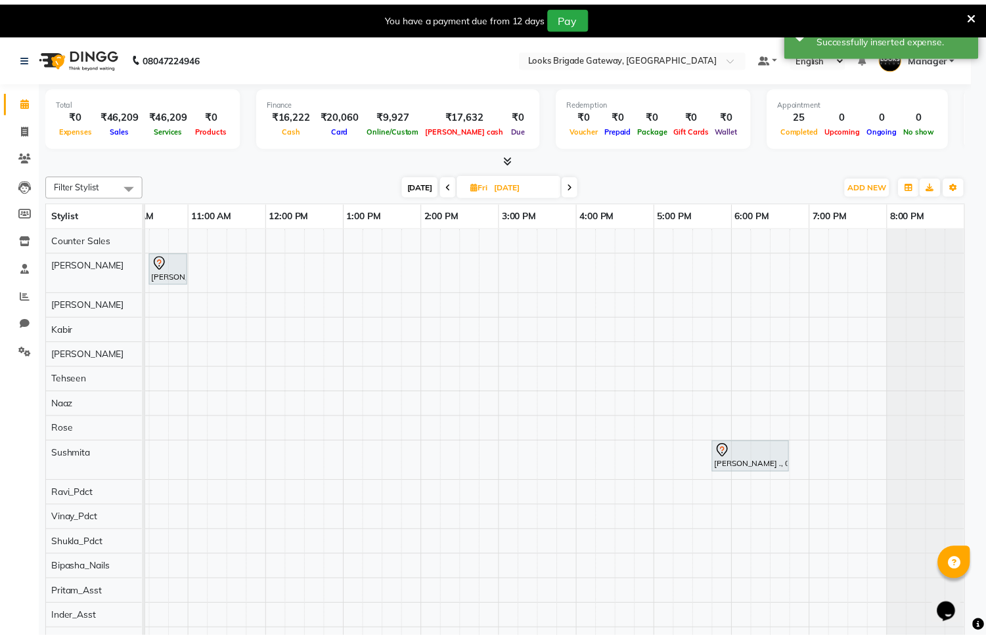
scroll to position [0, 178]
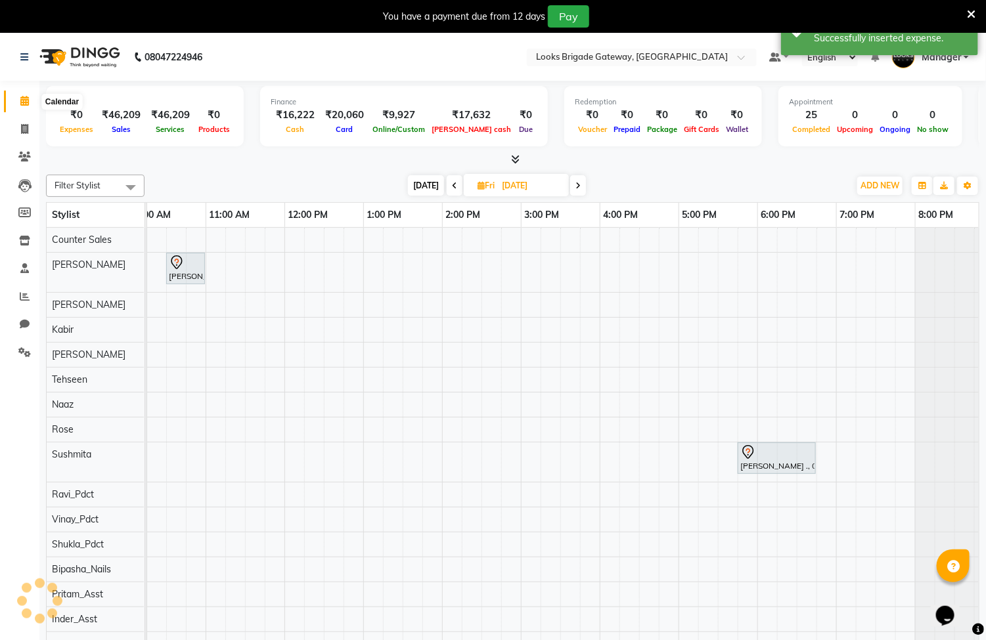
click at [22, 105] on icon at bounding box center [24, 101] width 9 height 10
click at [869, 184] on span "ADD NEW" at bounding box center [879, 186] width 39 height 10
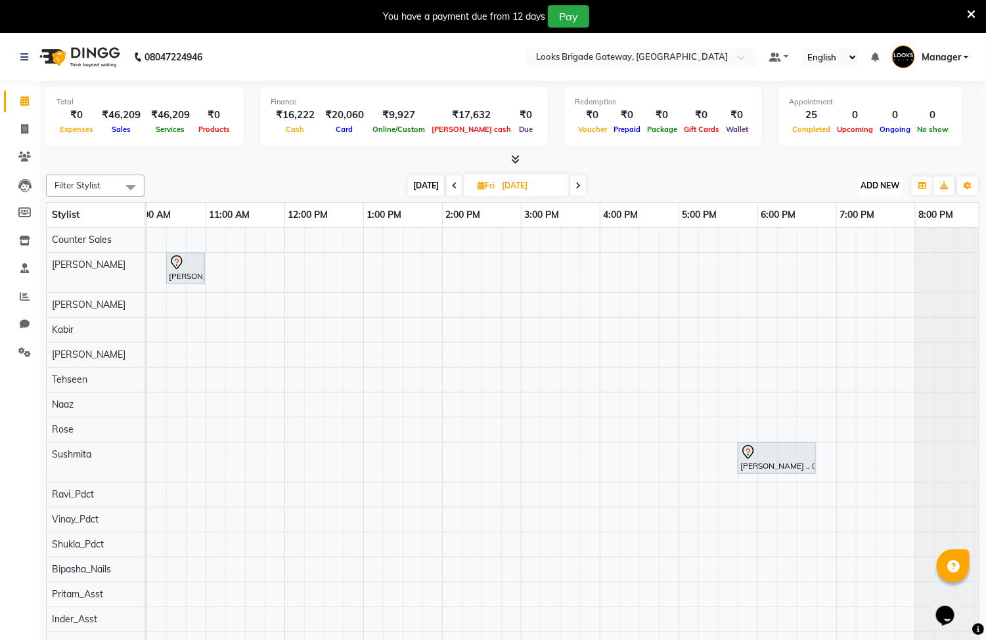
click at [860, 186] on span "ADD NEW" at bounding box center [879, 186] width 39 height 10
click at [835, 242] on link "Add Expense" at bounding box center [851, 244] width 104 height 17
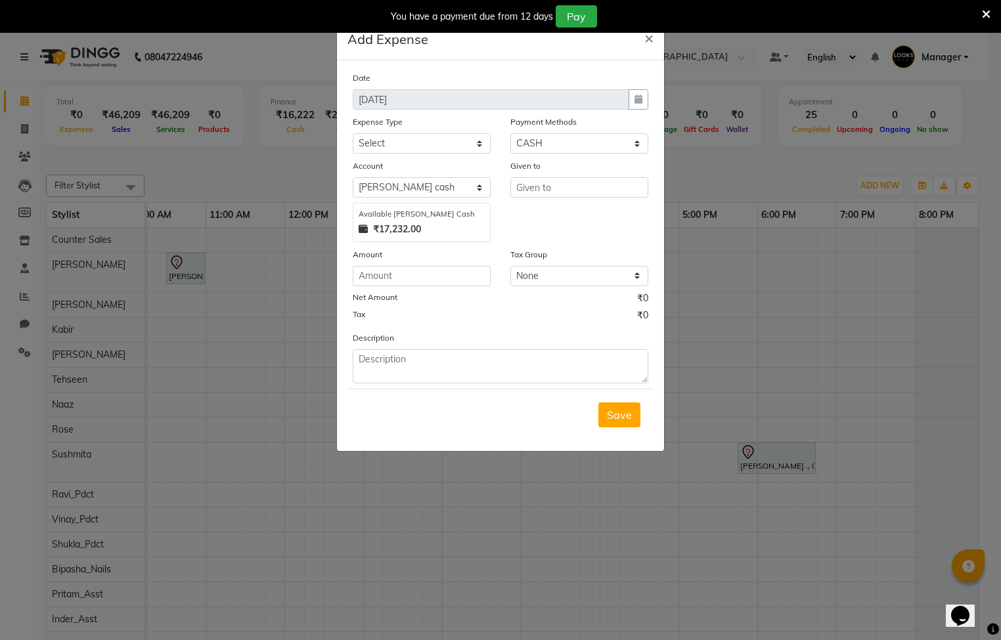
click at [853, 301] on ngb-modal-window "Add Expense × Date 04-09-2025 Expense Type Select Bank Deposit Blinkit Cash Han…" at bounding box center [500, 320] width 1001 height 640
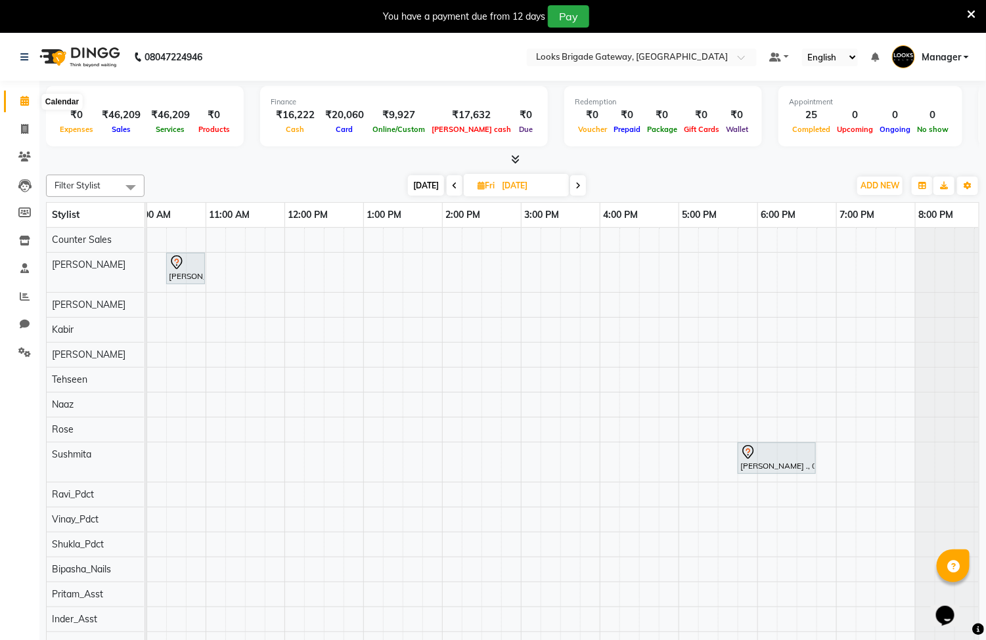
click at [28, 101] on icon at bounding box center [24, 101] width 9 height 10
click at [24, 101] on icon at bounding box center [24, 101] width 9 height 10
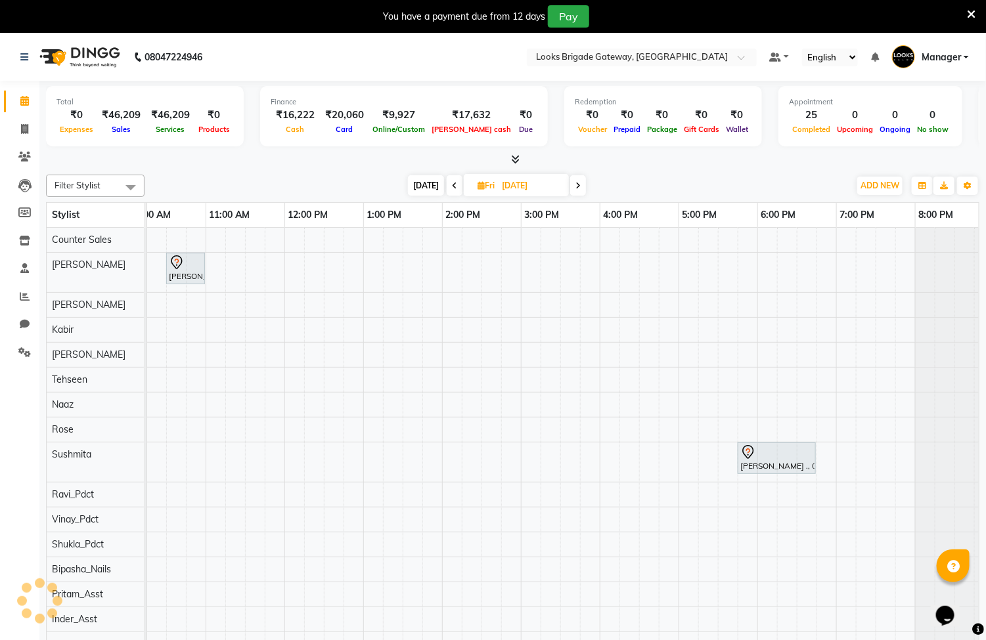
click at [69, 119] on div "₹0" at bounding box center [76, 115] width 40 height 15
click at [72, 119] on div "₹0" at bounding box center [76, 115] width 40 height 15
click at [21, 127] on icon at bounding box center [24, 129] width 7 height 10
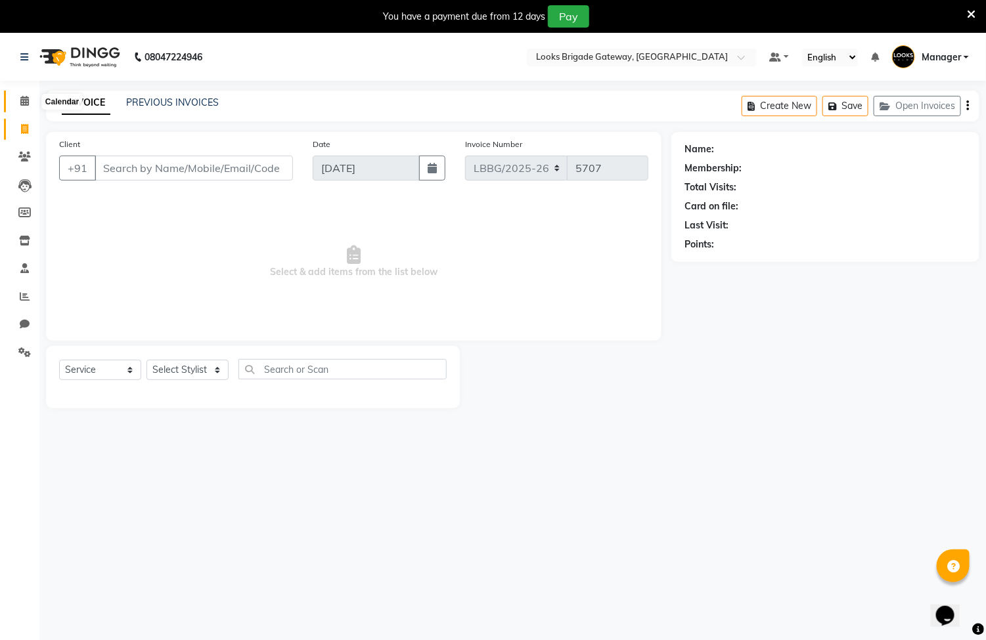
click at [26, 101] on icon at bounding box center [24, 101] width 9 height 10
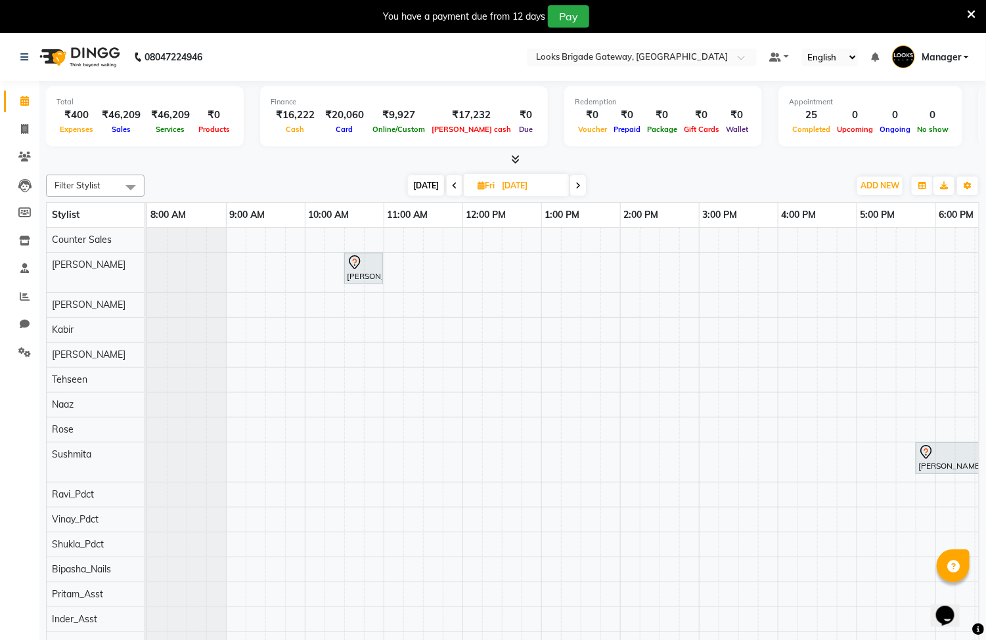
click at [73, 124] on div "Expenses" at bounding box center [76, 129] width 40 height 14
click at [87, 132] on span "Expenses" at bounding box center [76, 129] width 40 height 9
click at [79, 131] on span "Expenses" at bounding box center [76, 129] width 40 height 9
click at [26, 103] on icon at bounding box center [24, 101] width 9 height 10
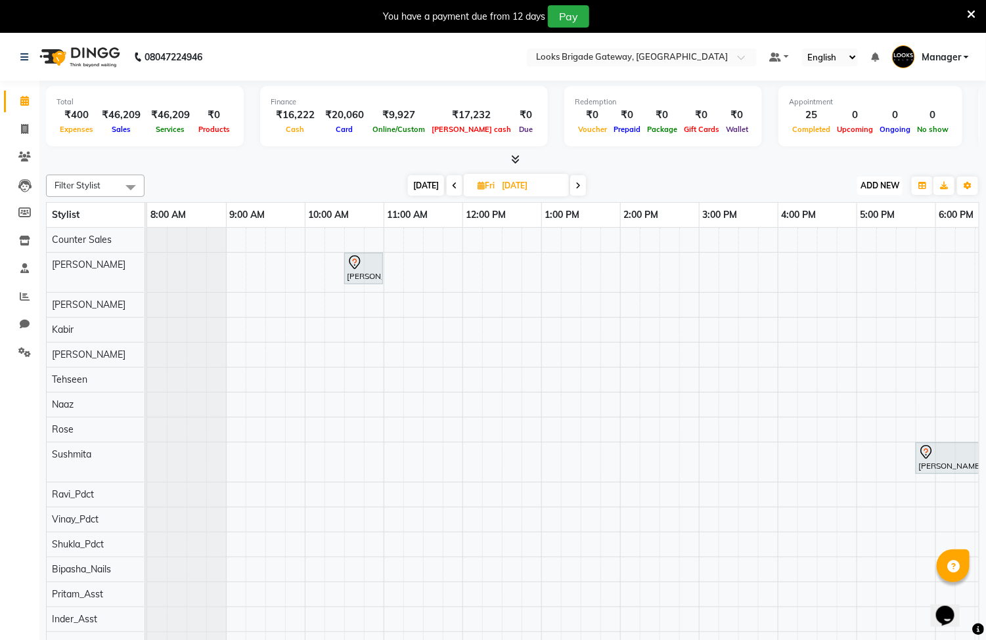
click at [881, 184] on span "ADD NEW" at bounding box center [879, 186] width 39 height 10
click at [844, 227] on link "Add Invoice" at bounding box center [851, 227] width 104 height 17
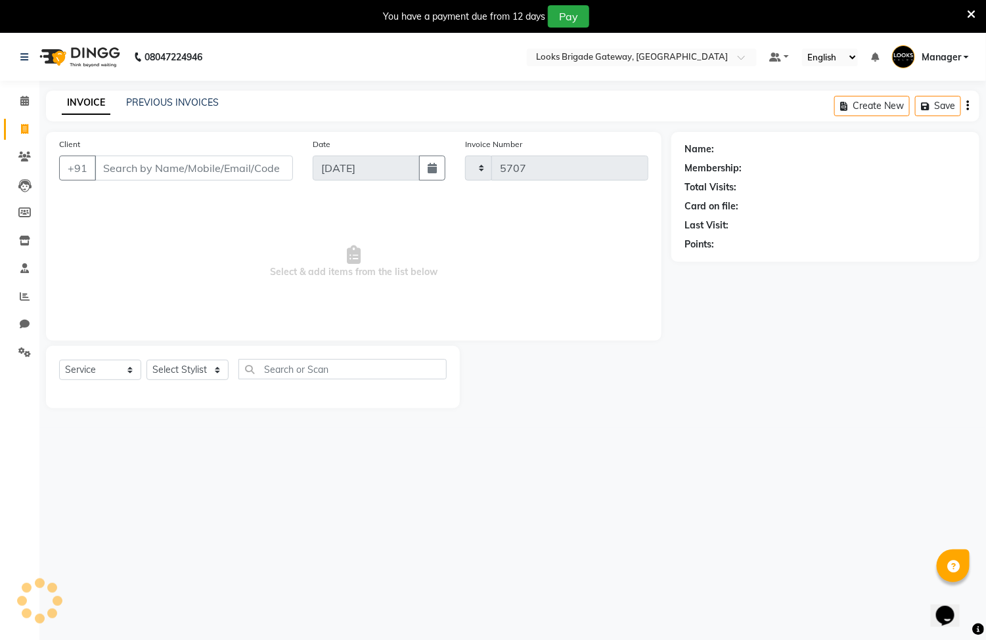
drag, startPoint x: 239, startPoint y: 172, endPoint x: 241, endPoint y: 164, distance: 8.8
click at [239, 169] on input "Client" at bounding box center [194, 168] width 198 height 25
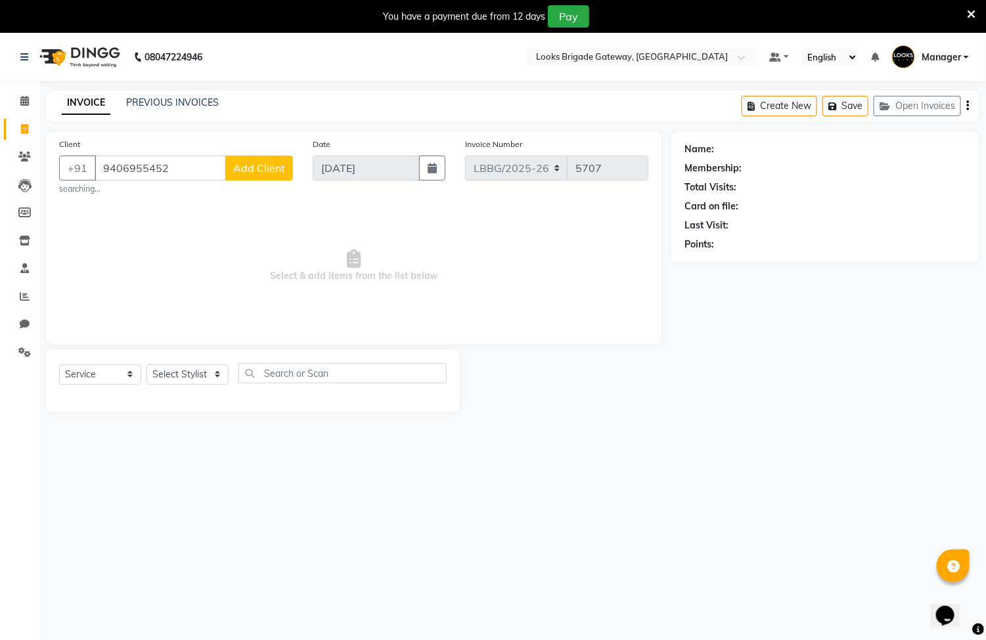
click at [265, 164] on span "Add Client" at bounding box center [259, 168] width 52 height 13
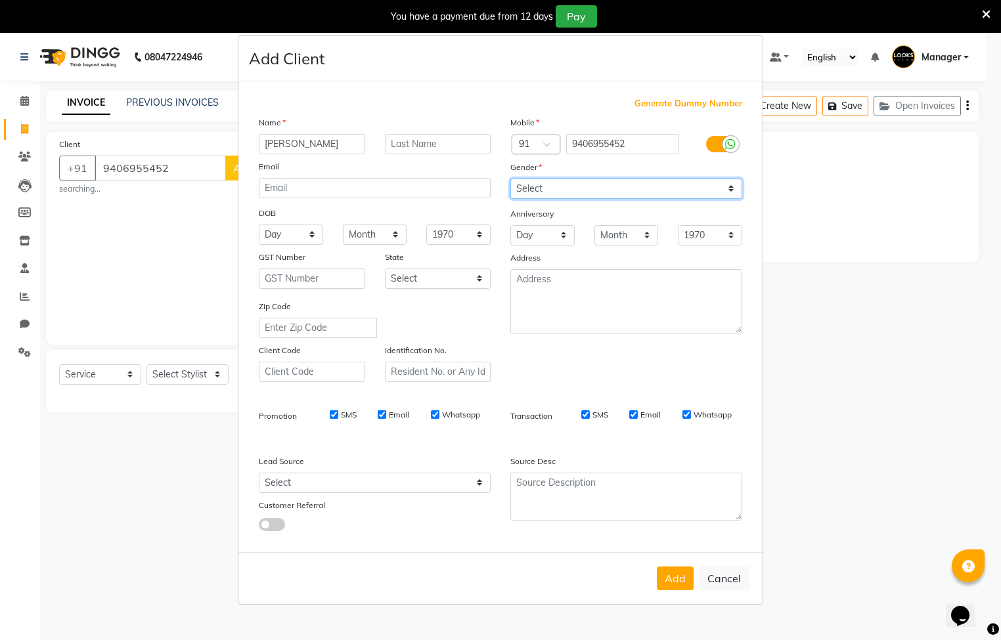
drag, startPoint x: 602, startPoint y: 185, endPoint x: 592, endPoint y: 198, distance: 15.9
click at [602, 185] on select "Select Male Female Other Prefer Not To Say" at bounding box center [626, 189] width 232 height 20
click at [592, 198] on select "Select Male Female Other Prefer Not To Say" at bounding box center [626, 189] width 232 height 20
click at [590, 196] on select "Select Male Female Other Prefer Not To Say" at bounding box center [626, 189] width 232 height 20
click at [510, 179] on select "Select Male Female Other Prefer Not To Say" at bounding box center [626, 189] width 232 height 20
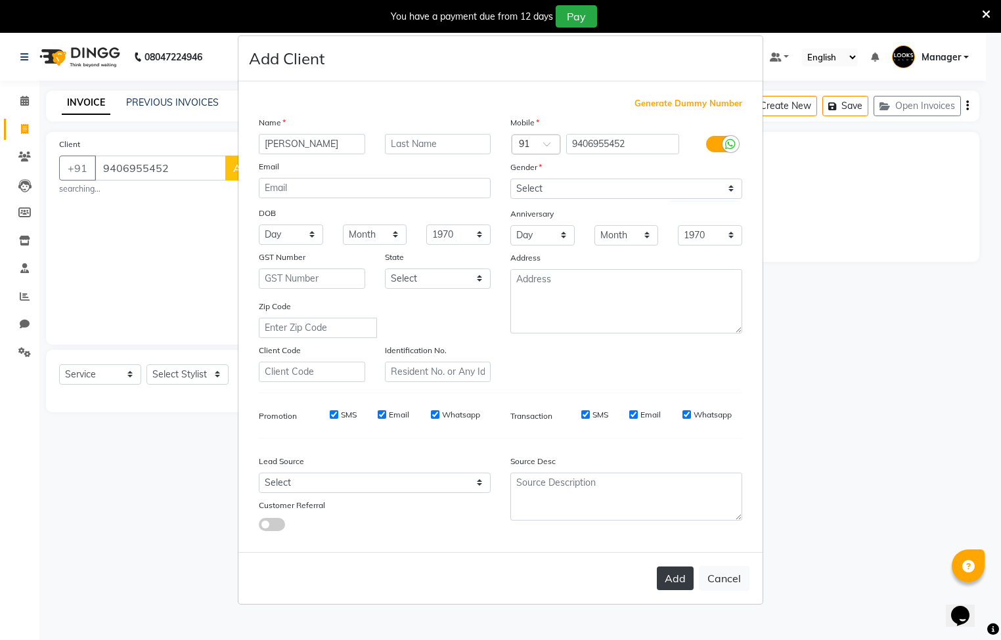
click at [678, 571] on button "Add" at bounding box center [675, 579] width 37 height 24
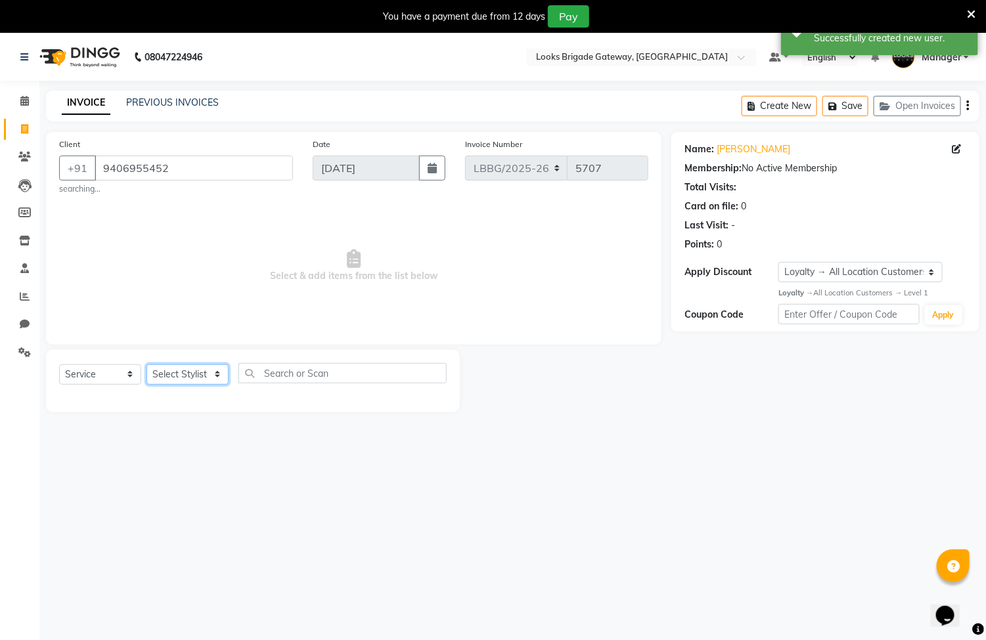
click at [180, 378] on select "Select Stylist Ayyub Bipasha_Nails Counter Sales Inder_Asst Joseph Kabir Kartik…" at bounding box center [187, 374] width 82 height 20
click at [146, 365] on select "Select Stylist Ayyub Bipasha_Nails Counter Sales Inder_Asst Joseph Kabir Kartik…" at bounding box center [187, 374] width 82 height 20
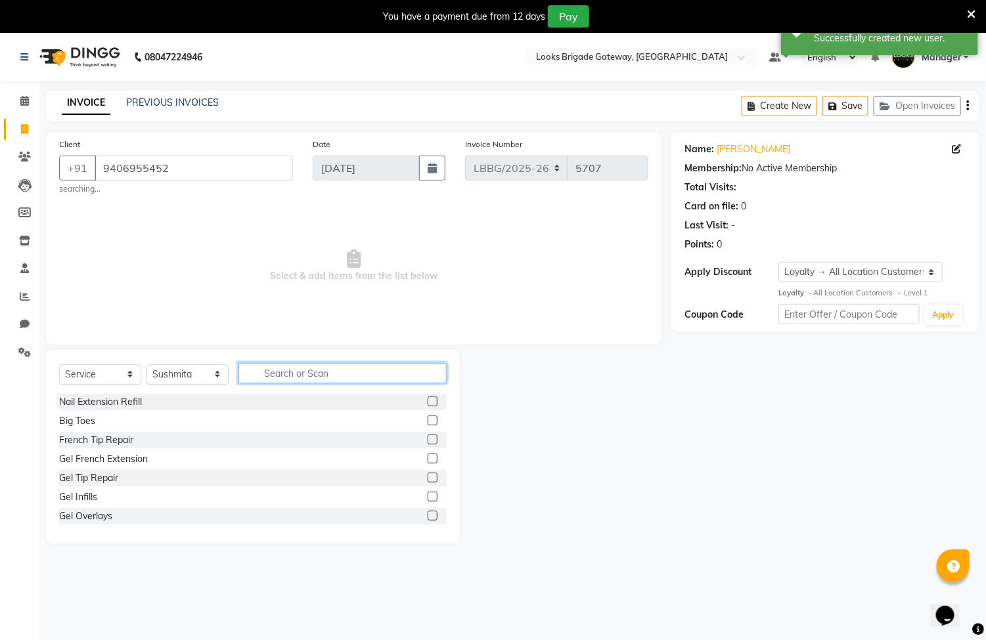
click at [305, 384] on input "text" at bounding box center [342, 373] width 208 height 20
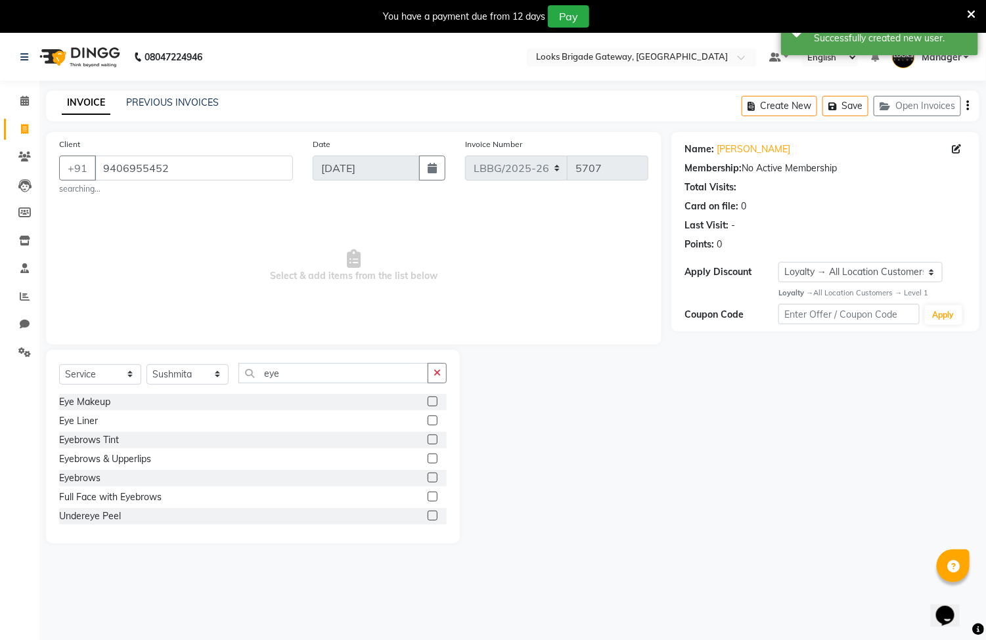
click at [427, 481] on label at bounding box center [432, 478] width 10 height 10
click at [427, 481] on input "checkbox" at bounding box center [431, 478] width 9 height 9
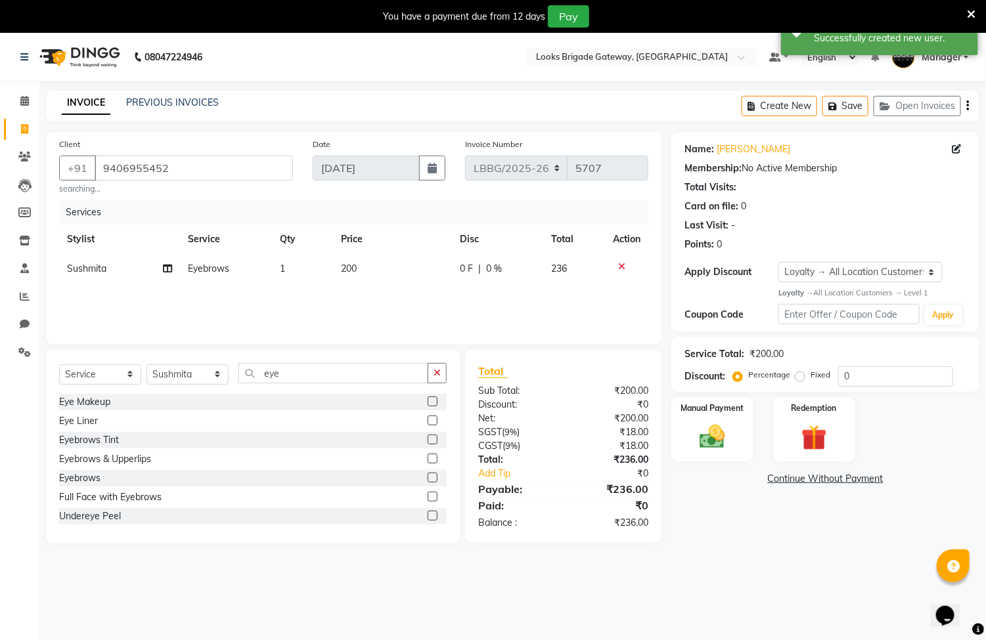
click at [361, 272] on td "200" at bounding box center [392, 269] width 119 height 30
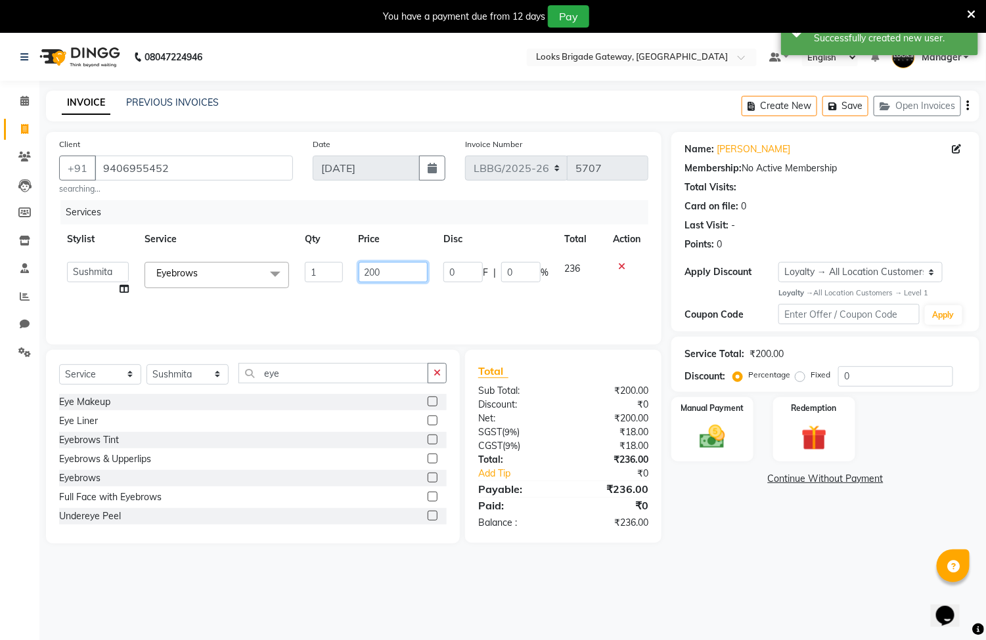
drag, startPoint x: 408, startPoint y: 271, endPoint x: 288, endPoint y: 266, distance: 120.9
click at [288, 266] on tr "Ayyub Bipasha_Nails Counter Sales Inder_Asst Joseph Kabir Kartik Manager Manoj_…" at bounding box center [353, 279] width 589 height 50
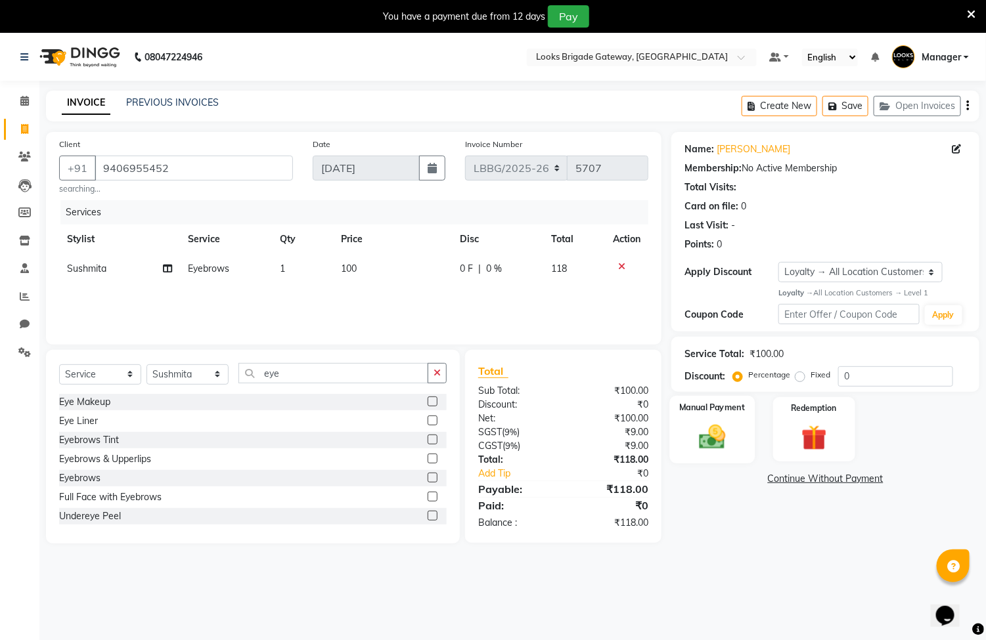
click at [708, 444] on img at bounding box center [712, 437] width 43 height 31
click at [816, 481] on span "UPI" at bounding box center [816, 479] width 20 height 15
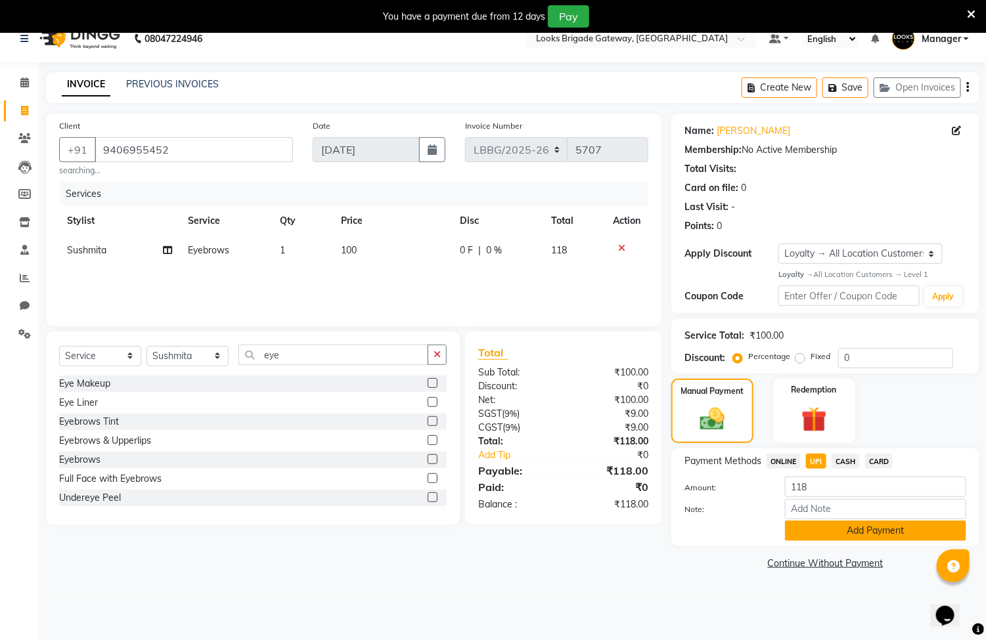
scroll to position [33, 0]
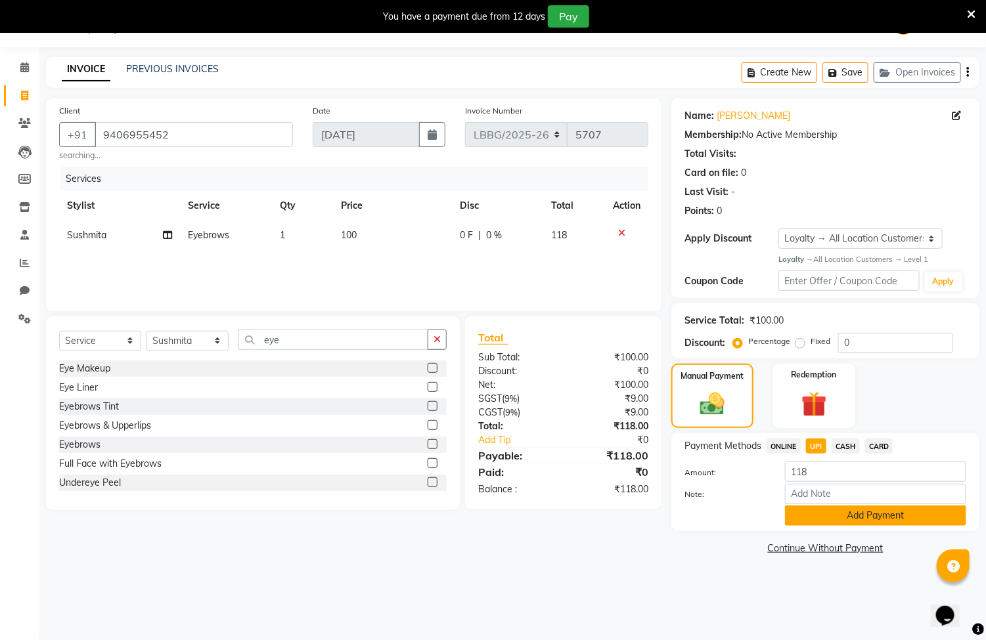
click at [858, 524] on button "Add Payment" at bounding box center [875, 516] width 181 height 20
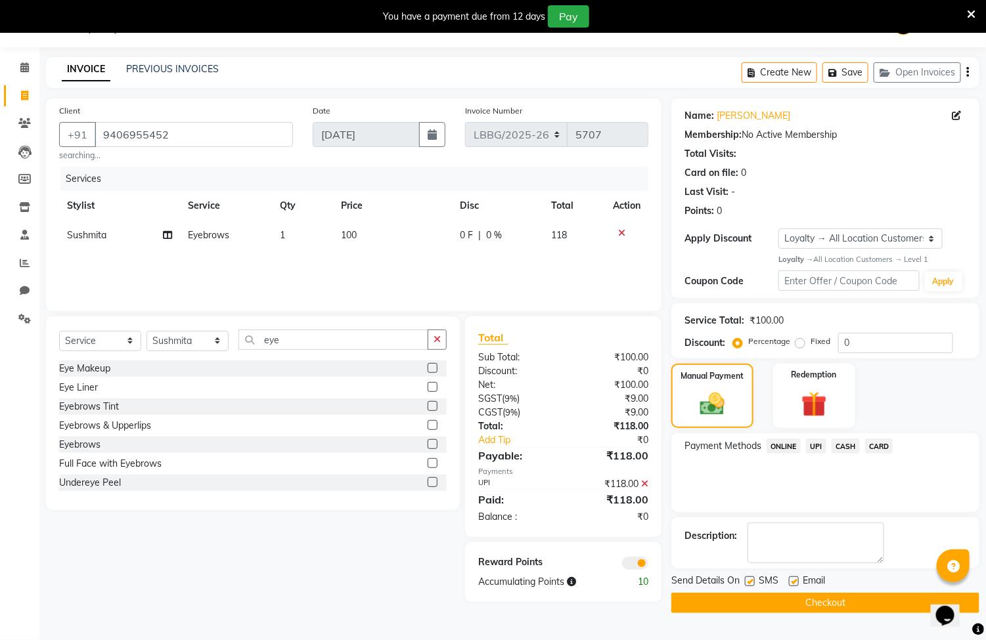
click at [766, 597] on button "Checkout" at bounding box center [825, 603] width 308 height 20
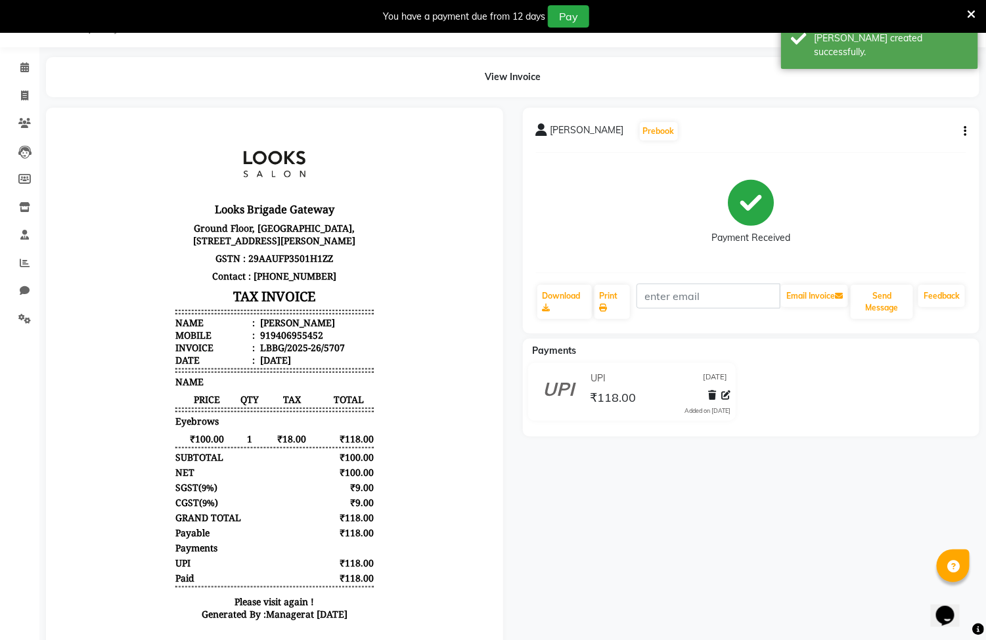
click at [36, 66] on div "View Invoice" at bounding box center [512, 77] width 953 height 40
click at [24, 66] on icon at bounding box center [24, 67] width 9 height 10
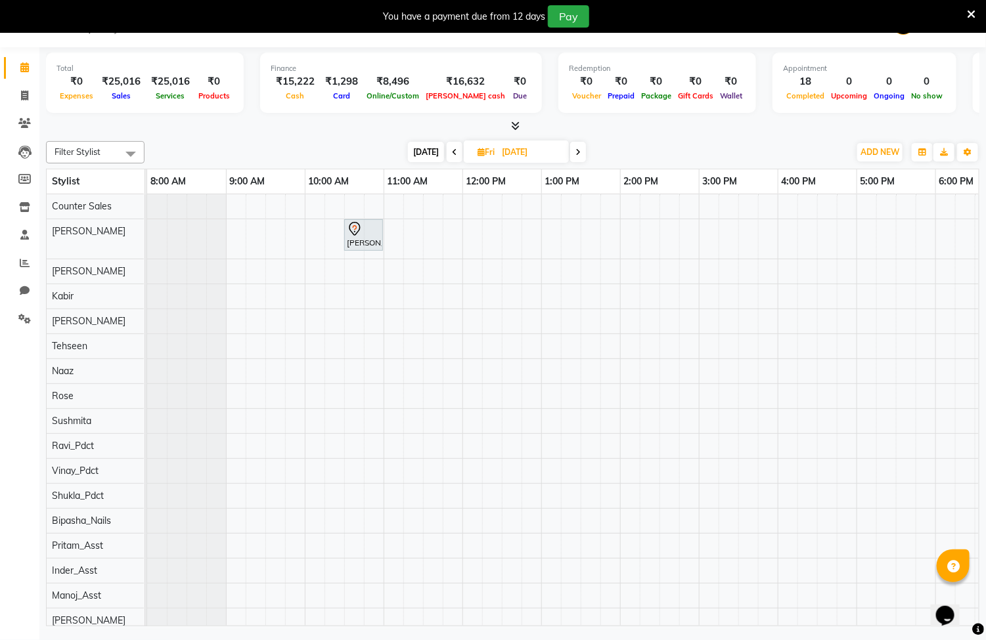
scroll to position [33, 0]
